Goal: Task Accomplishment & Management: Manage account settings

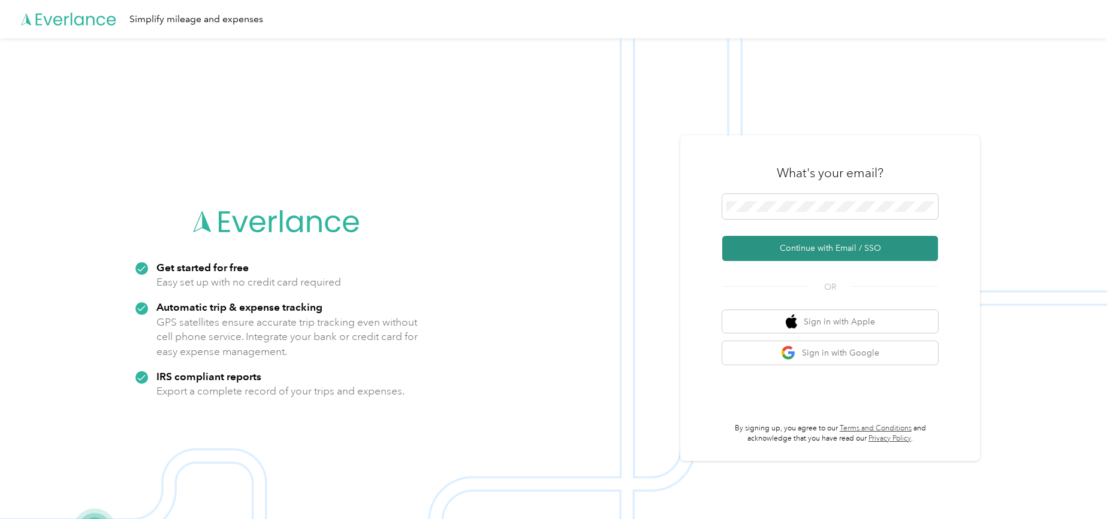
click at [835, 245] on button "Continue with Email / SSO" at bounding box center [830, 248] width 216 height 25
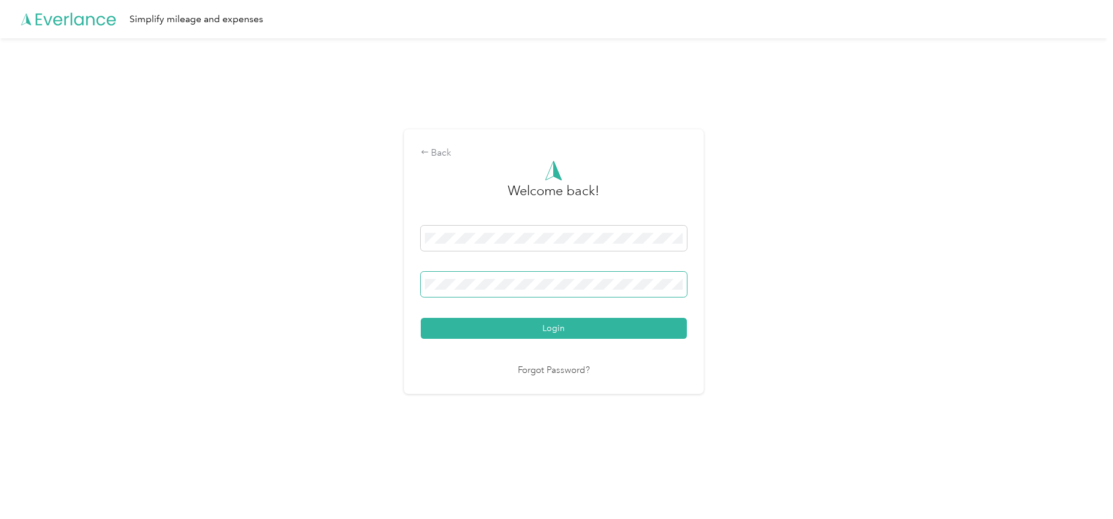
click at [421, 318] on button "Login" at bounding box center [554, 328] width 266 height 21
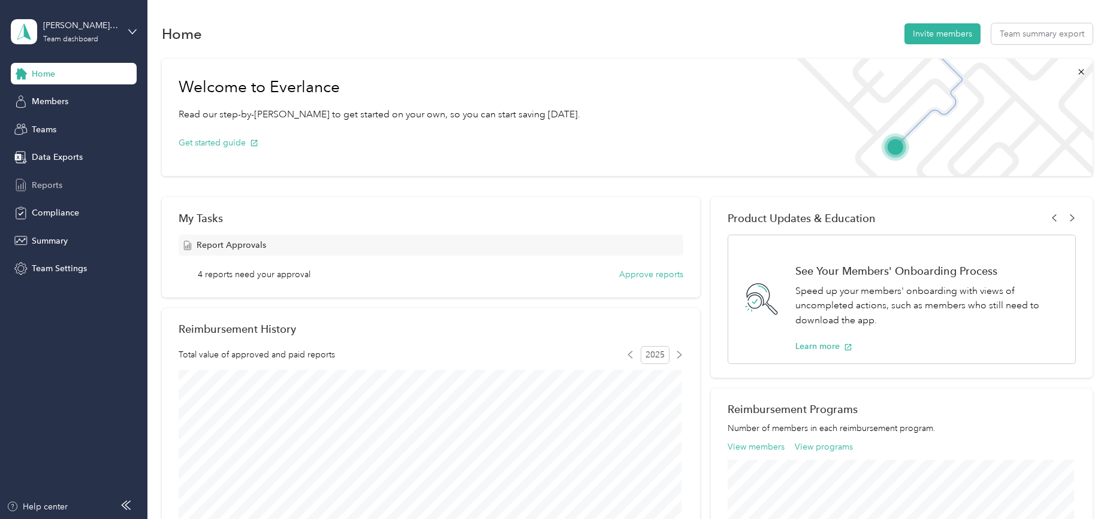
click at [50, 186] on span "Reports" at bounding box center [47, 185] width 31 height 13
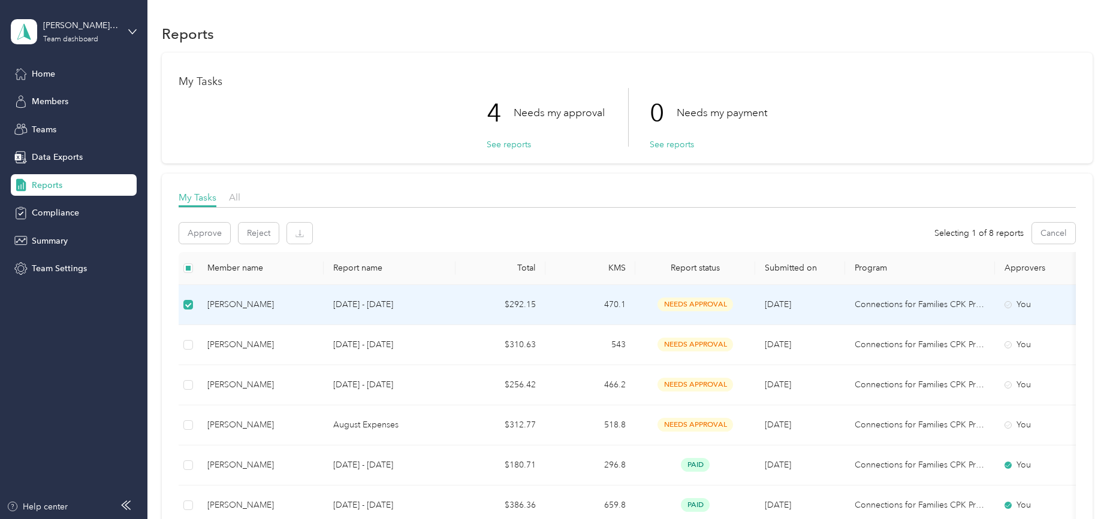
click at [370, 304] on p "[DATE] - [DATE]" at bounding box center [389, 304] width 113 height 13
click at [220, 303] on div "[PERSON_NAME]" at bounding box center [260, 304] width 107 height 13
click at [681, 304] on span "needs approval" at bounding box center [694, 305] width 75 height 14
click at [265, 305] on div "[PERSON_NAME]" at bounding box center [260, 304] width 107 height 13
click at [518, 145] on button "See reports" at bounding box center [508, 144] width 44 height 13
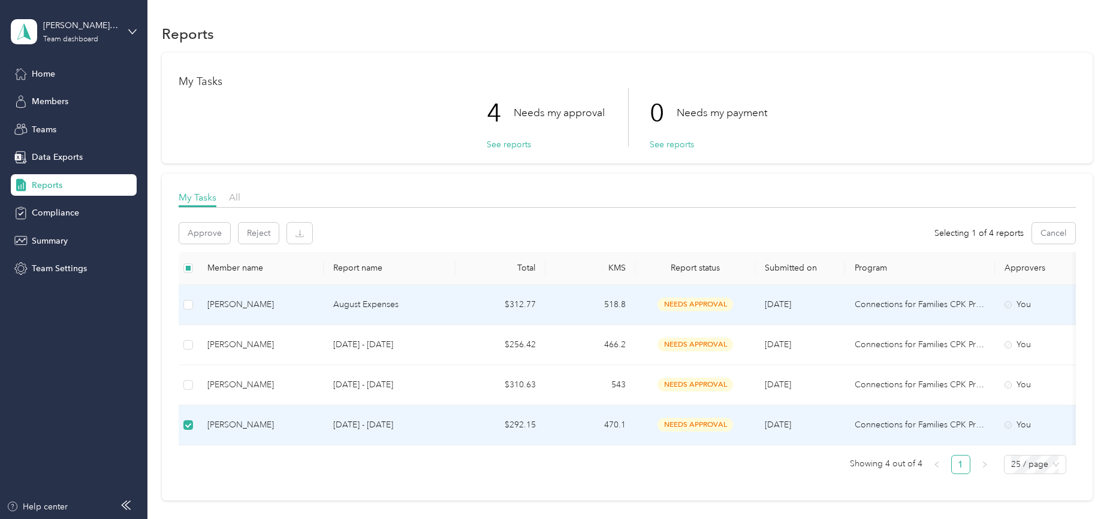
click at [252, 304] on div "[PERSON_NAME]" at bounding box center [260, 304] width 107 height 13
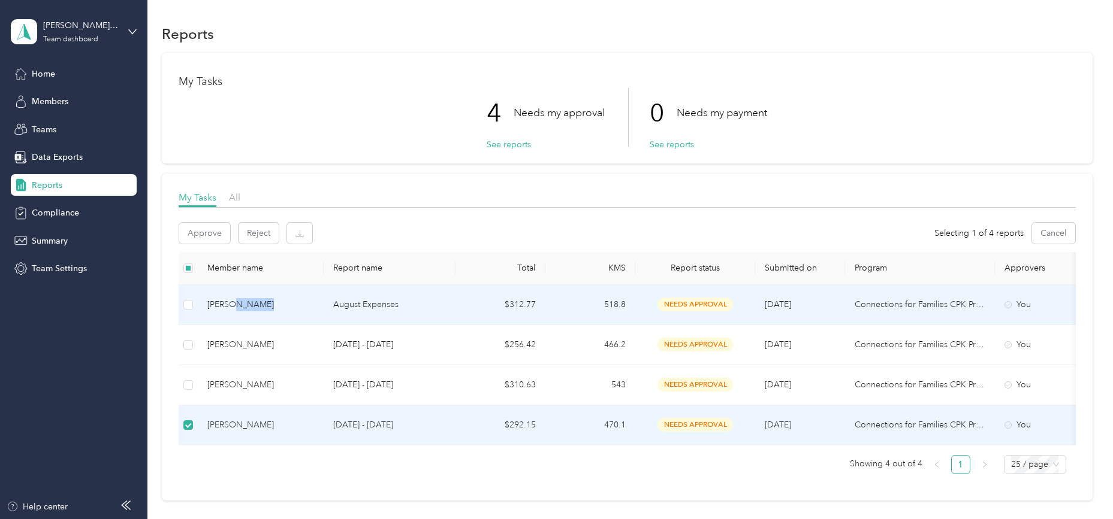
click at [252, 304] on div "[PERSON_NAME]" at bounding box center [260, 304] width 107 height 13
click at [59, 184] on span "Reports" at bounding box center [47, 185] width 31 height 13
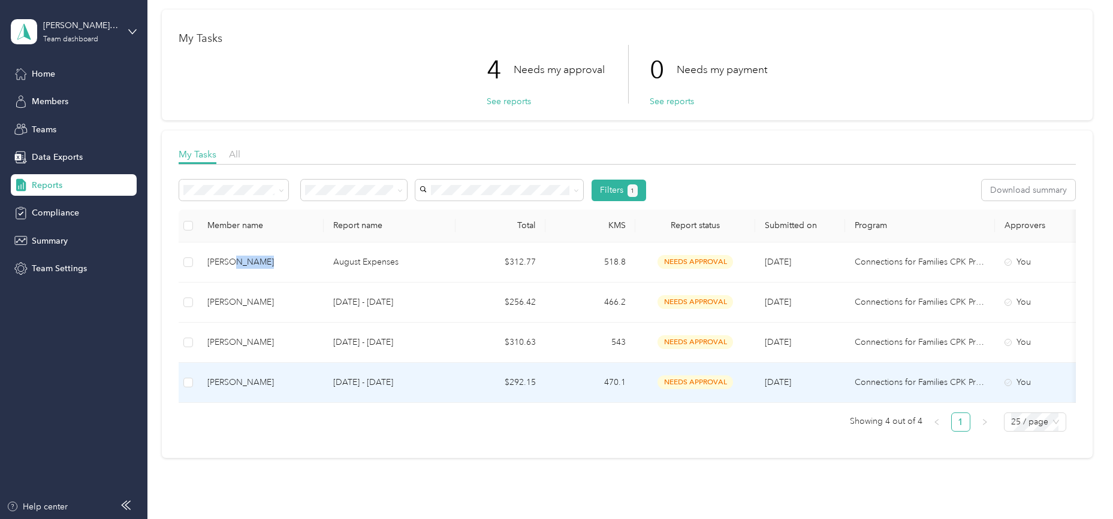
scroll to position [14, 0]
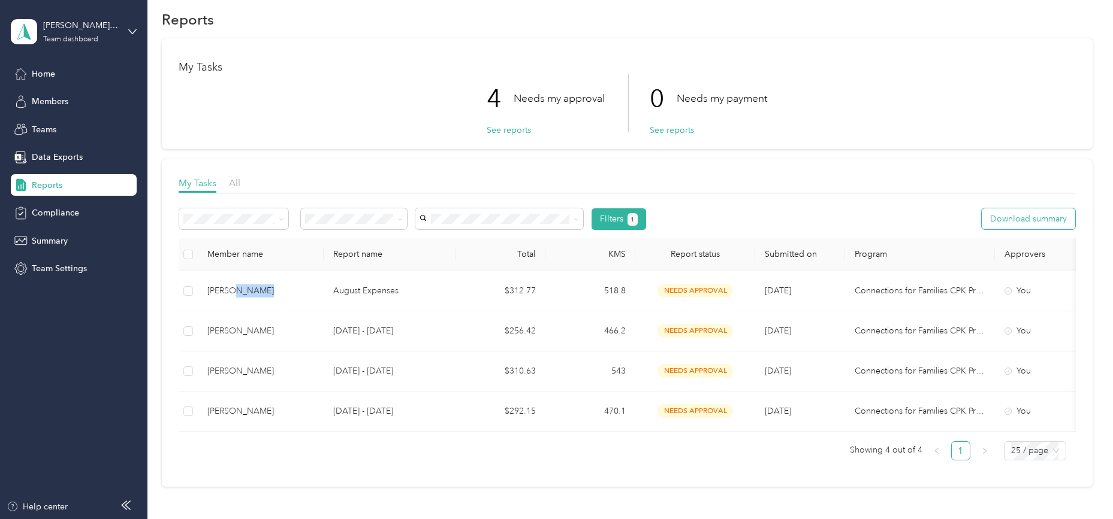
click at [1008, 224] on button "Download summary" at bounding box center [1027, 218] width 93 height 21
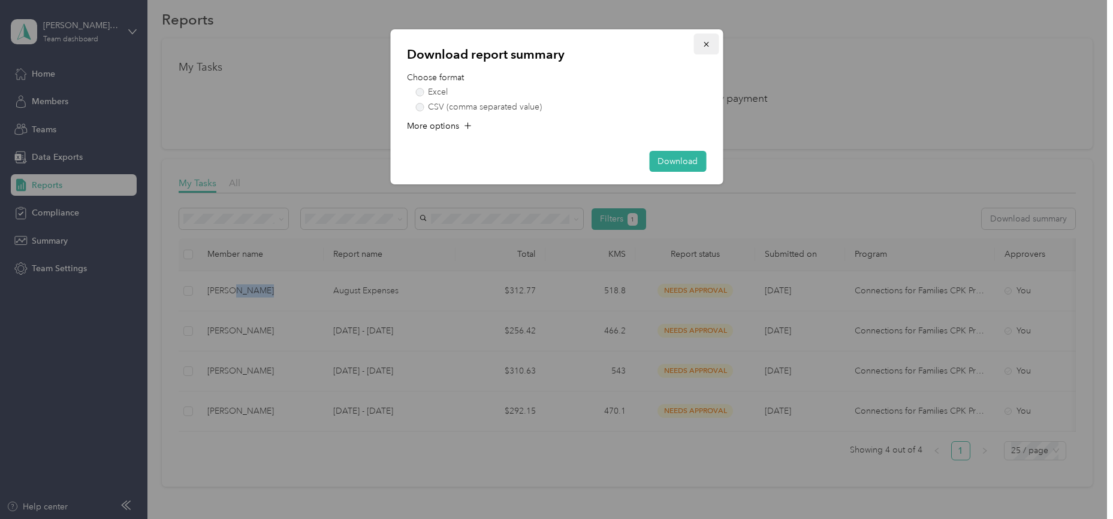
click at [703, 44] on icon "button" at bounding box center [706, 44] width 8 height 8
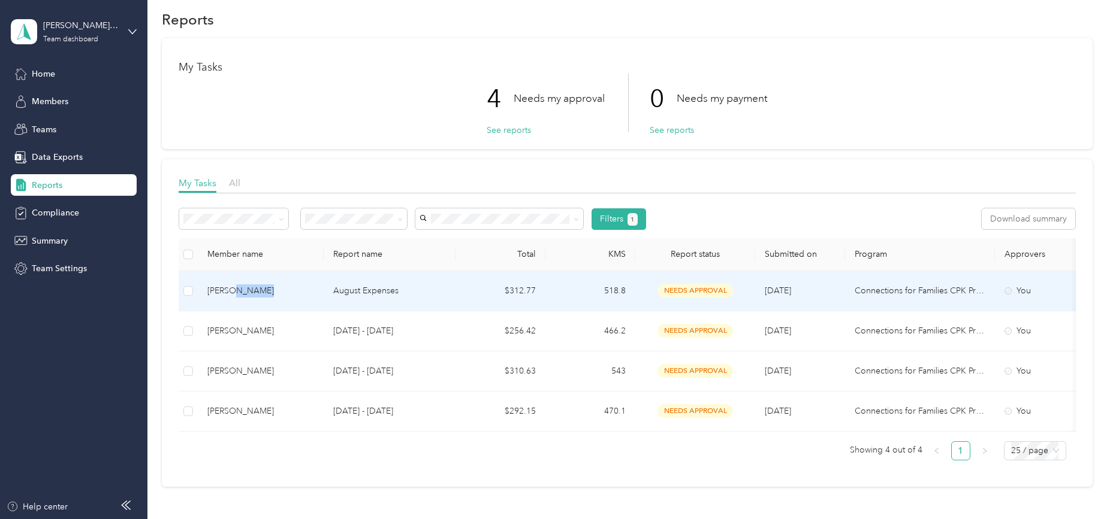
click at [256, 295] on div "[PERSON_NAME]" at bounding box center [260, 291] width 107 height 13
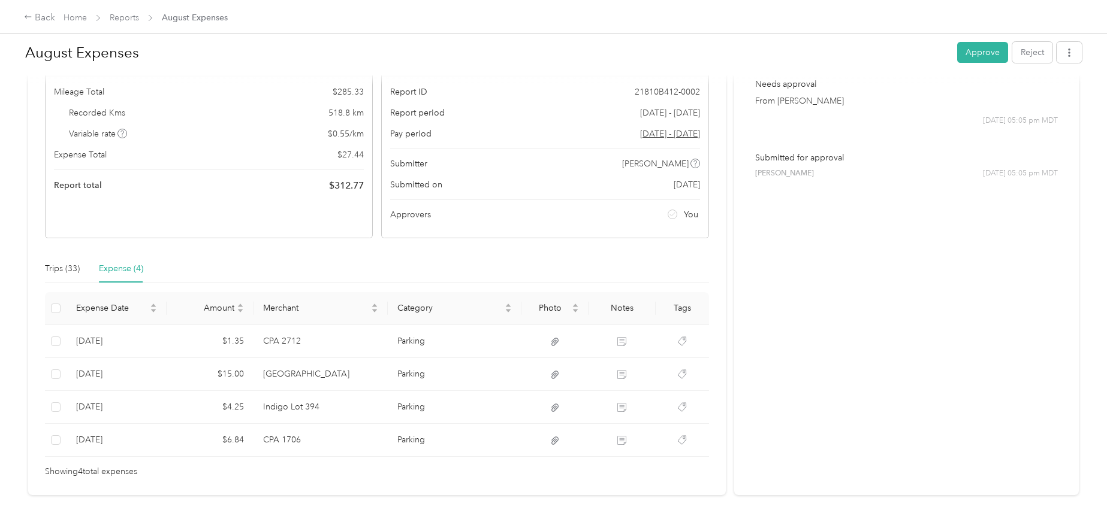
scroll to position [148, 0]
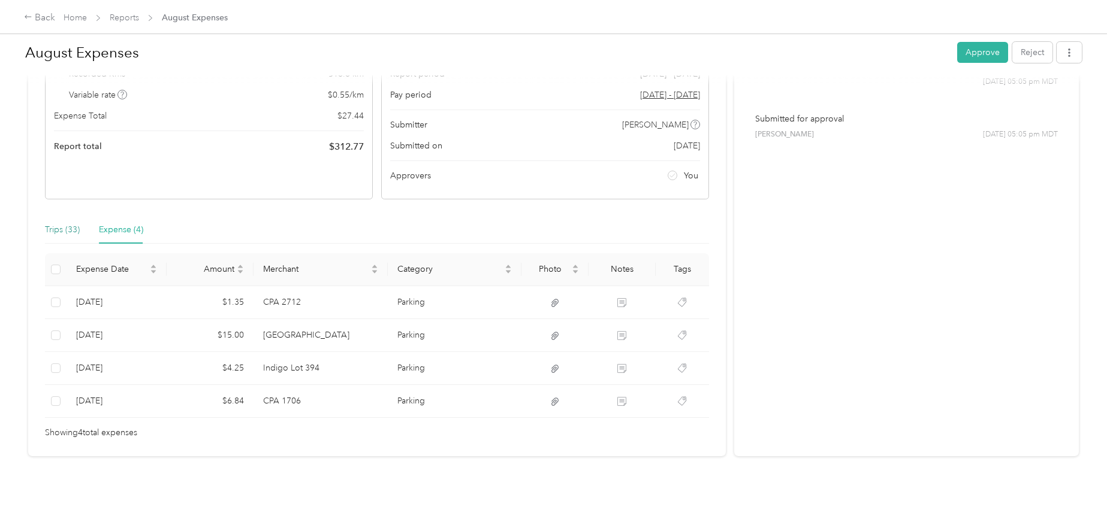
click at [55, 223] on div "Trips (33)" at bounding box center [62, 229] width 35 height 13
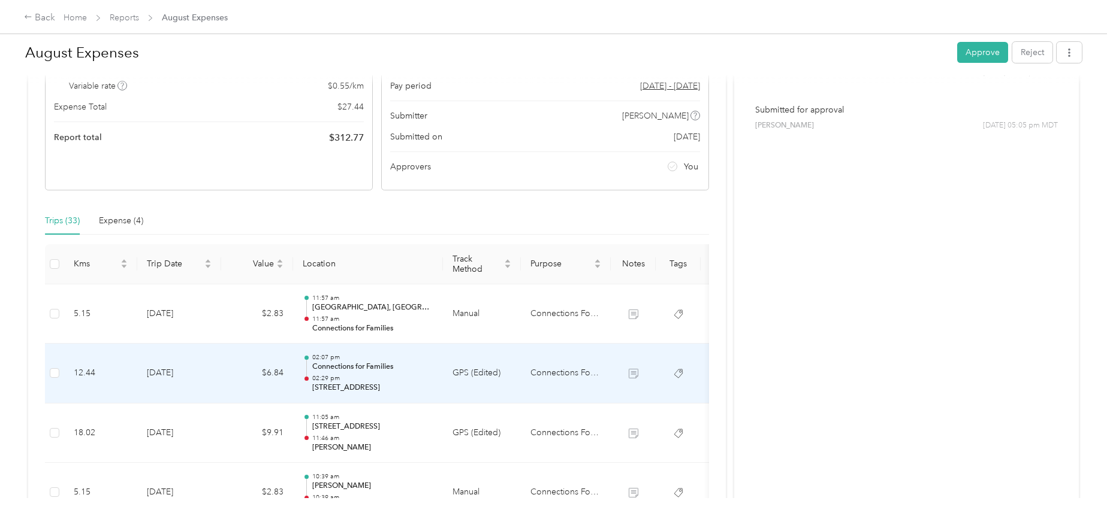
scroll to position [248, 0]
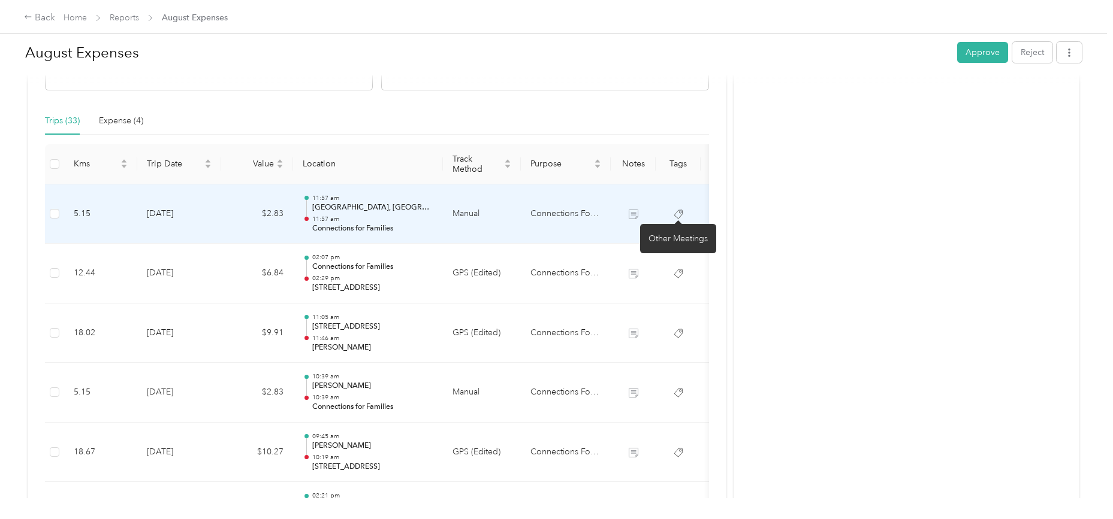
click at [682, 213] on icon at bounding box center [678, 215] width 10 height 10
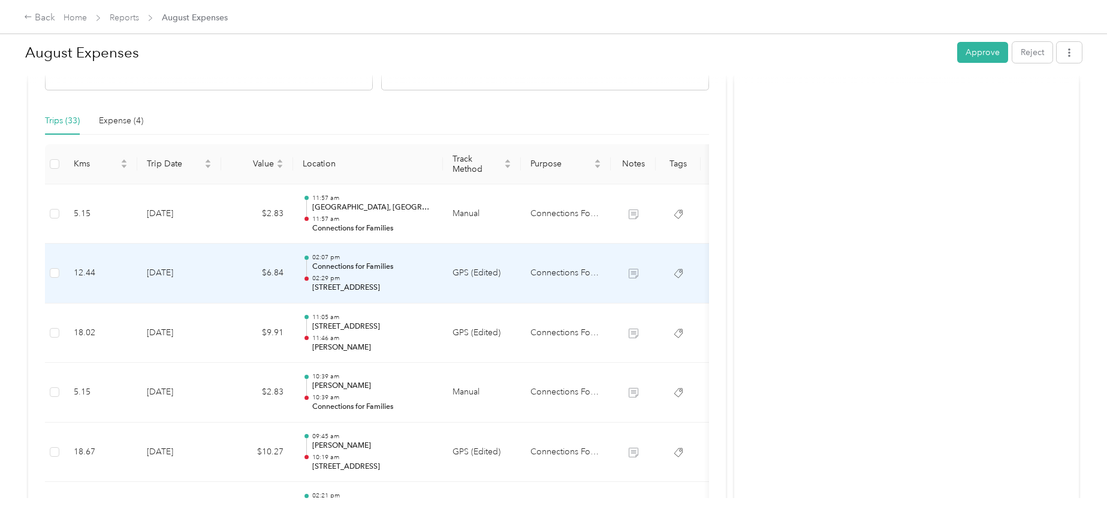
click at [186, 274] on td "[DATE]" at bounding box center [179, 274] width 84 height 60
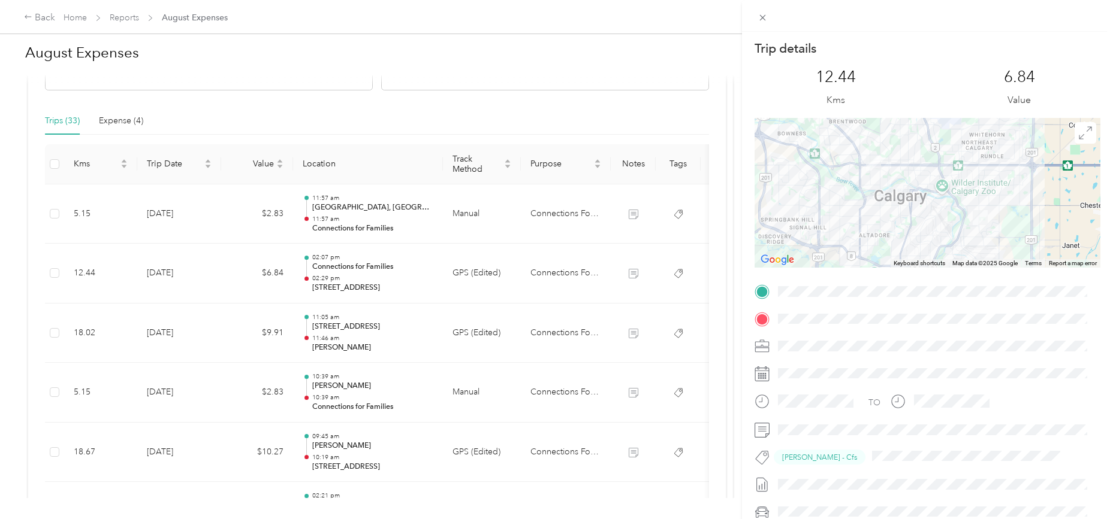
click at [165, 273] on div "Trip details This trip cannot be edited because it is either under review, appr…" at bounding box center [556, 259] width 1113 height 519
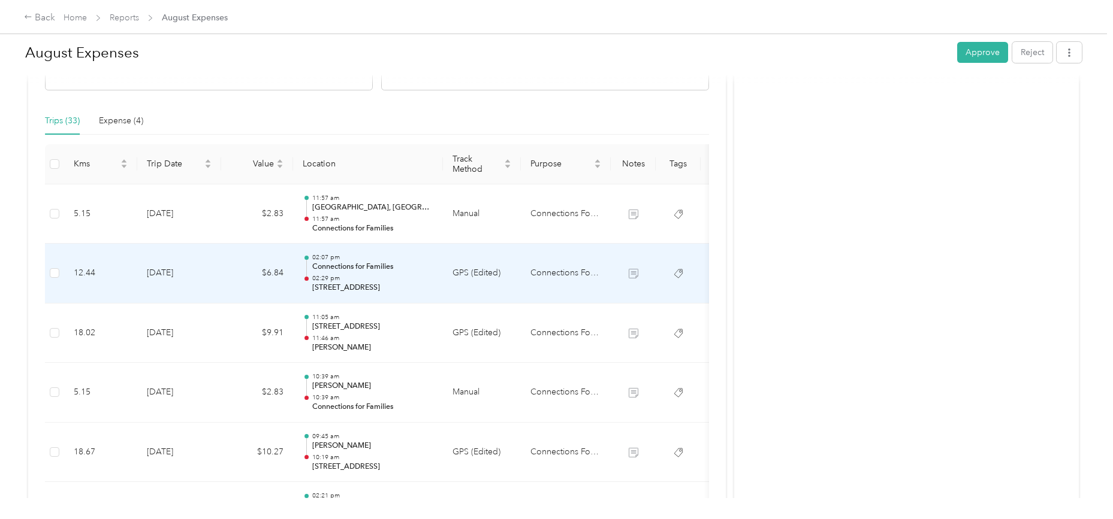
click at [165, 273] on td "[DATE]" at bounding box center [179, 274] width 84 height 60
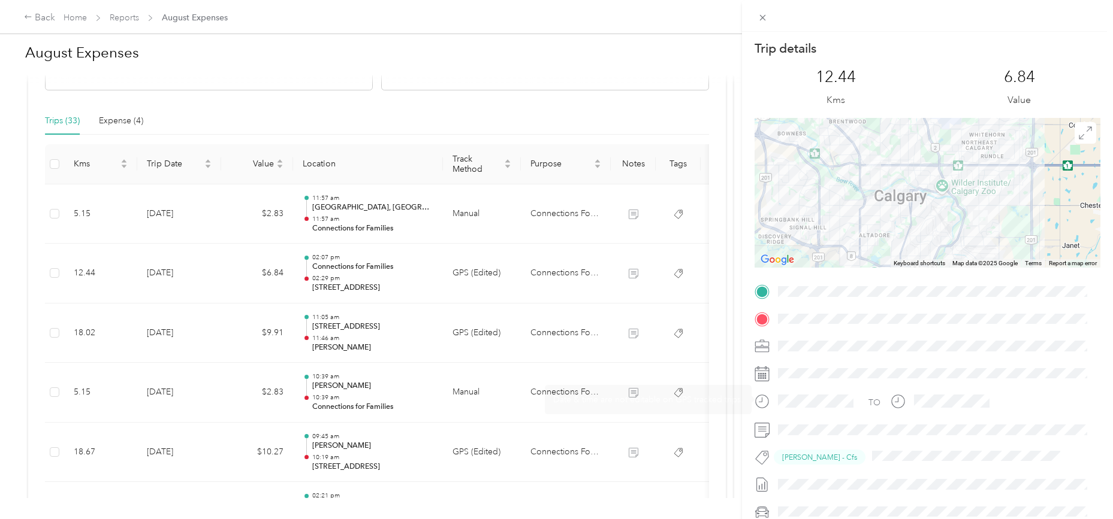
scroll to position [100, 0]
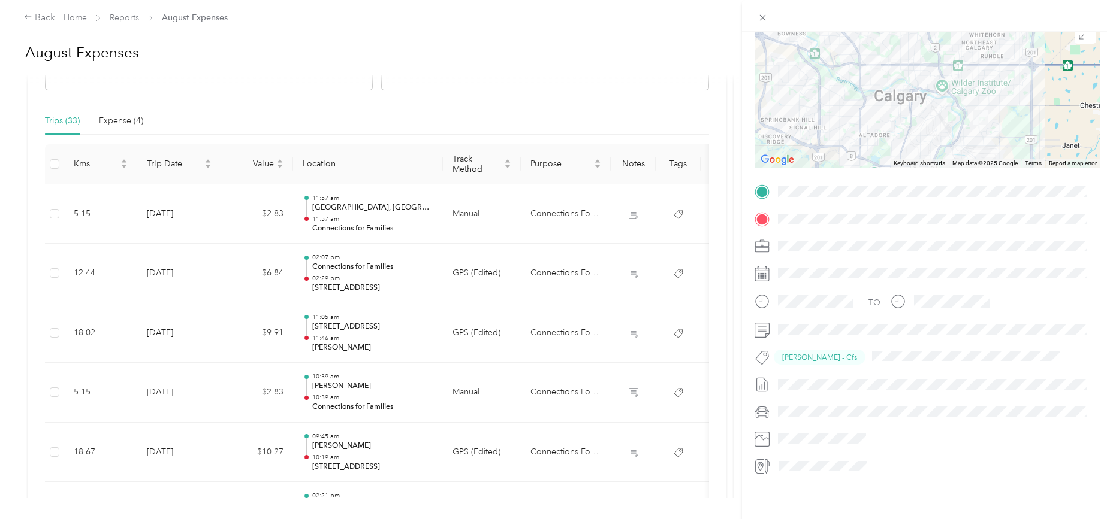
click at [177, 333] on div "Trip details This trip cannot be edited because it is either under review, appr…" at bounding box center [556, 259] width 1113 height 519
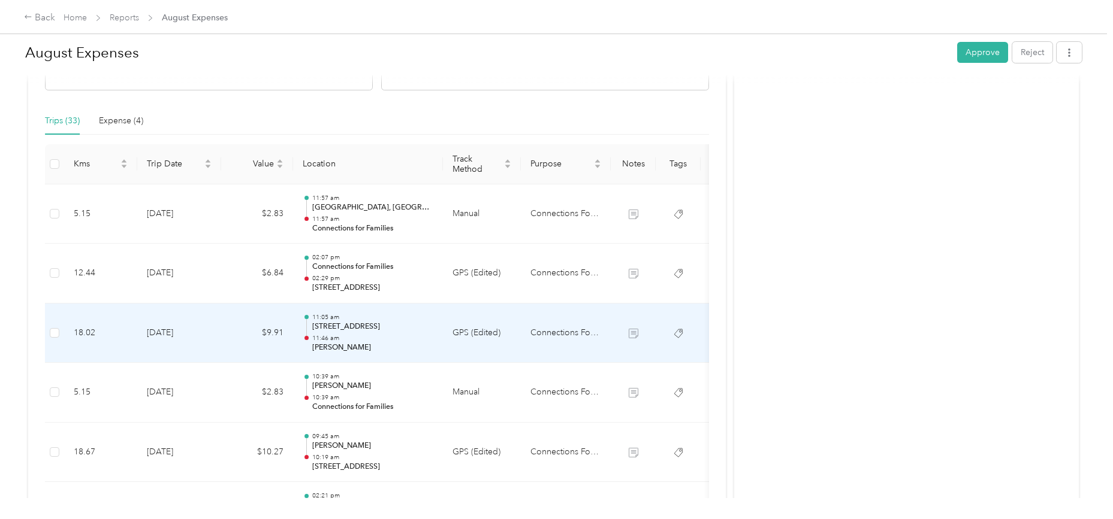
click at [177, 333] on td "[DATE]" at bounding box center [179, 334] width 84 height 60
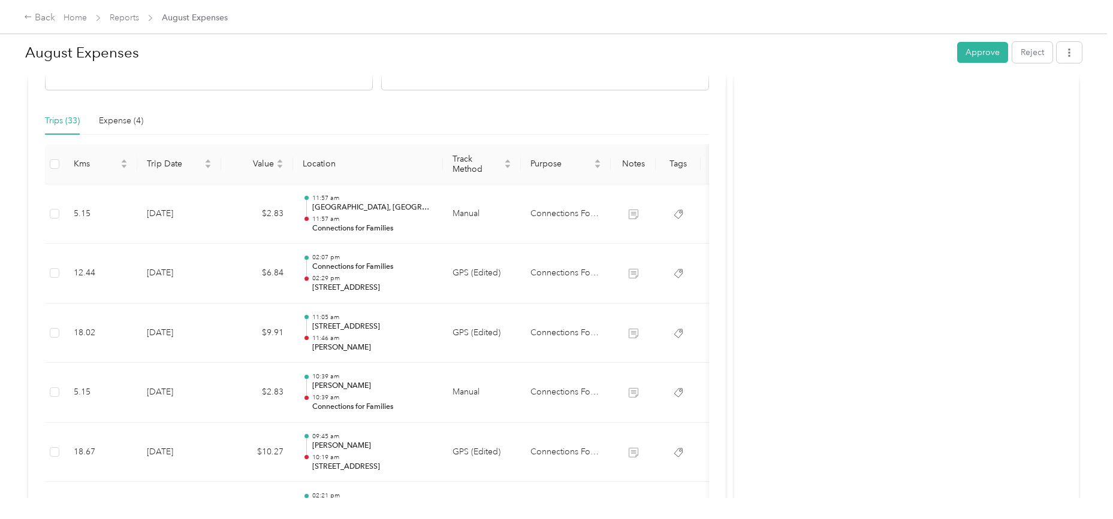
click at [177, 519] on div at bounding box center [553, 519] width 1107 height 0
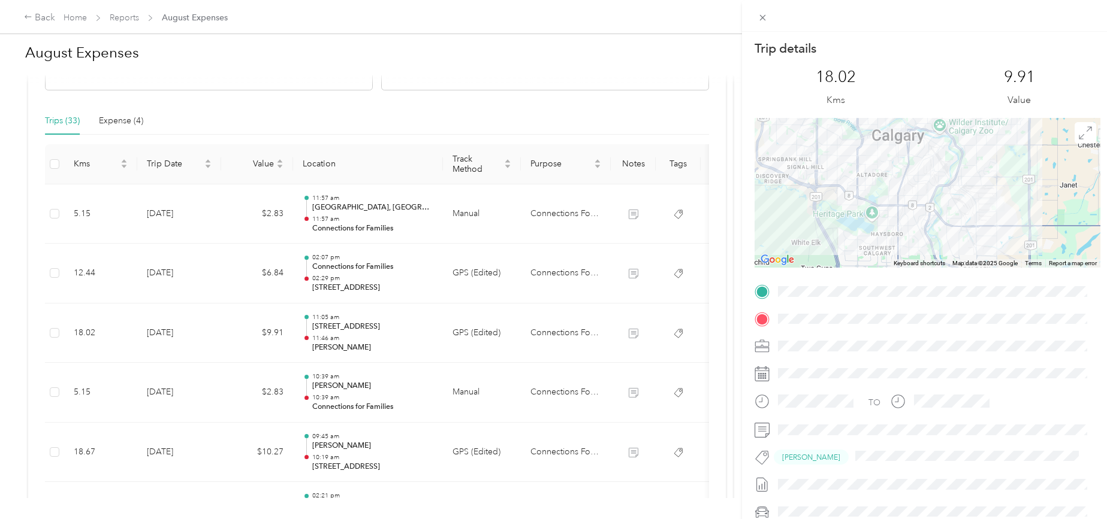
click at [169, 394] on div "Trip details This trip cannot be edited because it is either under review, appr…" at bounding box center [556, 259] width 1113 height 519
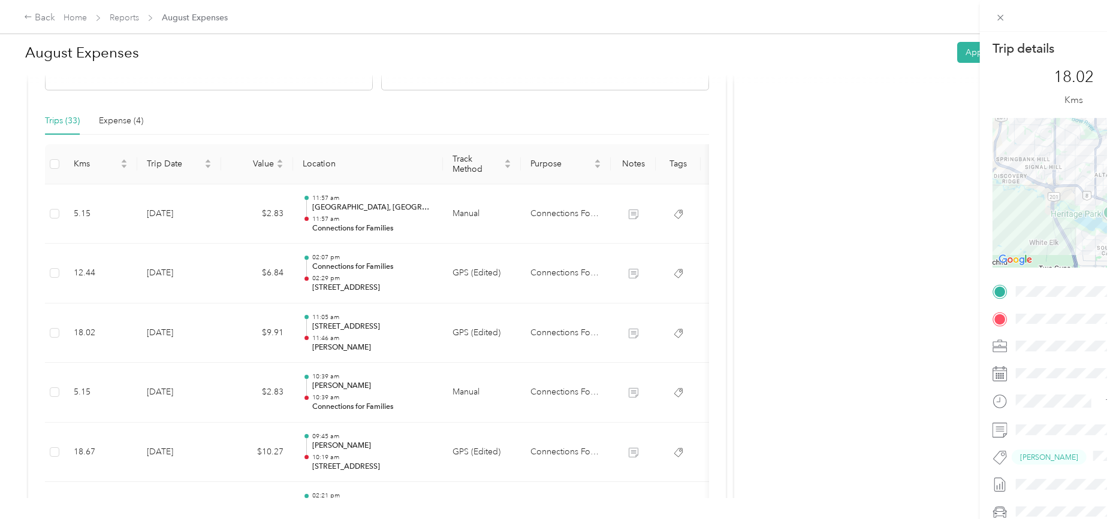
click at [169, 394] on div at bounding box center [556, 259] width 1113 height 519
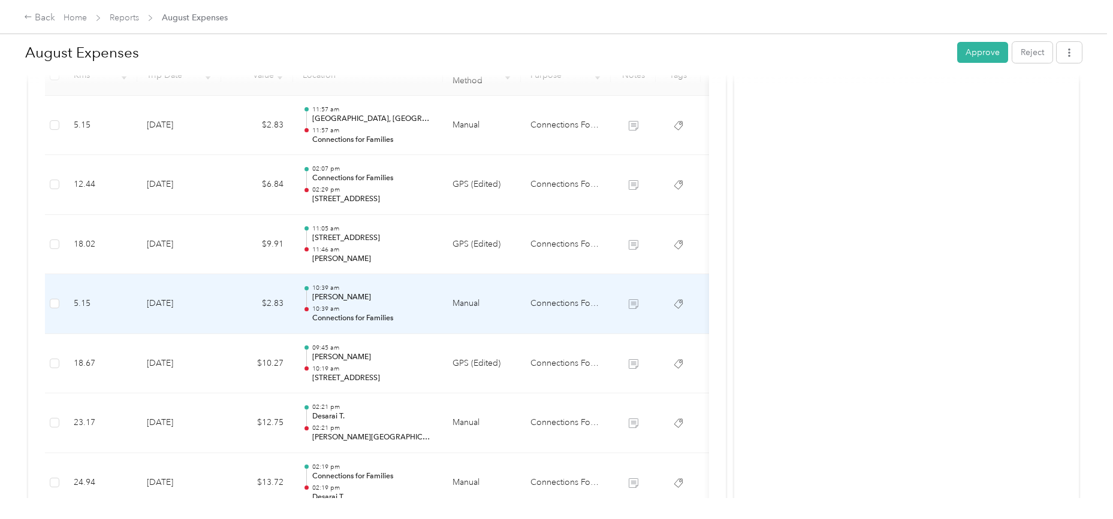
scroll to position [448, 0]
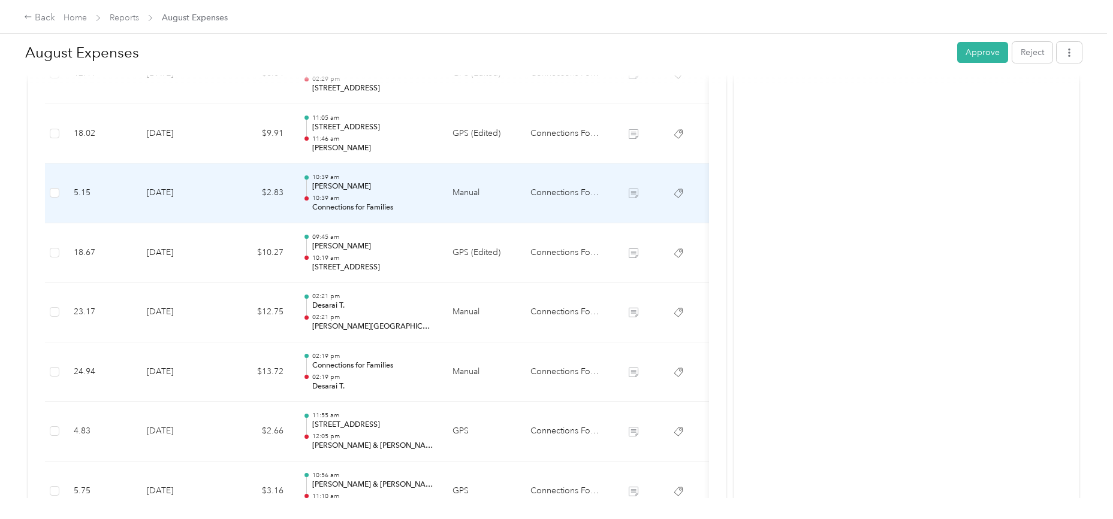
click at [174, 193] on td "[DATE]" at bounding box center [179, 194] width 84 height 60
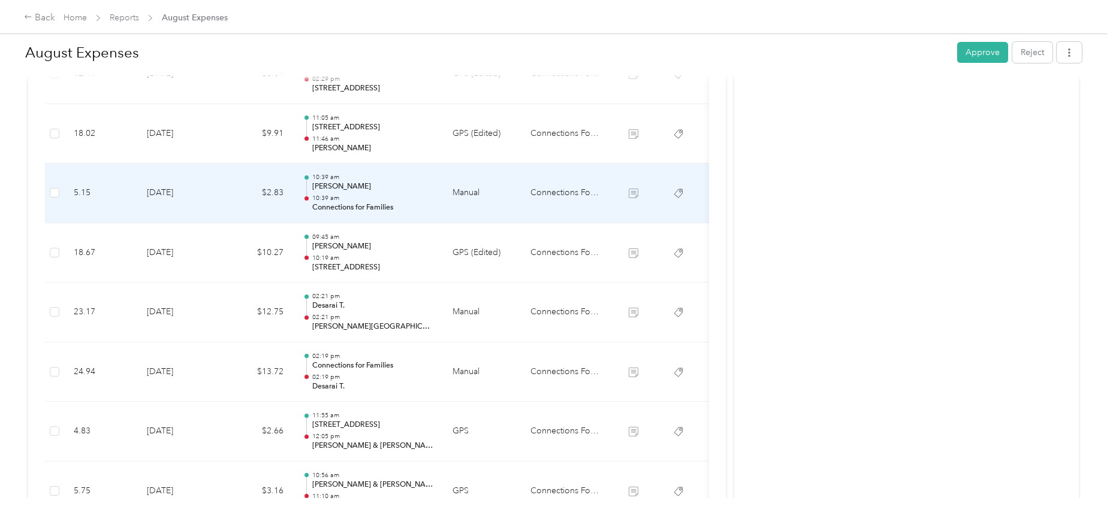
click at [174, 193] on td "[DATE]" at bounding box center [179, 194] width 84 height 60
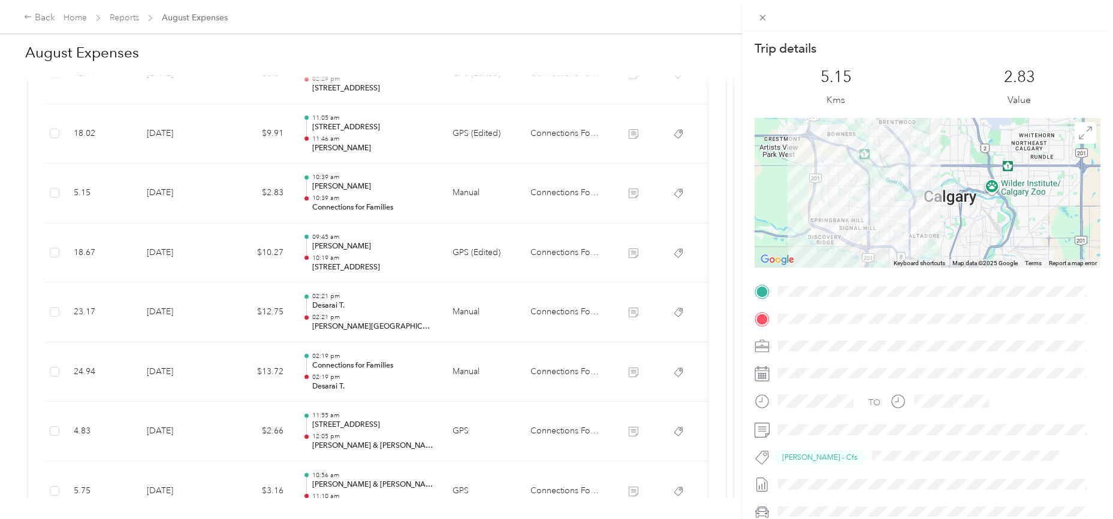
click at [176, 254] on div "Trip details This trip cannot be edited because it is either under review, appr…" at bounding box center [556, 259] width 1113 height 519
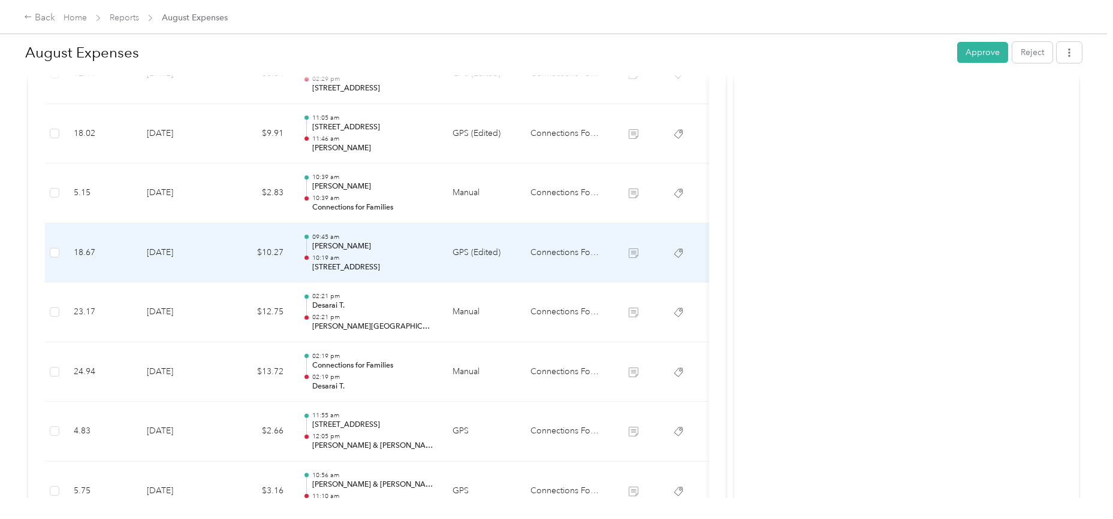
click at [176, 254] on td "[DATE]" at bounding box center [179, 253] width 84 height 60
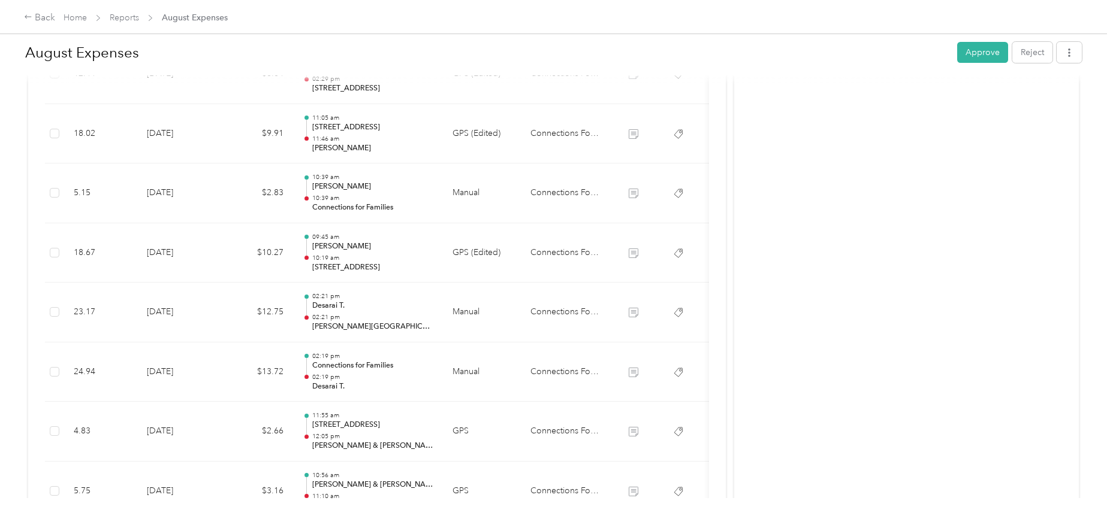
click at [176, 254] on div at bounding box center [556, 259] width 1113 height 519
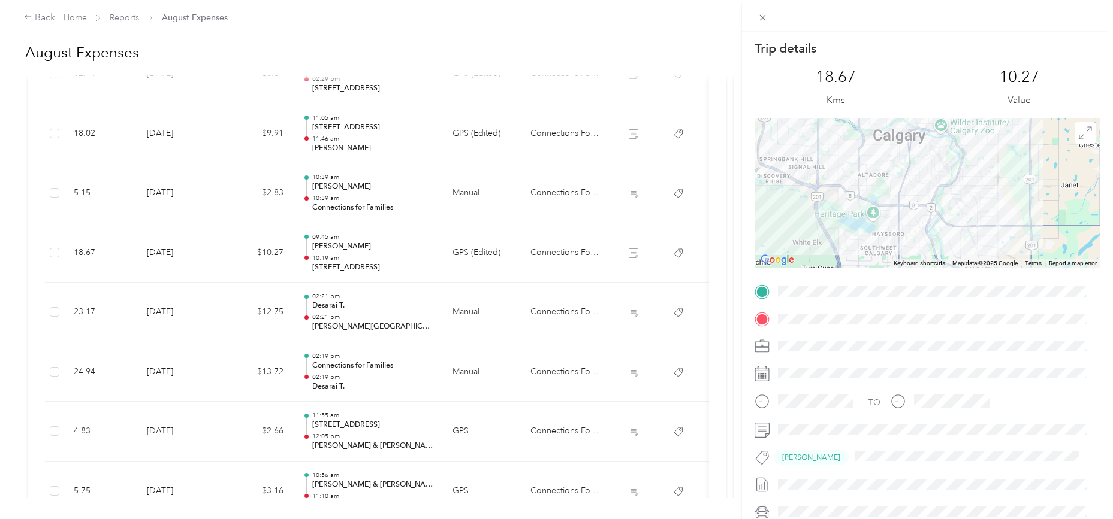
click at [170, 312] on div "Trip details This trip cannot be edited because it is either under review, appr…" at bounding box center [556, 259] width 1113 height 519
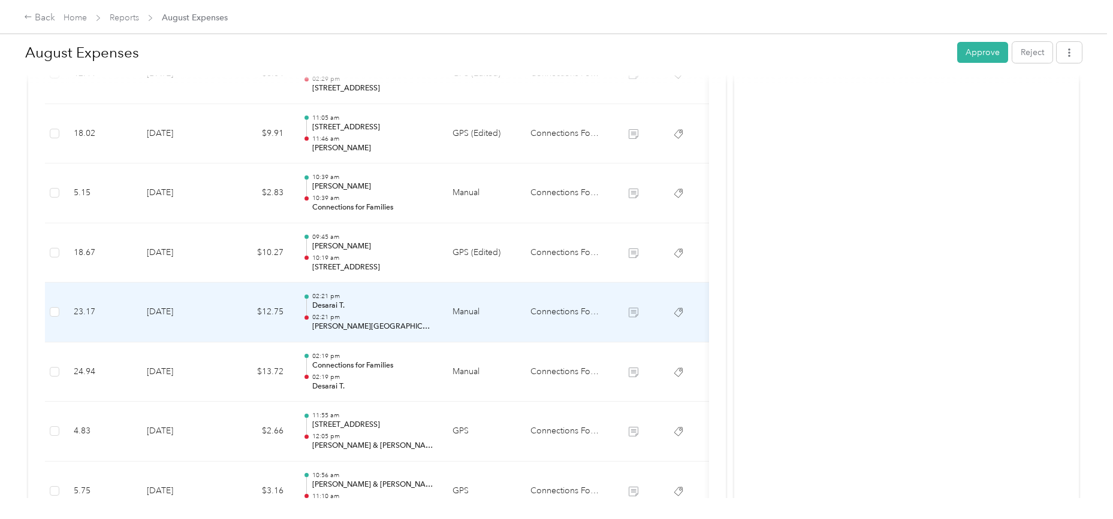
click at [170, 312] on td "[DATE]" at bounding box center [179, 313] width 84 height 60
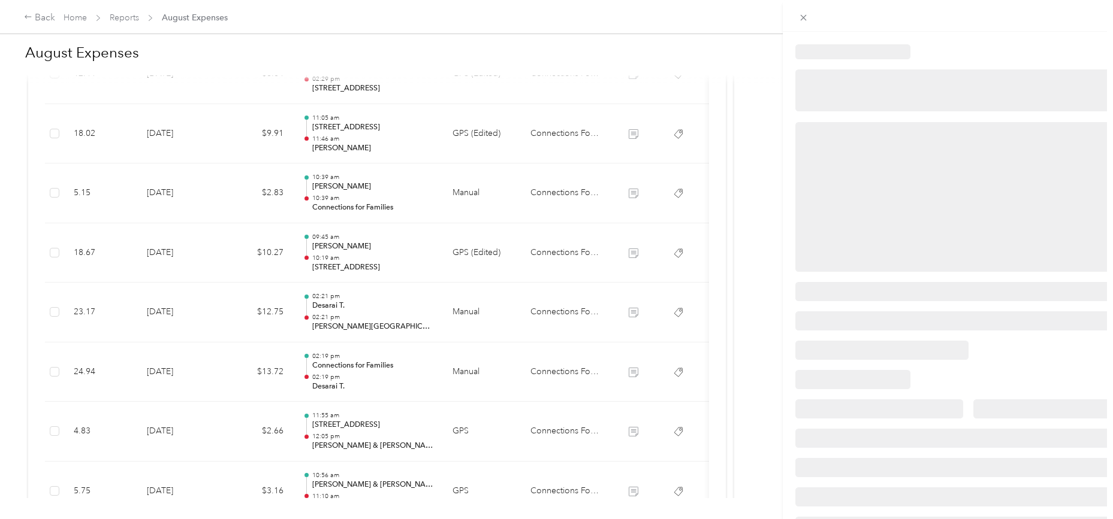
click at [170, 519] on div at bounding box center [553, 519] width 1107 height 0
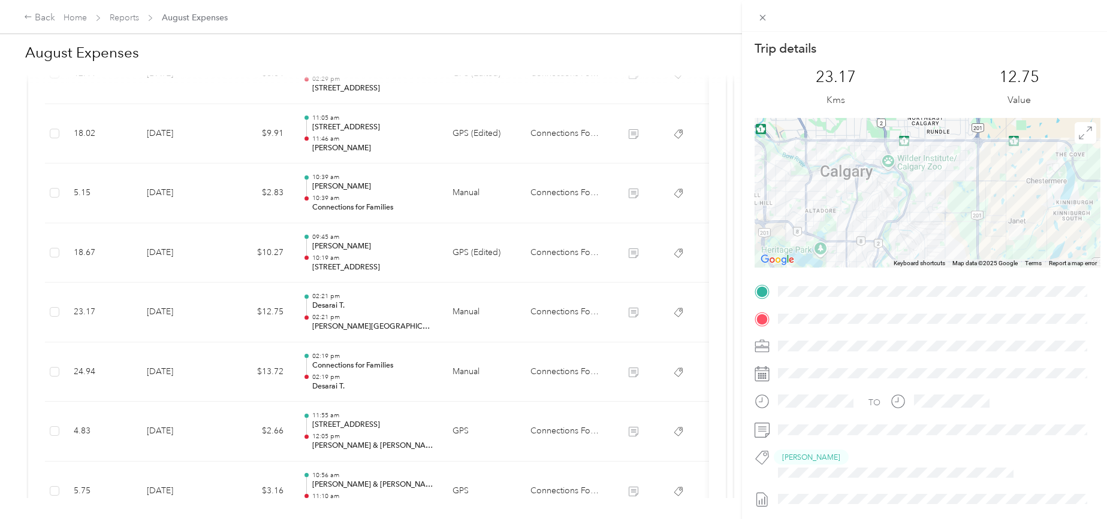
click at [169, 374] on div "Trip details This trip cannot be edited because it is either under review, appr…" at bounding box center [556, 259] width 1113 height 519
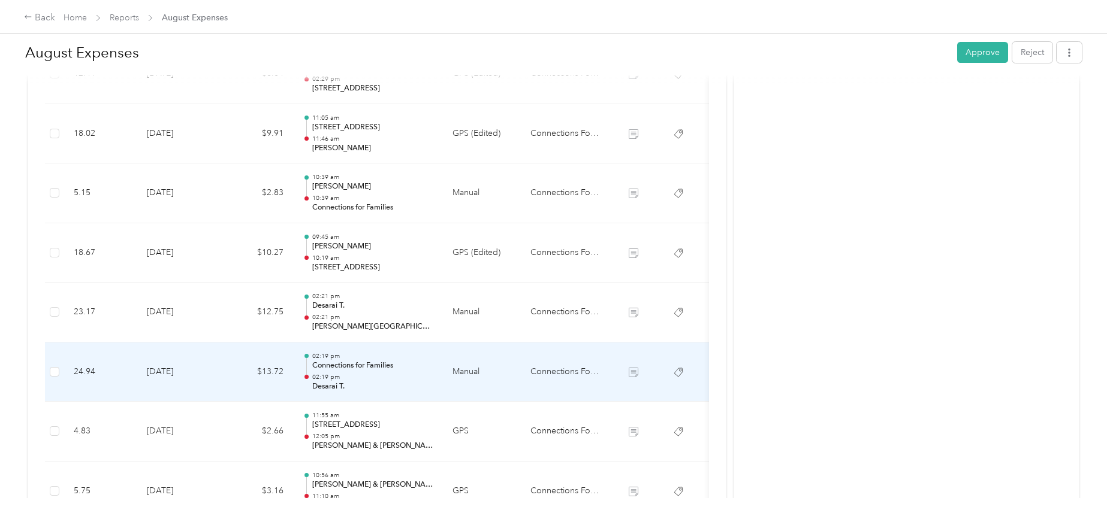
click at [169, 374] on td "[DATE]" at bounding box center [179, 373] width 84 height 60
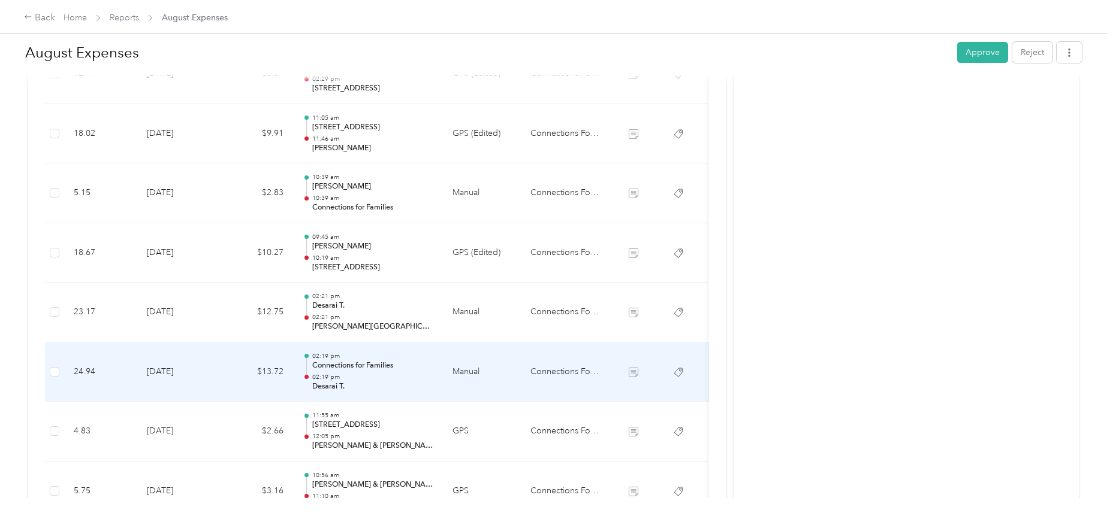
click at [169, 371] on td "[DATE]" at bounding box center [179, 373] width 84 height 60
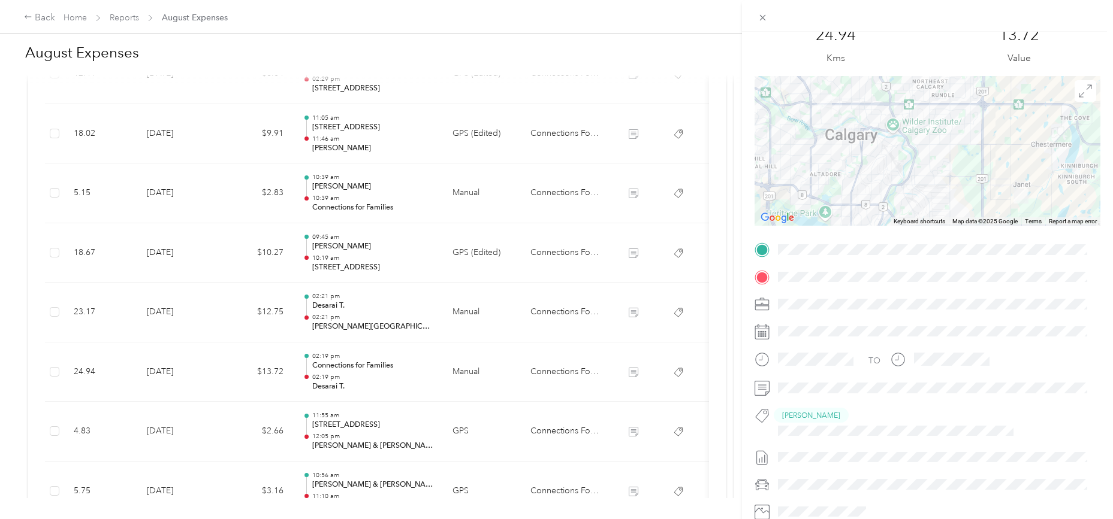
scroll to position [0, 0]
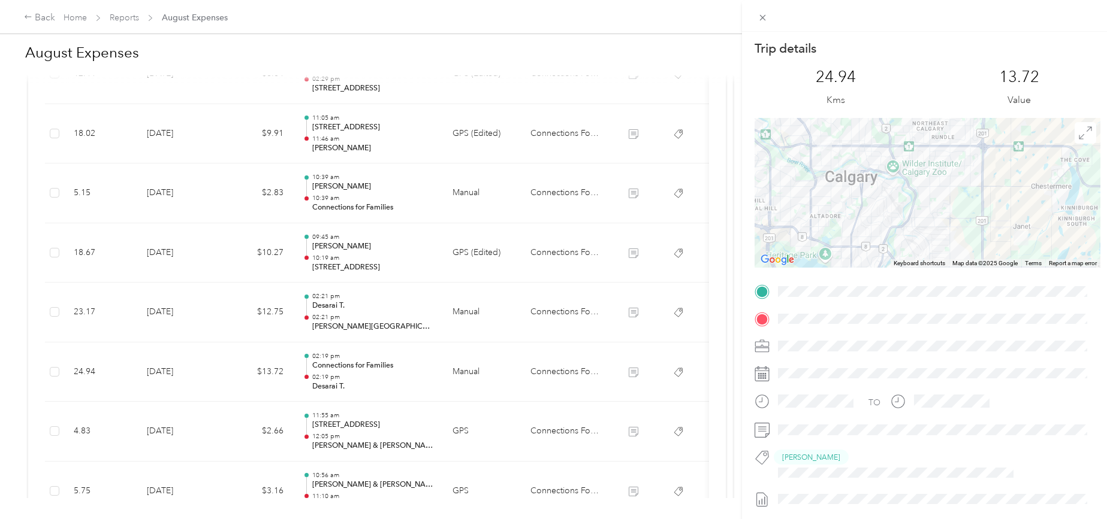
click at [163, 431] on div "Trip details This trip cannot be edited because it is either under review, appr…" at bounding box center [556, 259] width 1113 height 519
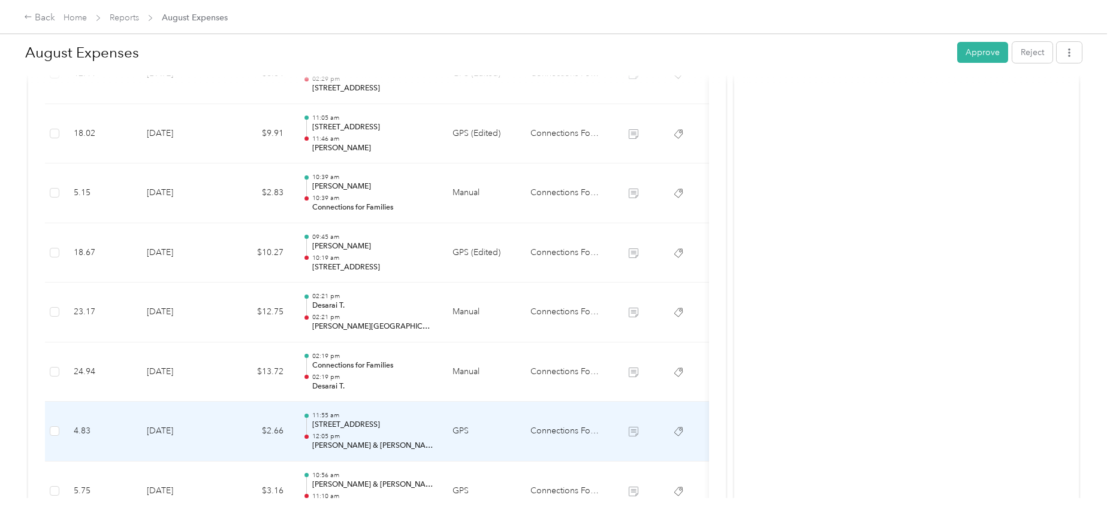
click at [164, 431] on td "[DATE]" at bounding box center [179, 432] width 84 height 60
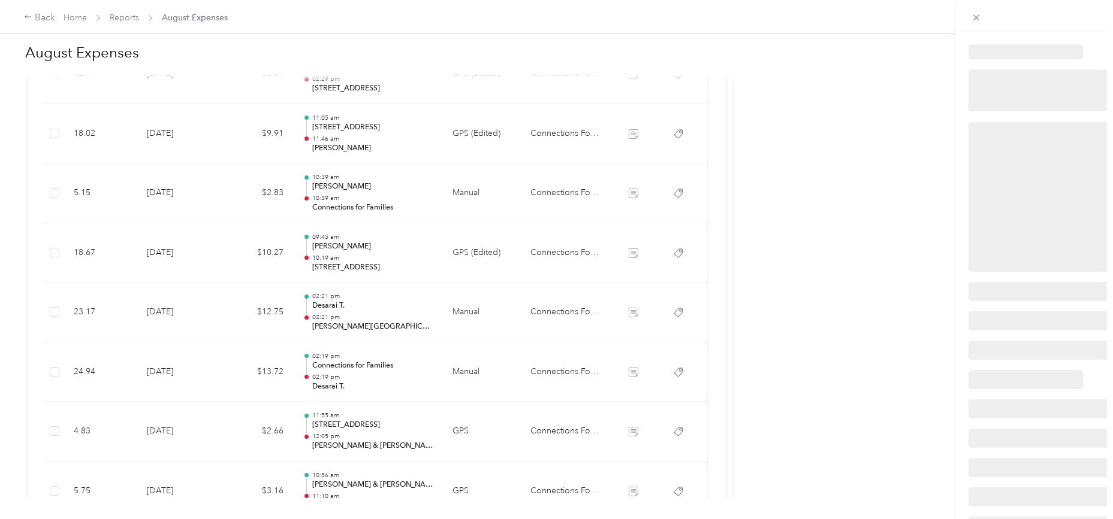
click at [164, 519] on div at bounding box center [553, 519] width 1107 height 0
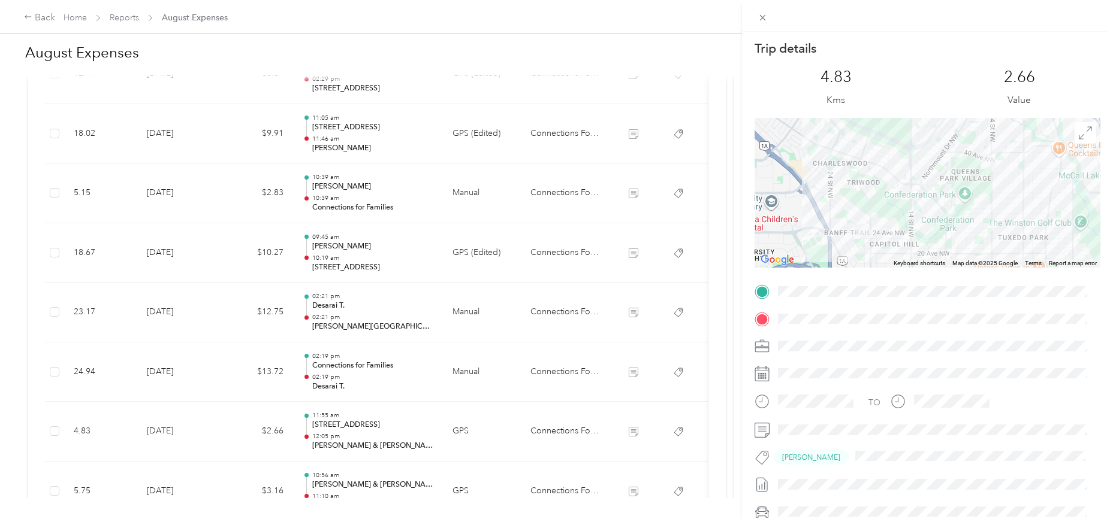
click at [189, 471] on div "Trip details This trip cannot be edited because it is either under review, appr…" at bounding box center [556, 259] width 1113 height 519
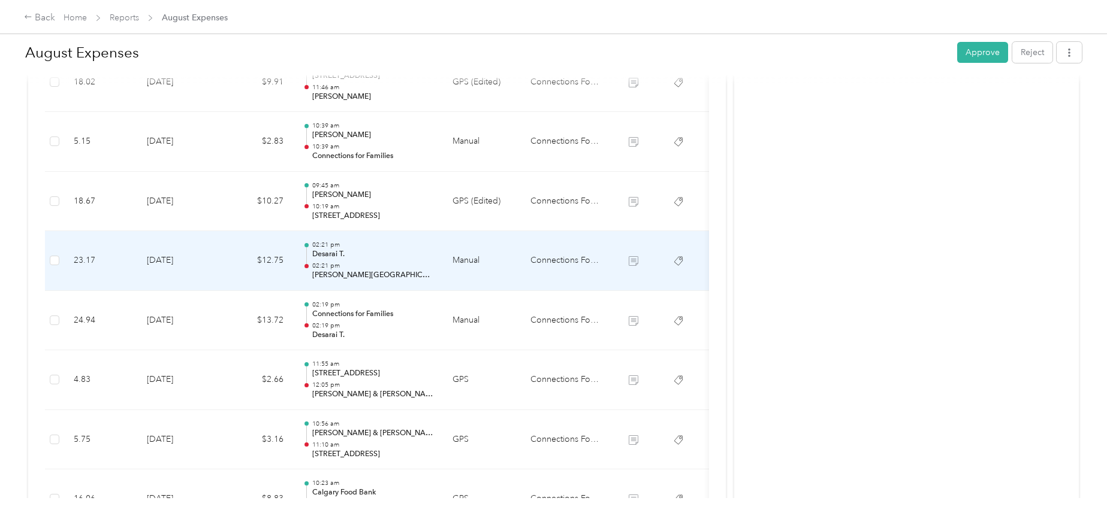
scroll to position [599, 0]
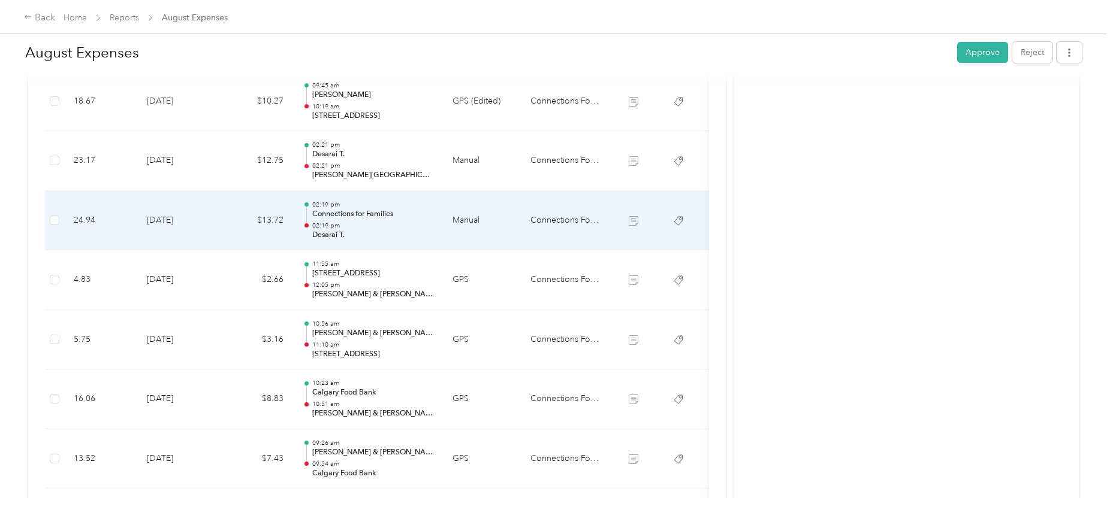
click at [171, 217] on td "[DATE]" at bounding box center [179, 221] width 84 height 60
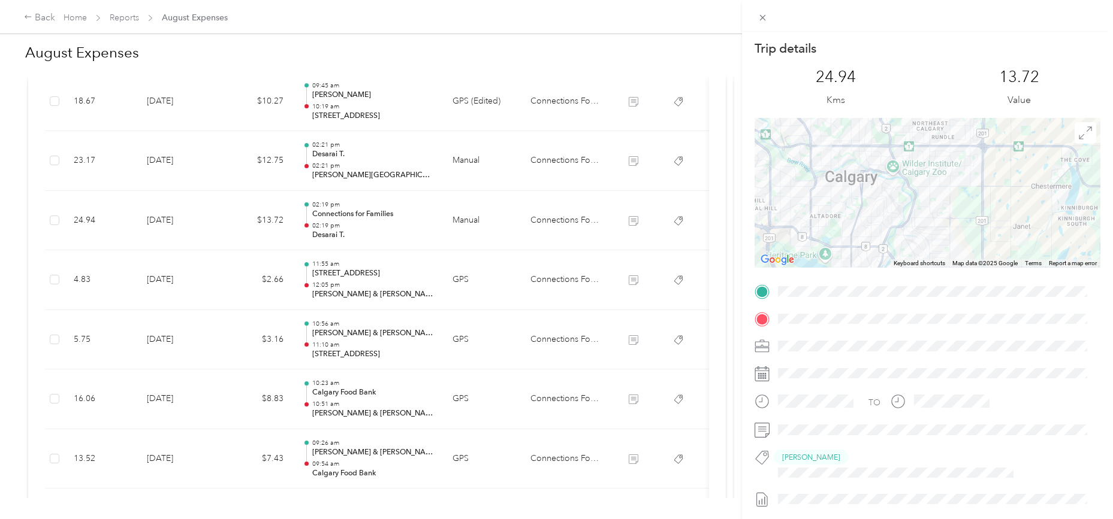
click at [171, 283] on div "Trip details This trip cannot be edited because it is either under review, appr…" at bounding box center [556, 259] width 1113 height 519
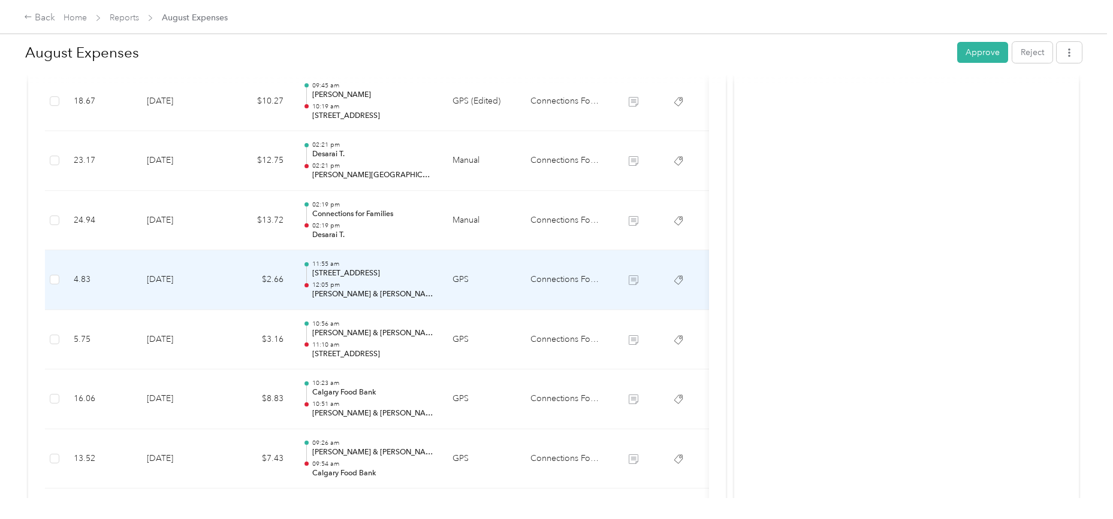
click at [173, 282] on td "[DATE]" at bounding box center [179, 280] width 84 height 60
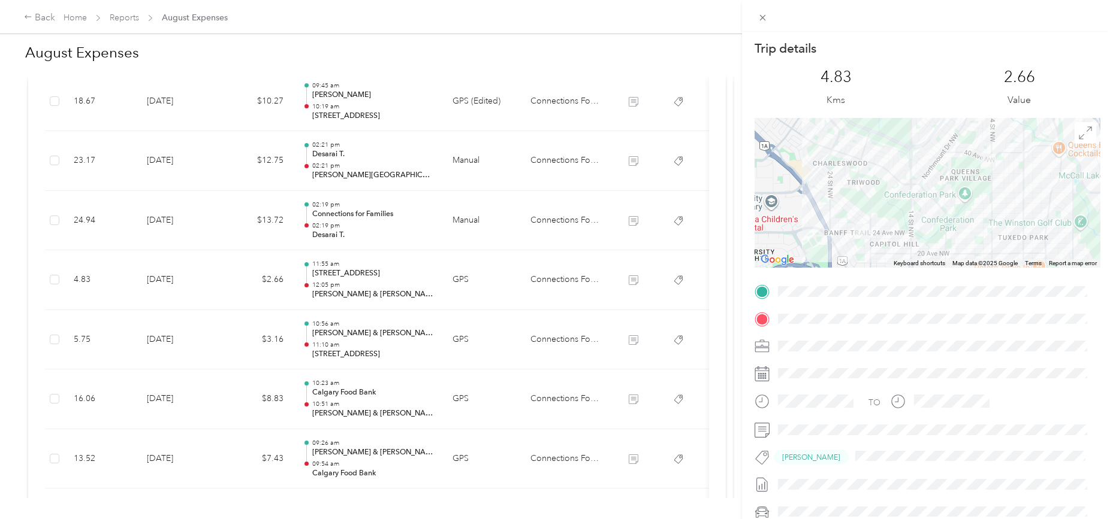
click at [171, 337] on div "Trip details This trip cannot be edited because it is either under review, appr…" at bounding box center [556, 259] width 1113 height 519
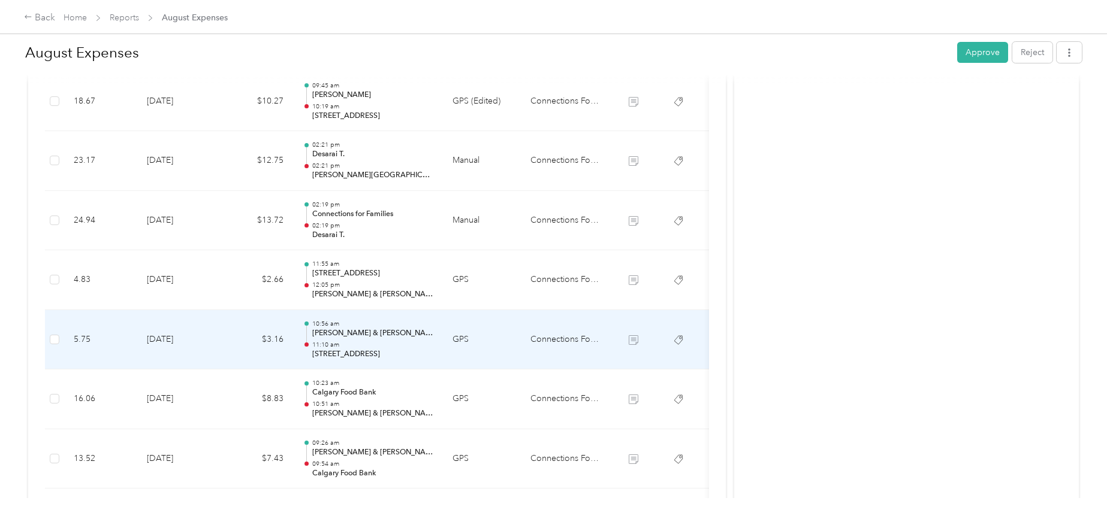
scroll to position [699, 0]
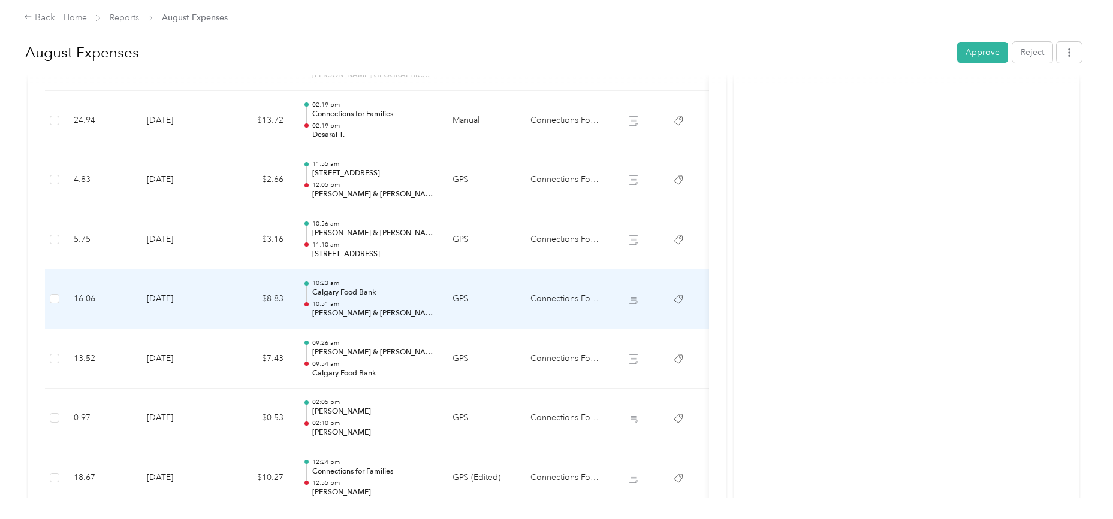
click at [172, 303] on td "[DATE]" at bounding box center [179, 300] width 84 height 60
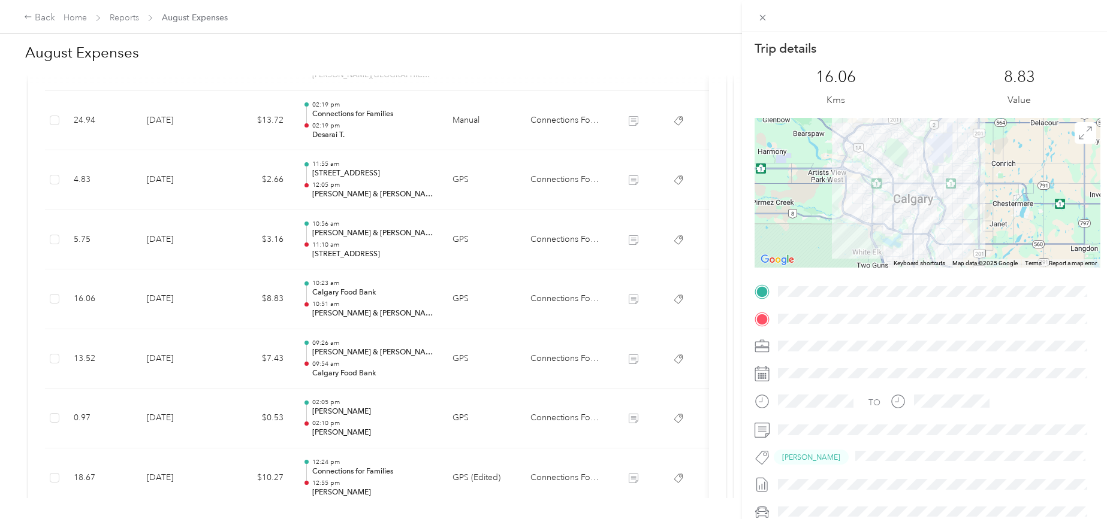
click at [176, 359] on div "Trip details This trip cannot be edited because it is either under review, appr…" at bounding box center [556, 259] width 1113 height 519
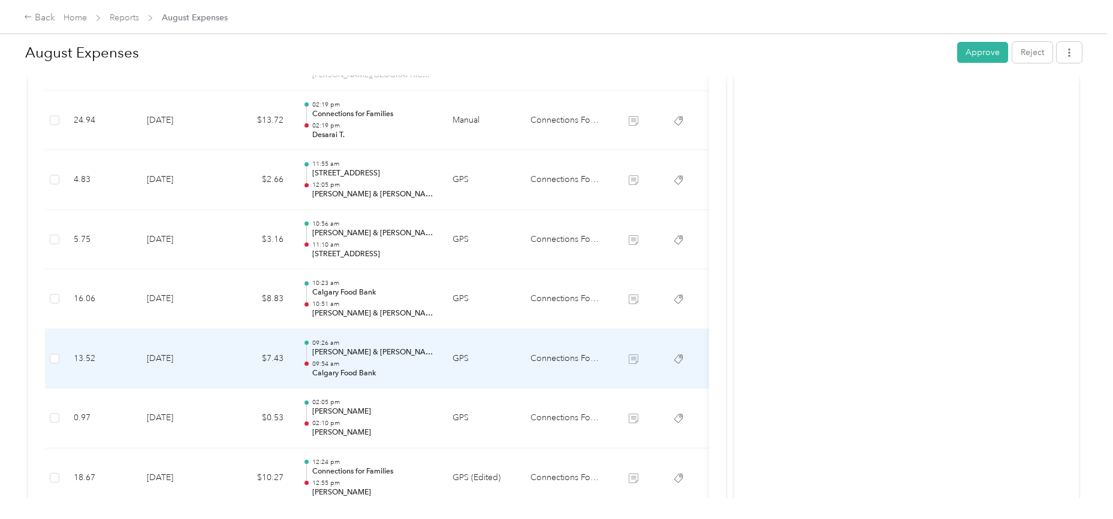
click at [176, 359] on td "[DATE]" at bounding box center [179, 360] width 84 height 60
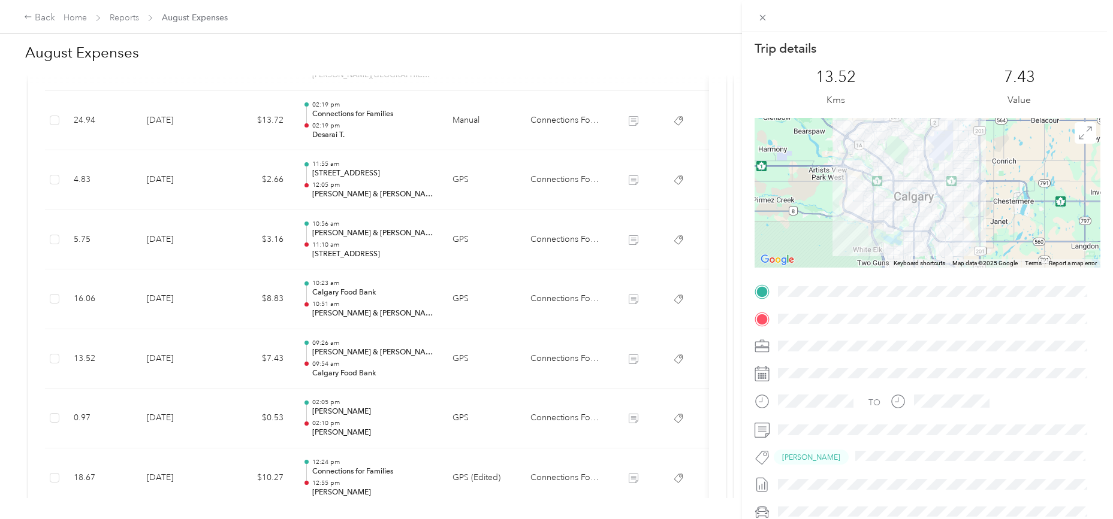
click at [173, 417] on div "Trip details This trip cannot be edited because it is either under review, appr…" at bounding box center [556, 259] width 1113 height 519
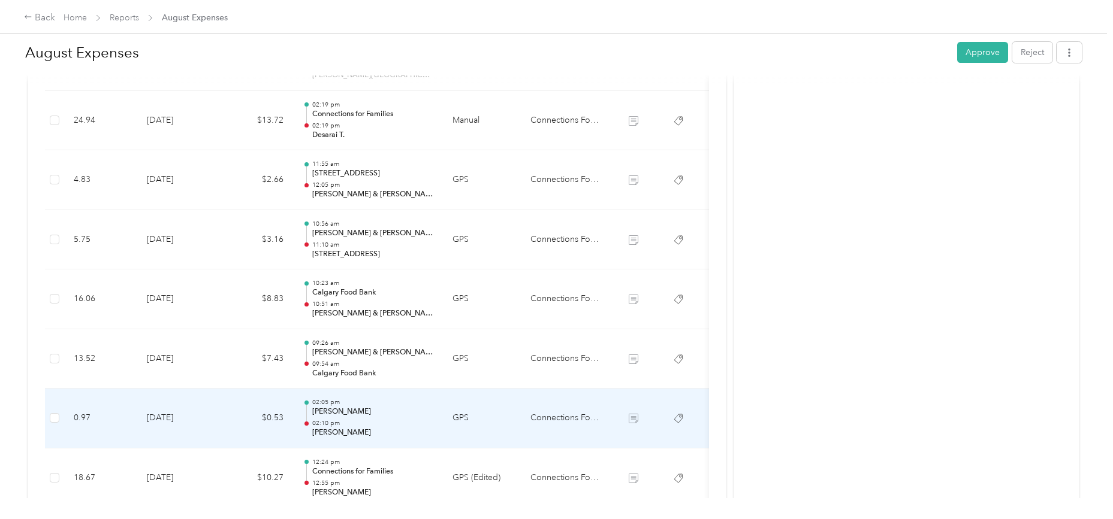
click at [173, 417] on td "[DATE]" at bounding box center [179, 419] width 84 height 60
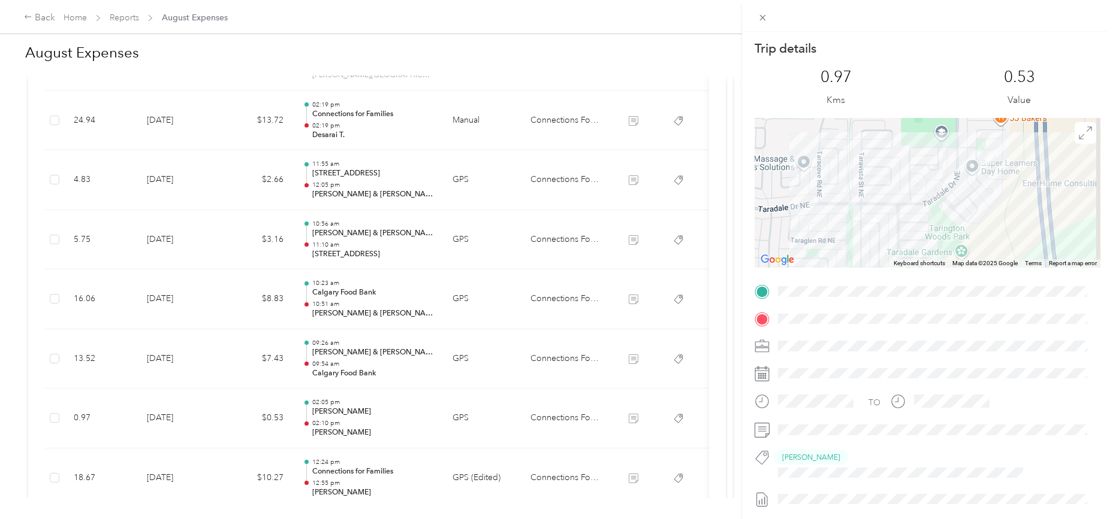
click at [168, 477] on div "Trip details This trip cannot be edited because it is either under review, appr…" at bounding box center [556, 259] width 1113 height 519
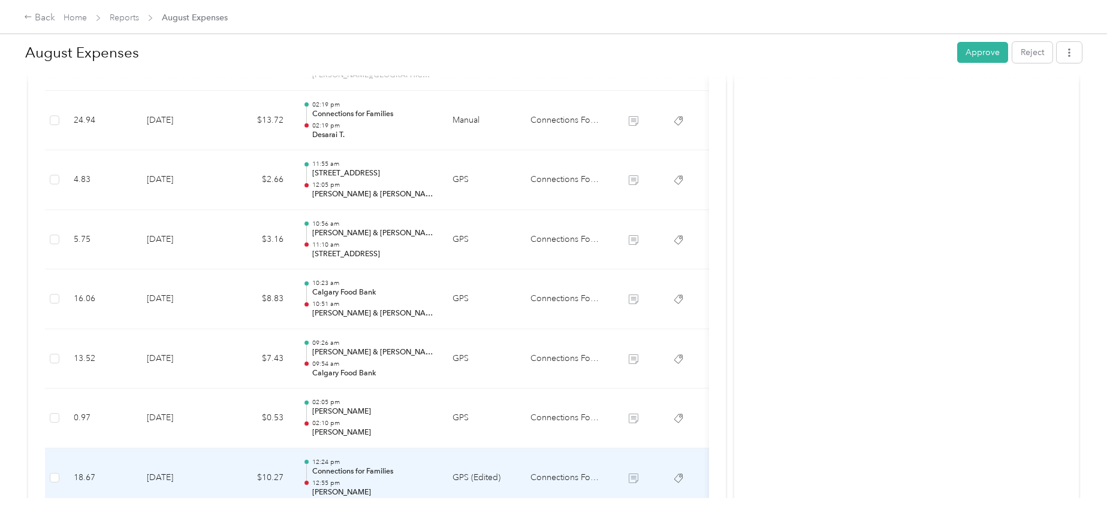
scroll to position [799, 0]
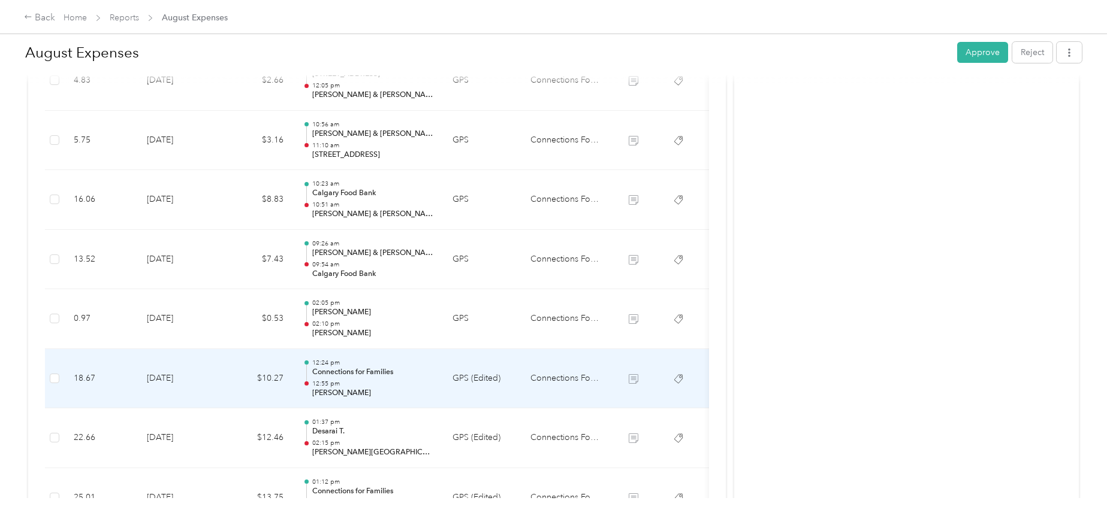
click at [181, 374] on td "[DATE]" at bounding box center [179, 379] width 84 height 60
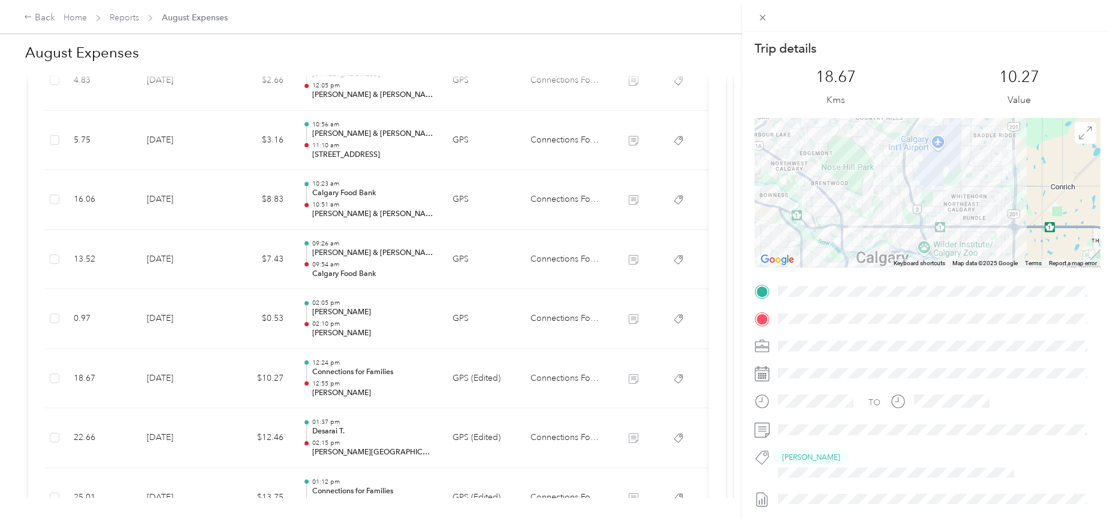
click at [183, 436] on div "Trip details This trip cannot be edited because it is either under review, appr…" at bounding box center [556, 259] width 1113 height 519
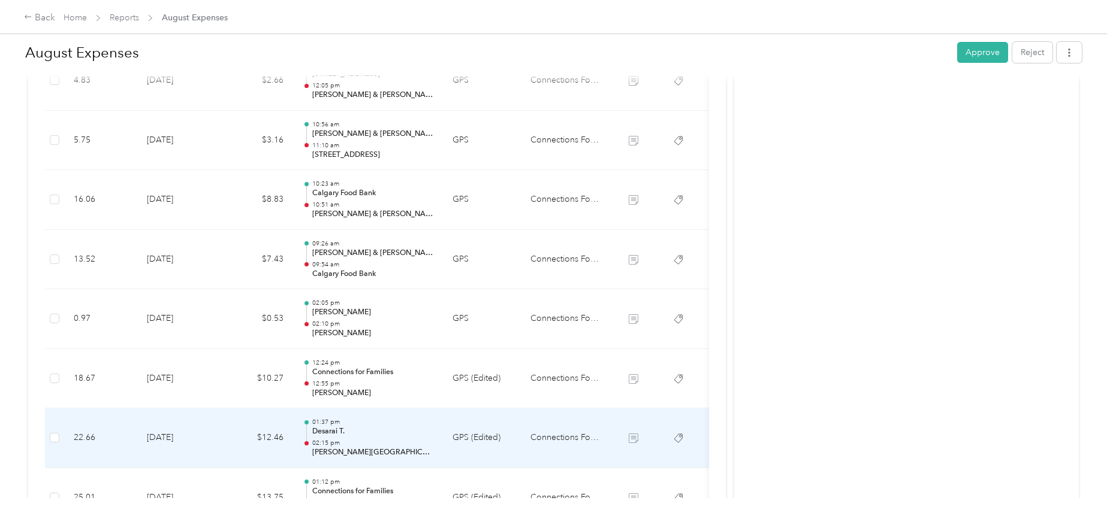
click at [183, 436] on td "[DATE]" at bounding box center [179, 439] width 84 height 60
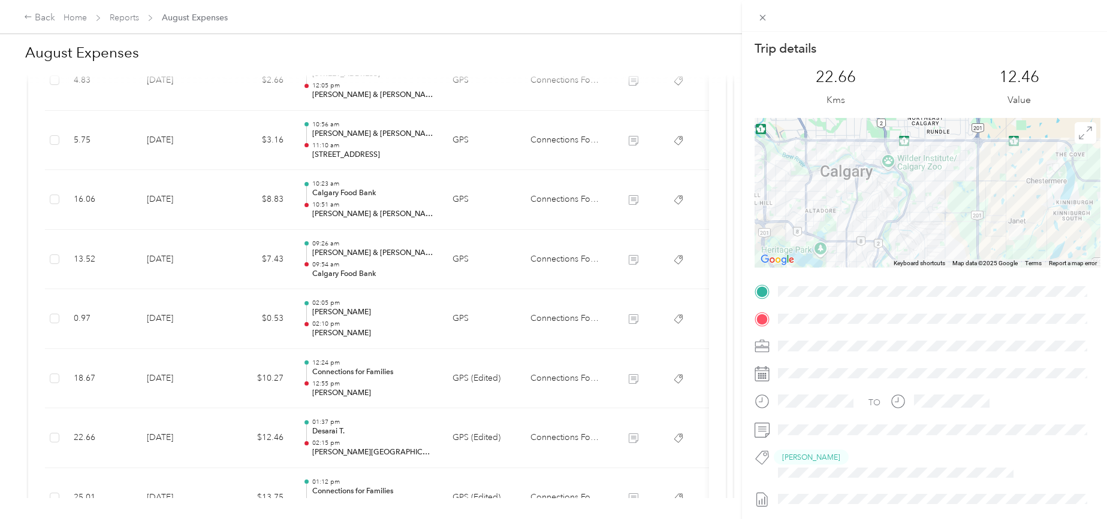
click at [183, 436] on div "Trip details This trip cannot be edited because it is either under review, appr…" at bounding box center [556, 259] width 1113 height 519
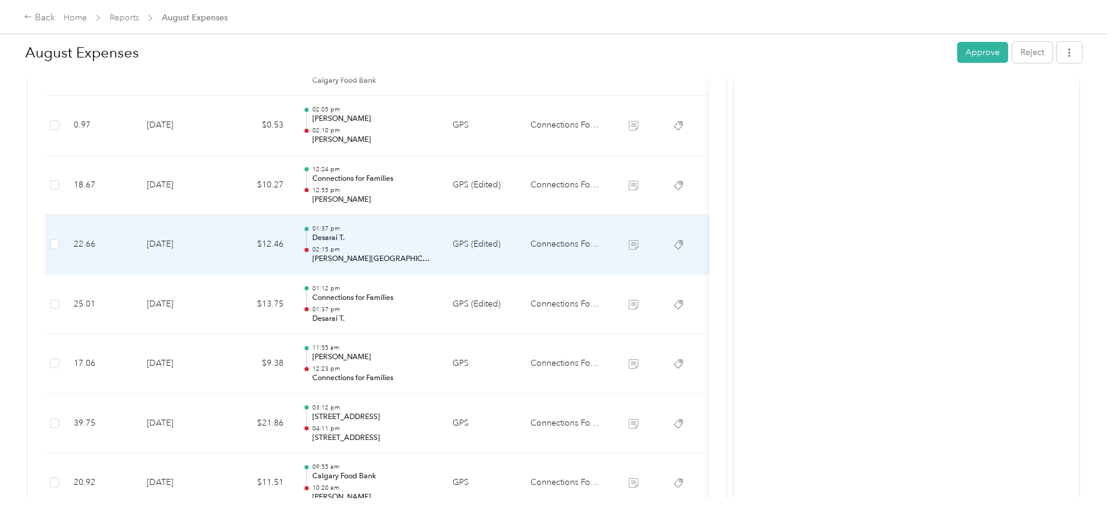
scroll to position [999, 0]
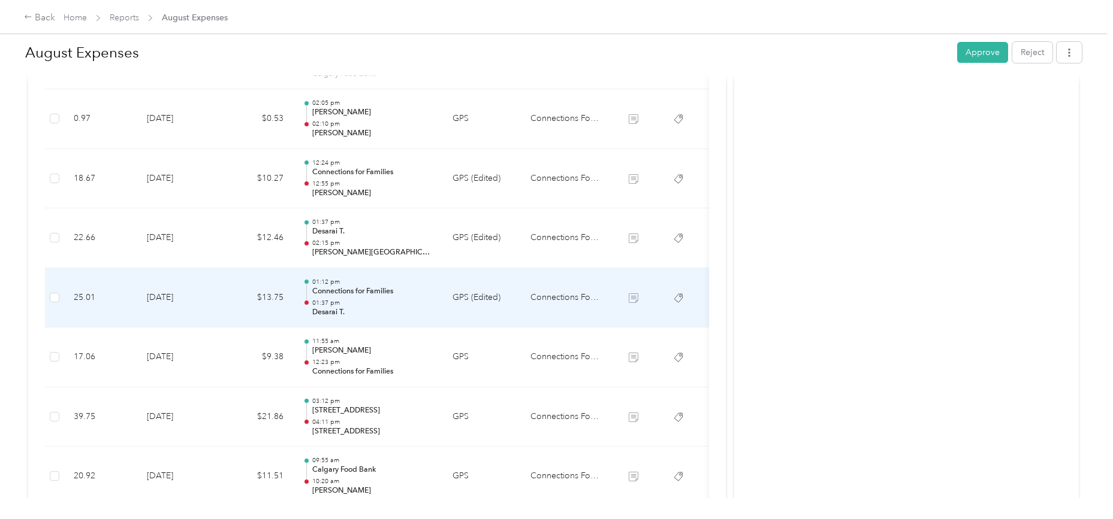
click at [189, 301] on td "[DATE]" at bounding box center [179, 298] width 84 height 60
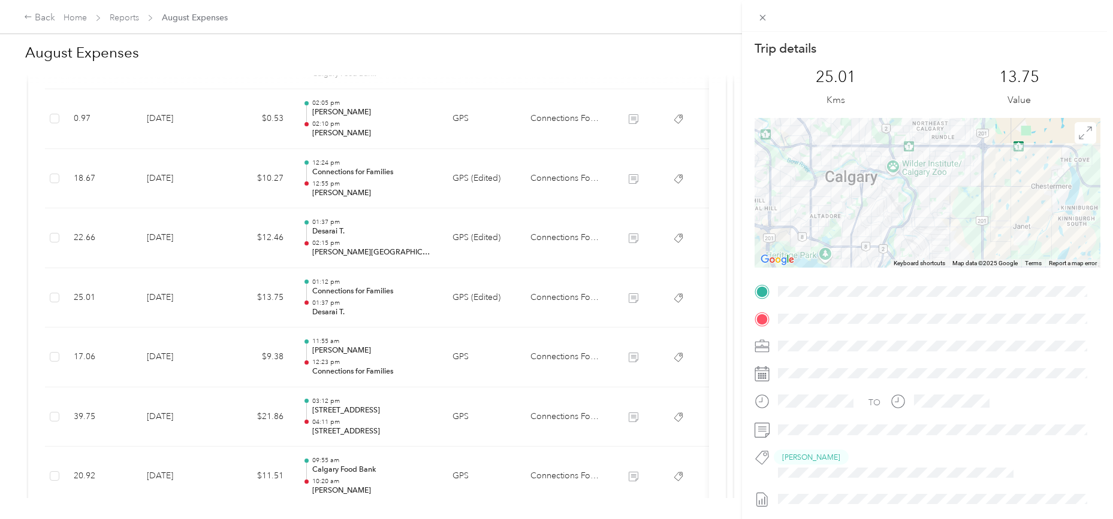
click at [184, 299] on div "Trip details This trip cannot be edited because it is either under review, appr…" at bounding box center [556, 259] width 1113 height 519
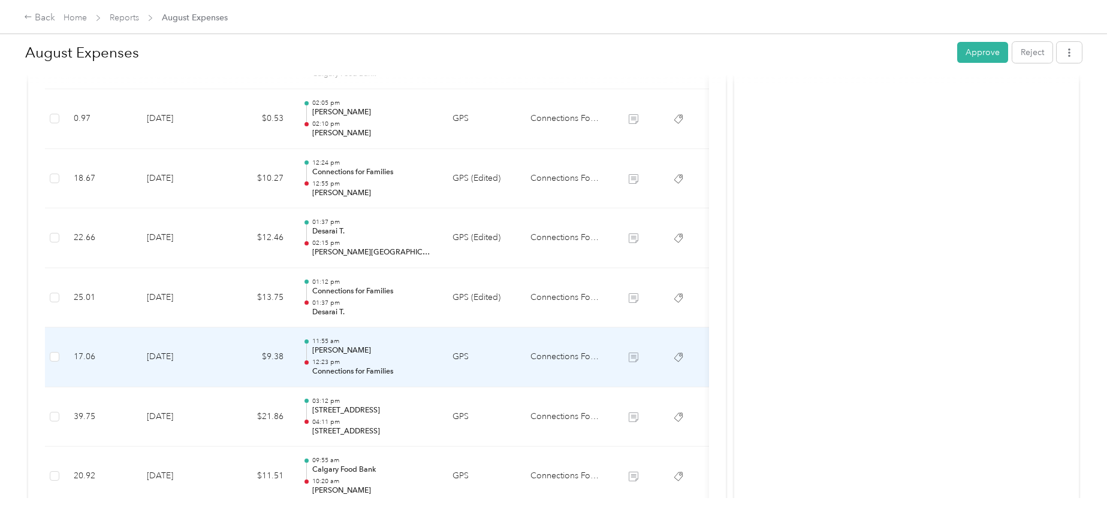
click at [176, 358] on td "[DATE]" at bounding box center [179, 358] width 84 height 60
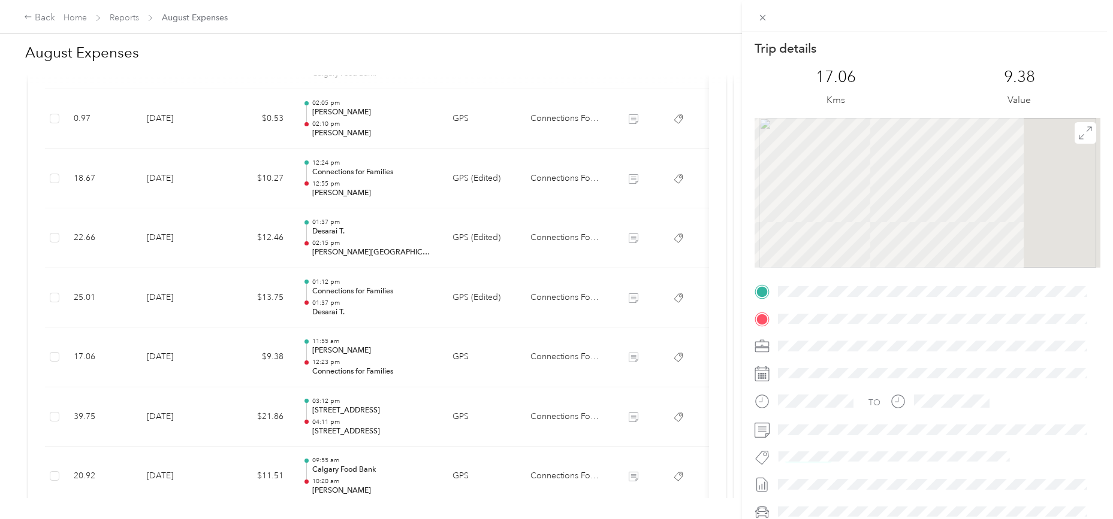
click at [176, 358] on div "Trip details This trip cannot be edited because it is either under review, appr…" at bounding box center [556, 259] width 1113 height 519
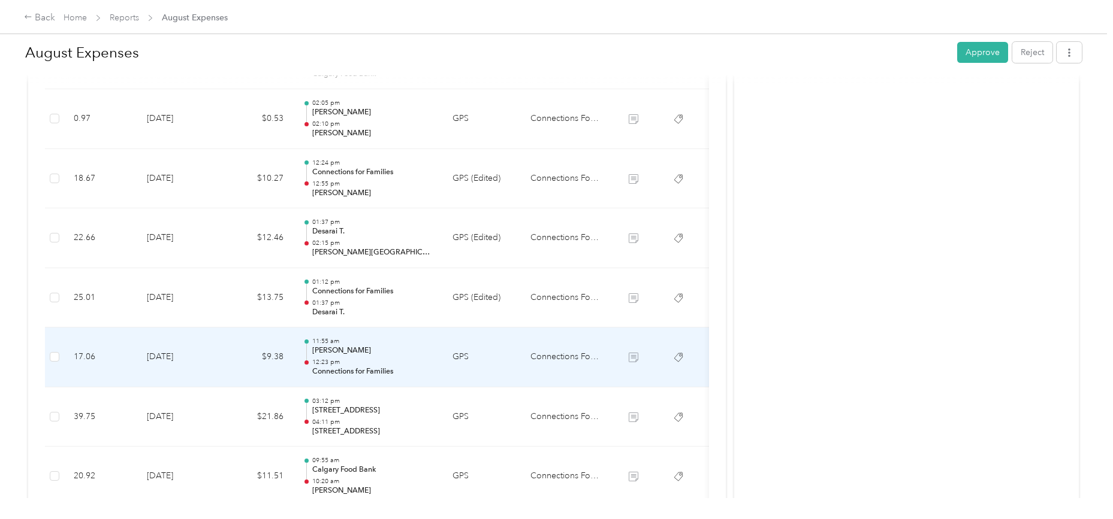
click at [176, 358] on td "[DATE]" at bounding box center [179, 358] width 84 height 60
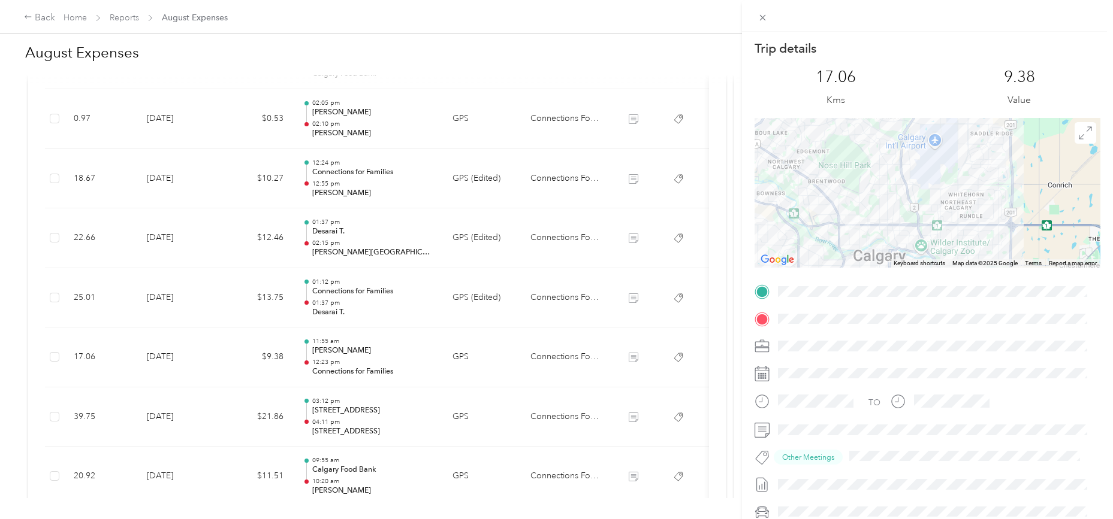
click at [179, 416] on div "Trip details This trip cannot be edited because it is either under review, appr…" at bounding box center [556, 259] width 1113 height 519
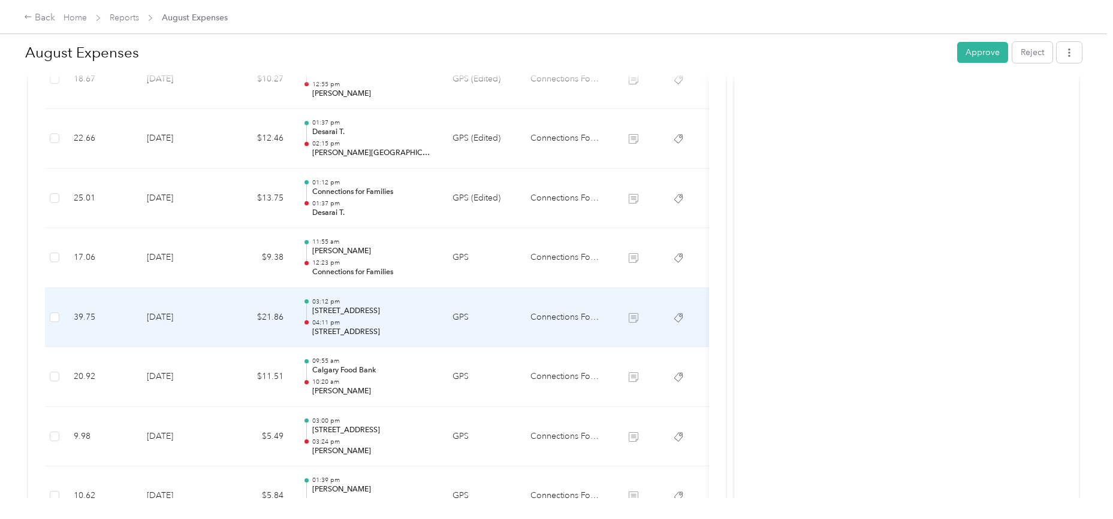
scroll to position [1298, 0]
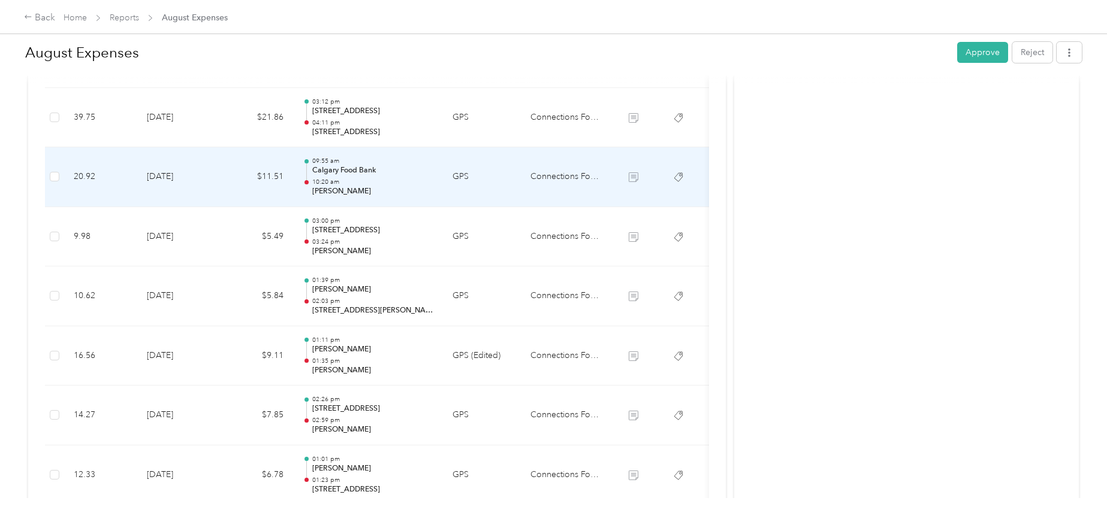
click at [179, 177] on td "[DATE]" at bounding box center [179, 177] width 84 height 60
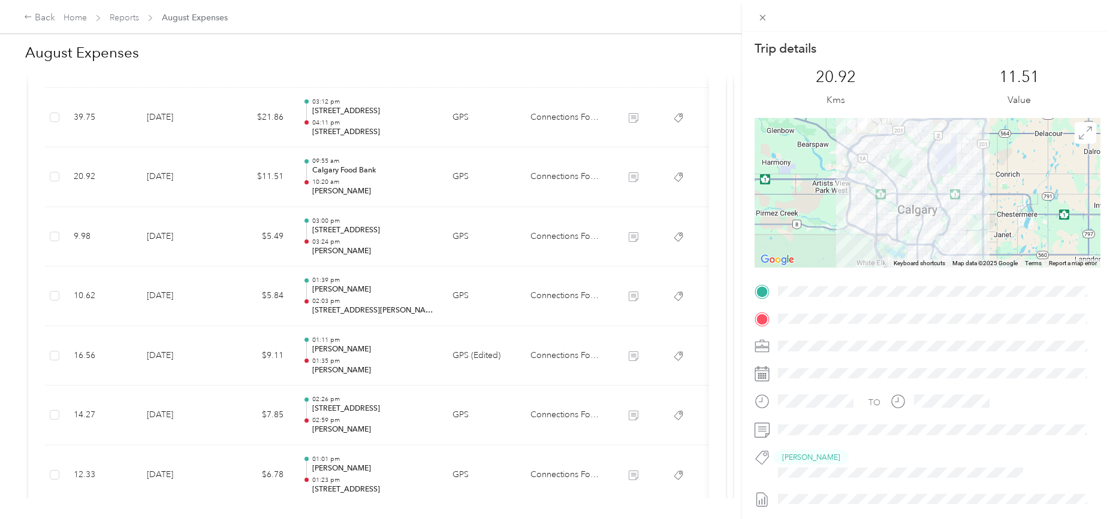
click at [176, 236] on div "Trip details This trip cannot be edited because it is either under review, appr…" at bounding box center [556, 259] width 1113 height 519
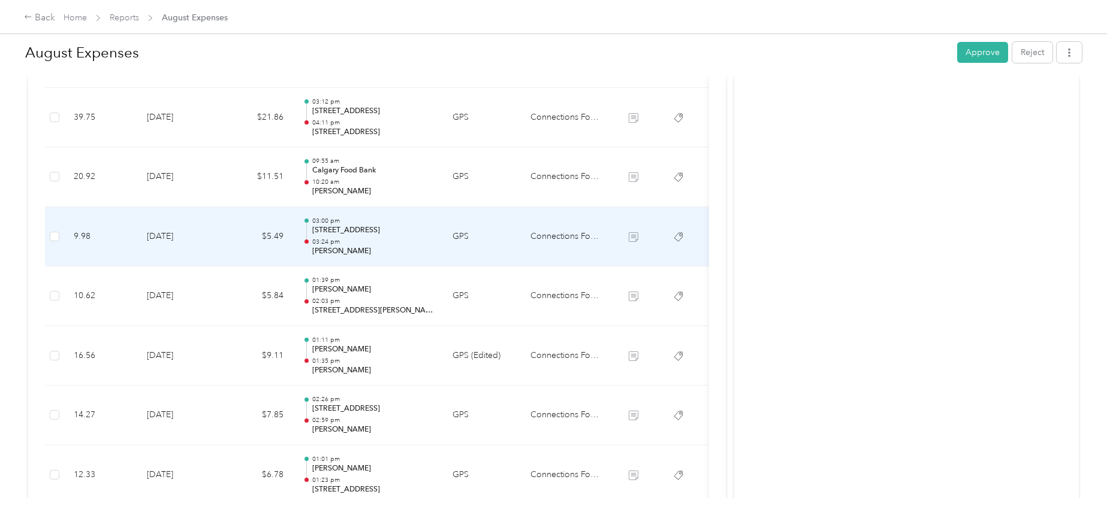
click at [176, 236] on td "[DATE]" at bounding box center [179, 237] width 84 height 60
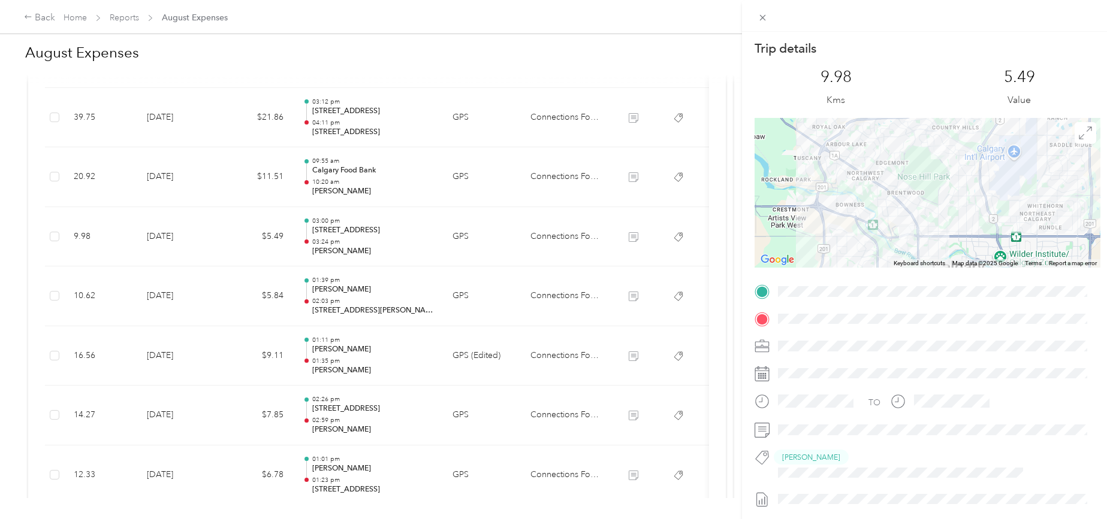
click at [176, 236] on div "Trip details This trip cannot be edited because it is either under review, appr…" at bounding box center [556, 259] width 1113 height 519
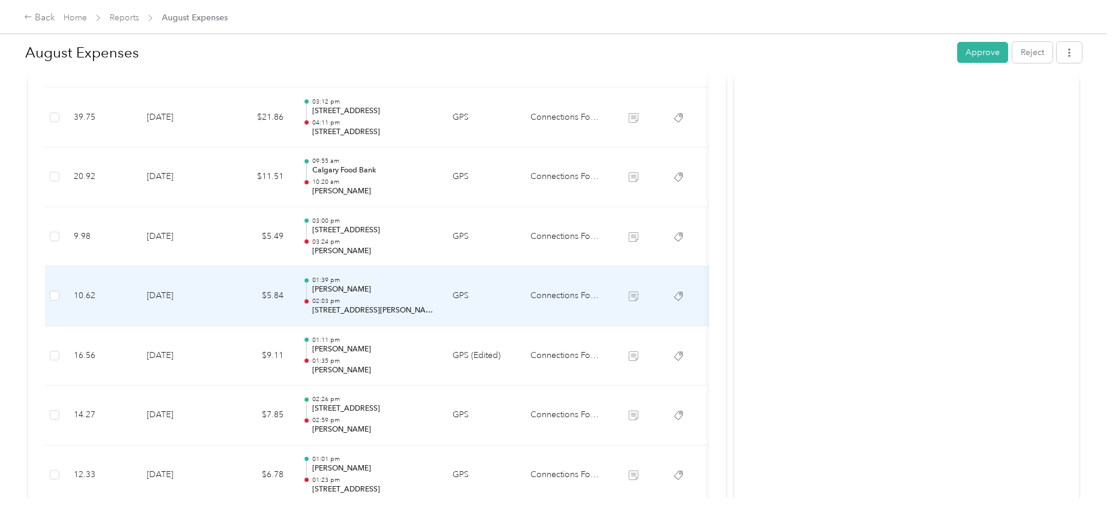
click at [175, 297] on td "[DATE]" at bounding box center [179, 297] width 84 height 60
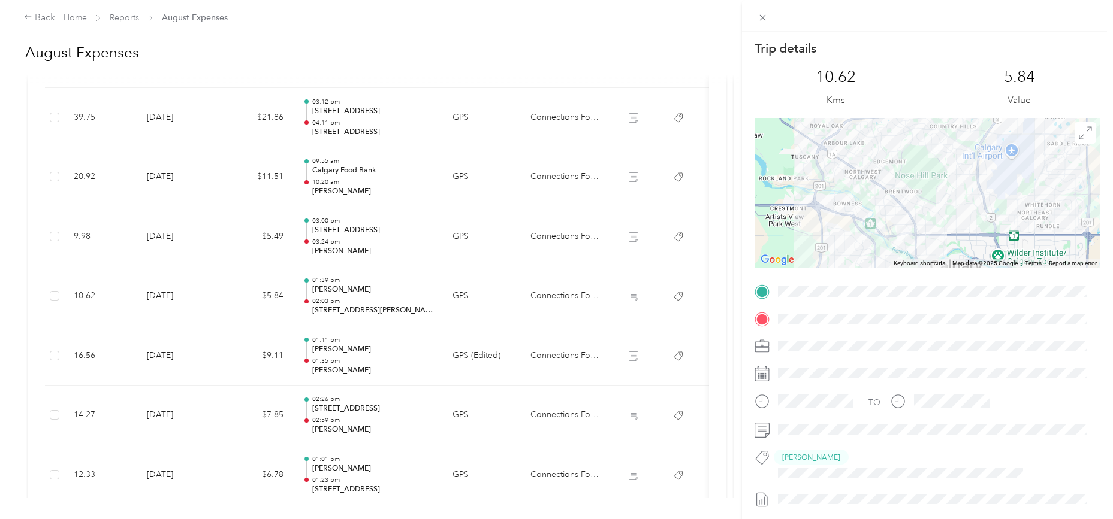
click at [174, 355] on div "Trip details This trip cannot be edited because it is either under review, appr…" at bounding box center [556, 259] width 1113 height 519
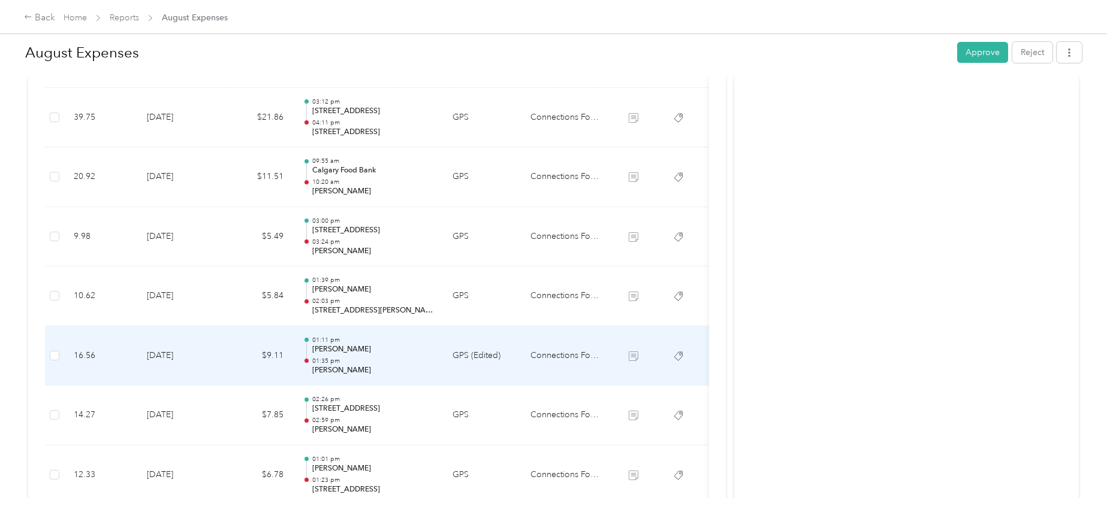
click at [174, 355] on td "[DATE]" at bounding box center [179, 357] width 84 height 60
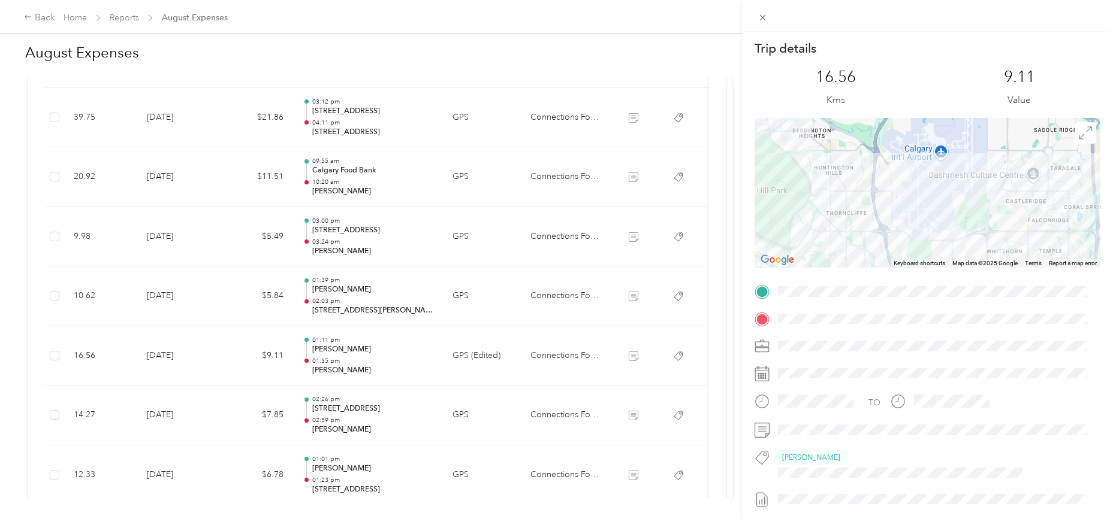
click at [174, 355] on div "Trip details This trip cannot be edited because it is either under review, appr…" at bounding box center [556, 259] width 1113 height 519
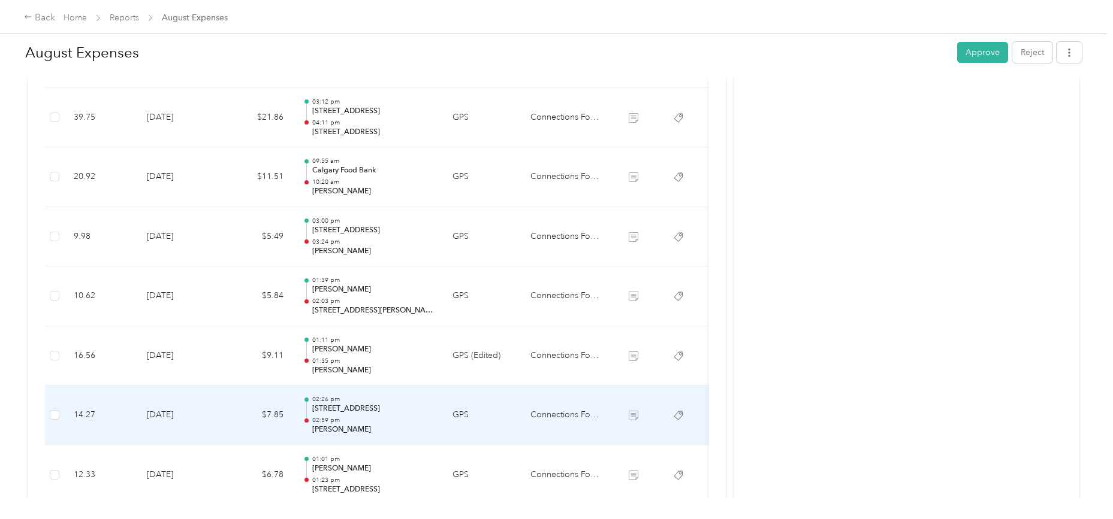
click at [165, 412] on td "[DATE]" at bounding box center [179, 416] width 84 height 60
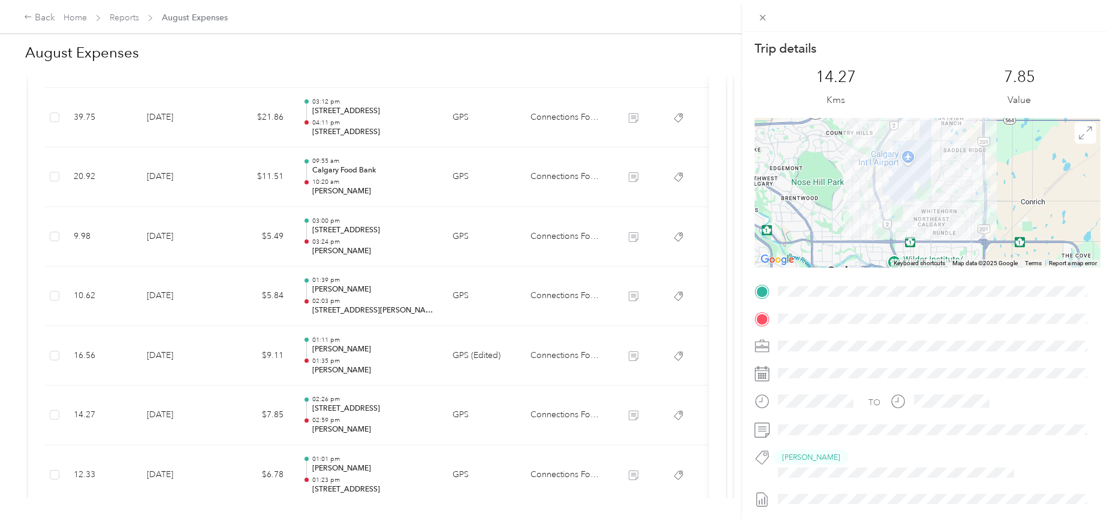
click at [165, 412] on div "Trip details This trip cannot be edited because it is either under review, appr…" at bounding box center [556, 259] width 1113 height 519
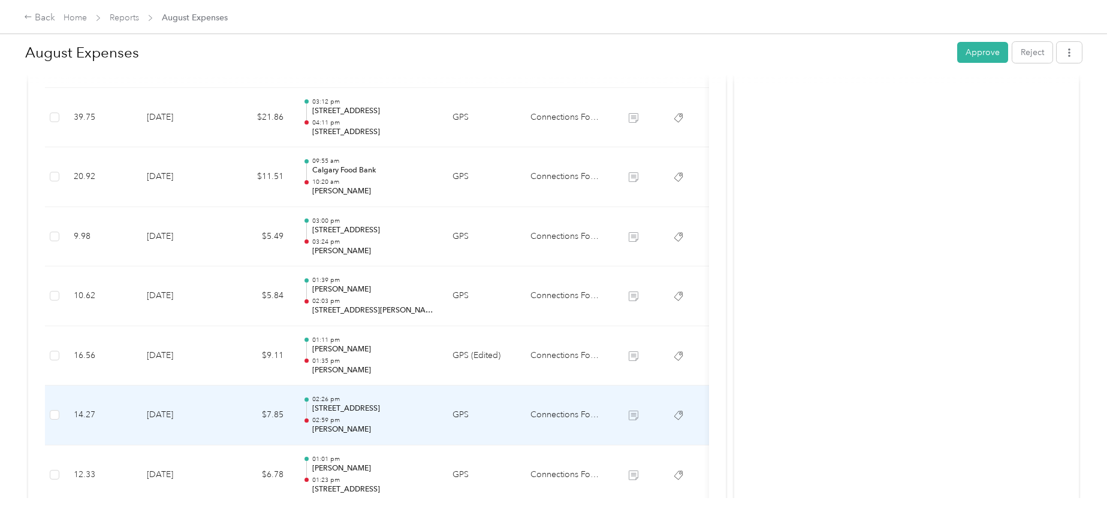
scroll to position [1398, 0]
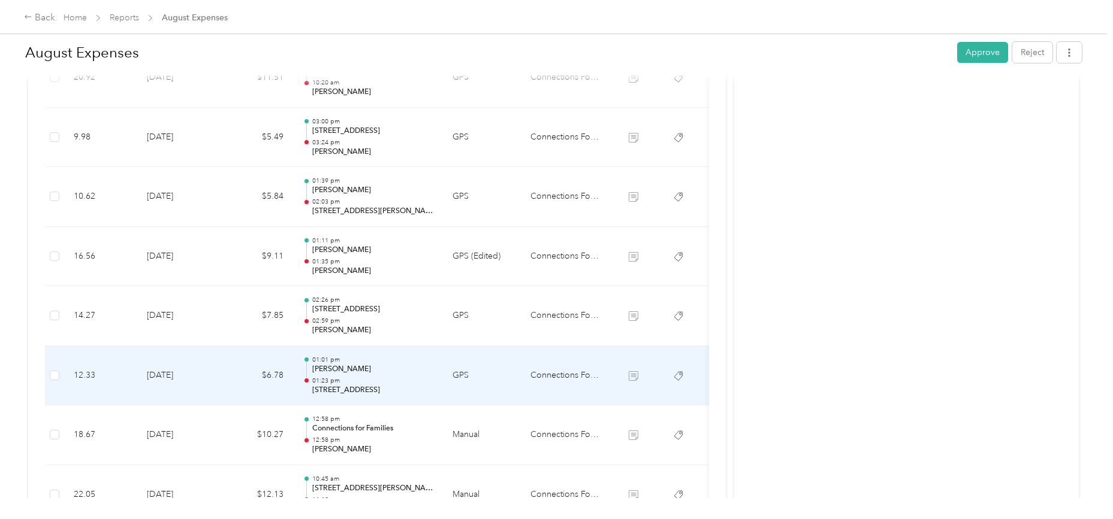
click at [167, 374] on td "[DATE]" at bounding box center [179, 376] width 84 height 60
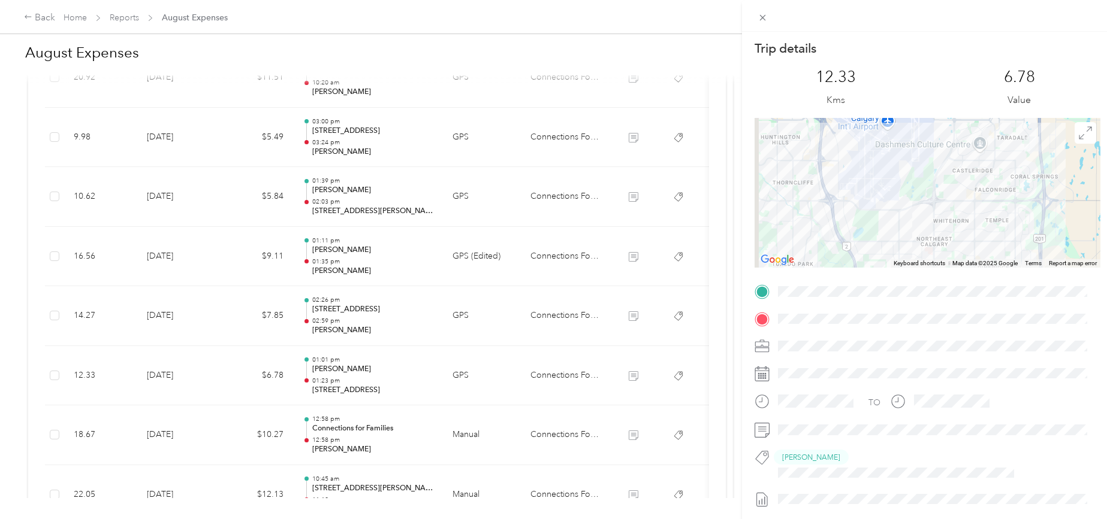
click at [167, 374] on div "Trip details This trip cannot be edited because it is either under review, appr…" at bounding box center [556, 259] width 1113 height 519
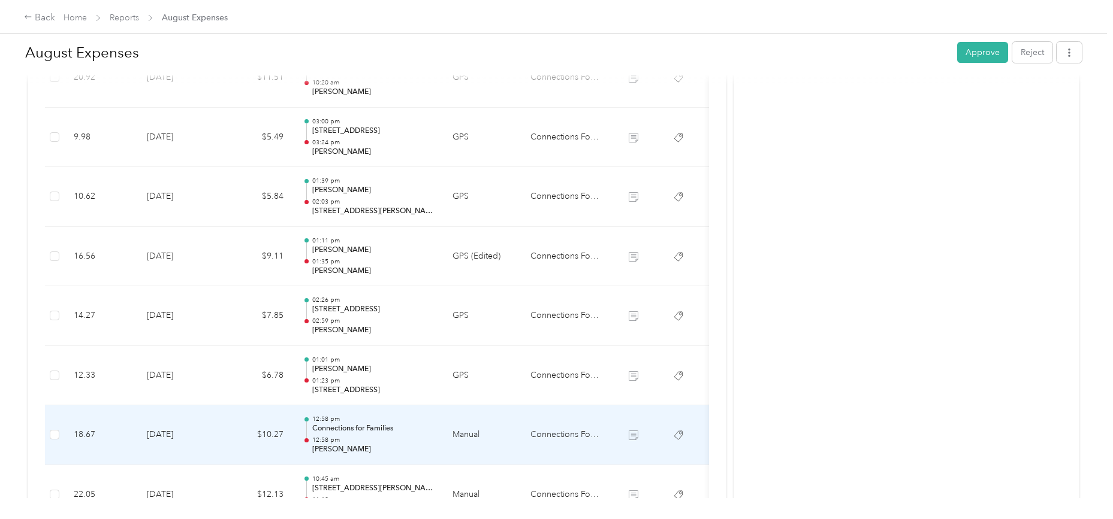
click at [174, 434] on td "[DATE]" at bounding box center [179, 436] width 84 height 60
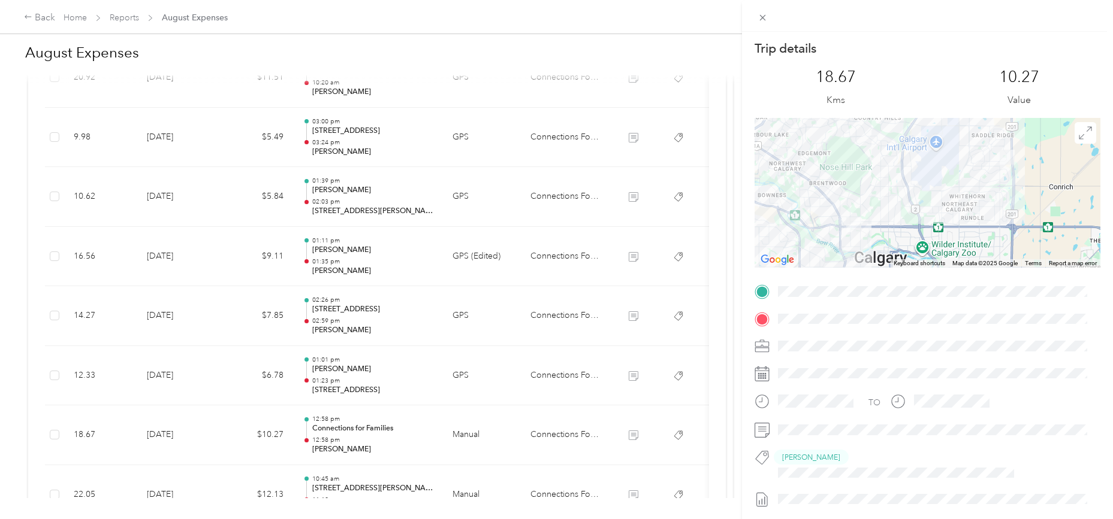
click at [174, 434] on div "Trip details This trip cannot be edited because it is either under review, appr…" at bounding box center [556, 259] width 1113 height 519
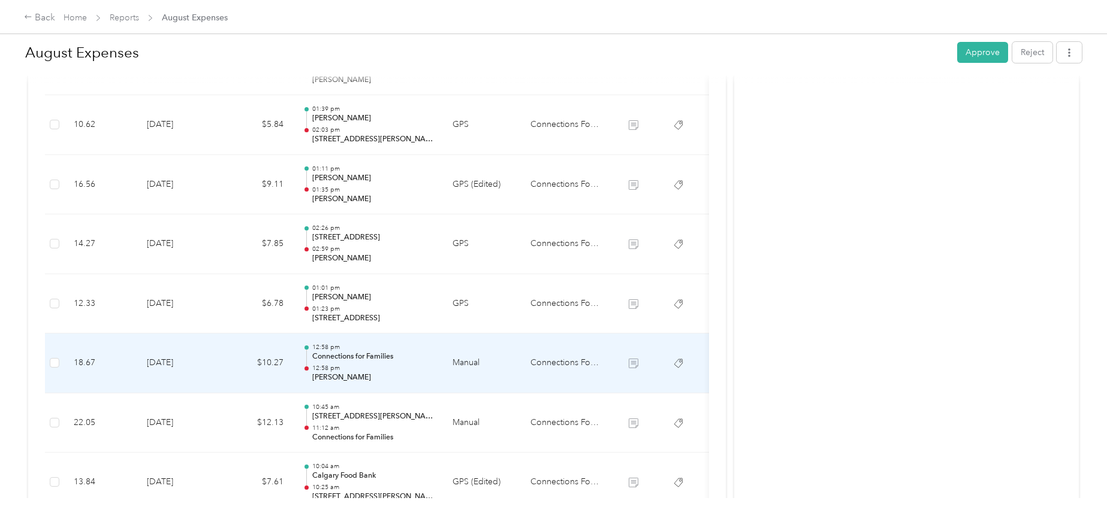
scroll to position [1498, 0]
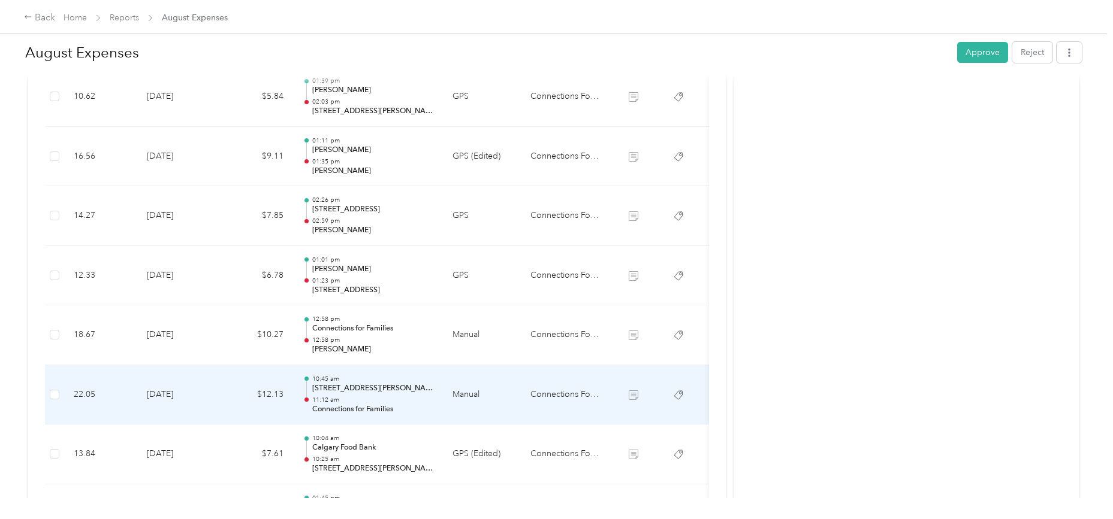
click at [174, 400] on td "[DATE]" at bounding box center [179, 395] width 84 height 60
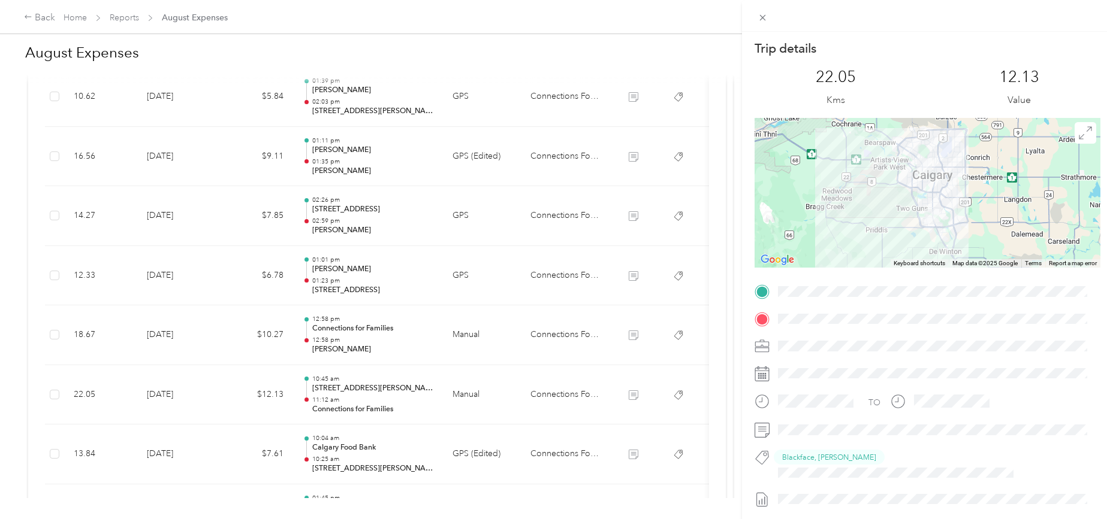
click at [175, 394] on div "Trip details This trip cannot be edited because it is either under review, appr…" at bounding box center [556, 259] width 1113 height 519
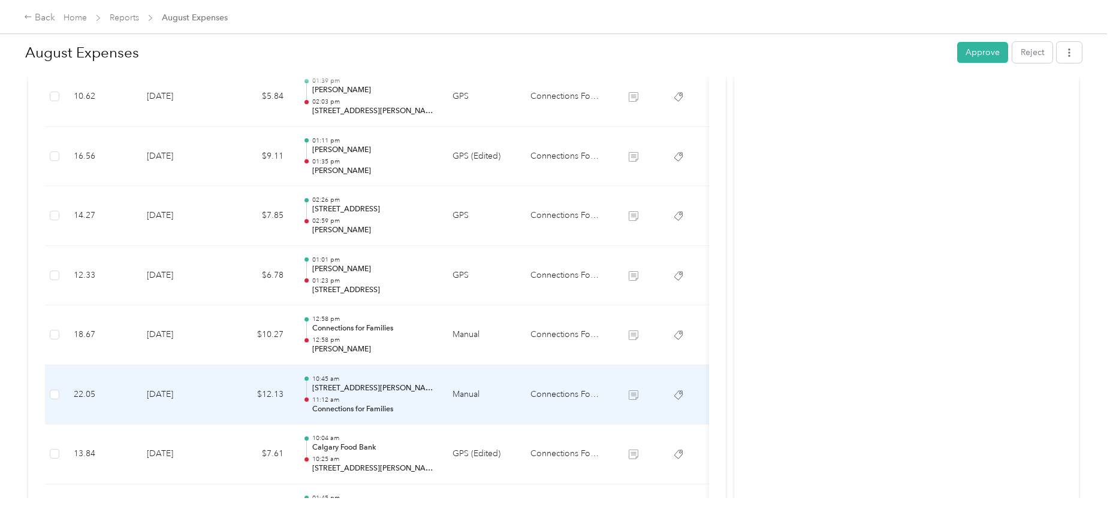
scroll to position [1598, 0]
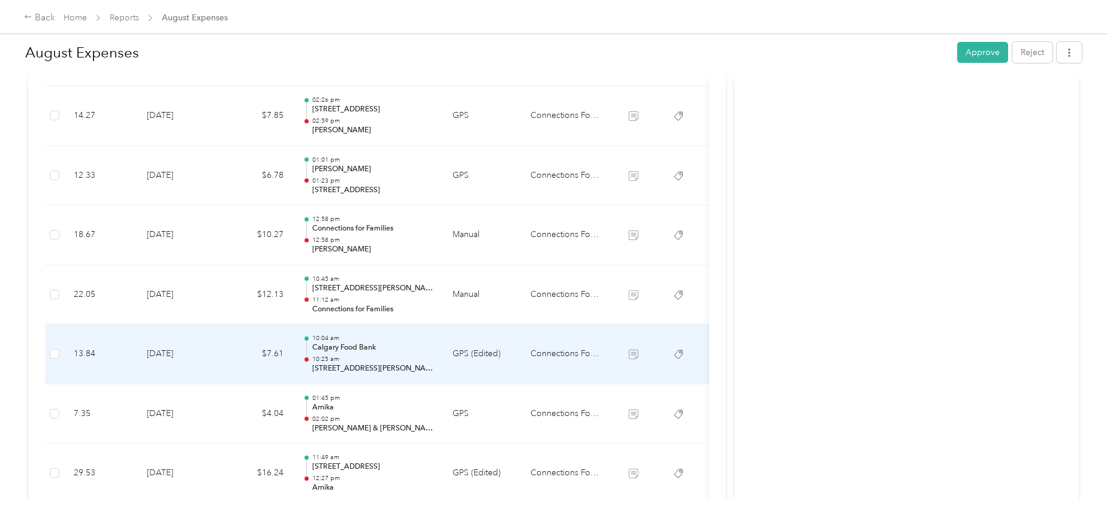
click at [173, 352] on td "[DATE]" at bounding box center [179, 355] width 84 height 60
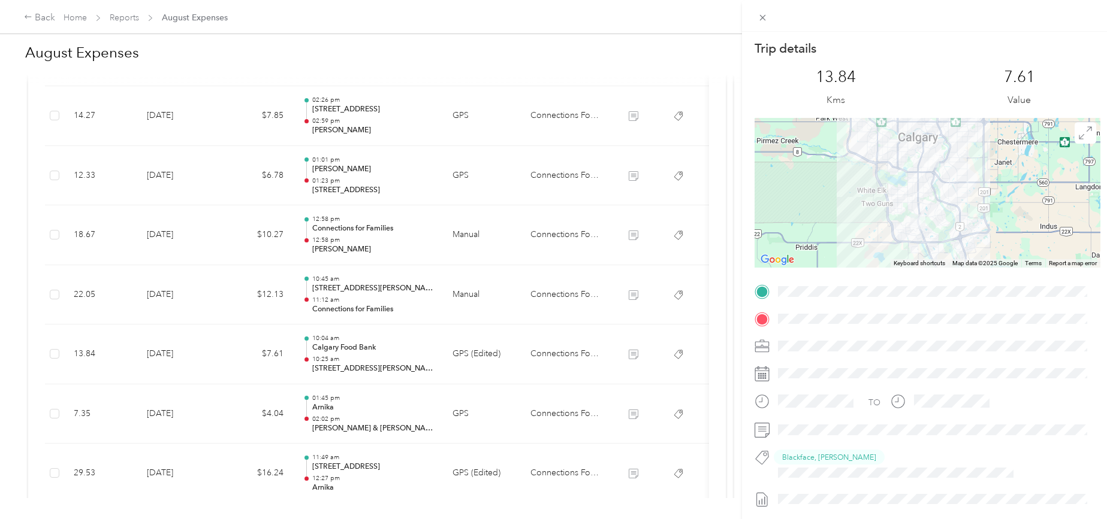
click at [173, 352] on div "Trip details This trip cannot be edited because it is either under review, appr…" at bounding box center [556, 259] width 1113 height 519
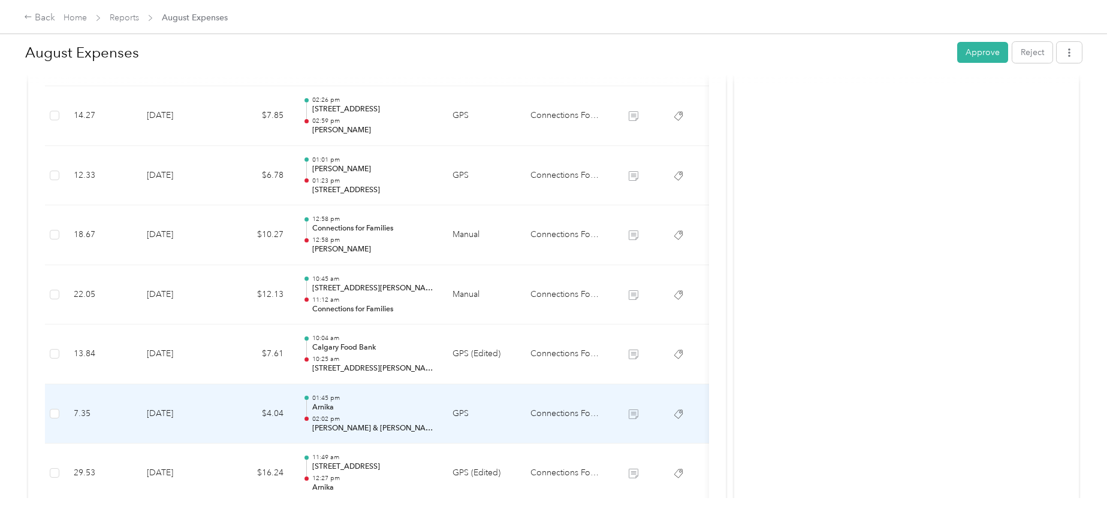
click at [172, 411] on td "[DATE]" at bounding box center [179, 415] width 84 height 60
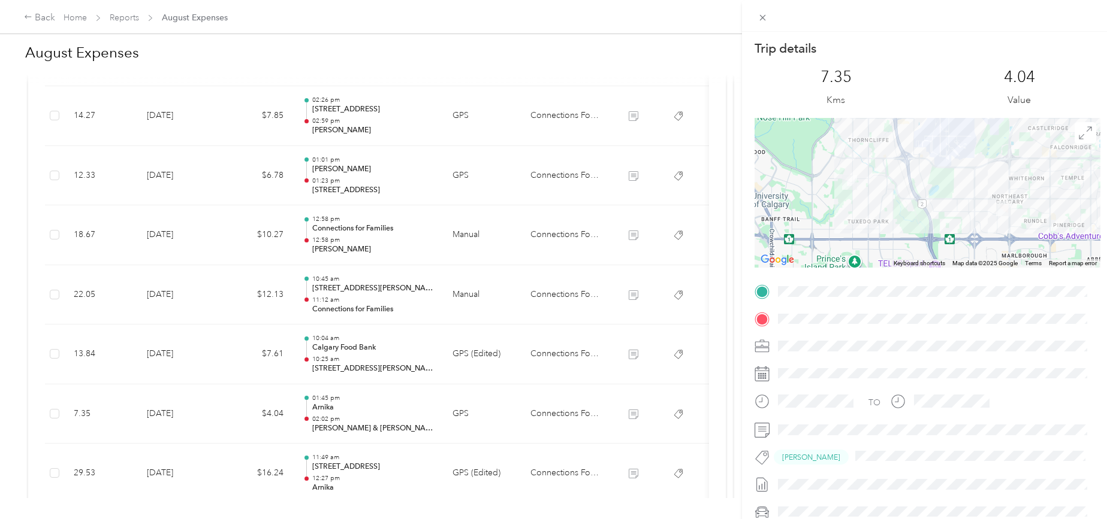
click at [172, 411] on div "Trip details This trip cannot be edited because it is either under review, appr…" at bounding box center [556, 259] width 1113 height 519
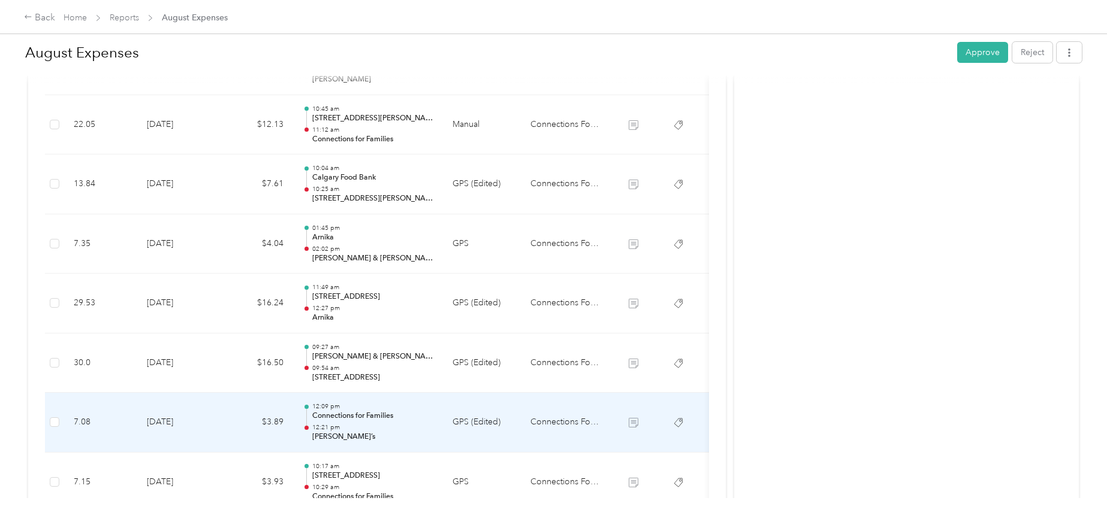
scroll to position [1797, 0]
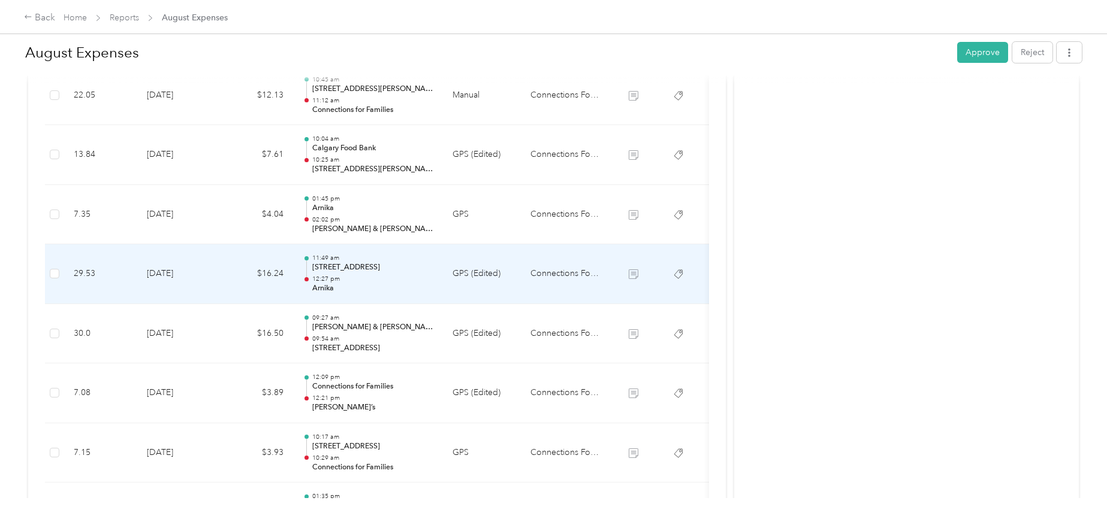
click at [181, 272] on td "[DATE]" at bounding box center [179, 274] width 84 height 60
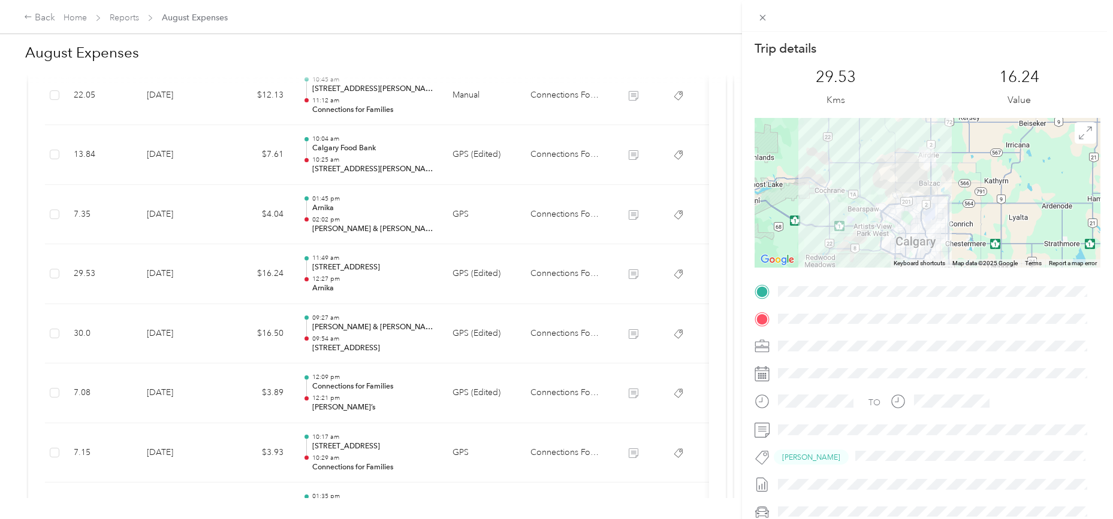
click at [181, 272] on div "Trip details This trip cannot be edited because it is either under review, appr…" at bounding box center [556, 259] width 1113 height 519
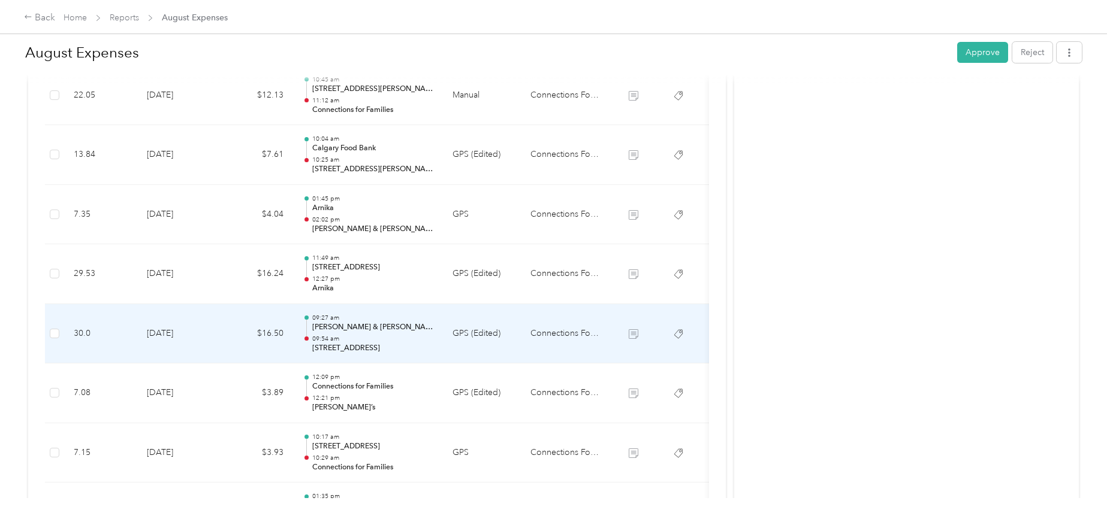
click at [174, 332] on td "[DATE]" at bounding box center [179, 334] width 84 height 60
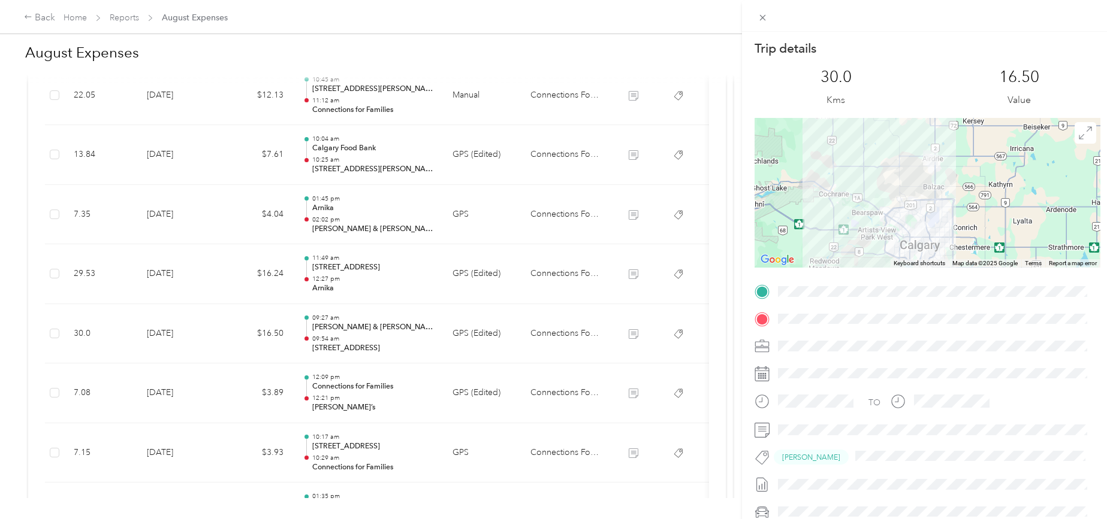
click at [174, 332] on div "Trip details This trip cannot be edited because it is either under review, appr…" at bounding box center [556, 259] width 1113 height 519
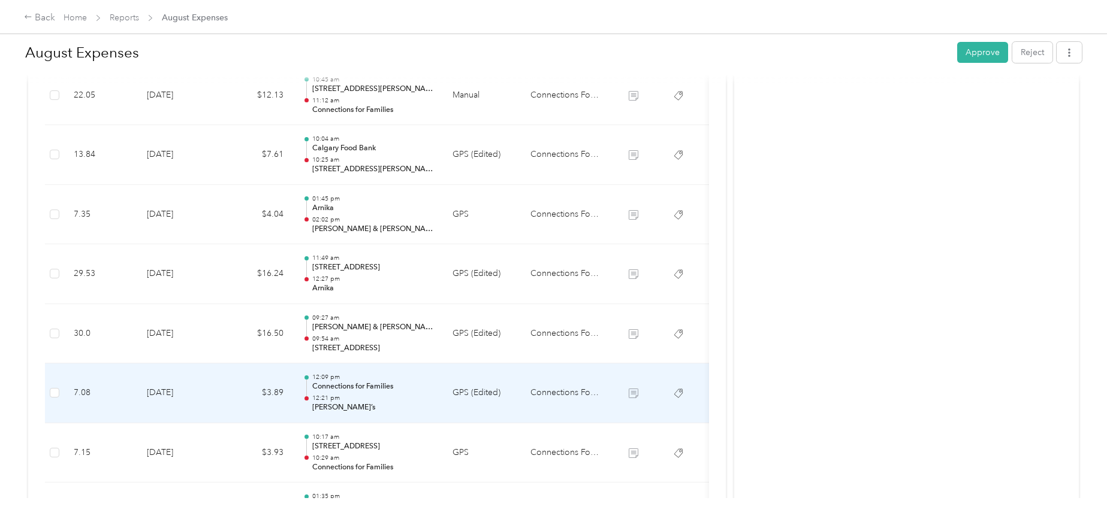
click at [176, 388] on td "[DATE]" at bounding box center [179, 394] width 84 height 60
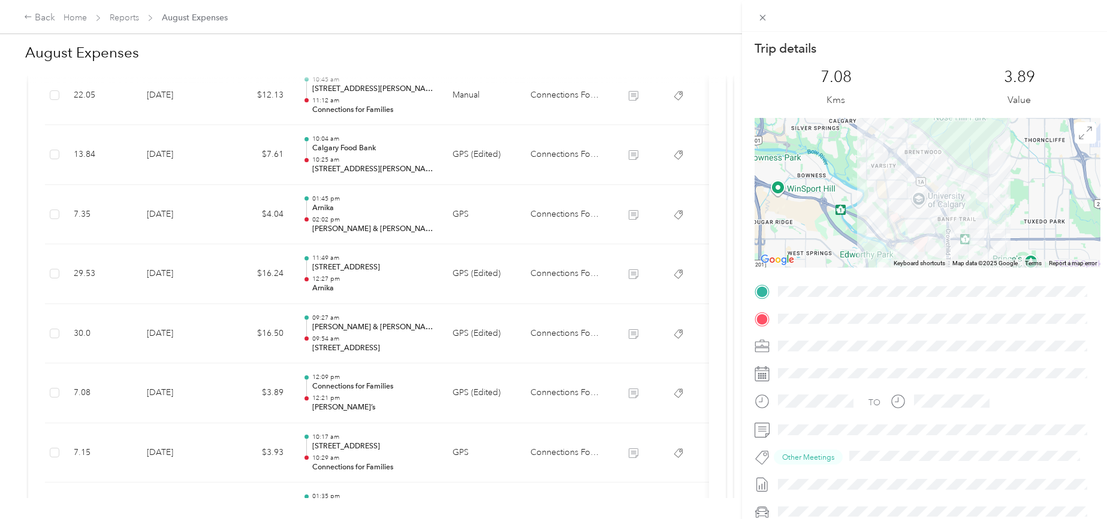
click at [176, 388] on div "Trip details This trip cannot be edited because it is either under review, appr…" at bounding box center [556, 259] width 1113 height 519
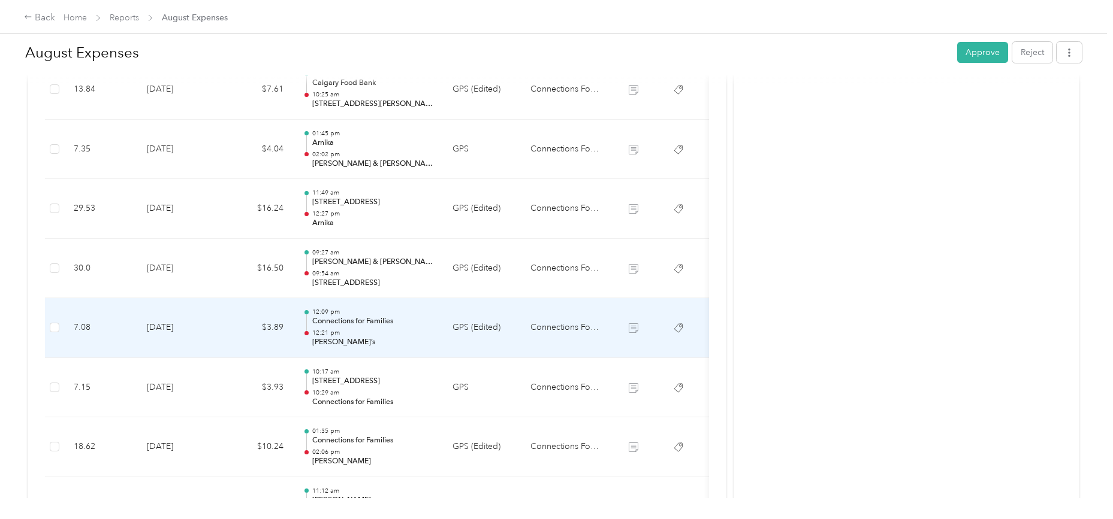
scroll to position [1897, 0]
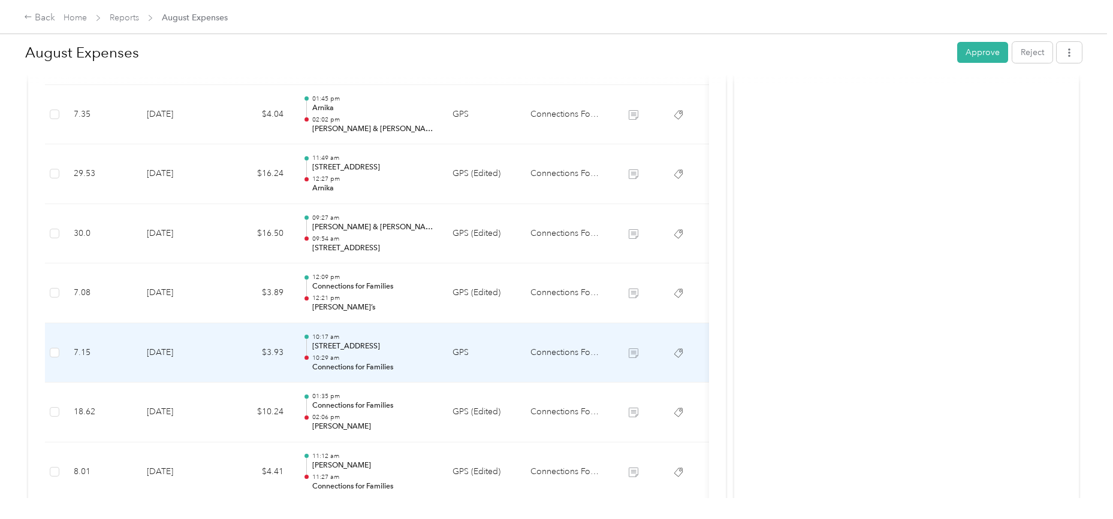
click at [175, 355] on td "[DATE]" at bounding box center [179, 354] width 84 height 60
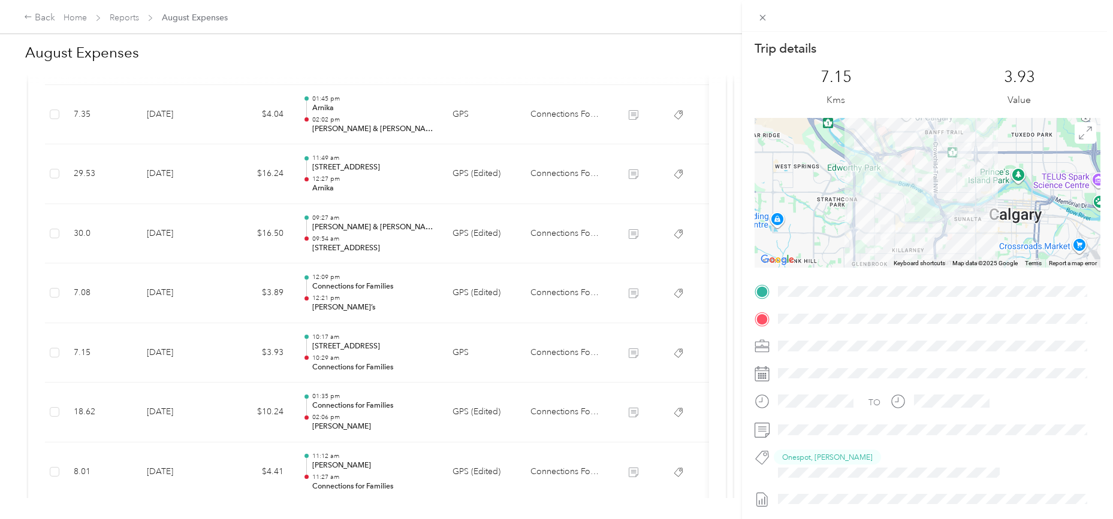
click at [175, 355] on div "Trip details This trip cannot be edited because it is either under review, appr…" at bounding box center [556, 259] width 1113 height 519
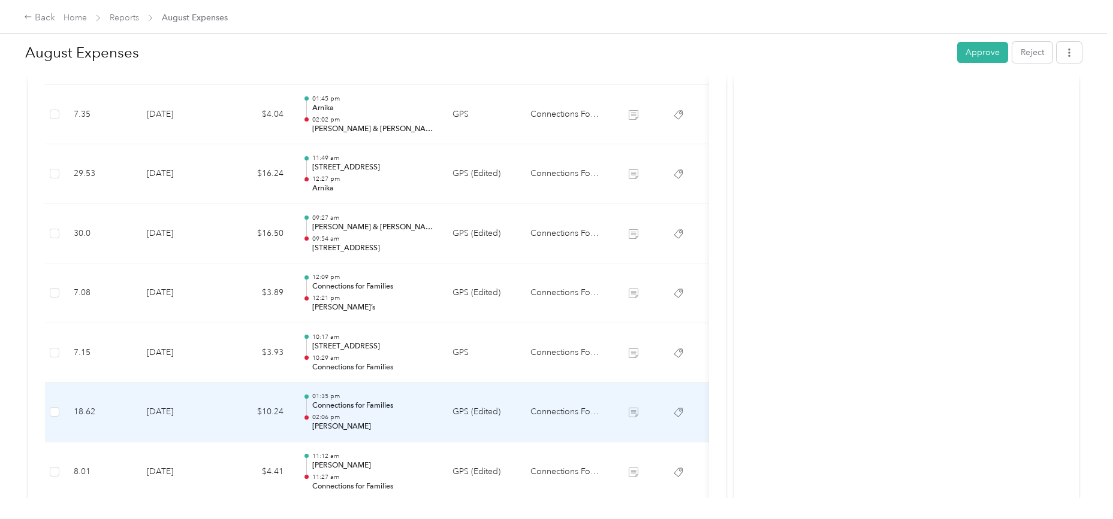
click at [169, 414] on td "[DATE]" at bounding box center [179, 413] width 84 height 60
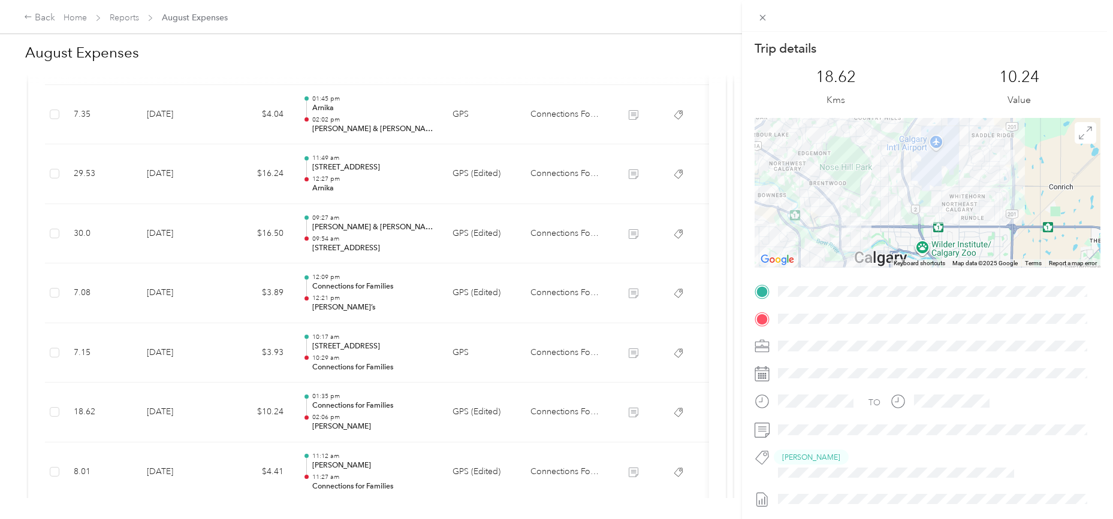
click at [167, 413] on div "Trip details This trip cannot be edited because it is either under review, appr…" at bounding box center [556, 259] width 1113 height 519
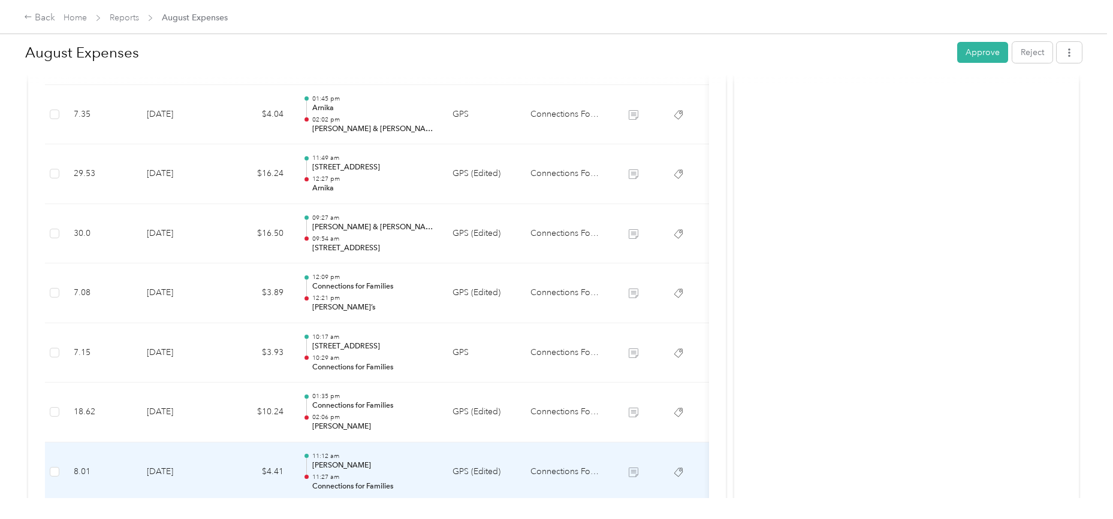
click at [179, 471] on td "[DATE]" at bounding box center [179, 473] width 84 height 60
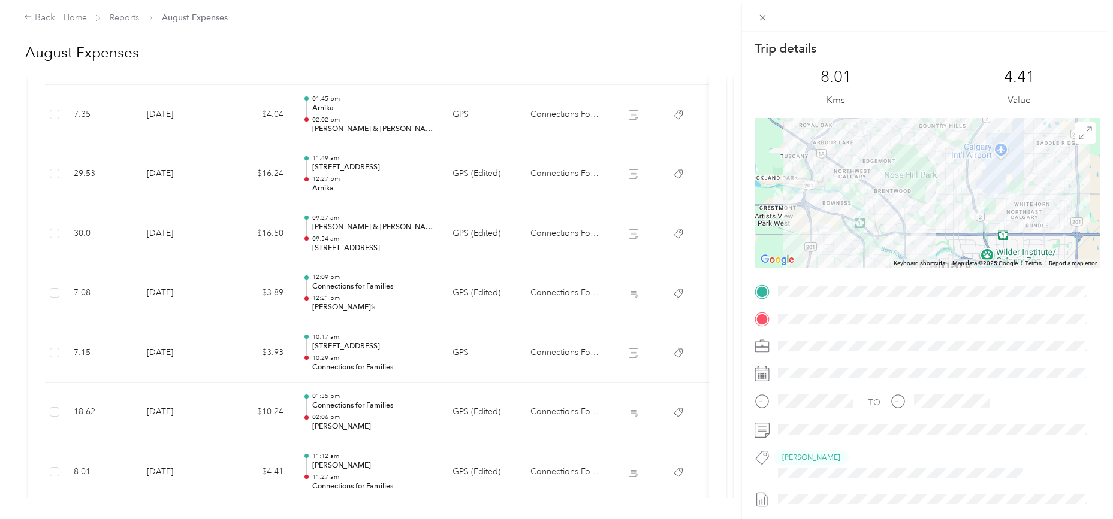
click at [174, 421] on div "Trip details This trip cannot be edited because it is either under review, appr…" at bounding box center [556, 259] width 1113 height 519
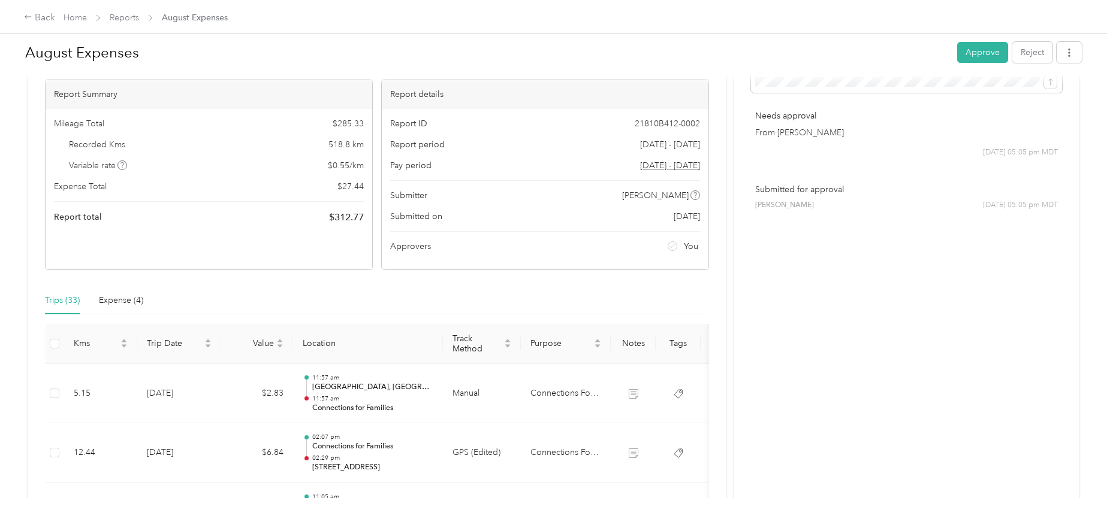
scroll to position [0, 0]
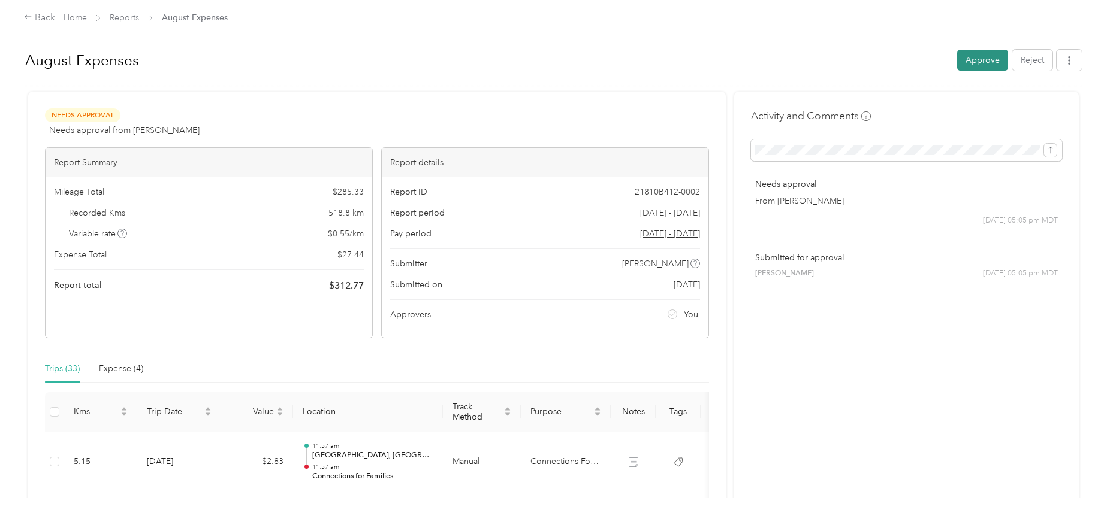
click at [981, 56] on button "Approve" at bounding box center [982, 60] width 51 height 21
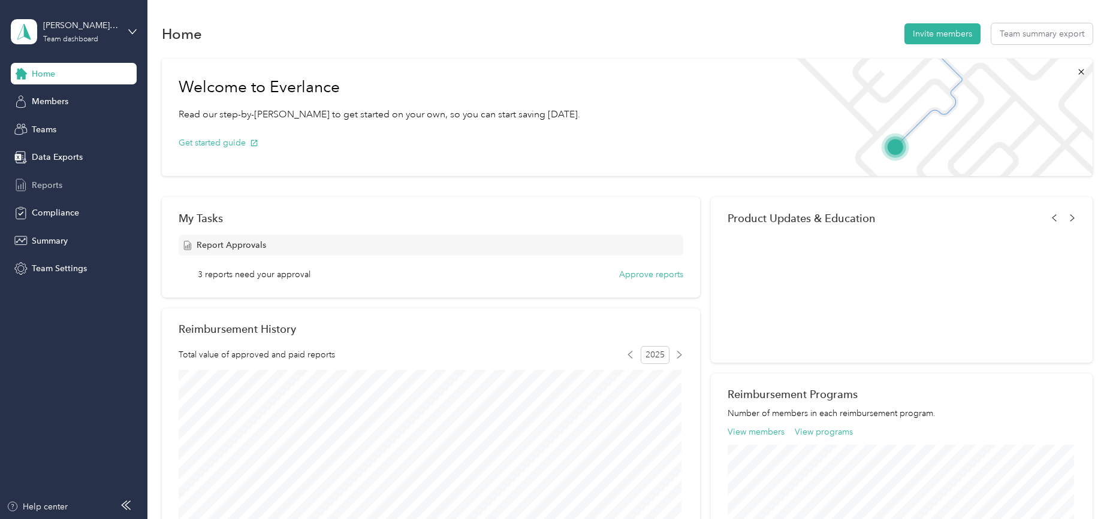
click at [55, 180] on span "Reports" at bounding box center [47, 185] width 31 height 13
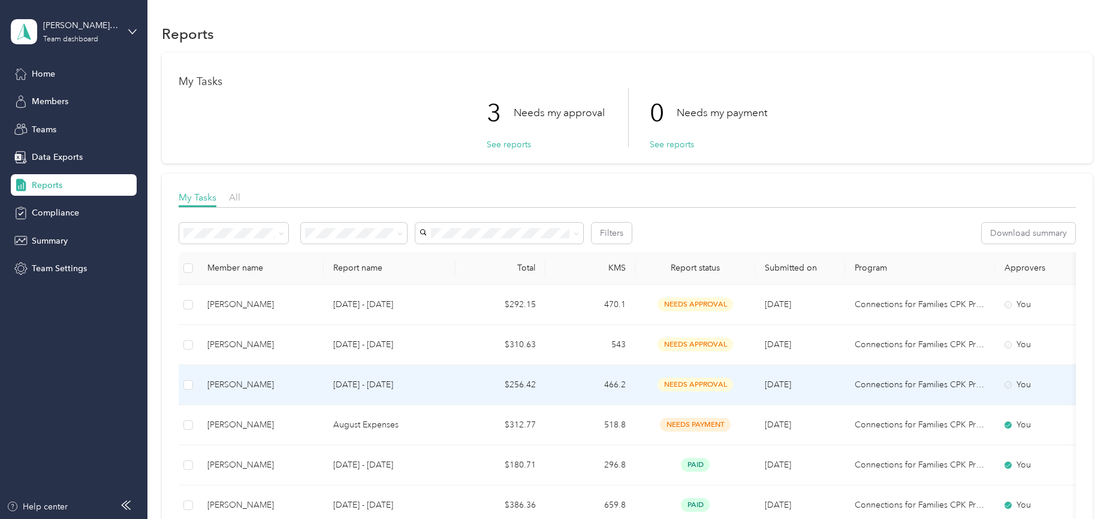
scroll to position [100, 0]
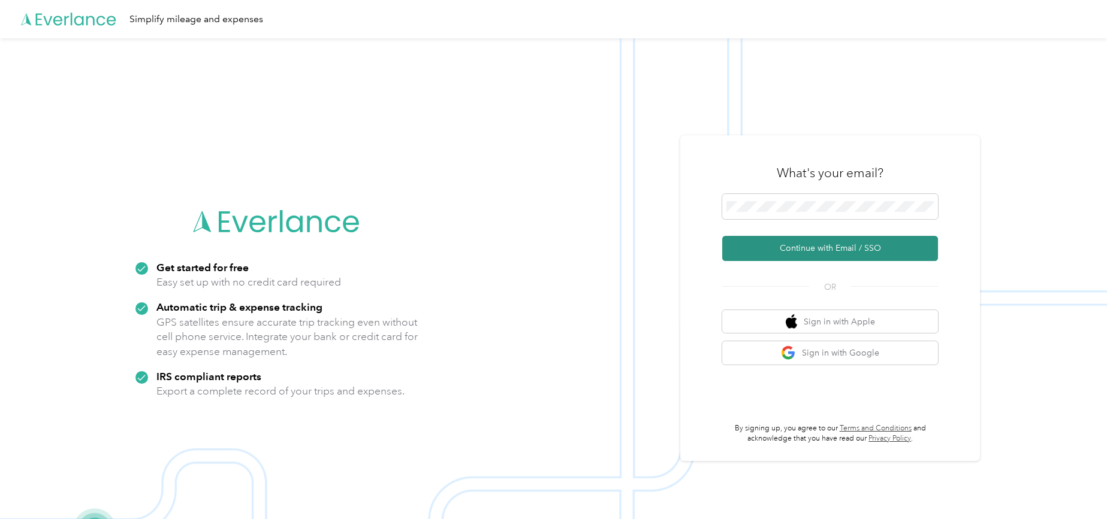
click at [826, 243] on button "Continue with Email / SSO" at bounding box center [830, 248] width 216 height 25
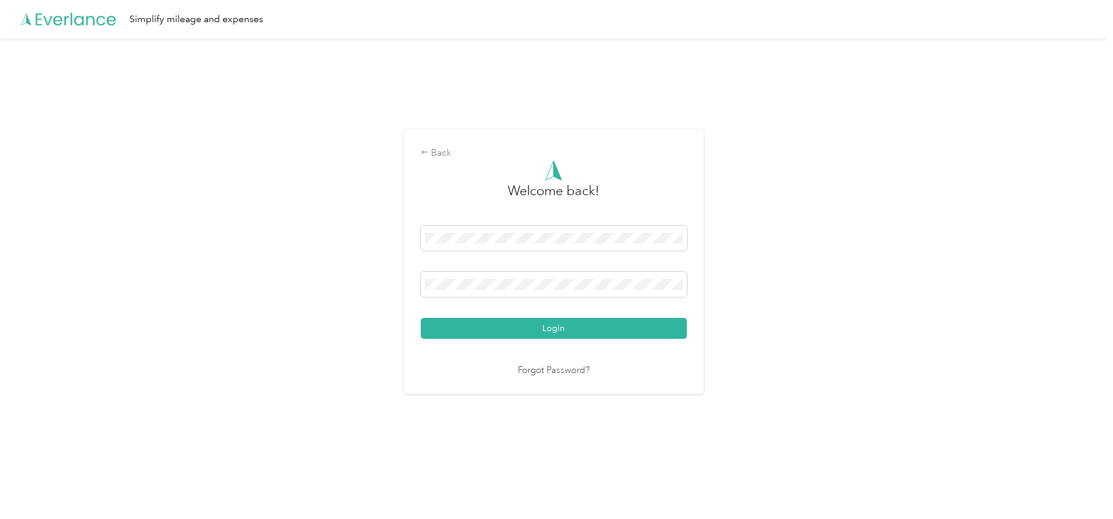
click at [421, 318] on button "Login" at bounding box center [554, 328] width 266 height 21
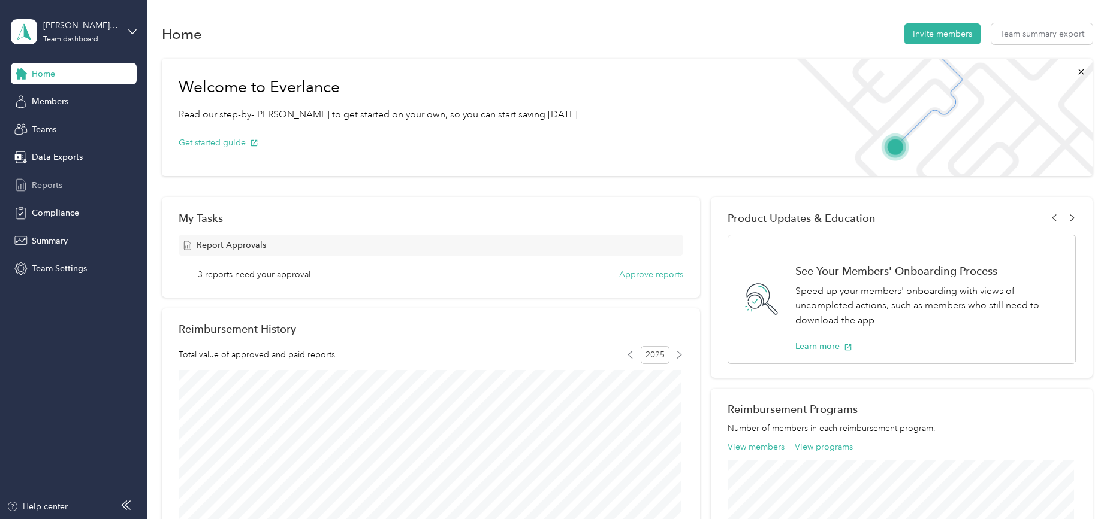
click at [44, 184] on span "Reports" at bounding box center [47, 185] width 31 height 13
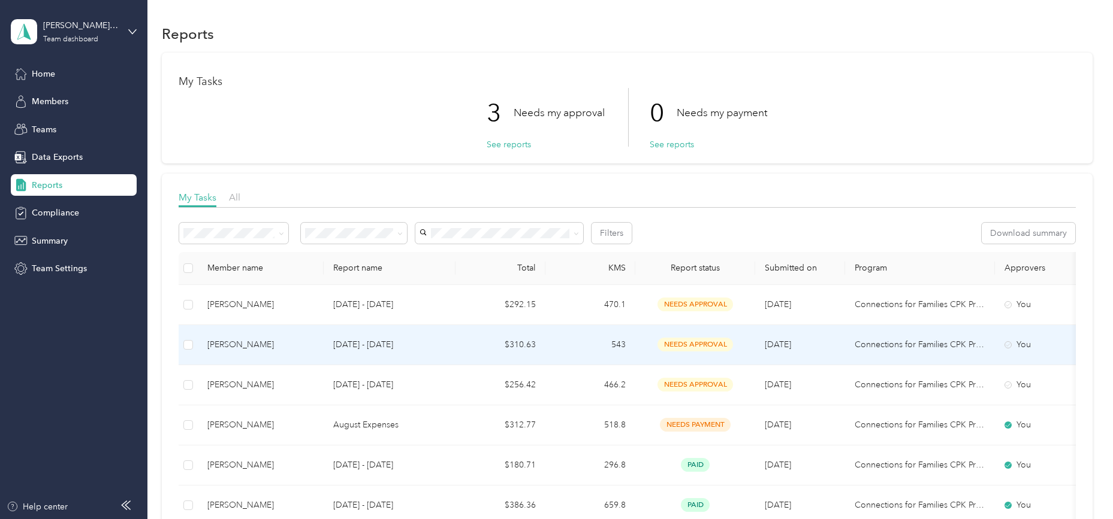
scroll to position [100, 0]
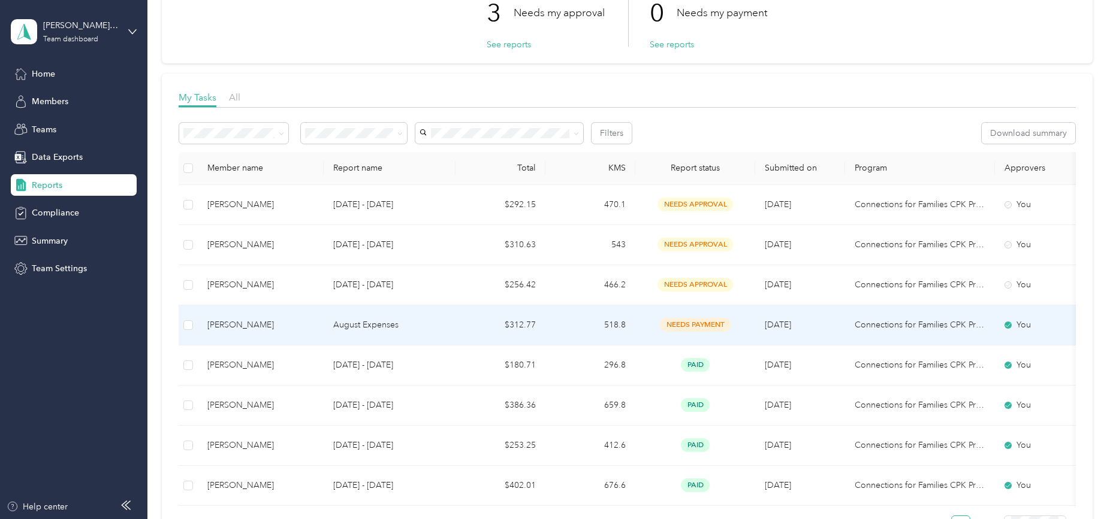
click at [693, 324] on span "needs payment" at bounding box center [695, 325] width 71 height 14
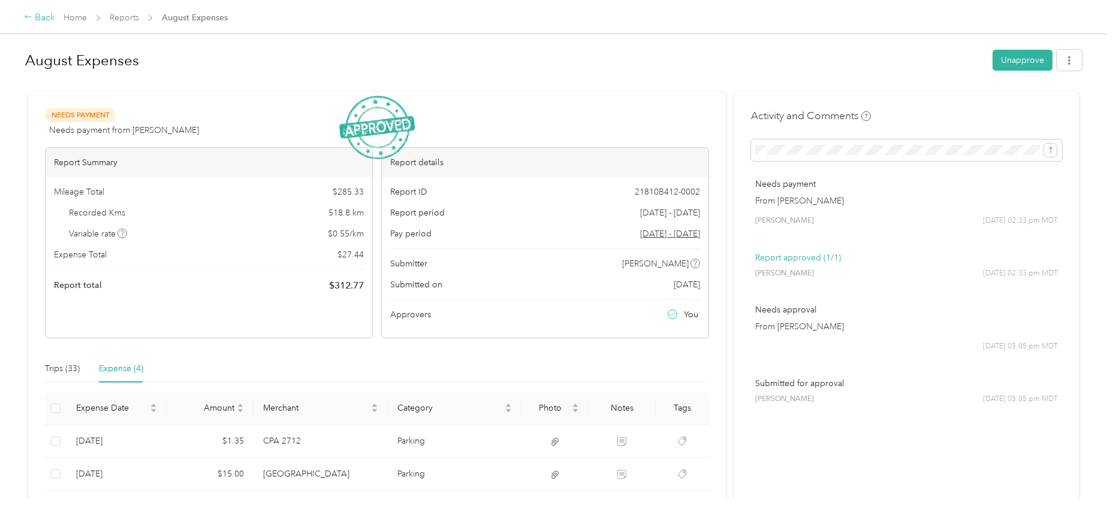
click at [44, 19] on div "Back" at bounding box center [39, 18] width 31 height 14
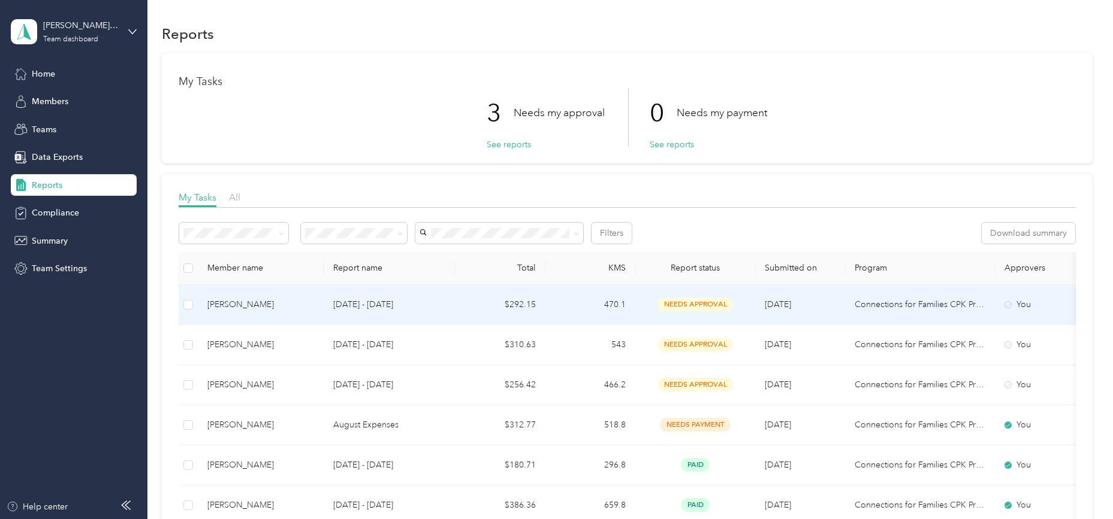
click at [261, 304] on div "[PERSON_NAME]" at bounding box center [260, 304] width 107 height 13
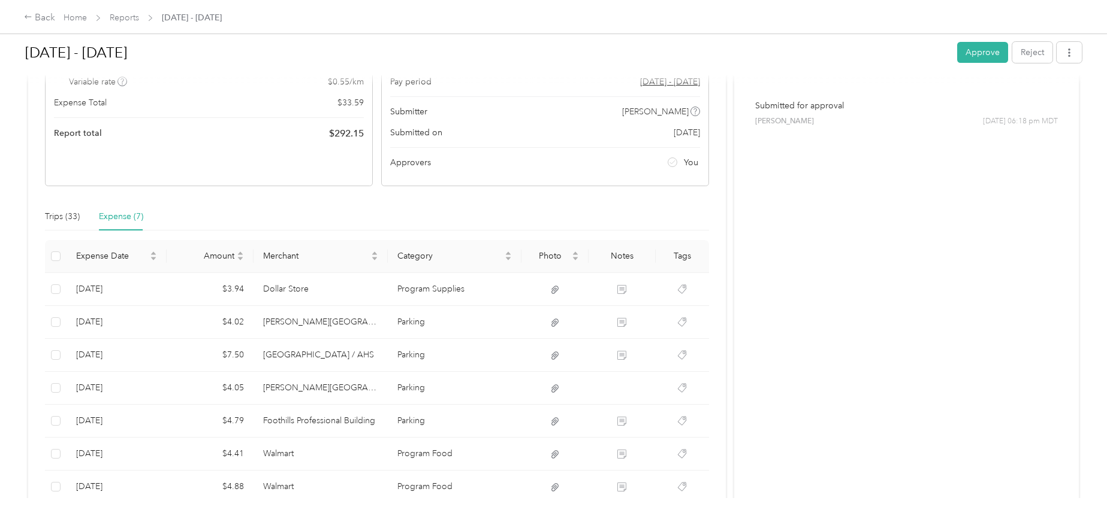
scroll to position [199, 0]
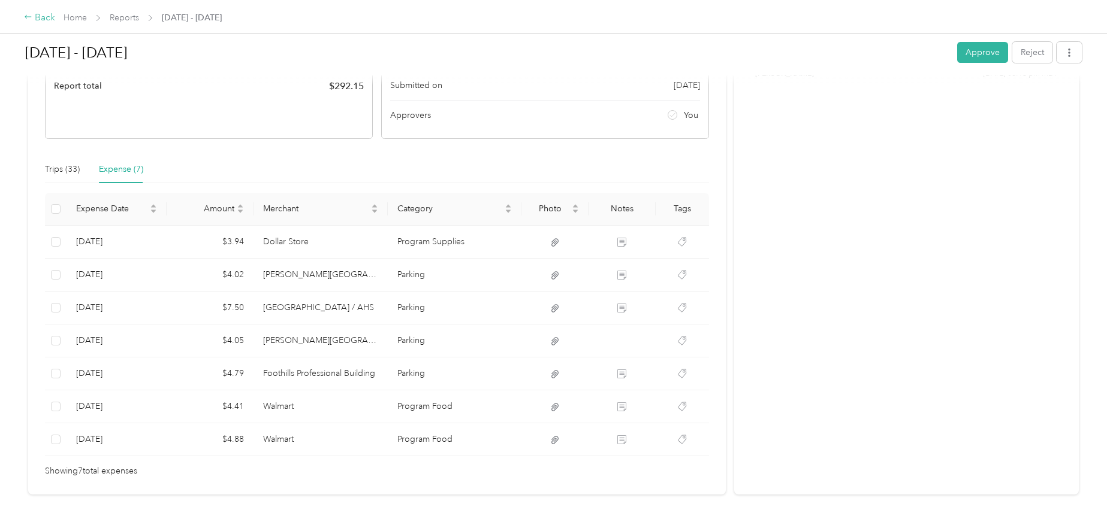
click at [37, 18] on div "Back" at bounding box center [39, 18] width 31 height 14
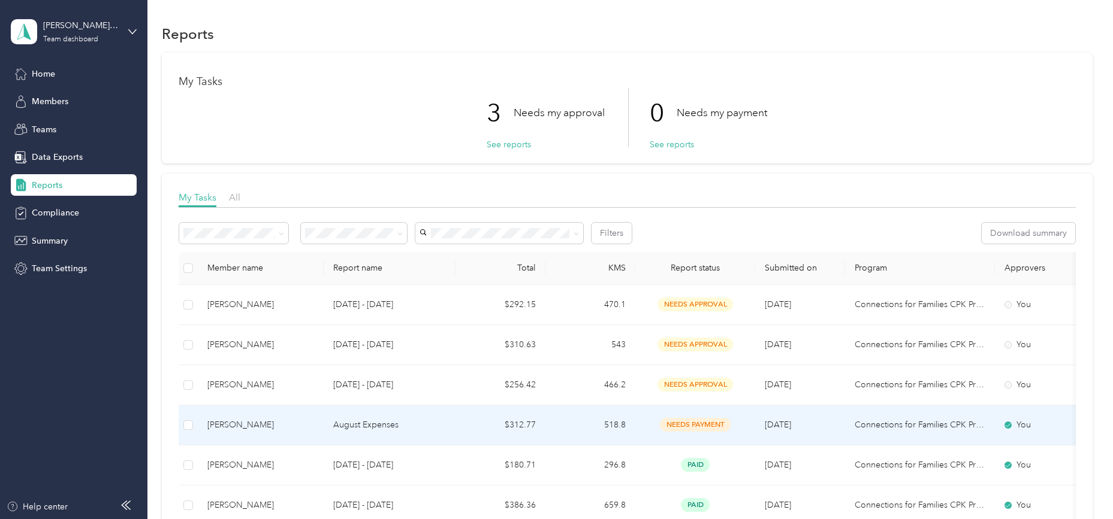
click at [253, 426] on div "[PERSON_NAME]" at bounding box center [260, 425] width 107 height 13
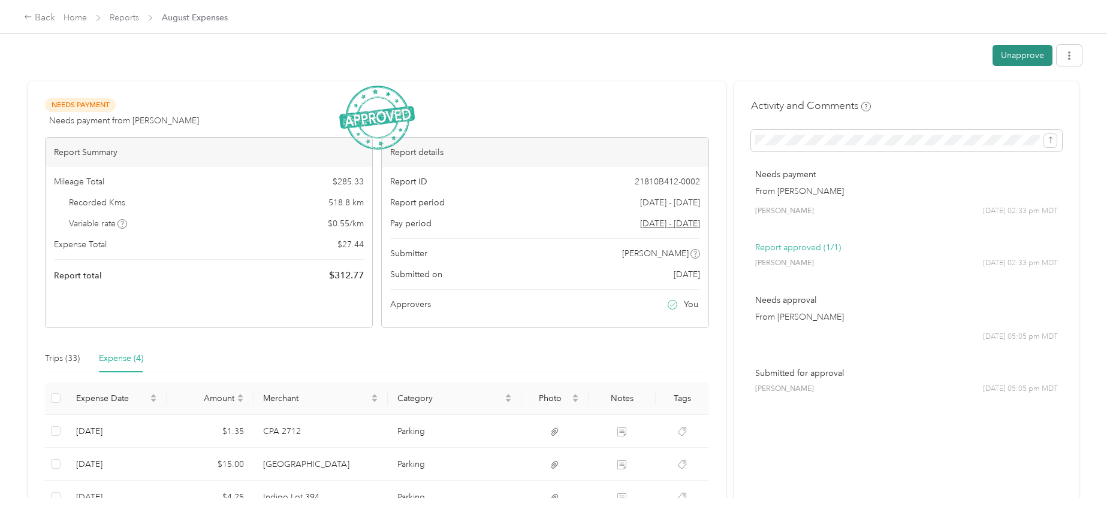
click at [1008, 57] on button "Unapprove" at bounding box center [1022, 55] width 60 height 21
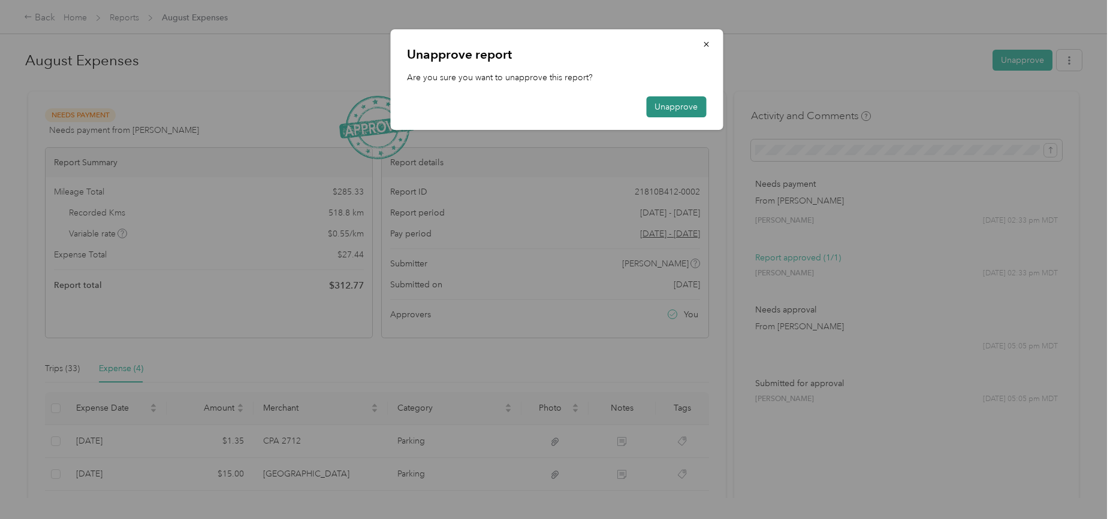
click at [678, 109] on button "Unapprove" at bounding box center [676, 106] width 60 height 21
click at [111, 367] on div at bounding box center [556, 259] width 1113 height 519
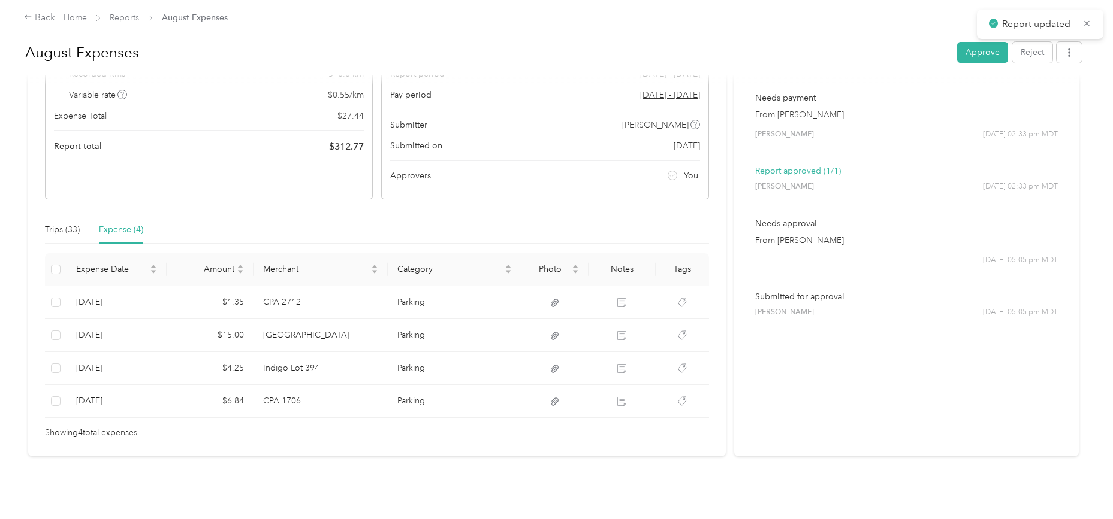
scroll to position [148, 0]
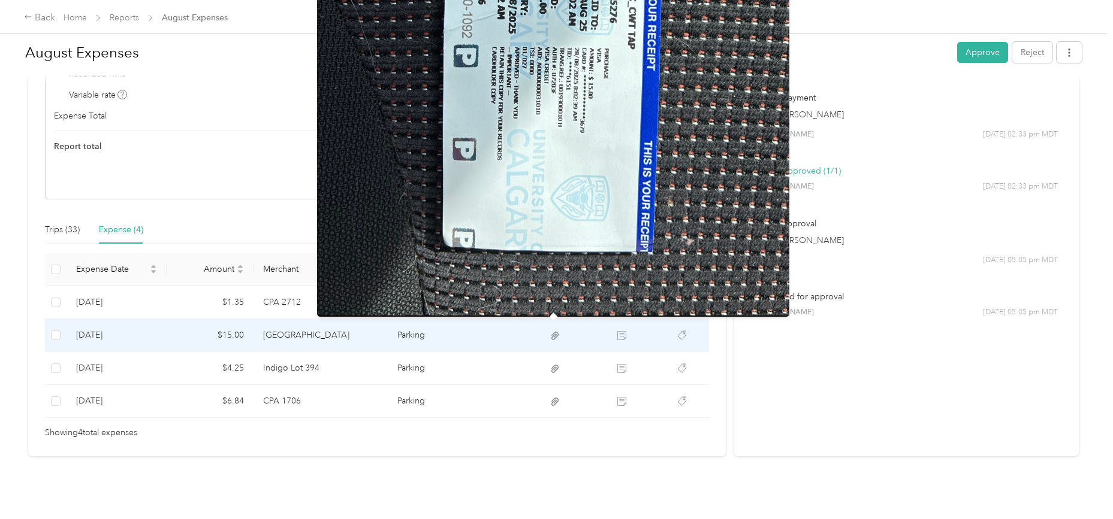
click at [552, 164] on img at bounding box center [553, 2] width 472 height 629
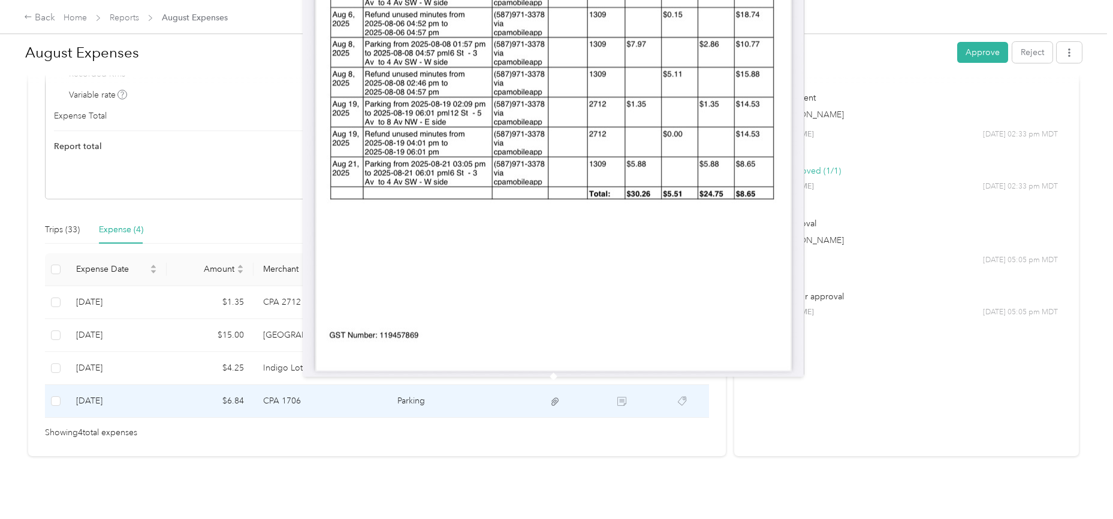
click at [549, 397] on icon at bounding box center [554, 402] width 11 height 11
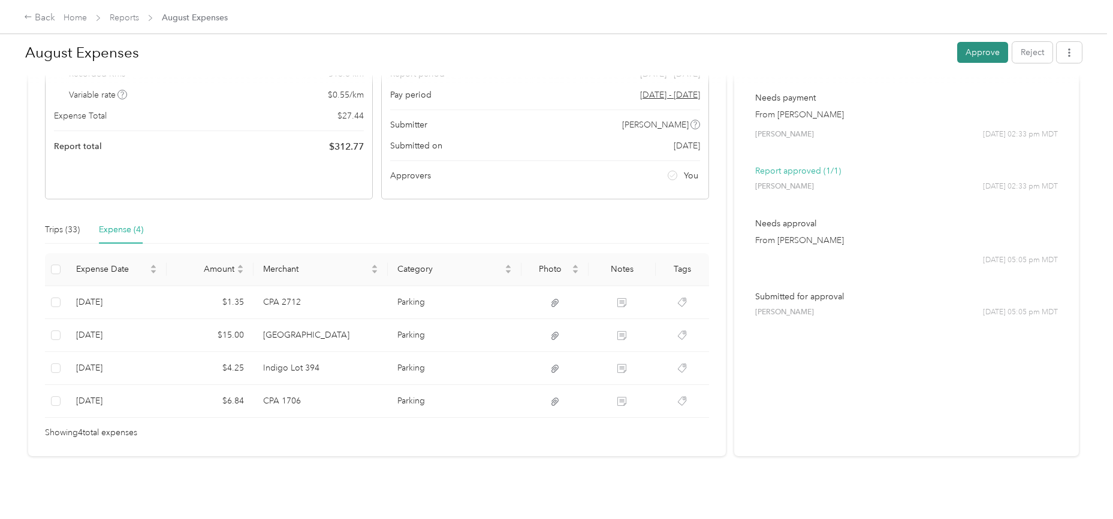
click at [978, 53] on button "Approve" at bounding box center [982, 52] width 51 height 21
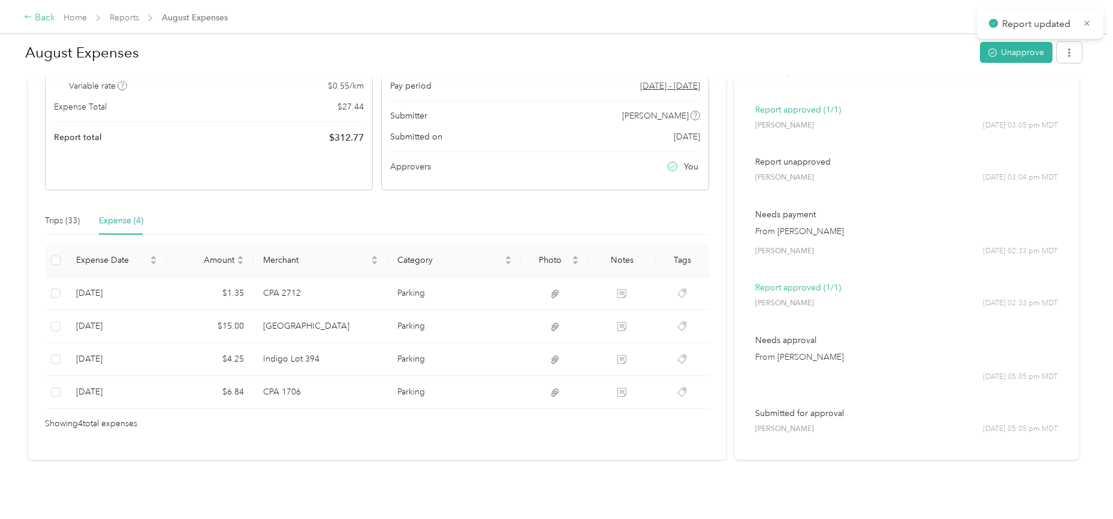
click at [52, 15] on div "Back" at bounding box center [39, 18] width 31 height 14
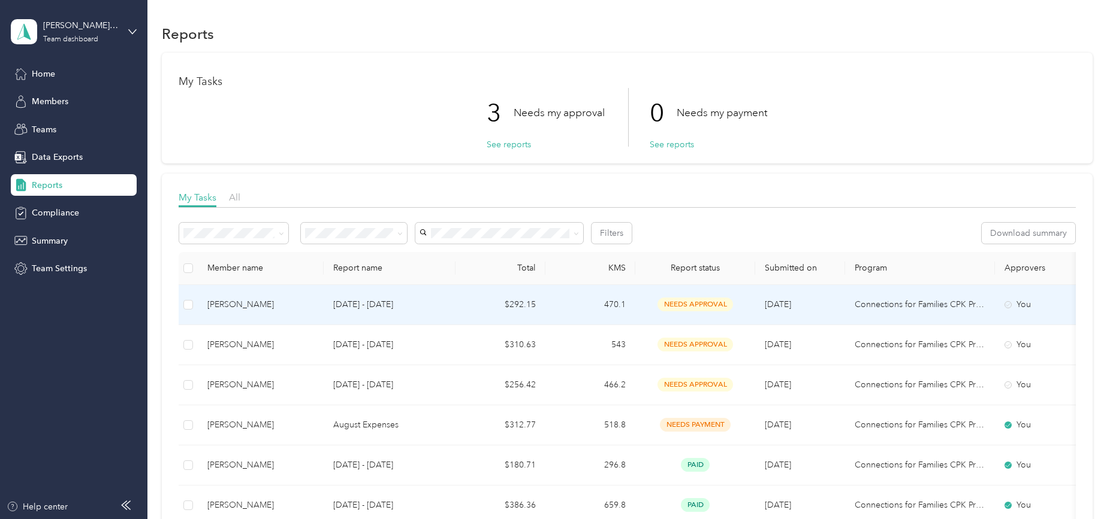
click at [265, 306] on div "[PERSON_NAME]" at bounding box center [260, 304] width 107 height 13
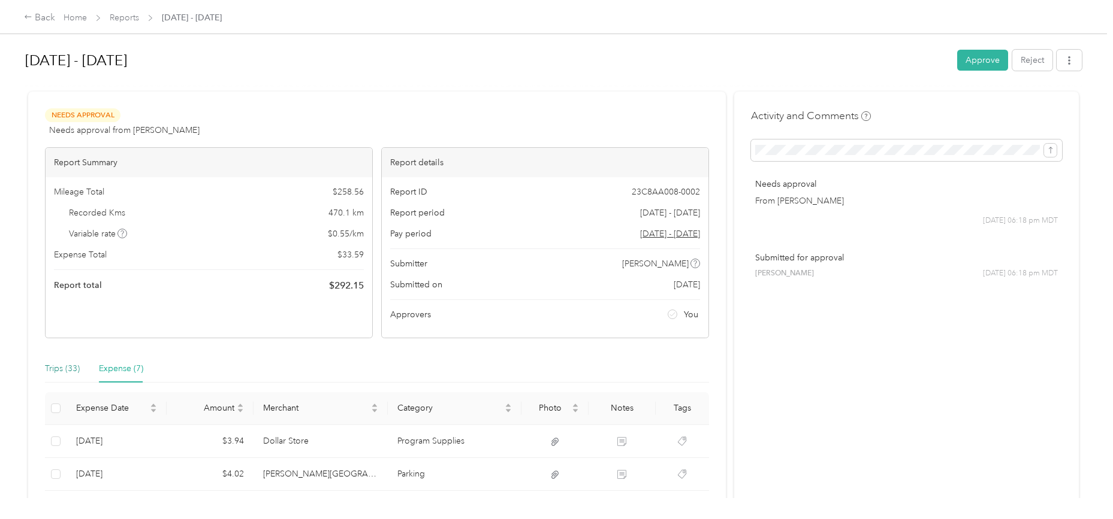
click at [66, 370] on div "Trips (33)" at bounding box center [62, 368] width 35 height 13
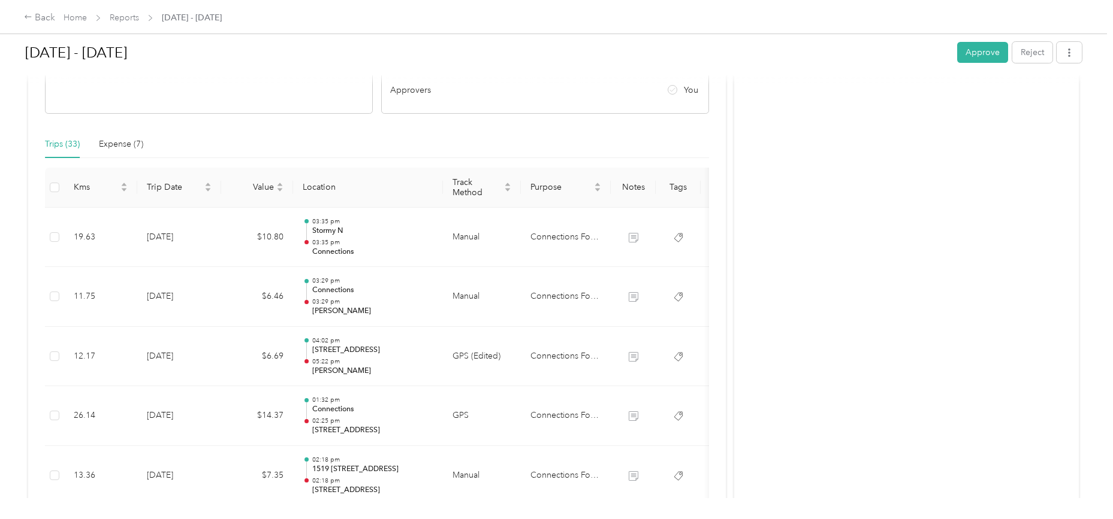
scroll to position [300, 0]
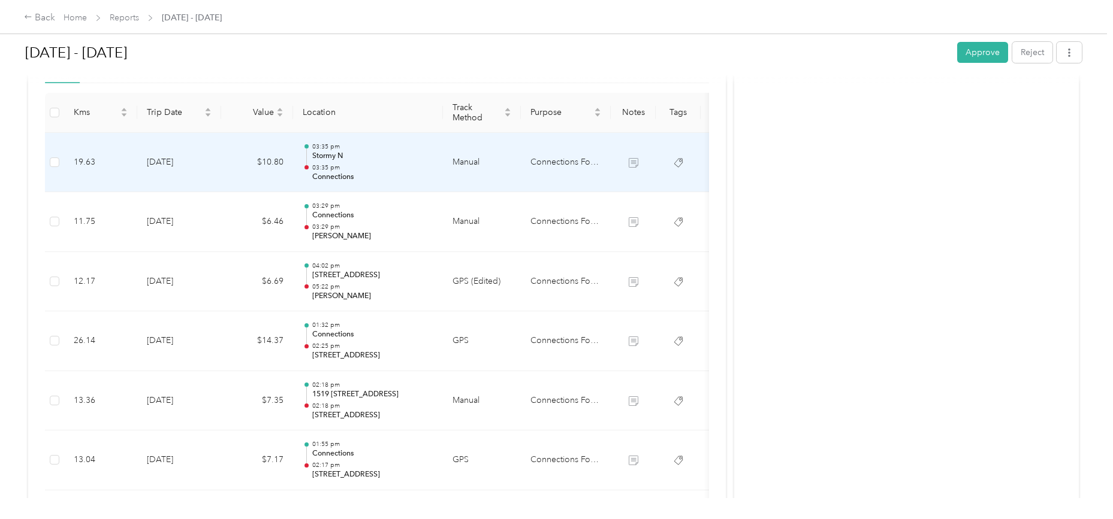
click at [162, 160] on td "[DATE]" at bounding box center [179, 163] width 84 height 60
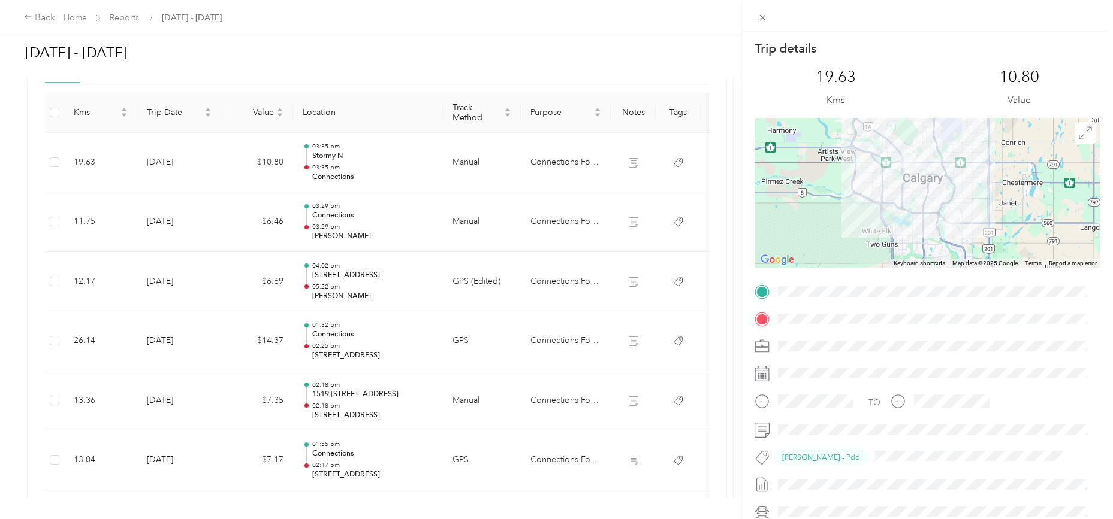
click at [162, 160] on div "Trip details This trip cannot be edited because it is either under review, appr…" at bounding box center [556, 259] width 1113 height 519
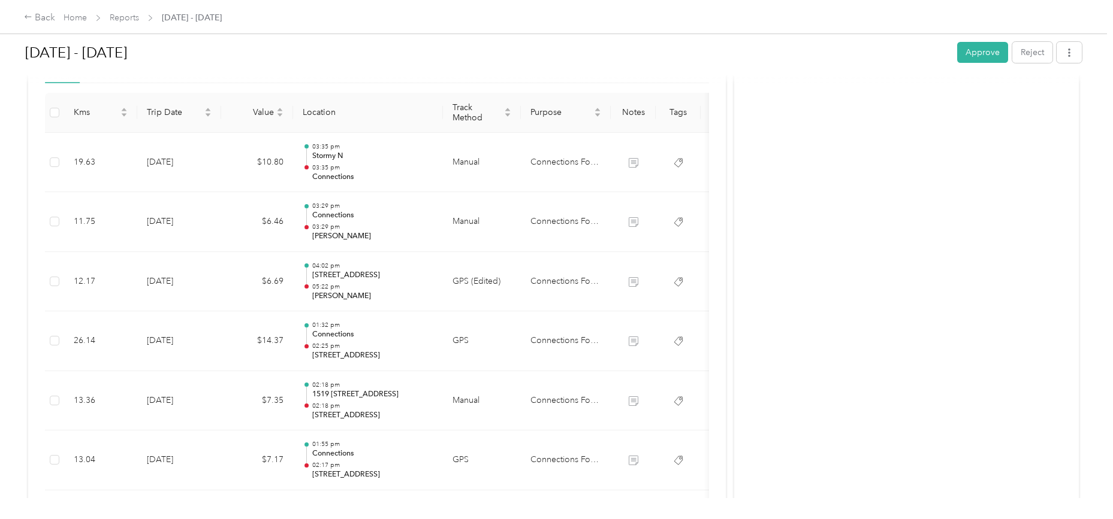
click at [165, 220] on td "[DATE]" at bounding box center [179, 222] width 84 height 60
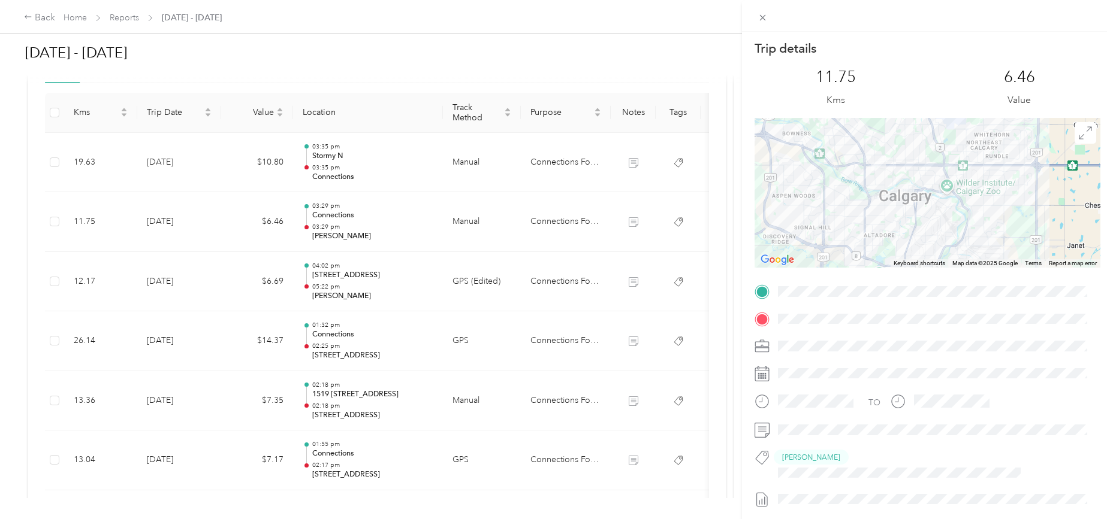
click at [167, 280] on div "Trip details This trip cannot be edited because it is either under review, appr…" at bounding box center [556, 259] width 1113 height 519
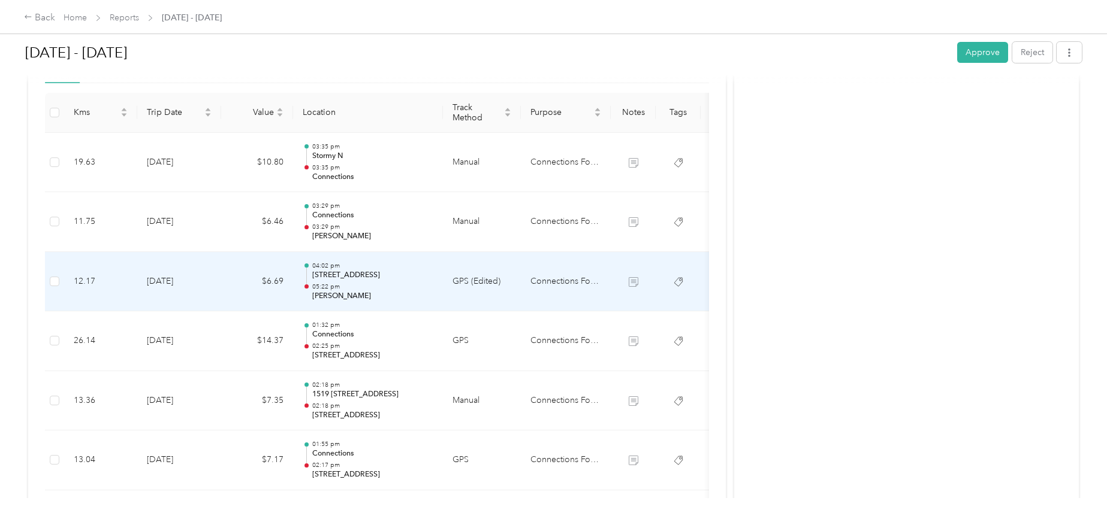
click at [167, 280] on td "[DATE]" at bounding box center [179, 282] width 84 height 60
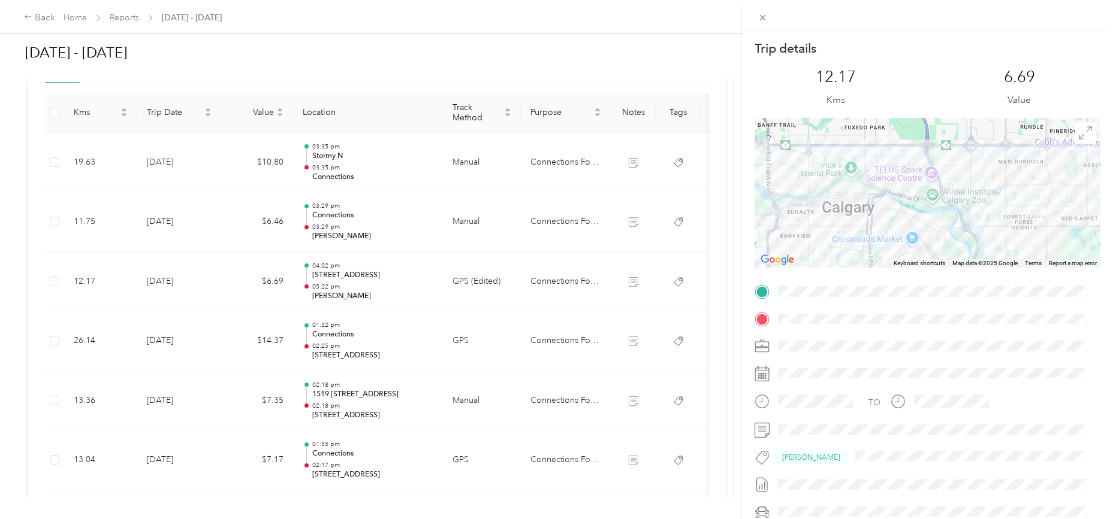
click at [167, 343] on div "Trip details This trip cannot be edited because it is either under review, appr…" at bounding box center [556, 259] width 1113 height 519
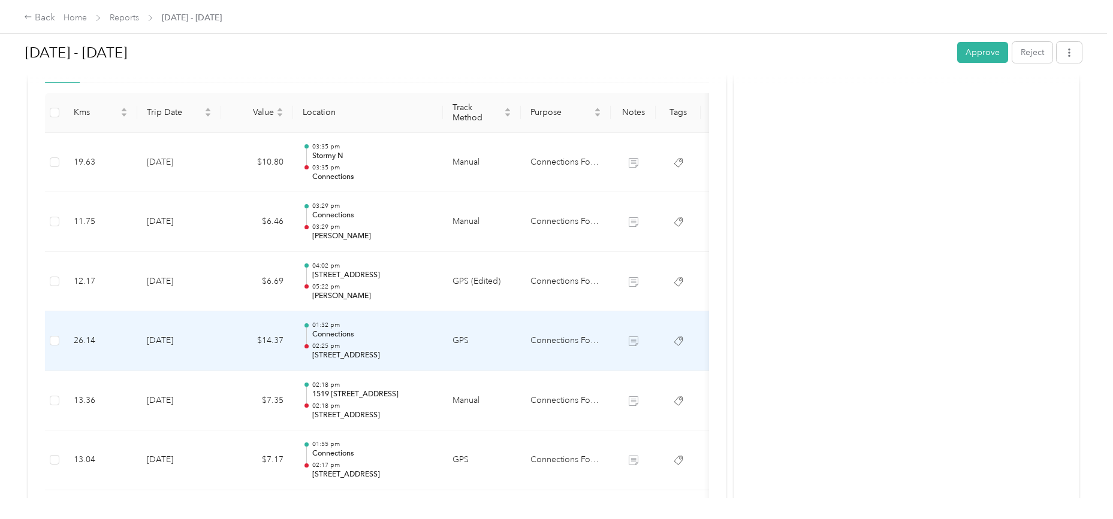
click at [168, 339] on td "[DATE]" at bounding box center [179, 342] width 84 height 60
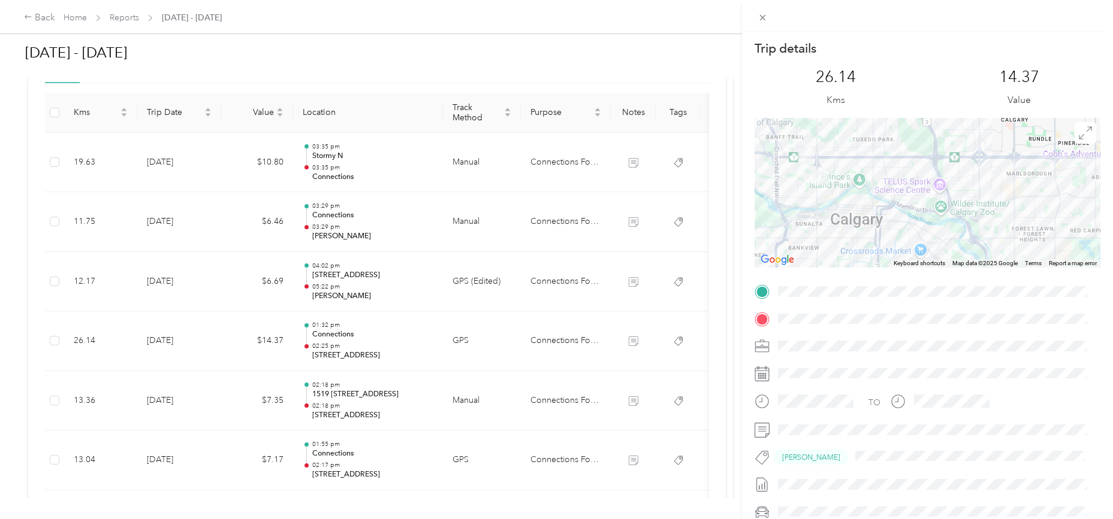
click at [168, 339] on div "Trip details This trip cannot be edited because it is either under review, appr…" at bounding box center [556, 259] width 1113 height 519
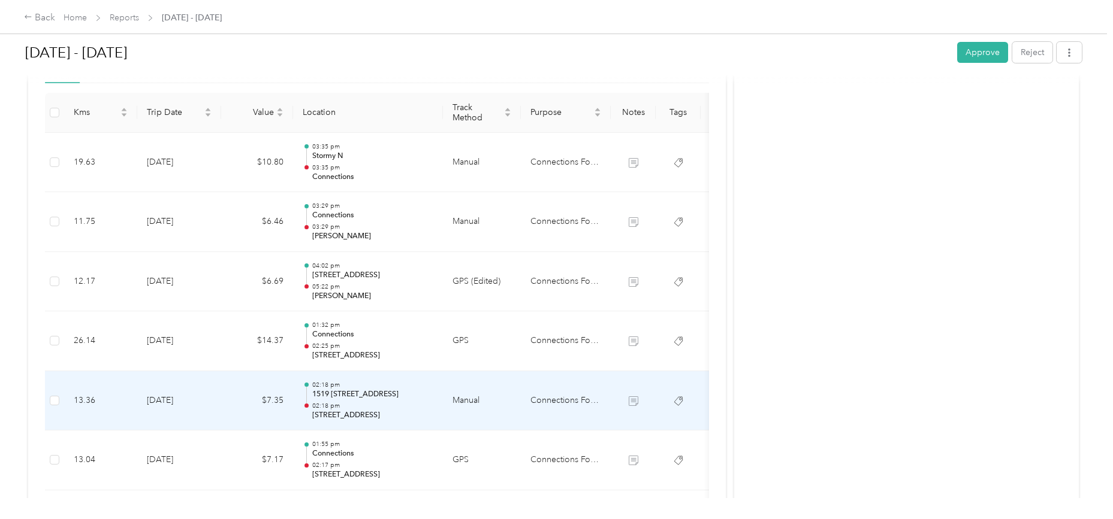
click at [168, 401] on td "[DATE]" at bounding box center [179, 401] width 84 height 60
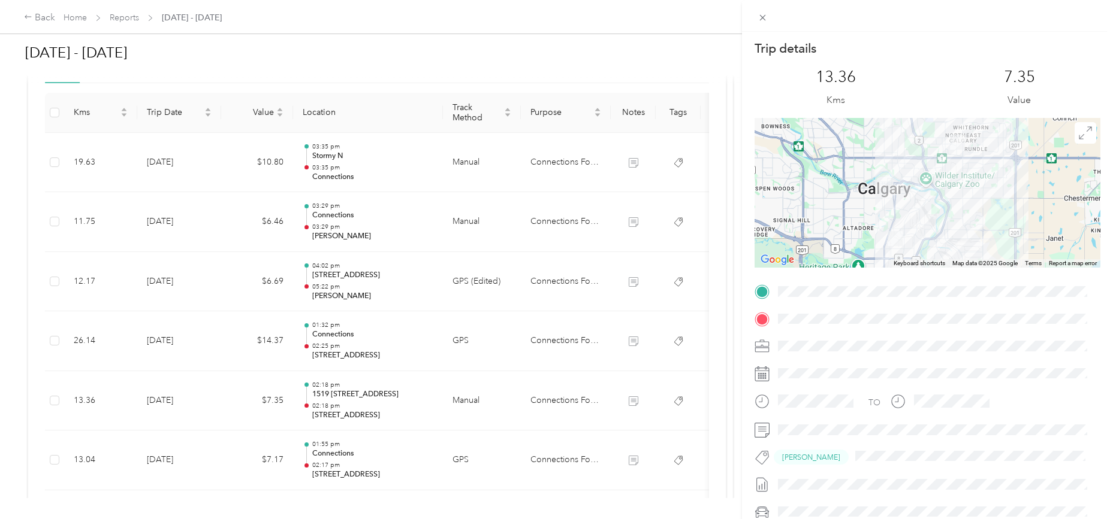
click at [168, 401] on div "Trip details This trip cannot be edited because it is either under review, appr…" at bounding box center [556, 259] width 1113 height 519
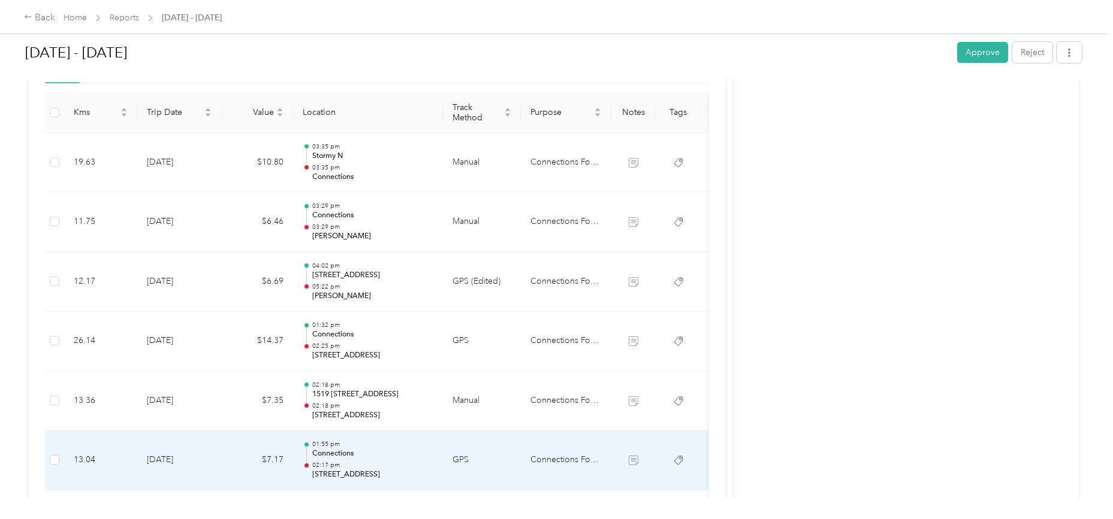
click at [168, 461] on td "[DATE]" at bounding box center [179, 461] width 84 height 60
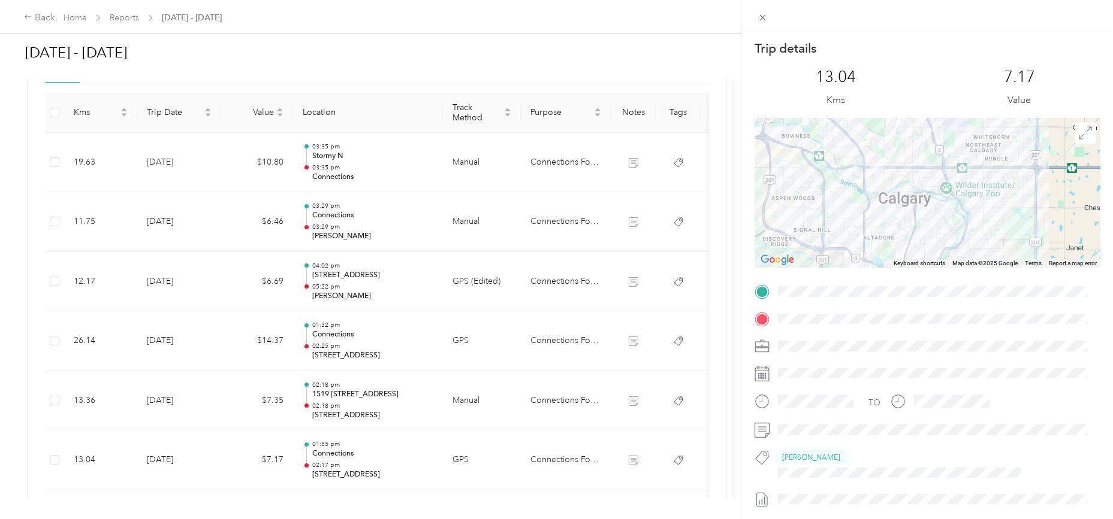
click at [168, 282] on div "Trip details This trip cannot be edited because it is either under review, appr…" at bounding box center [556, 259] width 1113 height 519
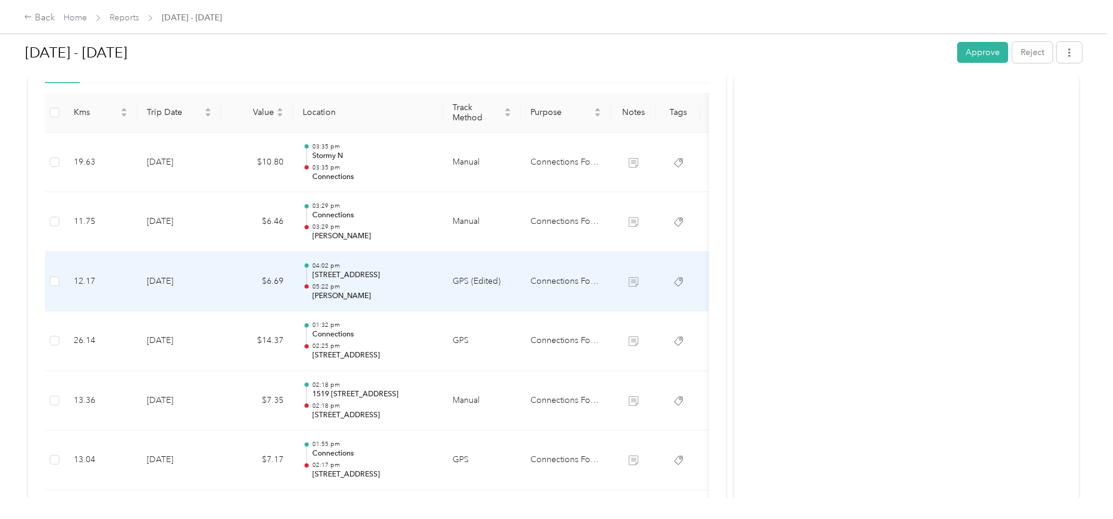
click at [178, 280] on td "[DATE]" at bounding box center [179, 282] width 84 height 60
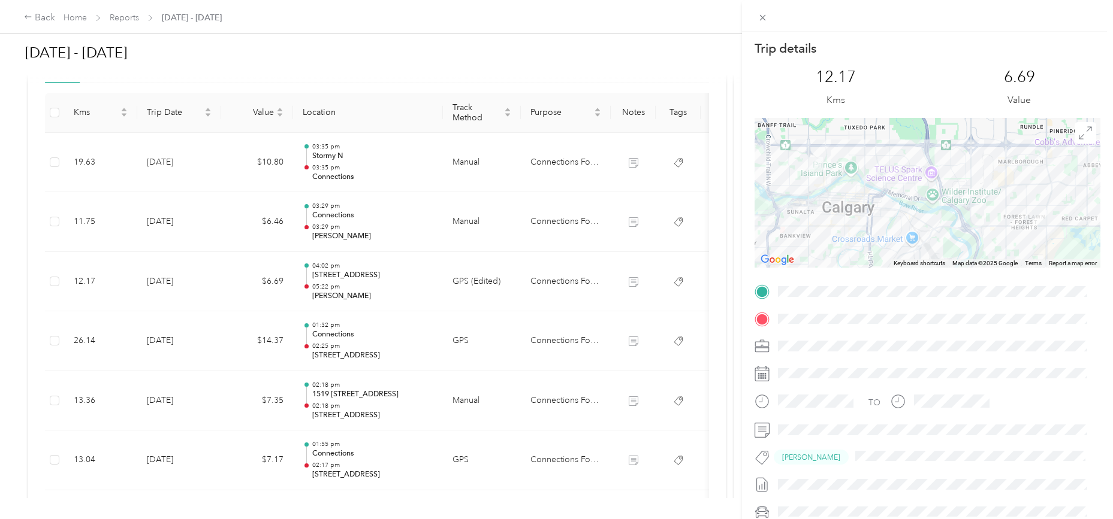
click at [171, 338] on div "Trip details This trip cannot be edited because it is either under review, appr…" at bounding box center [556, 259] width 1113 height 519
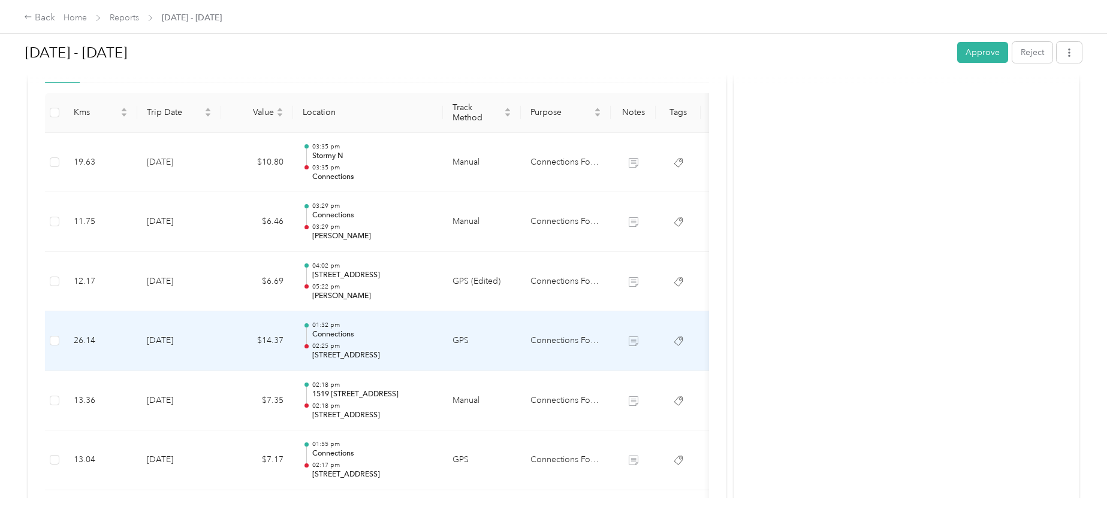
click at [171, 338] on td "[DATE]" at bounding box center [179, 342] width 84 height 60
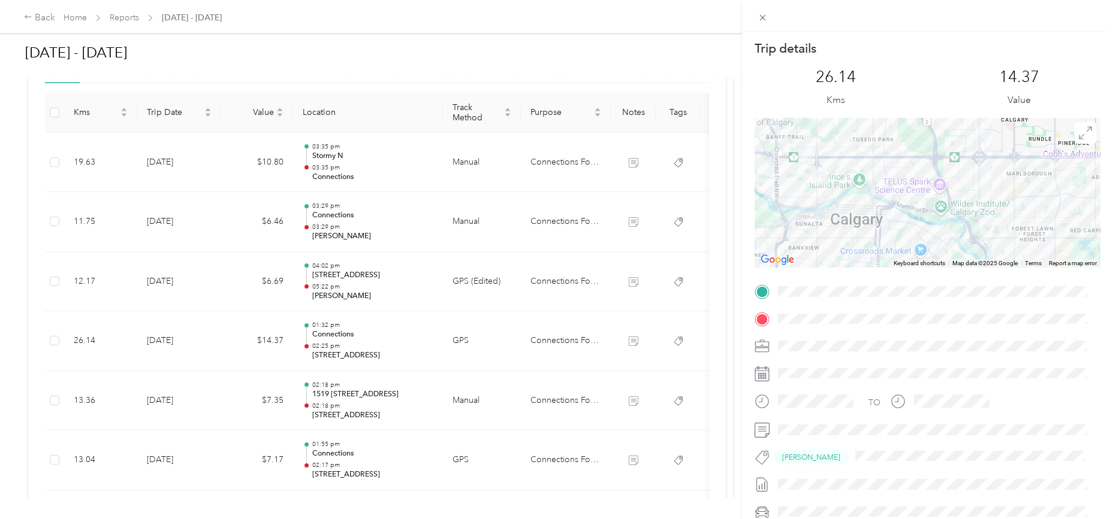
click at [162, 398] on div "Trip details This trip cannot be edited because it is either under review, appr…" at bounding box center [556, 259] width 1113 height 519
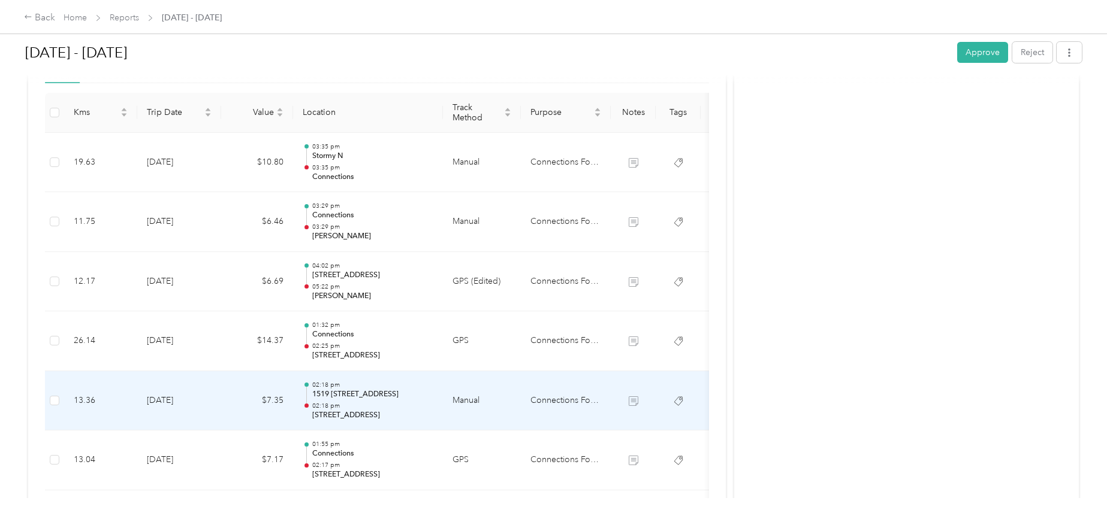
click at [162, 398] on td "[DATE]" at bounding box center [179, 401] width 84 height 60
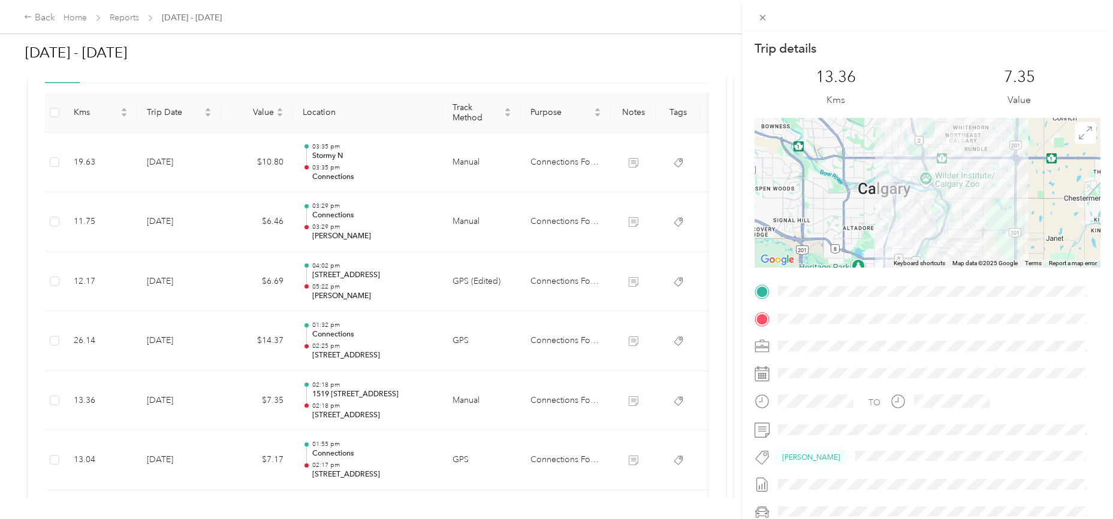
click at [173, 459] on div "Trip details This trip cannot be edited because it is either under review, appr…" at bounding box center [556, 259] width 1113 height 519
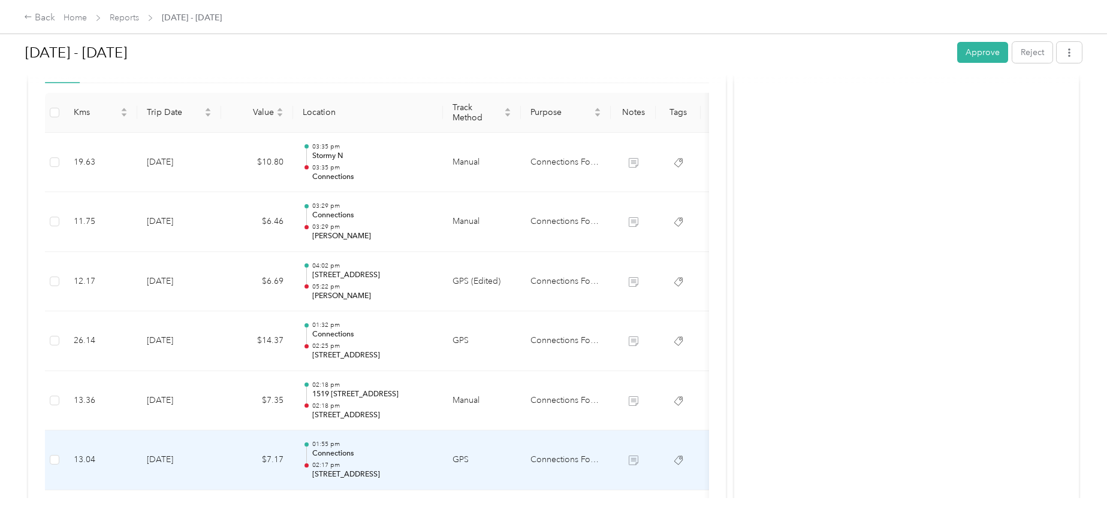
click at [173, 459] on td "[DATE]" at bounding box center [179, 461] width 84 height 60
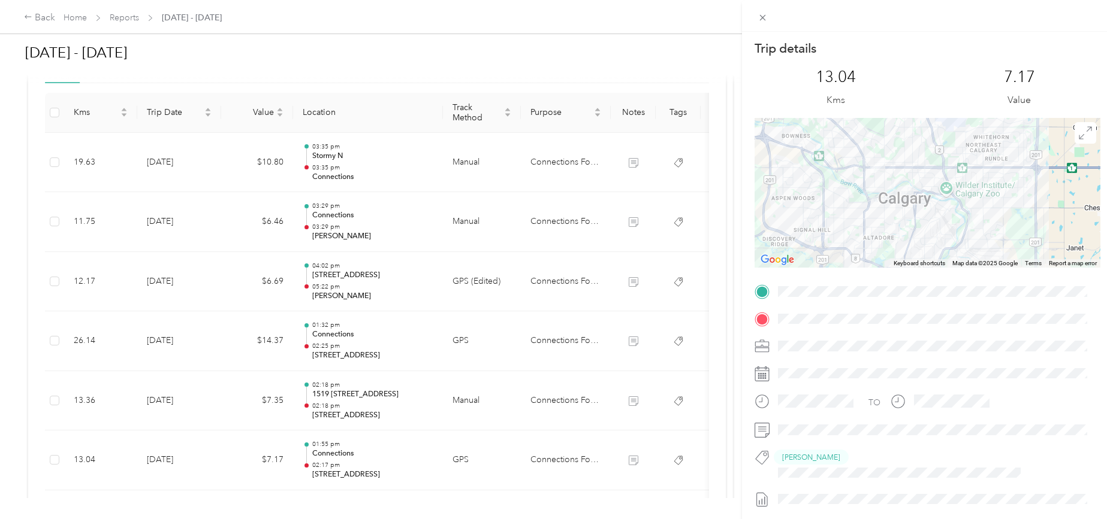
click at [176, 445] on div "Trip details This trip cannot be edited because it is either under review, appr…" at bounding box center [556, 259] width 1113 height 519
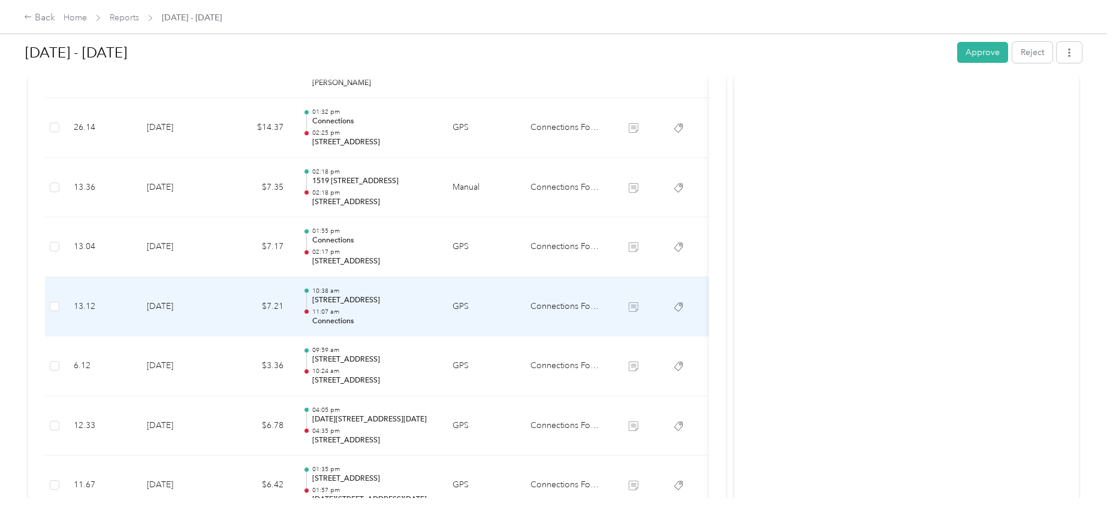
scroll to position [499, 0]
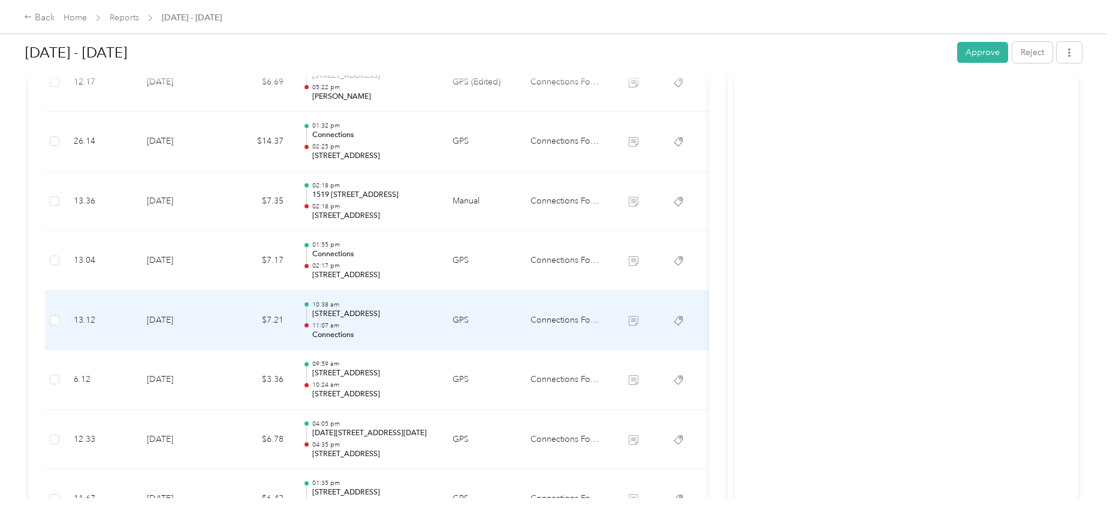
click at [177, 320] on td "[DATE]" at bounding box center [179, 321] width 84 height 60
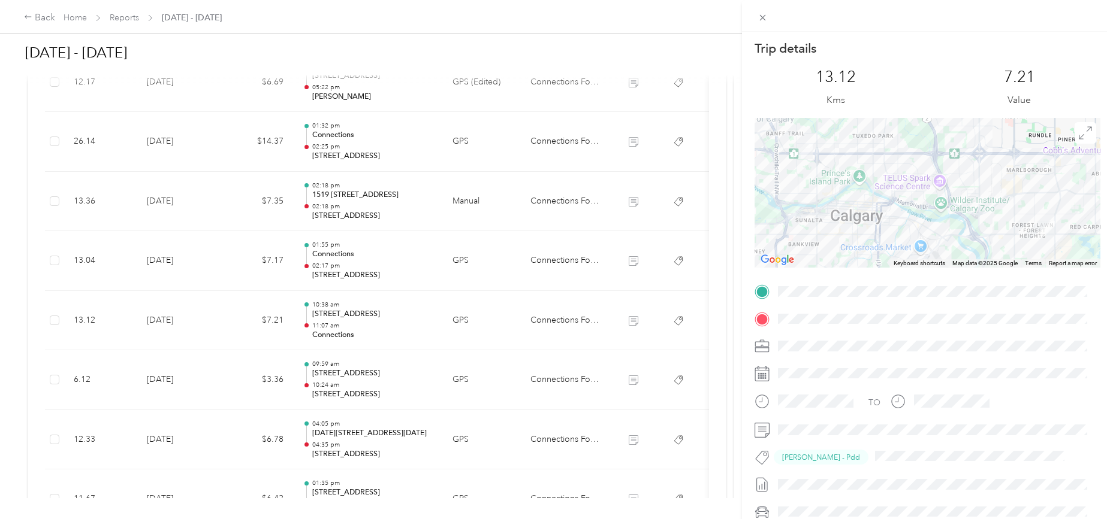
click at [168, 379] on div "Trip details This trip cannot be edited because it is either under review, appr…" at bounding box center [556, 259] width 1113 height 519
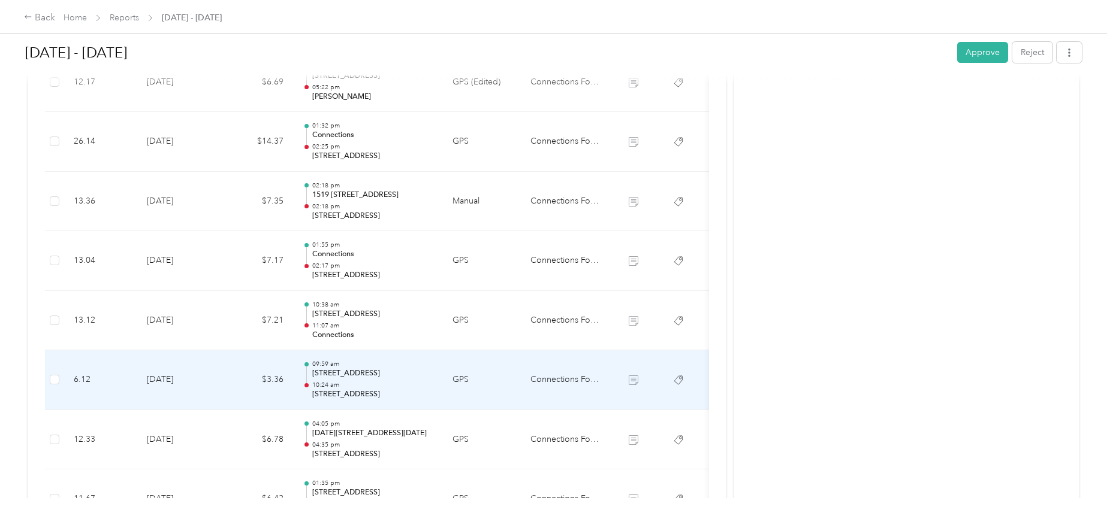
click at [168, 379] on td "[DATE]" at bounding box center [179, 380] width 84 height 60
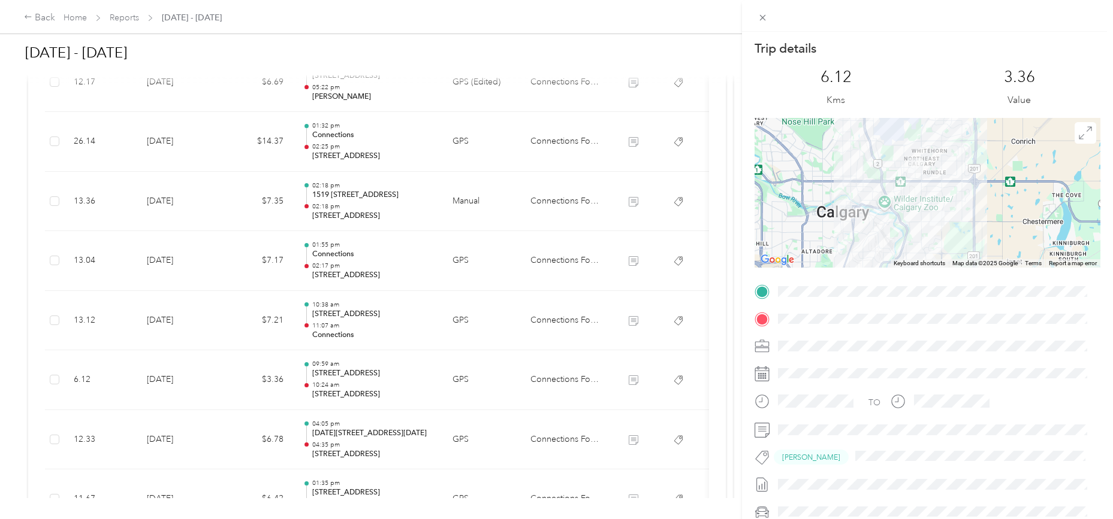
click at [173, 436] on div "Trip details This trip cannot be edited because it is either under review, appr…" at bounding box center [556, 259] width 1113 height 519
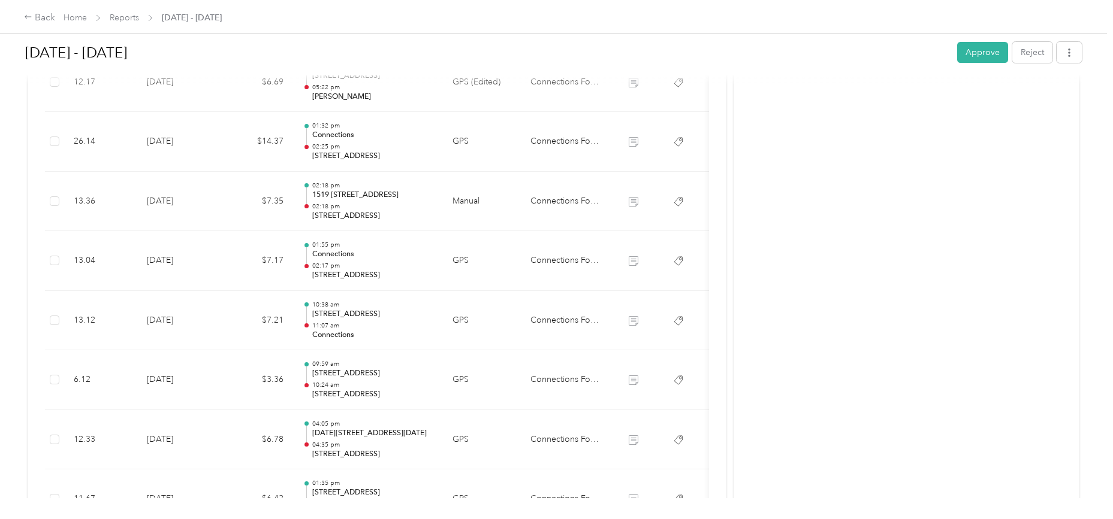
click at [173, 436] on div at bounding box center [556, 259] width 1113 height 519
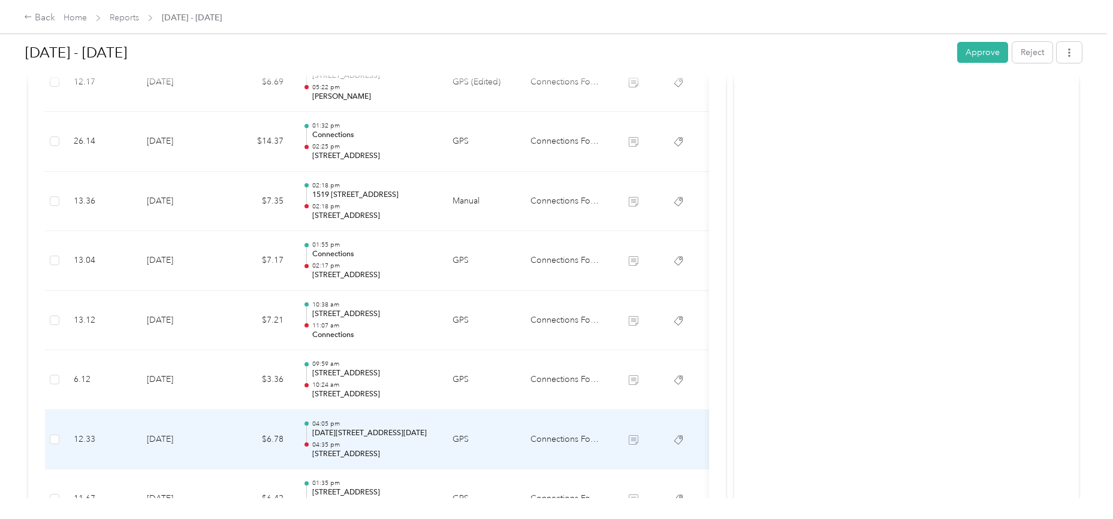
click at [173, 436] on td "[DATE]" at bounding box center [179, 440] width 84 height 60
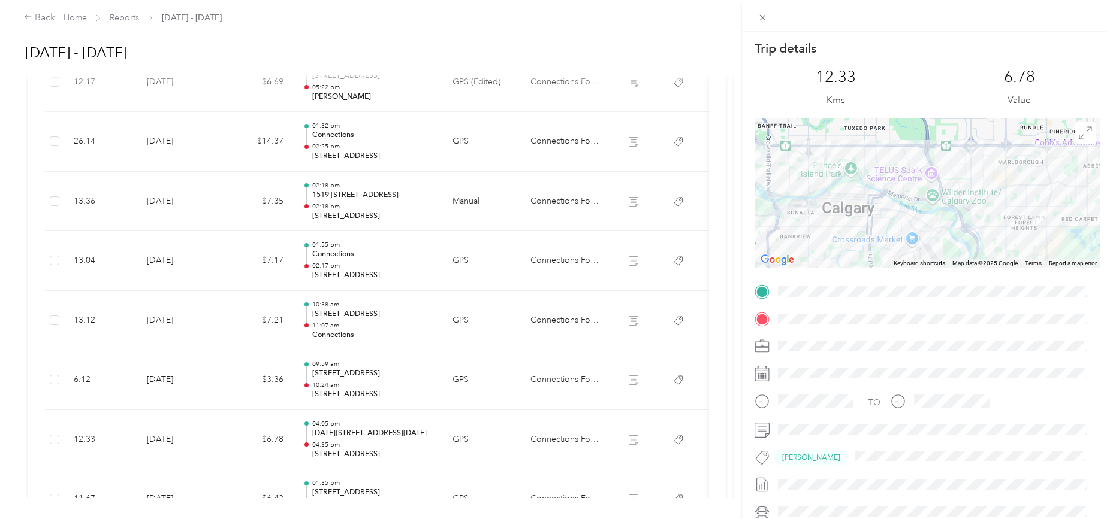
click at [174, 442] on div "Trip details This trip cannot be edited because it is either under review, appr…" at bounding box center [556, 259] width 1113 height 519
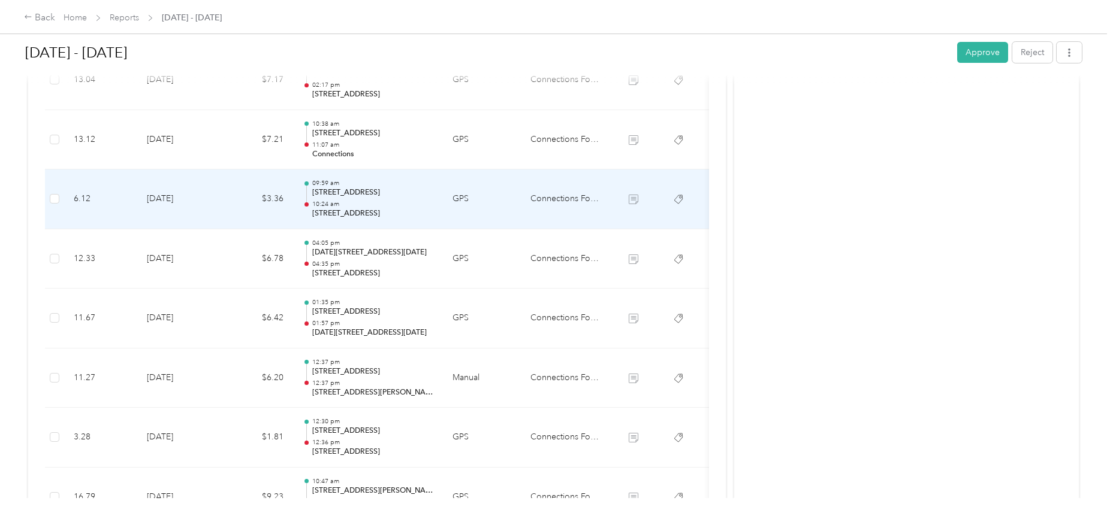
scroll to position [699, 0]
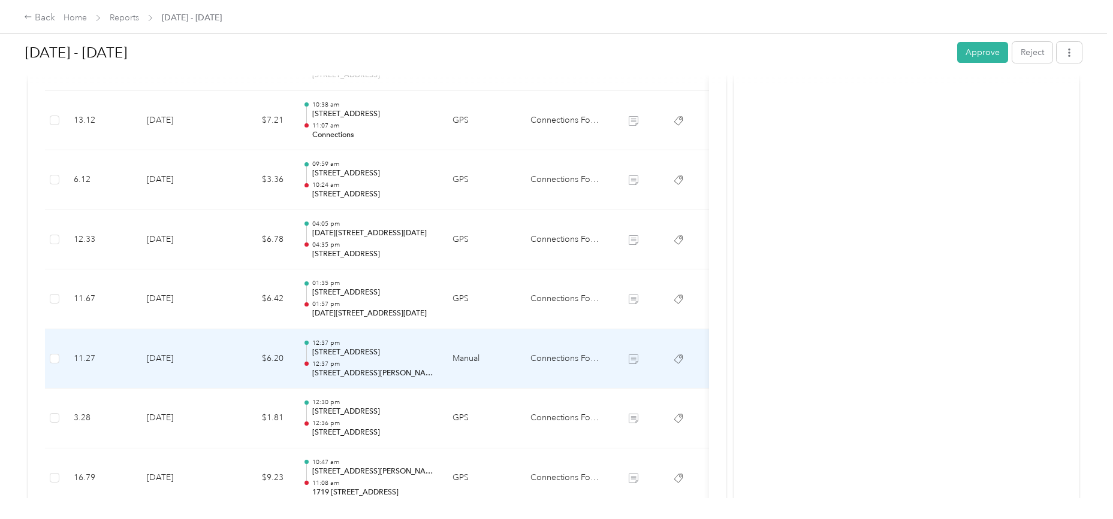
click at [173, 360] on td "[DATE]" at bounding box center [179, 360] width 84 height 60
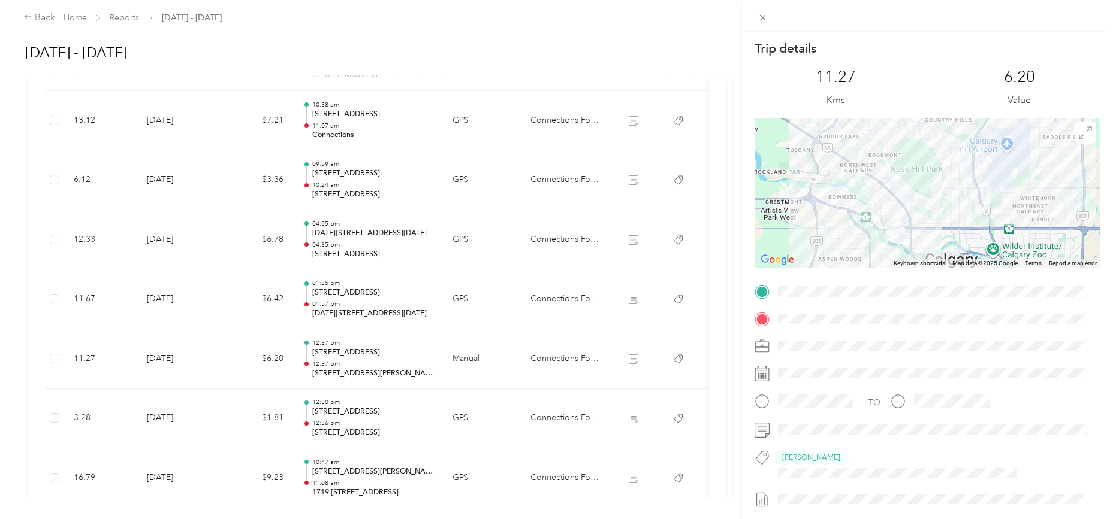
click at [173, 359] on div "Trip details This trip cannot be edited because it is either under review, appr…" at bounding box center [556, 259] width 1113 height 519
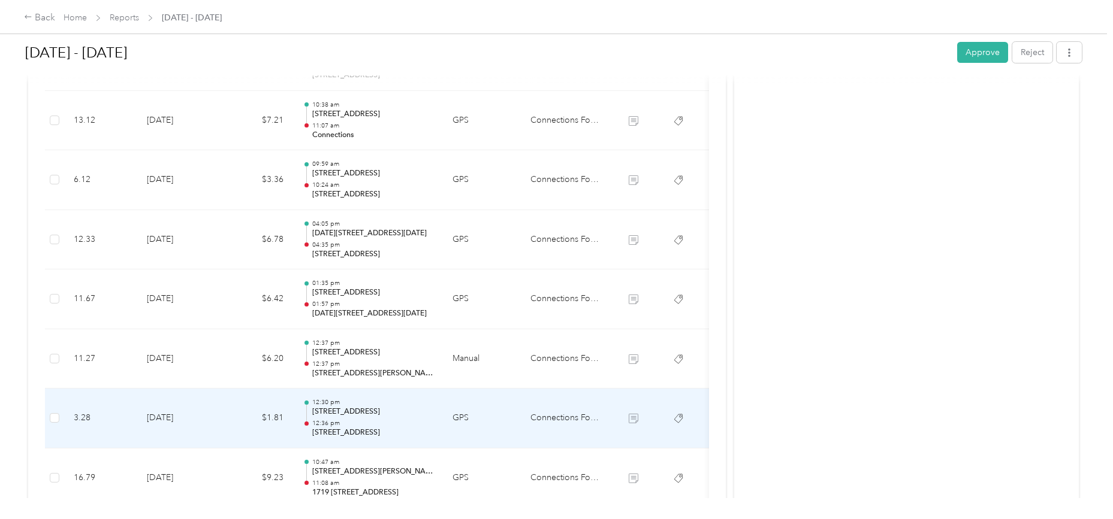
click at [168, 419] on td "[DATE]" at bounding box center [179, 419] width 84 height 60
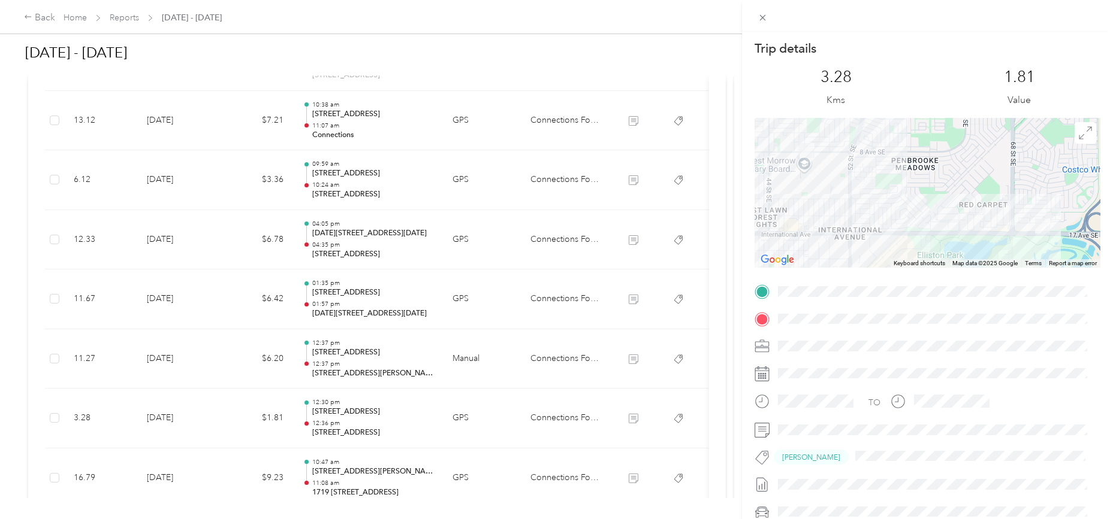
click at [168, 419] on div "Trip details This trip cannot be edited because it is either under review, appr…" at bounding box center [556, 259] width 1113 height 519
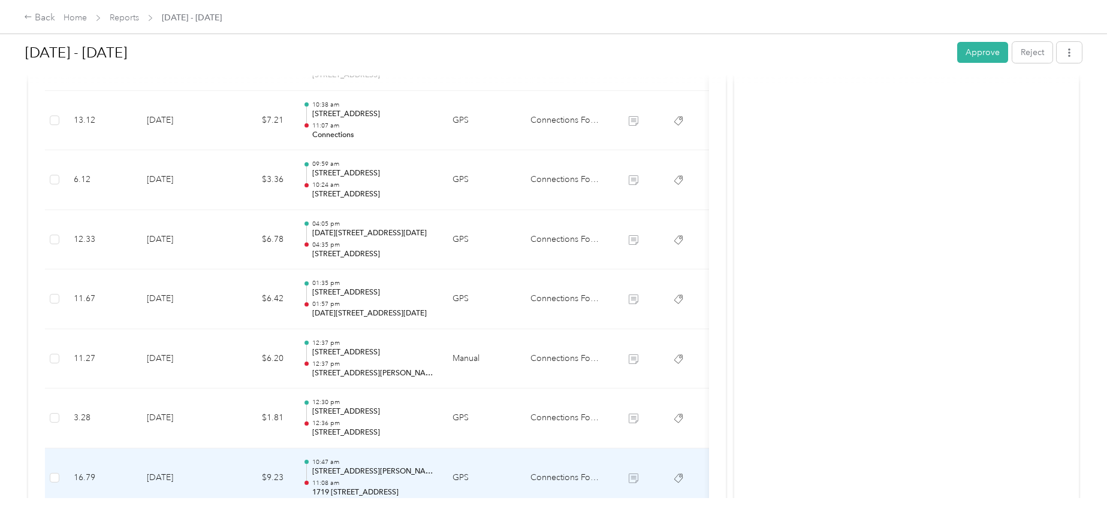
click at [175, 479] on td "[DATE]" at bounding box center [179, 479] width 84 height 60
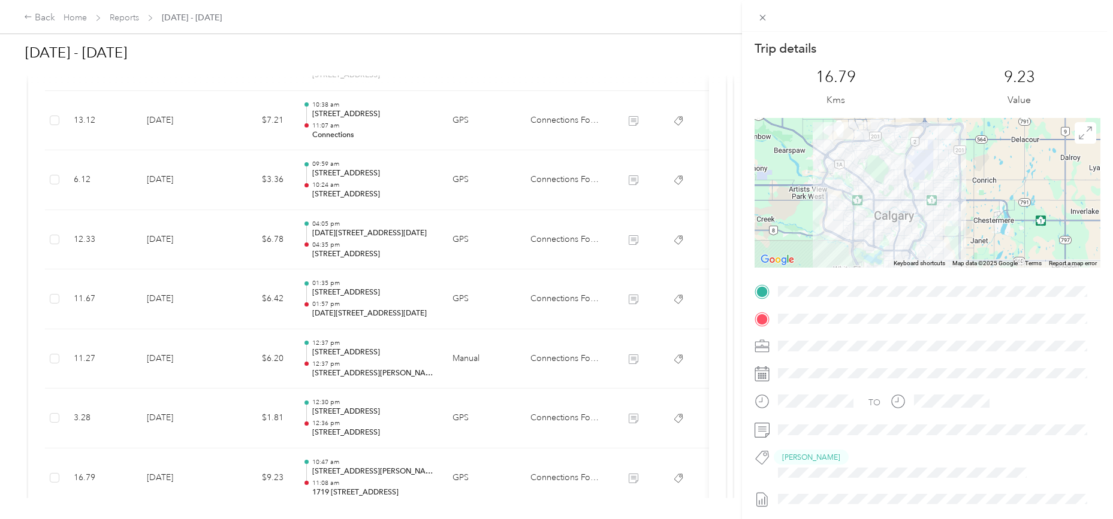
click at [175, 479] on div "Trip details This trip cannot be edited because it is either under review, appr…" at bounding box center [556, 259] width 1113 height 519
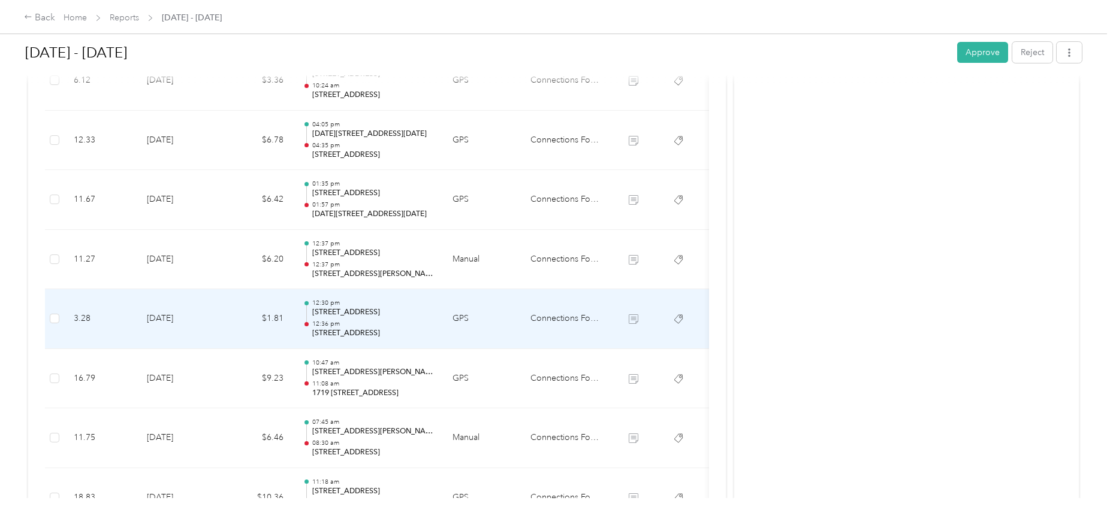
scroll to position [899, 0]
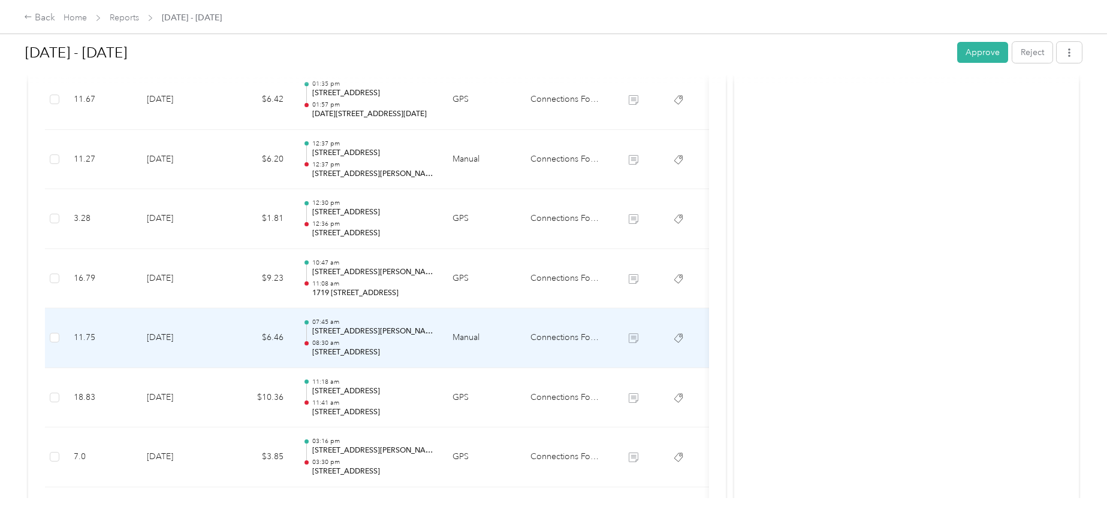
click at [177, 336] on td "[DATE]" at bounding box center [179, 339] width 84 height 60
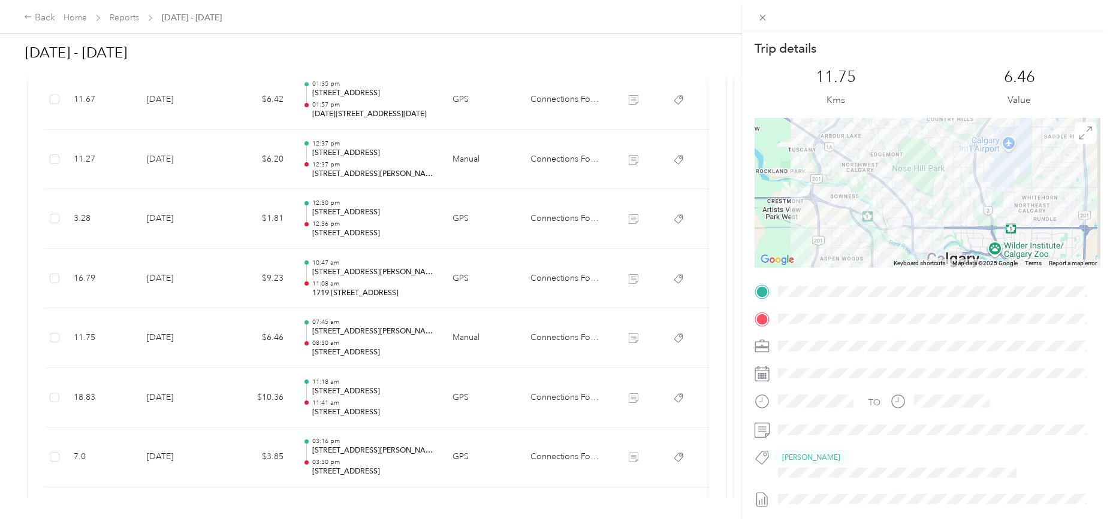
click at [177, 336] on div "Trip details This trip cannot be edited because it is either under review, appr…" at bounding box center [556, 259] width 1113 height 519
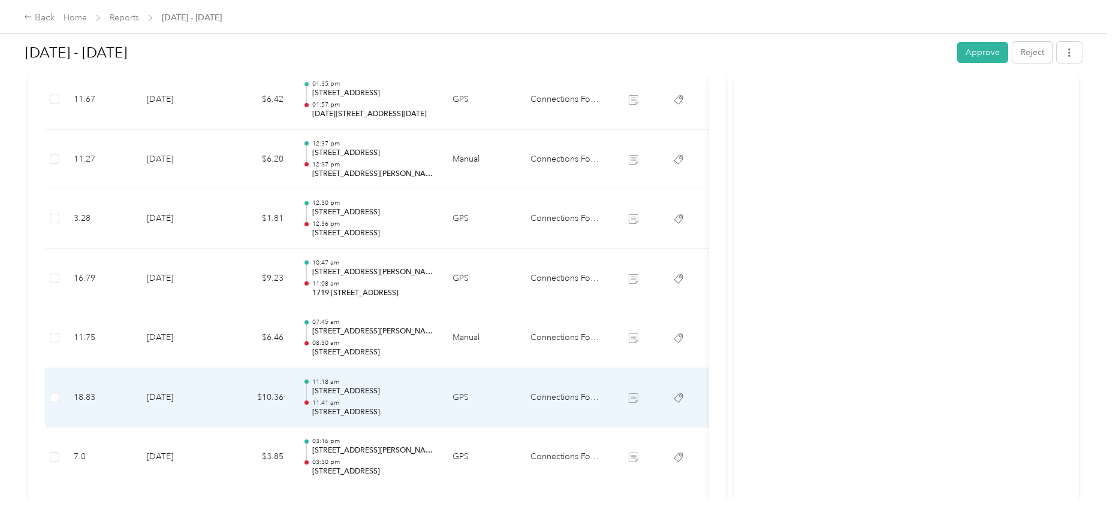
click at [181, 398] on td "[DATE]" at bounding box center [179, 398] width 84 height 60
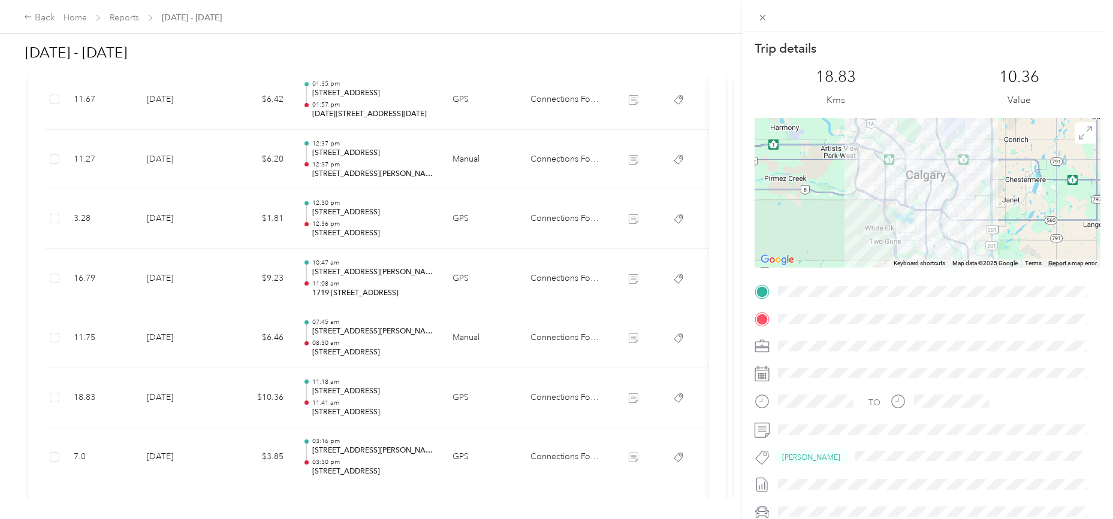
click at [181, 398] on div "Trip details This trip cannot be edited because it is either under review, appr…" at bounding box center [556, 259] width 1113 height 519
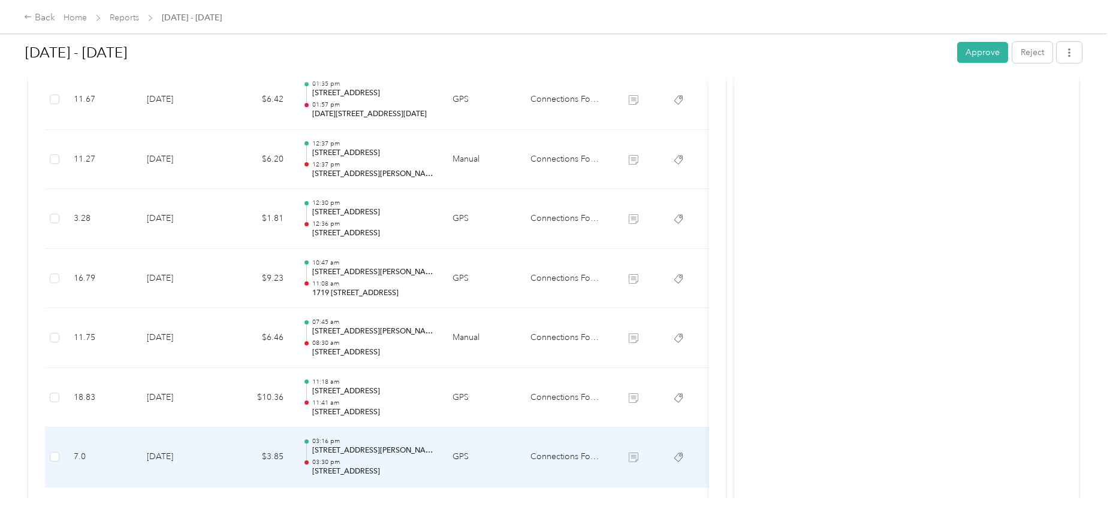
click at [176, 460] on td "[DATE]" at bounding box center [179, 458] width 84 height 60
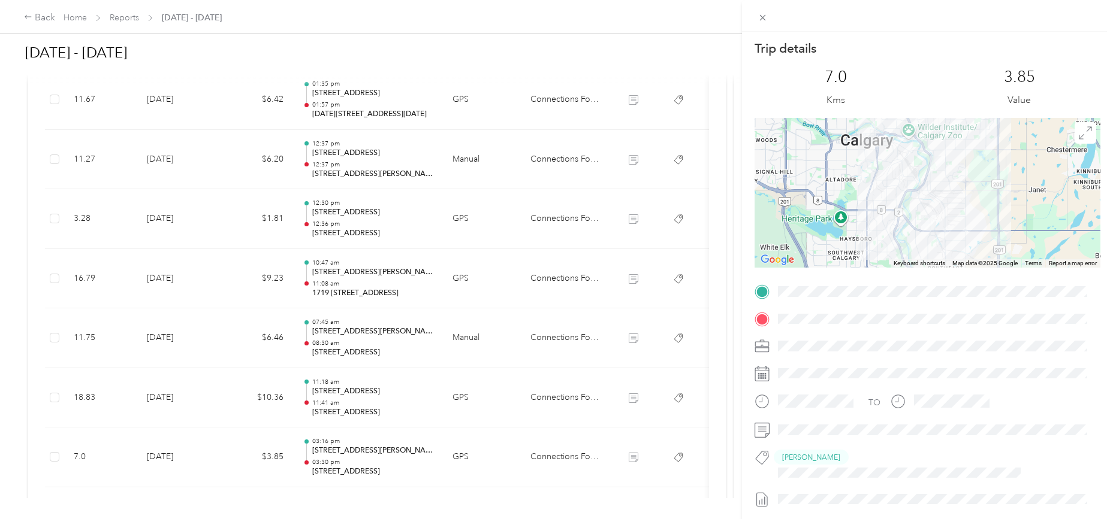
click at [176, 460] on div "Trip details This trip cannot be edited because it is either under review, appr…" at bounding box center [556, 259] width 1113 height 519
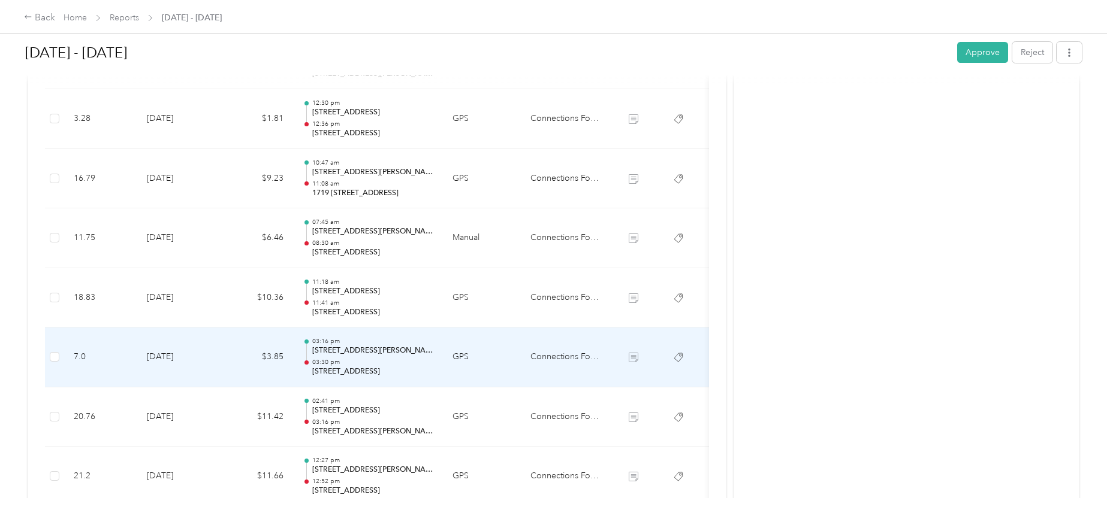
scroll to position [1098, 0]
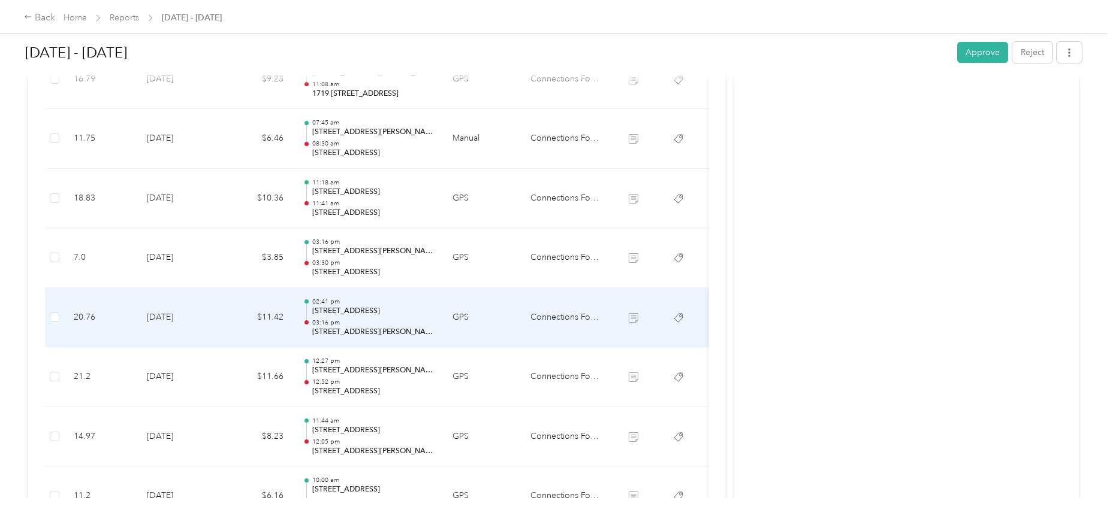
click at [174, 317] on td "[DATE]" at bounding box center [179, 318] width 84 height 60
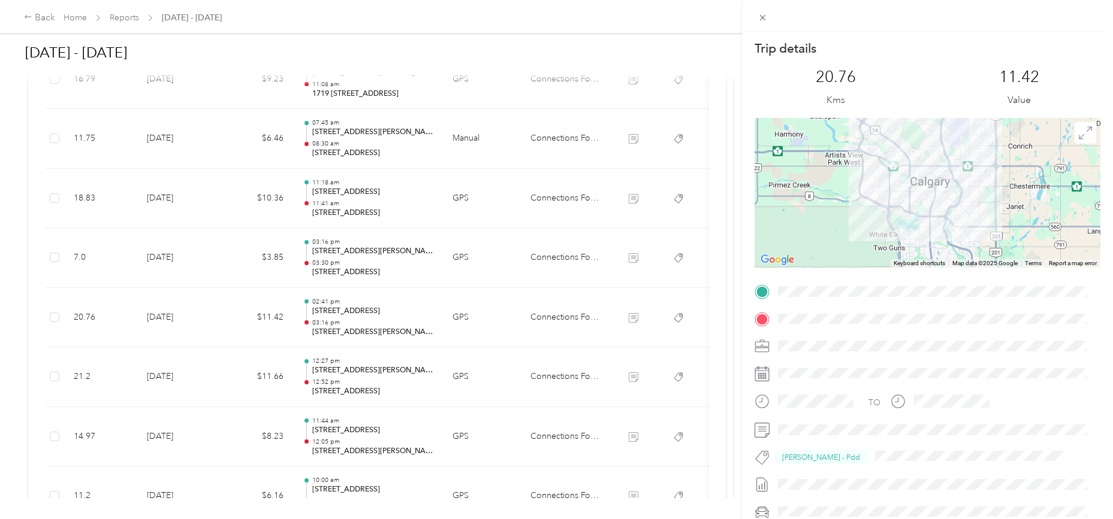
click at [172, 374] on div "Trip details This trip cannot be edited because it is either under review, appr…" at bounding box center [556, 259] width 1113 height 519
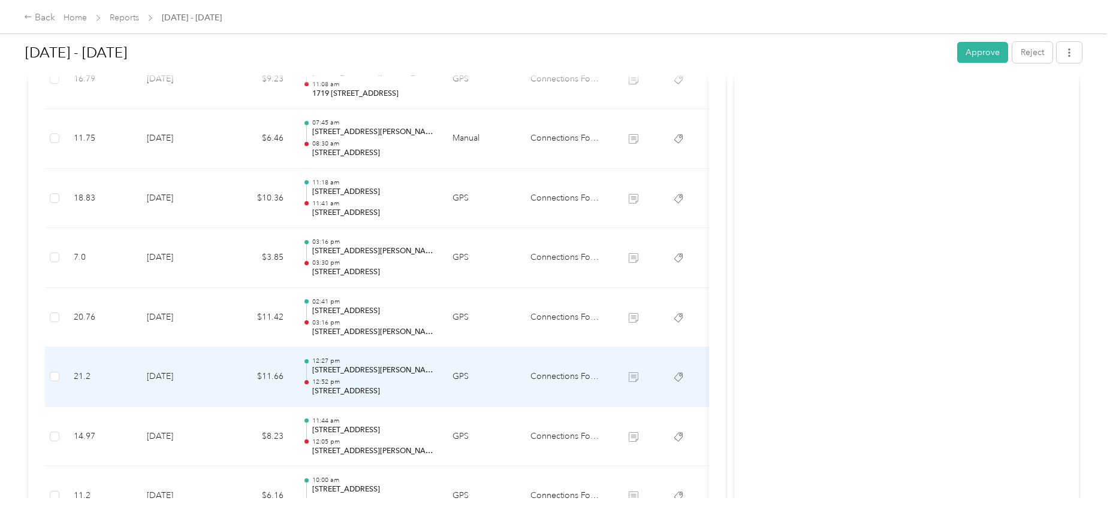
click at [172, 374] on td "[DATE]" at bounding box center [179, 377] width 84 height 60
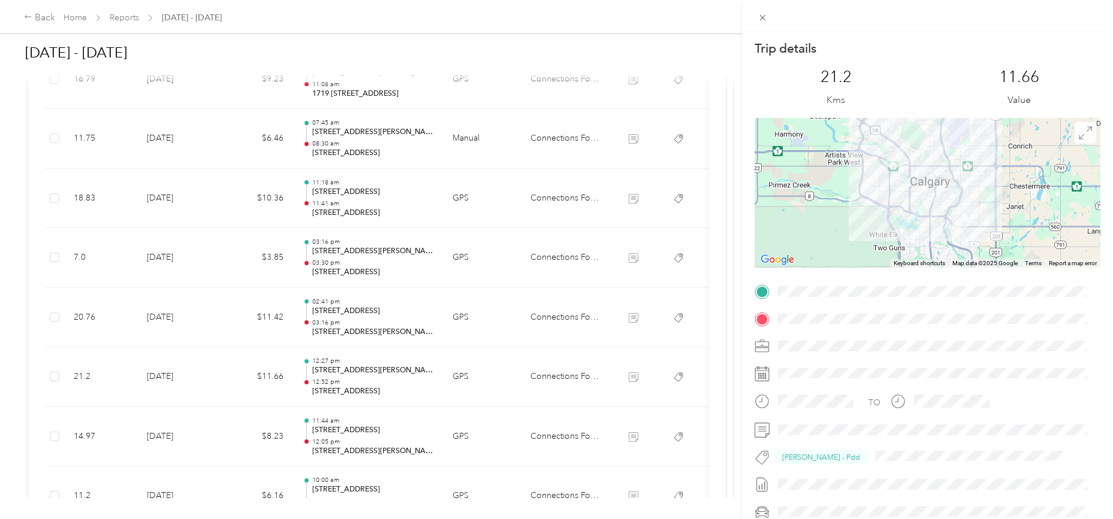
click at [172, 374] on div "Trip details This trip cannot be edited because it is either under review, appr…" at bounding box center [556, 259] width 1113 height 519
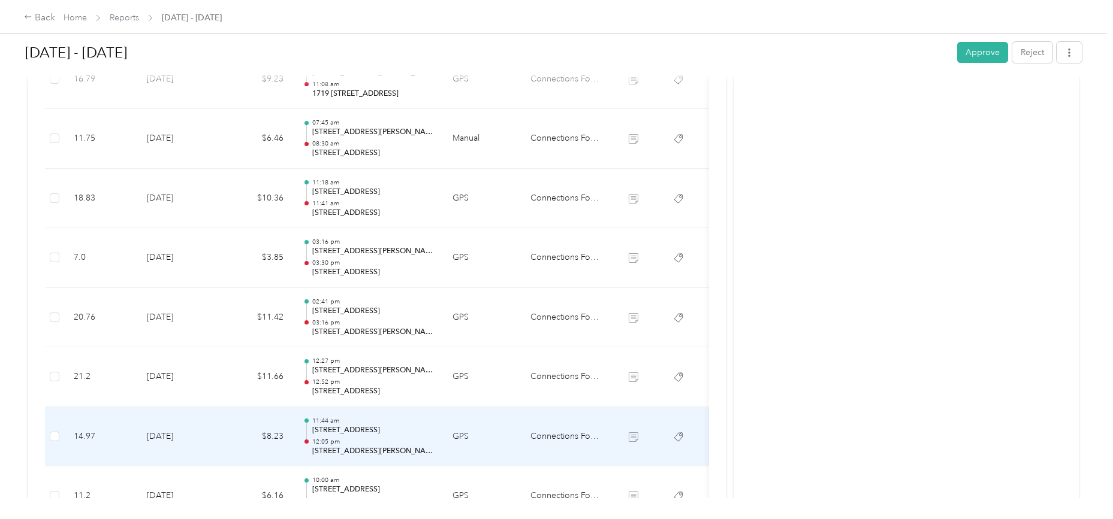
click at [175, 431] on td "[DATE]" at bounding box center [179, 437] width 84 height 60
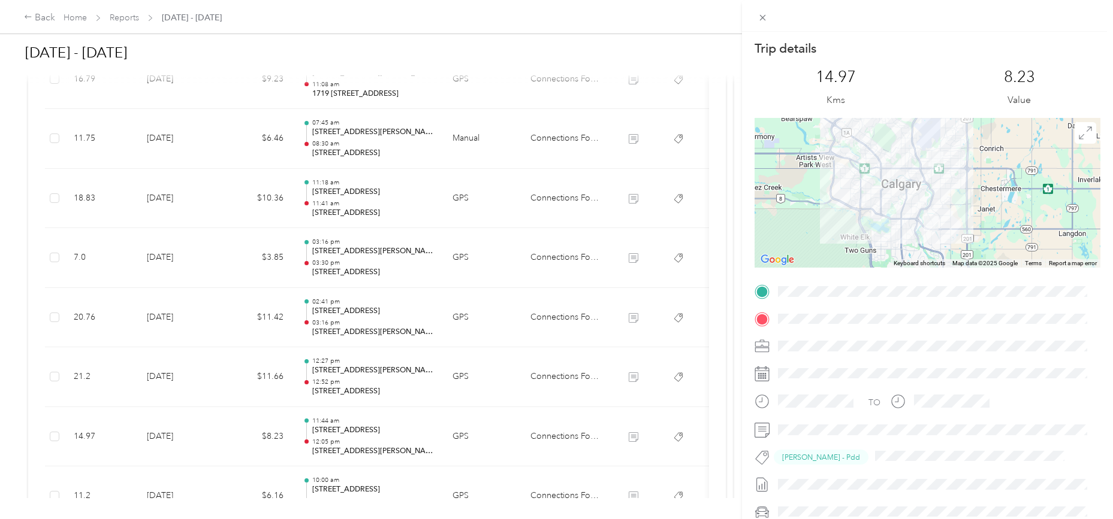
click at [163, 375] on div "Trip details This trip cannot be edited because it is either under review, appr…" at bounding box center [556, 259] width 1113 height 519
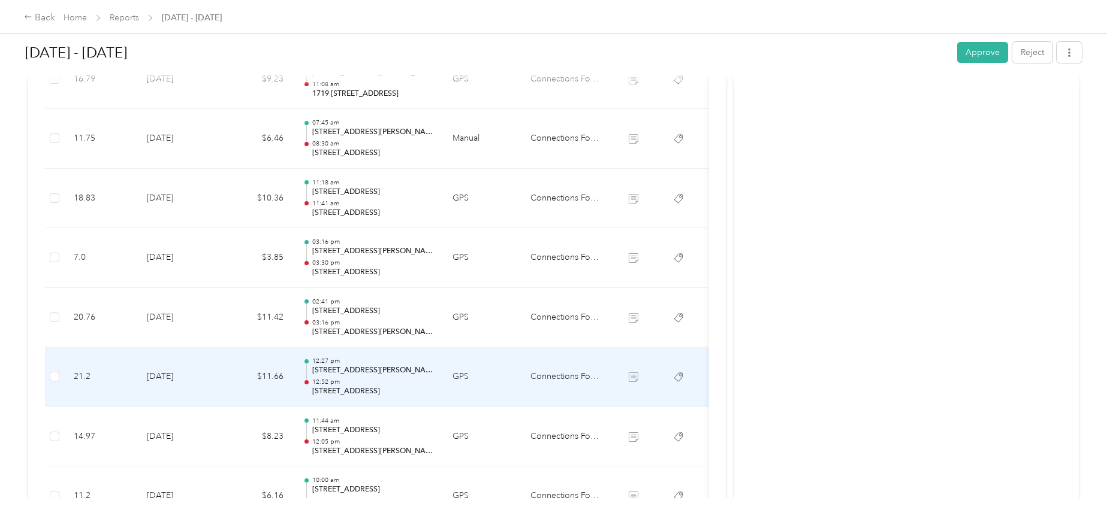
click at [163, 375] on td "[DATE]" at bounding box center [179, 377] width 84 height 60
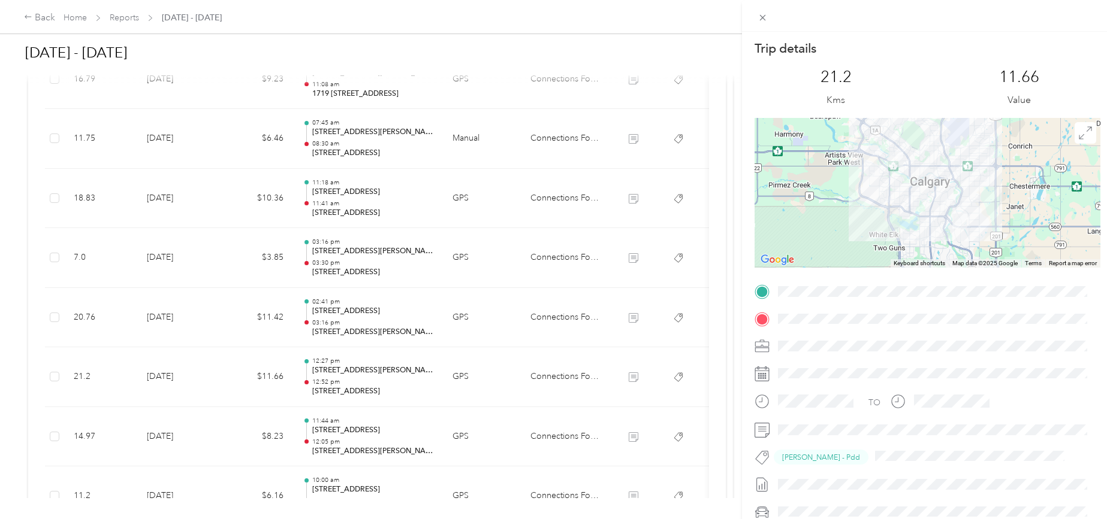
click at [156, 434] on div "Trip details This trip cannot be edited because it is either under review, appr…" at bounding box center [556, 259] width 1113 height 519
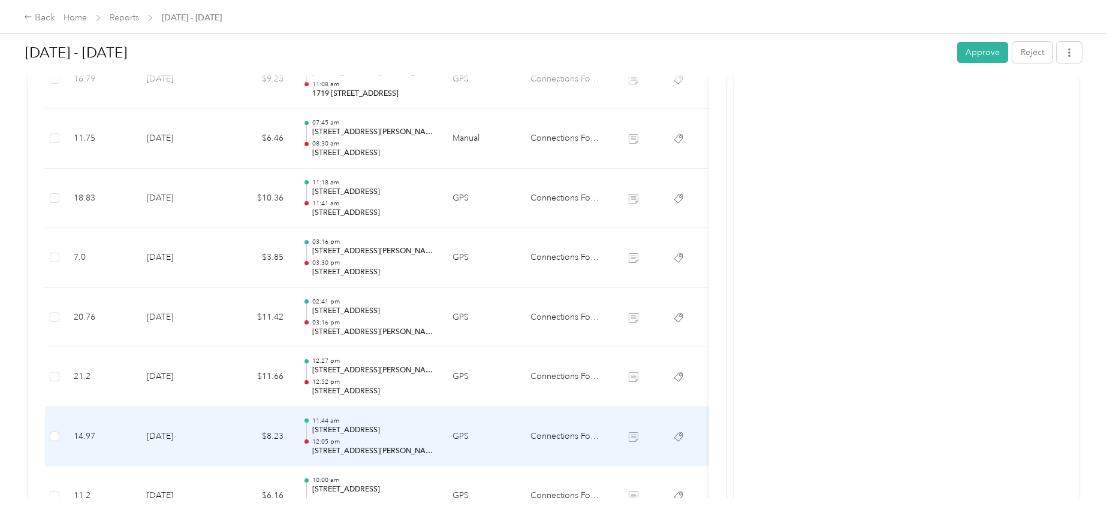
click at [156, 434] on td "[DATE]" at bounding box center [179, 437] width 84 height 60
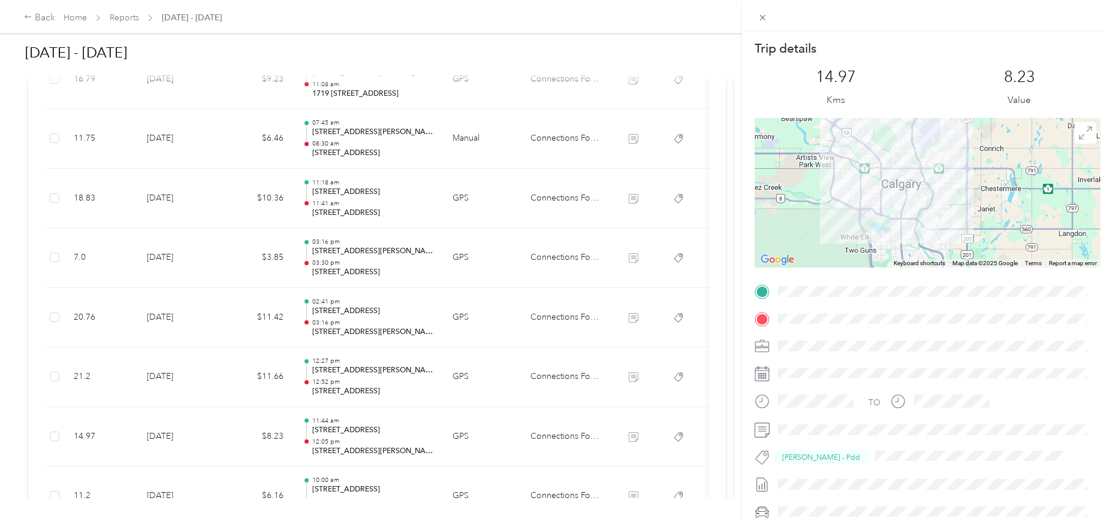
click at [156, 434] on div "Trip details This trip cannot be edited because it is either under review, appr…" at bounding box center [556, 259] width 1113 height 519
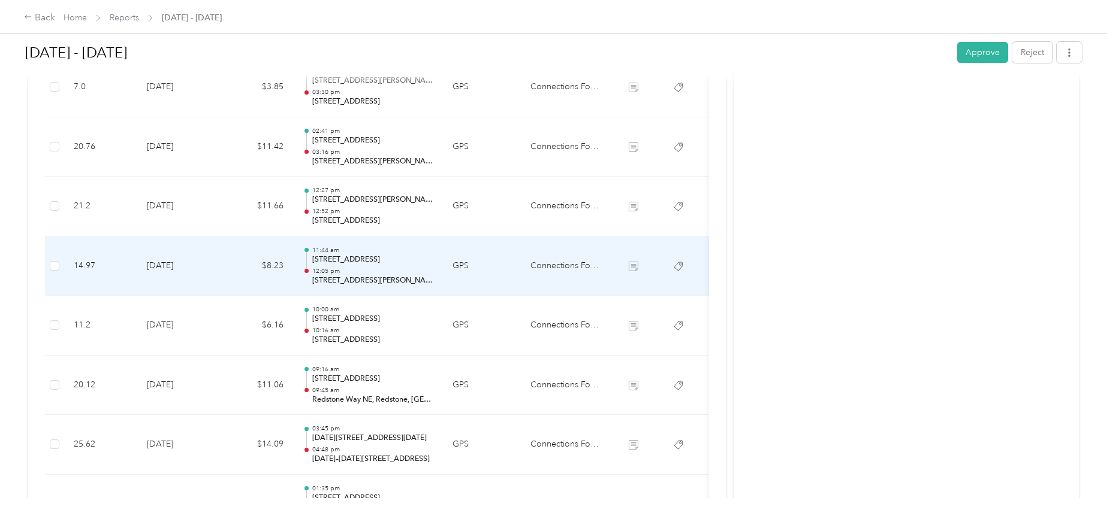
scroll to position [1298, 0]
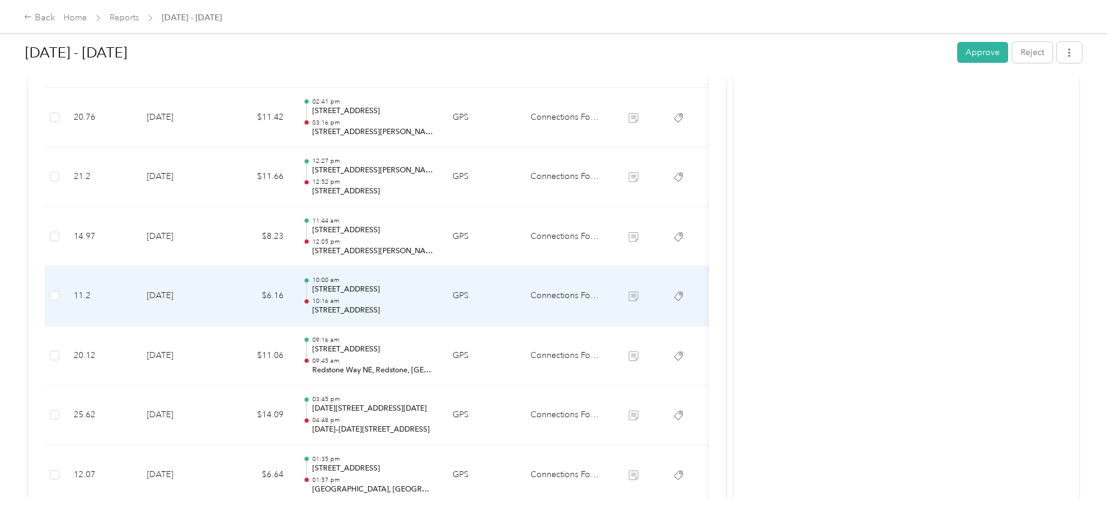
click at [172, 297] on td "[DATE]" at bounding box center [179, 297] width 84 height 60
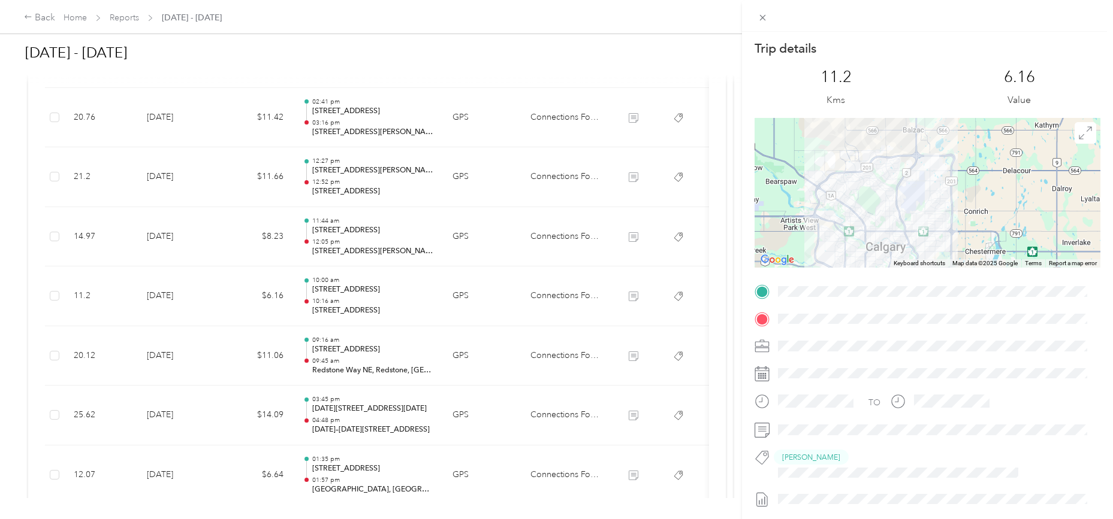
click at [164, 292] on div "Trip details This trip cannot be edited because it is either under review, appr…" at bounding box center [556, 259] width 1113 height 519
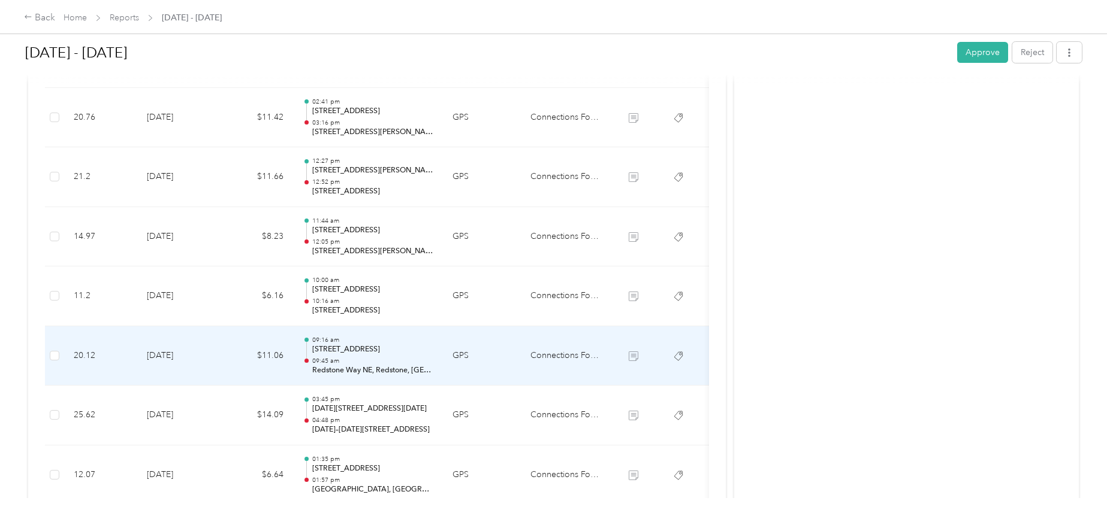
click at [171, 351] on td "[DATE]" at bounding box center [179, 357] width 84 height 60
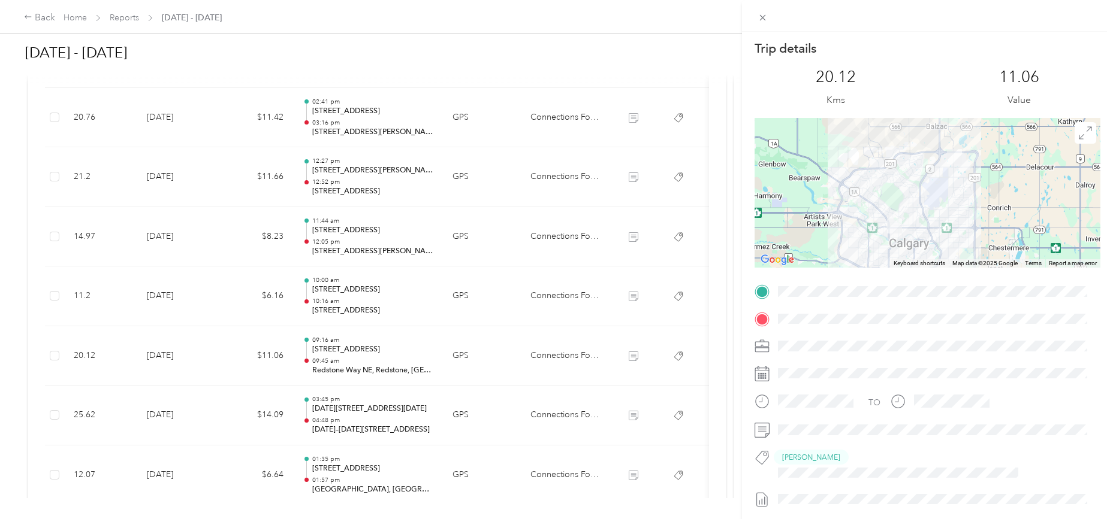
click at [176, 295] on div "Trip details This trip cannot be edited because it is either under review, appr…" at bounding box center [556, 259] width 1113 height 519
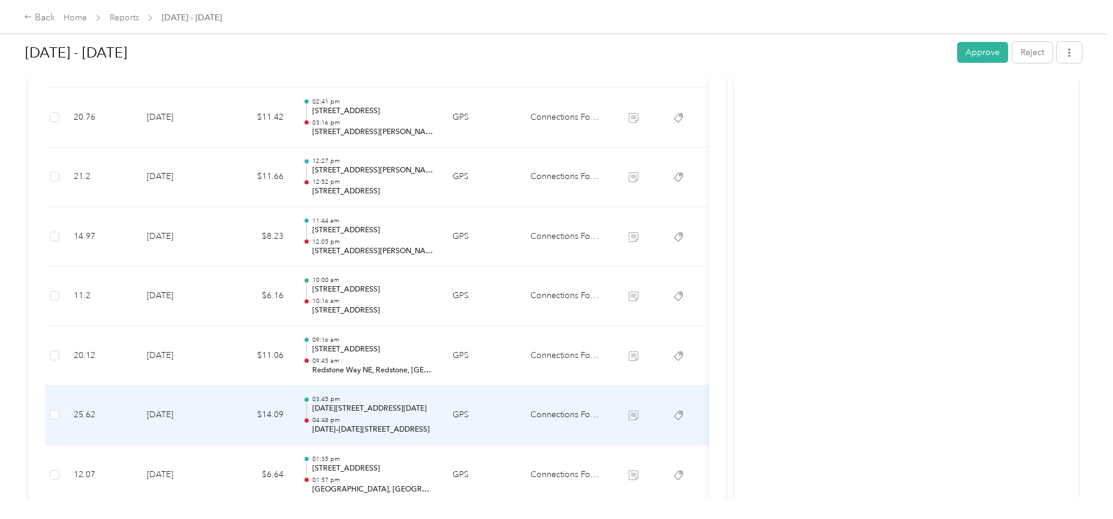
click at [182, 415] on td "[DATE]" at bounding box center [179, 416] width 84 height 60
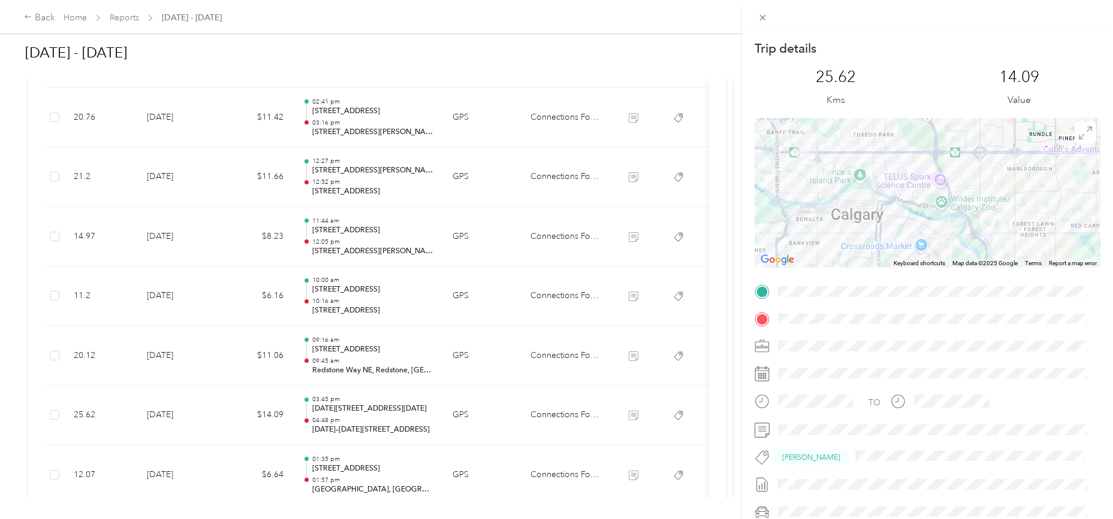
click at [175, 415] on div "Trip details This trip cannot be edited because it is either under review, appr…" at bounding box center [556, 259] width 1113 height 519
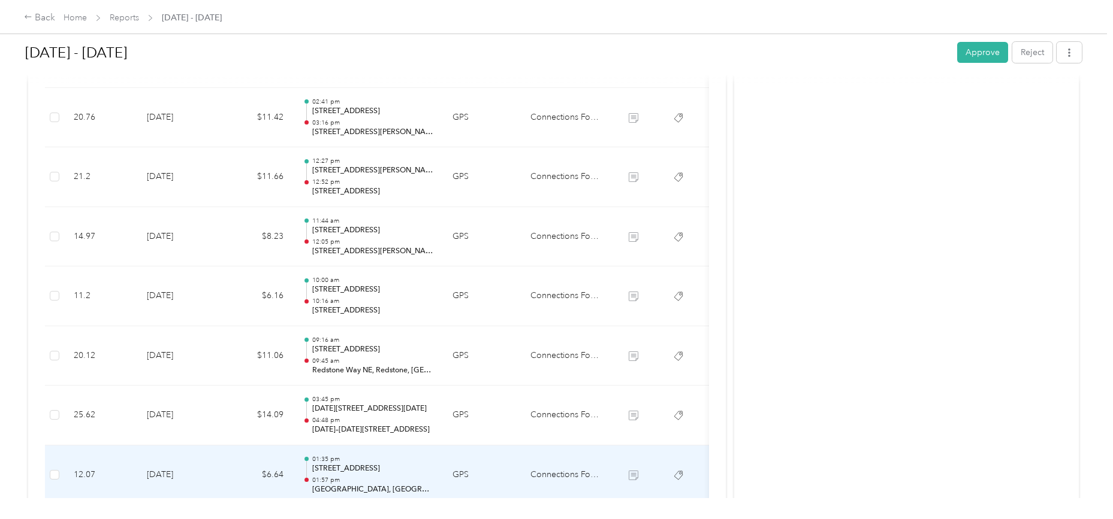
click at [174, 473] on td "[DATE]" at bounding box center [179, 476] width 84 height 60
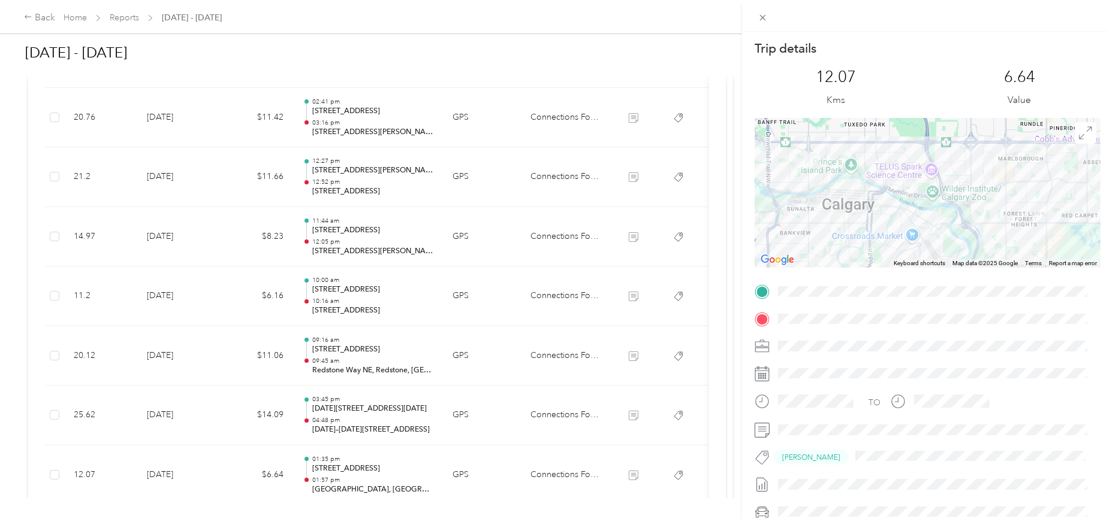
click at [182, 478] on div "Trip details This trip cannot be edited because it is either under review, appr…" at bounding box center [556, 259] width 1113 height 519
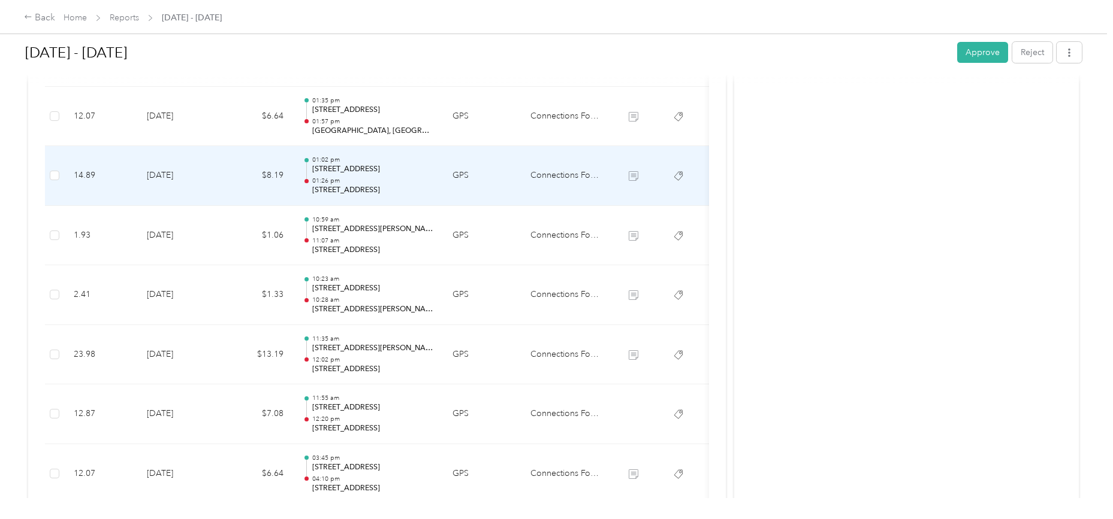
scroll to position [1697, 0]
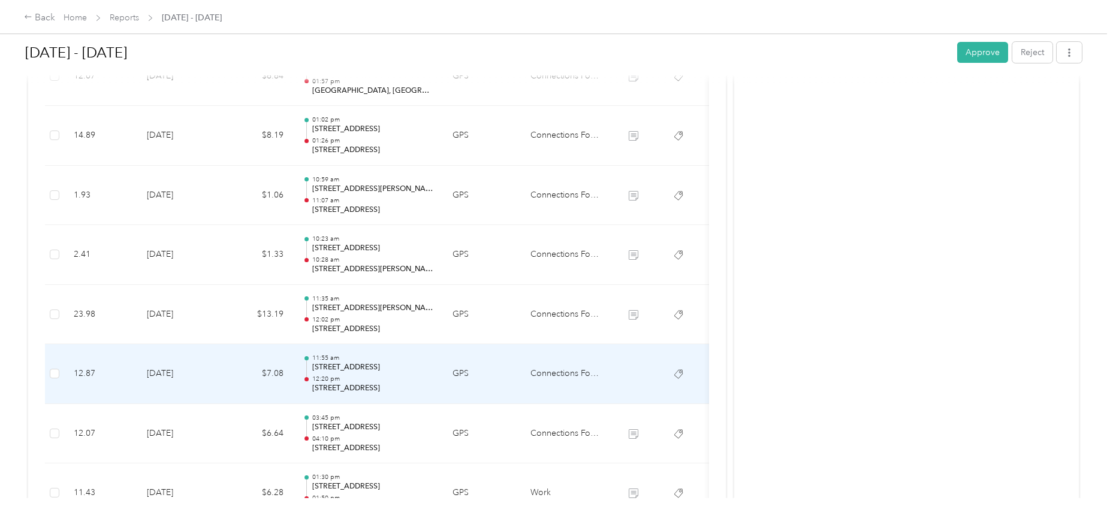
click at [167, 369] on td "[DATE]" at bounding box center [179, 374] width 84 height 60
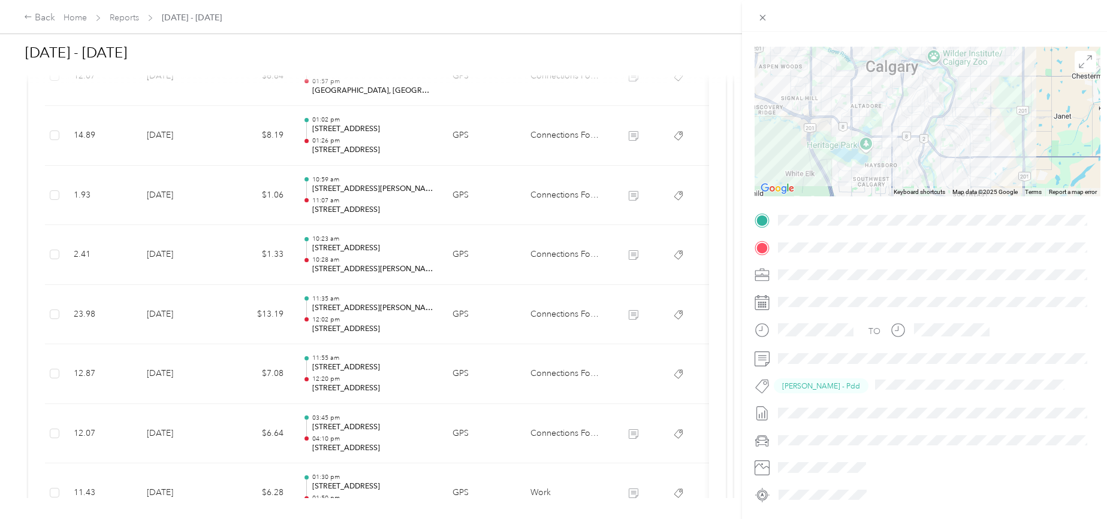
scroll to position [100, 0]
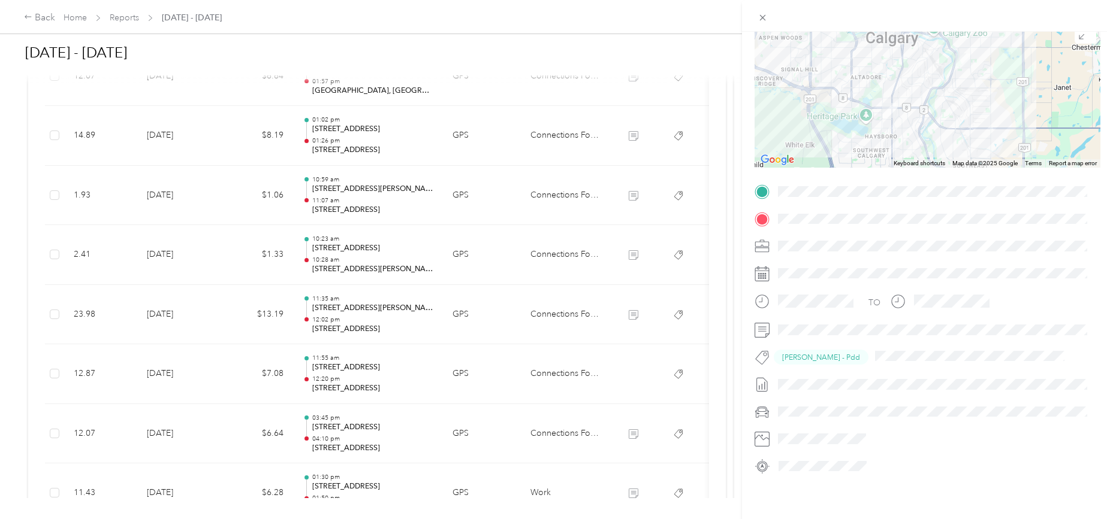
click at [170, 433] on div "Trip details This trip cannot be edited because it is either under review, appr…" at bounding box center [556, 259] width 1113 height 519
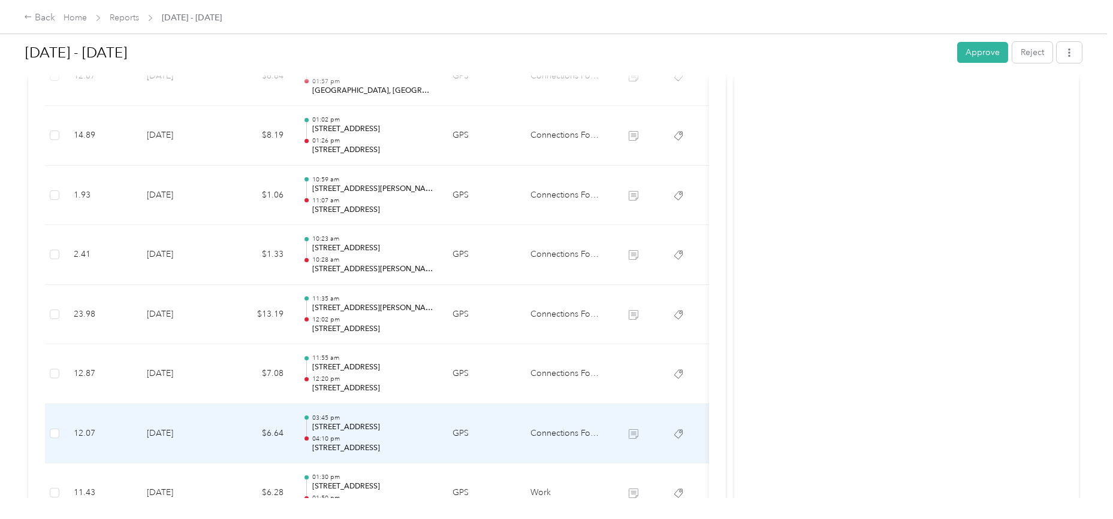
click at [170, 433] on td "[DATE]" at bounding box center [179, 434] width 84 height 60
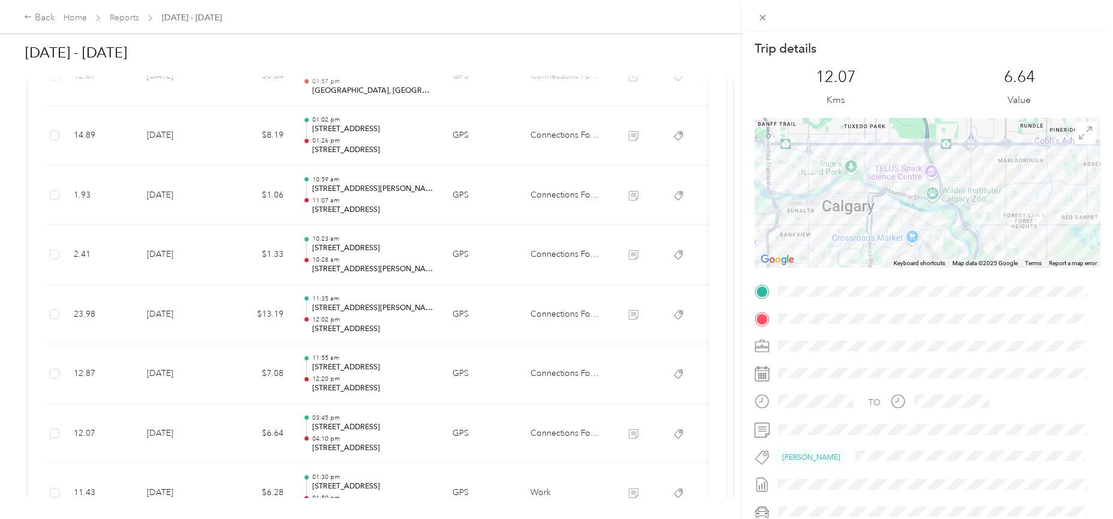
click at [173, 430] on div "Trip details This trip cannot be edited because it is either under review, appr…" at bounding box center [556, 259] width 1113 height 519
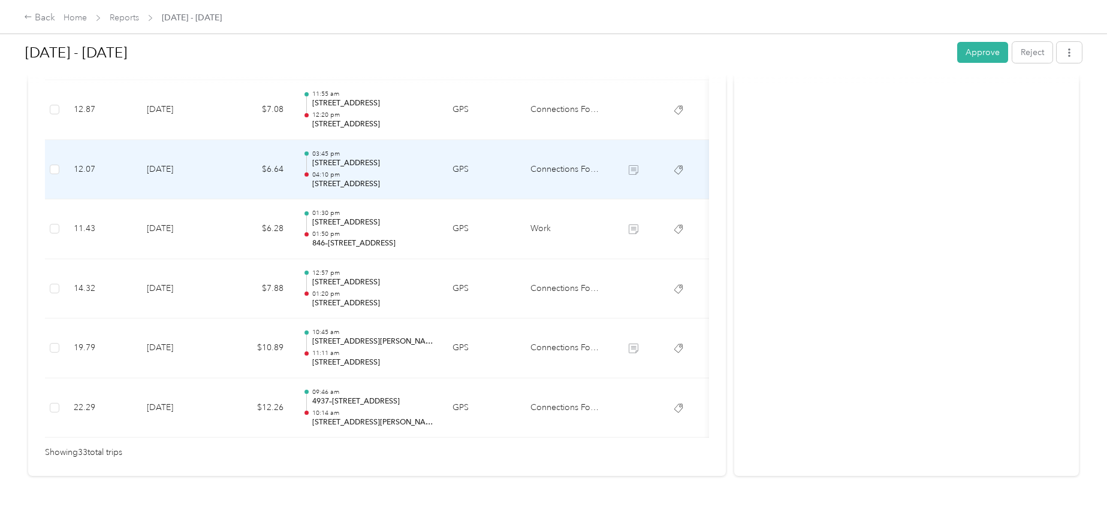
scroll to position [1999, 0]
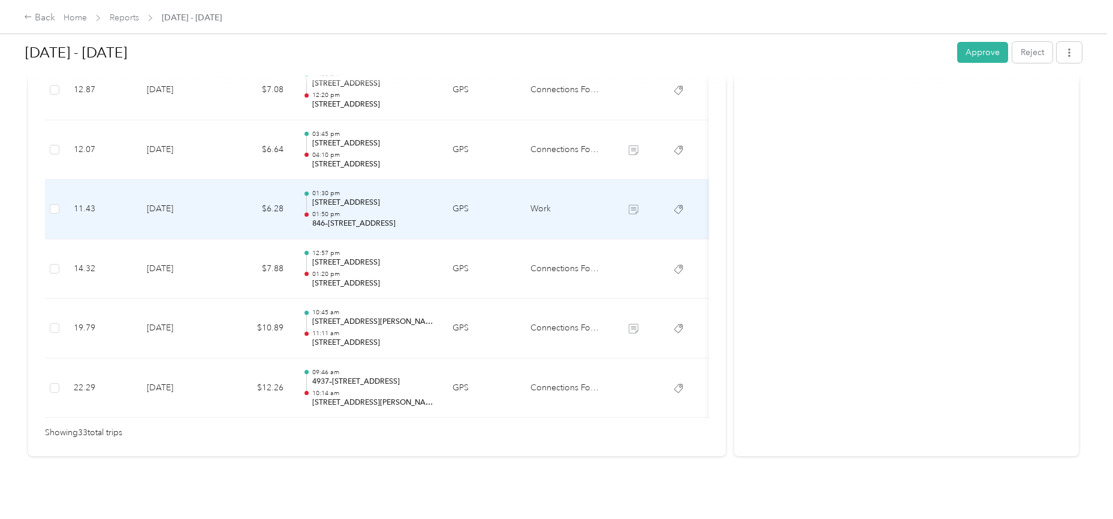
click at [546, 189] on td "Work" at bounding box center [566, 210] width 90 height 60
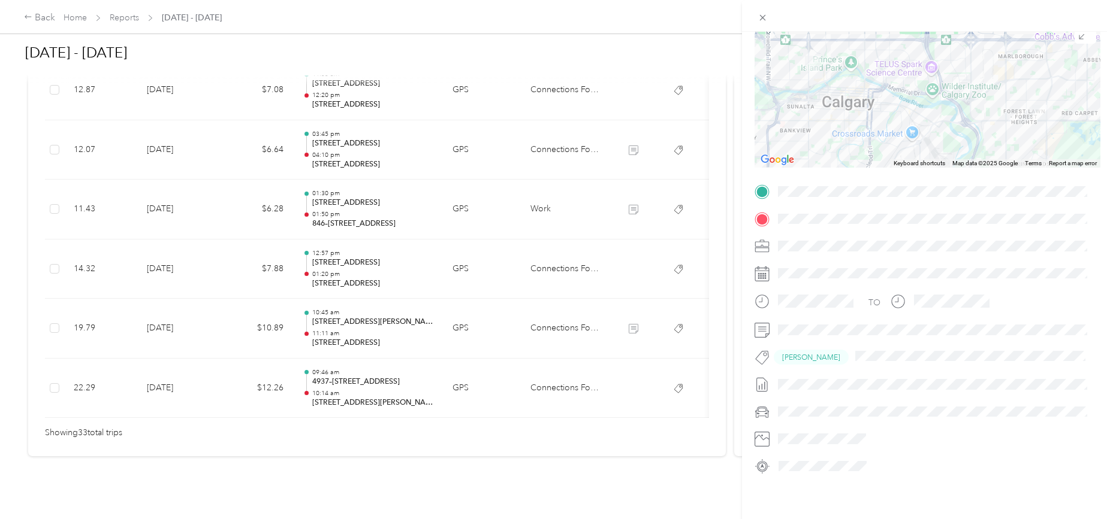
scroll to position [109, 0]
click at [168, 194] on div "Trip details This trip cannot be edited because it is either under review, appr…" at bounding box center [556, 259] width 1113 height 519
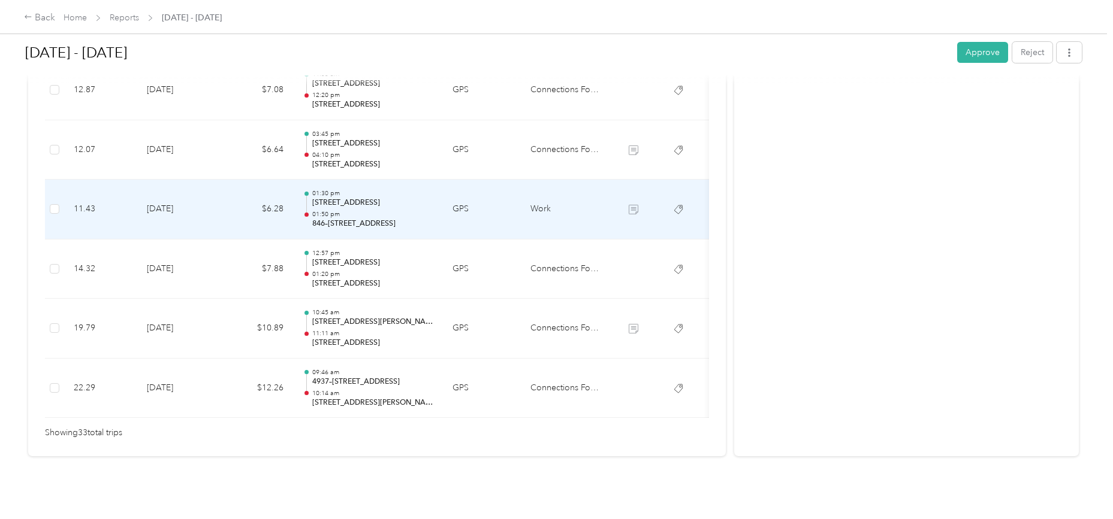
click at [174, 191] on td "[DATE]" at bounding box center [179, 210] width 84 height 60
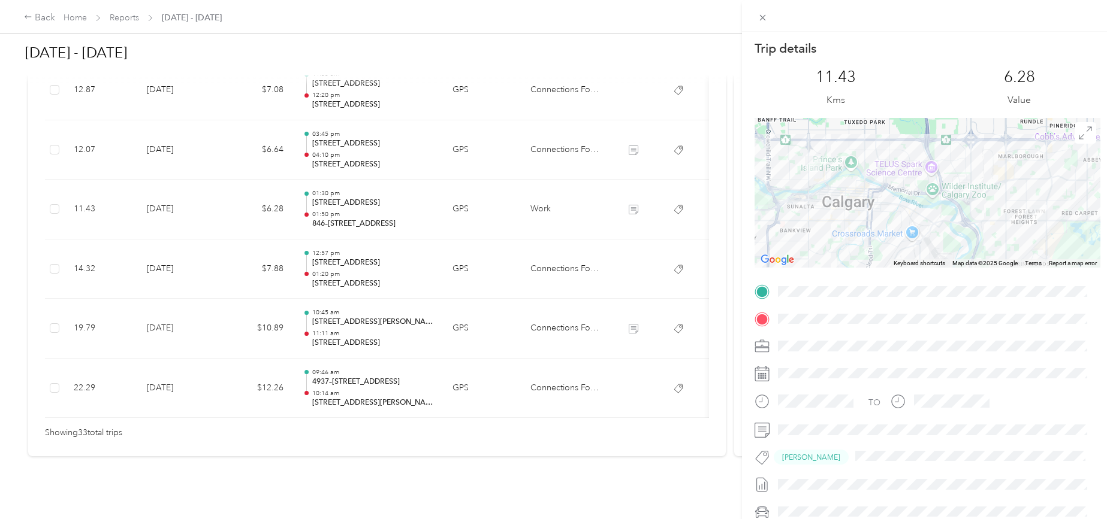
scroll to position [100, 0]
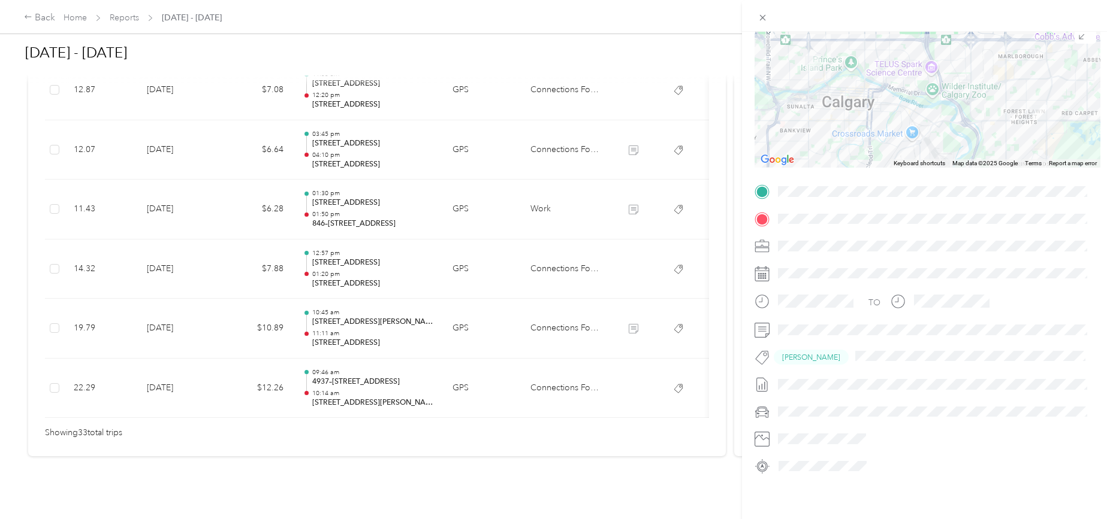
click at [165, 187] on div "Trip details This trip cannot be edited because it is either under review, appr…" at bounding box center [556, 259] width 1113 height 519
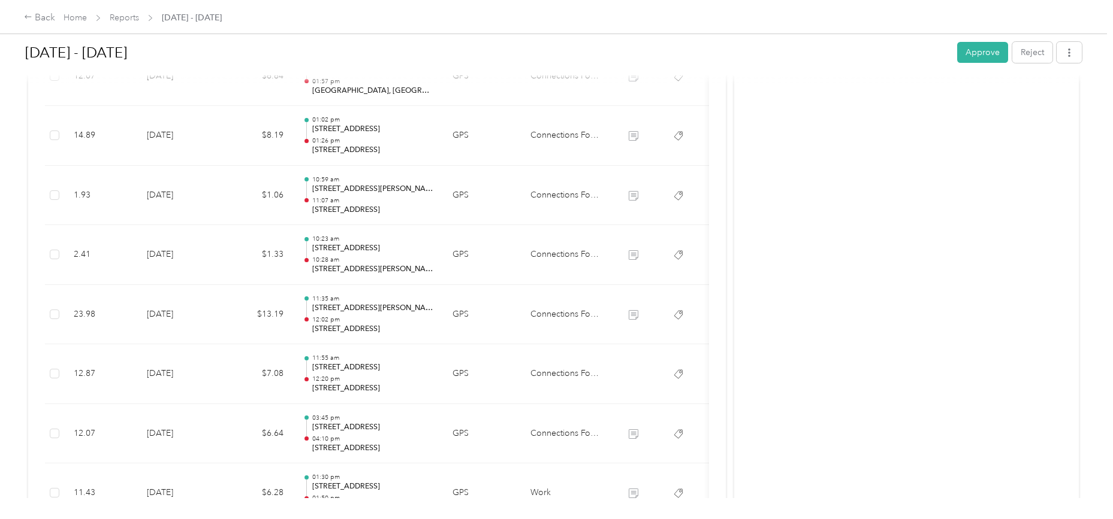
scroll to position [1999, 0]
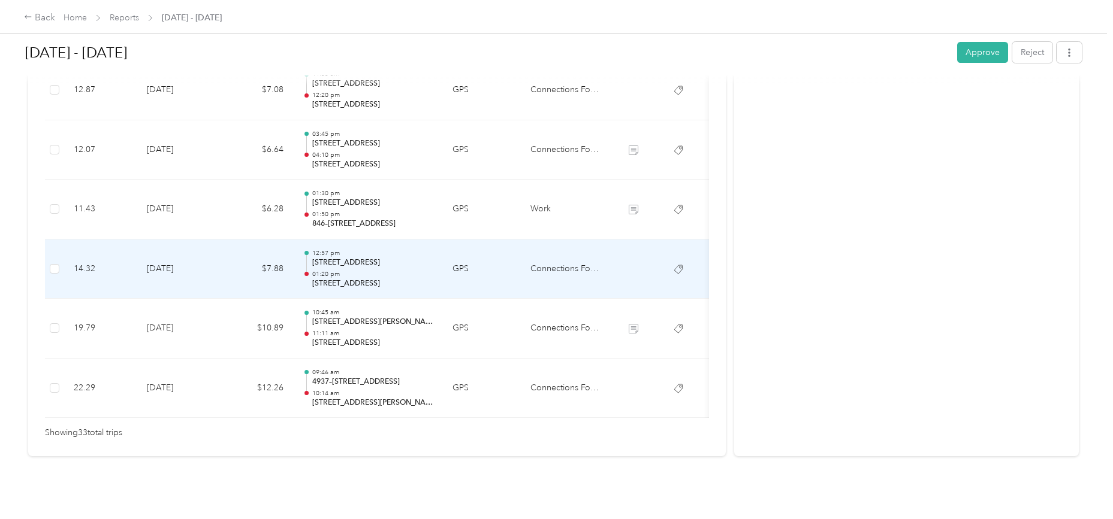
click at [162, 249] on td "[DATE]" at bounding box center [179, 270] width 84 height 60
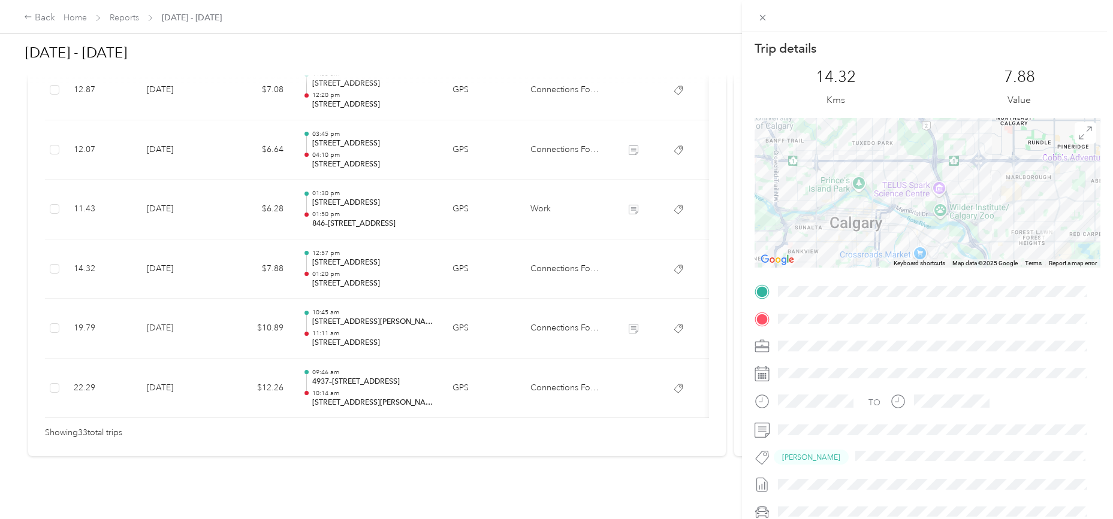
click at [164, 312] on div "Trip details This trip cannot be edited because it is either under review, appr…" at bounding box center [556, 259] width 1113 height 519
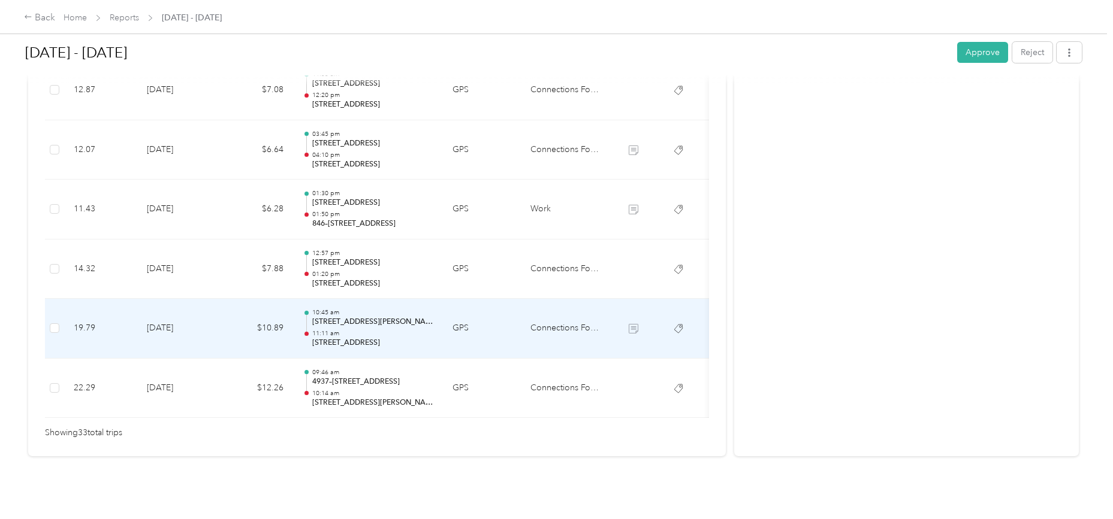
click at [164, 312] on td "[DATE]" at bounding box center [179, 329] width 84 height 60
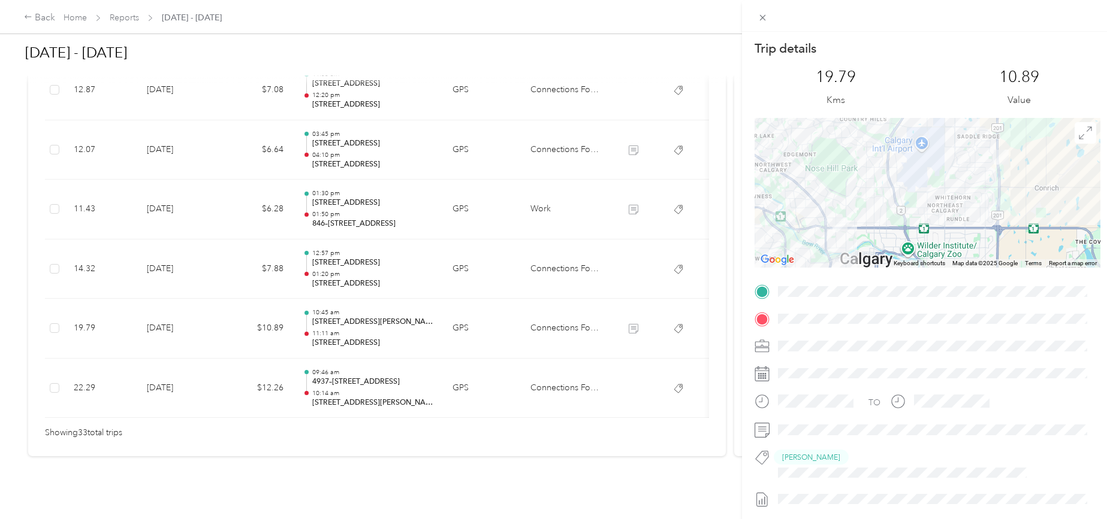
click at [164, 312] on div "Trip details This trip cannot be edited because it is either under review, appr…" at bounding box center [556, 259] width 1113 height 519
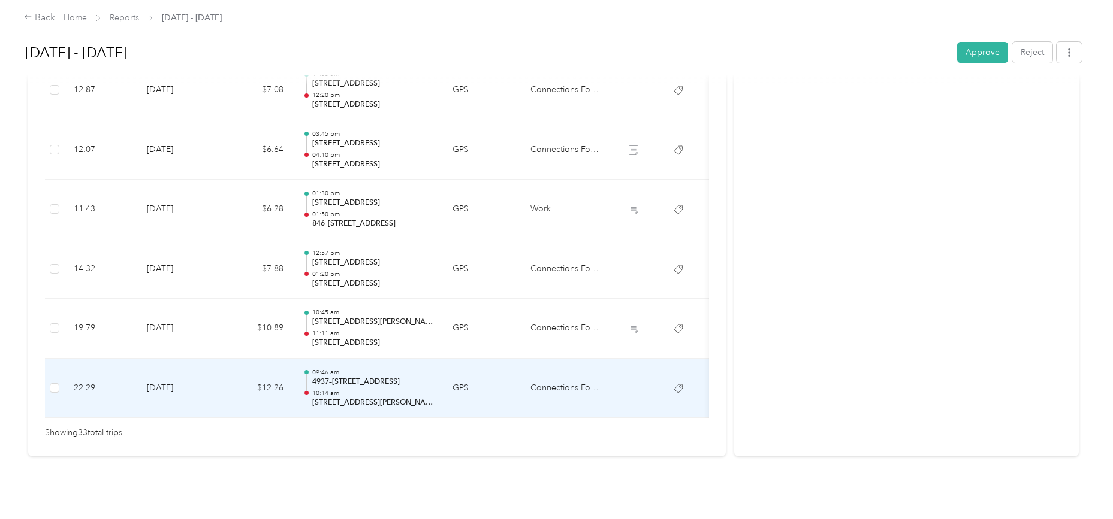
click at [165, 365] on td "[DATE]" at bounding box center [179, 389] width 84 height 60
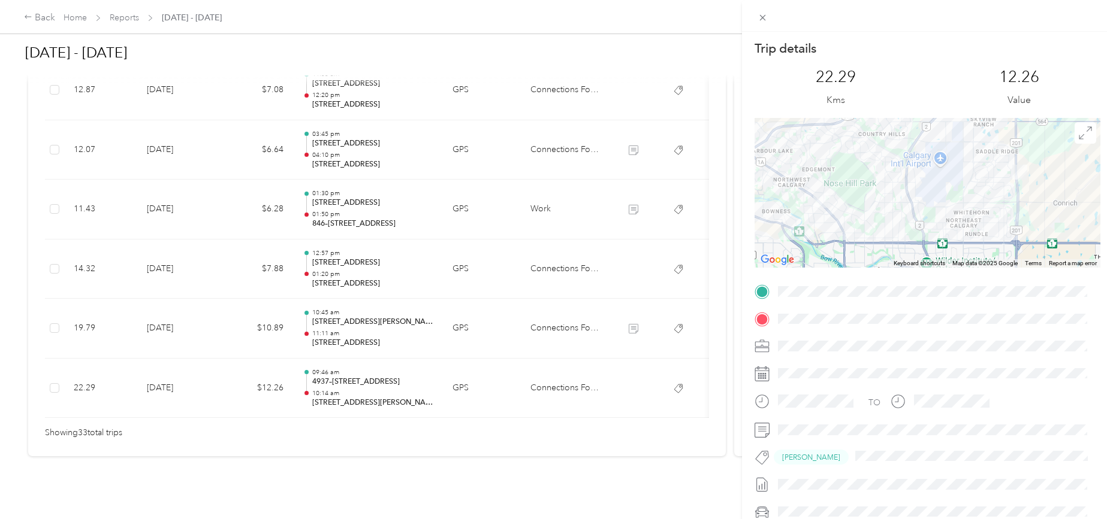
click at [162, 368] on div "Trip details This trip cannot be edited because it is either under review, appr…" at bounding box center [556, 259] width 1113 height 519
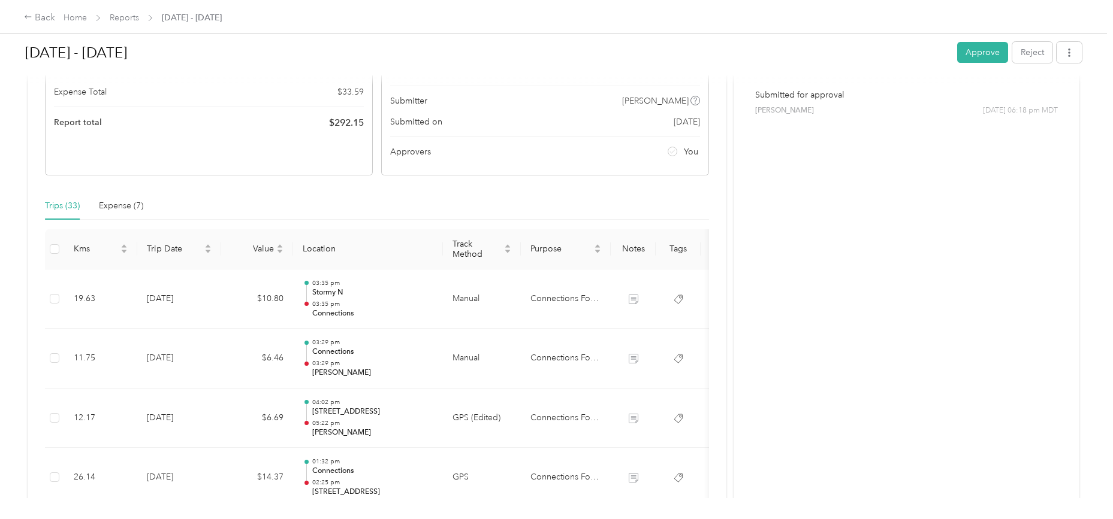
scroll to position [100, 0]
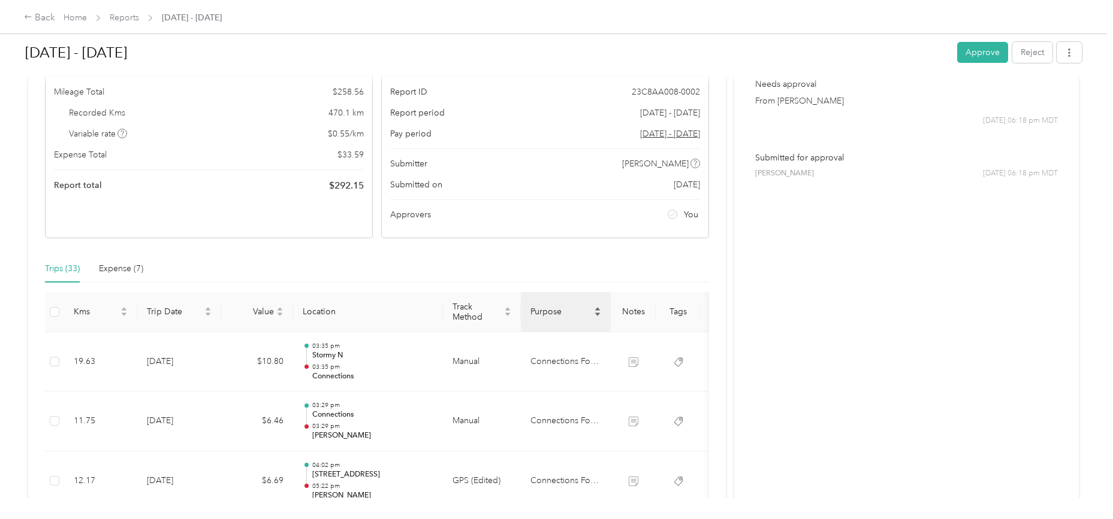
click at [597, 309] on icon "caret-up" at bounding box center [597, 309] width 5 height 3
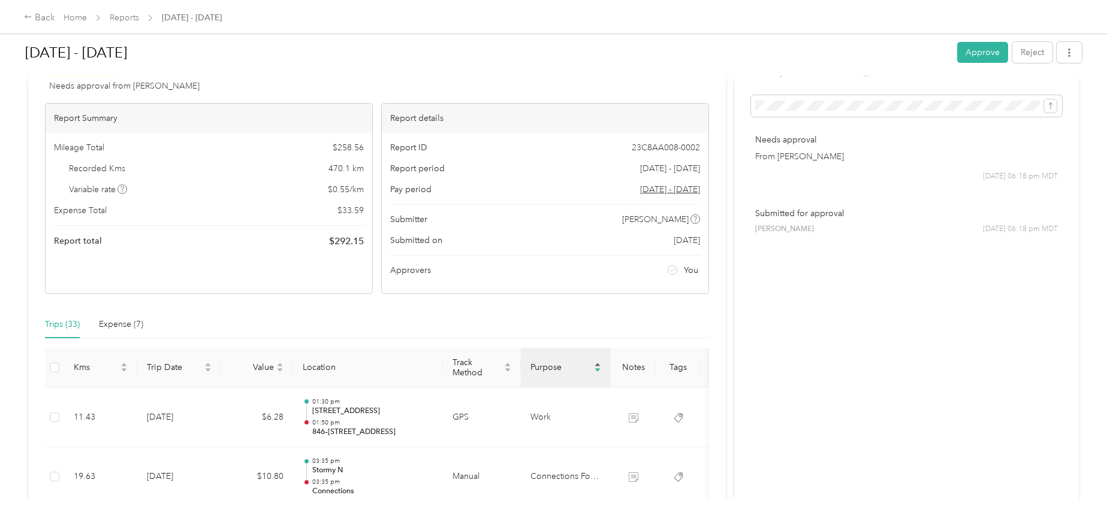
scroll to position [0, 0]
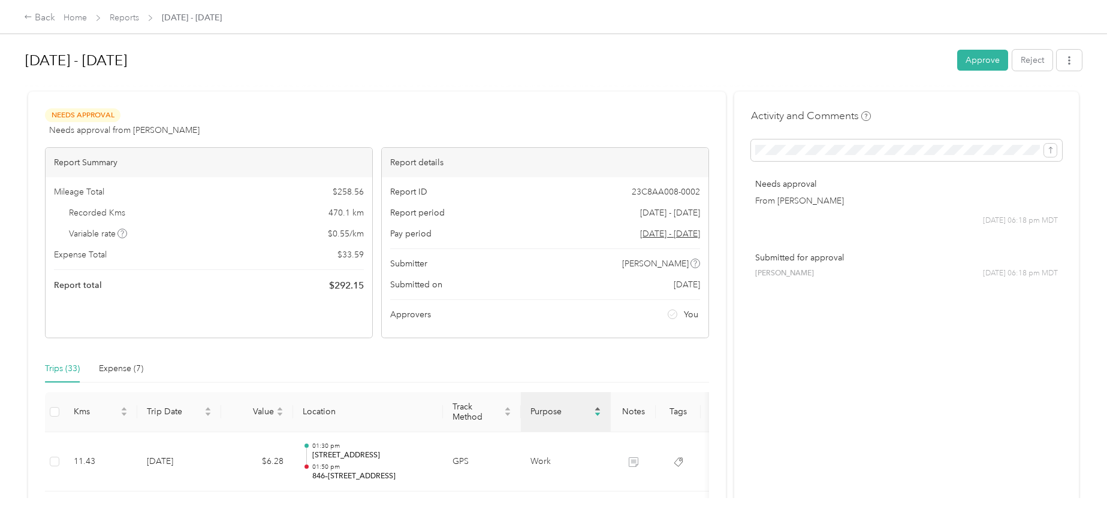
click at [593, 407] on div "Purpose" at bounding box center [565, 412] width 71 height 12
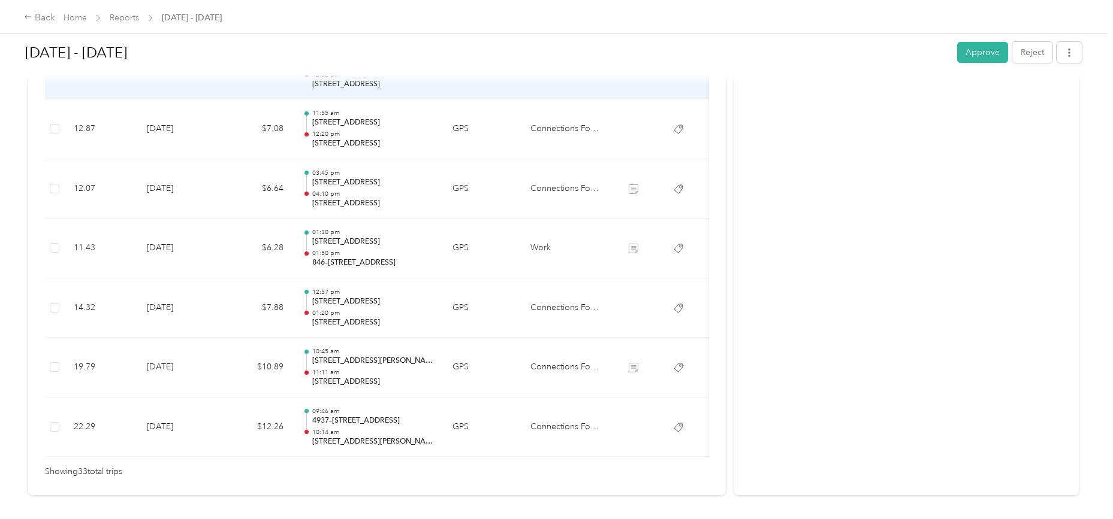
scroll to position [1999, 0]
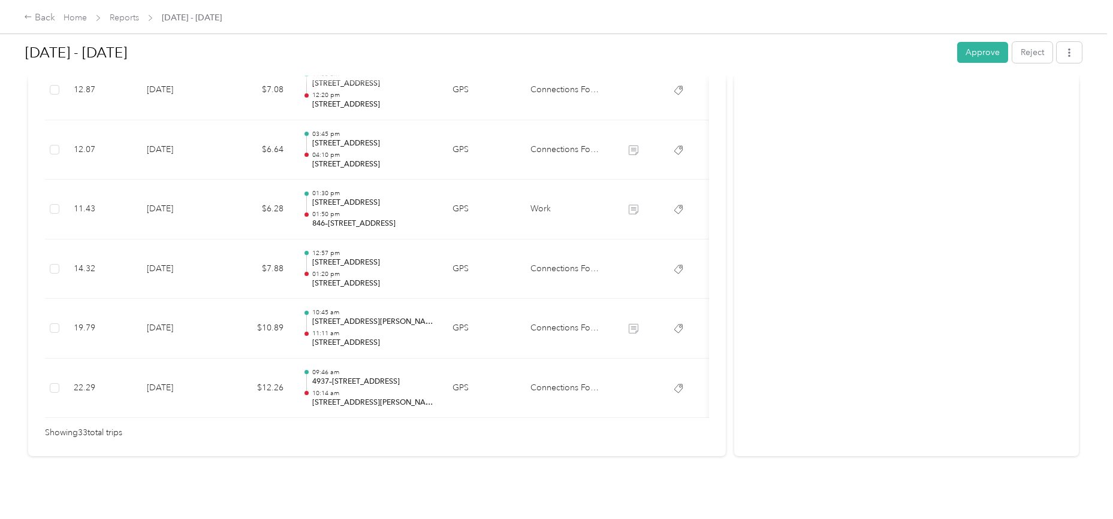
drag, startPoint x: 921, startPoint y: 389, endPoint x: 914, endPoint y: 388, distance: 8.0
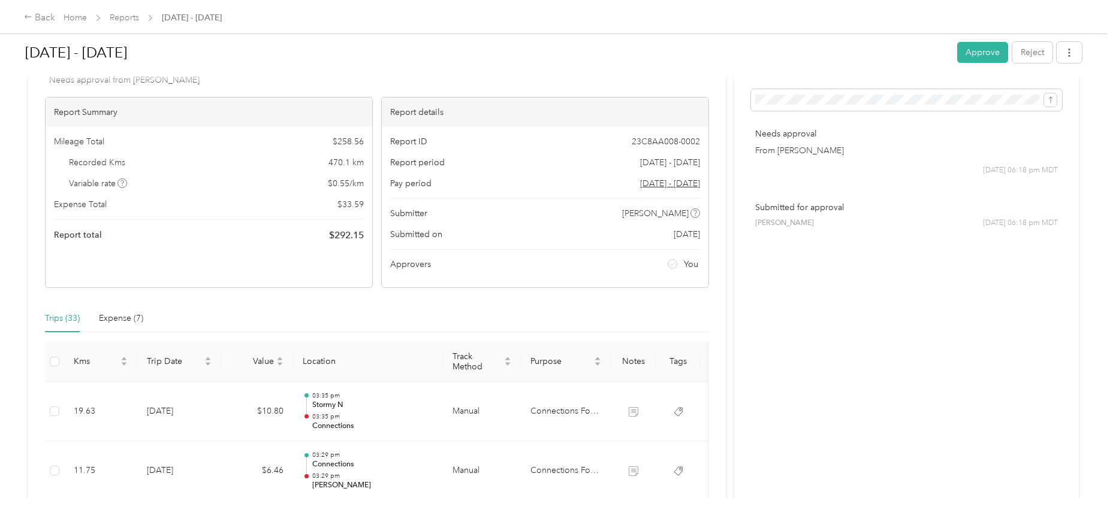
scroll to position [0, 0]
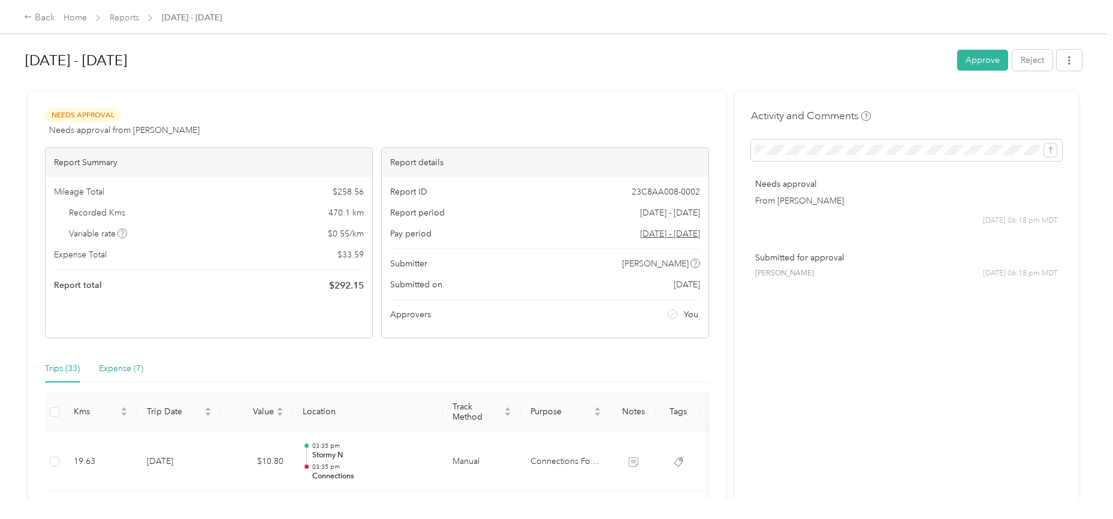
click at [130, 365] on div "Expense (7)" at bounding box center [121, 368] width 44 height 13
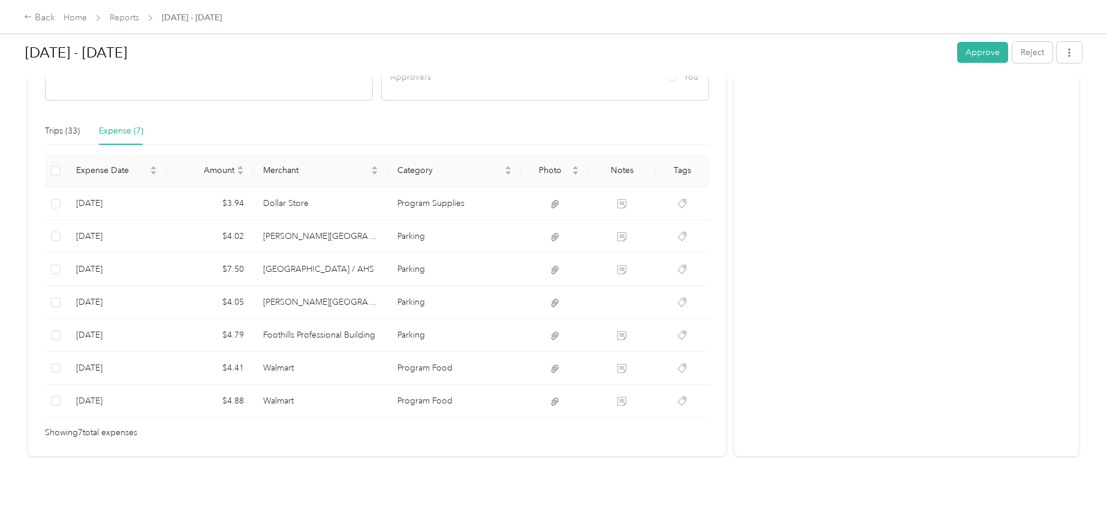
scroll to position [247, 0]
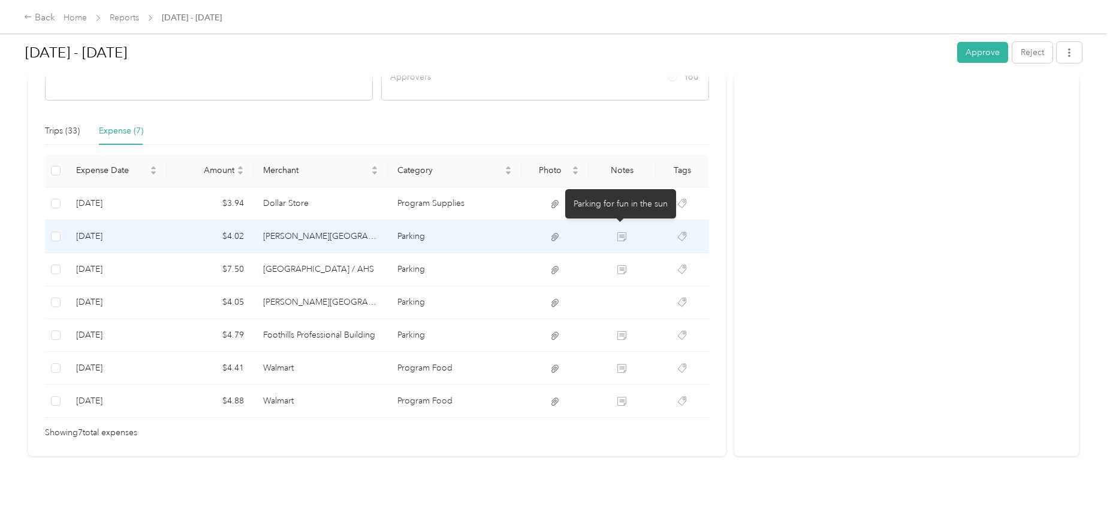
click at [619, 235] on icon at bounding box center [622, 238] width 7 height 6
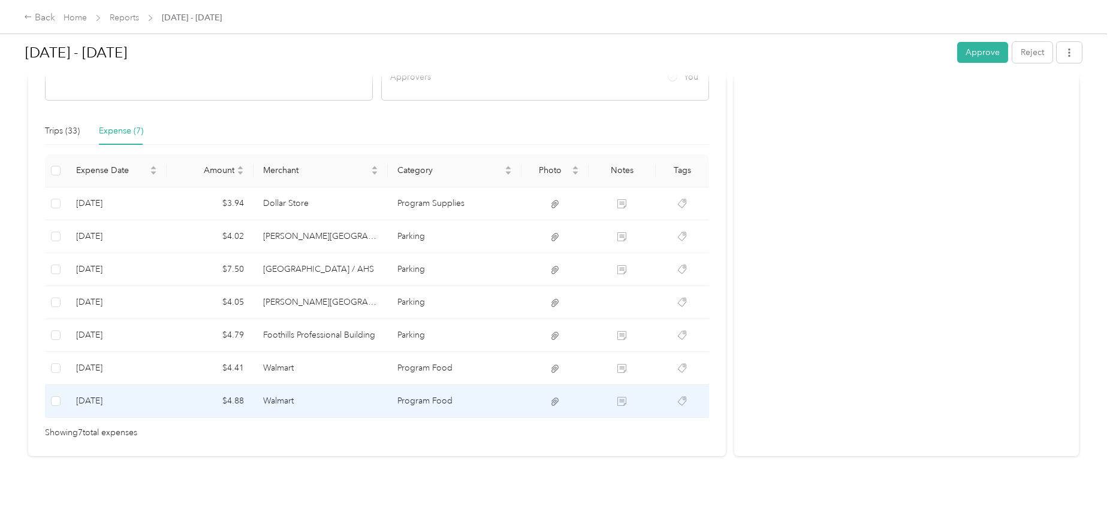
click at [780, 367] on div "Activity and Comments Needs approval From [PERSON_NAME] [DATE] 06:18 pm MDT Sub…" at bounding box center [906, 155] width 344 height 603
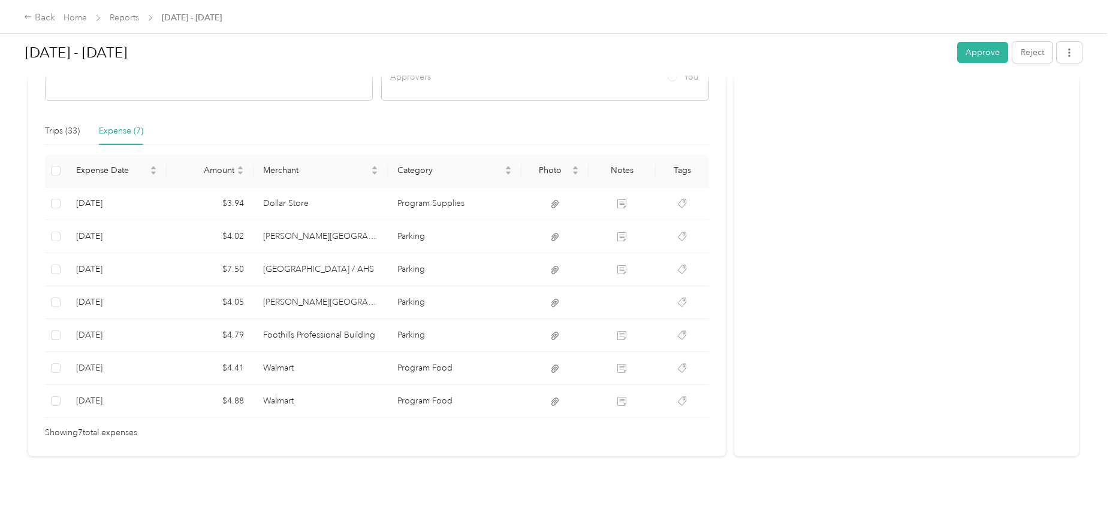
click at [843, 279] on div "Activity and Comments Needs approval From [PERSON_NAME] [DATE] 06:18 pm MDT Sub…" at bounding box center [906, 155] width 344 height 603
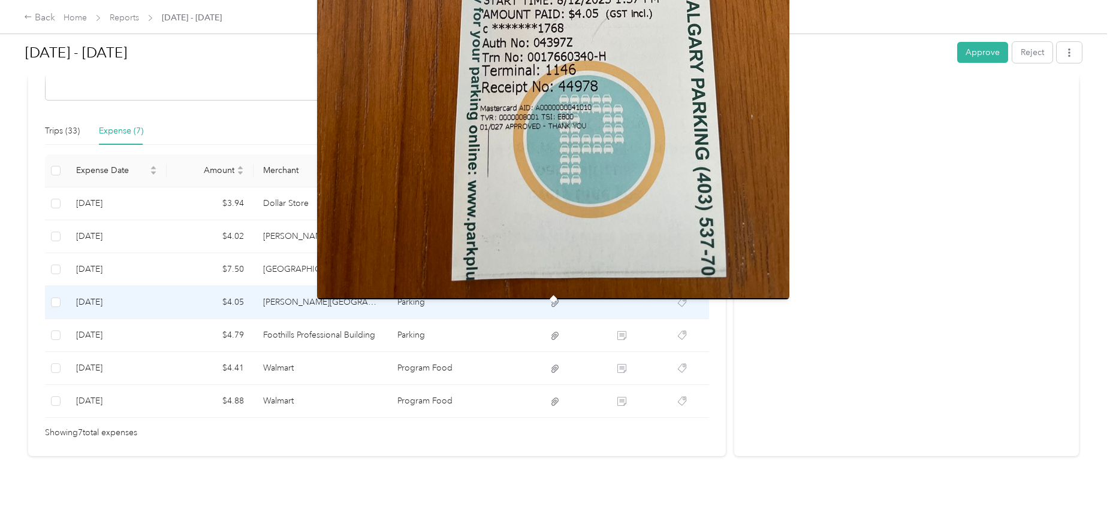
scroll to position [147, 0]
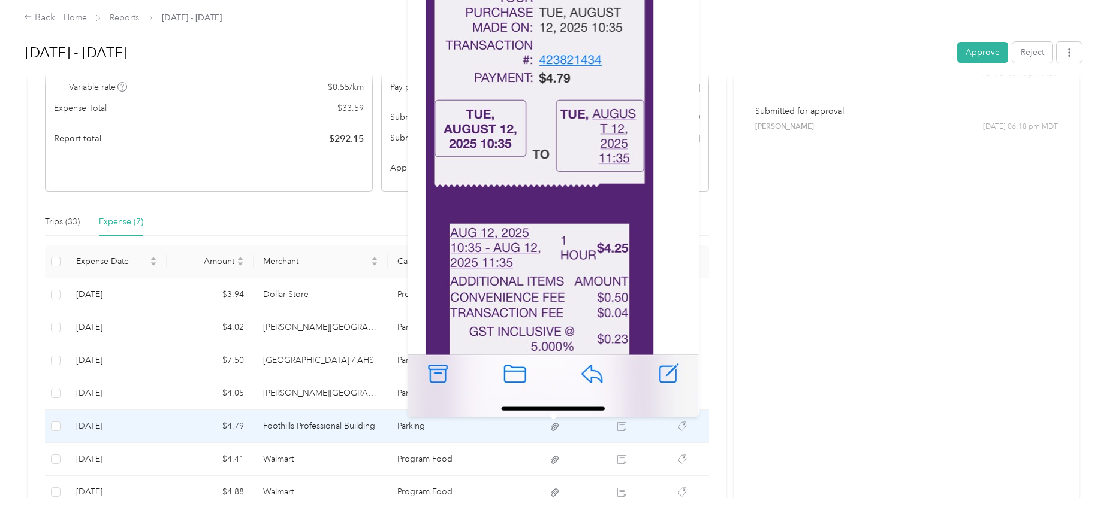
click at [554, 430] on icon at bounding box center [554, 427] width 11 height 11
click at [549, 428] on icon at bounding box center [554, 427] width 11 height 11
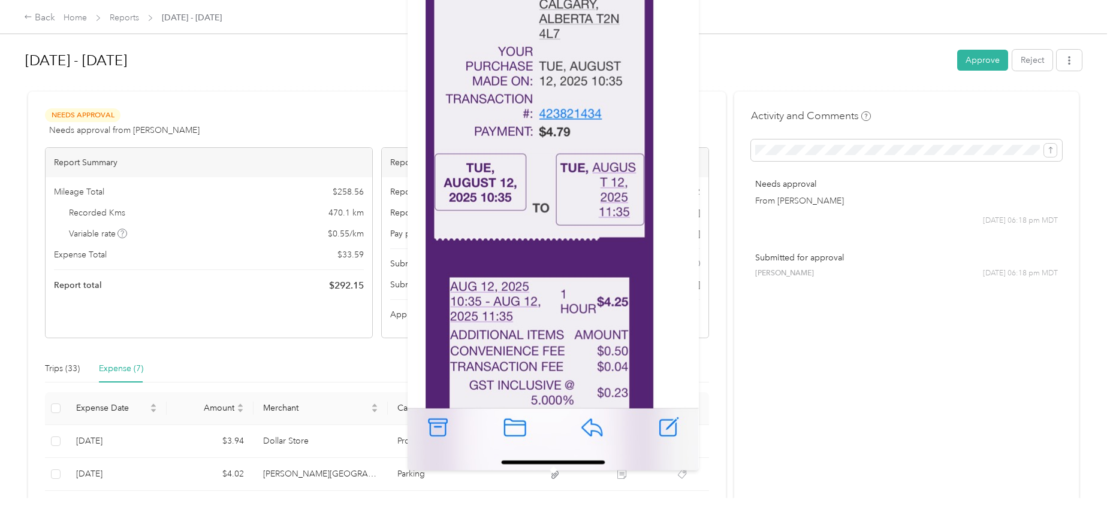
scroll to position [247, 0]
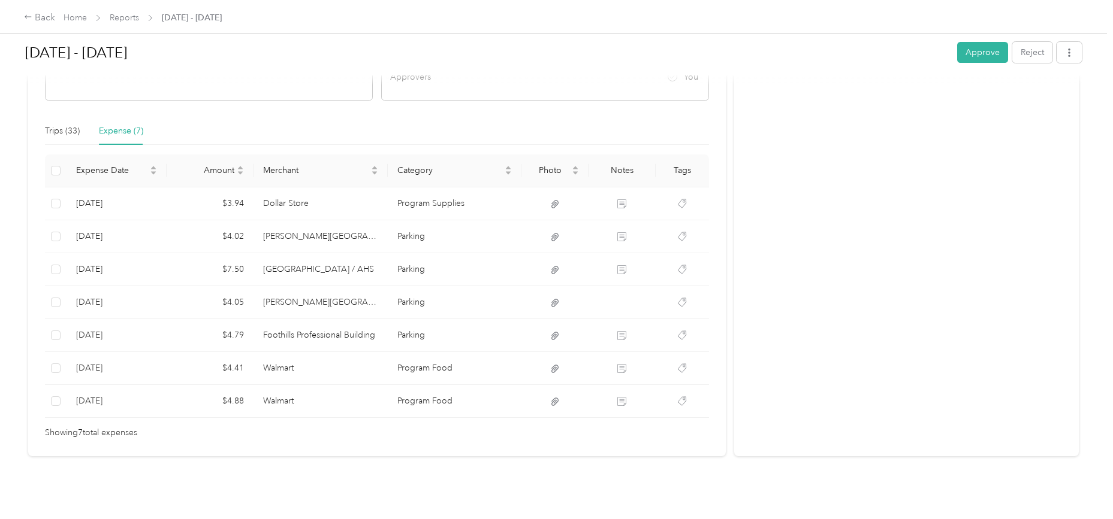
click at [854, 337] on div "Activity and Comments Needs approval From [PERSON_NAME] [DATE] 06:18 pm MDT Sub…" at bounding box center [906, 155] width 344 height 603
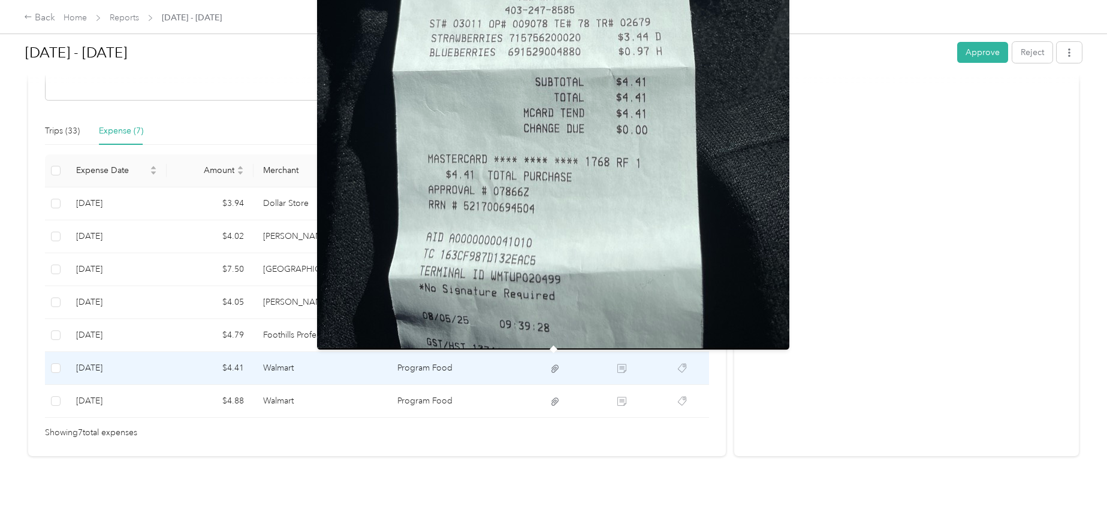
click at [553, 364] on icon at bounding box center [554, 369] width 11 height 11
click at [585, 245] on img at bounding box center [553, 35] width 472 height 629
click at [551, 364] on icon at bounding box center [554, 369] width 11 height 11
click at [606, 304] on img at bounding box center [553, 35] width 472 height 629
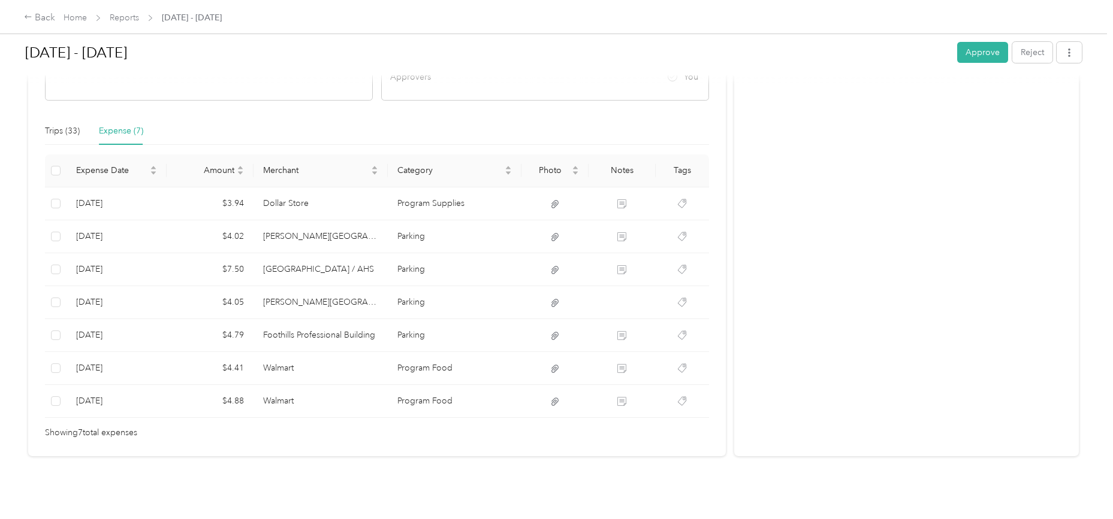
click at [814, 325] on div "Activity and Comments Needs approval From [PERSON_NAME] [DATE] 06:18 pm MDT Sub…" at bounding box center [906, 155] width 344 height 603
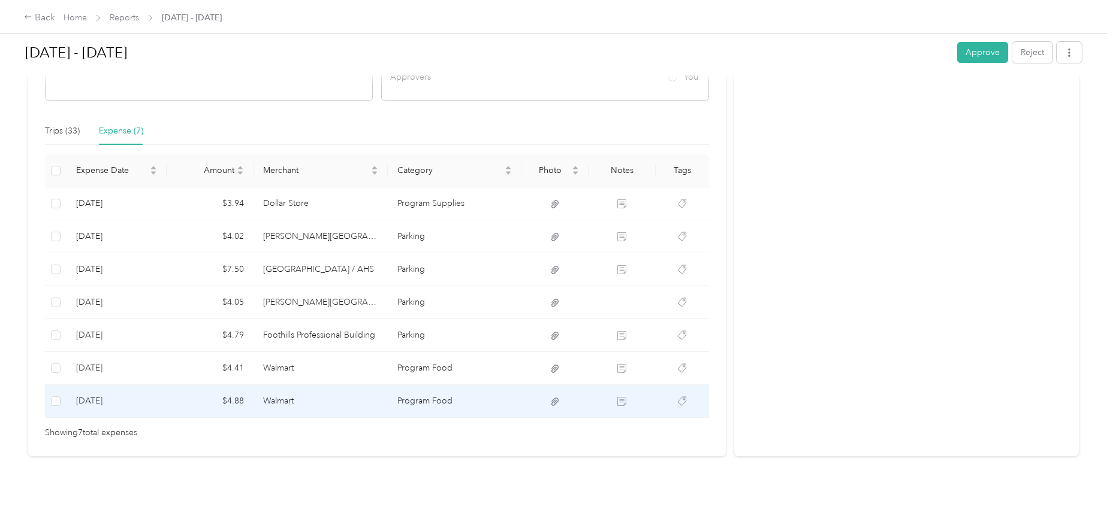
click at [560, 394] on td at bounding box center [554, 401] width 67 height 33
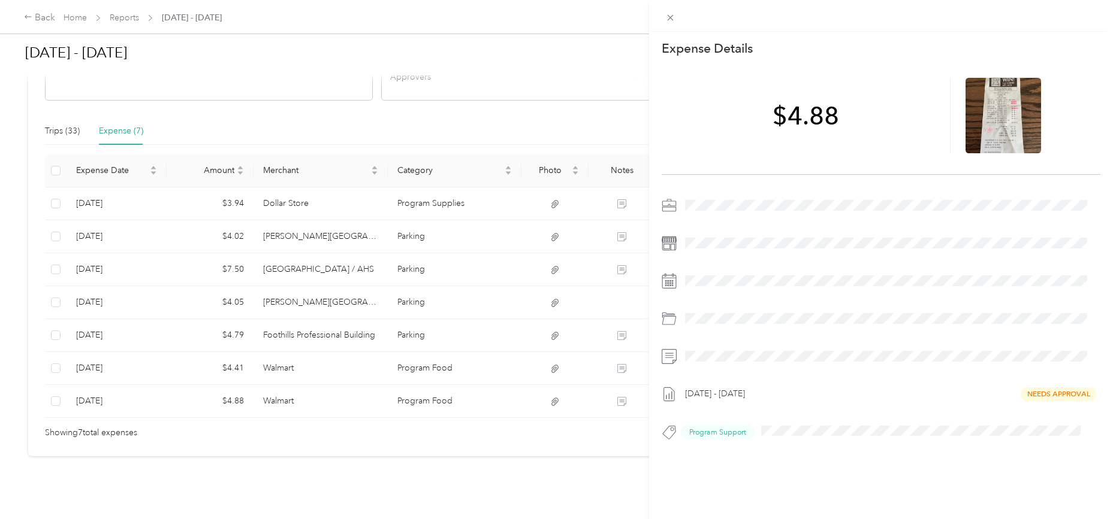
click at [548, 394] on div "This expense cannot be edited because it is either under review, approved, or p…" at bounding box center [556, 259] width 1113 height 519
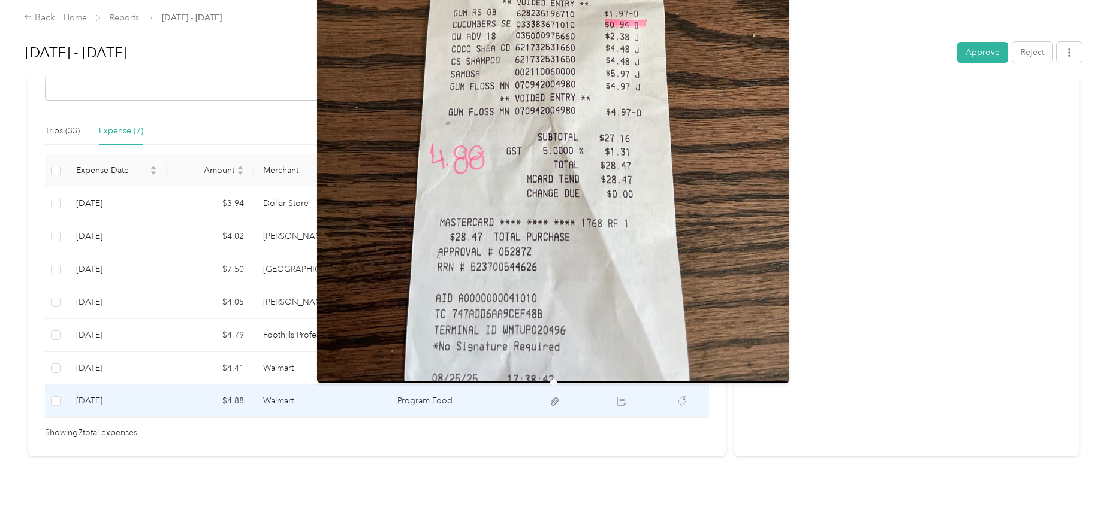
click at [549, 397] on icon at bounding box center [554, 402] width 11 height 11
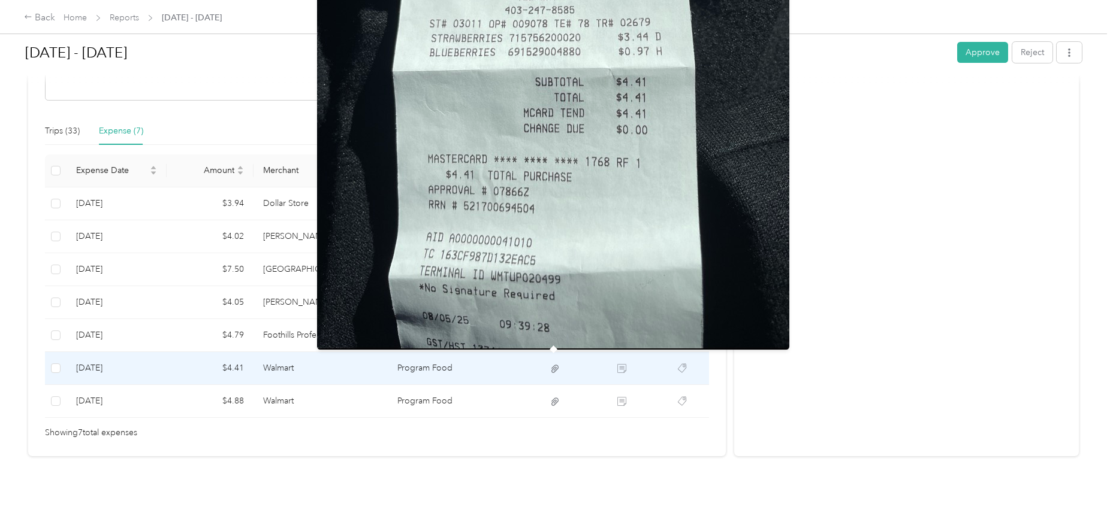
click at [551, 365] on icon at bounding box center [554, 369] width 7 height 8
click at [558, 289] on img at bounding box center [553, 35] width 472 height 629
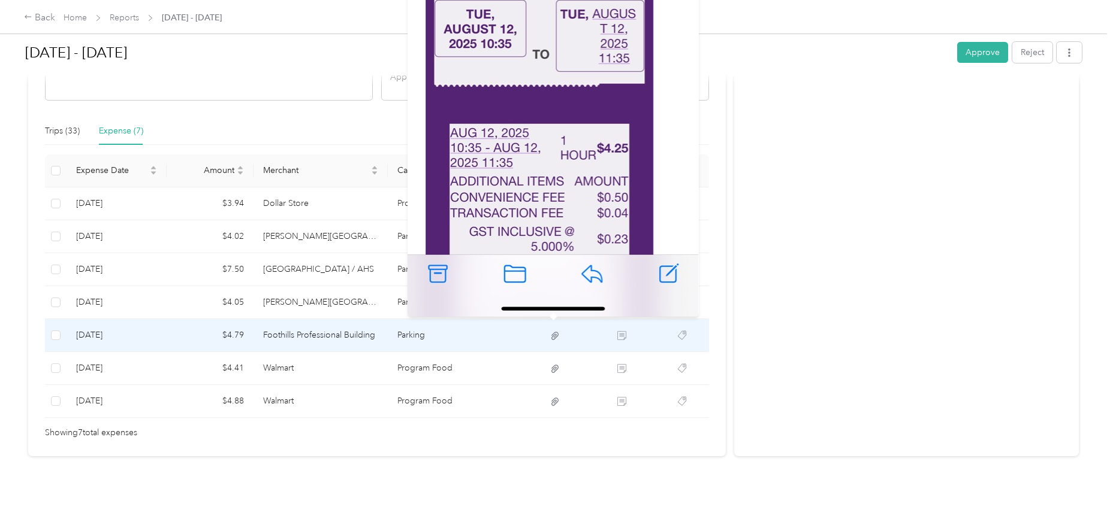
click at [552, 331] on icon at bounding box center [554, 336] width 11 height 11
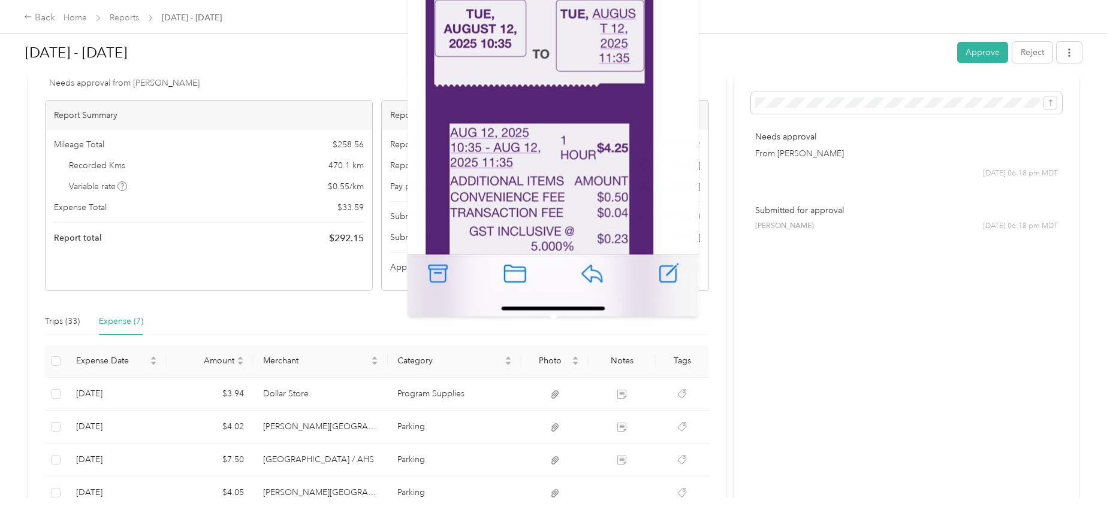
scroll to position [147, 0]
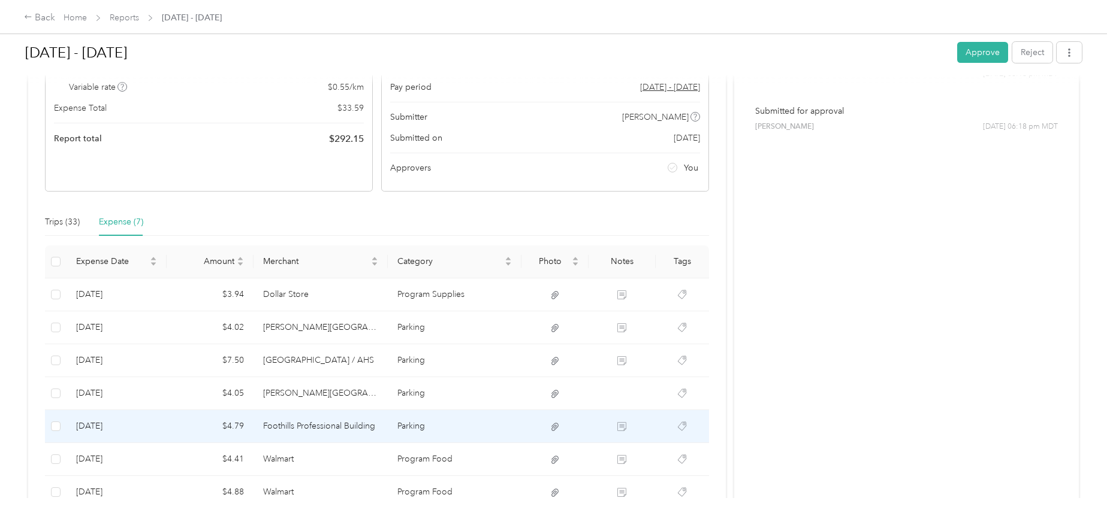
click at [514, 423] on td "Parking" at bounding box center [455, 426] width 134 height 33
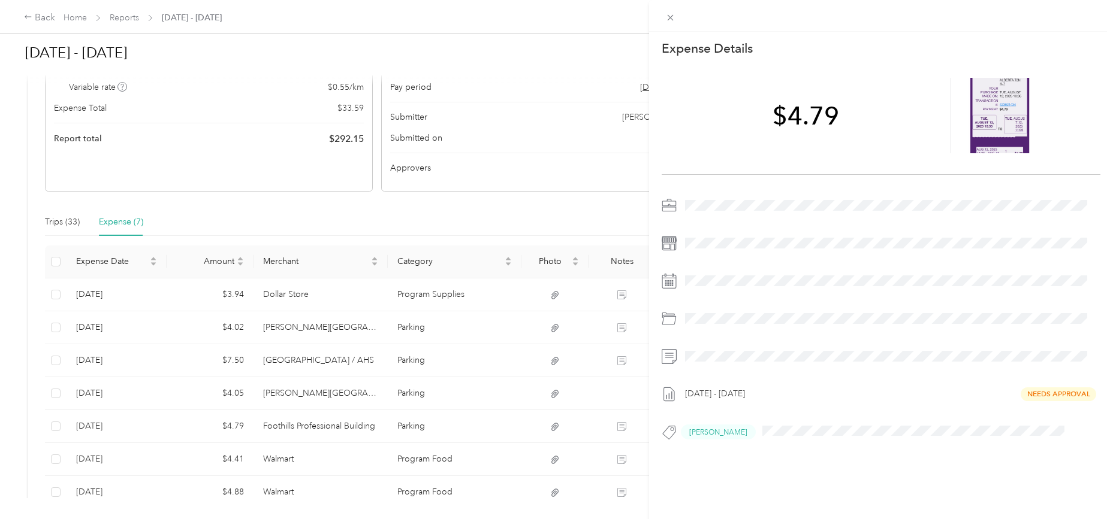
click at [552, 393] on div "This expense cannot be edited because it is either under review, approved, or p…" at bounding box center [556, 259] width 1113 height 519
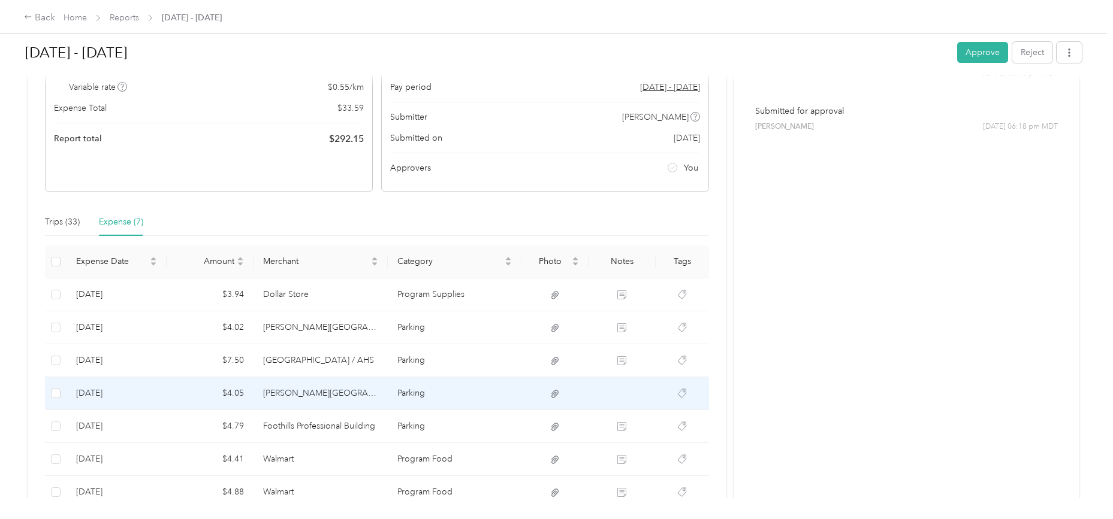
click at [851, 332] on div "Activity and Comments Needs approval From [PERSON_NAME] [DATE] 06:18 pm MDT Sub…" at bounding box center [906, 246] width 344 height 603
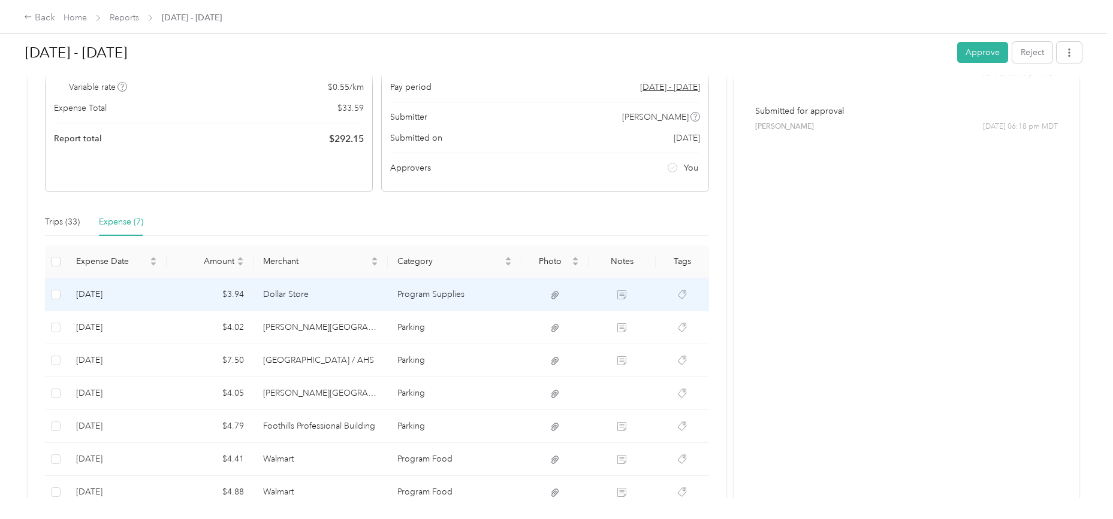
click at [291, 292] on td "Dollar Store" at bounding box center [320, 295] width 134 height 33
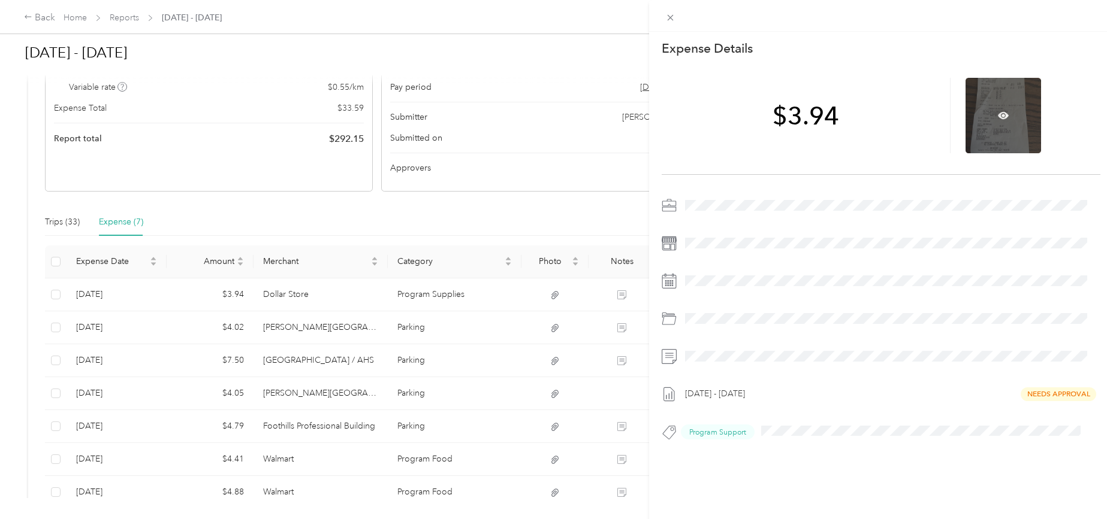
click at [1007, 107] on div at bounding box center [1002, 115] width 75 height 75
click at [997, 114] on icon at bounding box center [1002, 115] width 11 height 11
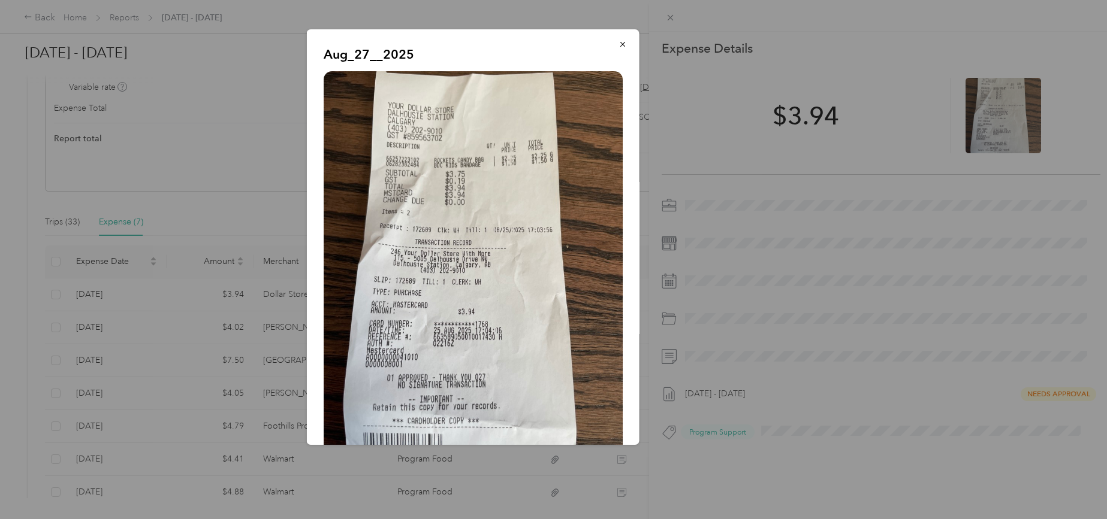
scroll to position [29, 0]
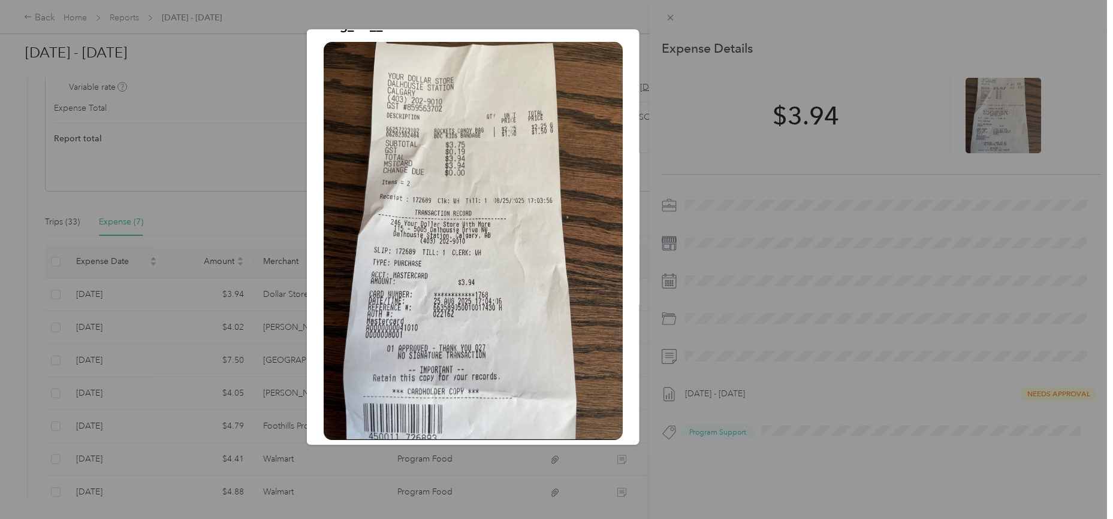
click at [669, 17] on div at bounding box center [556, 259] width 1113 height 519
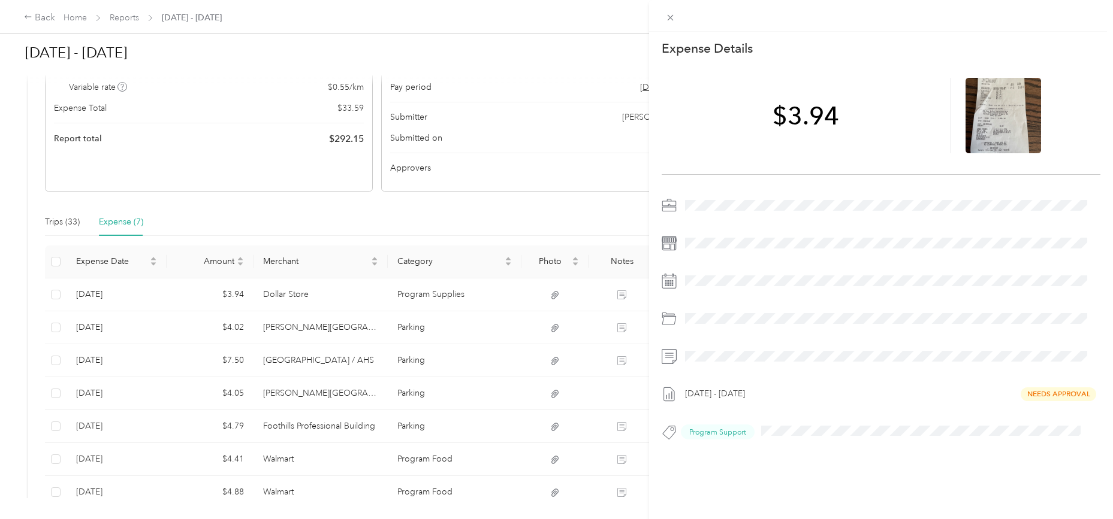
click at [434, 460] on div "This expense cannot be edited because it is either under review, approved, or p…" at bounding box center [556, 259] width 1113 height 519
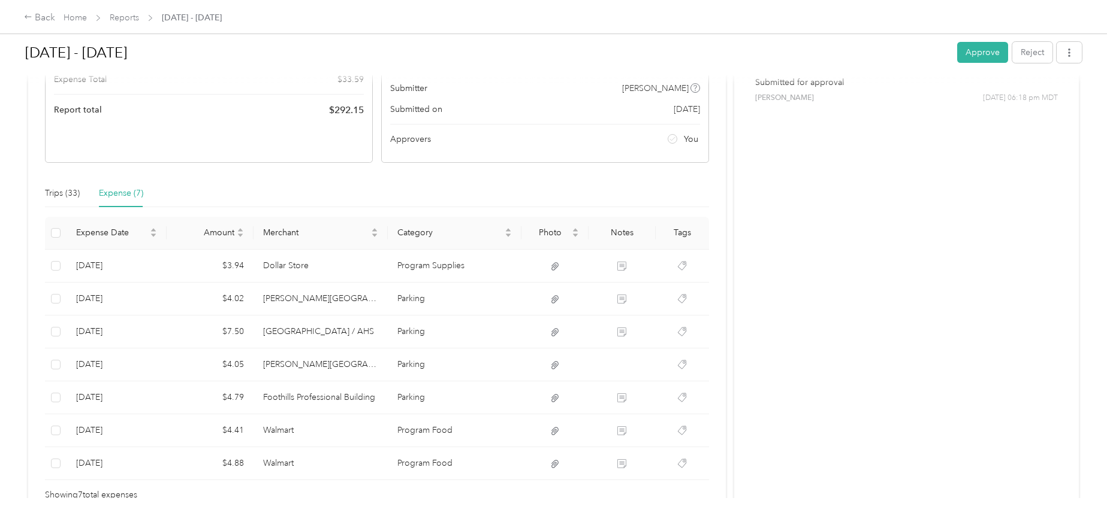
scroll to position [247, 0]
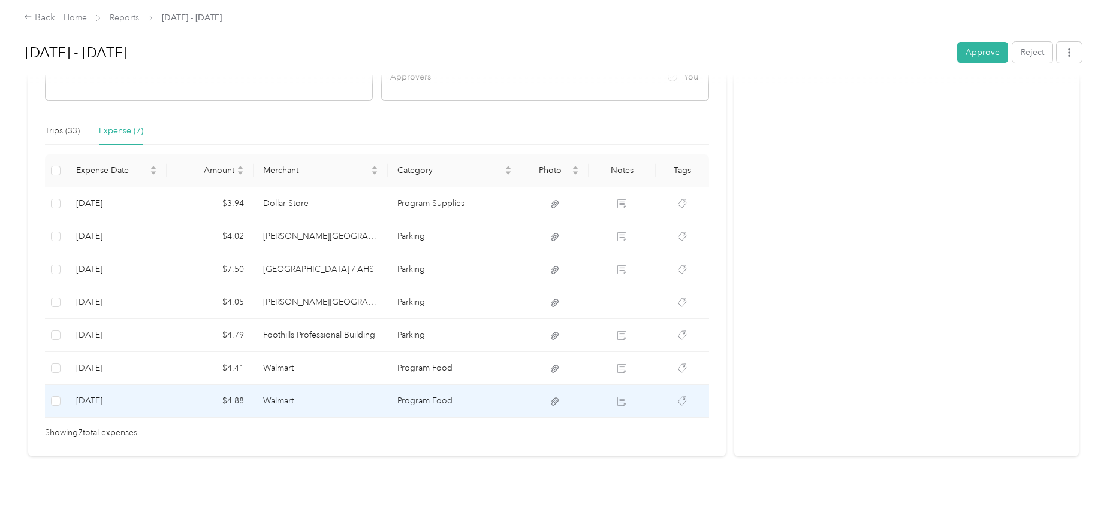
click at [428, 392] on td "Program Food" at bounding box center [455, 401] width 134 height 33
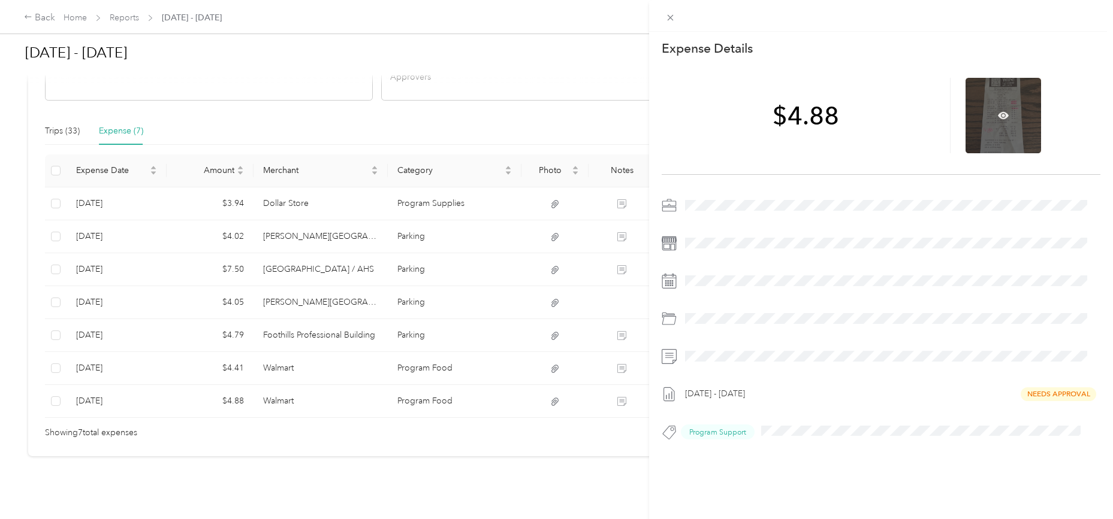
click at [984, 128] on div at bounding box center [1002, 115] width 75 height 75
click at [997, 116] on icon at bounding box center [1002, 115] width 11 height 7
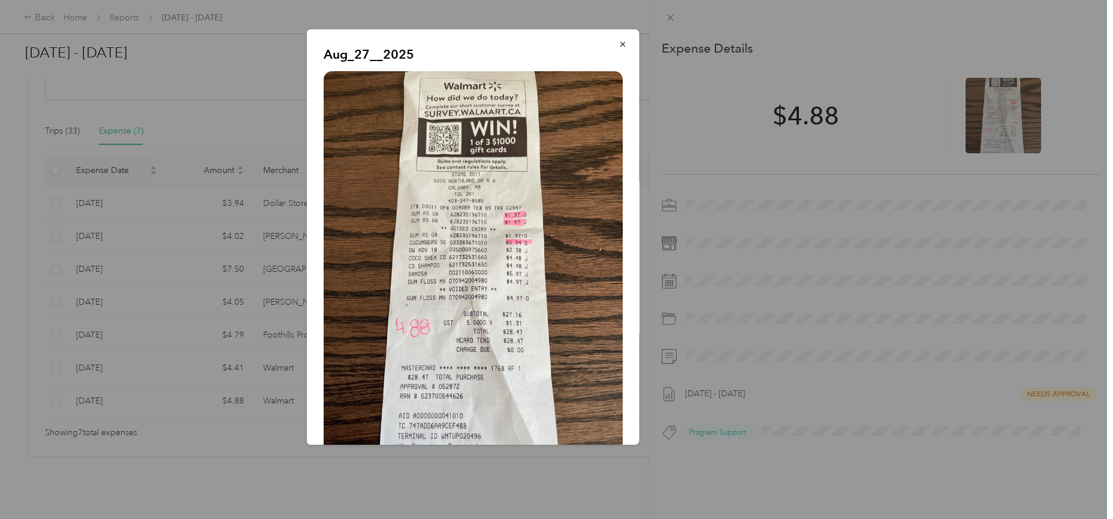
click at [235, 395] on div at bounding box center [556, 259] width 1113 height 519
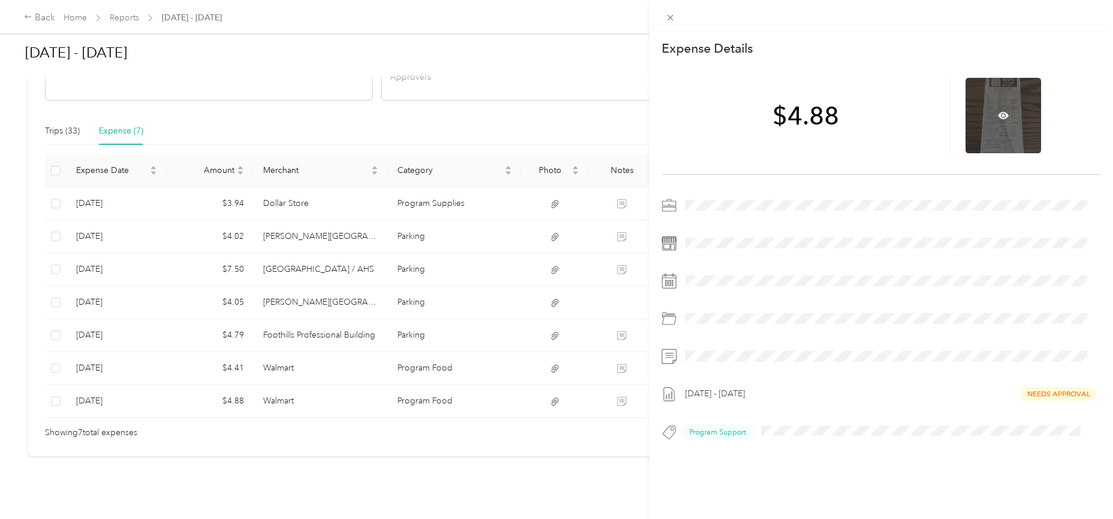
click at [985, 119] on div at bounding box center [1002, 115] width 75 height 75
click at [997, 116] on icon at bounding box center [1002, 115] width 11 height 7
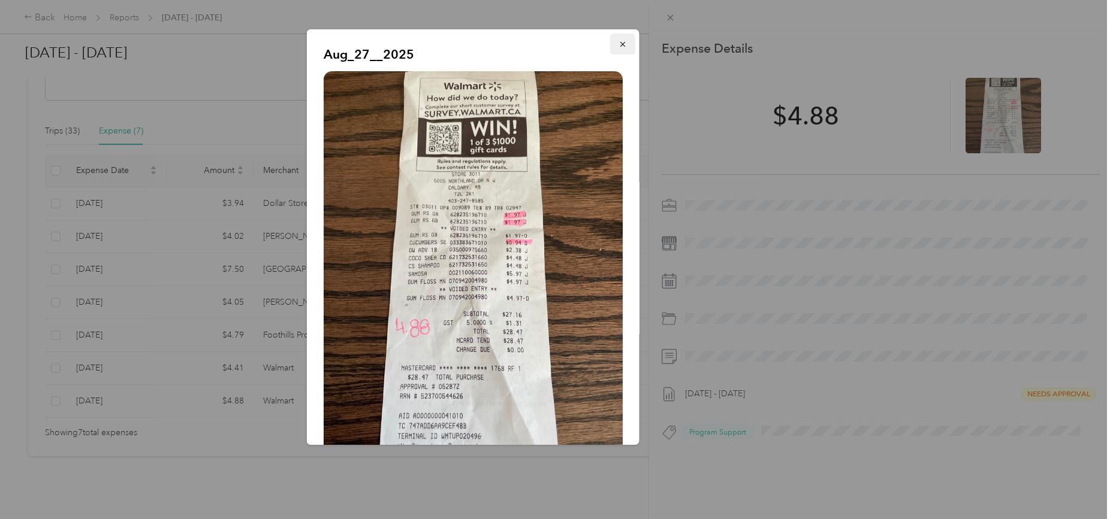
click at [618, 44] on icon "button" at bounding box center [622, 44] width 8 height 8
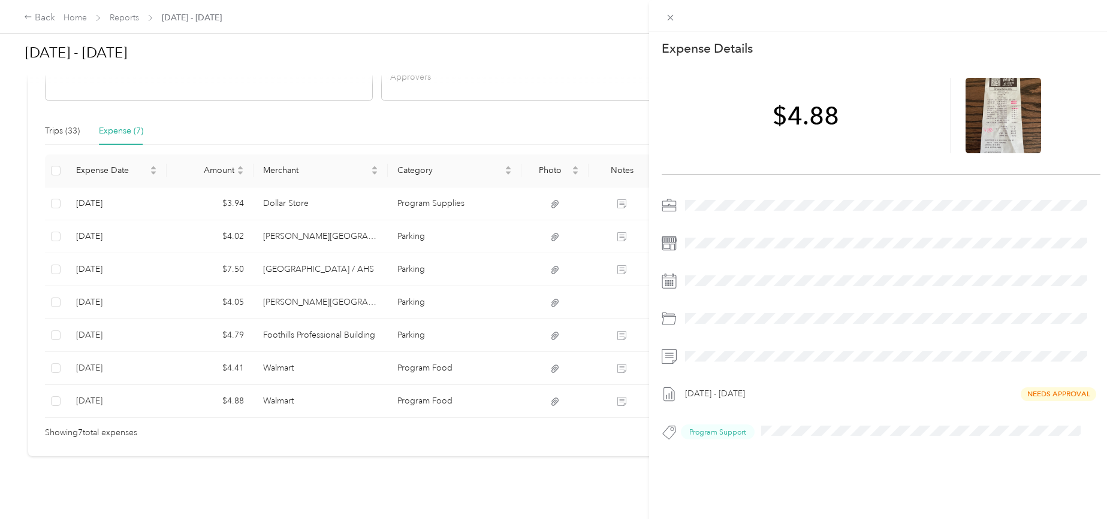
click at [555, 293] on div "This expense cannot be edited because it is either under review, approved, or p…" at bounding box center [556, 259] width 1113 height 519
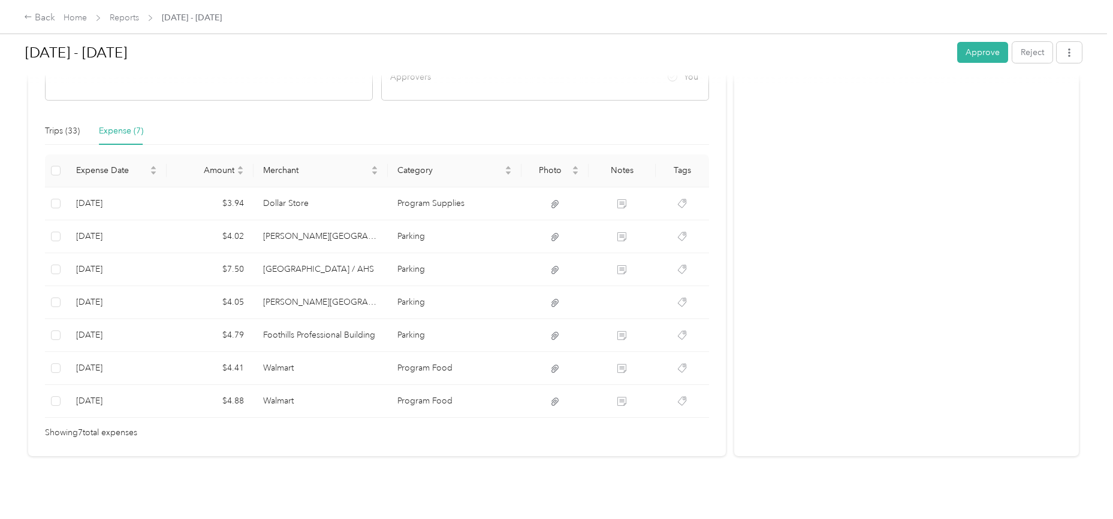
click at [711, 485] on div "[DATE] - [DATE] Approve Reject Needs Approval Needs approval from [PERSON_NAME]…" at bounding box center [553, 249] width 1107 height 498
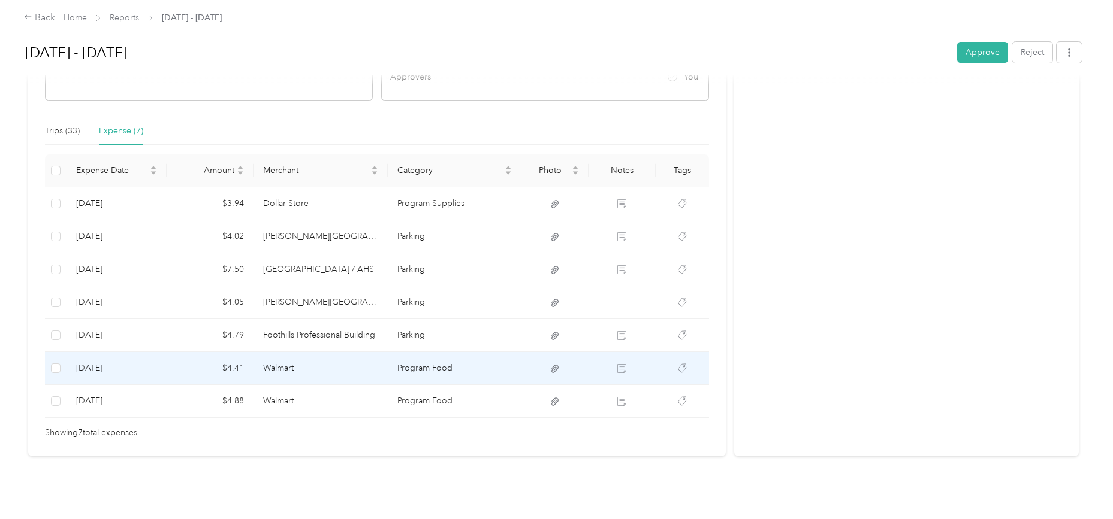
scroll to position [0, 0]
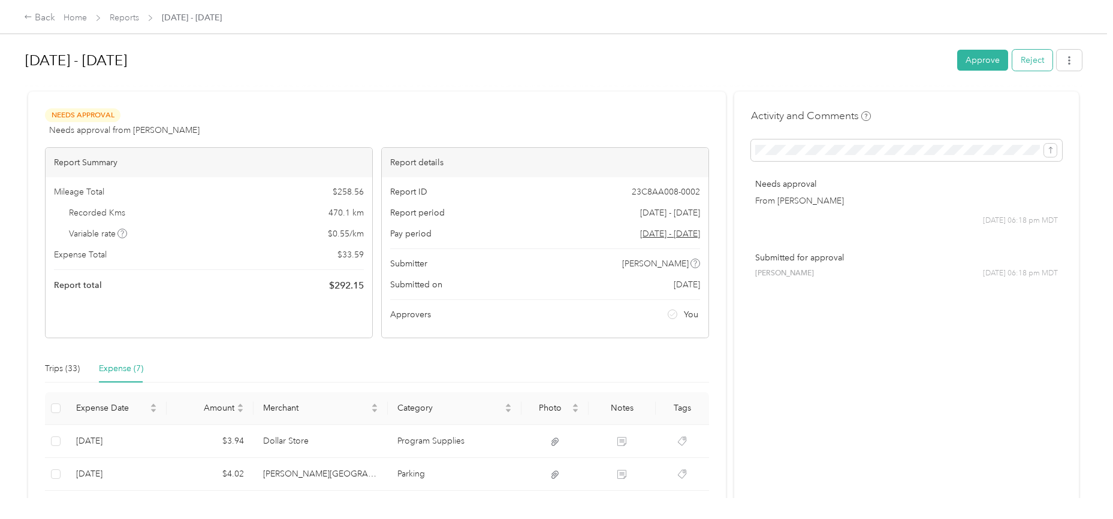
click at [1024, 65] on button "Reject" at bounding box center [1032, 60] width 40 height 21
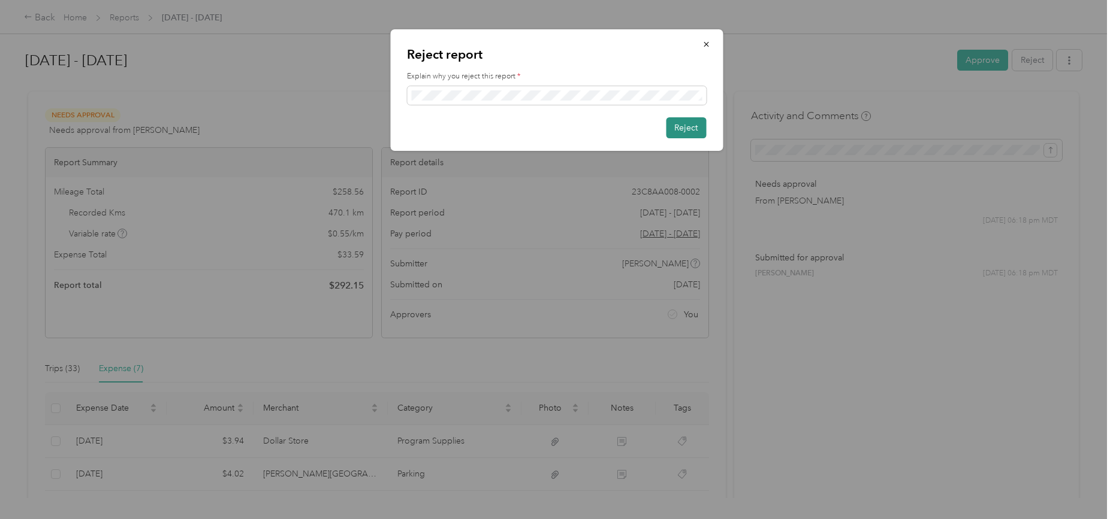
click at [688, 124] on button "Reject" at bounding box center [686, 127] width 40 height 21
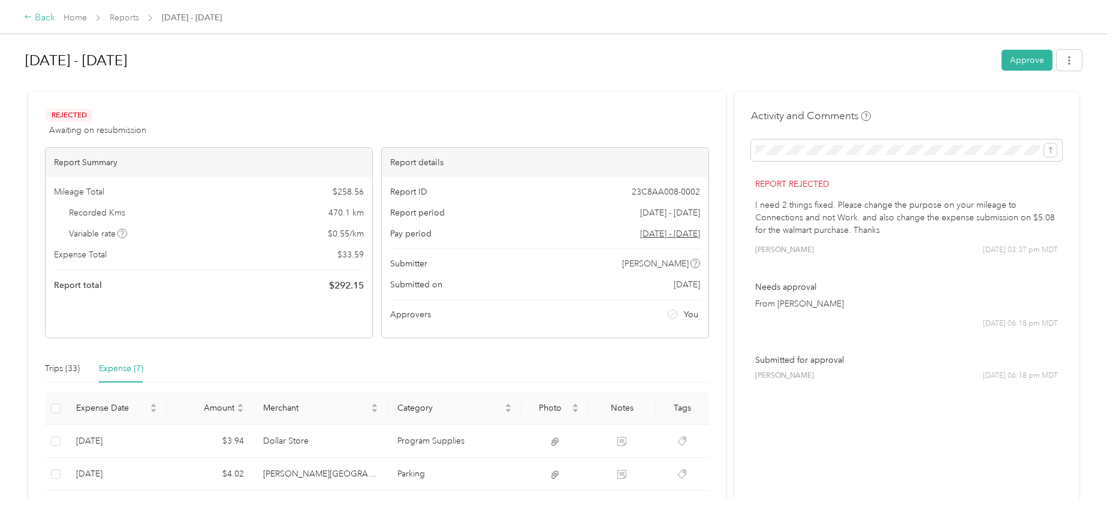
click at [37, 16] on div "Back" at bounding box center [39, 18] width 31 height 14
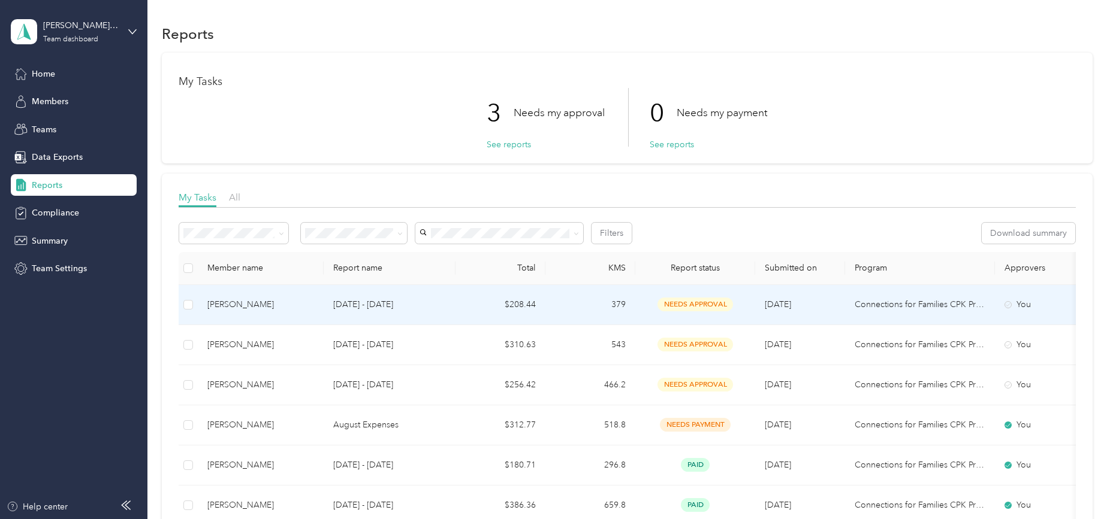
click at [264, 304] on div "[PERSON_NAME]" at bounding box center [260, 304] width 107 height 13
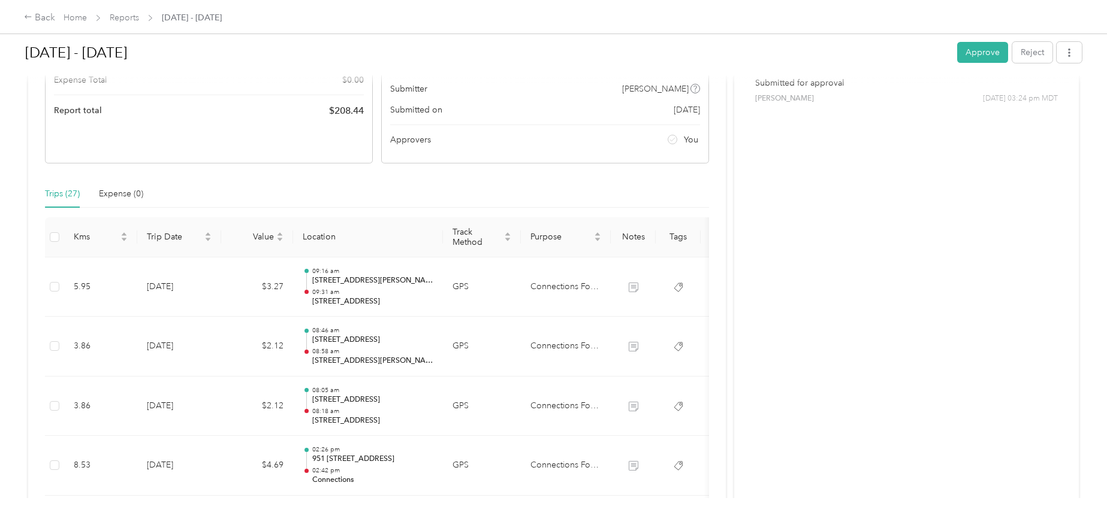
scroll to position [300, 0]
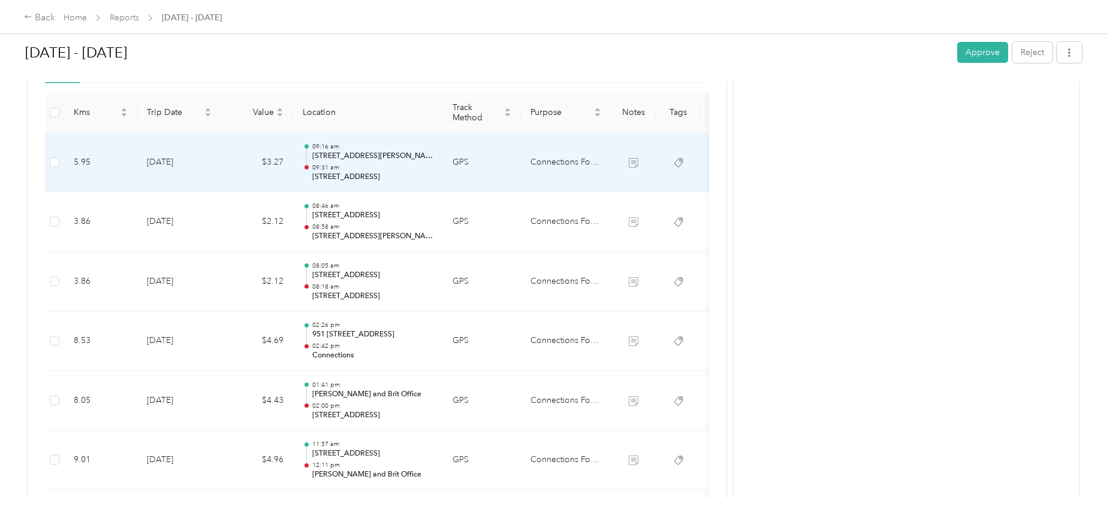
click at [171, 161] on td "[DATE]" at bounding box center [179, 163] width 84 height 60
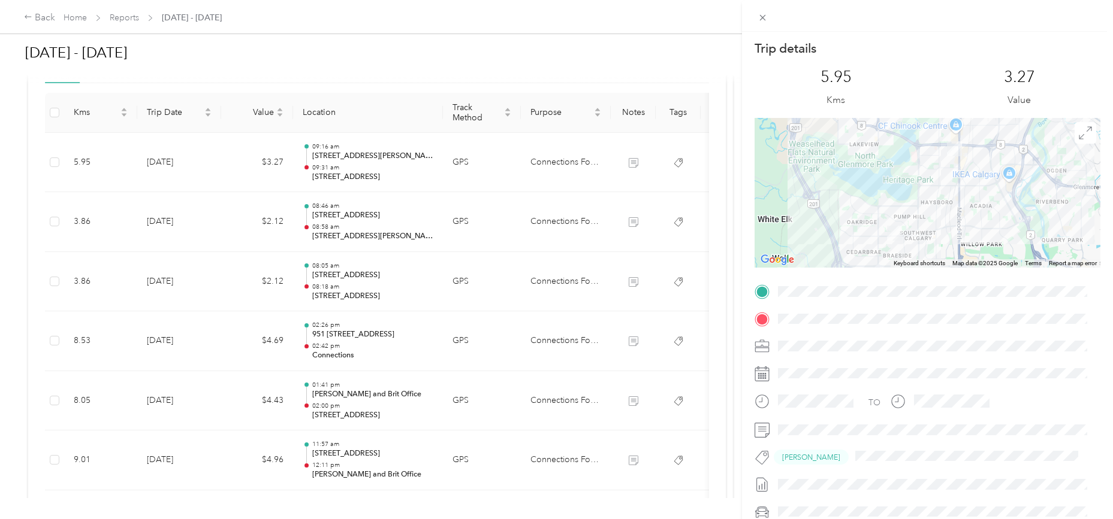
click at [173, 164] on div "Trip details This trip cannot be edited because it is either under review, appr…" at bounding box center [556, 259] width 1113 height 519
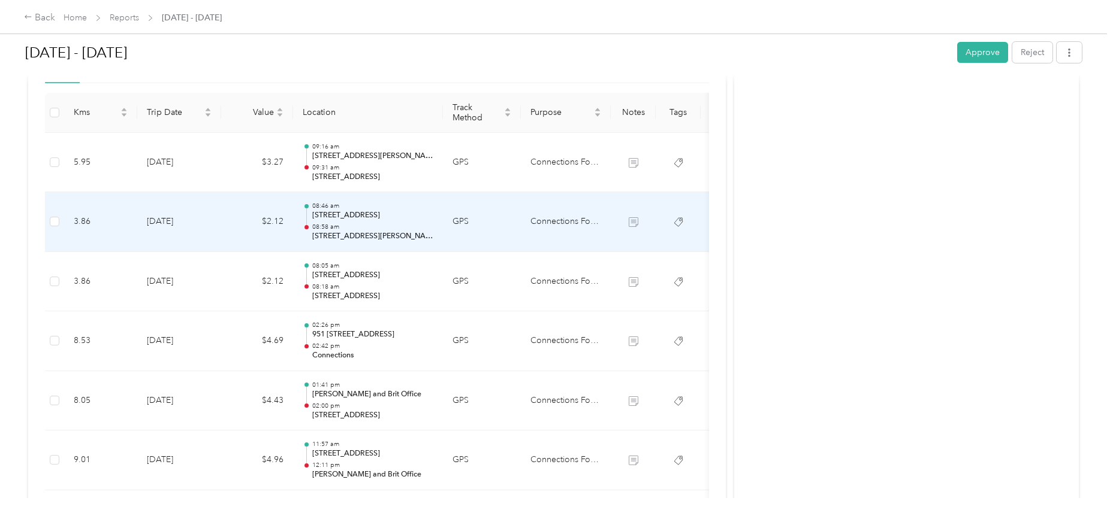
click at [168, 220] on td "[DATE]" at bounding box center [179, 222] width 84 height 60
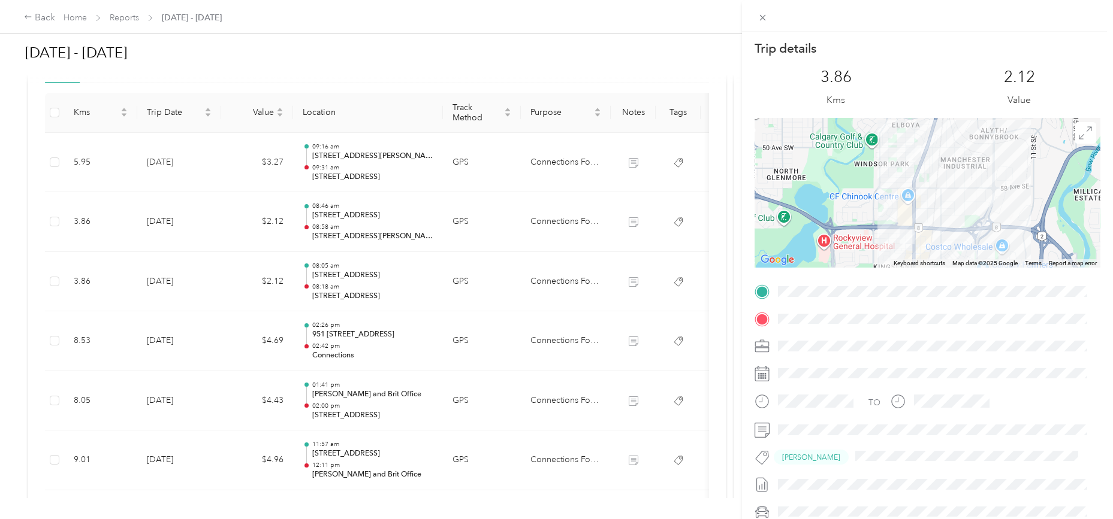
click at [909, 236] on img at bounding box center [906, 236] width 15 height 15
click at [904, 235] on img at bounding box center [906, 236] width 15 height 15
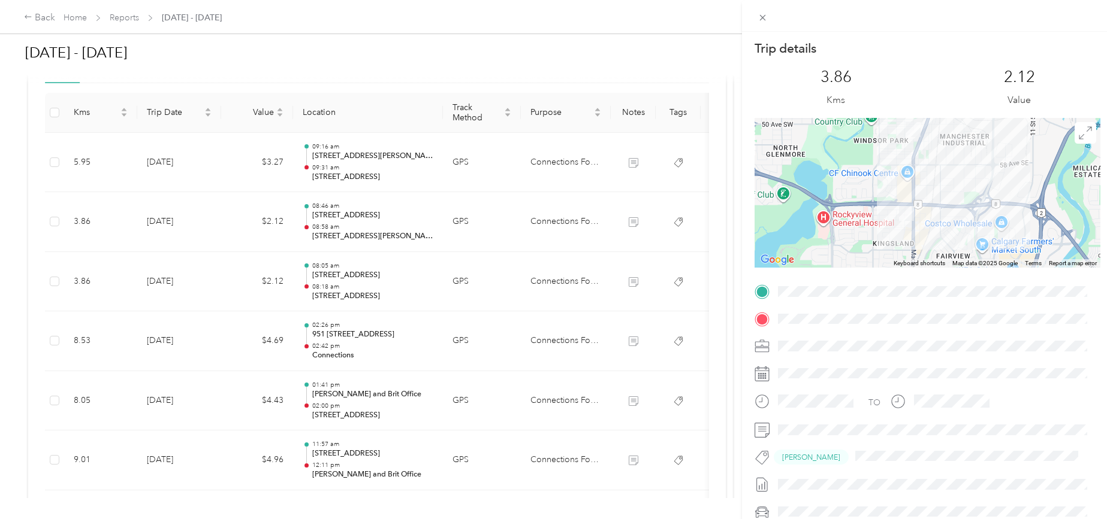
drag, startPoint x: 902, startPoint y: 224, endPoint x: 902, endPoint y: 202, distance: 22.2
click at [902, 202] on div at bounding box center [927, 193] width 346 height 150
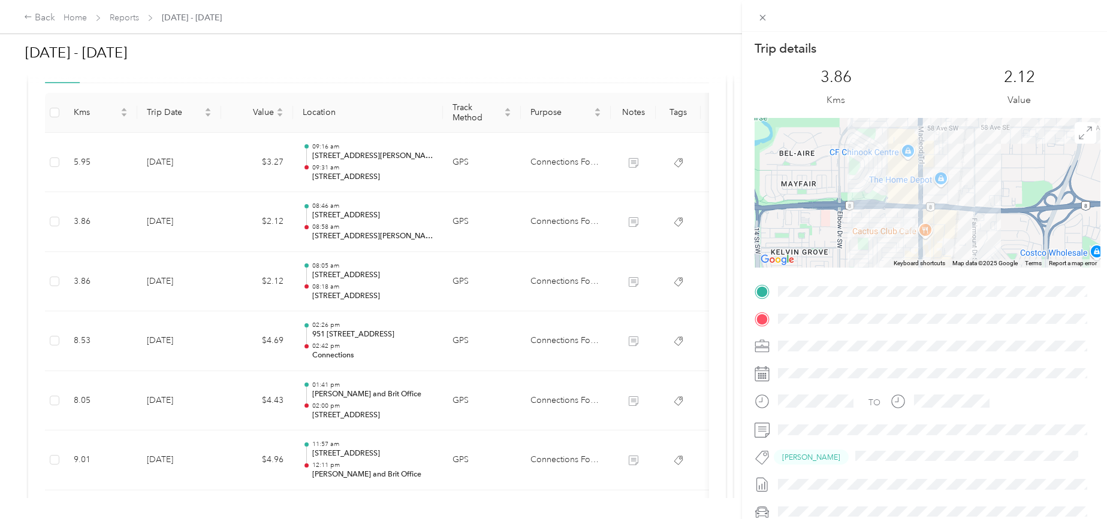
click at [905, 208] on div at bounding box center [927, 193] width 346 height 150
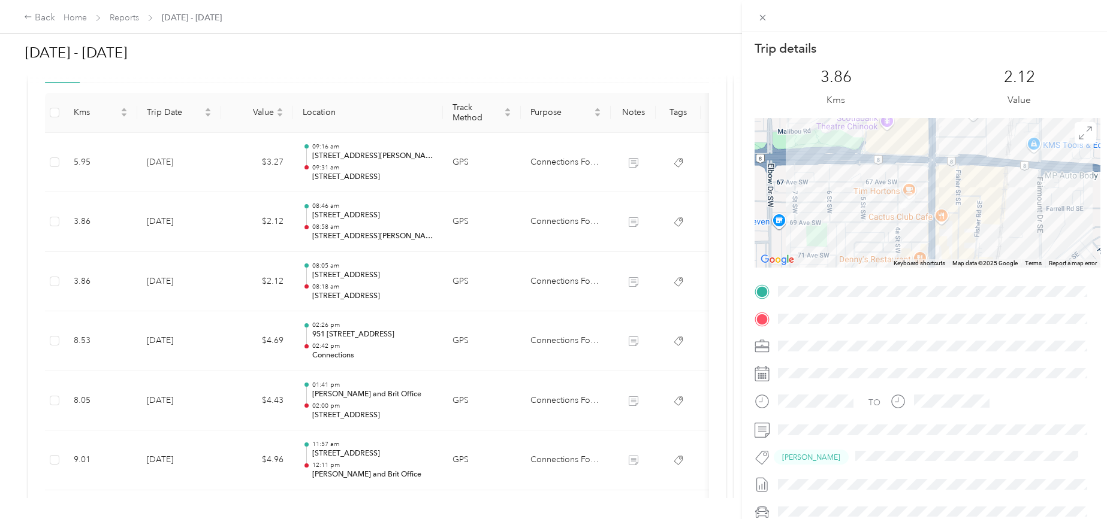
drag, startPoint x: 905, startPoint y: 219, endPoint x: 906, endPoint y: 172, distance: 46.7
click at [906, 172] on div at bounding box center [927, 193] width 346 height 150
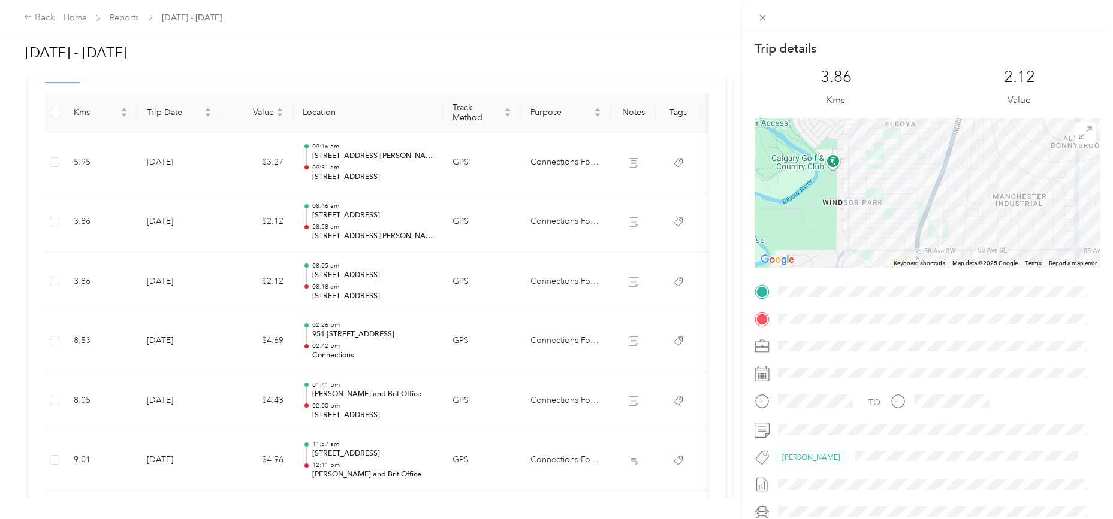
drag, startPoint x: 963, startPoint y: 162, endPoint x: 973, endPoint y: 298, distance: 135.7
click at [973, 298] on div "Trip details This trip cannot be edited because it is either under review, appr…" at bounding box center [927, 308] width 346 height 536
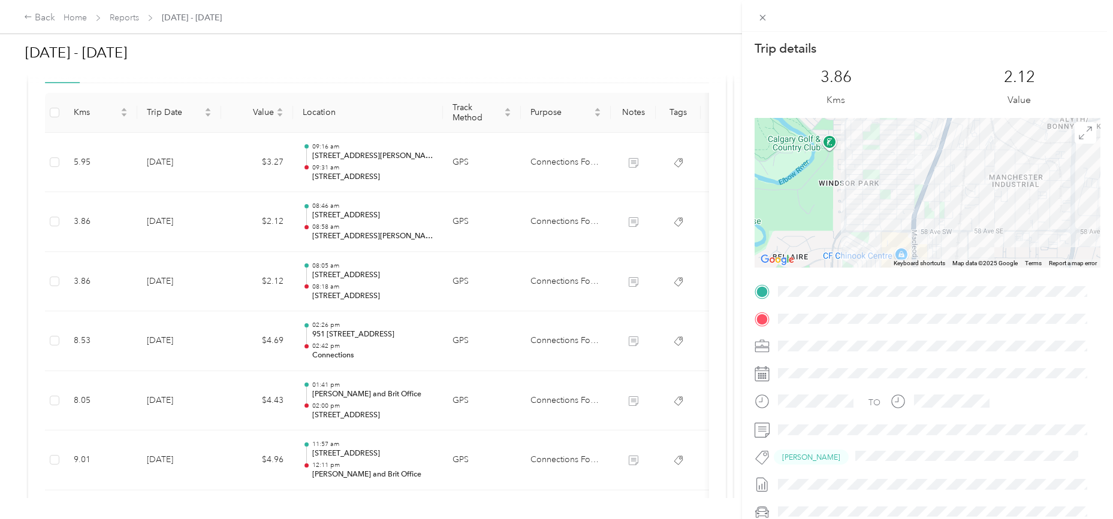
click at [176, 283] on div "Trip details This trip cannot be edited because it is either under review, appr…" at bounding box center [556, 259] width 1113 height 519
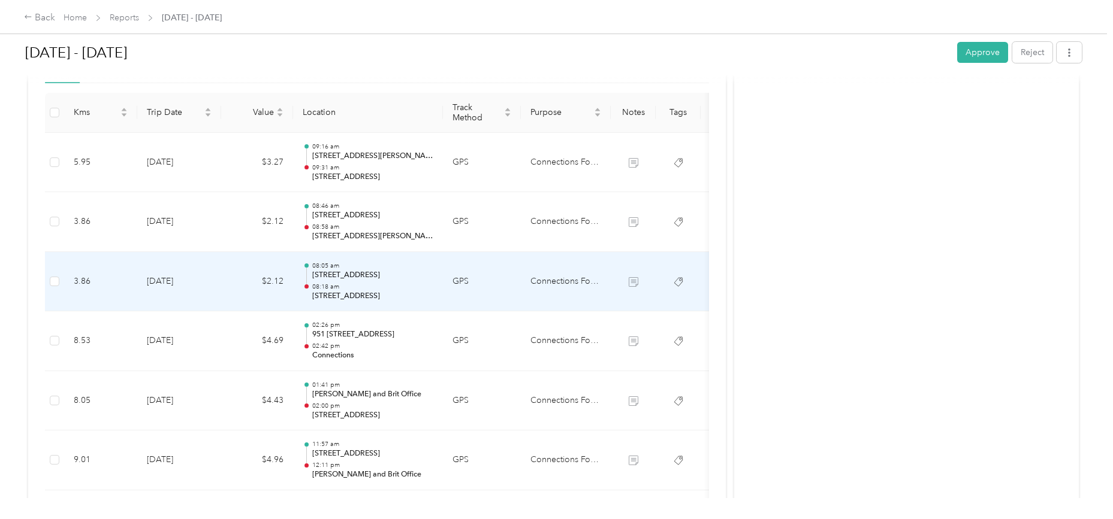
click at [176, 283] on td "[DATE]" at bounding box center [179, 282] width 84 height 60
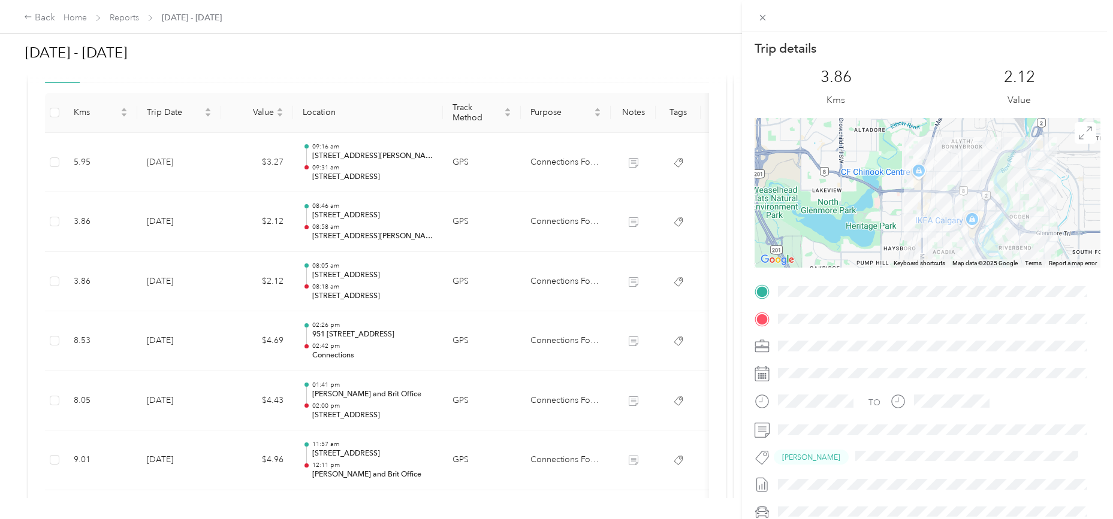
click at [176, 283] on div "Trip details This trip cannot be edited because it is either under review, appr…" at bounding box center [556, 259] width 1113 height 519
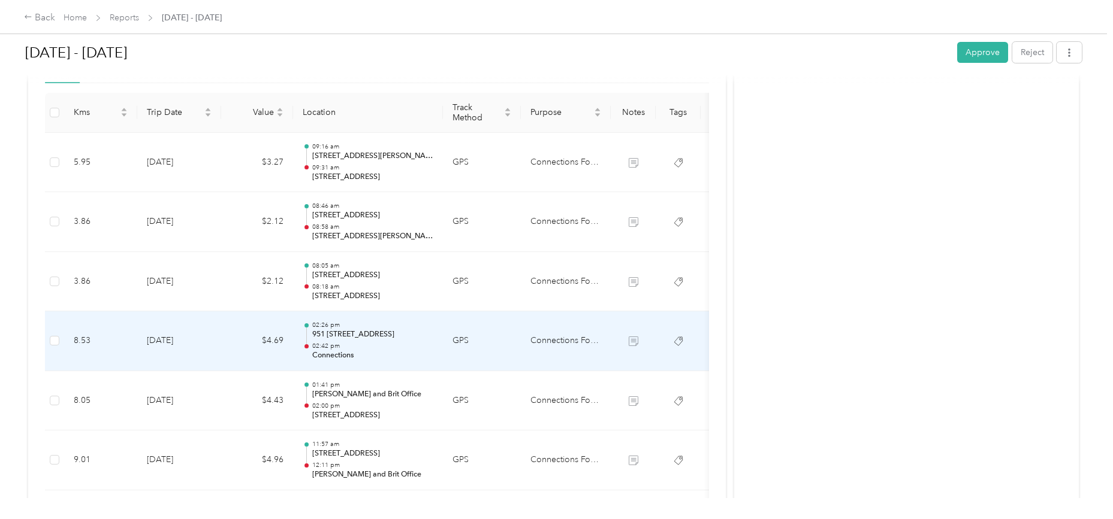
click at [175, 343] on td "[DATE]" at bounding box center [179, 342] width 84 height 60
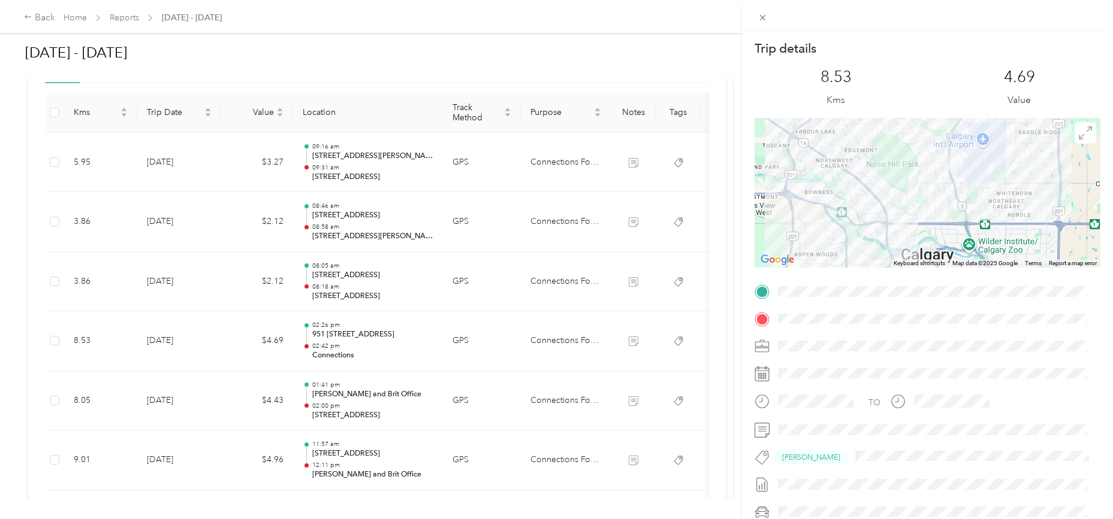
click at [900, 202] on div at bounding box center [927, 193] width 346 height 150
click at [910, 201] on div at bounding box center [927, 193] width 346 height 150
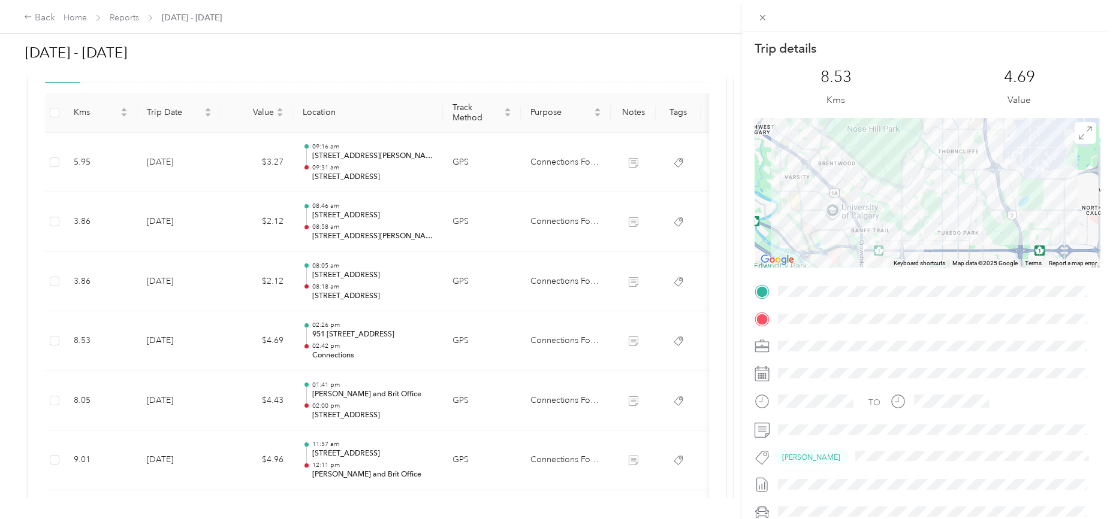
drag, startPoint x: 959, startPoint y: 180, endPoint x: 962, endPoint y: 185, distance: 6.2
click at [962, 185] on div at bounding box center [927, 193] width 346 height 150
click at [995, 140] on div at bounding box center [927, 193] width 346 height 150
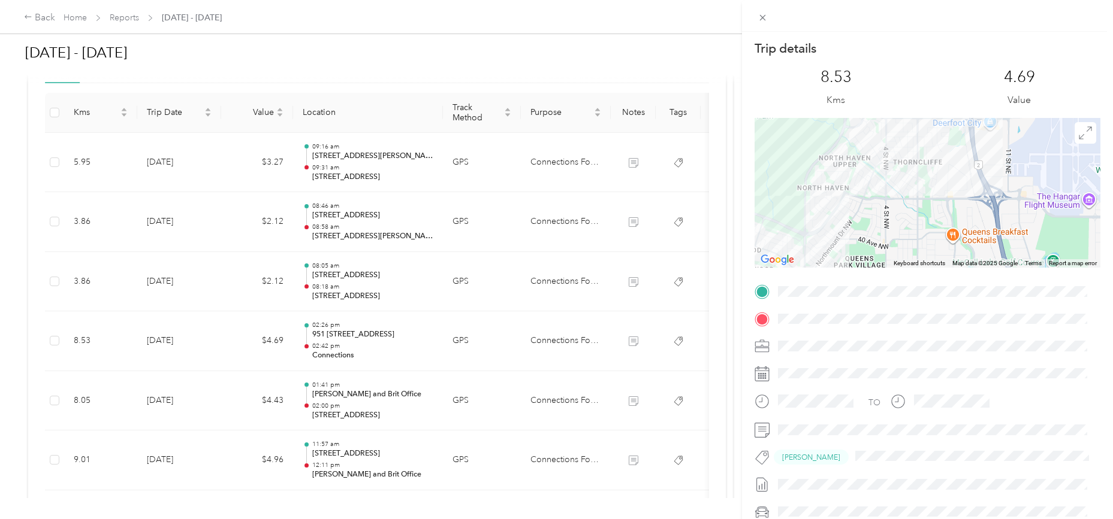
click at [987, 154] on div at bounding box center [927, 193] width 346 height 150
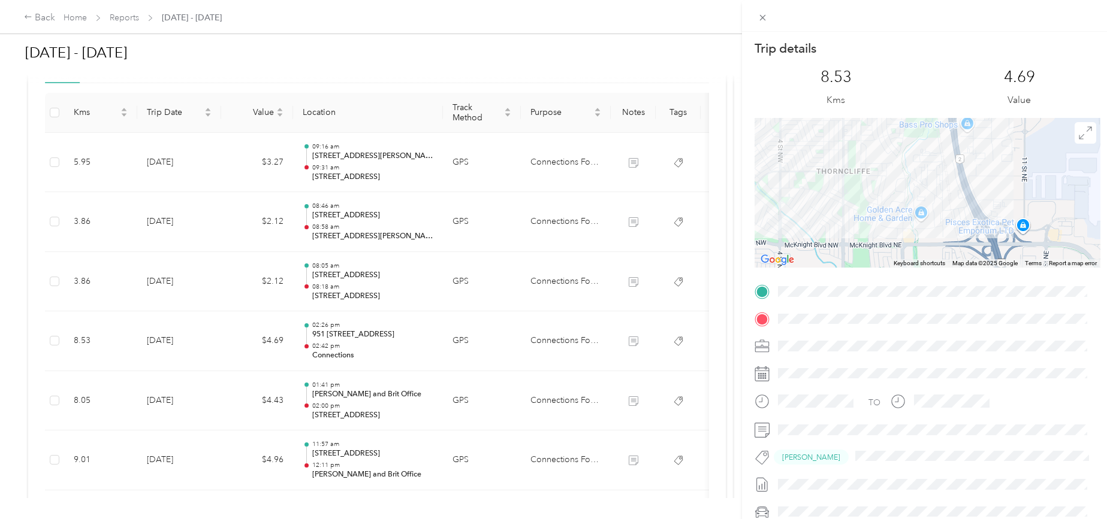
click at [935, 188] on div at bounding box center [927, 193] width 346 height 150
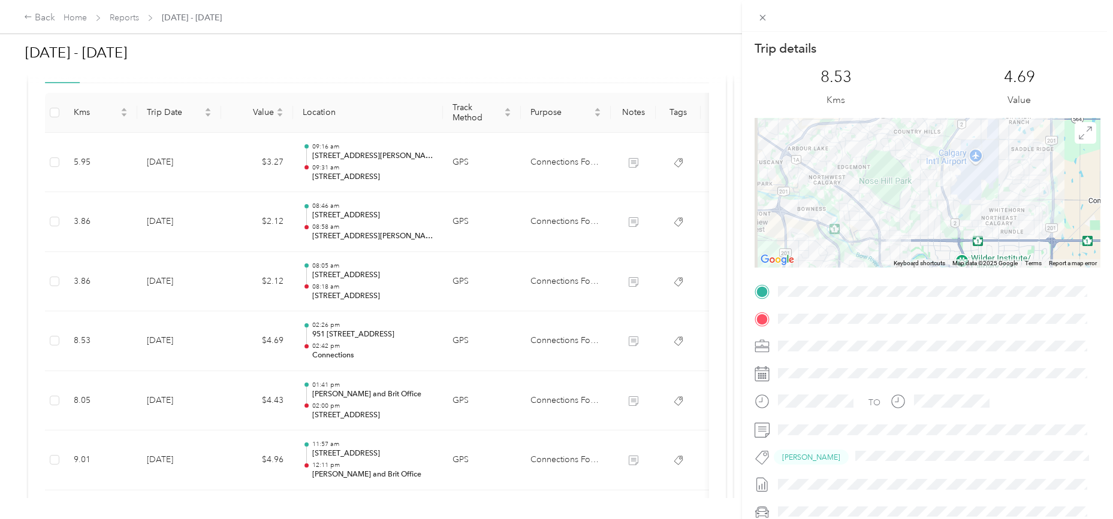
click at [174, 402] on div "Trip details This trip cannot be edited because it is either under review, appr…" at bounding box center [556, 259] width 1113 height 519
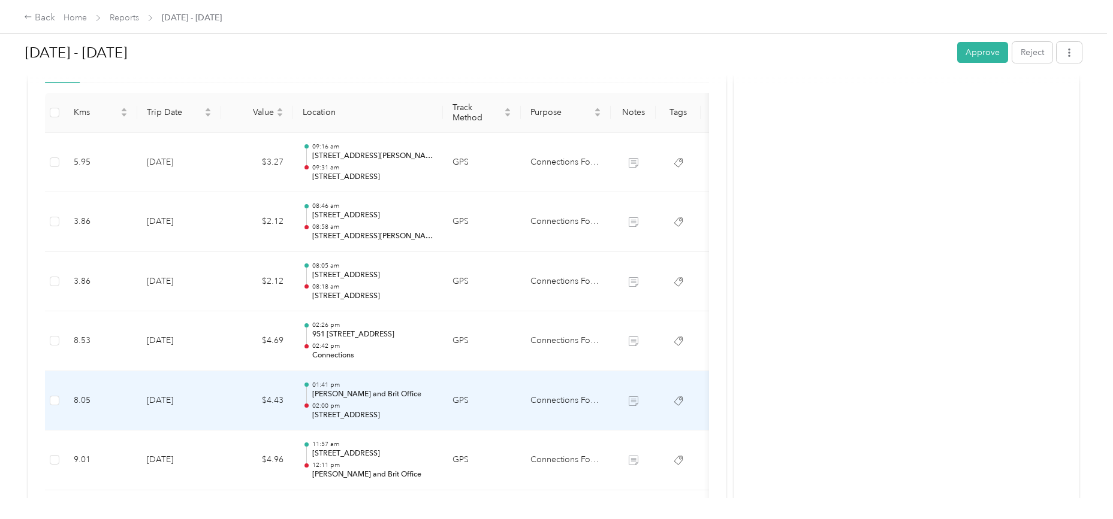
click at [174, 402] on td "[DATE]" at bounding box center [179, 401] width 84 height 60
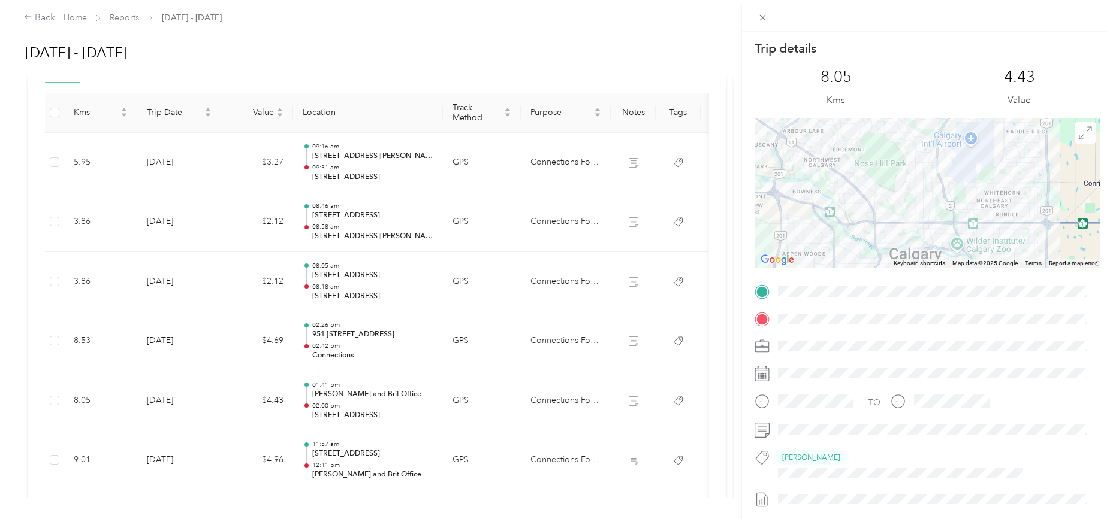
click at [874, 208] on div at bounding box center [927, 193] width 346 height 150
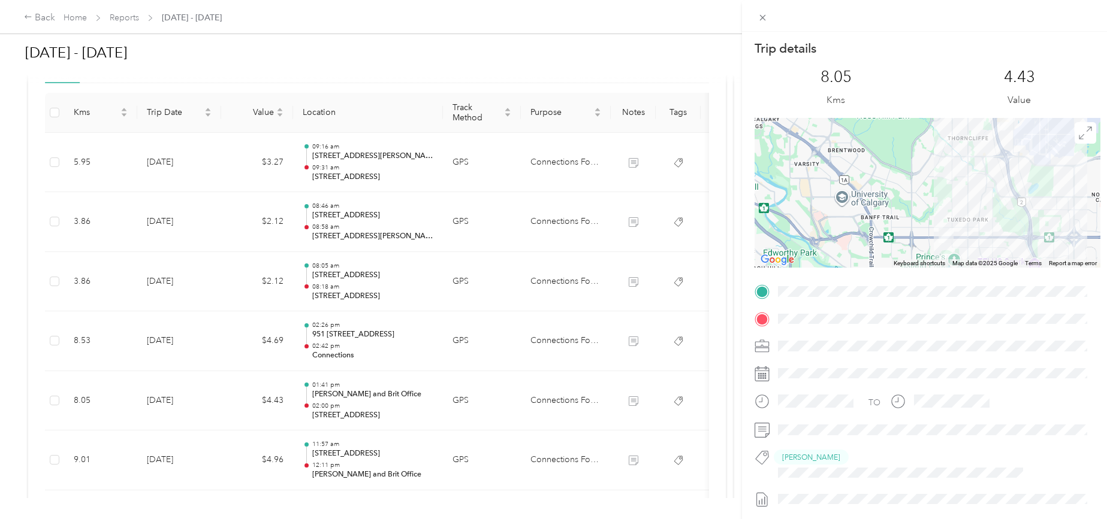
click at [932, 199] on div at bounding box center [927, 193] width 346 height 150
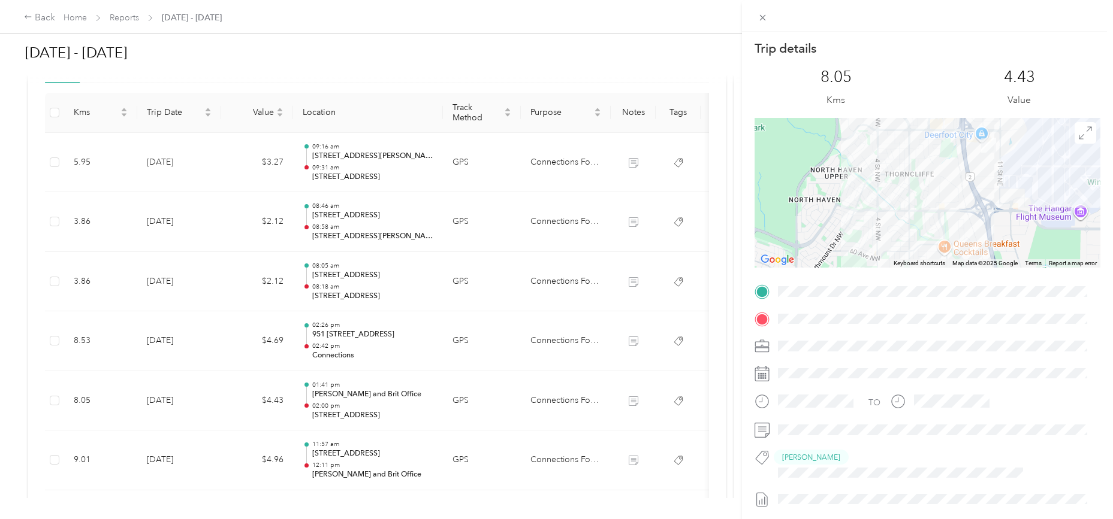
drag, startPoint x: 1035, startPoint y: 169, endPoint x: 946, endPoint y: 265, distance: 131.4
click at [946, 265] on div "Keyboard shortcuts Map Data Map data ©2025 Google Map data ©2025 Google 500 m C…" at bounding box center [927, 193] width 346 height 150
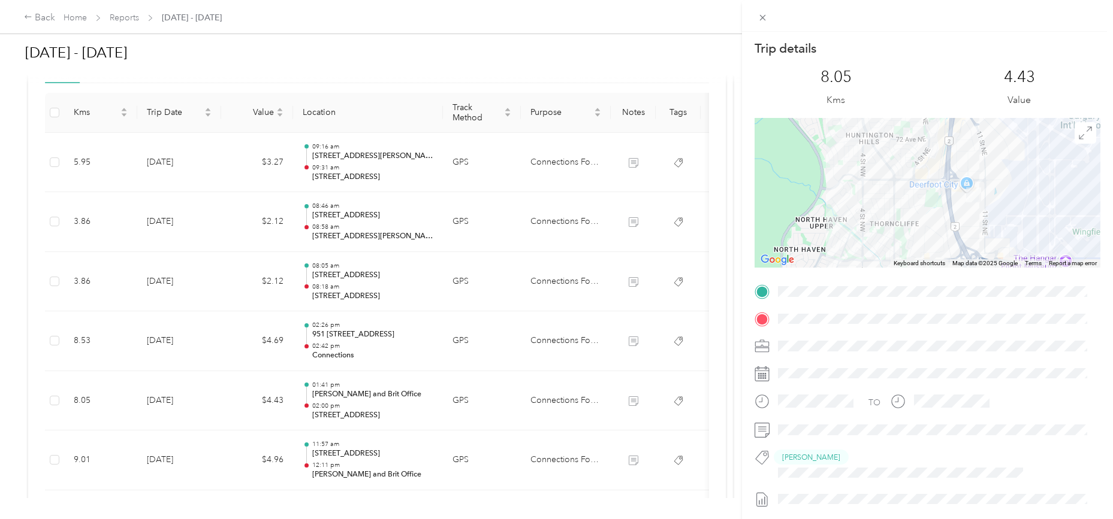
drag, startPoint x: 975, startPoint y: 173, endPoint x: 960, endPoint y: 224, distance: 53.5
click at [960, 224] on div at bounding box center [927, 193] width 346 height 150
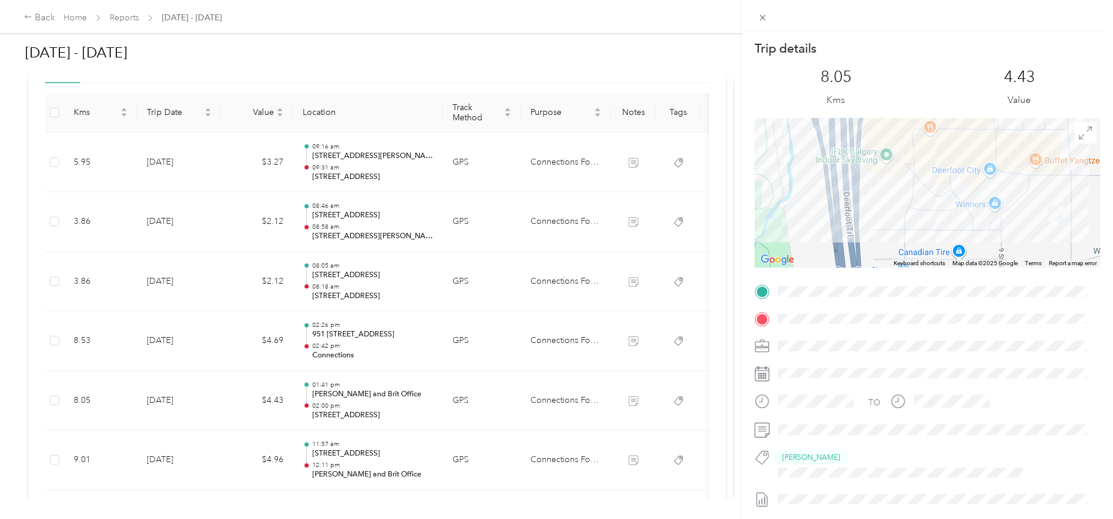
drag, startPoint x: 994, startPoint y: 183, endPoint x: 981, endPoint y: 185, distance: 13.3
click at [981, 185] on div at bounding box center [927, 193] width 346 height 150
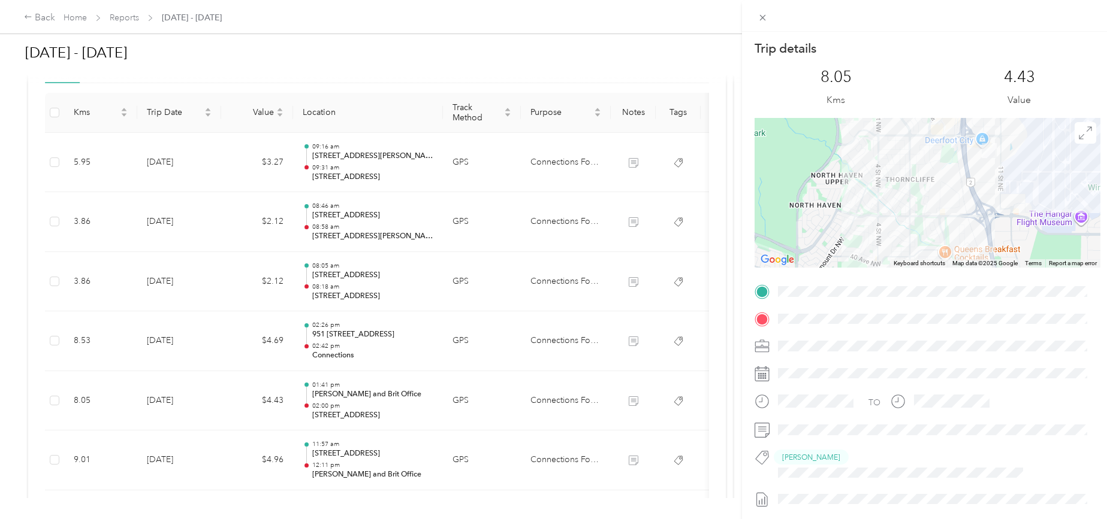
drag, startPoint x: 891, startPoint y: 180, endPoint x: 918, endPoint y: 164, distance: 30.9
click at [918, 164] on div at bounding box center [927, 193] width 346 height 150
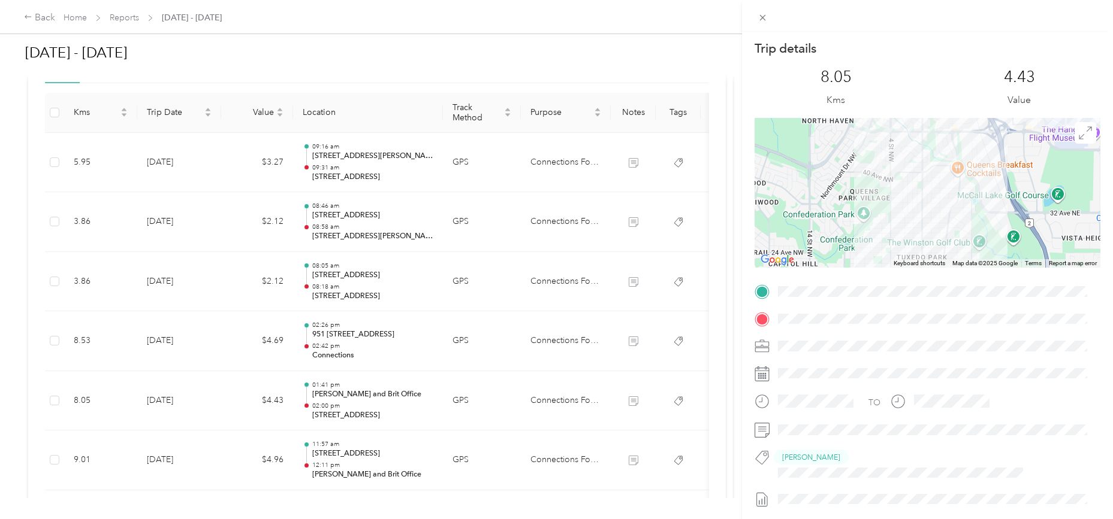
drag, startPoint x: 890, startPoint y: 228, endPoint x: 904, endPoint y: 121, distance: 107.6
click at [904, 121] on div at bounding box center [927, 193] width 346 height 150
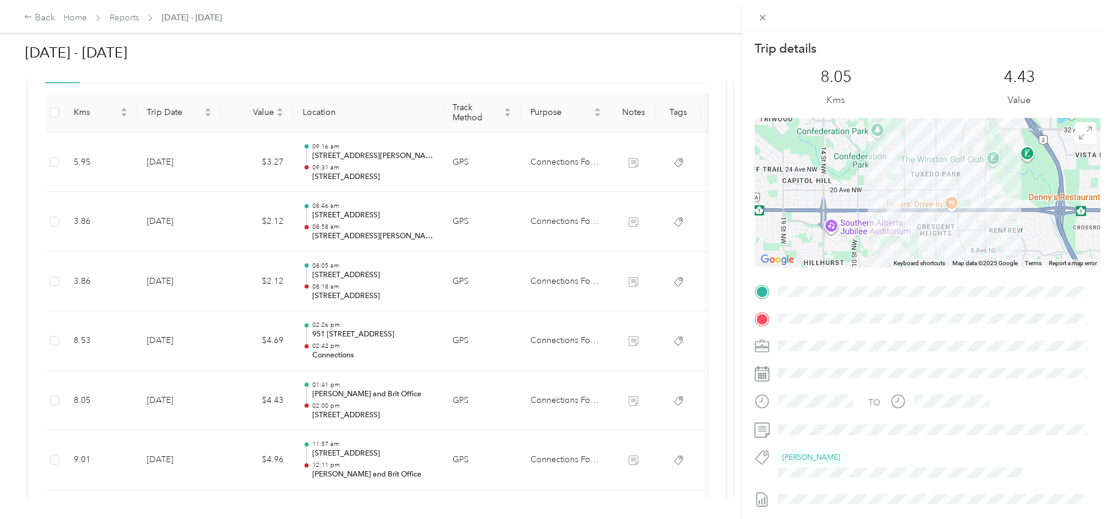
drag, startPoint x: 913, startPoint y: 152, endPoint x: 909, endPoint y: 114, distance: 38.5
click at [909, 114] on div "Trip details This trip cannot be edited because it is either under review, appr…" at bounding box center [927, 315] width 346 height 551
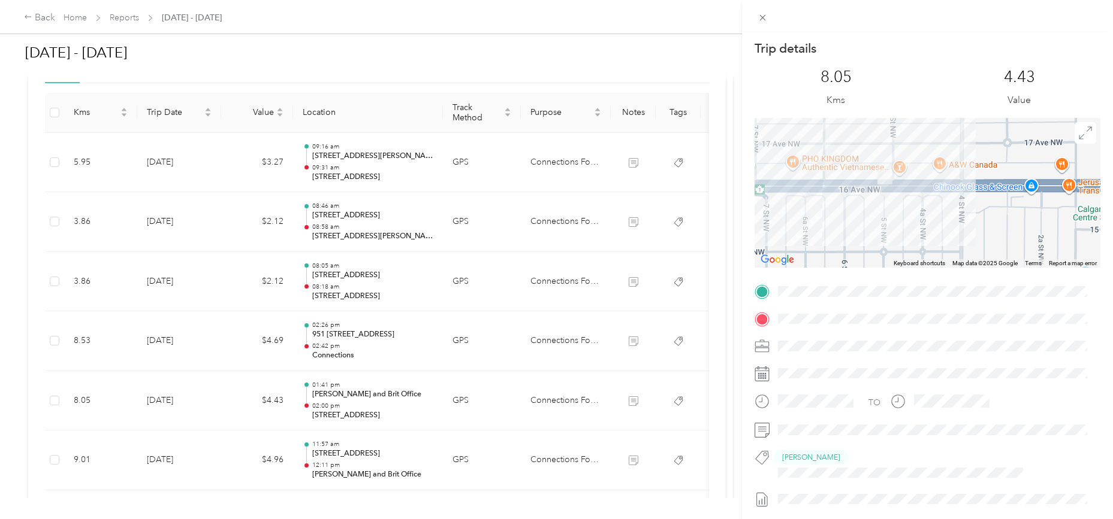
drag, startPoint x: 873, startPoint y: 155, endPoint x: 1019, endPoint y: 250, distance: 174.5
click at [1019, 250] on div at bounding box center [927, 193] width 346 height 150
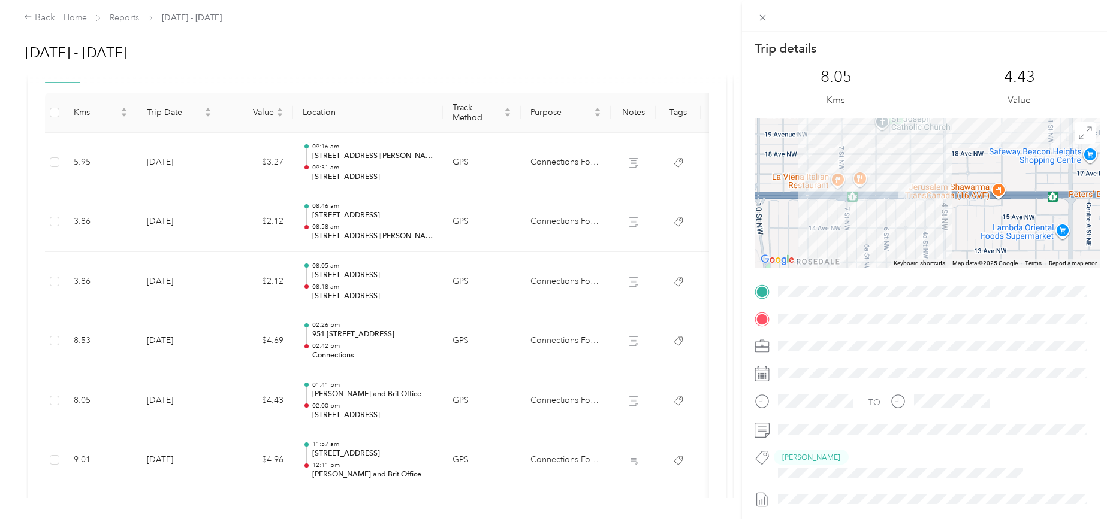
click at [899, 189] on img at bounding box center [904, 190] width 15 height 15
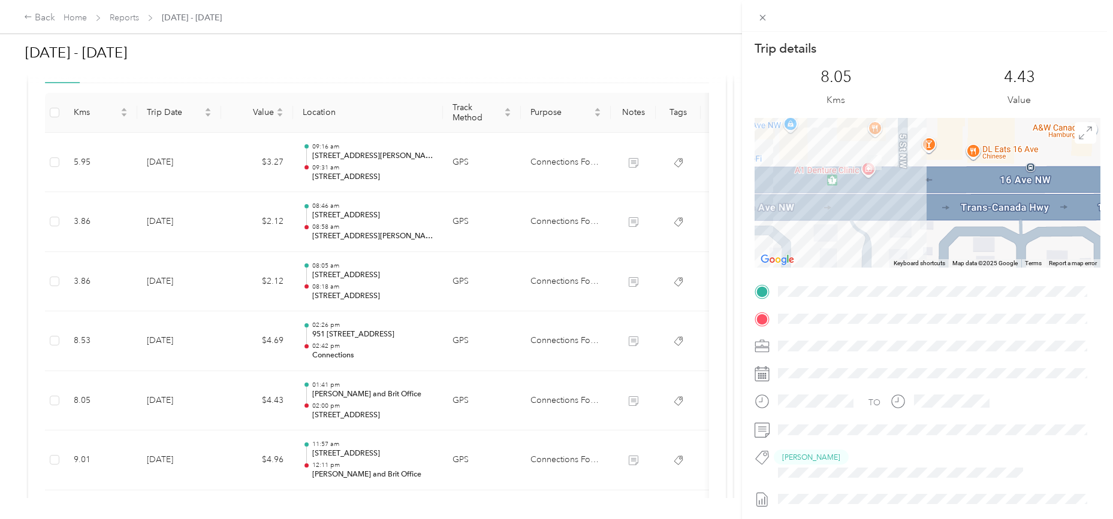
drag, startPoint x: 834, startPoint y: 177, endPoint x: 906, endPoint y: 184, distance: 72.8
click at [906, 184] on div at bounding box center [927, 193] width 346 height 150
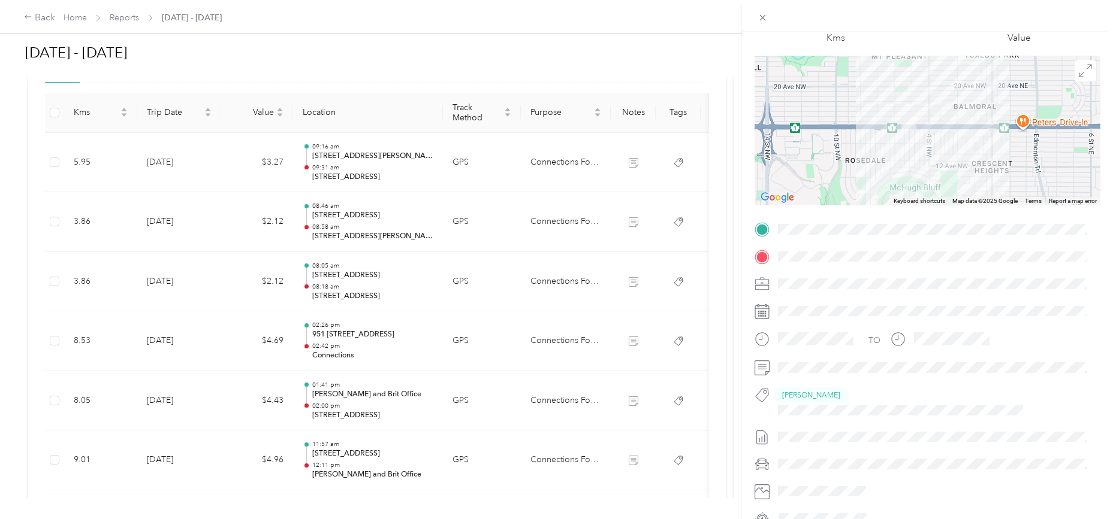
scroll to position [100, 0]
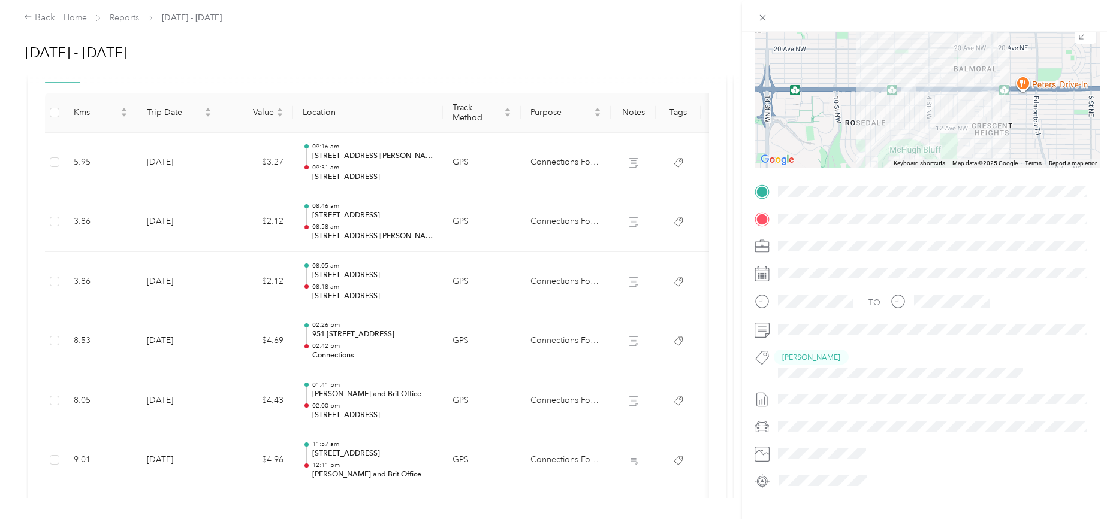
click at [174, 340] on div "Trip details This trip cannot be edited because it is either under review, appr…" at bounding box center [556, 259] width 1113 height 519
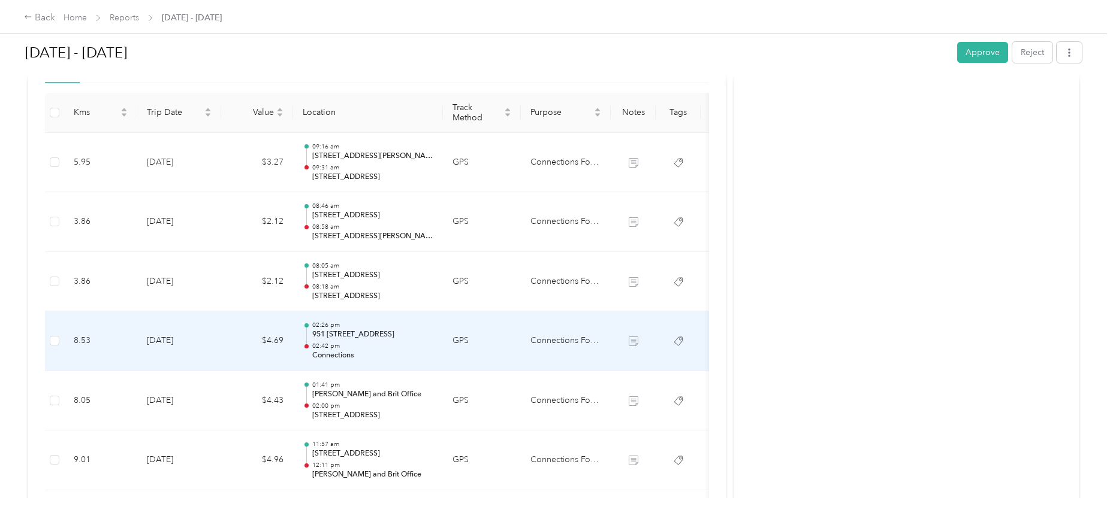
click at [174, 340] on td "[DATE]" at bounding box center [179, 342] width 84 height 60
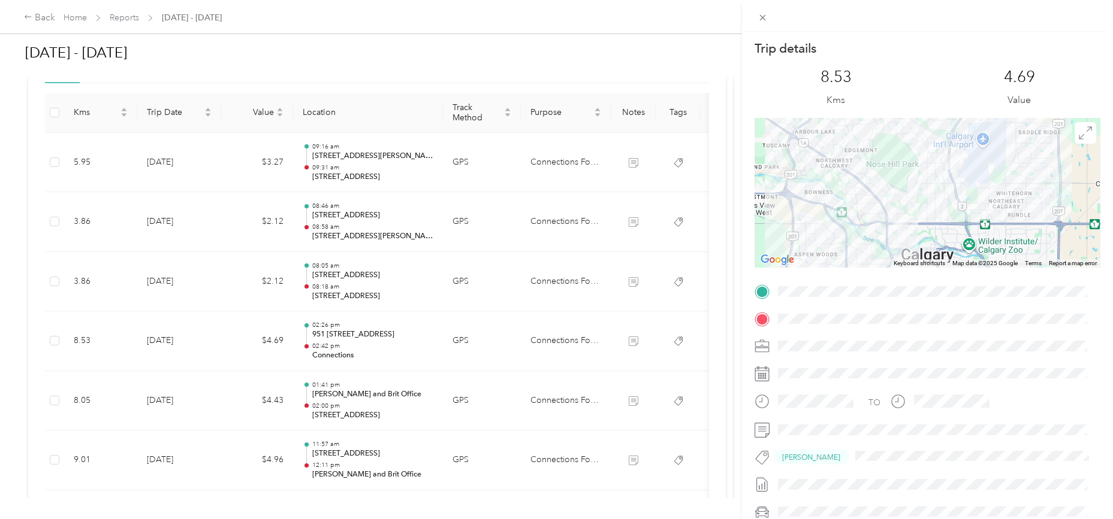
click at [164, 397] on div "Trip details This trip cannot be edited because it is either under review, appr…" at bounding box center [556, 259] width 1113 height 519
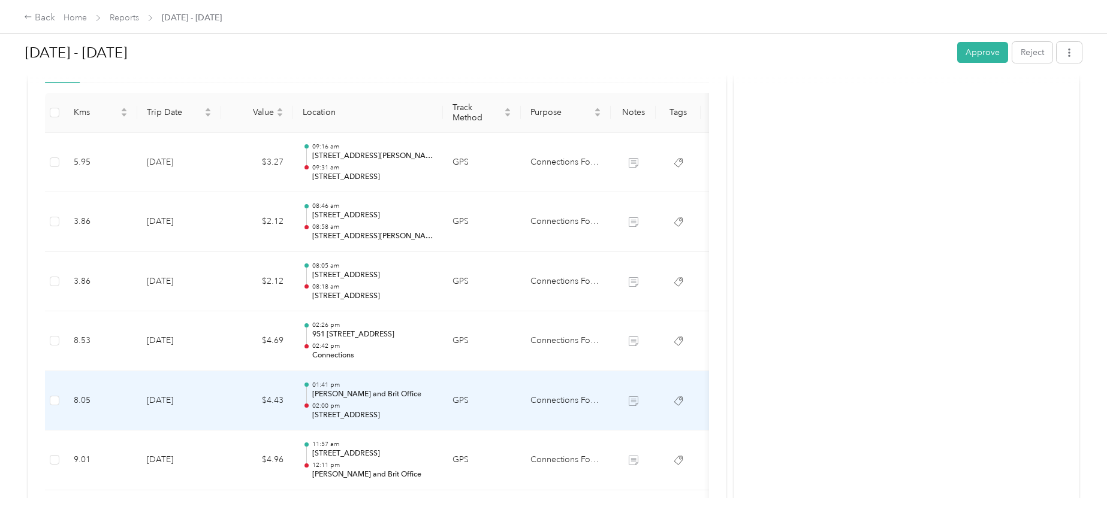
scroll to position [400, 0]
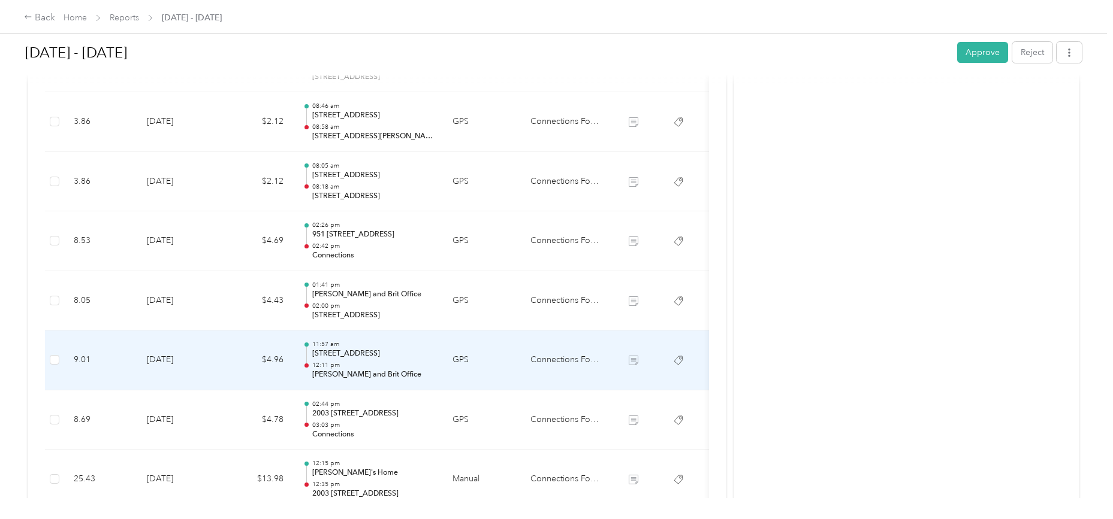
click at [171, 362] on td "[DATE]" at bounding box center [179, 361] width 84 height 60
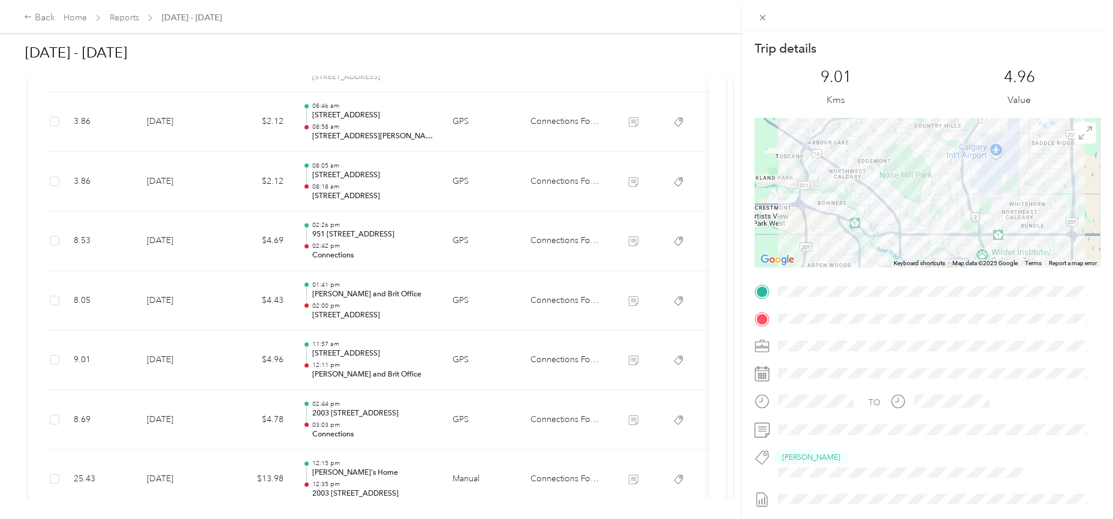
click at [678, 419] on div "Trip details This trip cannot be edited because it is either under review, appr…" at bounding box center [556, 259] width 1113 height 519
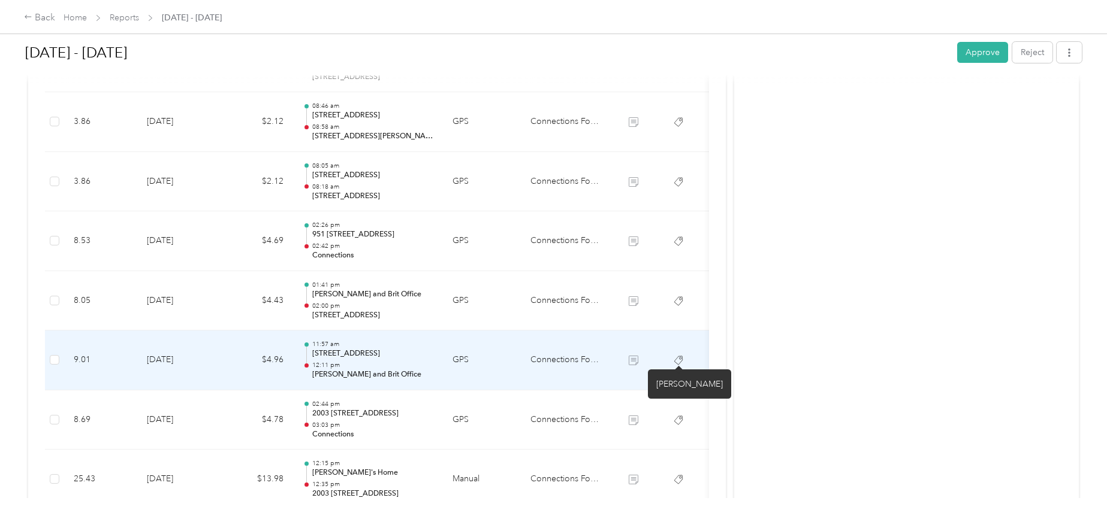
click at [677, 360] on icon at bounding box center [678, 361] width 10 height 10
click at [176, 356] on td "[DATE]" at bounding box center [179, 361] width 84 height 60
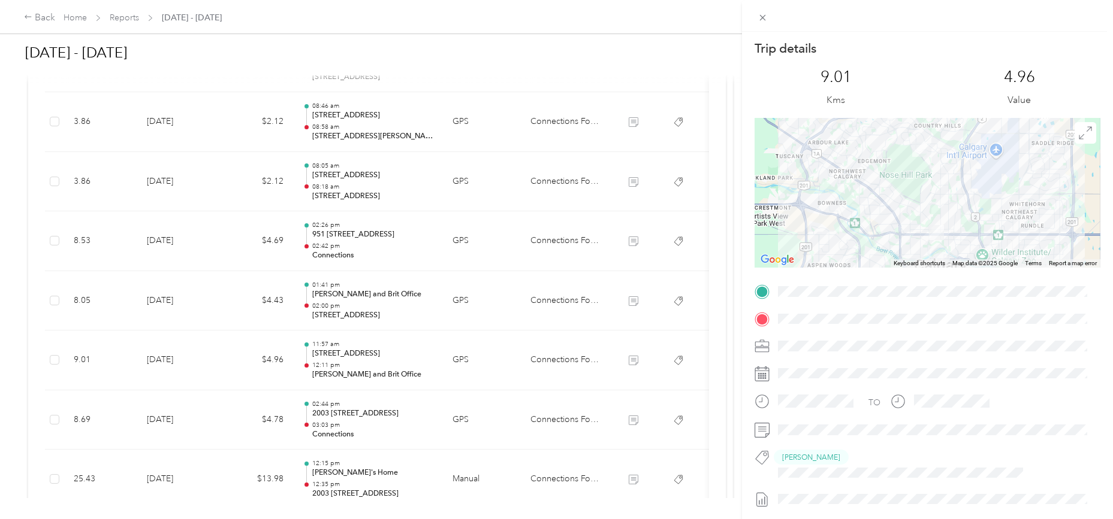
click at [177, 474] on div "Trip details This trip cannot be edited because it is either under review, appr…" at bounding box center [556, 259] width 1113 height 519
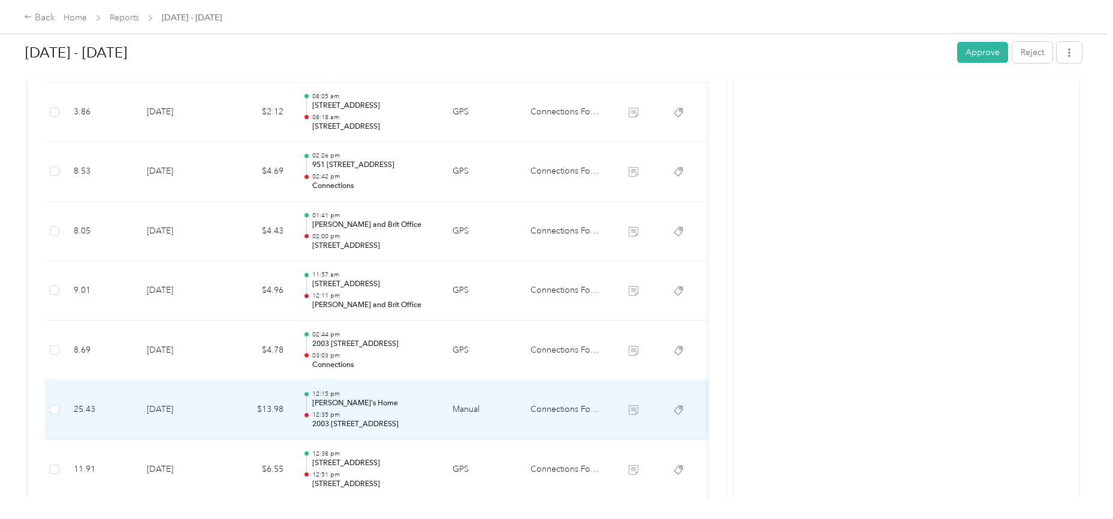
scroll to position [499, 0]
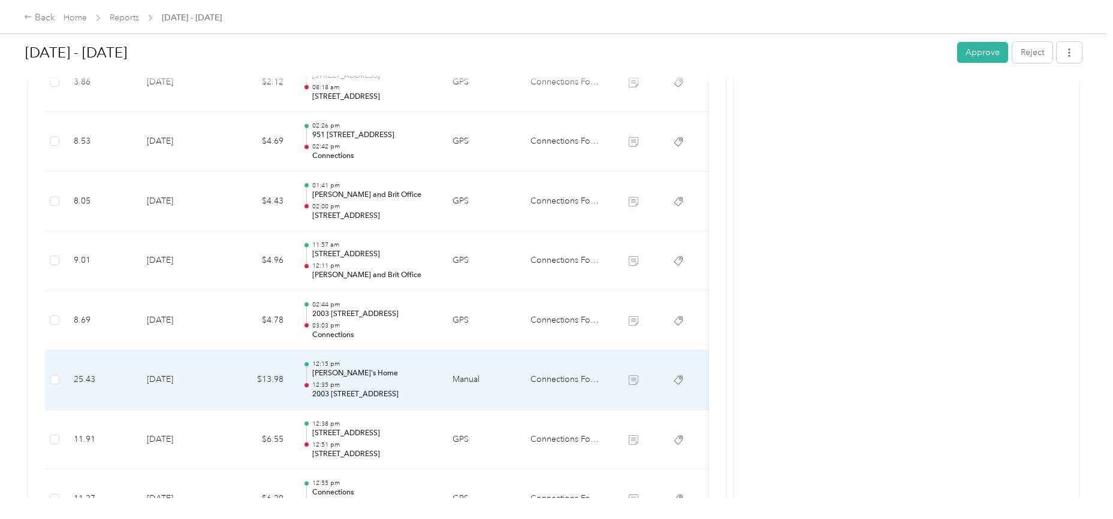
click at [174, 378] on td "[DATE]" at bounding box center [179, 380] width 84 height 60
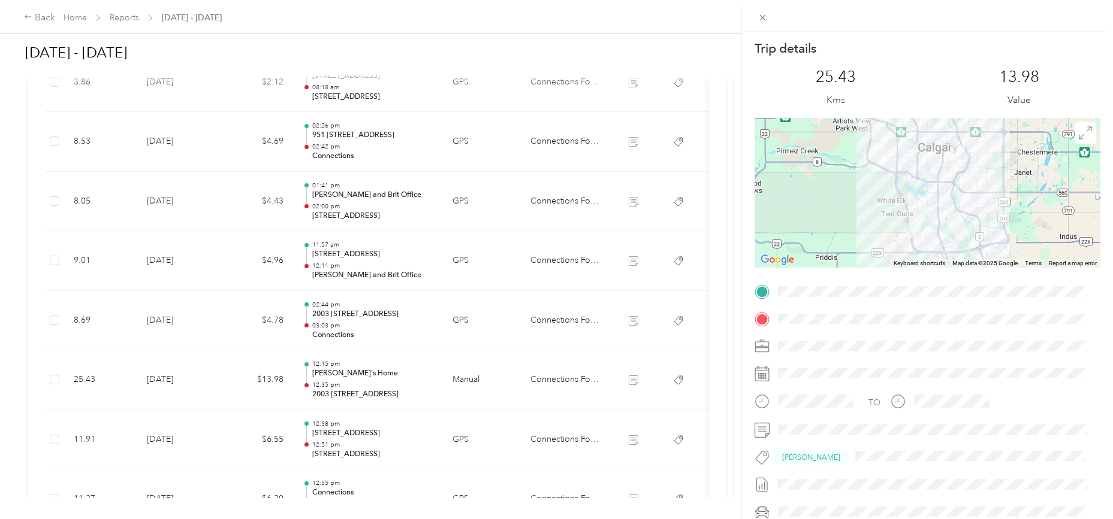
click at [173, 378] on div "Trip details This trip cannot be edited because it is either under review, appr…" at bounding box center [556, 259] width 1113 height 519
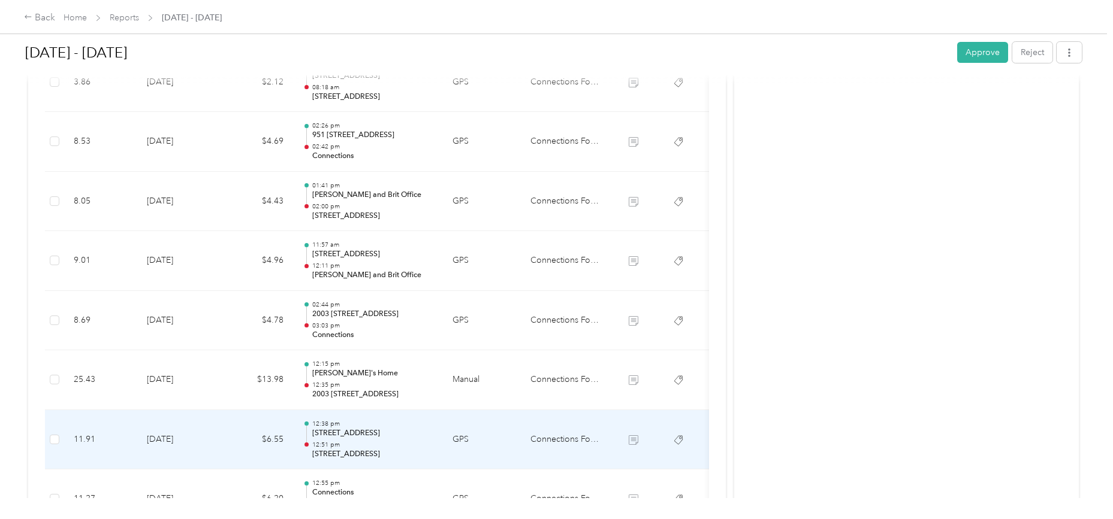
click at [176, 437] on td "[DATE]" at bounding box center [179, 440] width 84 height 60
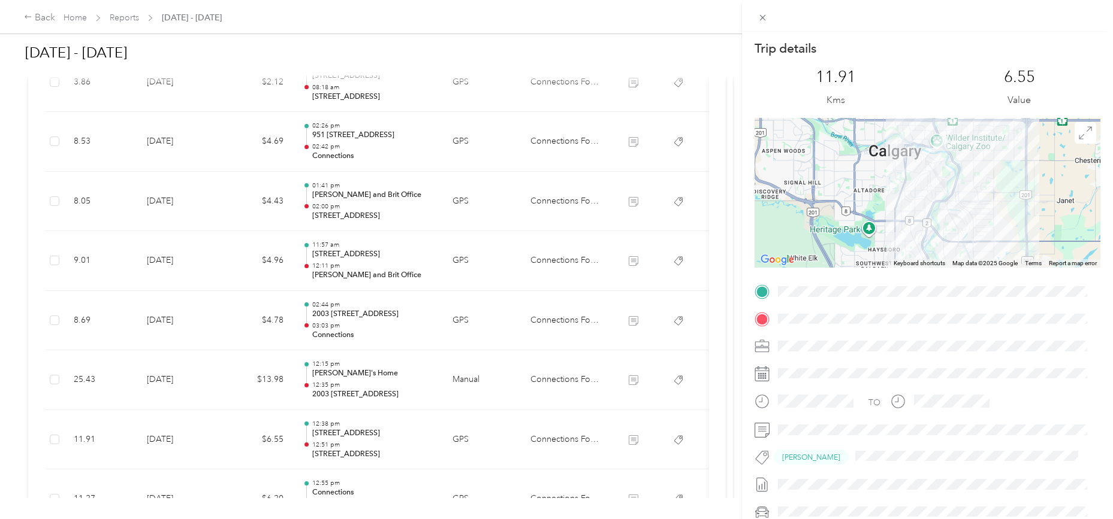
click at [176, 437] on div "Trip details This trip cannot be edited because it is either under review, appr…" at bounding box center [556, 259] width 1113 height 519
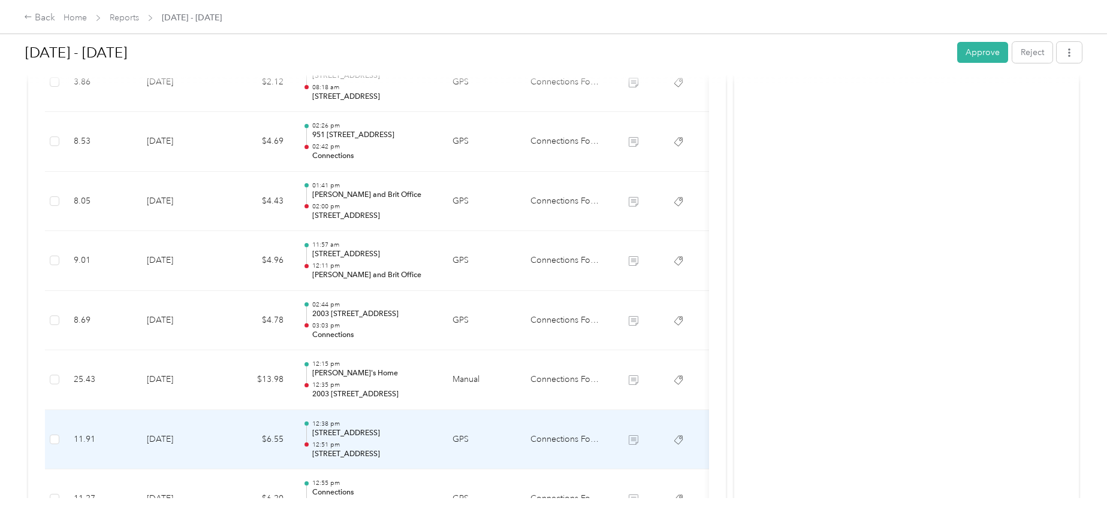
scroll to position [699, 0]
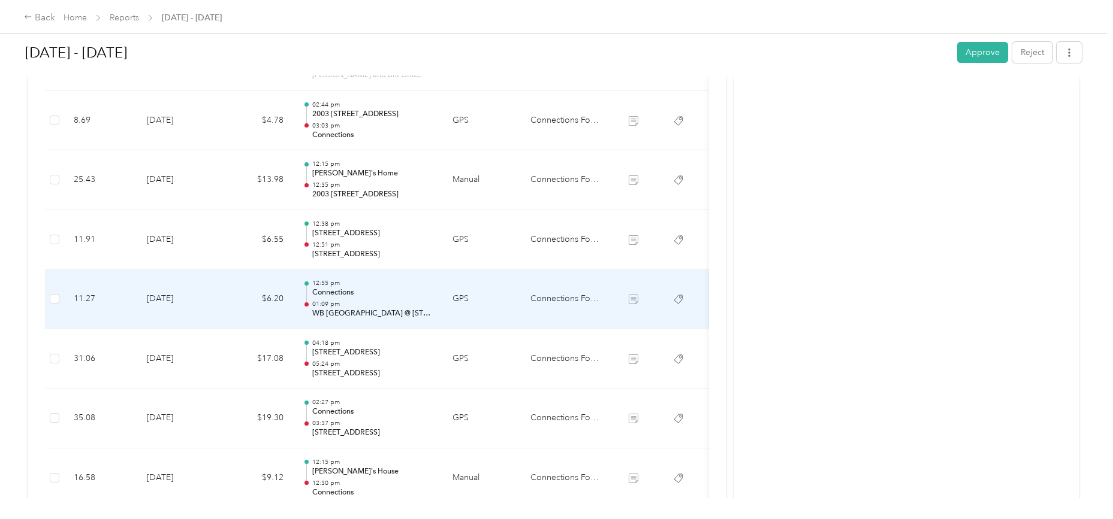
click at [180, 299] on td "[DATE]" at bounding box center [179, 300] width 84 height 60
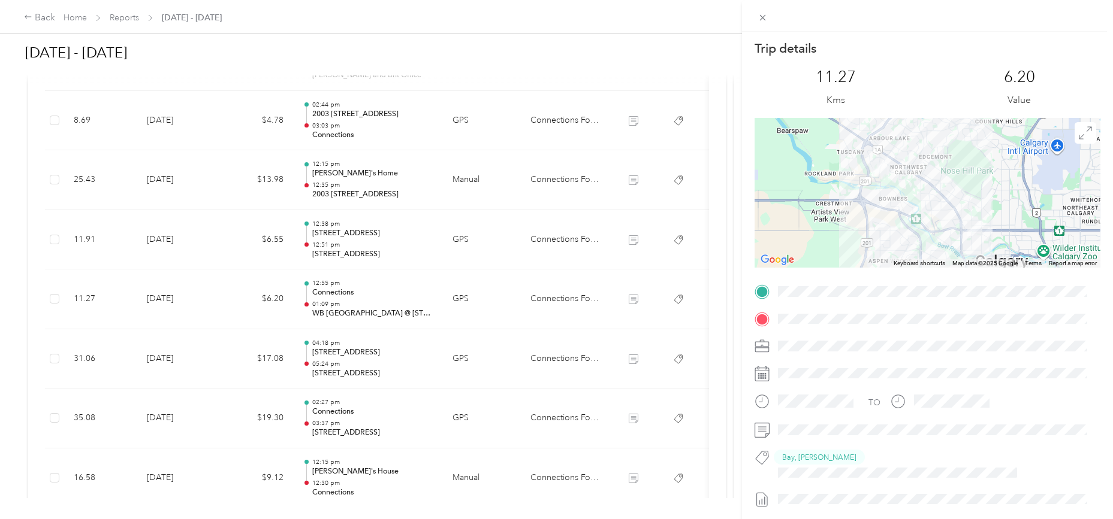
click at [176, 358] on div "Trip details This trip cannot be edited because it is either under review, appr…" at bounding box center [556, 259] width 1113 height 519
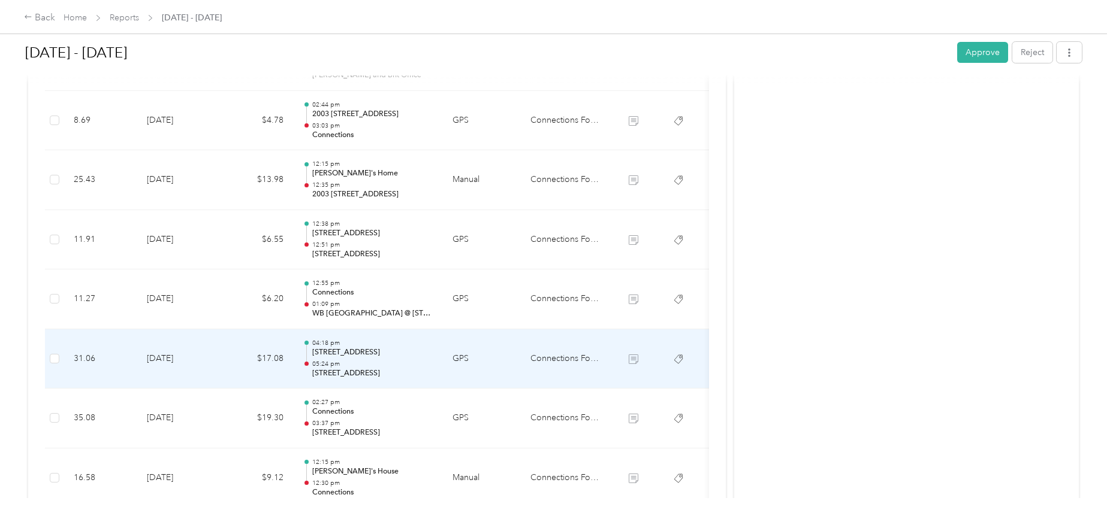
click at [176, 358] on td "[DATE]" at bounding box center [179, 360] width 84 height 60
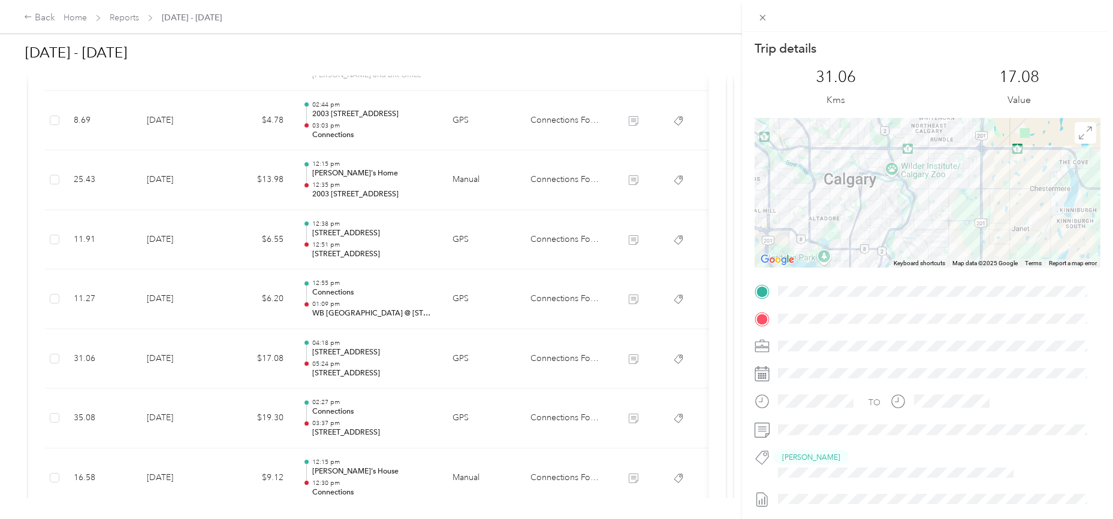
click at [969, 211] on div at bounding box center [927, 193] width 346 height 150
click at [969, 213] on div at bounding box center [927, 193] width 346 height 150
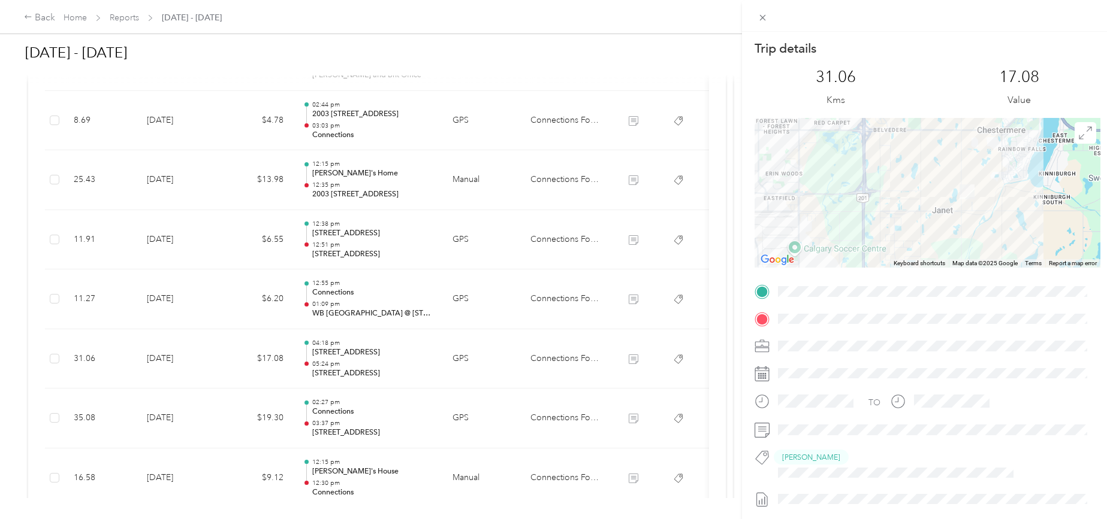
drag, startPoint x: 1022, startPoint y: 207, endPoint x: 896, endPoint y: 172, distance: 131.3
click at [896, 172] on div at bounding box center [927, 193] width 346 height 150
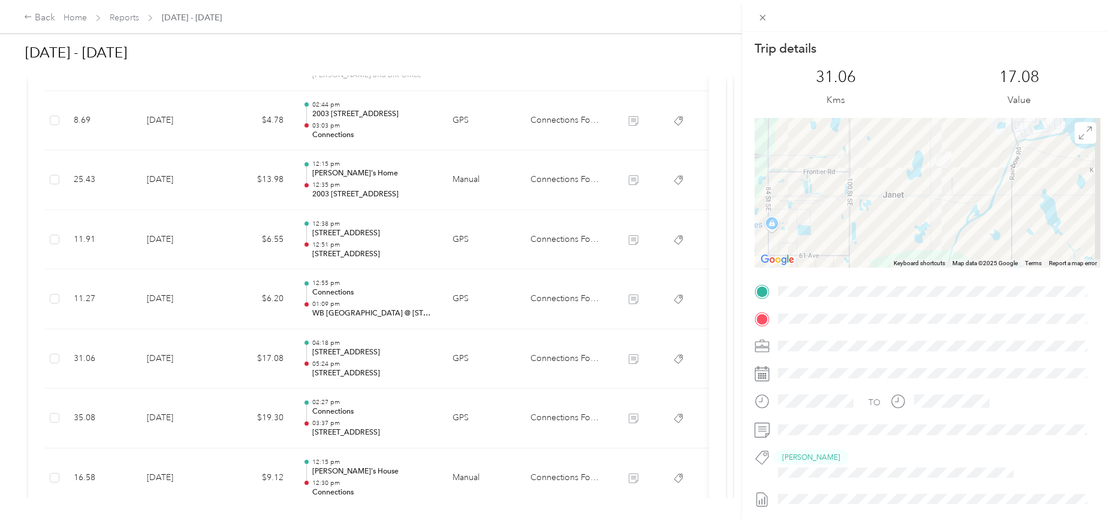
drag, startPoint x: 970, startPoint y: 201, endPoint x: 908, endPoint y: 156, distance: 76.7
click at [908, 156] on div at bounding box center [927, 193] width 346 height 150
click at [173, 419] on div "Trip details This trip cannot be edited because it is either under review, appr…" at bounding box center [556, 259] width 1113 height 519
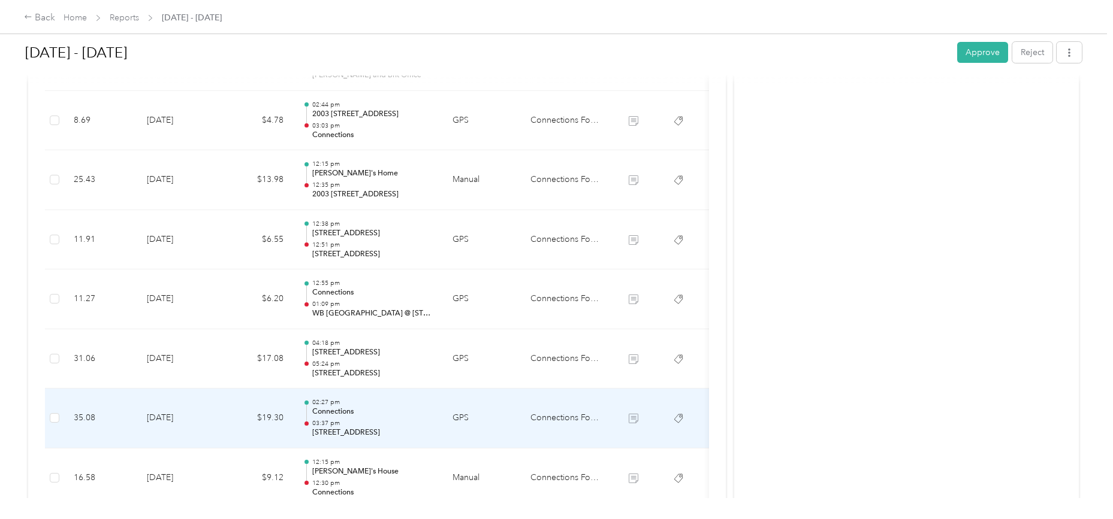
click at [173, 419] on td "[DATE]" at bounding box center [179, 419] width 84 height 60
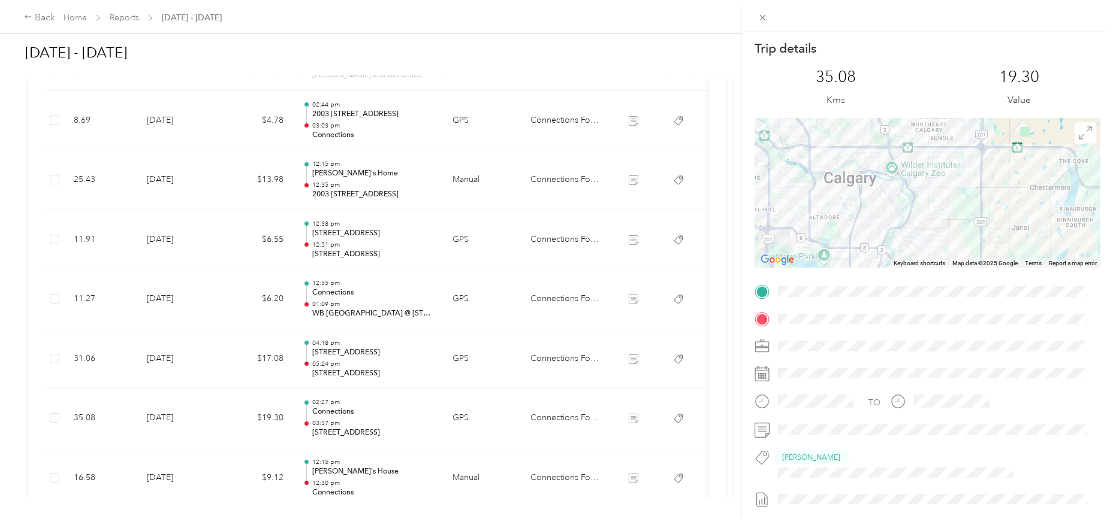
click at [959, 208] on div at bounding box center [927, 193] width 346 height 150
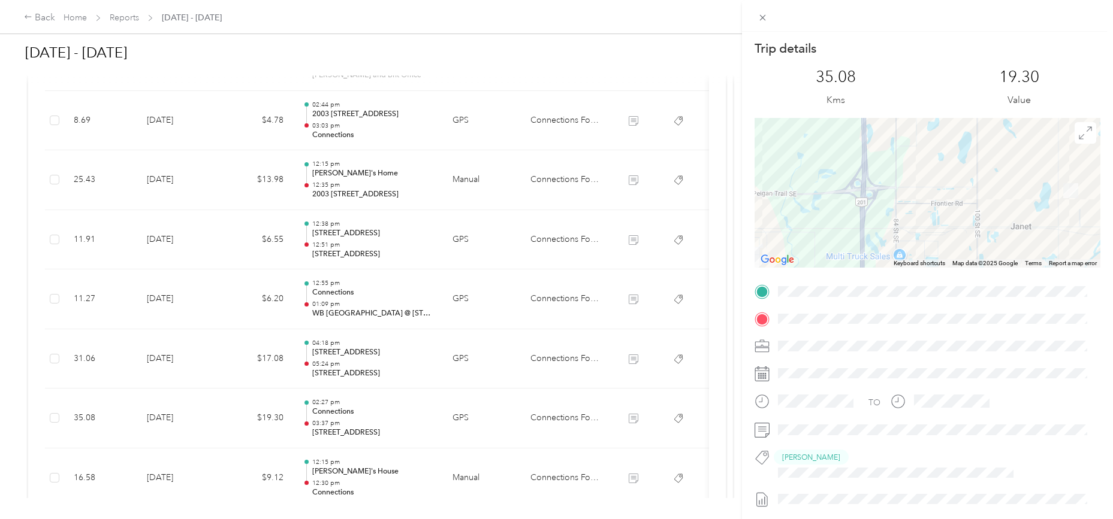
drag, startPoint x: 1006, startPoint y: 200, endPoint x: 836, endPoint y: 138, distance: 180.6
click at [836, 138] on div at bounding box center [927, 193] width 346 height 150
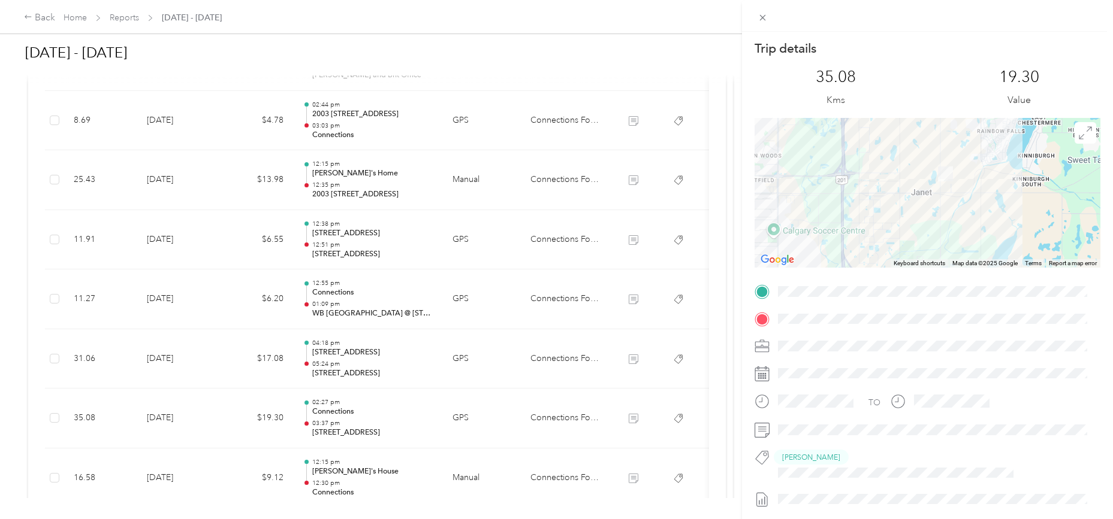
drag, startPoint x: 996, startPoint y: 203, endPoint x: 923, endPoint y: 179, distance: 77.5
click at [923, 179] on div at bounding box center [927, 193] width 346 height 150
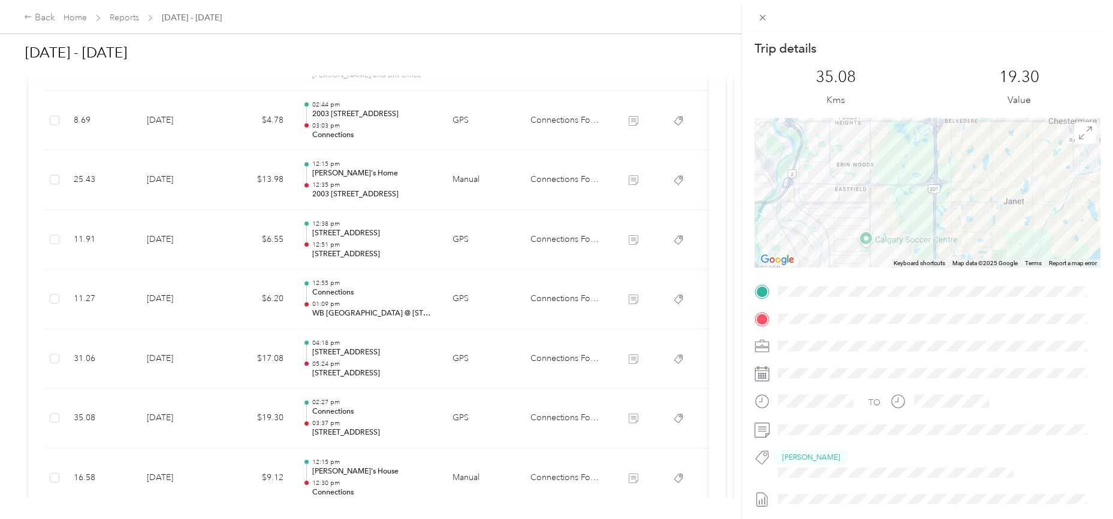
drag, startPoint x: 871, startPoint y: 195, endPoint x: 967, endPoint y: 204, distance: 96.3
click at [967, 204] on div at bounding box center [927, 193] width 346 height 150
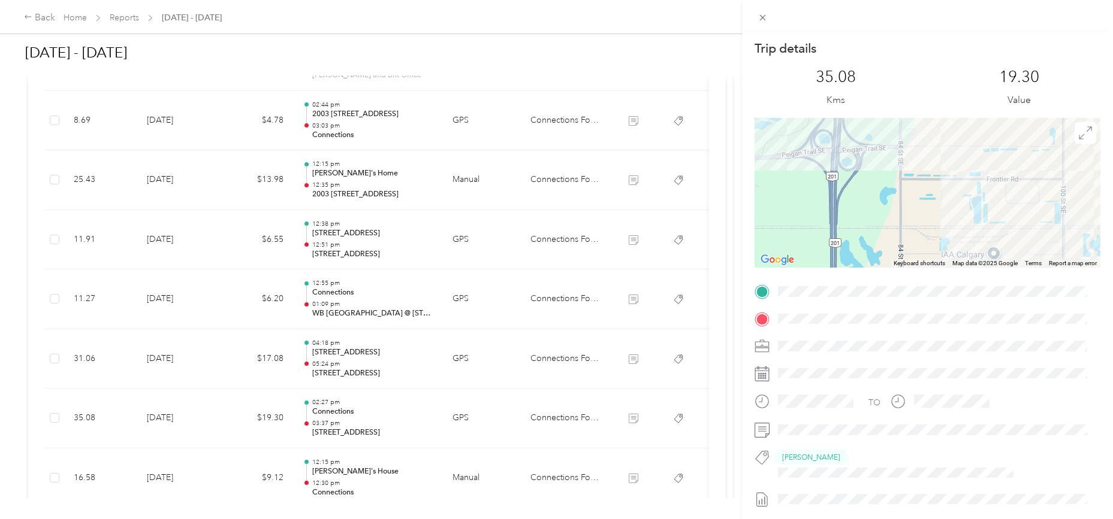
drag, startPoint x: 957, startPoint y: 174, endPoint x: 956, endPoint y: 208, distance: 34.8
click at [956, 208] on div at bounding box center [927, 193] width 346 height 150
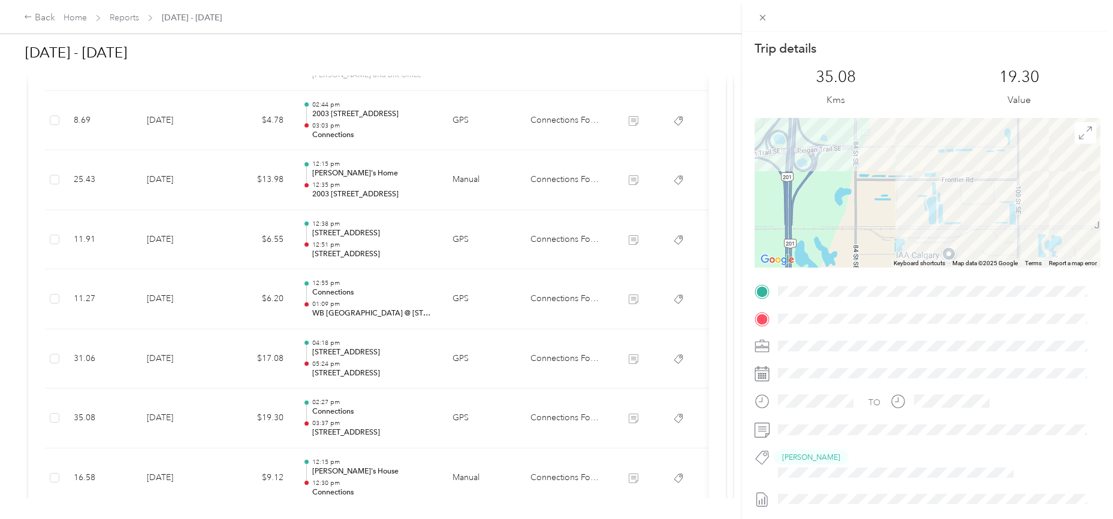
drag, startPoint x: 1009, startPoint y: 189, endPoint x: 961, endPoint y: 188, distance: 48.5
click at [961, 188] on div at bounding box center [927, 193] width 346 height 150
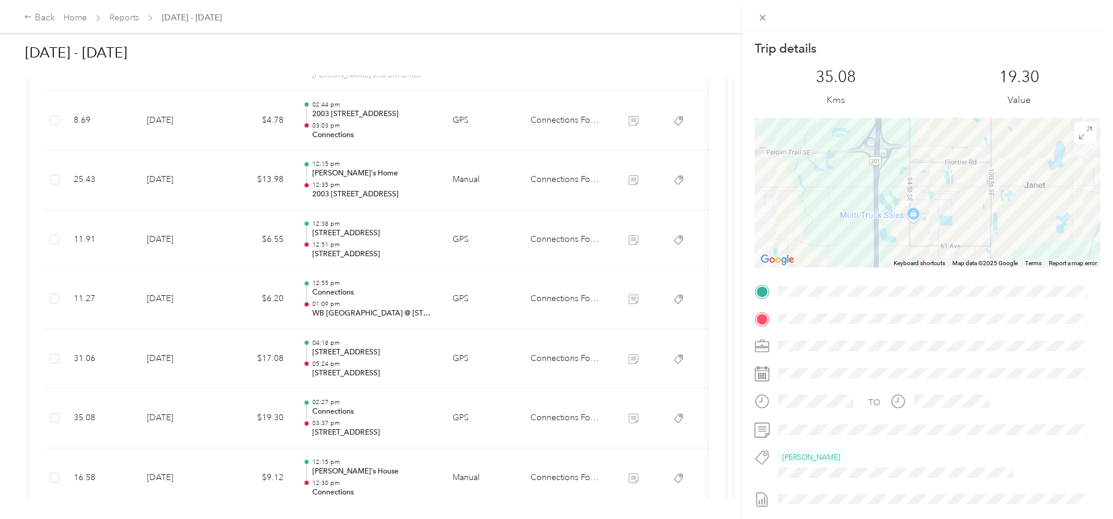
drag, startPoint x: 958, startPoint y: 198, endPoint x: 959, endPoint y: 175, distance: 23.4
click at [959, 175] on div at bounding box center [927, 193] width 346 height 150
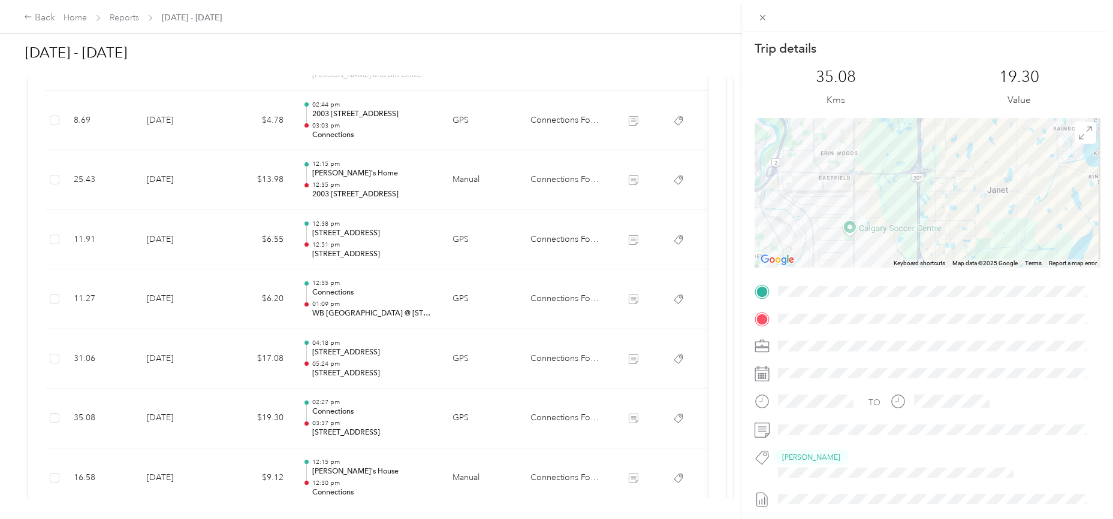
click at [175, 478] on div "Trip details This trip cannot be edited because it is either under review, appr…" at bounding box center [556, 259] width 1113 height 519
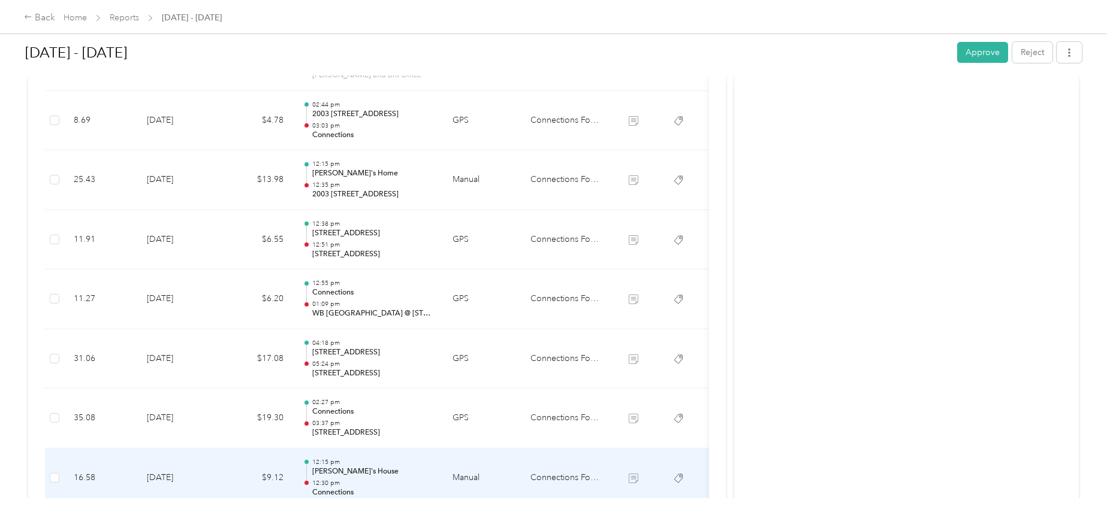
click at [176, 478] on td "[DATE]" at bounding box center [179, 479] width 84 height 60
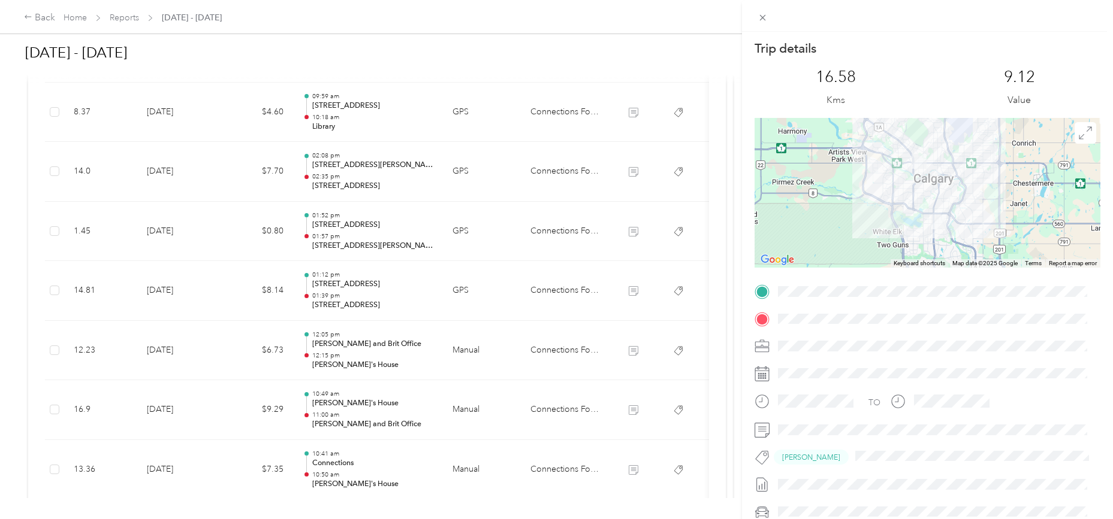
scroll to position [1555, 0]
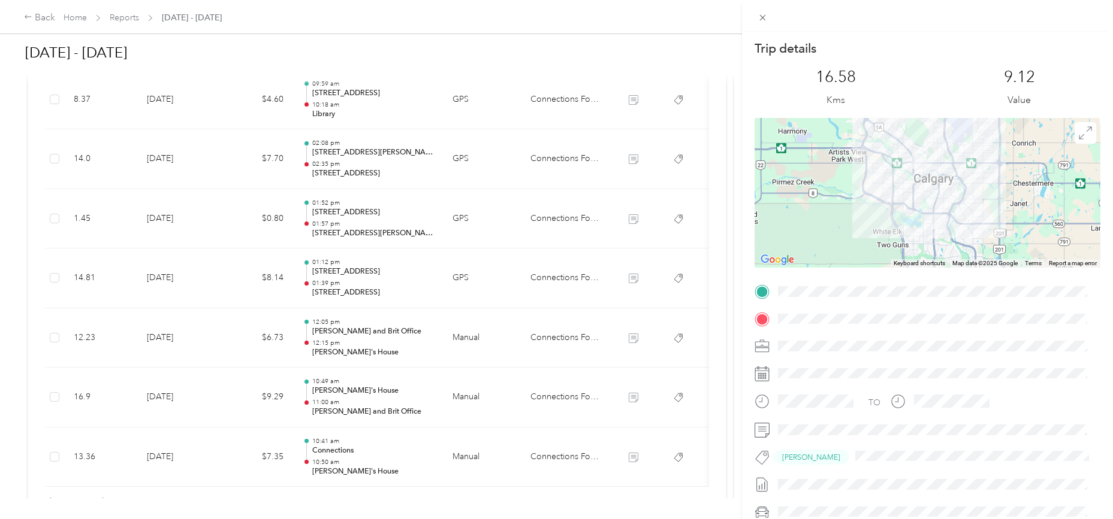
click at [170, 455] on div "Trip details This trip cannot be edited because it is either under review, appr…" at bounding box center [556, 259] width 1113 height 519
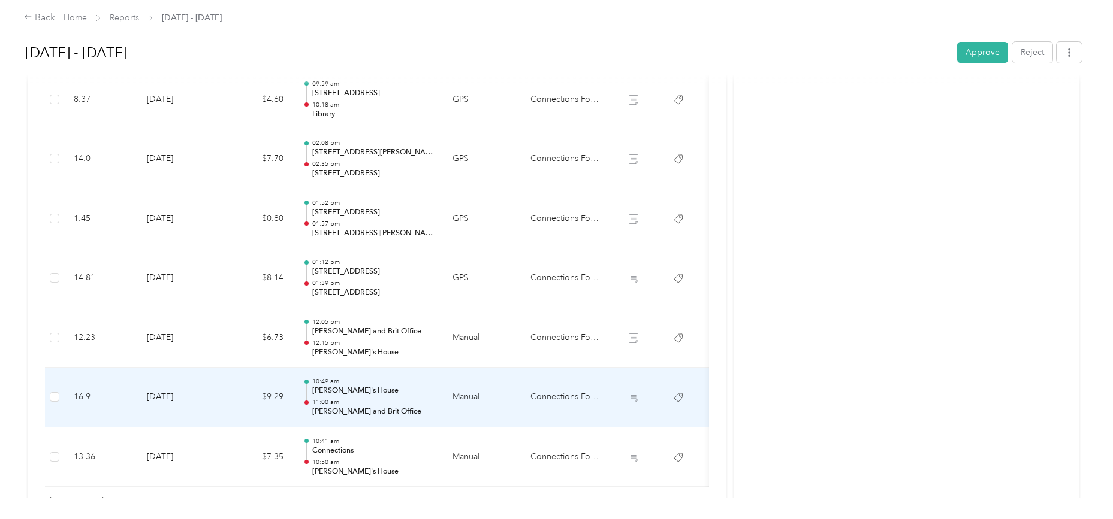
scroll to position [1642, 0]
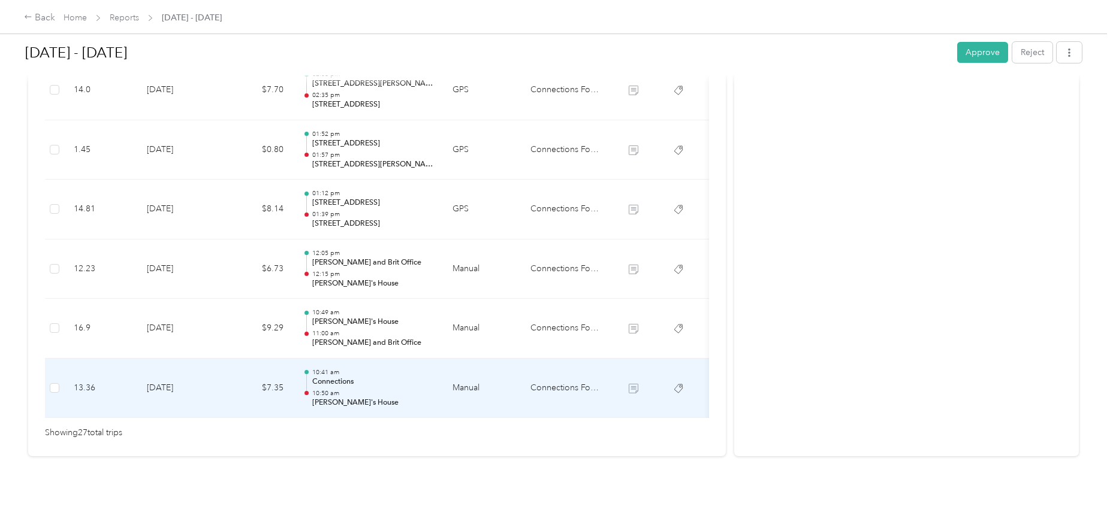
click at [173, 368] on td "[DATE]" at bounding box center [179, 389] width 84 height 60
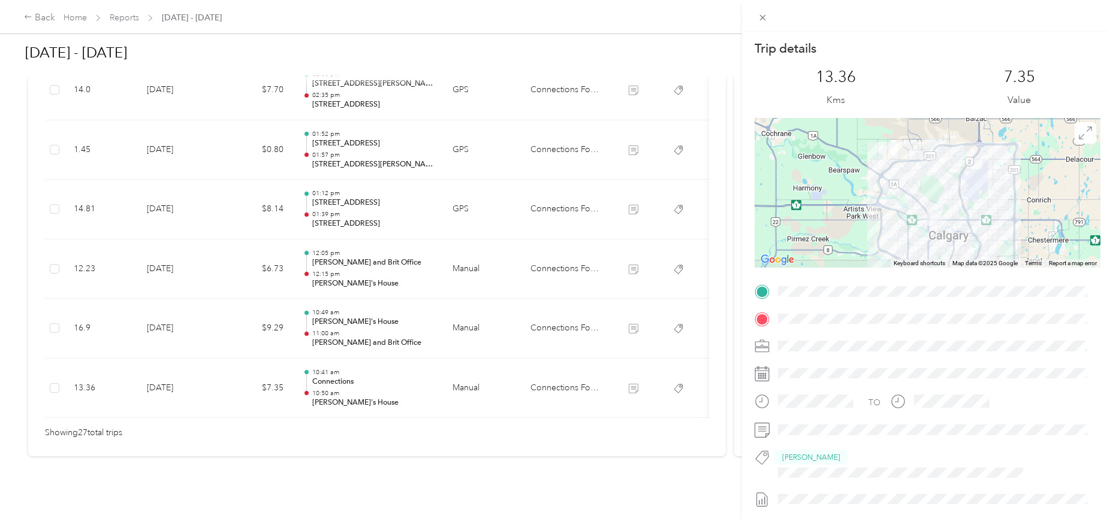
click at [174, 309] on div "Trip details This trip cannot be edited because it is either under review, appr…" at bounding box center [556, 259] width 1113 height 519
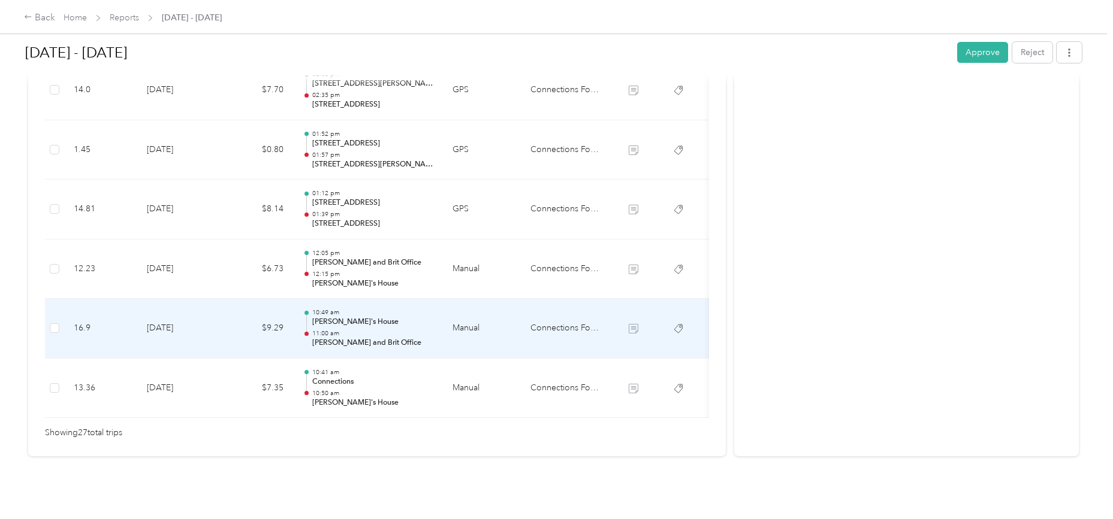
click at [174, 309] on td "[DATE]" at bounding box center [179, 329] width 84 height 60
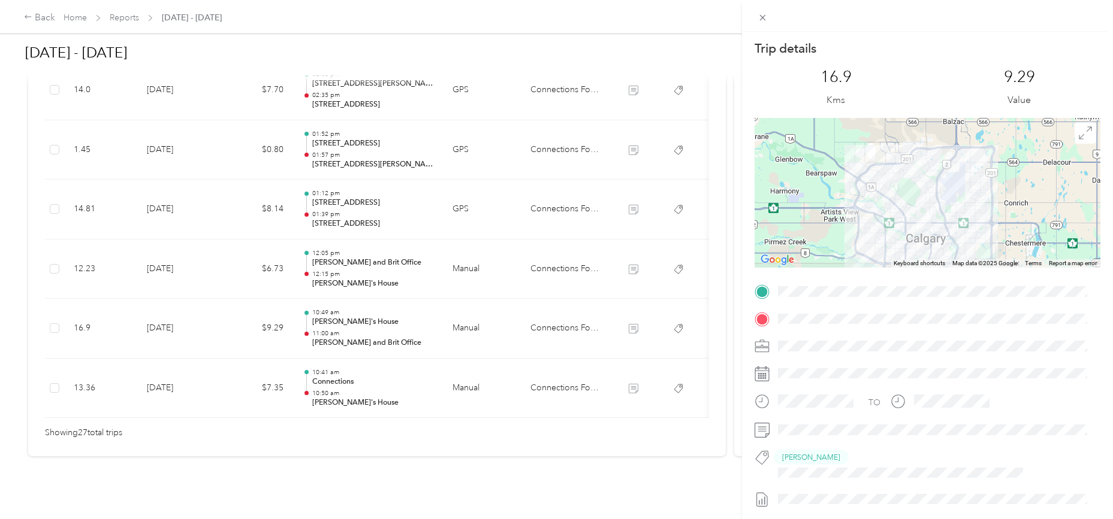
click at [170, 370] on div "Trip details This trip cannot be edited because it is either under review, appr…" at bounding box center [556, 259] width 1113 height 519
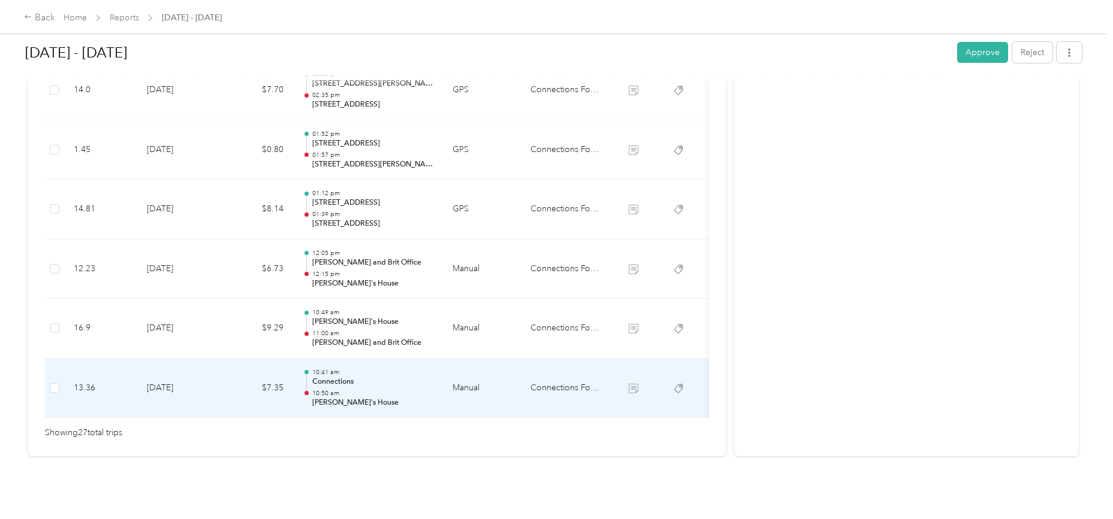
click at [170, 370] on td "[DATE]" at bounding box center [179, 389] width 84 height 60
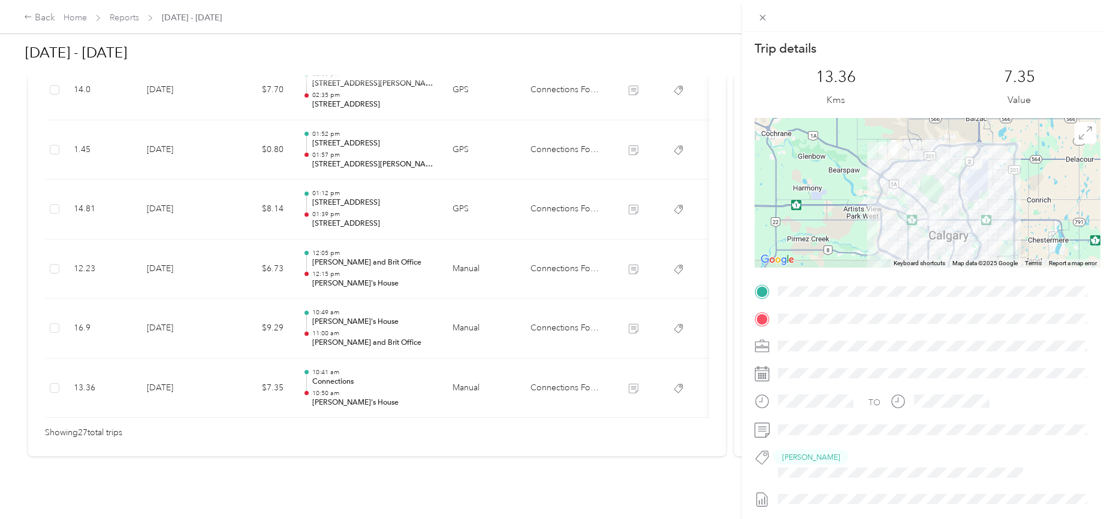
click at [170, 311] on div "Trip details This trip cannot be edited because it is either under review, appr…" at bounding box center [556, 259] width 1113 height 519
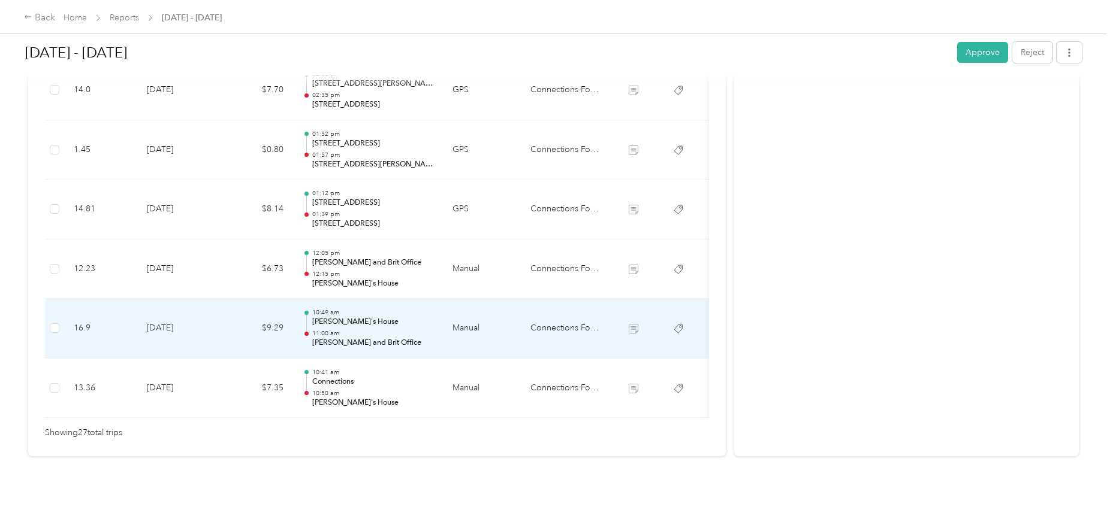
click at [170, 311] on td "[DATE]" at bounding box center [179, 329] width 84 height 60
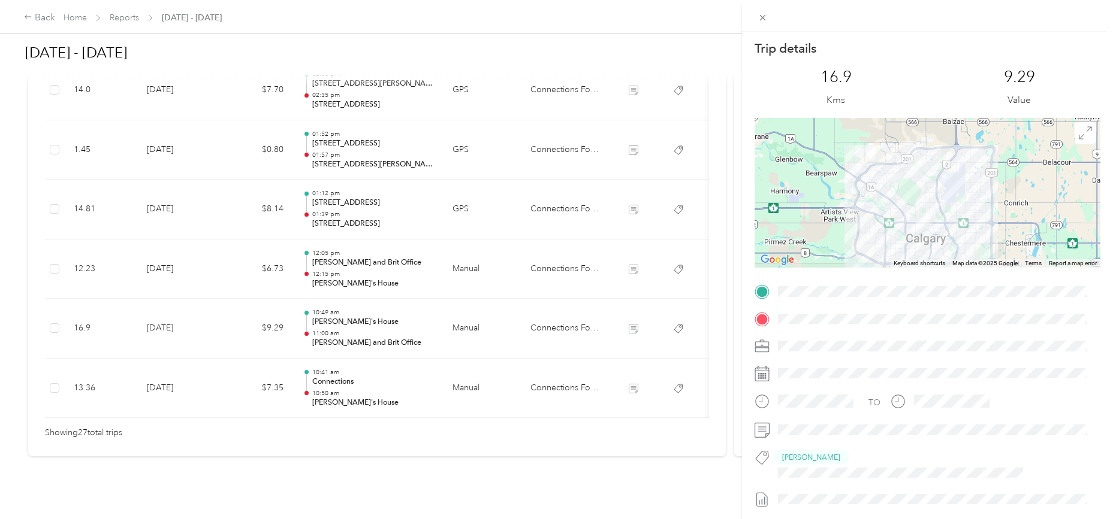
click at [169, 371] on div "Trip details This trip cannot be edited because it is either under review, appr…" at bounding box center [556, 259] width 1113 height 519
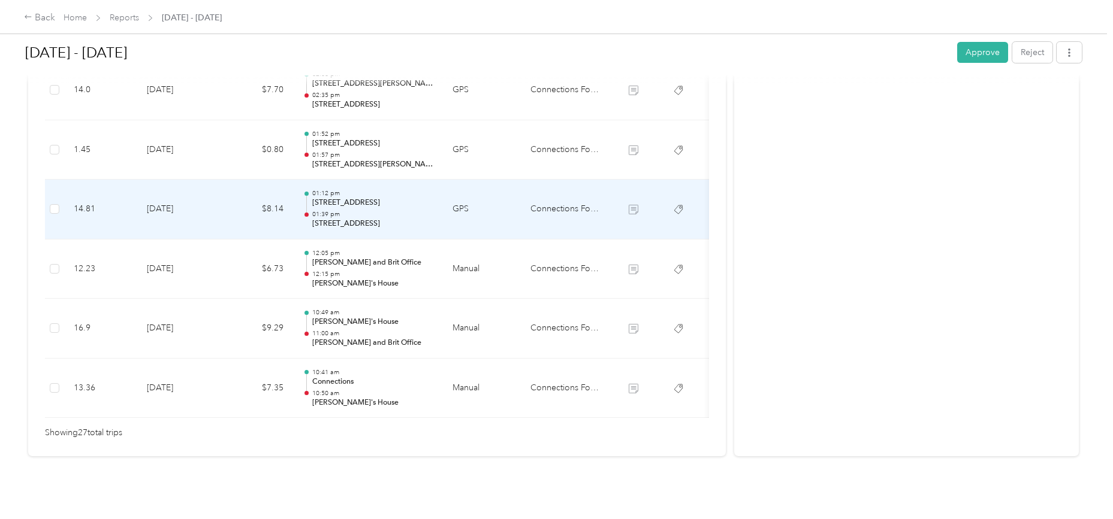
click at [161, 188] on td "[DATE]" at bounding box center [179, 210] width 84 height 60
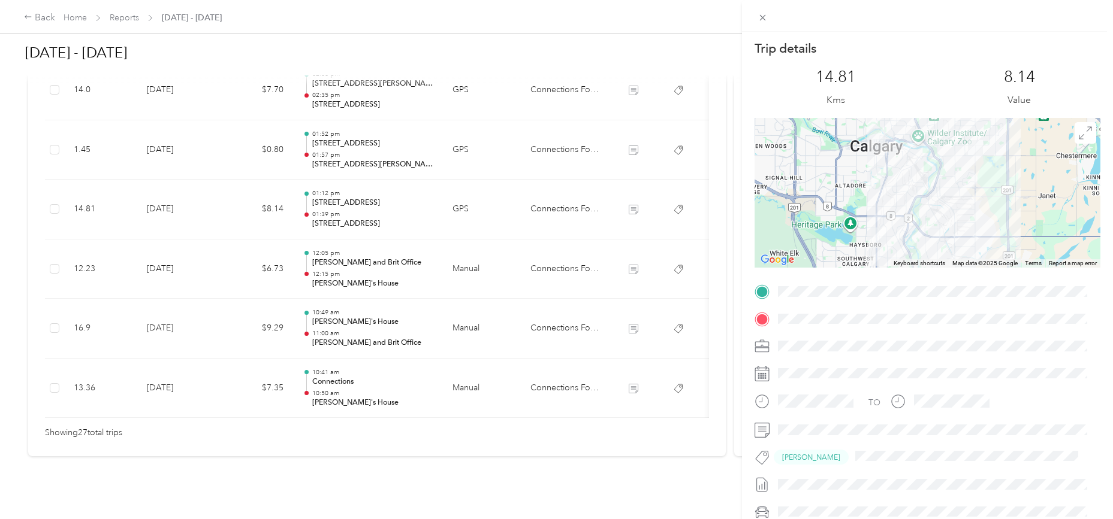
click at [161, 188] on div "Trip details This trip cannot be edited because it is either under review, appr…" at bounding box center [556, 259] width 1113 height 519
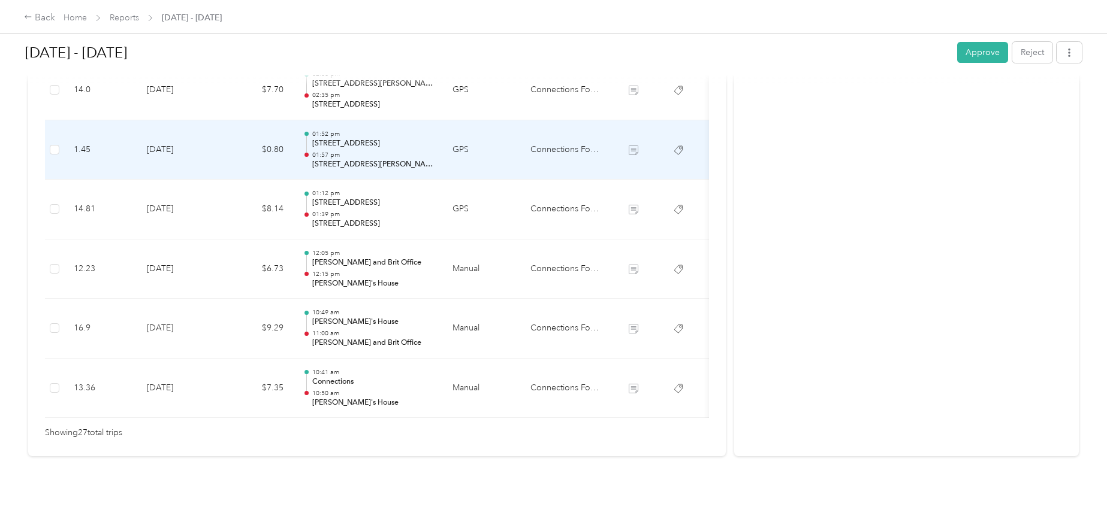
click at [171, 132] on td "[DATE]" at bounding box center [179, 150] width 84 height 60
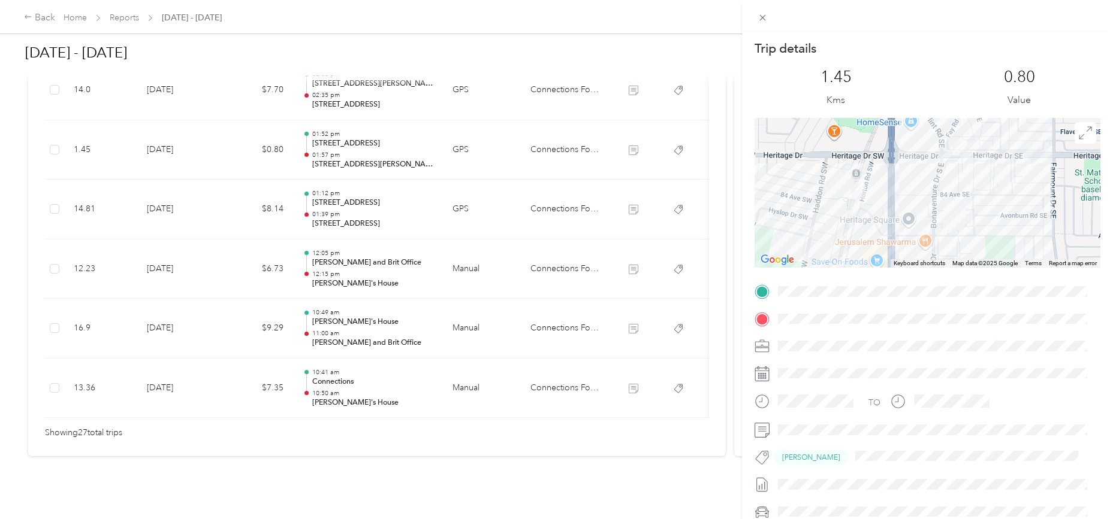
click at [917, 183] on div at bounding box center [927, 193] width 346 height 150
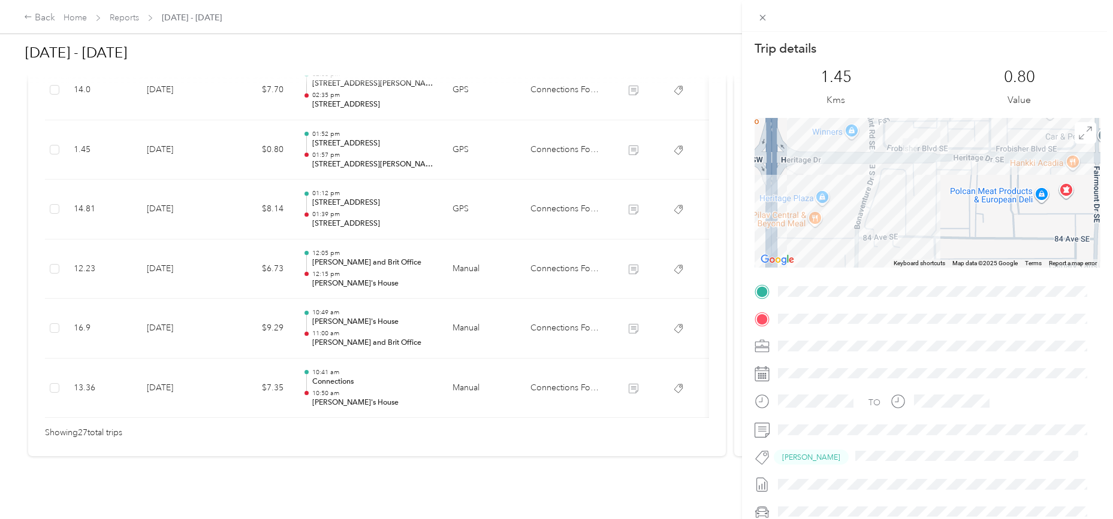
drag, startPoint x: 1029, startPoint y: 178, endPoint x: 935, endPoint y: 210, distance: 99.3
click at [935, 210] on div at bounding box center [927, 193] width 346 height 150
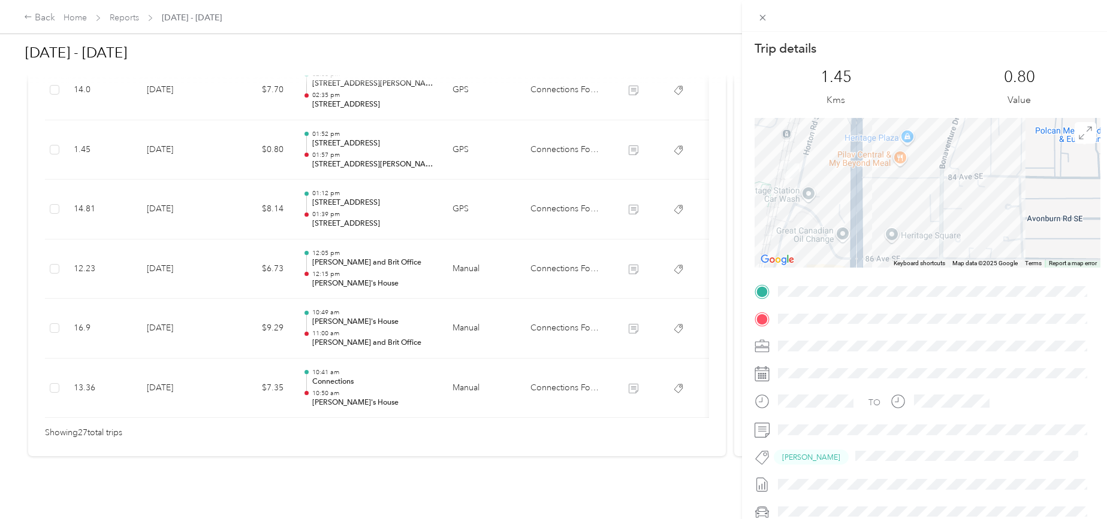
drag, startPoint x: 941, startPoint y: 186, endPoint x: 1027, endPoint y: 123, distance: 107.3
click at [1027, 123] on div at bounding box center [927, 193] width 346 height 150
click at [177, 188] on div "Trip details This trip cannot be edited because it is either under review, appr…" at bounding box center [556, 259] width 1113 height 519
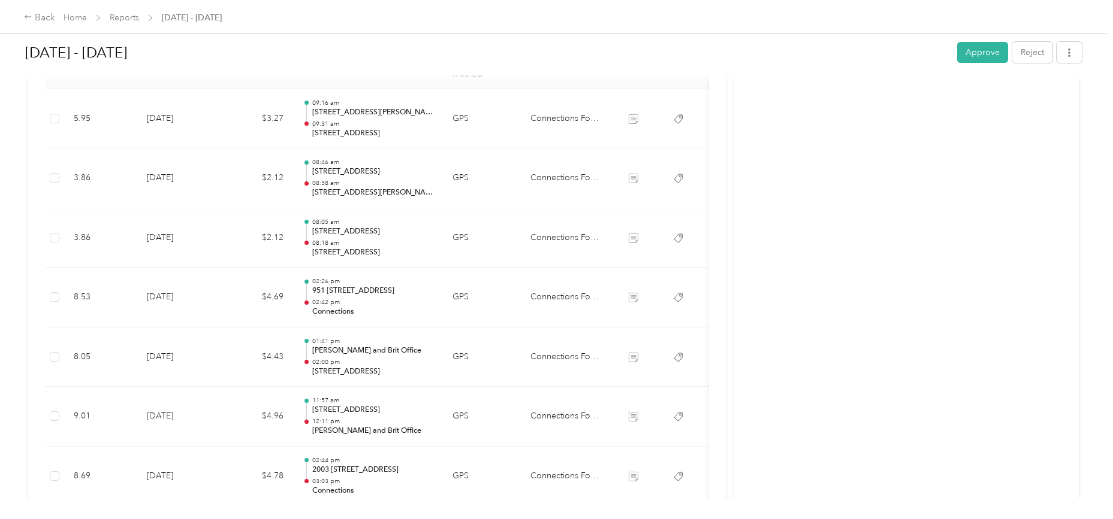
scroll to position [0, 0]
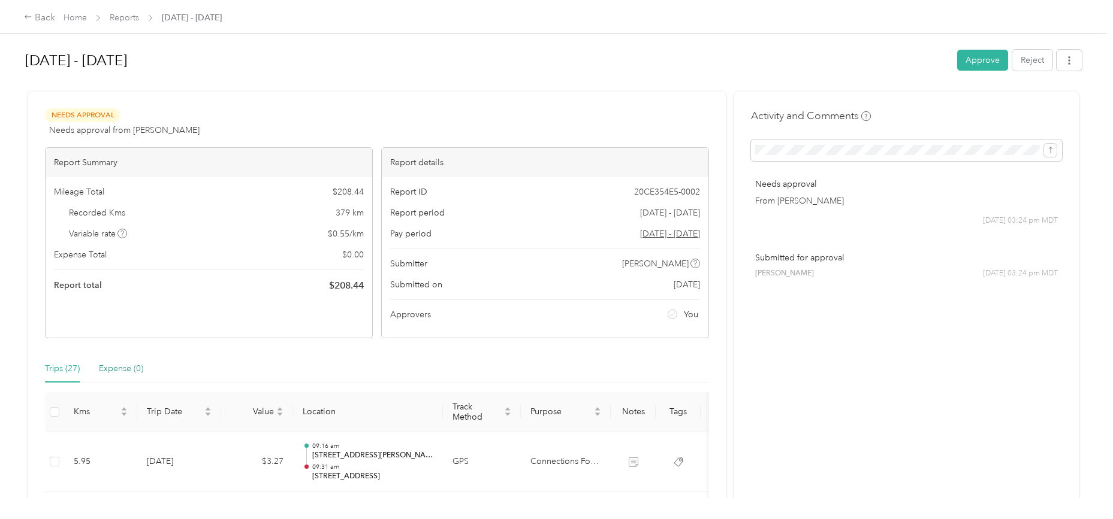
click at [128, 368] on div "Expense (0)" at bounding box center [121, 368] width 44 height 13
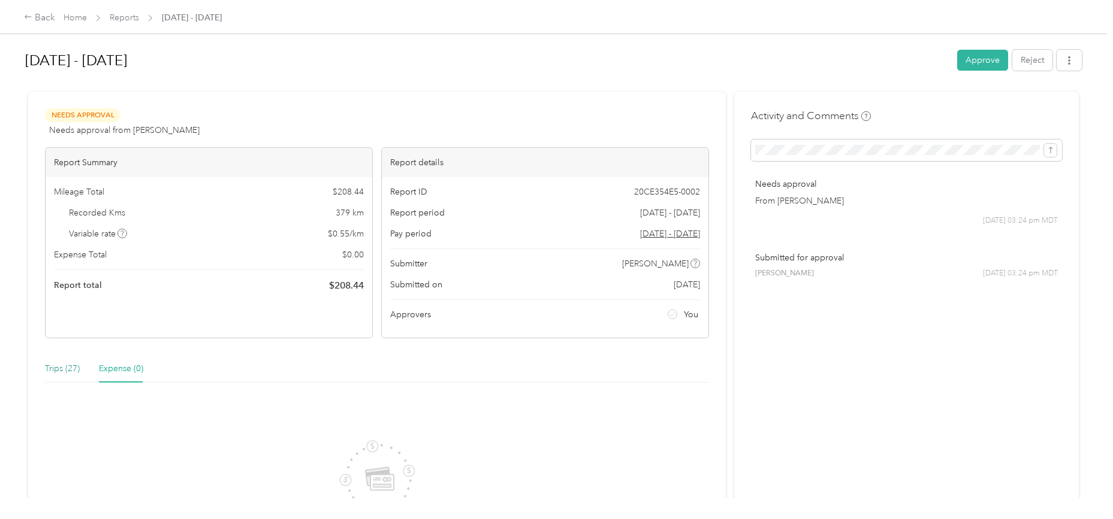
click at [59, 368] on div "Trips (27)" at bounding box center [62, 368] width 35 height 13
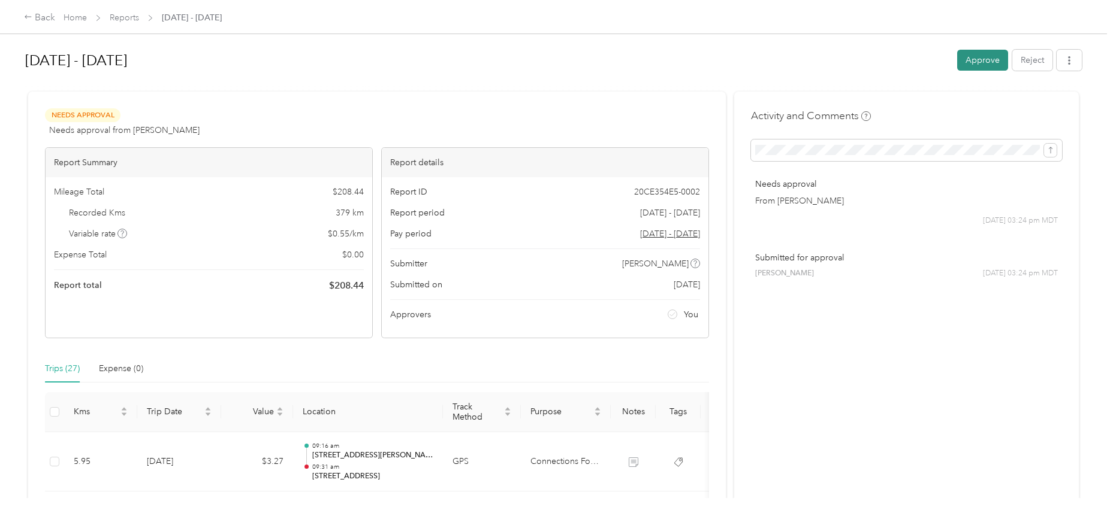
click at [985, 58] on button "Approve" at bounding box center [982, 60] width 51 height 21
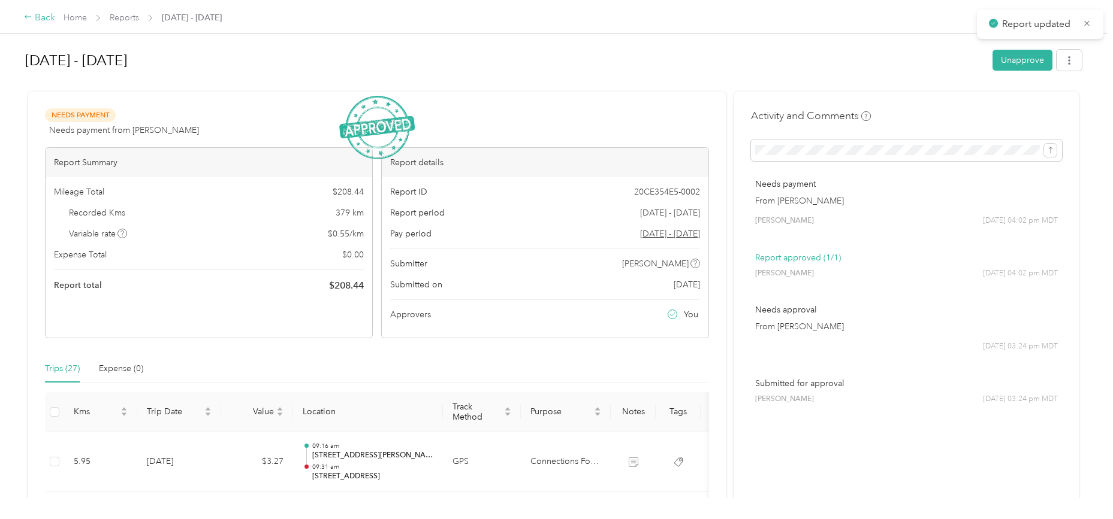
click at [38, 15] on div "Back" at bounding box center [39, 18] width 31 height 14
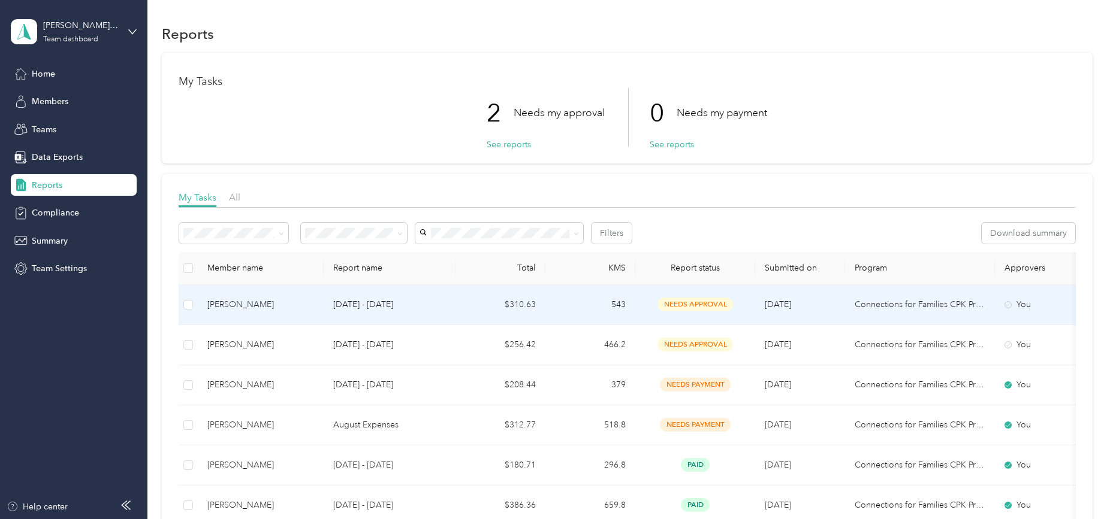
click at [391, 303] on p "[DATE] - [DATE]" at bounding box center [389, 304] width 113 height 13
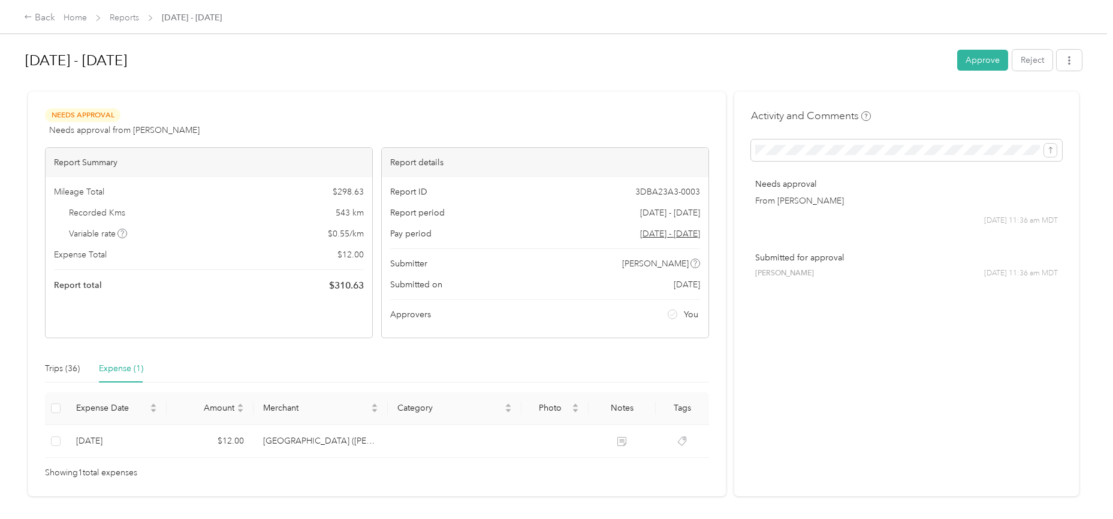
scroll to position [49, 0]
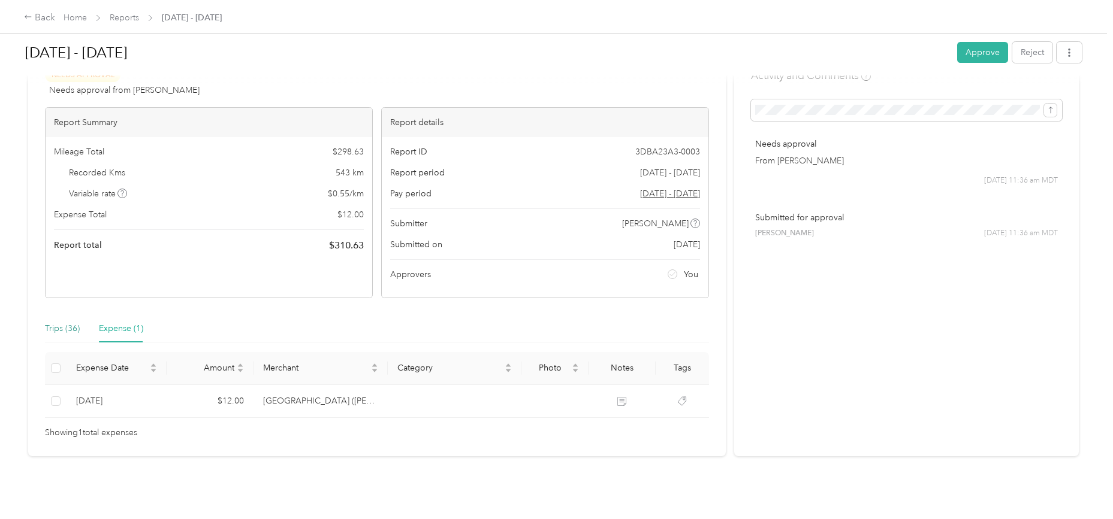
click at [55, 322] on div "Trips (36)" at bounding box center [62, 328] width 35 height 13
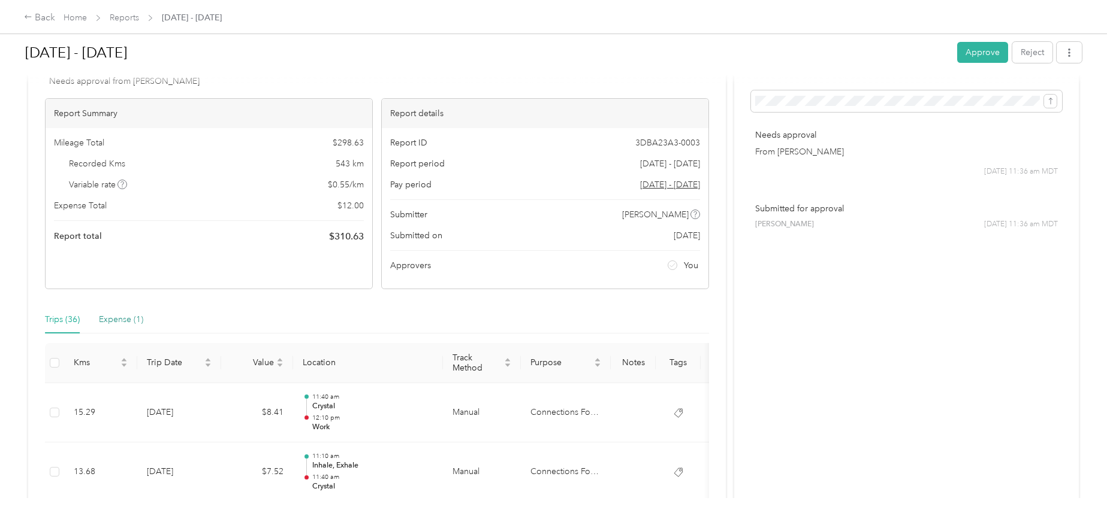
click at [119, 322] on div "Expense (1)" at bounding box center [121, 319] width 44 height 13
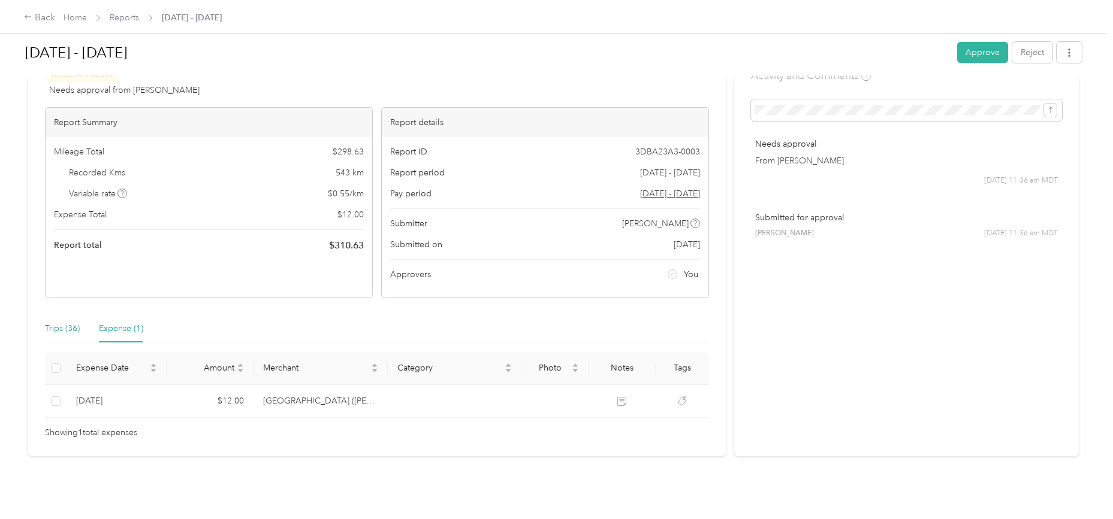
click at [46, 322] on div "Trips (36)" at bounding box center [62, 328] width 35 height 13
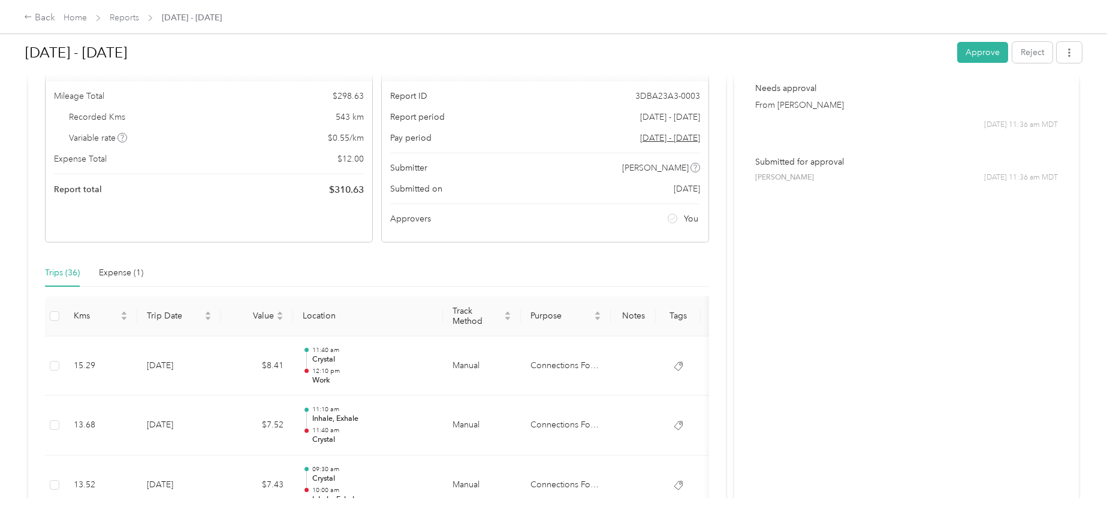
scroll to position [199, 0]
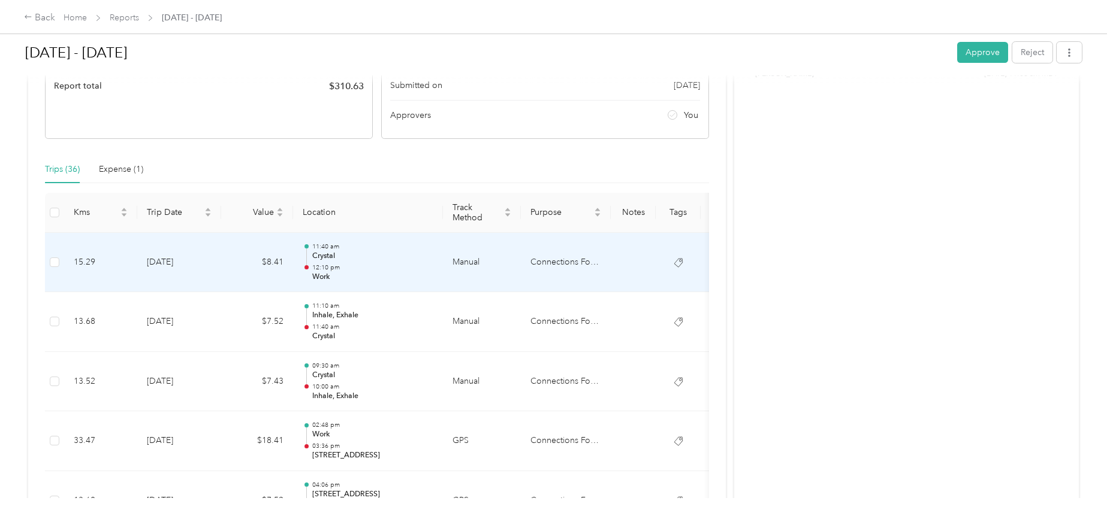
click at [173, 261] on td "[DATE]" at bounding box center [179, 263] width 84 height 60
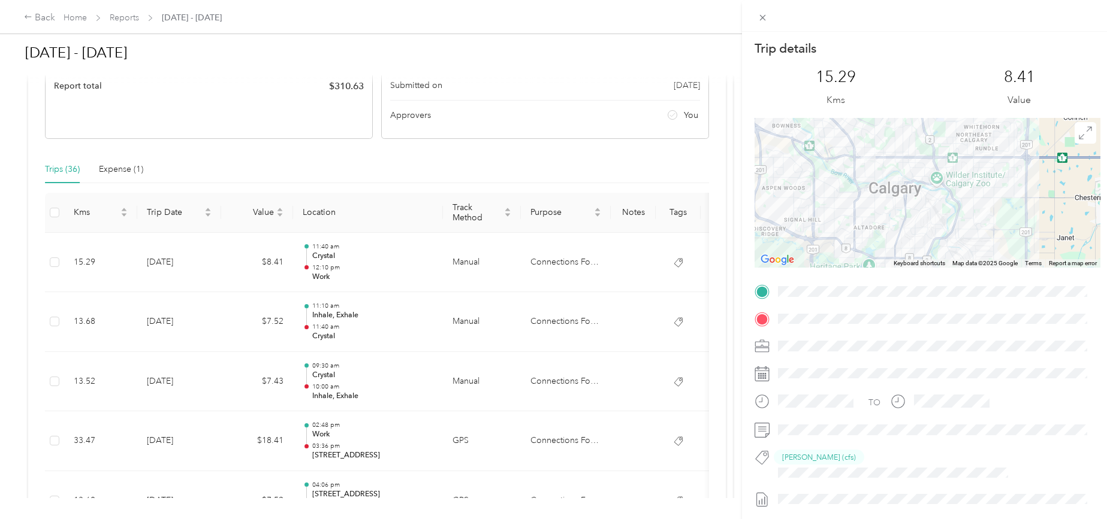
click at [169, 319] on div "Trip details This trip cannot be edited because it is either under review, appr…" at bounding box center [556, 259] width 1113 height 519
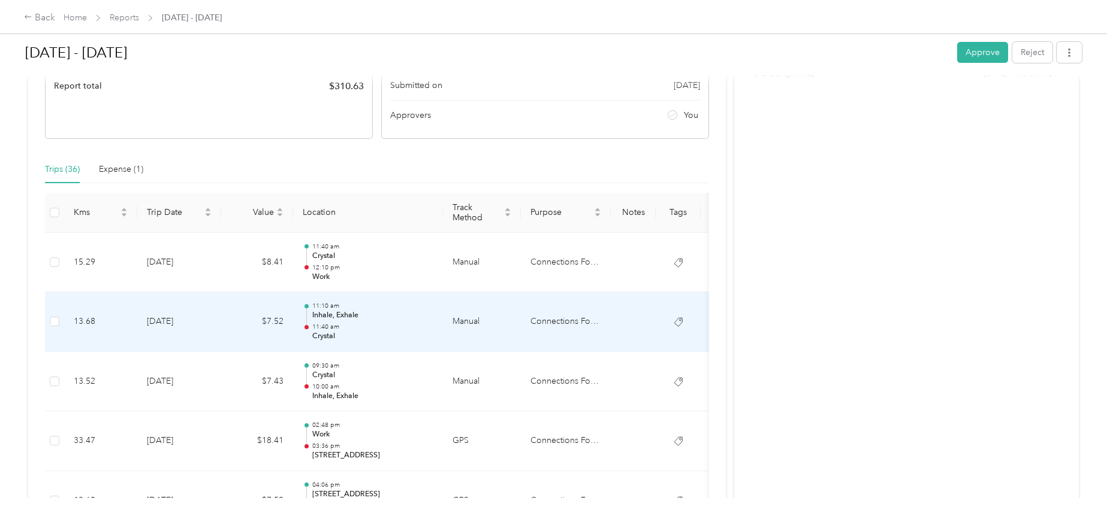
click at [169, 319] on td "[DATE]" at bounding box center [179, 322] width 84 height 60
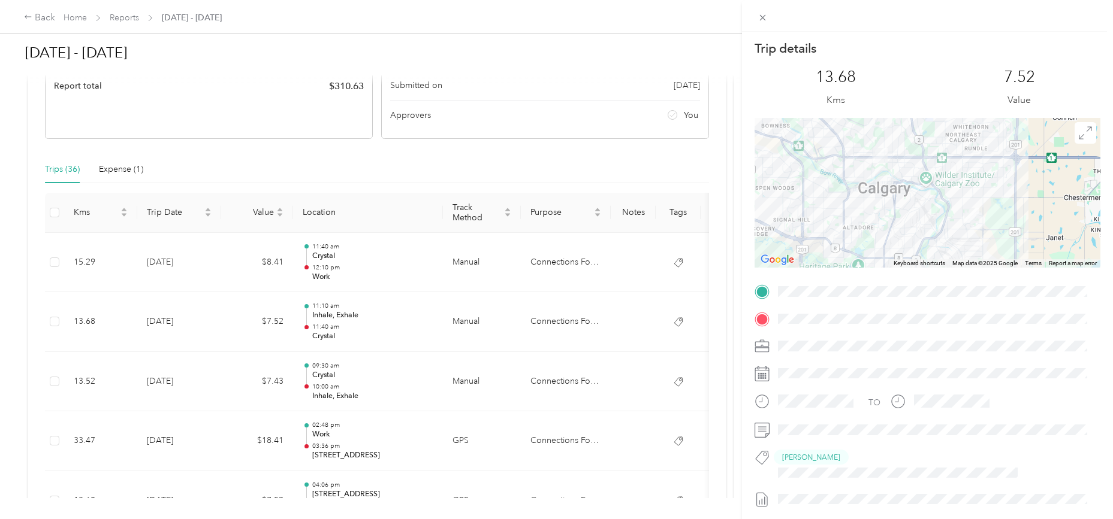
click at [959, 203] on div at bounding box center [927, 193] width 346 height 150
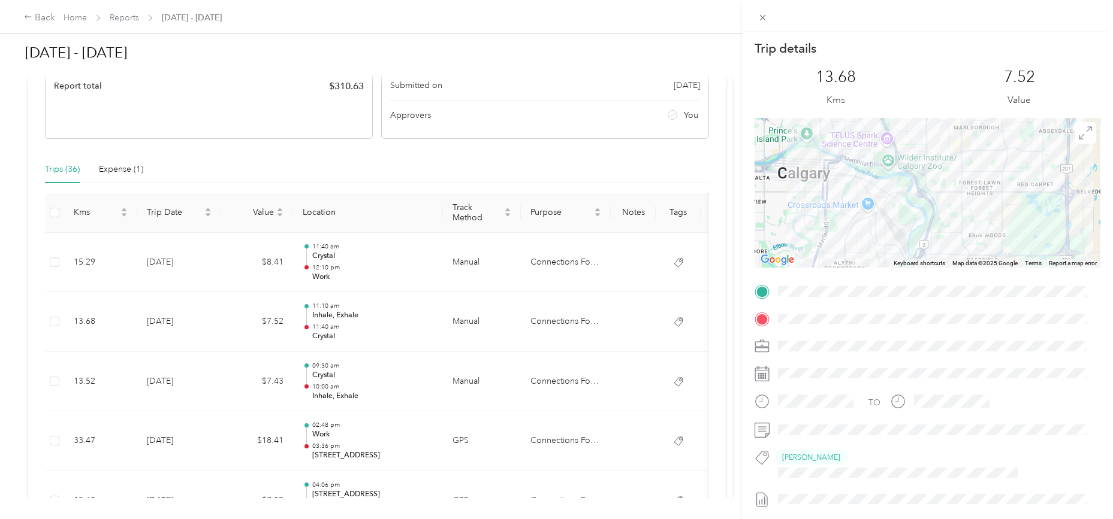
click at [956, 207] on div at bounding box center [927, 193] width 346 height 150
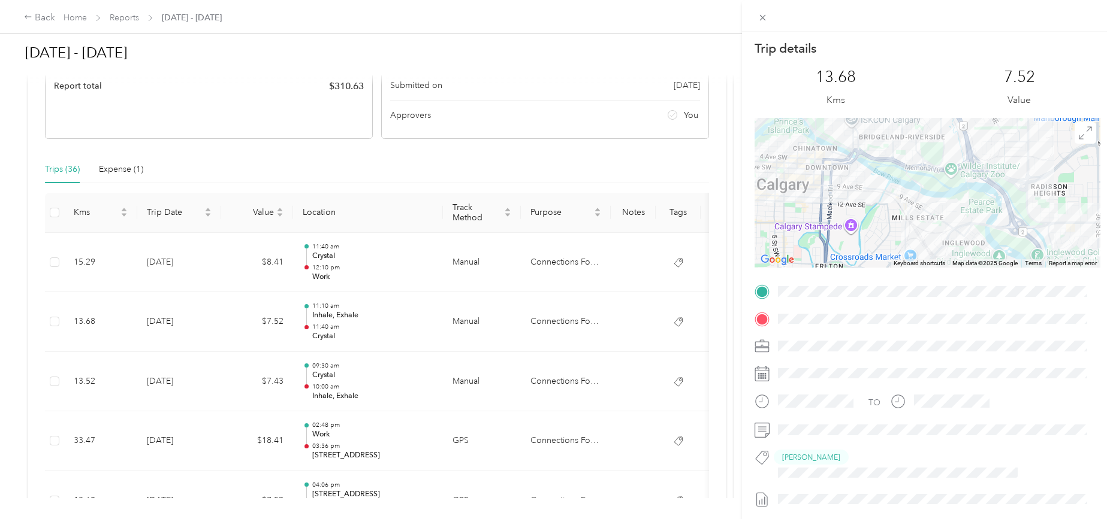
drag, startPoint x: 870, startPoint y: 167, endPoint x: 1018, endPoint y: 219, distance: 156.9
click at [1018, 219] on div at bounding box center [927, 193] width 346 height 150
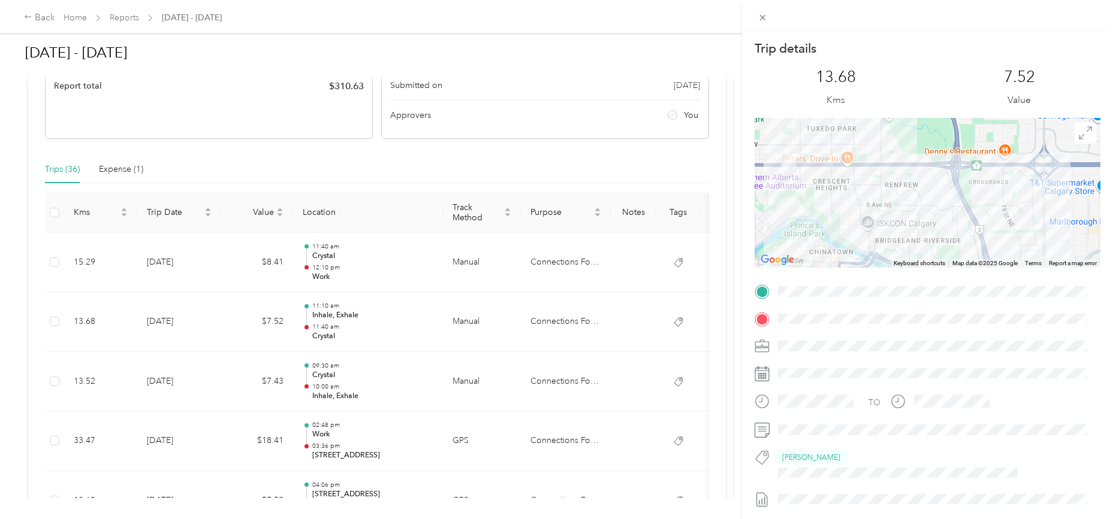
drag, startPoint x: 866, startPoint y: 141, endPoint x: 882, endPoint y: 247, distance: 106.7
click at [882, 247] on div at bounding box center [927, 193] width 346 height 150
click at [885, 201] on div at bounding box center [927, 193] width 346 height 150
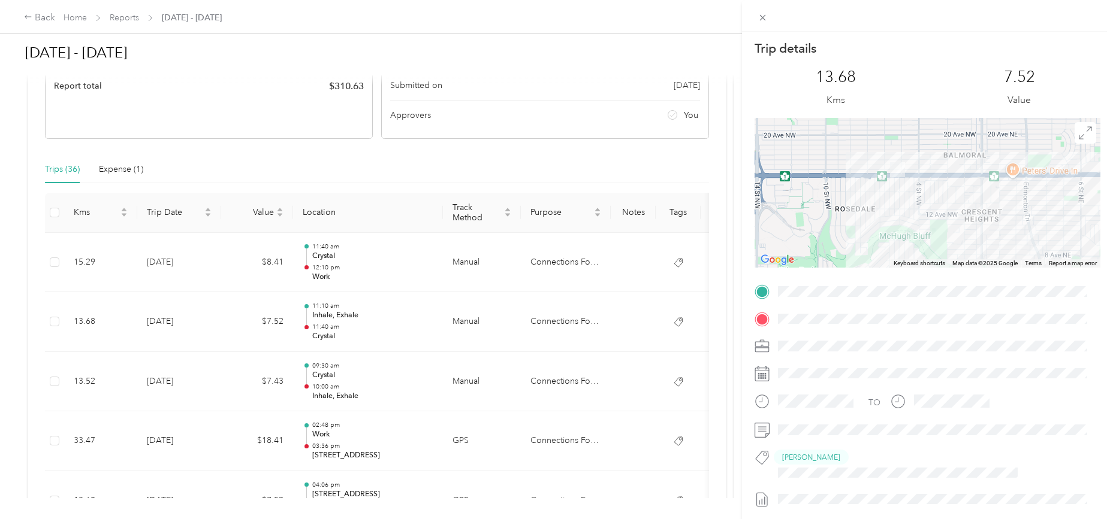
drag, startPoint x: 836, startPoint y: 186, endPoint x: 1062, endPoint y: 232, distance: 230.6
click at [1062, 232] on div at bounding box center [927, 193] width 346 height 150
click at [894, 171] on img at bounding box center [897, 169] width 15 height 15
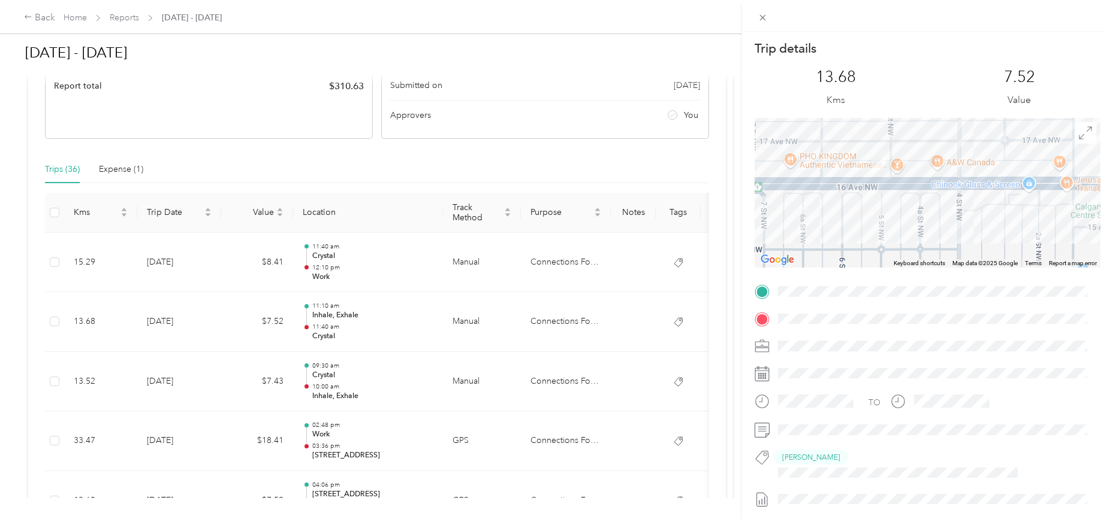
drag, startPoint x: 904, startPoint y: 165, endPoint x: 912, endPoint y: 228, distance: 63.4
click at [912, 228] on div at bounding box center [927, 193] width 346 height 150
click at [892, 188] on div at bounding box center [927, 193] width 346 height 150
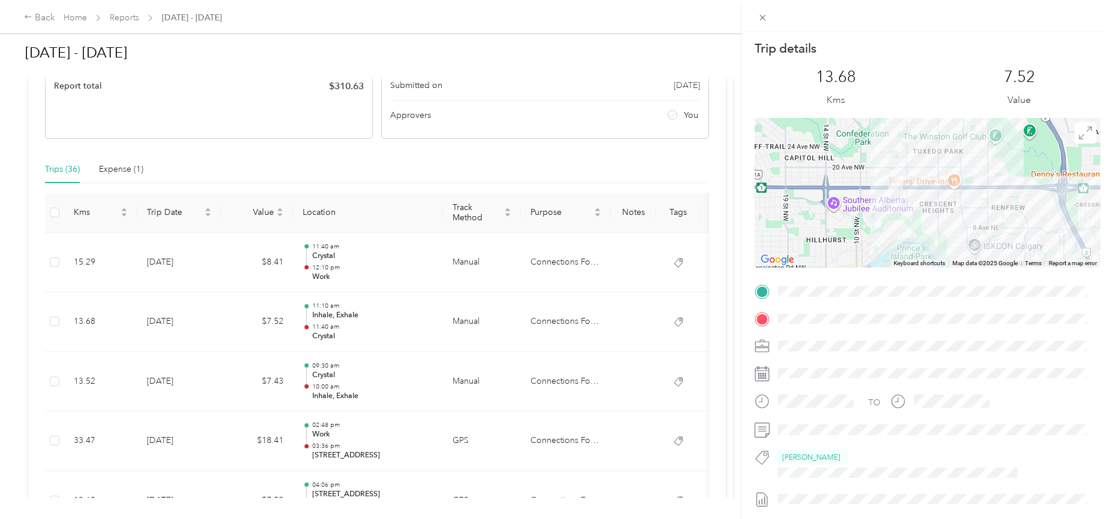
click at [165, 322] on div "Trip details This trip cannot be edited because it is either under review, appr…" at bounding box center [556, 259] width 1113 height 519
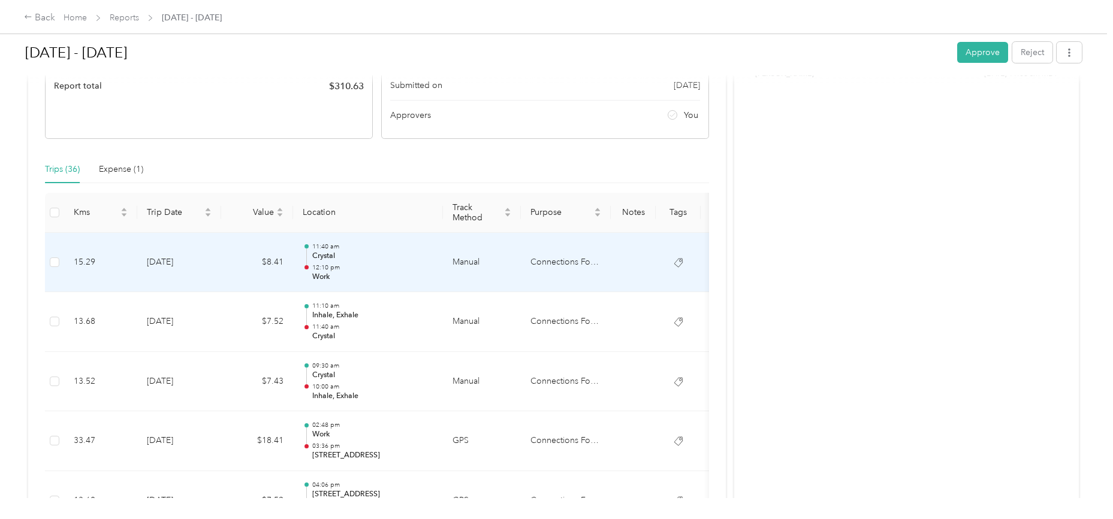
click at [171, 258] on td "[DATE]" at bounding box center [179, 263] width 84 height 60
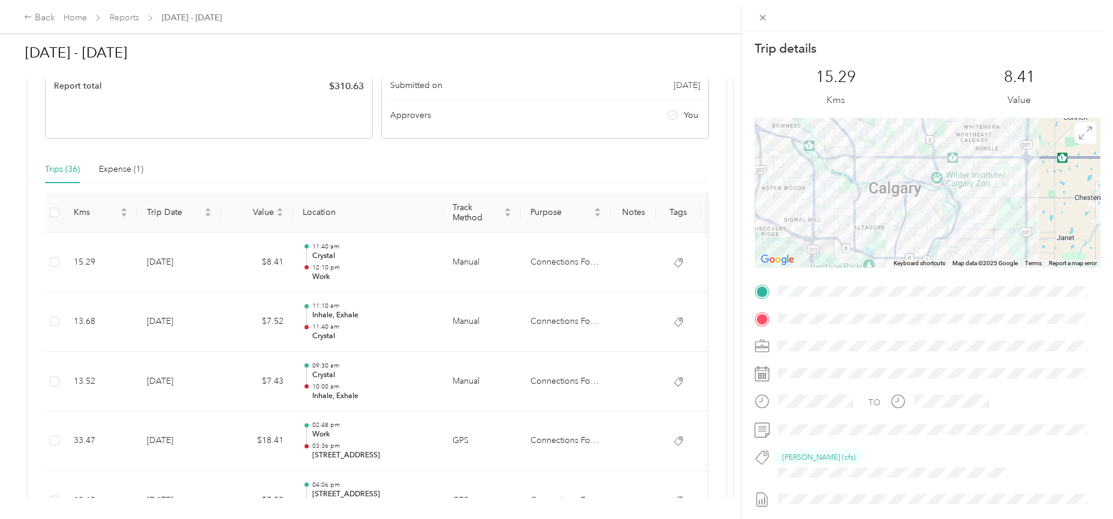
click at [173, 380] on div "Trip details This trip cannot be edited because it is either under review, appr…" at bounding box center [556, 259] width 1113 height 519
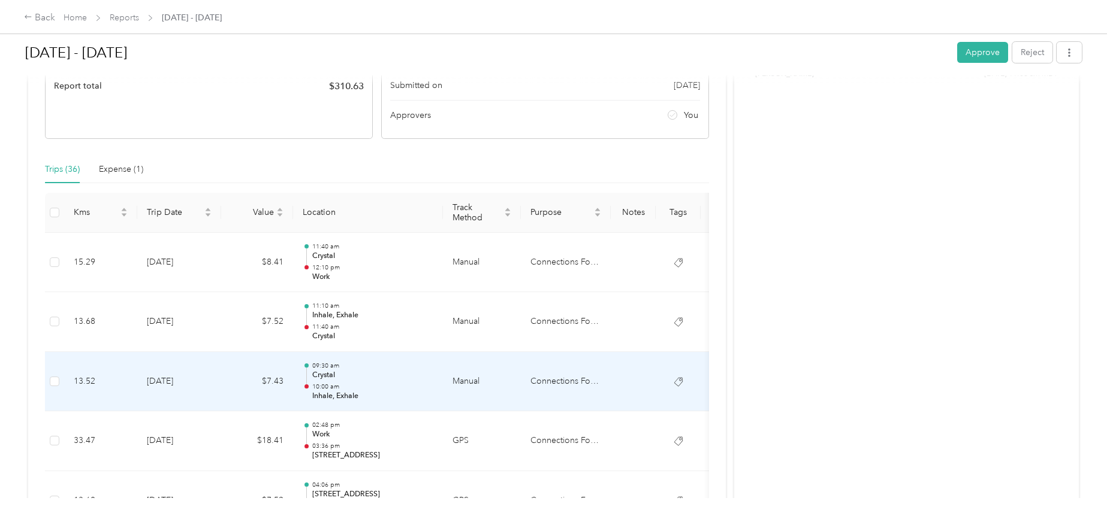
scroll to position [300, 0]
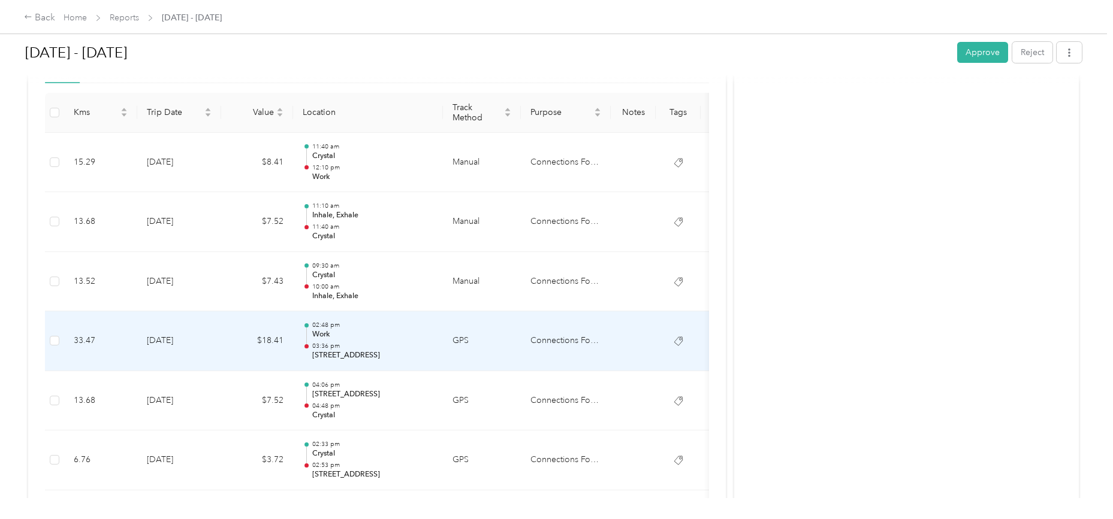
click at [158, 341] on td "[DATE]" at bounding box center [179, 342] width 84 height 60
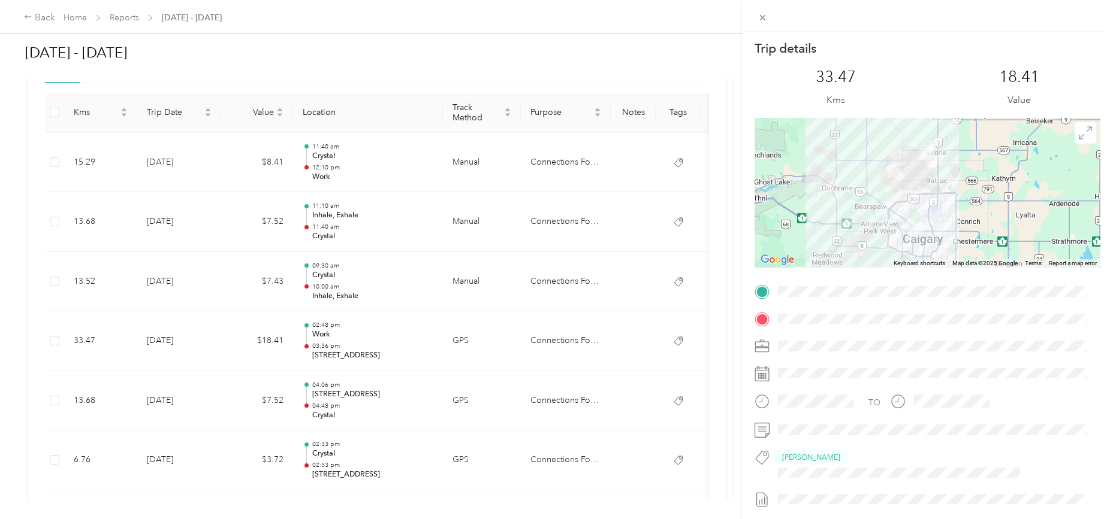
click at [159, 404] on div "Trip details This trip cannot be edited because it is either under review, appr…" at bounding box center [556, 259] width 1113 height 519
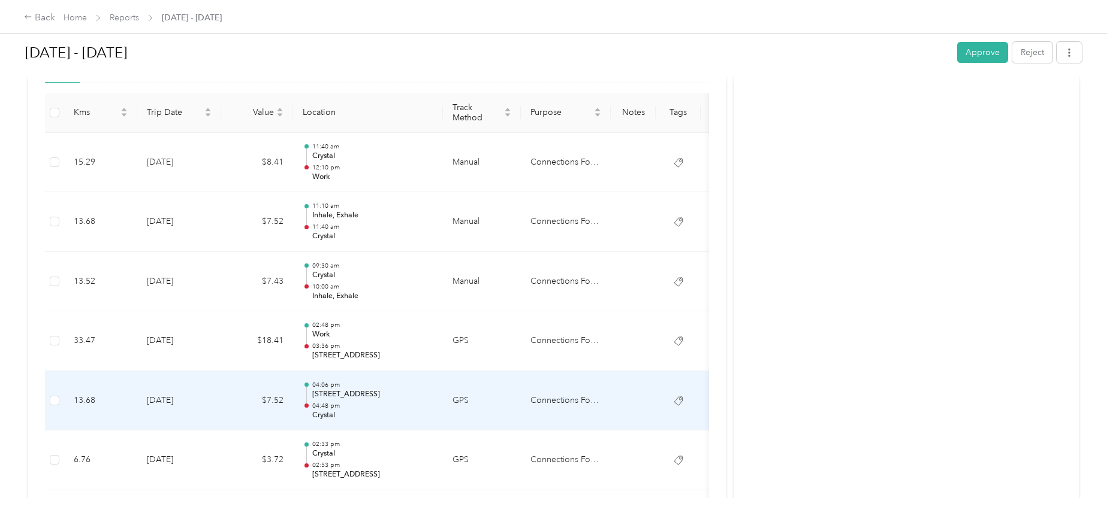
scroll to position [400, 0]
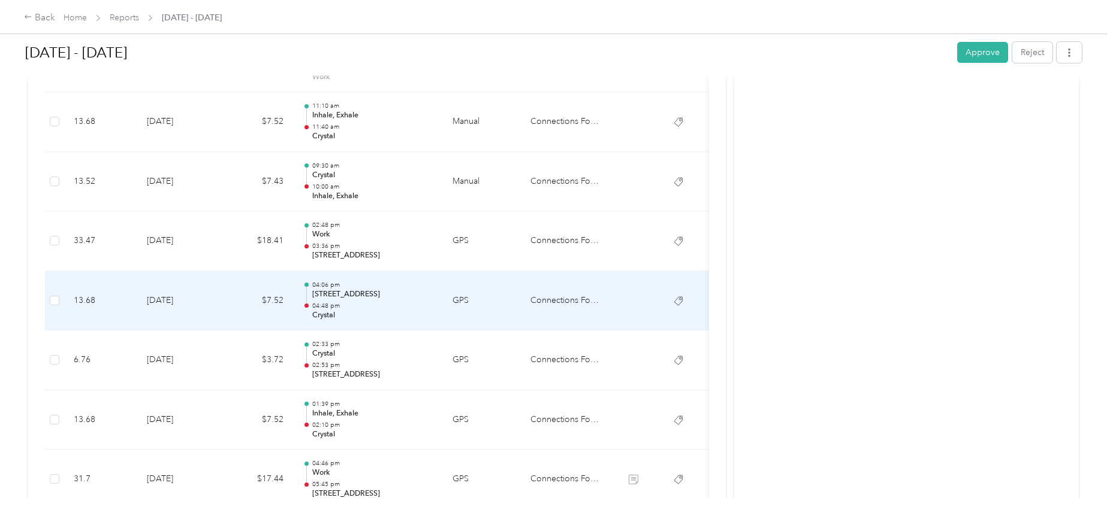
click at [167, 299] on td "[DATE]" at bounding box center [179, 301] width 84 height 60
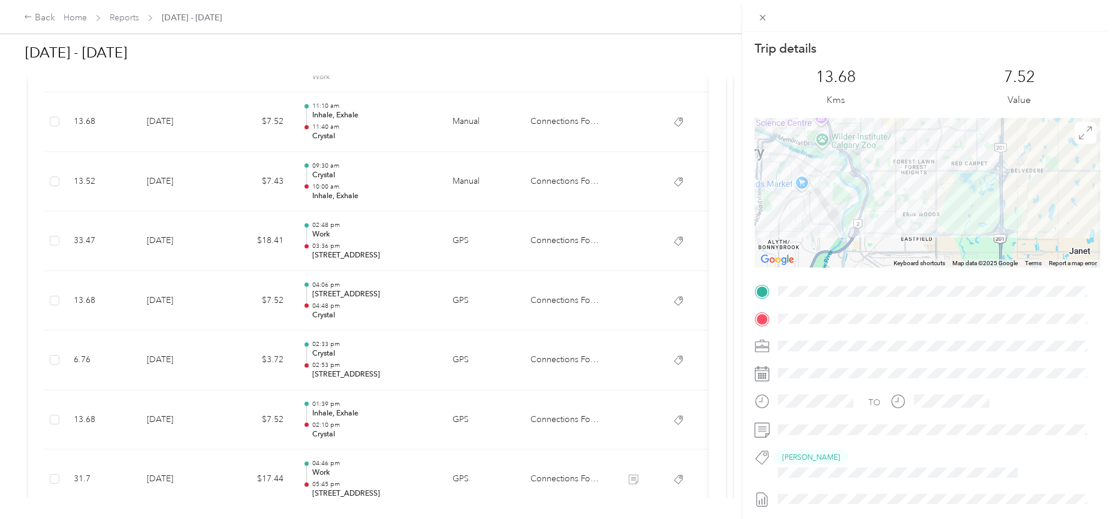
click at [167, 299] on div "Trip details This trip cannot be edited because it is either under review, appr…" at bounding box center [556, 259] width 1113 height 519
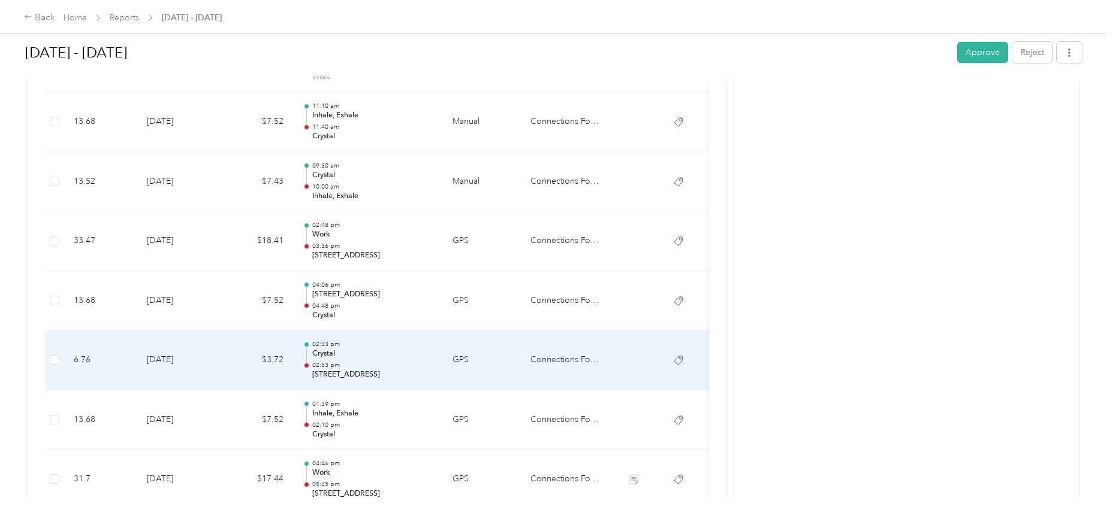
click at [167, 357] on td "[DATE]" at bounding box center [179, 361] width 84 height 60
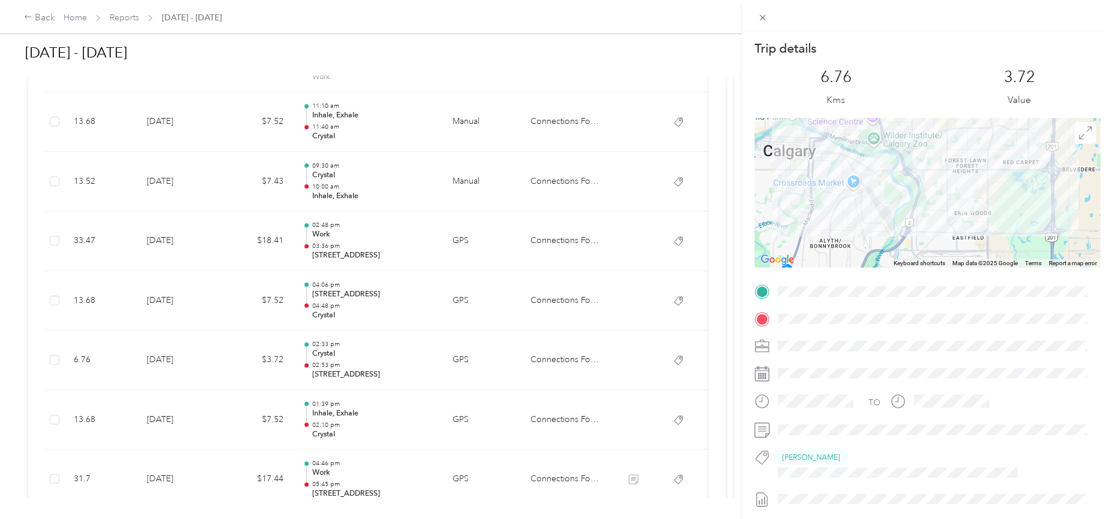
click at [166, 358] on div "Trip details This trip cannot be edited because it is either under review, appr…" at bounding box center [556, 259] width 1113 height 519
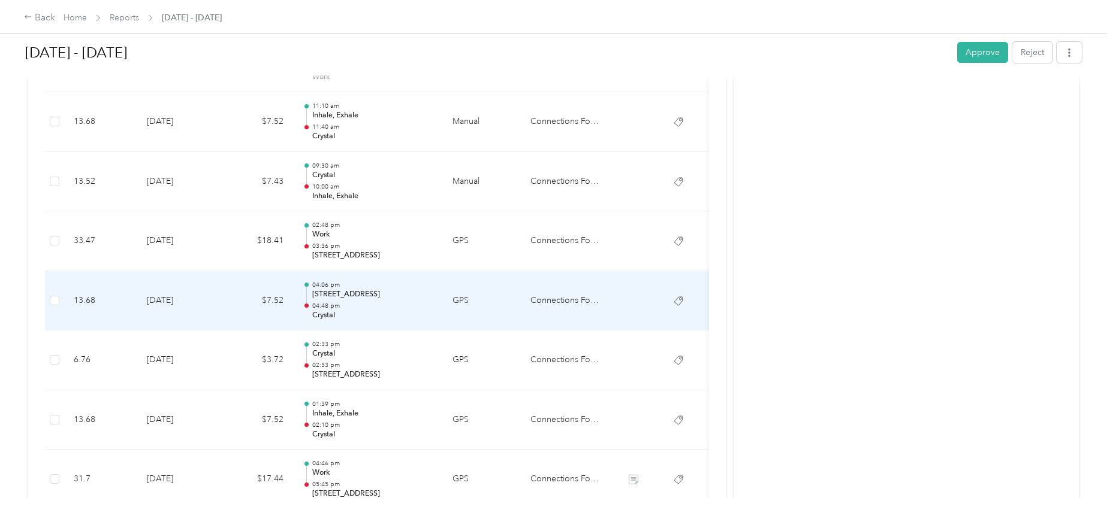
click at [168, 297] on td "[DATE]" at bounding box center [179, 301] width 84 height 60
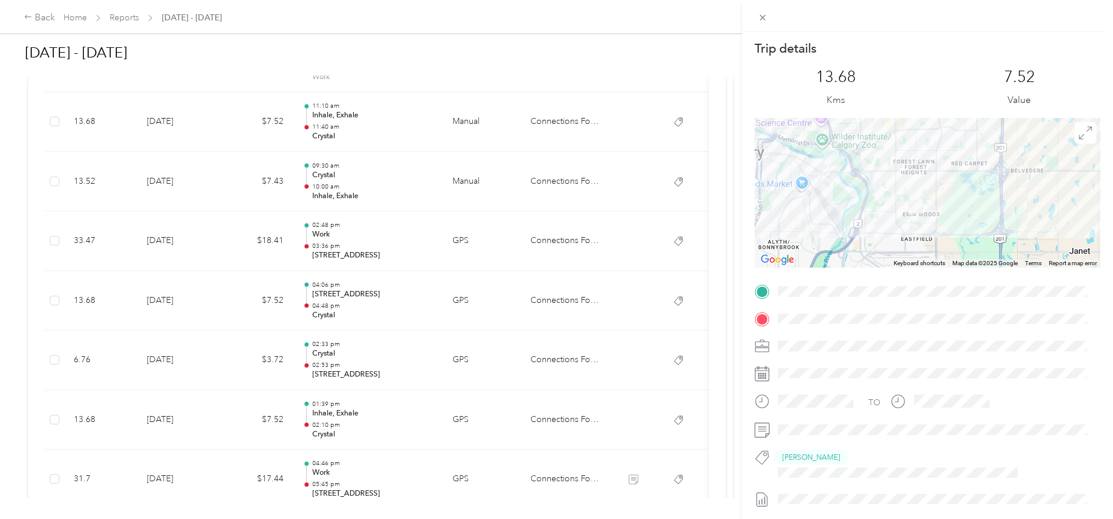
click at [867, 200] on div at bounding box center [927, 193] width 346 height 150
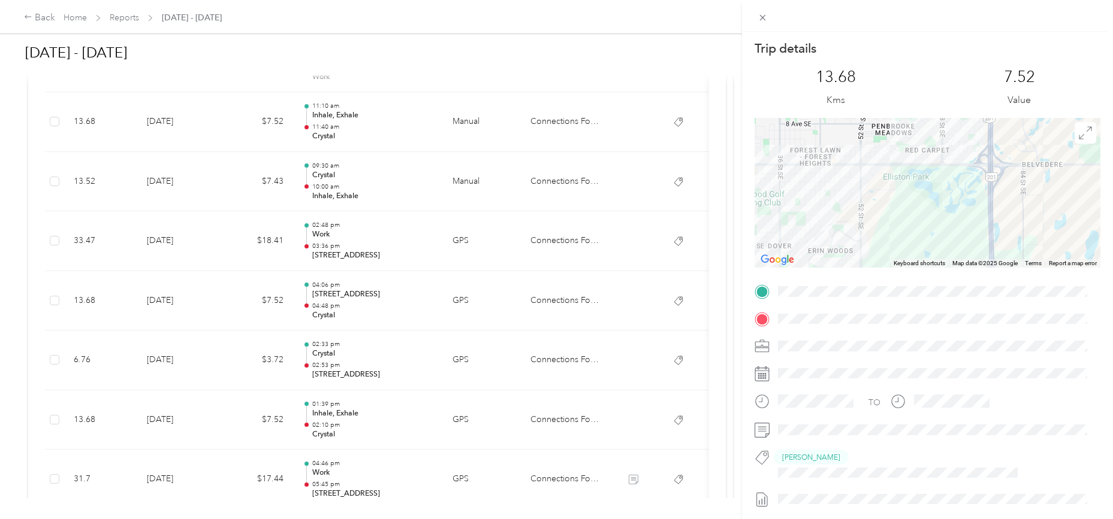
drag, startPoint x: 962, startPoint y: 185, endPoint x: 817, endPoint y: 208, distance: 146.3
click at [817, 208] on div at bounding box center [927, 193] width 346 height 150
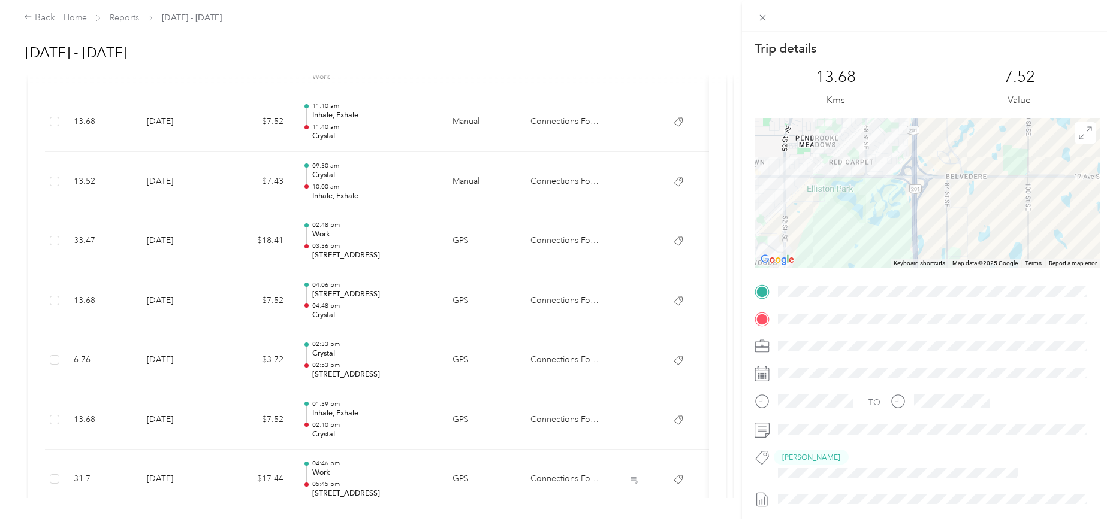
drag, startPoint x: 975, startPoint y: 192, endPoint x: 887, endPoint y: 204, distance: 88.3
click at [887, 204] on div at bounding box center [927, 193] width 346 height 150
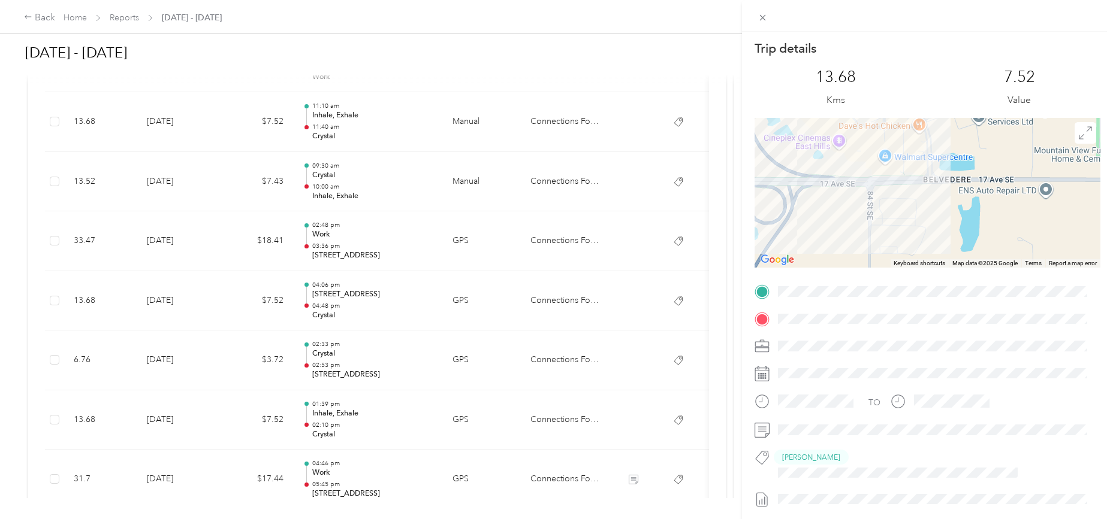
drag, startPoint x: 1007, startPoint y: 164, endPoint x: 914, endPoint y: 208, distance: 102.9
click at [914, 208] on div at bounding box center [927, 193] width 346 height 150
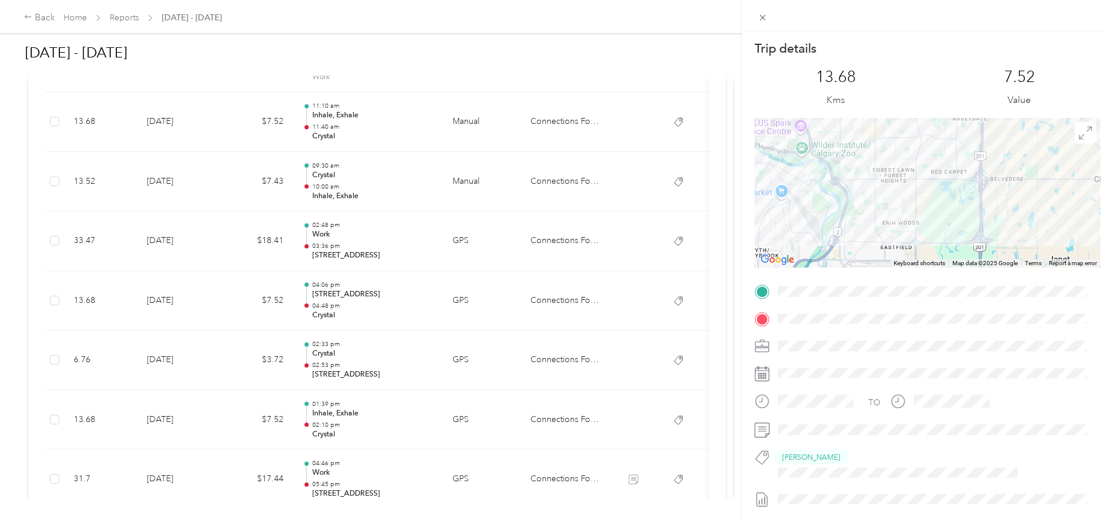
drag, startPoint x: 829, startPoint y: 179, endPoint x: 923, endPoint y: 179, distance: 94.1
click at [923, 179] on div at bounding box center [927, 193] width 346 height 150
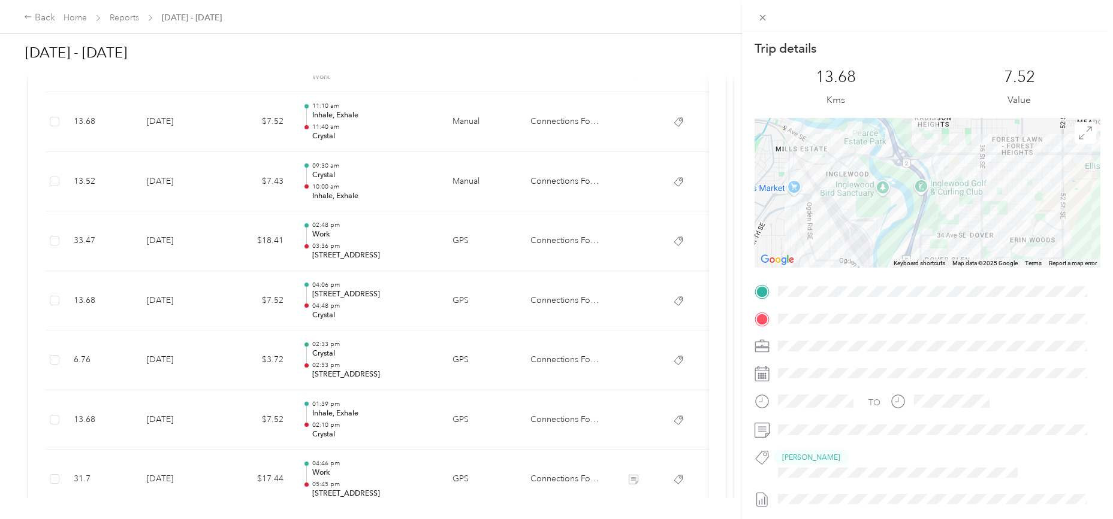
drag, startPoint x: 827, startPoint y: 184, endPoint x: 935, endPoint y: 183, distance: 108.4
click at [935, 183] on div at bounding box center [927, 193] width 346 height 150
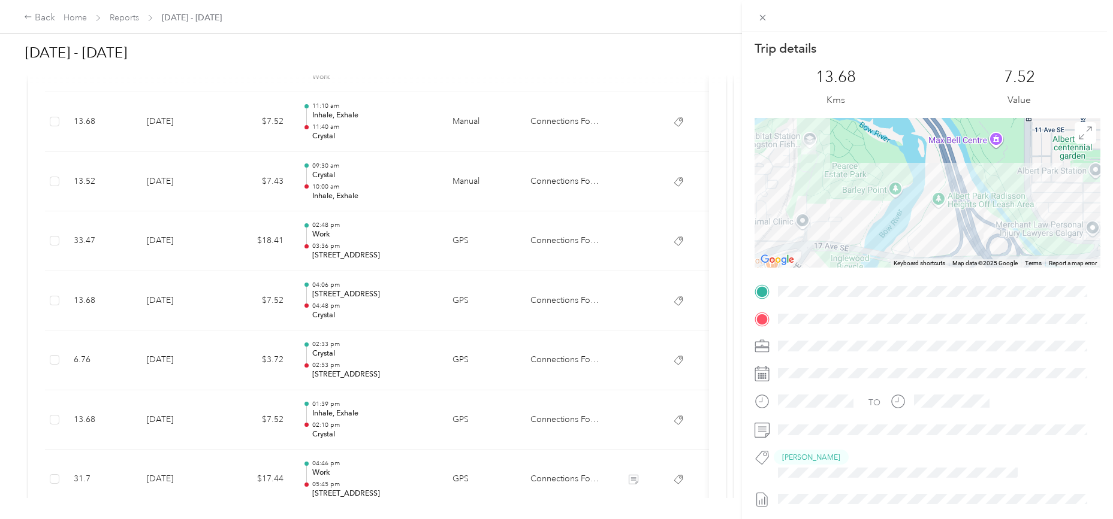
drag, startPoint x: 908, startPoint y: 152, endPoint x: 1114, endPoint y: 330, distance: 271.9
click at [1107, 330] on html "Back Home Reports [DATE] - [DATE] [DATE] - [DATE] Approve Reject Needs Approval…" at bounding box center [553, 259] width 1107 height 519
click at [803, 149] on img at bounding box center [808, 147] width 15 height 15
click at [805, 147] on img at bounding box center [808, 147] width 15 height 15
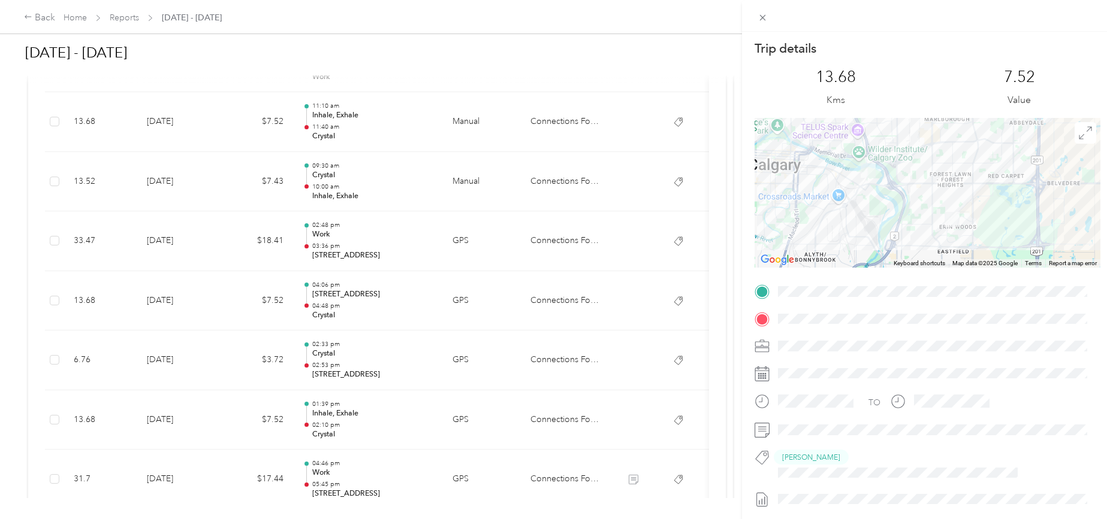
drag, startPoint x: 1012, startPoint y: 195, endPoint x: 934, endPoint y: 172, distance: 81.7
click at [934, 172] on div at bounding box center [927, 193] width 346 height 150
click at [997, 211] on div at bounding box center [927, 193] width 346 height 150
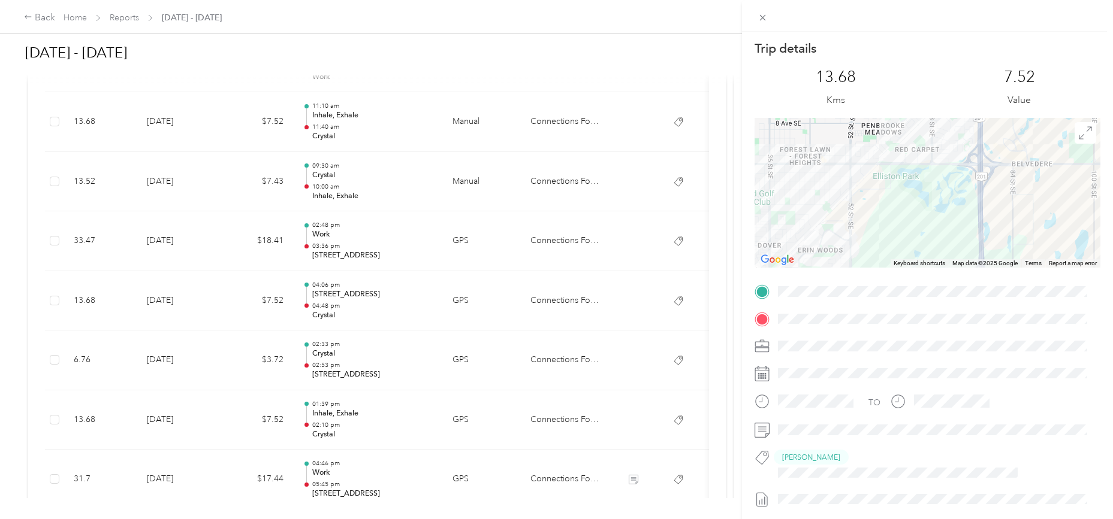
drag, startPoint x: 1024, startPoint y: 198, endPoint x: 930, endPoint y: 207, distance: 94.5
click at [930, 207] on div at bounding box center [927, 193] width 346 height 150
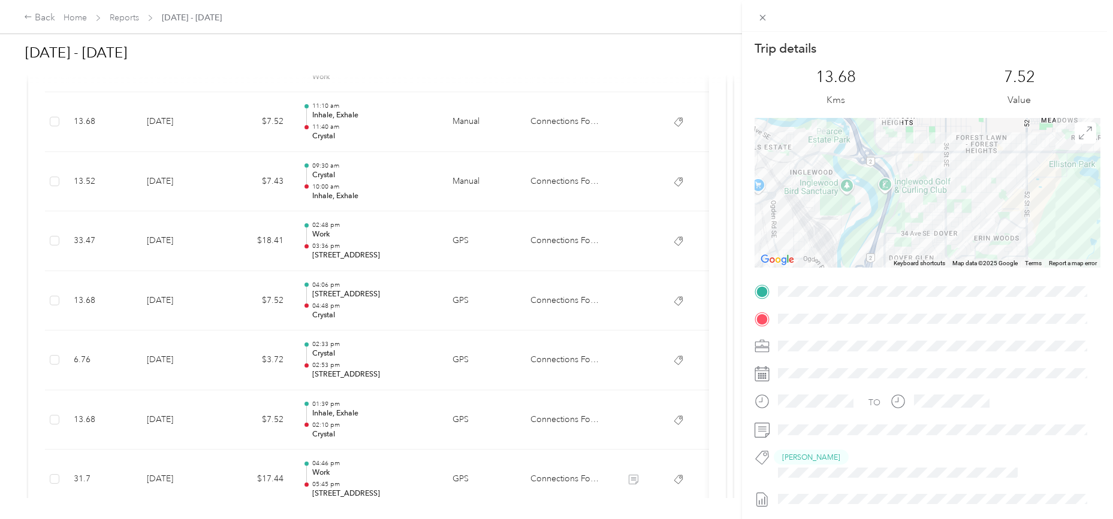
drag, startPoint x: 867, startPoint y: 198, endPoint x: 1045, endPoint y: 186, distance: 177.7
click at [1045, 186] on div at bounding box center [927, 193] width 346 height 150
click at [175, 359] on div "Trip details This trip cannot be edited because it is either under review, appr…" at bounding box center [556, 259] width 1113 height 519
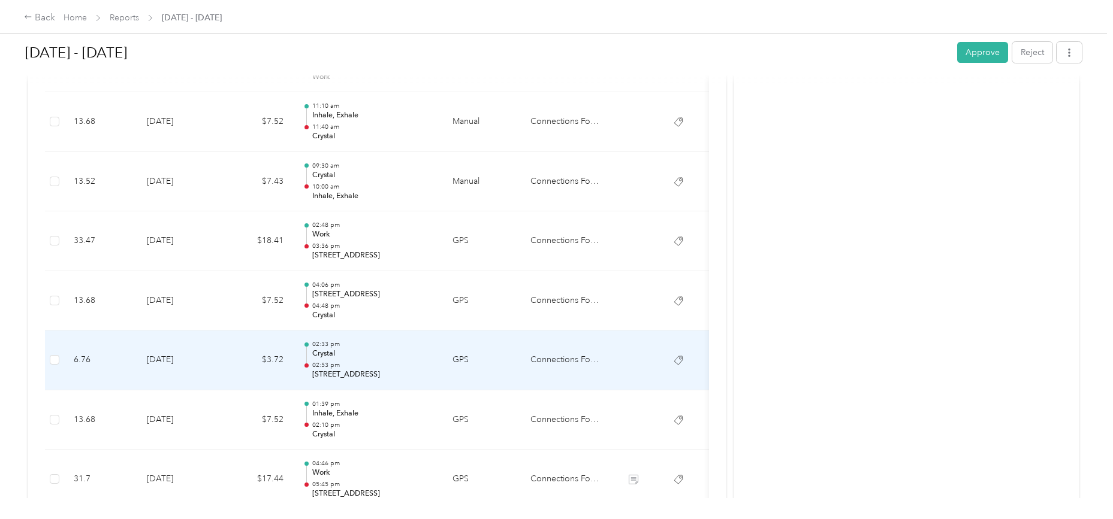
click at [175, 359] on td "[DATE]" at bounding box center [179, 361] width 84 height 60
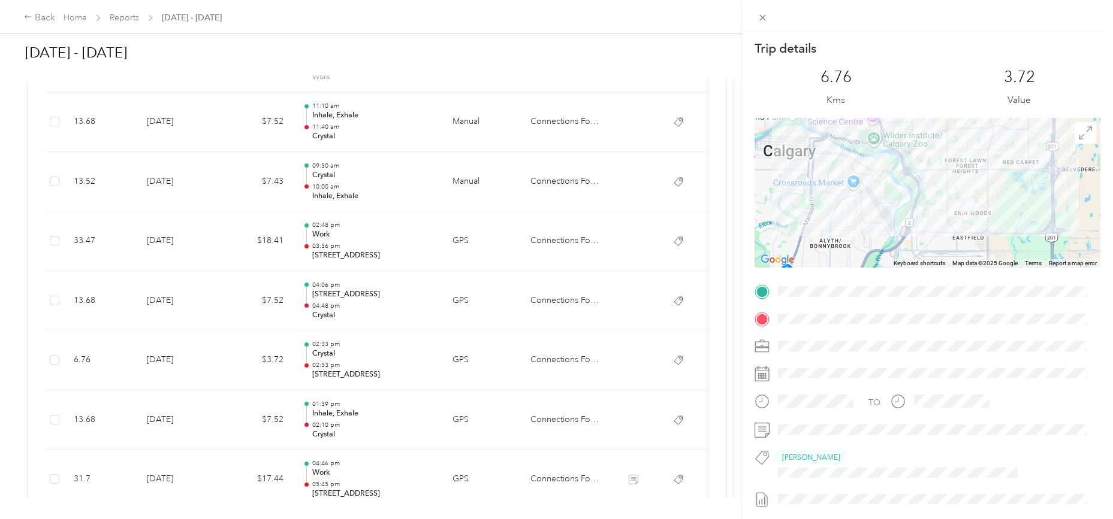
click at [175, 303] on div "Trip details This trip cannot be edited because it is either under review, appr…" at bounding box center [556, 259] width 1113 height 519
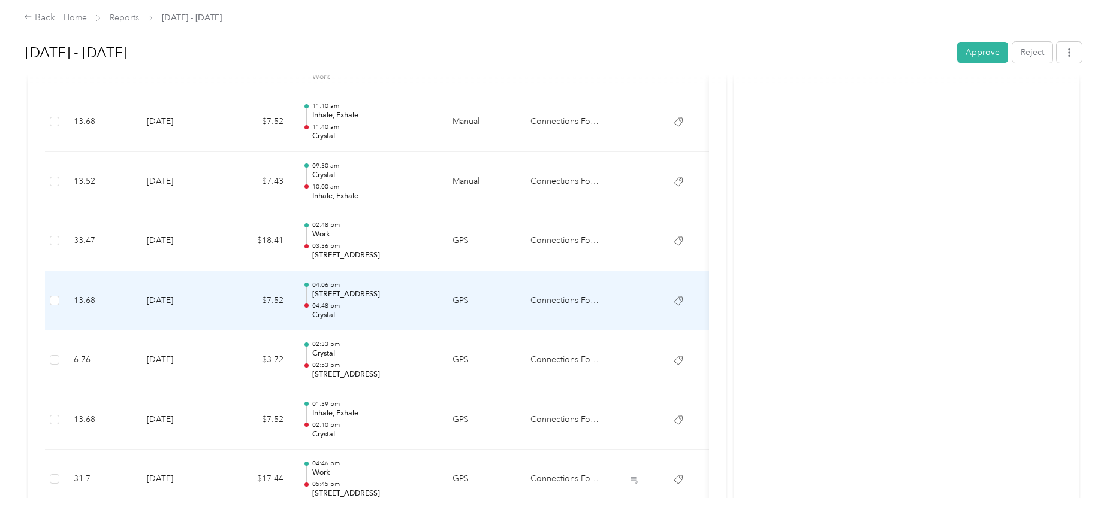
click at [175, 302] on td "[DATE]" at bounding box center [179, 301] width 84 height 60
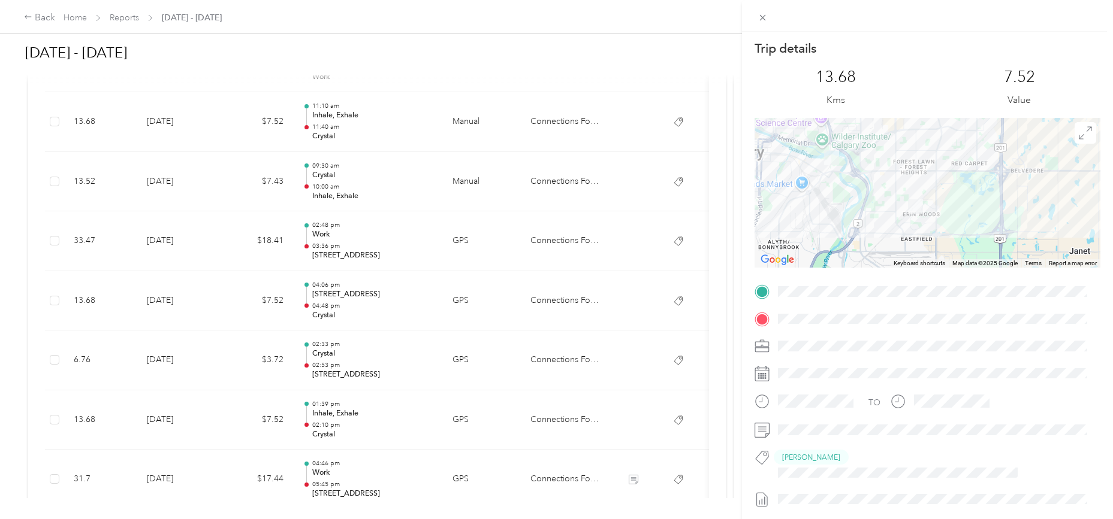
click at [171, 240] on div "Trip details This trip cannot be edited because it is either under review, appr…" at bounding box center [556, 259] width 1113 height 519
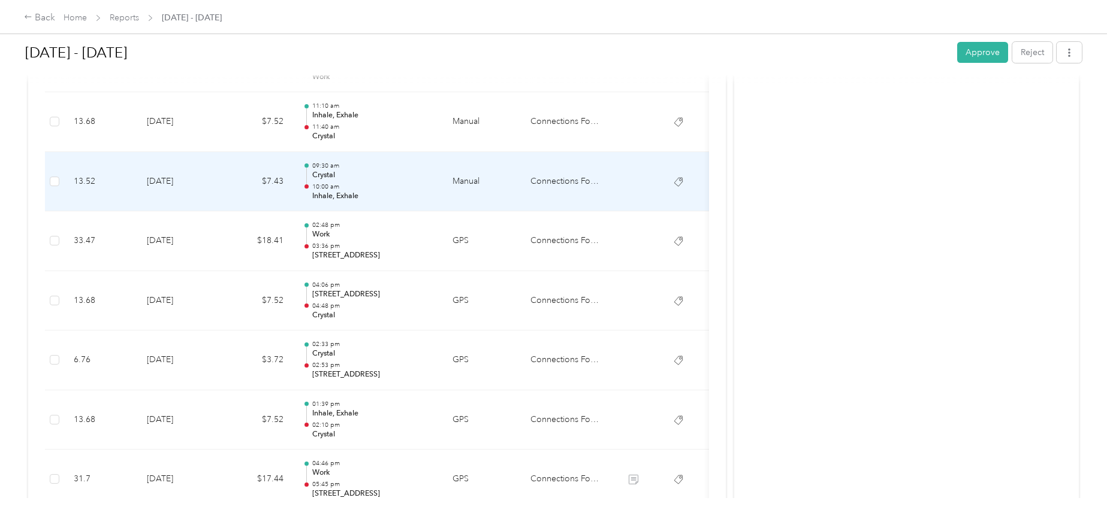
click at [175, 177] on td "[DATE]" at bounding box center [179, 182] width 84 height 60
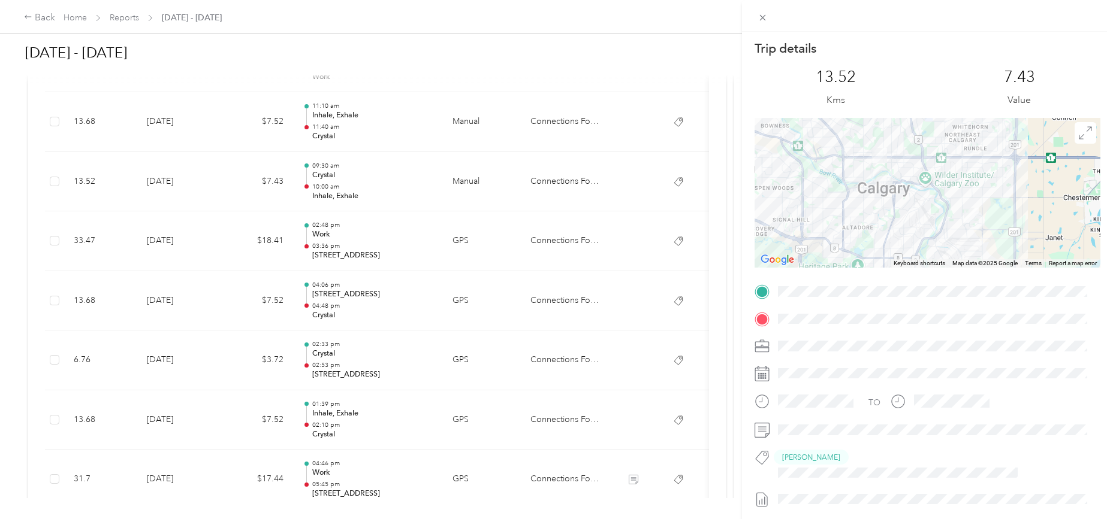
click at [176, 117] on div "Trip details This trip cannot be edited because it is either under review, appr…" at bounding box center [556, 259] width 1113 height 519
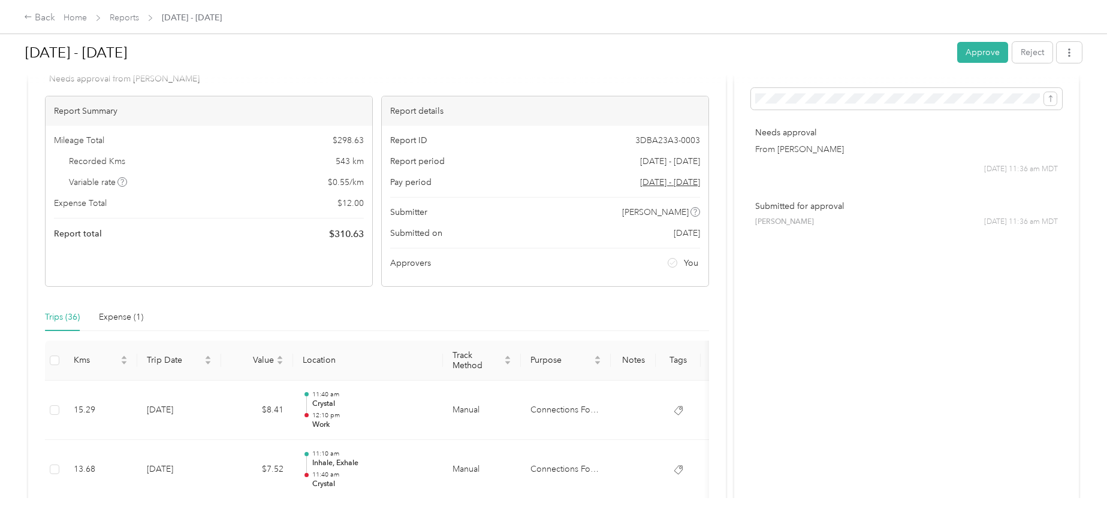
scroll to position [0, 0]
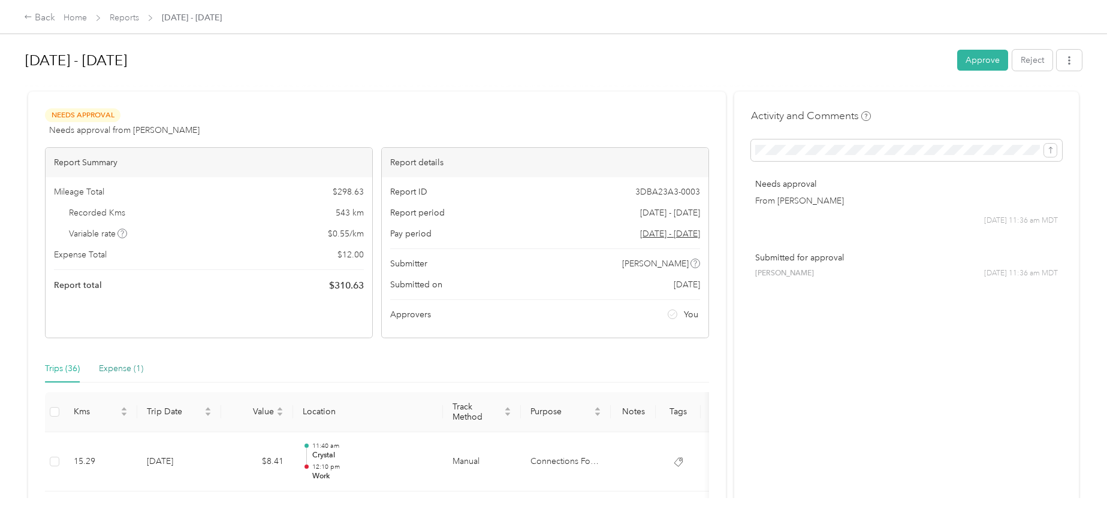
click at [117, 368] on div "Expense (1)" at bounding box center [121, 368] width 44 height 13
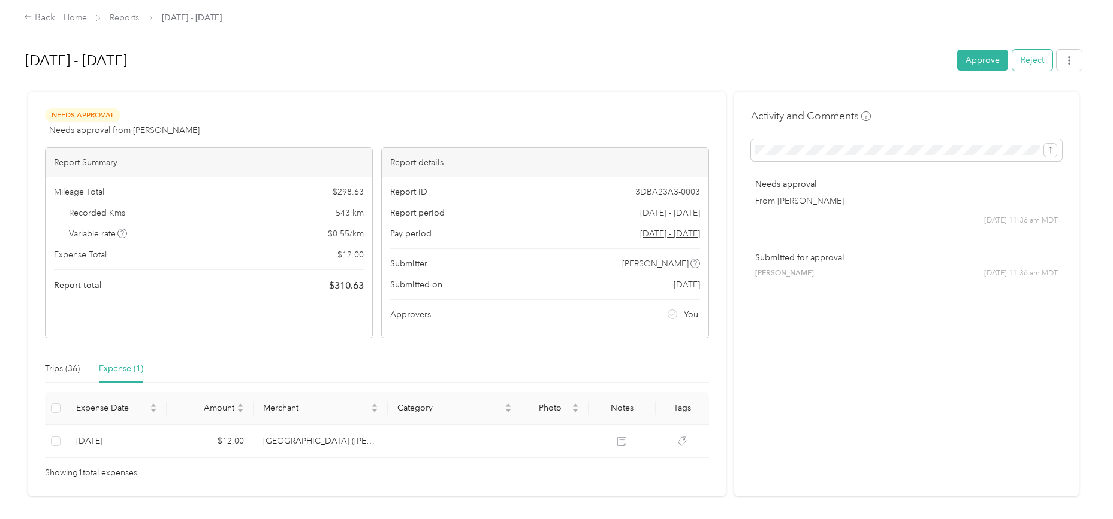
click at [1020, 61] on button "Reject" at bounding box center [1032, 60] width 40 height 21
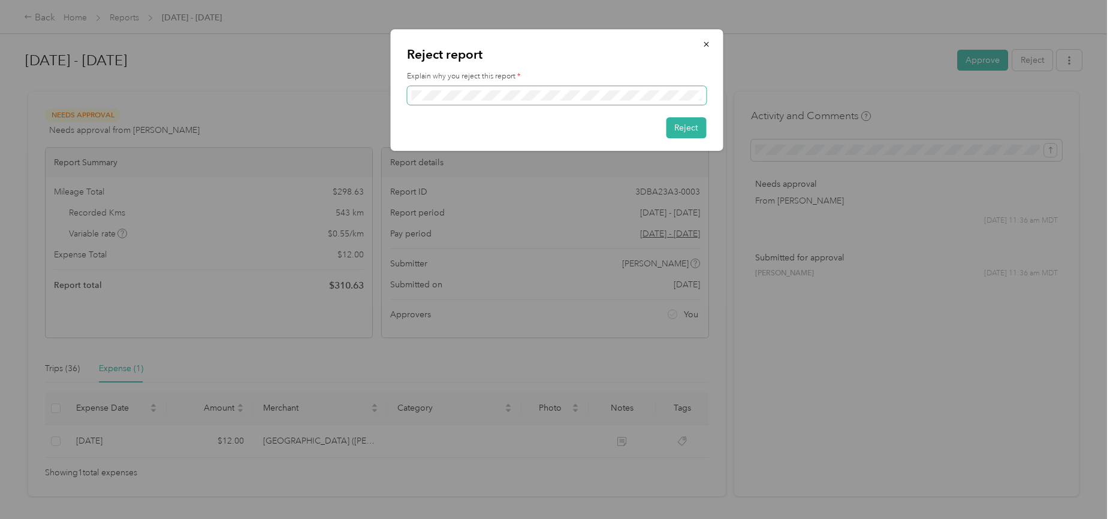
scroll to position [0, 40]
click at [693, 130] on button "Reject" at bounding box center [686, 127] width 40 height 21
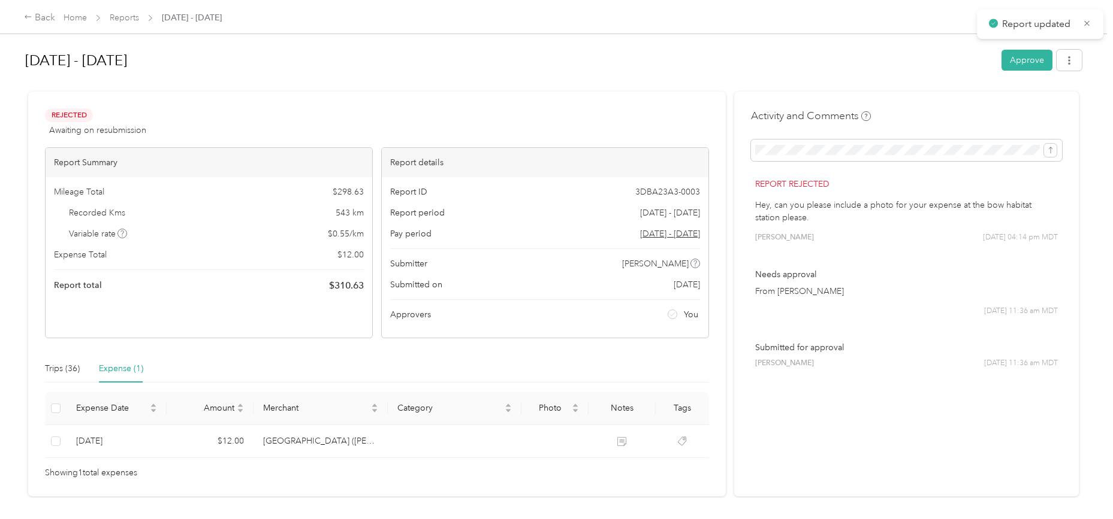
click at [41, 17] on div "Back" at bounding box center [39, 18] width 31 height 14
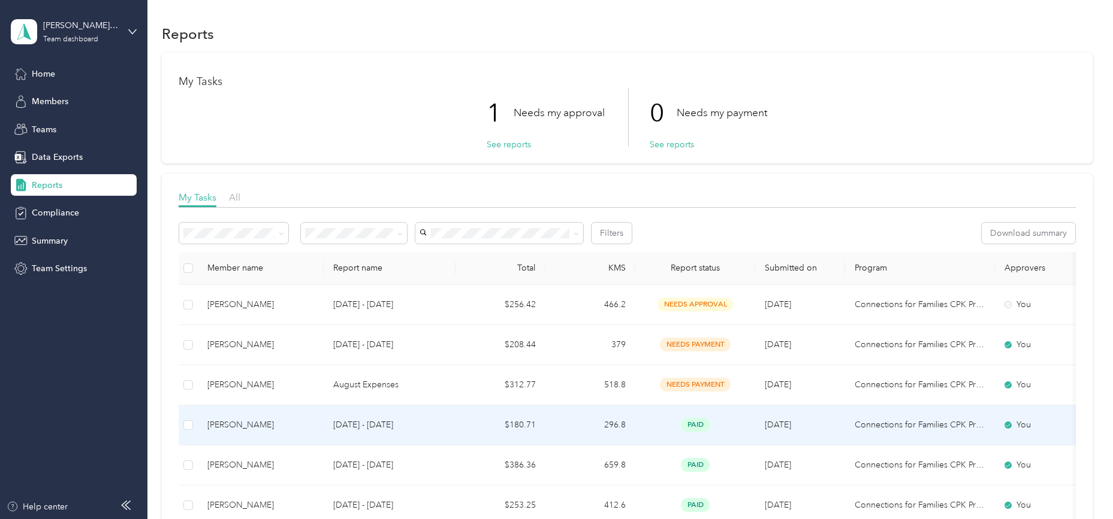
click at [369, 425] on p "[DATE] - [DATE]" at bounding box center [389, 425] width 113 height 13
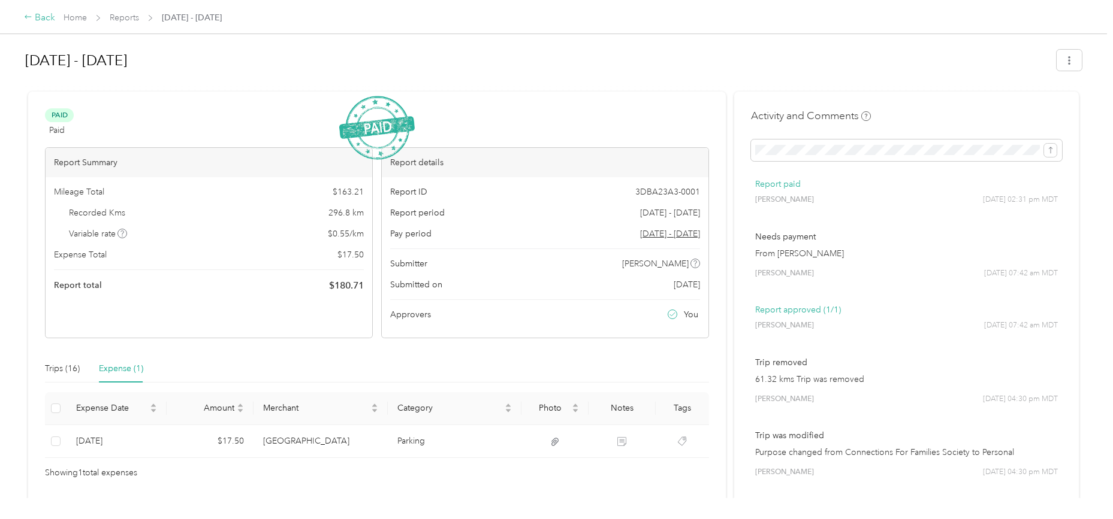
click at [38, 17] on div "Back" at bounding box center [39, 18] width 31 height 14
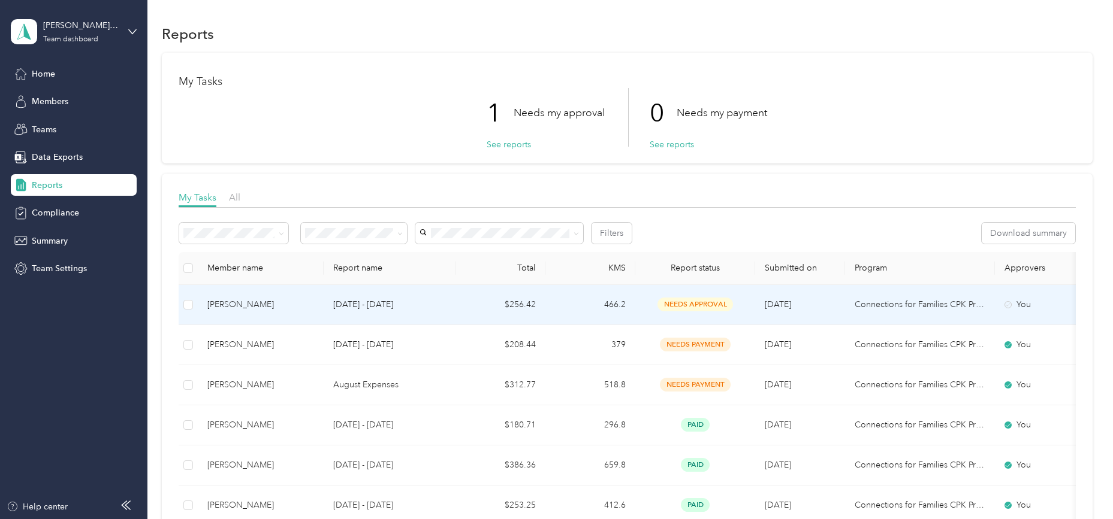
click at [238, 302] on div "[PERSON_NAME]" at bounding box center [260, 304] width 107 height 13
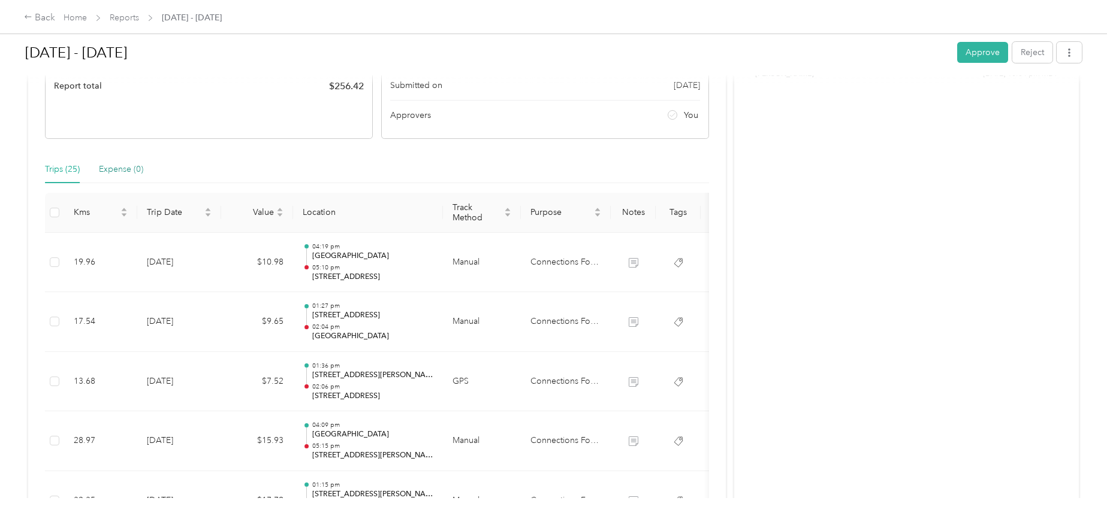
click at [126, 168] on div "Expense (0)" at bounding box center [121, 169] width 44 height 13
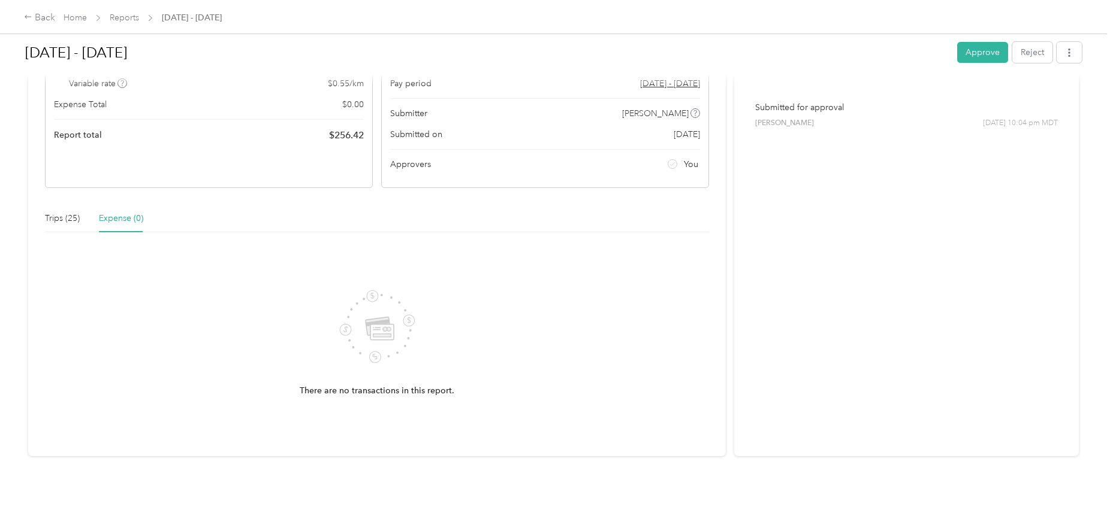
scroll to position [159, 0]
click at [55, 212] on div "Trips (25)" at bounding box center [62, 218] width 35 height 13
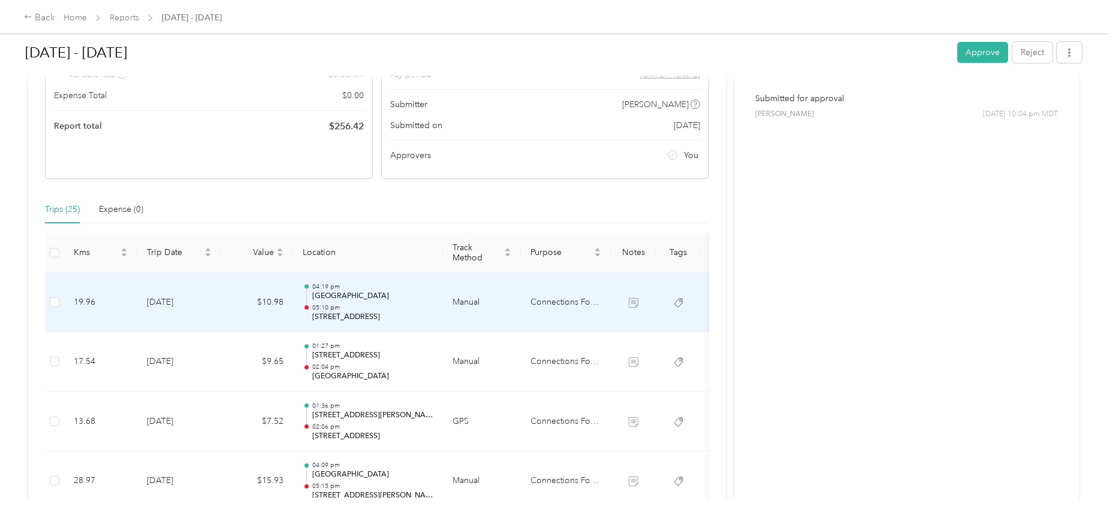
click at [168, 304] on td "[DATE]" at bounding box center [179, 303] width 84 height 60
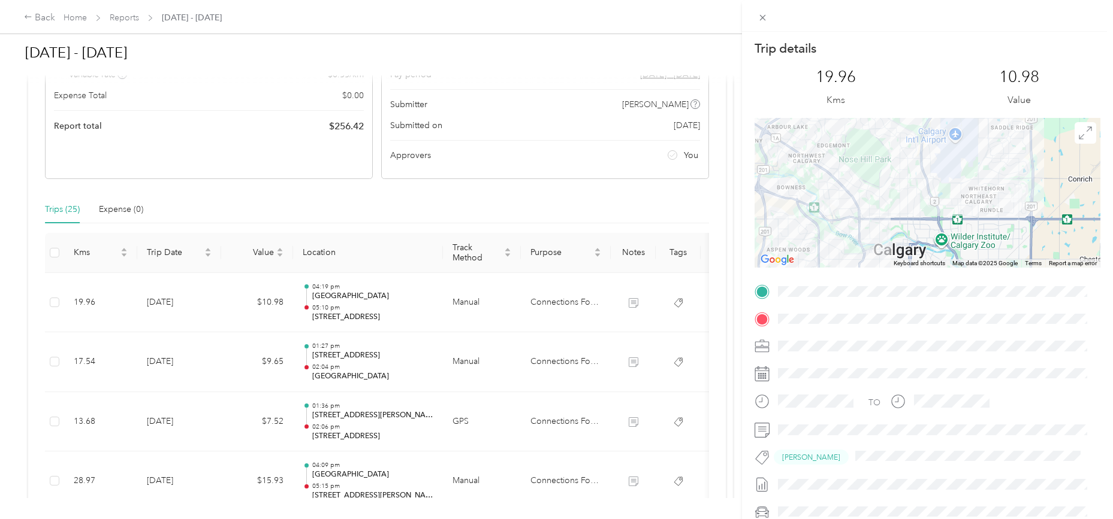
click at [172, 362] on div "Trip details This trip cannot be edited because it is either under review, appr…" at bounding box center [556, 259] width 1113 height 519
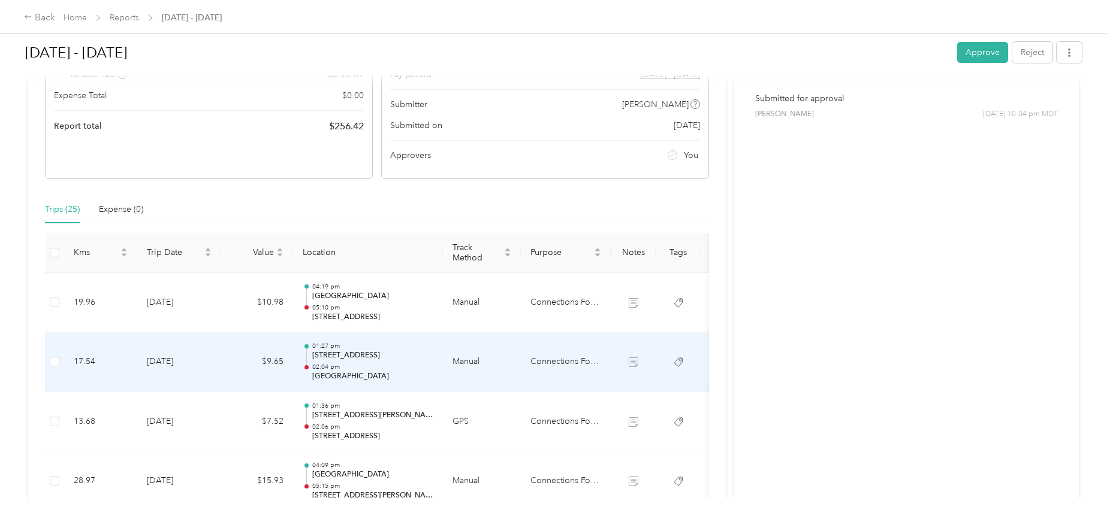
click at [172, 362] on td "[DATE]" at bounding box center [179, 362] width 84 height 60
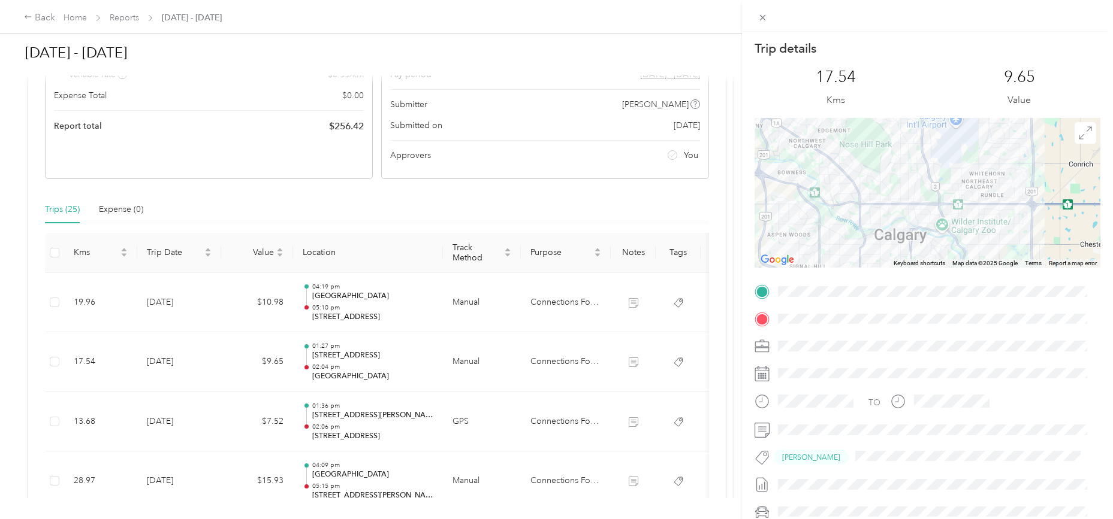
click at [177, 361] on div "Trip details This trip cannot be edited because it is either under review, appr…" at bounding box center [556, 259] width 1113 height 519
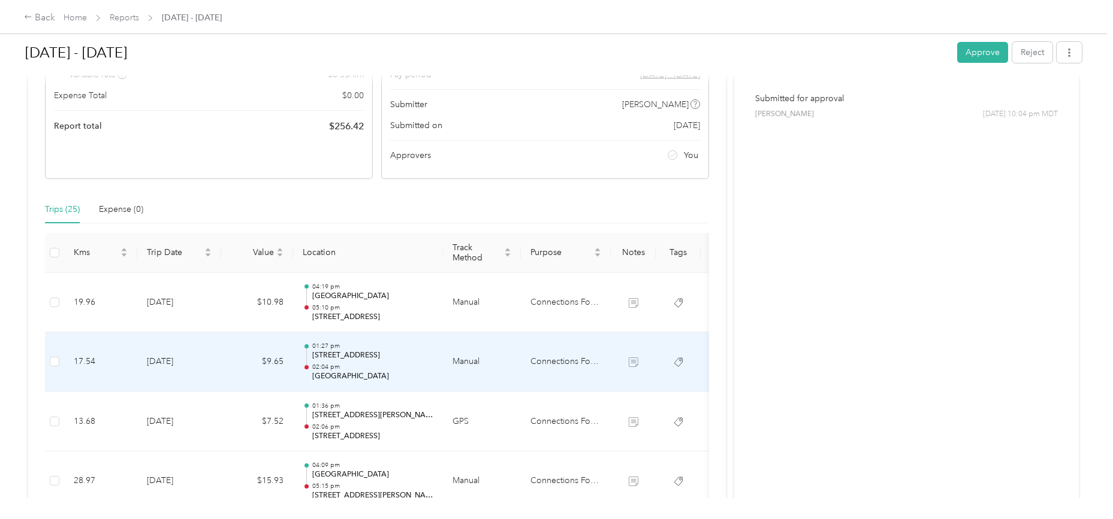
click at [177, 360] on td "[DATE]" at bounding box center [179, 362] width 84 height 60
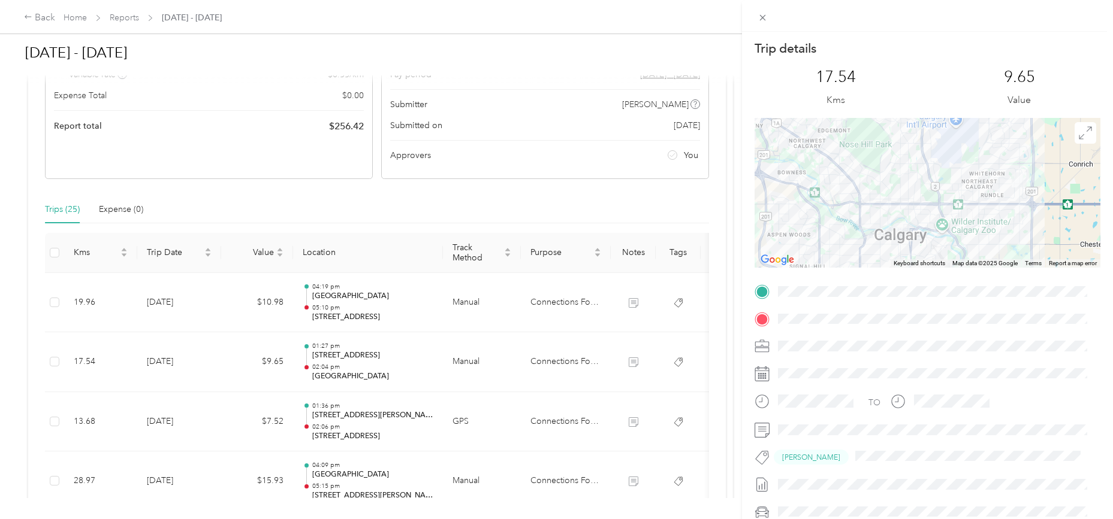
click at [180, 421] on div "Trip details This trip cannot be edited because it is either under review, appr…" at bounding box center [556, 259] width 1113 height 519
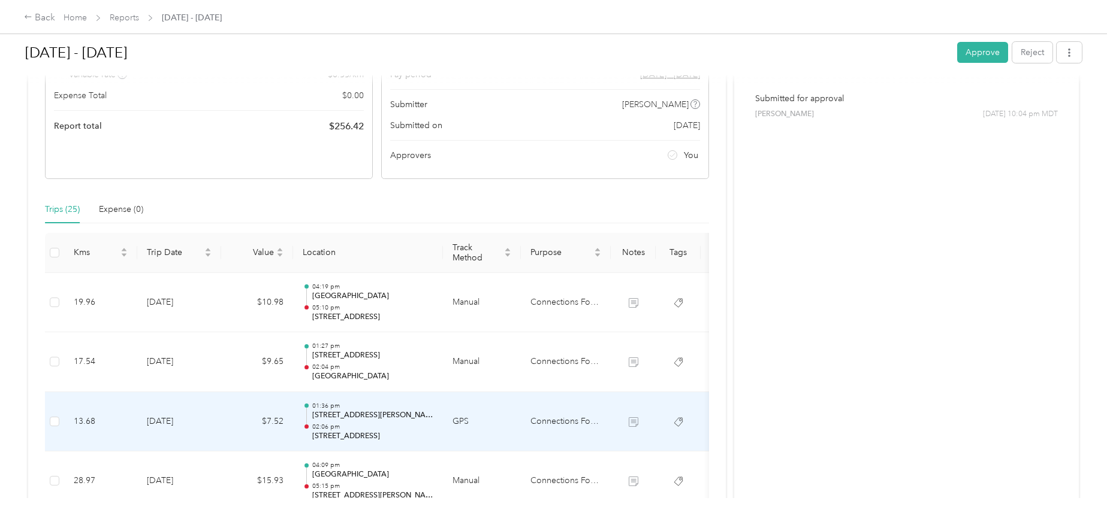
click at [180, 421] on td "[DATE]" at bounding box center [179, 422] width 84 height 60
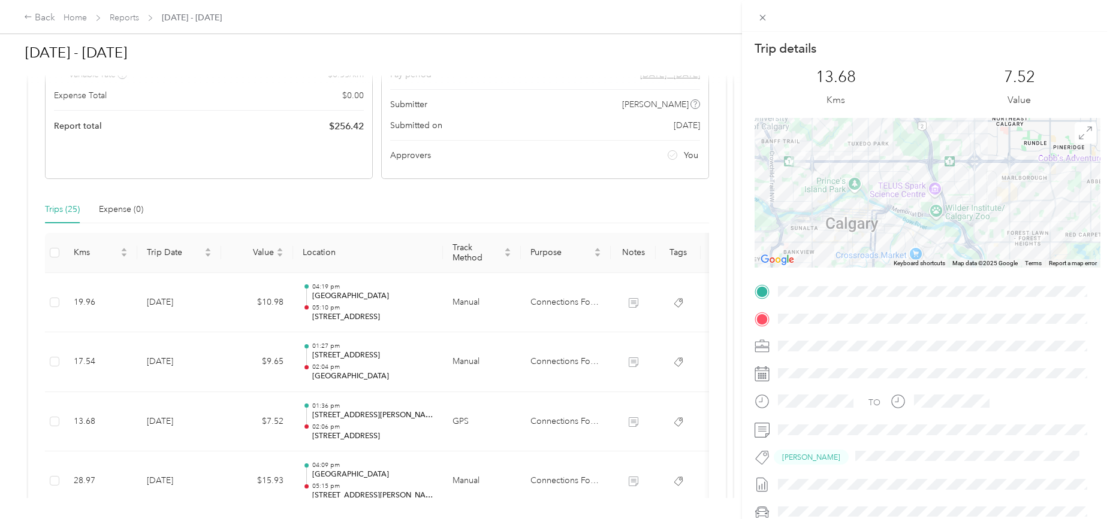
click at [180, 424] on div "Trip details This trip cannot be edited because it is either under review, appr…" at bounding box center [556, 259] width 1113 height 519
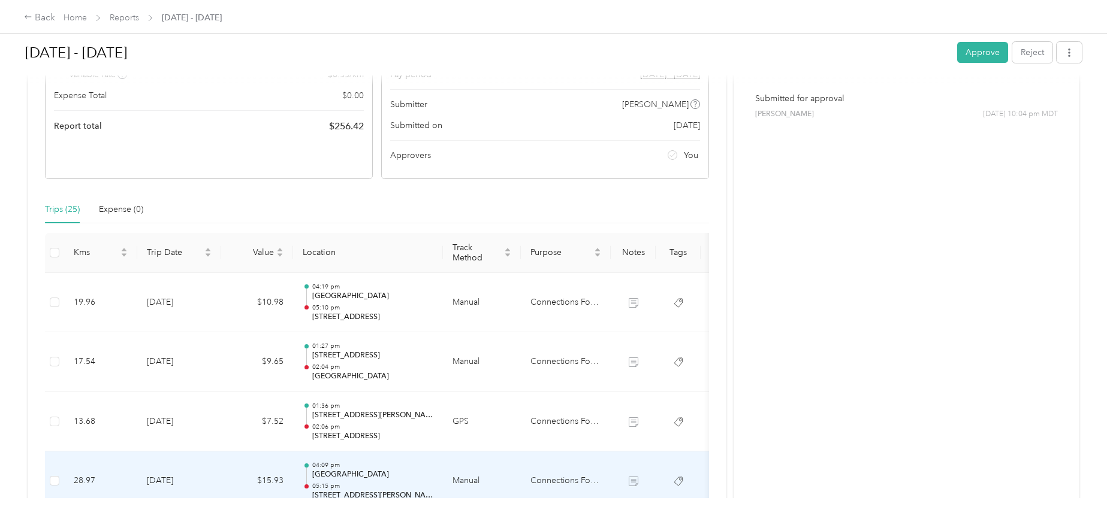
click at [170, 479] on td "[DATE]" at bounding box center [179, 482] width 84 height 60
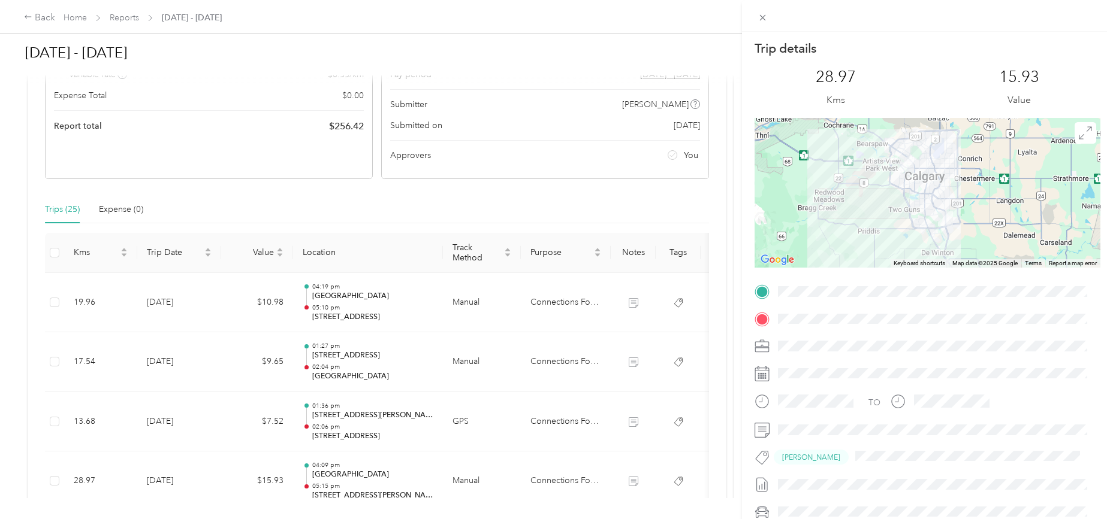
click at [172, 479] on div "Trip details This trip cannot be edited because it is either under review, appr…" at bounding box center [556, 259] width 1113 height 519
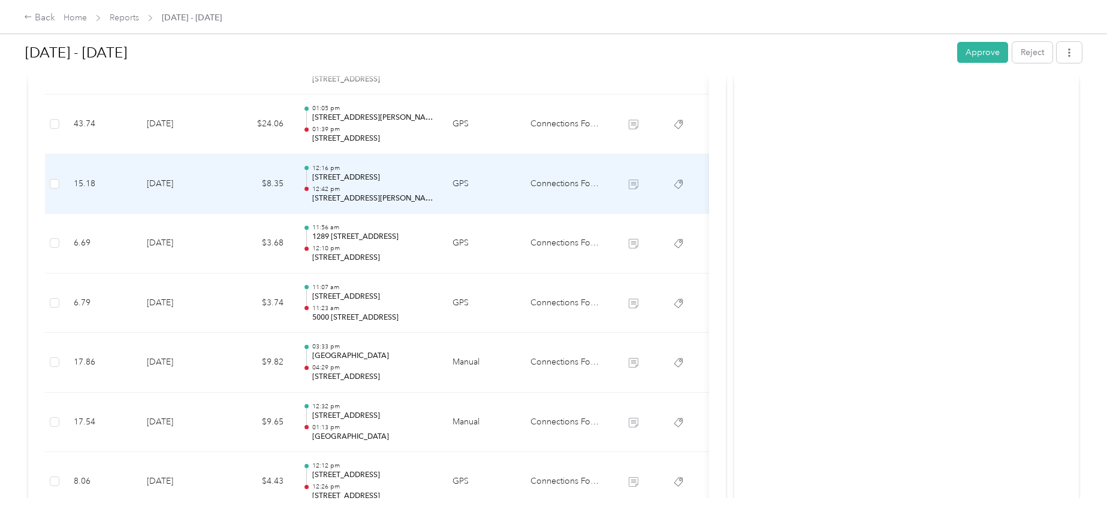
scroll to position [1522, 0]
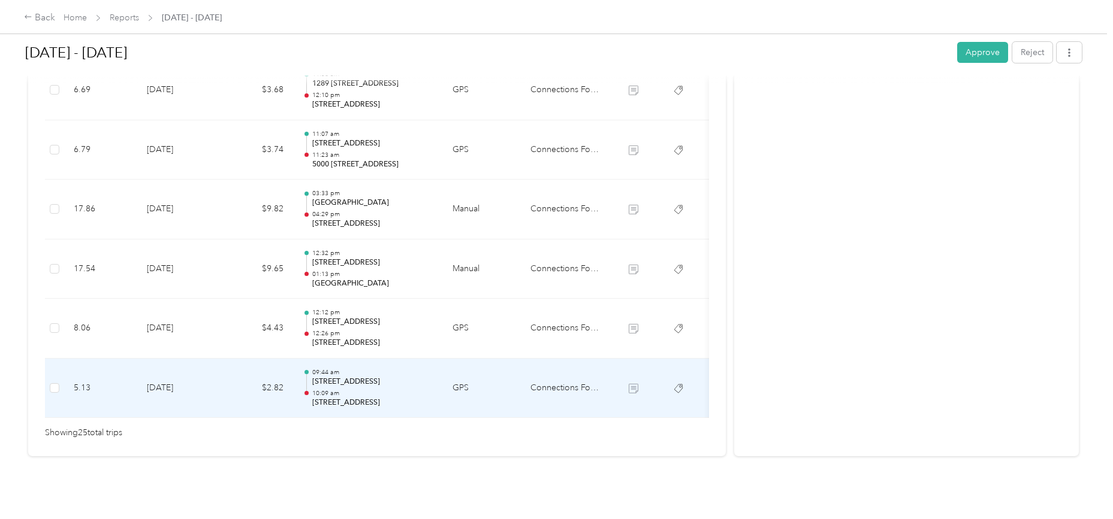
click at [171, 365] on td "[DATE]" at bounding box center [179, 389] width 84 height 60
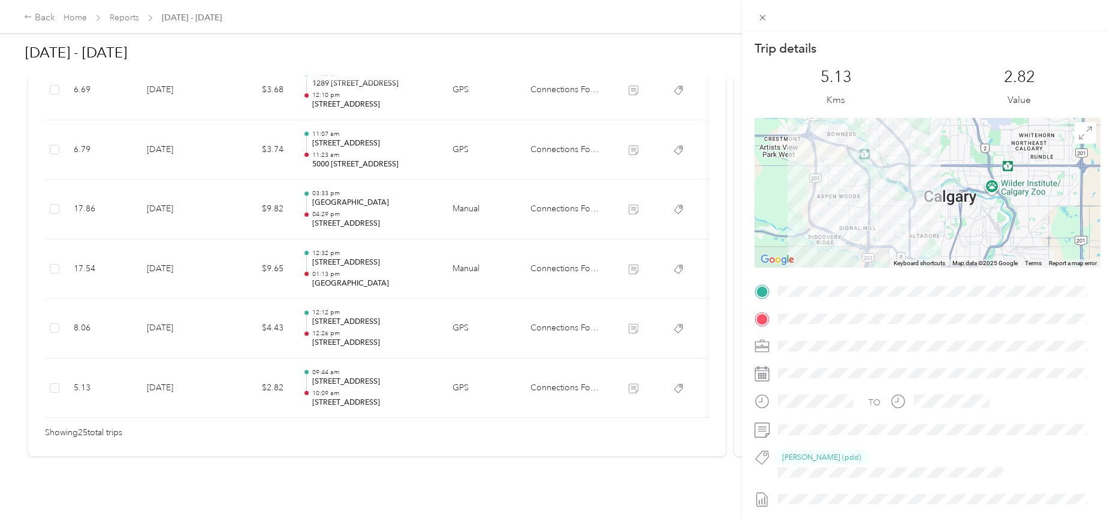
click at [167, 324] on div "Trip details This trip cannot be edited because it is either under review, appr…" at bounding box center [556, 259] width 1113 height 519
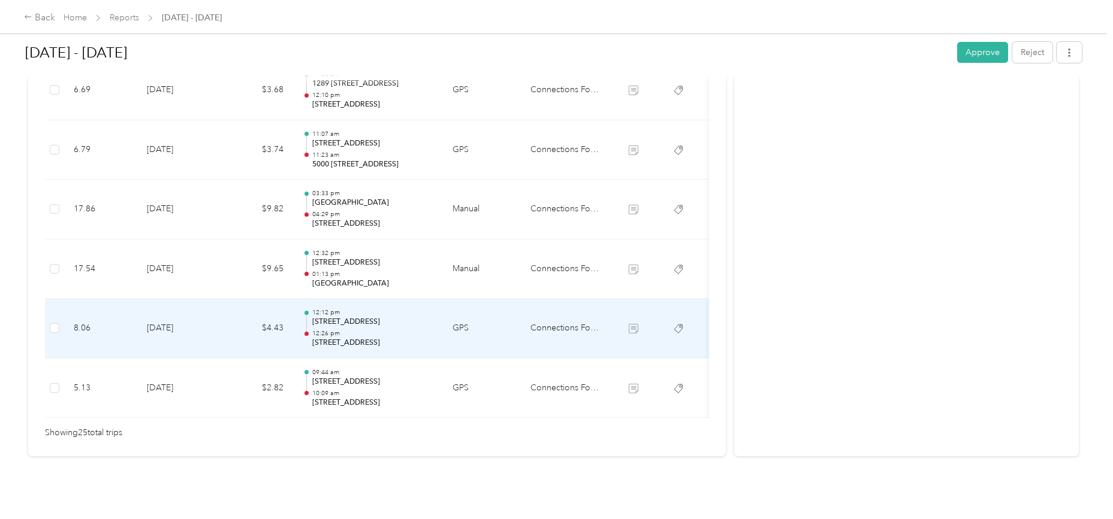
click at [169, 310] on td "[DATE]" at bounding box center [179, 329] width 84 height 60
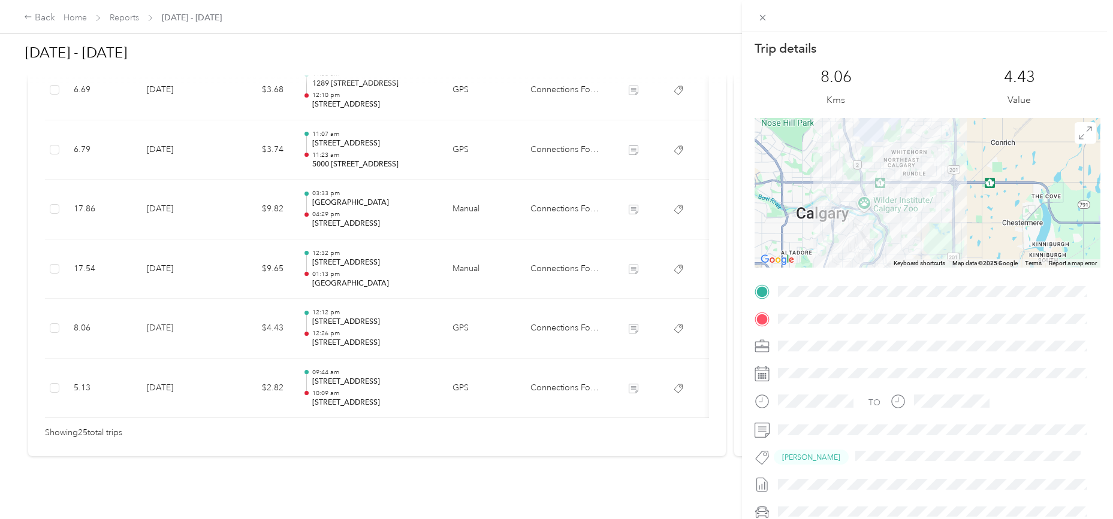
click at [176, 370] on div "Trip details This trip cannot be edited because it is either under review, appr…" at bounding box center [556, 259] width 1113 height 519
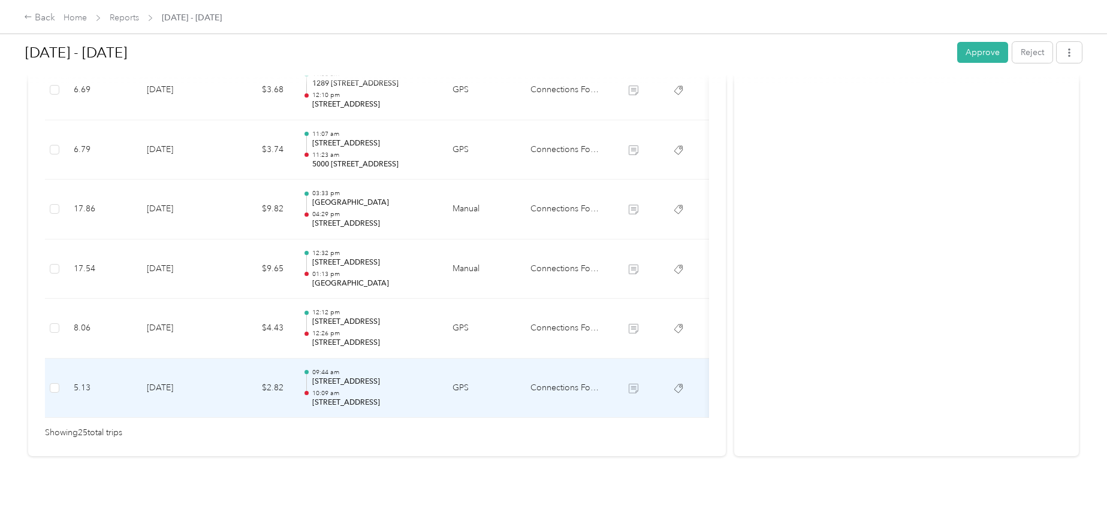
click at [176, 370] on td "[DATE]" at bounding box center [179, 389] width 84 height 60
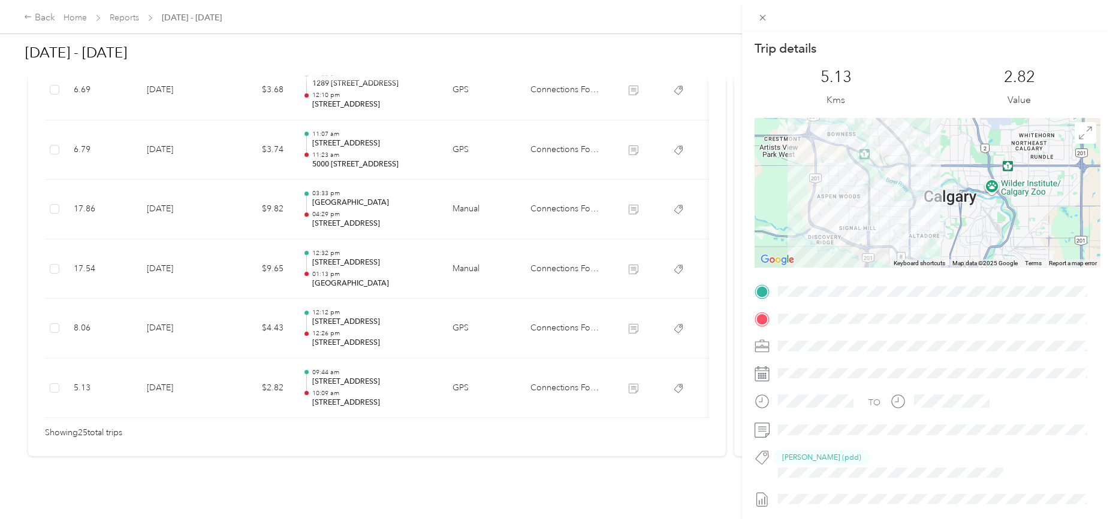
click at [176, 370] on div "Trip details This trip cannot be edited because it is either under review, appr…" at bounding box center [556, 259] width 1113 height 519
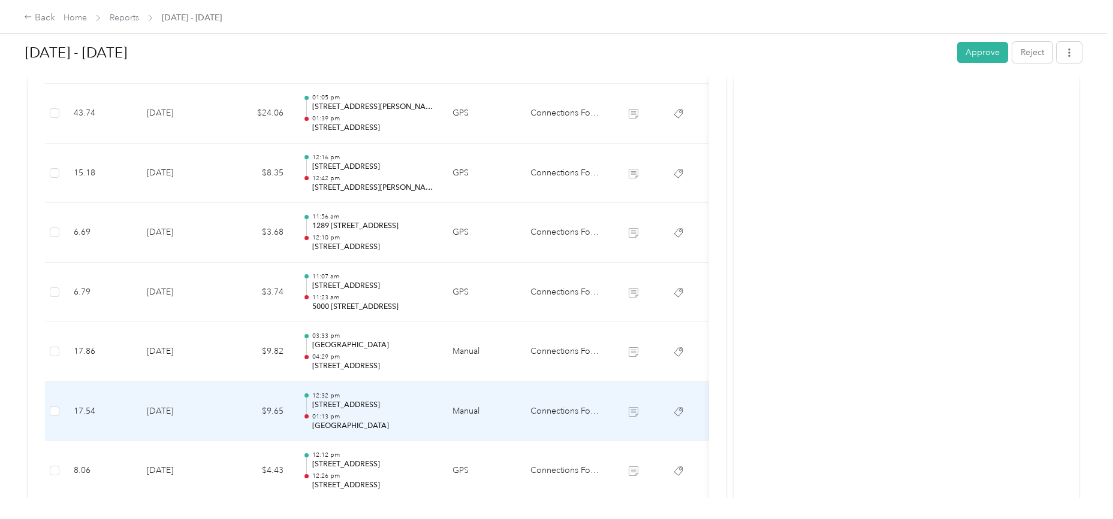
scroll to position [1323, 0]
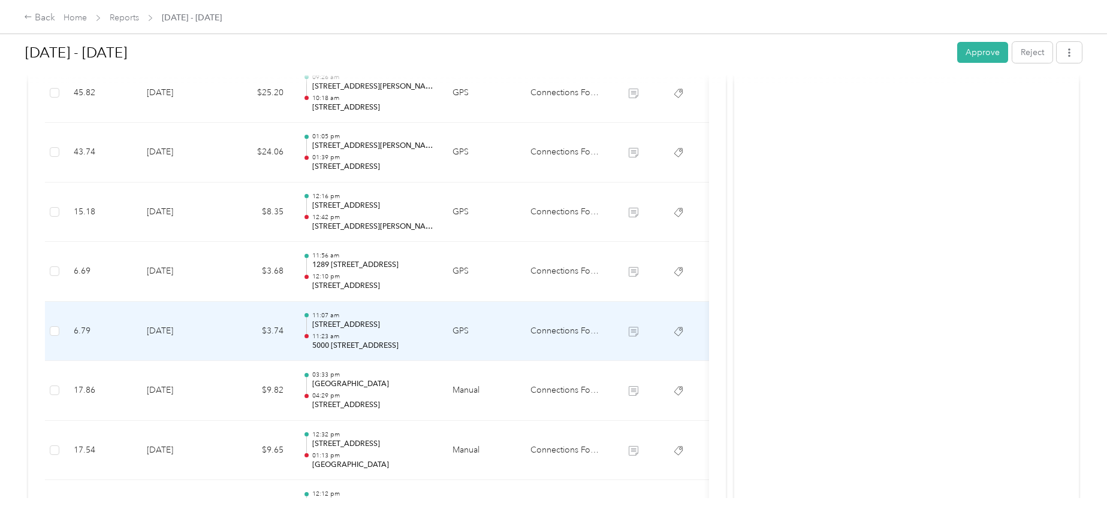
click at [174, 330] on td "[DATE]" at bounding box center [179, 332] width 84 height 60
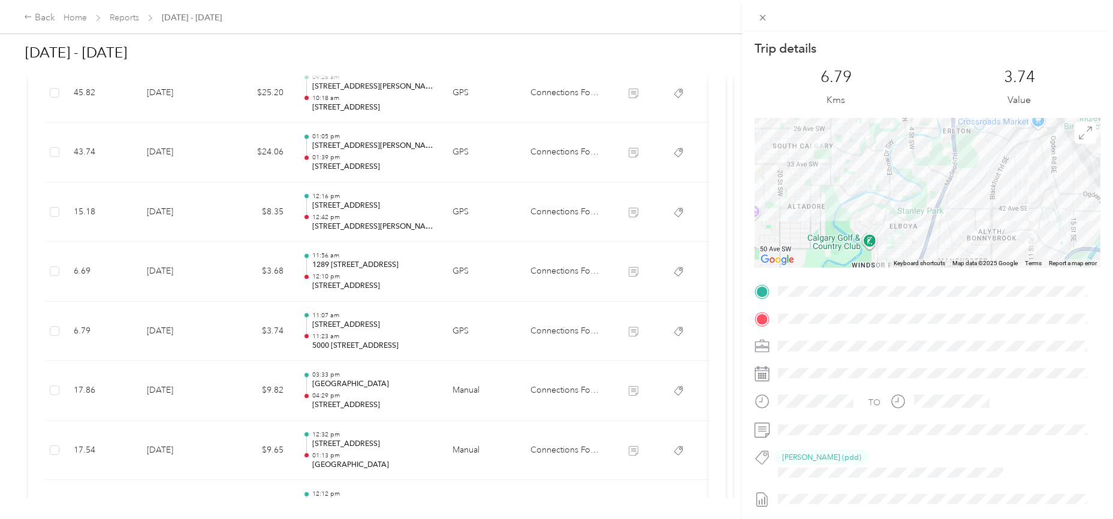
click at [171, 273] on div "Trip details This trip cannot be edited because it is either under review, appr…" at bounding box center [556, 259] width 1113 height 519
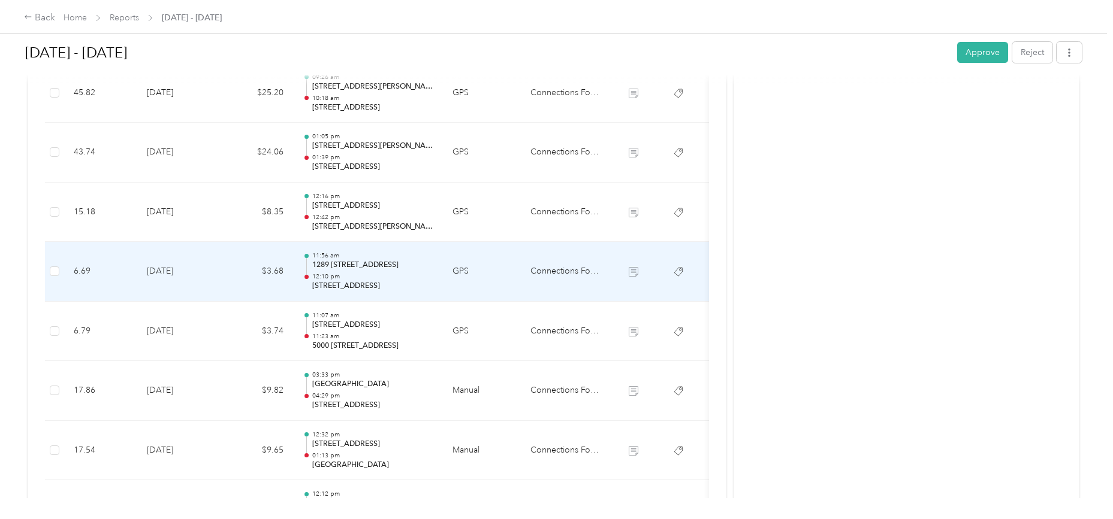
click at [171, 273] on td "[DATE]" at bounding box center [179, 272] width 84 height 60
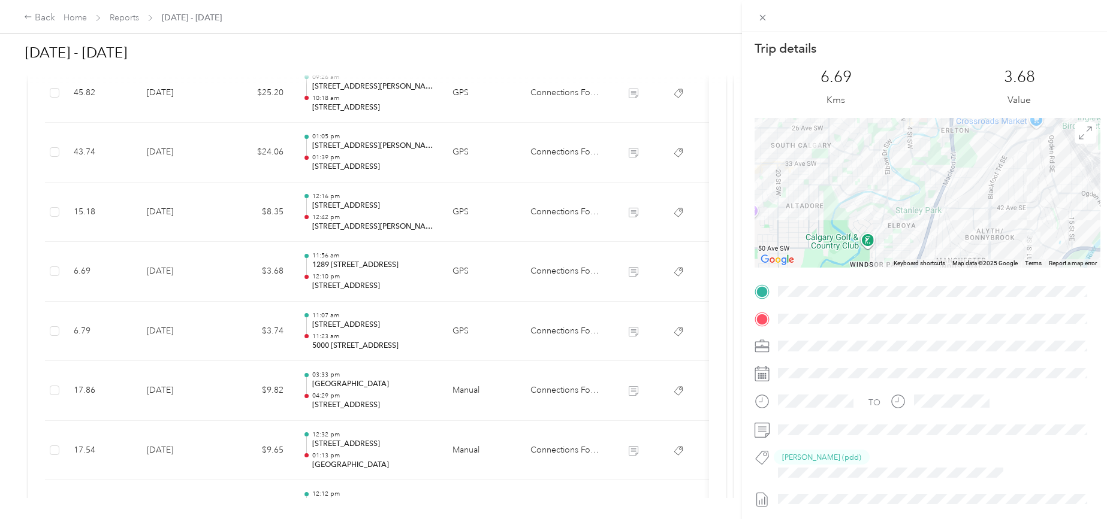
click at [170, 203] on div "Trip details This trip cannot be edited because it is either under review, appr…" at bounding box center [556, 259] width 1113 height 519
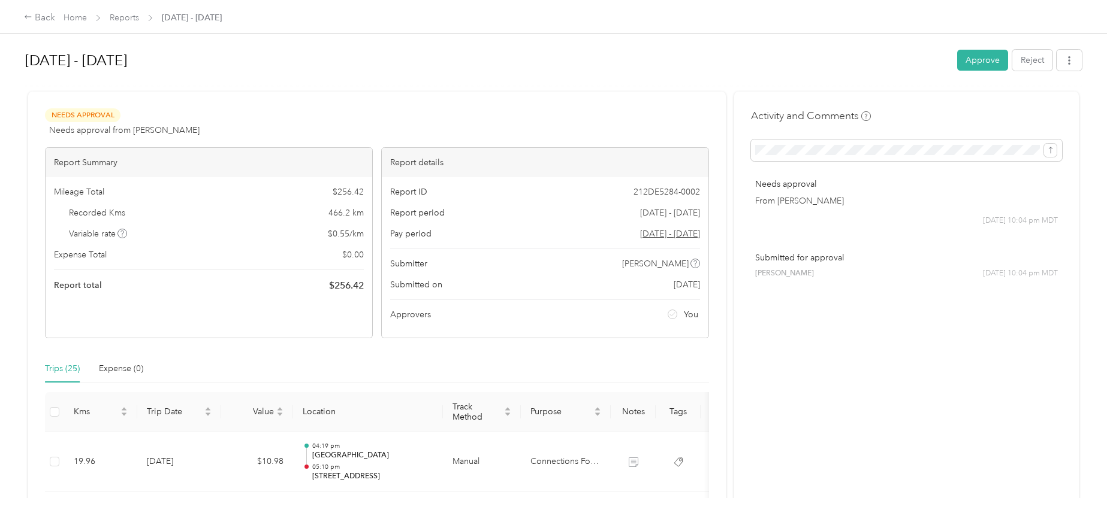
scroll to position [1323, 0]
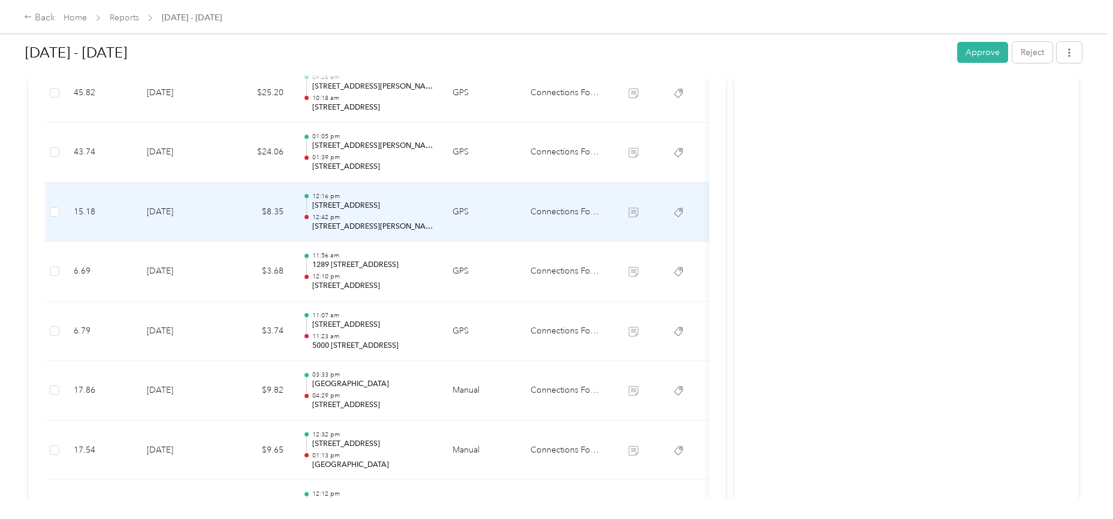
click at [170, 205] on td "[DATE]" at bounding box center [179, 213] width 84 height 60
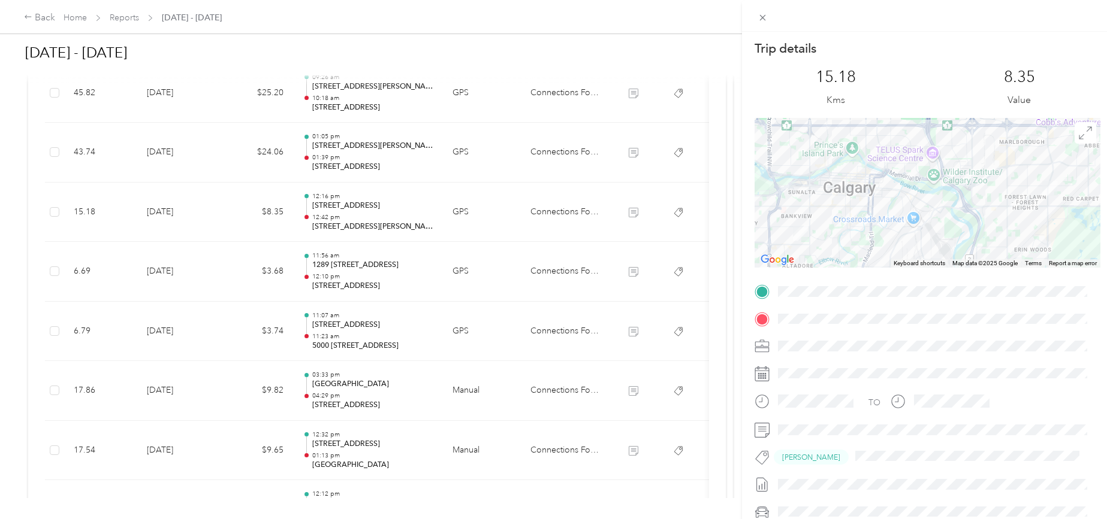
click at [170, 148] on div "Trip details This trip cannot be edited because it is either under review, appr…" at bounding box center [556, 259] width 1113 height 519
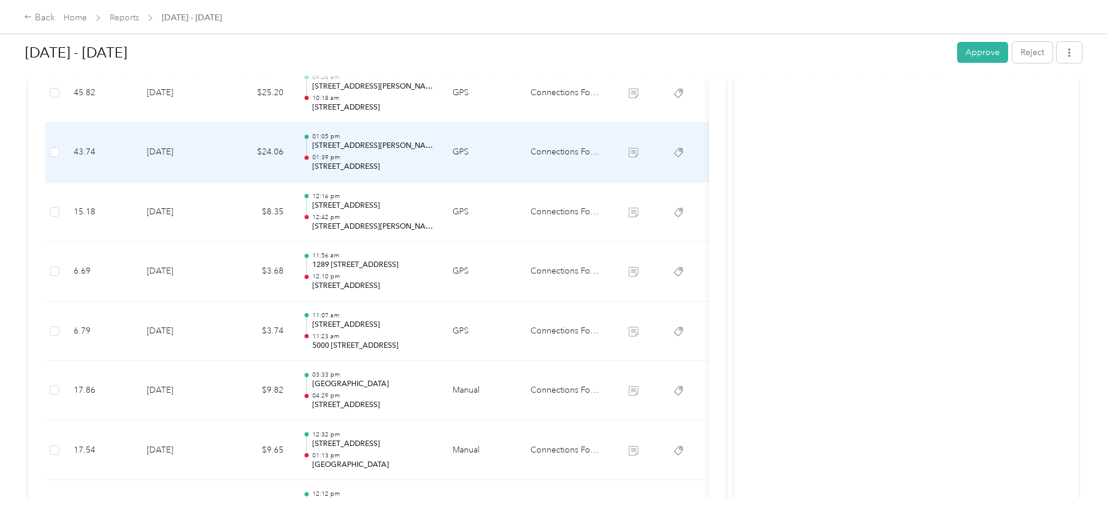
click at [170, 149] on td "[DATE]" at bounding box center [179, 153] width 84 height 60
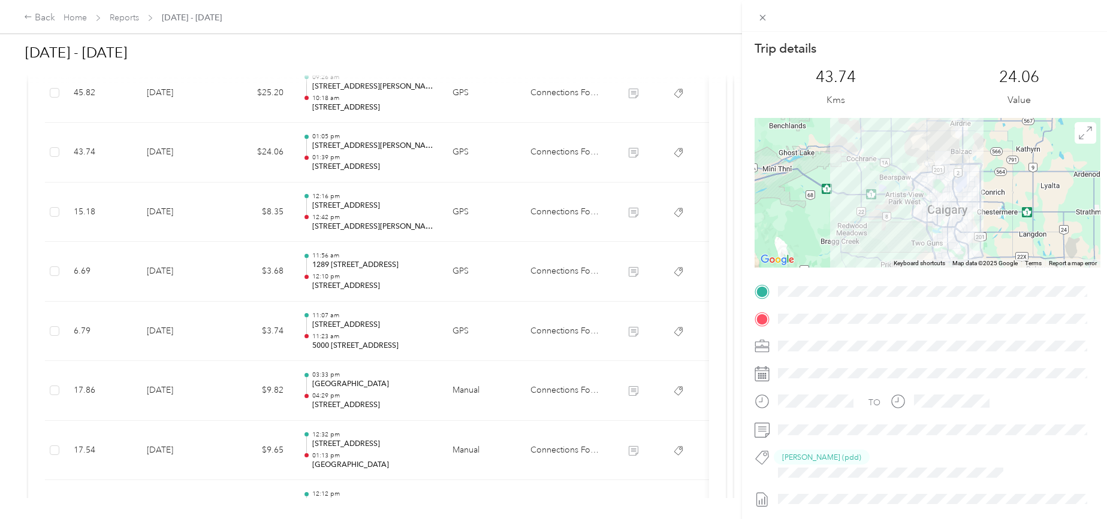
click at [947, 220] on div at bounding box center [927, 193] width 346 height 150
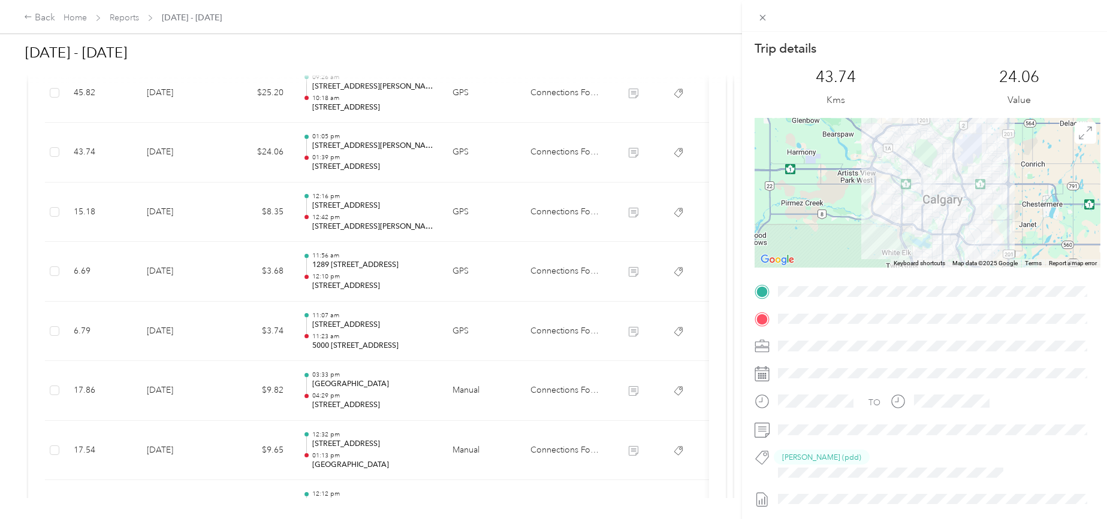
click at [930, 194] on div at bounding box center [927, 193] width 346 height 150
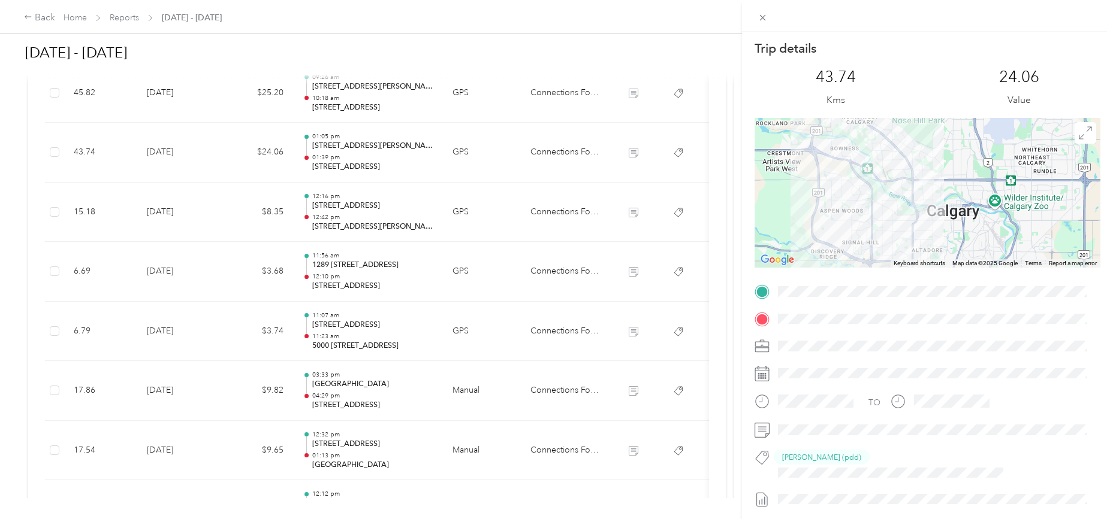
click at [948, 210] on div at bounding box center [927, 193] width 346 height 150
click at [924, 220] on div at bounding box center [927, 193] width 346 height 150
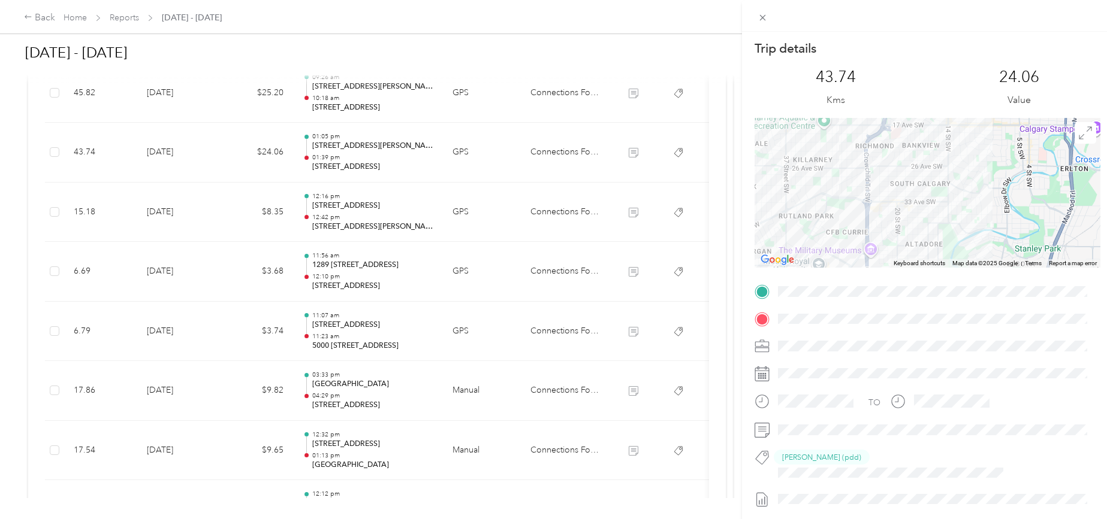
drag, startPoint x: 898, startPoint y: 225, endPoint x: 920, endPoint y: 126, distance: 101.3
click at [920, 126] on div at bounding box center [927, 193] width 346 height 150
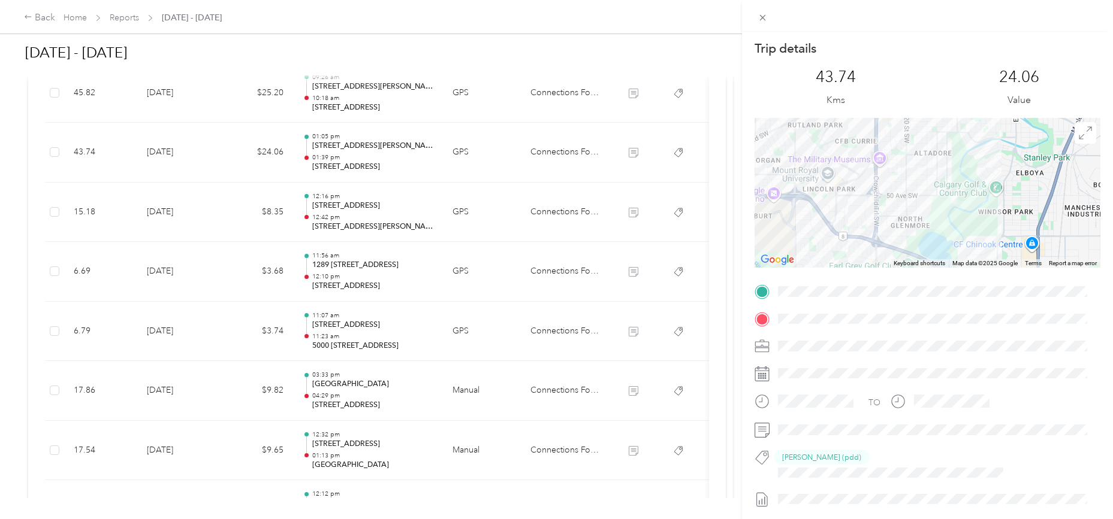
drag, startPoint x: 927, startPoint y: 208, endPoint x: 935, endPoint y: 114, distance: 93.8
click at [935, 114] on div "Trip details This trip cannot be edited because it is either under review, appr…" at bounding box center [927, 315] width 346 height 551
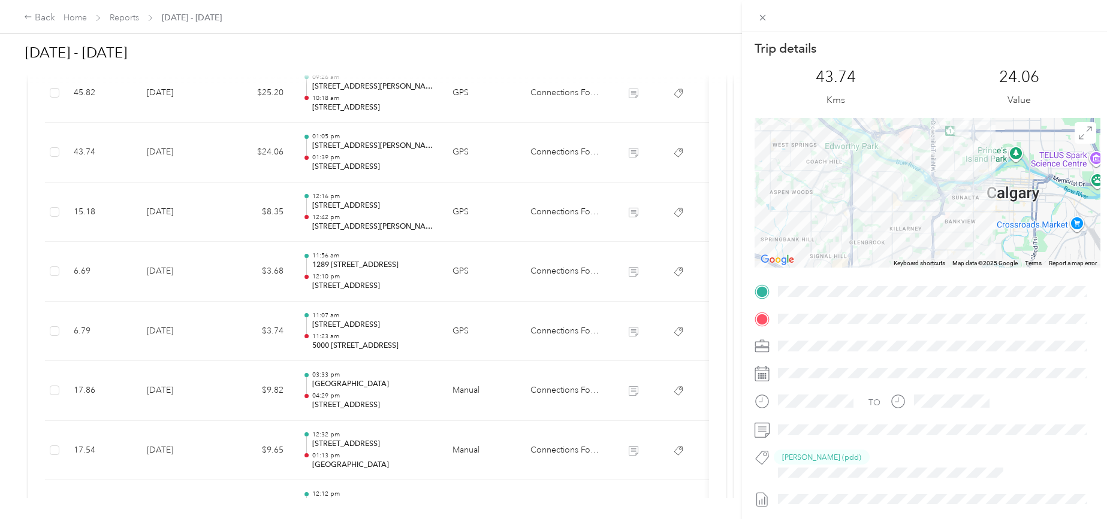
drag, startPoint x: 927, startPoint y: 152, endPoint x: 960, endPoint y: 268, distance: 120.6
click at [960, 268] on div "Trip details This trip cannot be edited because it is either under review, appr…" at bounding box center [927, 315] width 346 height 551
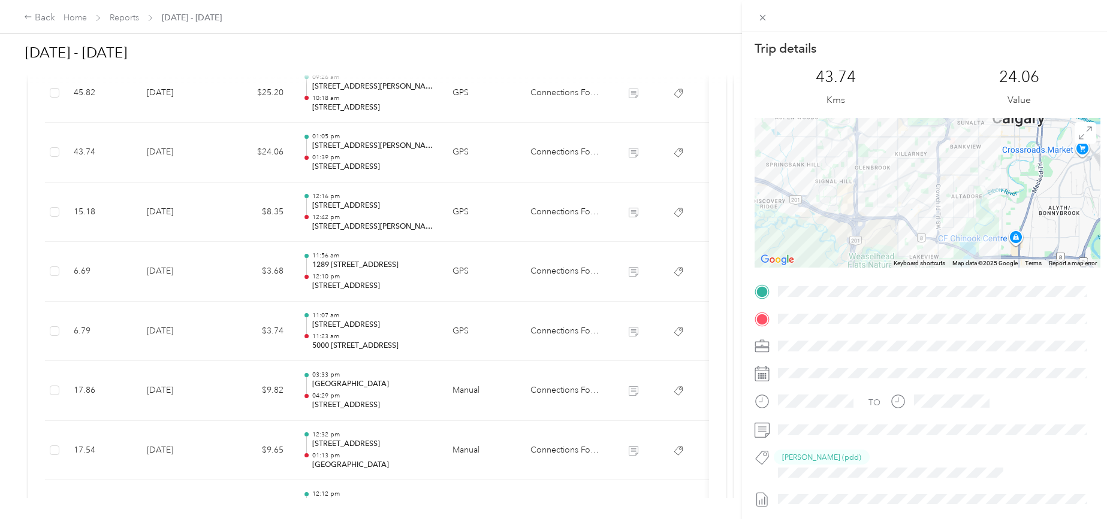
drag, startPoint x: 776, startPoint y: 186, endPoint x: 790, endPoint y: 111, distance: 76.0
click at [790, 111] on div "Trip details This trip cannot be edited because it is either under review, appr…" at bounding box center [927, 315] width 346 height 551
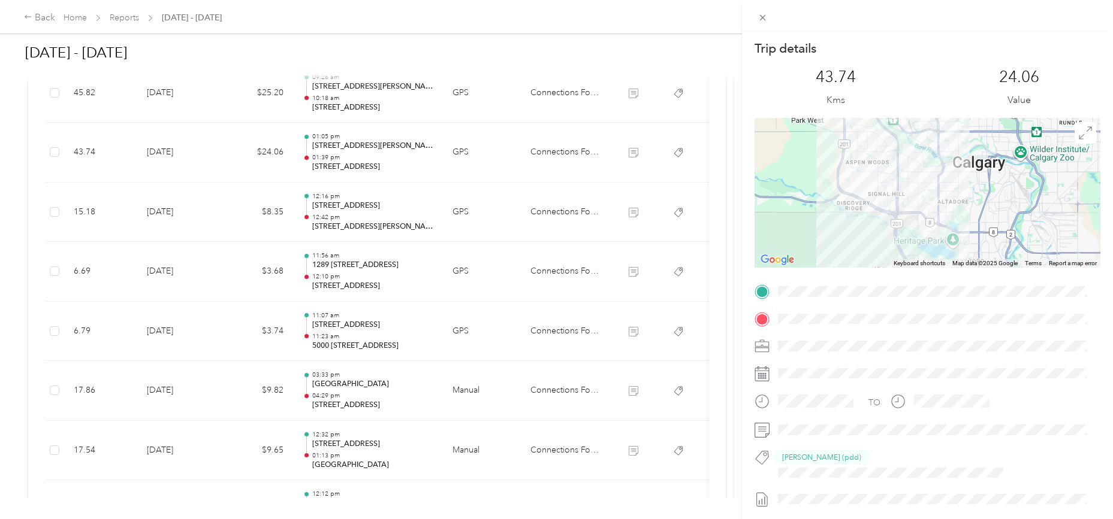
click at [171, 153] on div "Trip details This trip cannot be edited because it is either under review, appr…" at bounding box center [556, 259] width 1113 height 519
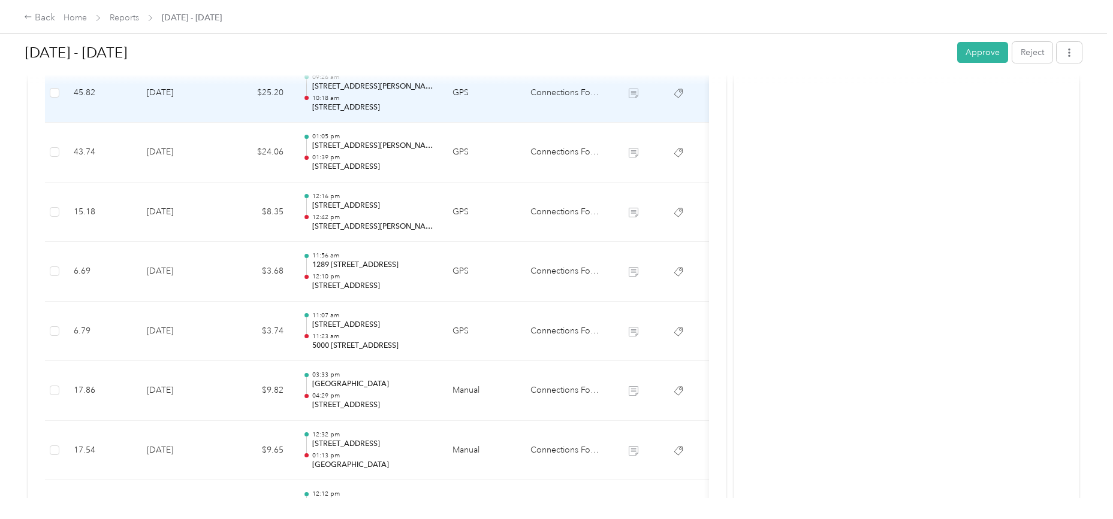
click at [173, 90] on td "[DATE]" at bounding box center [179, 94] width 84 height 60
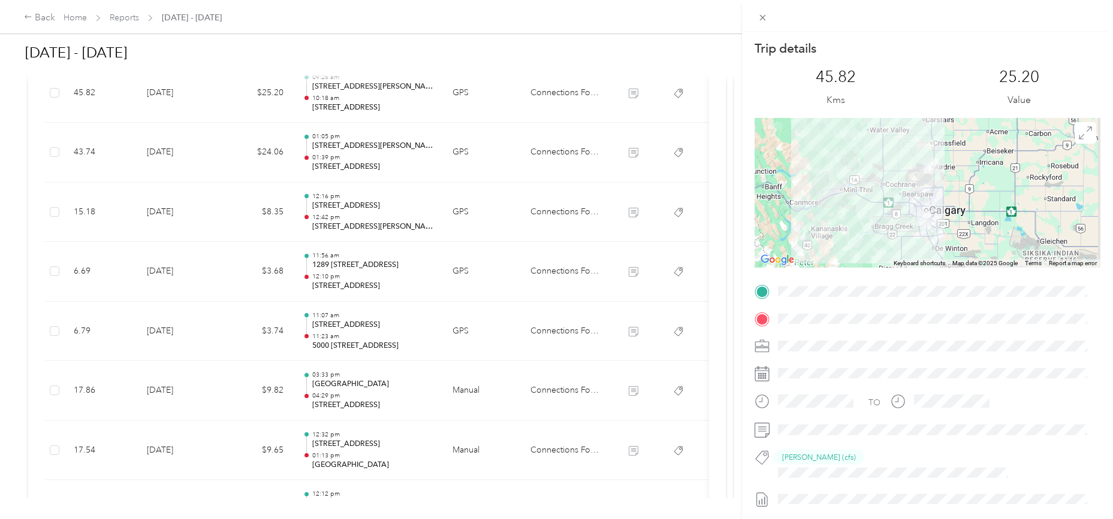
click at [173, 90] on div "Trip details This trip cannot be edited because it is either under review, appr…" at bounding box center [556, 259] width 1113 height 519
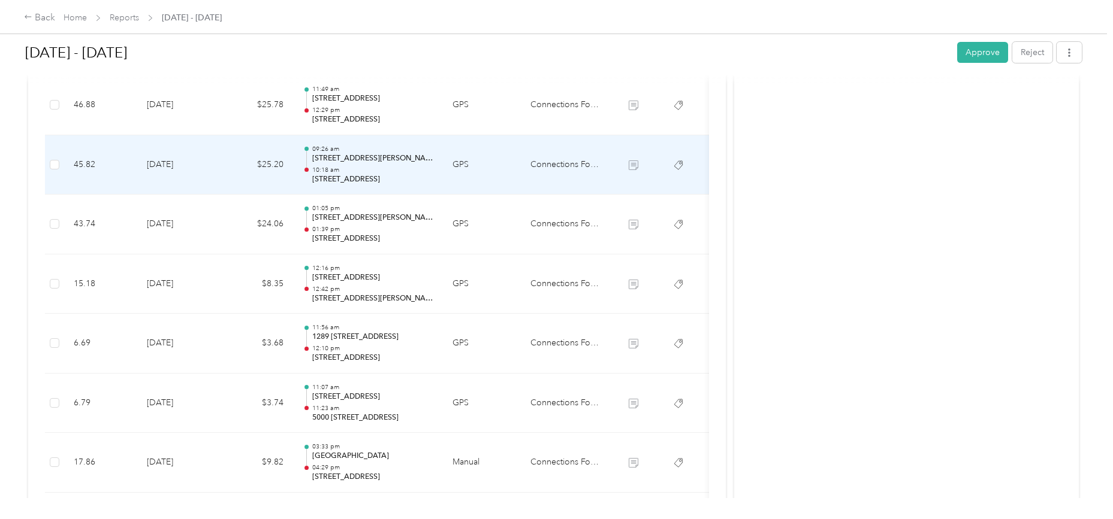
scroll to position [1223, 0]
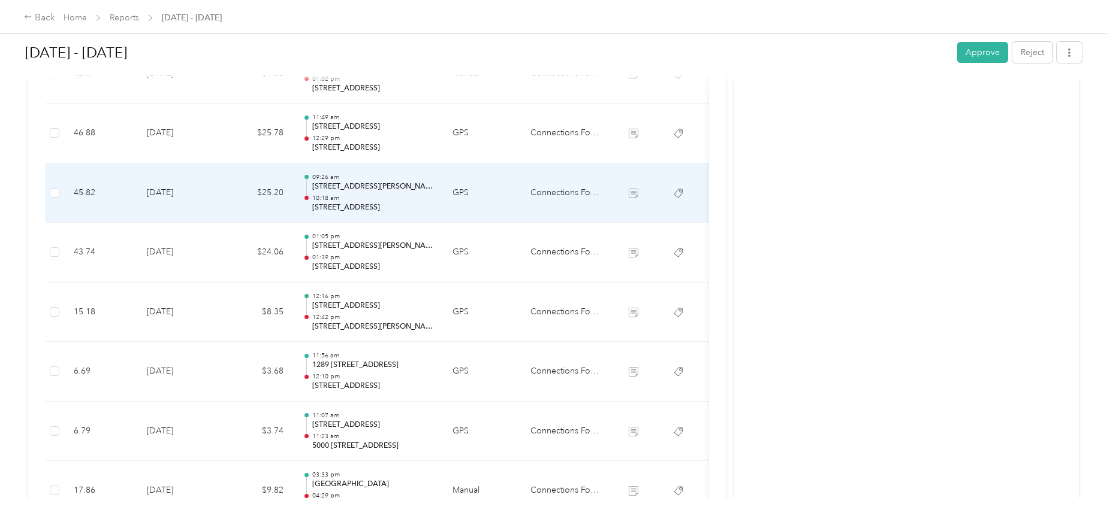
click at [174, 194] on td "[DATE]" at bounding box center [179, 194] width 84 height 60
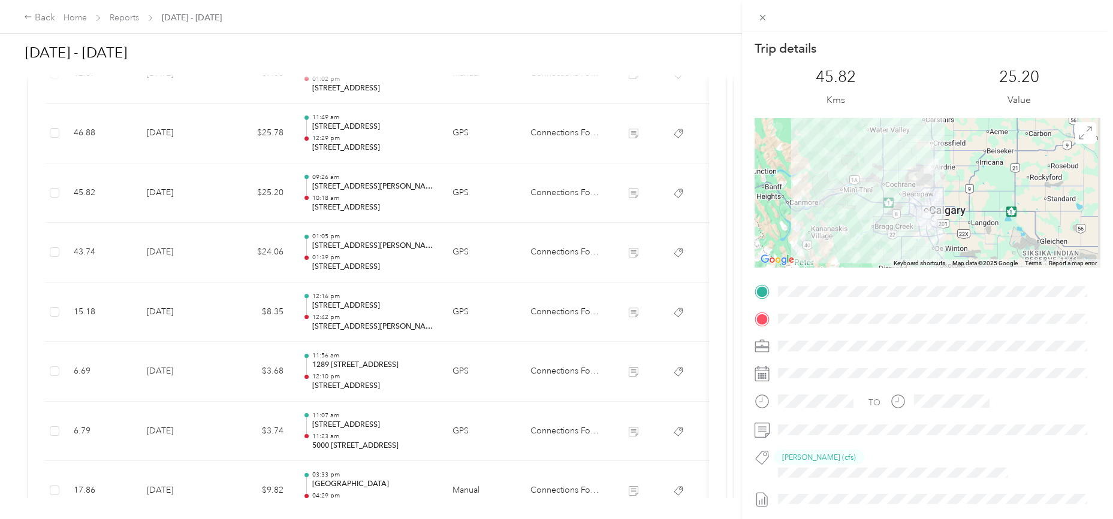
click at [909, 211] on div at bounding box center [927, 193] width 346 height 150
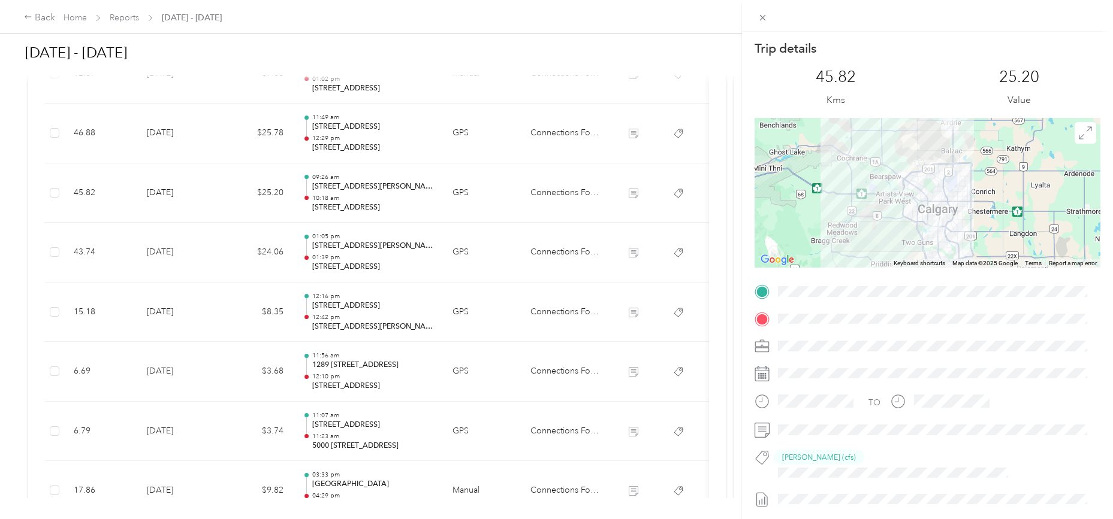
click at [909, 211] on div at bounding box center [927, 193] width 346 height 150
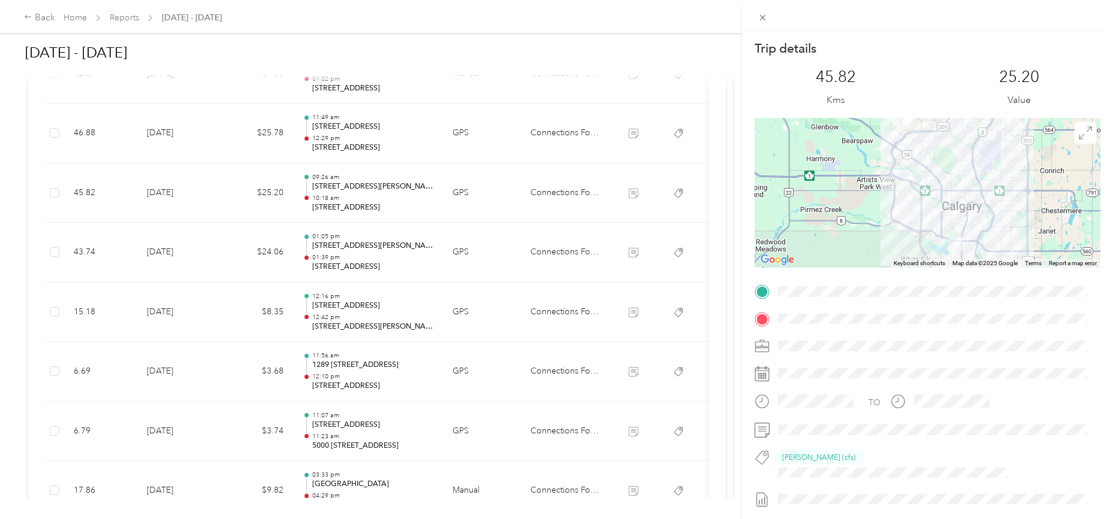
click at [912, 211] on div at bounding box center [927, 193] width 346 height 150
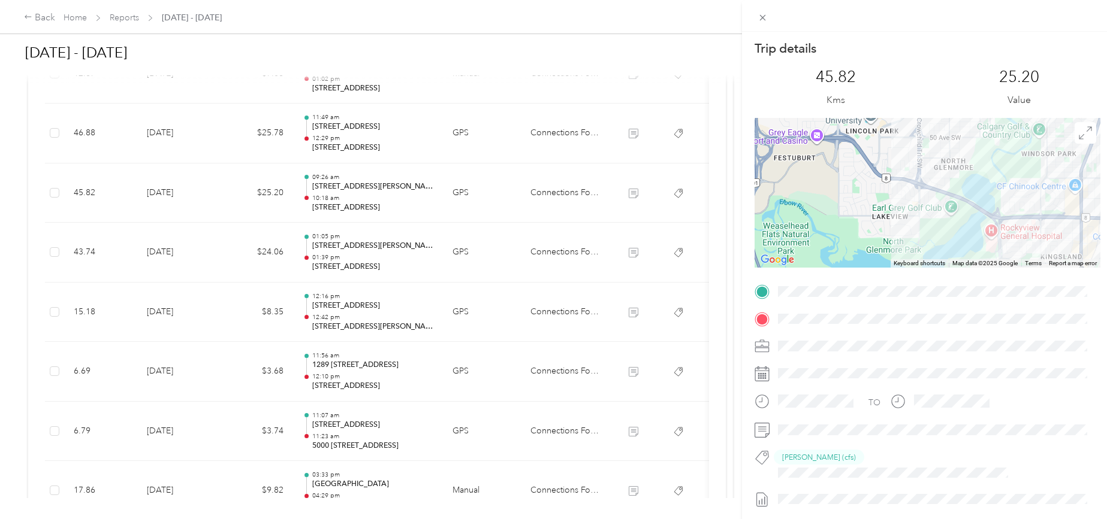
drag, startPoint x: 1000, startPoint y: 222, endPoint x: 905, endPoint y: -21, distance: 261.4
click at [905, 0] on html "Back Home Reports Aug 1 - 31, 2025 Aug 1 - 31, 2025 Approve Reject Needs Approv…" at bounding box center [553, 259] width 1107 height 519
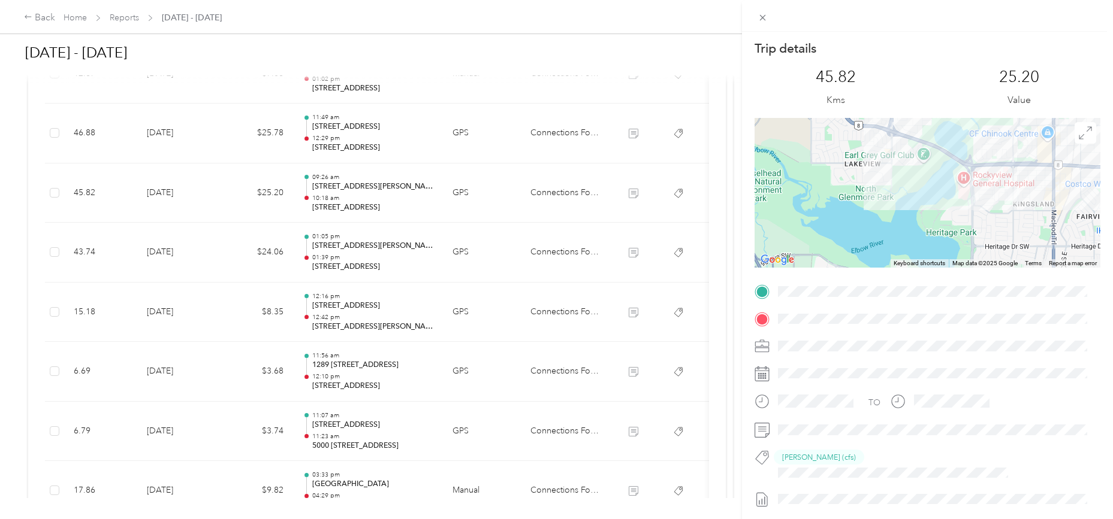
drag, startPoint x: 995, startPoint y: 201, endPoint x: 966, endPoint y: 147, distance: 61.1
click at [966, 147] on div at bounding box center [927, 193] width 346 height 150
click at [169, 192] on div "Trip details This trip cannot be edited because it is either under review, appr…" at bounding box center [556, 259] width 1113 height 519
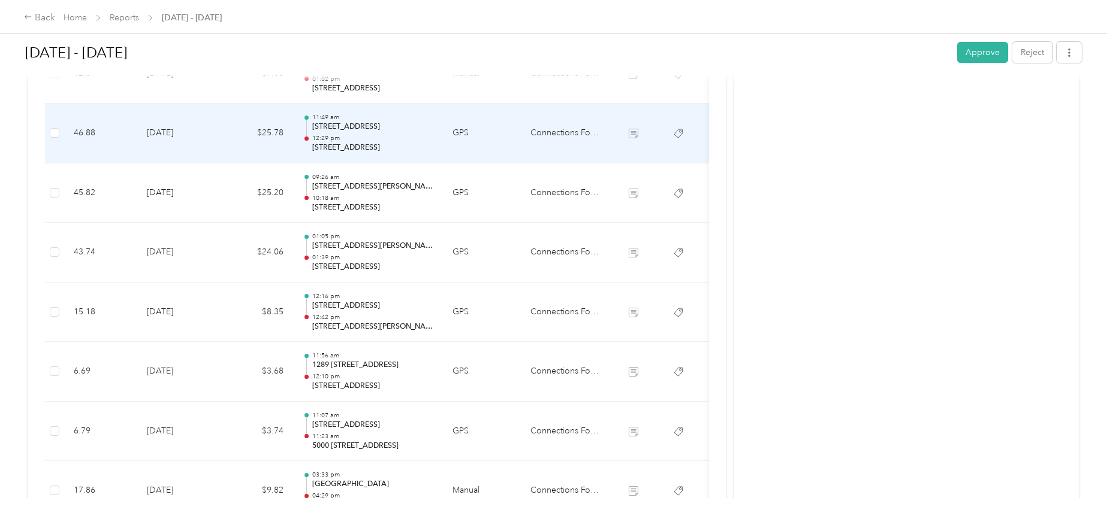
click at [172, 132] on td "[DATE]" at bounding box center [179, 134] width 84 height 60
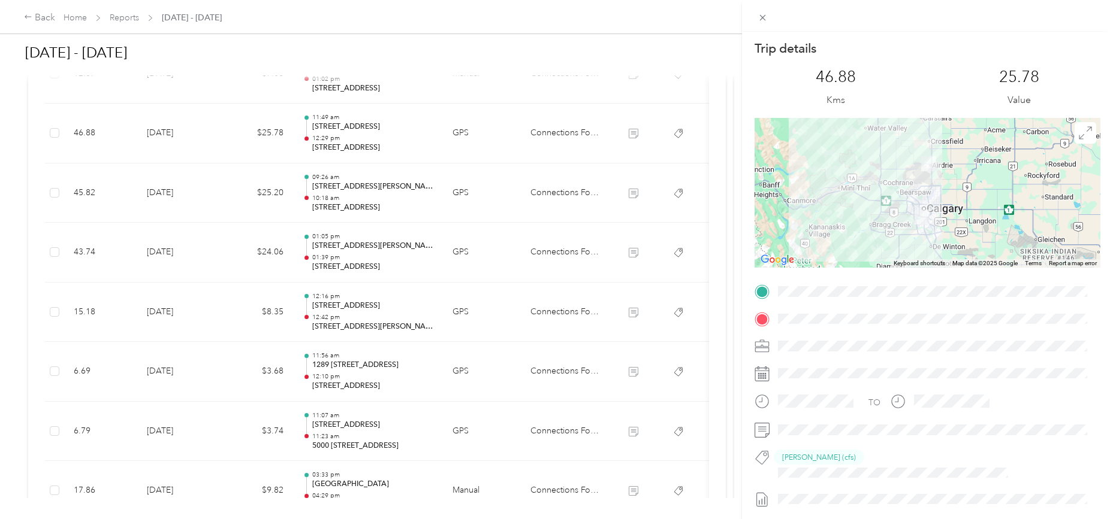
click at [174, 133] on div "Trip details This trip cannot be edited because it is either under review, appr…" at bounding box center [556, 259] width 1113 height 519
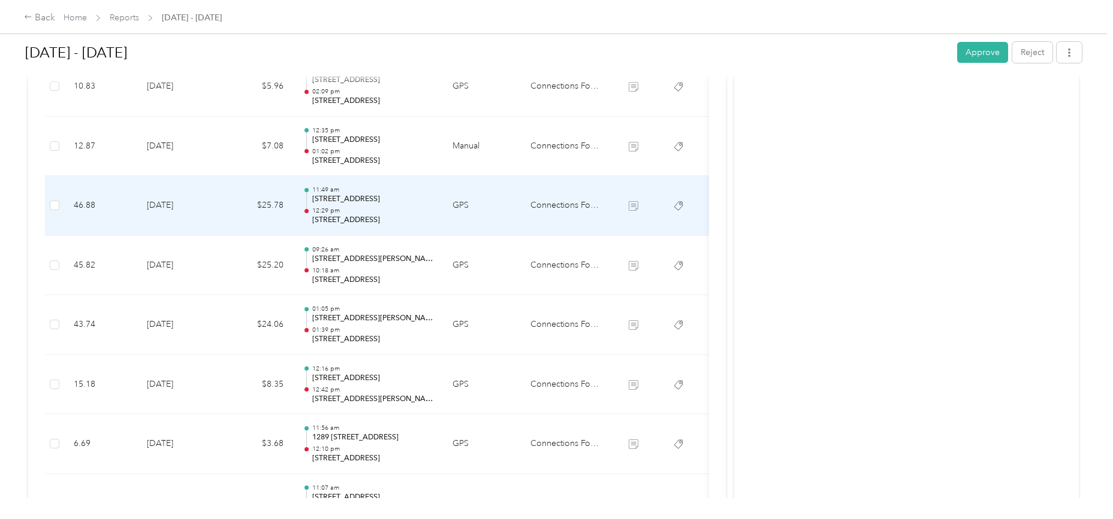
scroll to position [1123, 0]
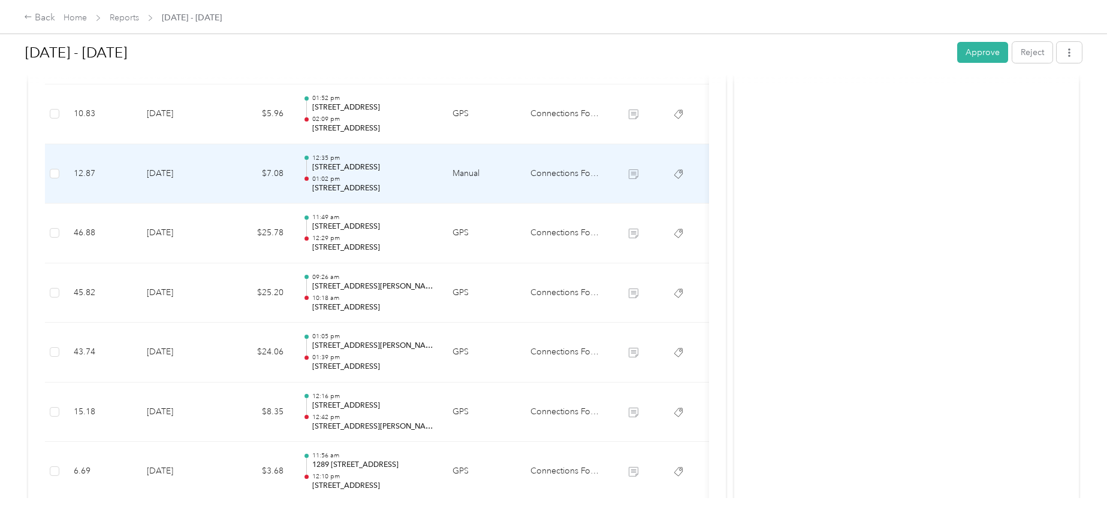
click at [173, 173] on td "[DATE]" at bounding box center [179, 174] width 84 height 60
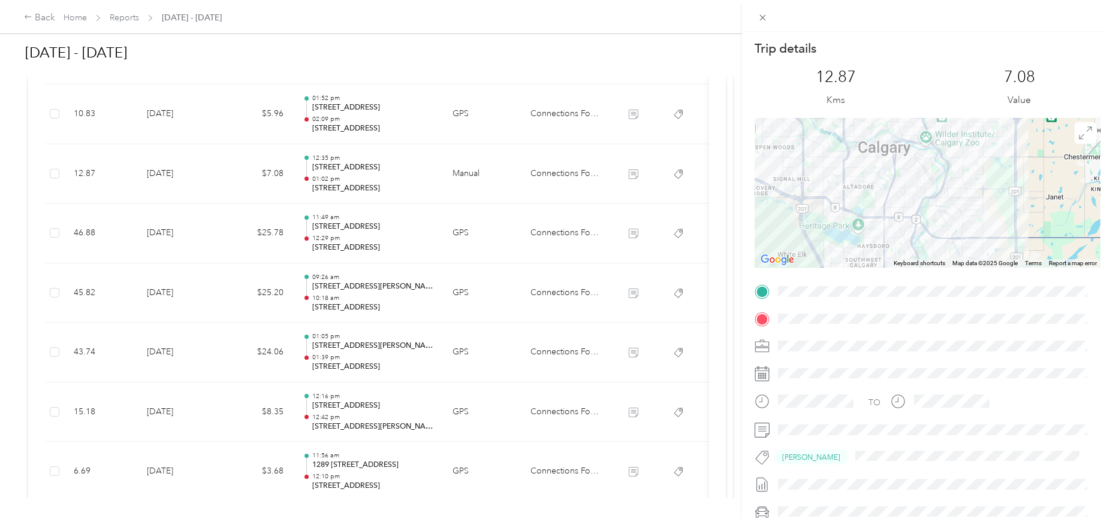
click at [173, 173] on div "Trip details This trip cannot be edited because it is either under review, appr…" at bounding box center [556, 259] width 1113 height 519
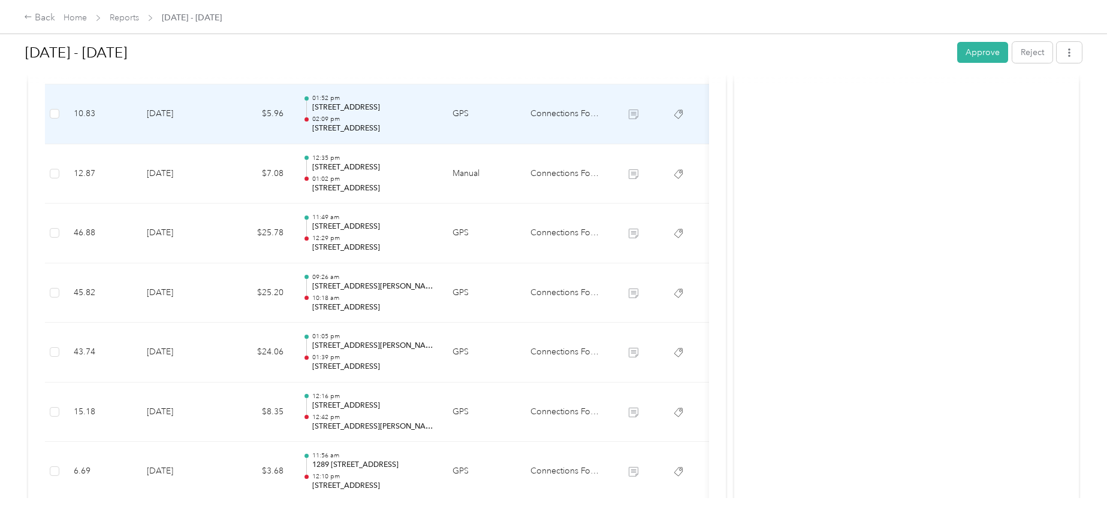
click at [174, 109] on td "[DATE]" at bounding box center [179, 114] width 84 height 60
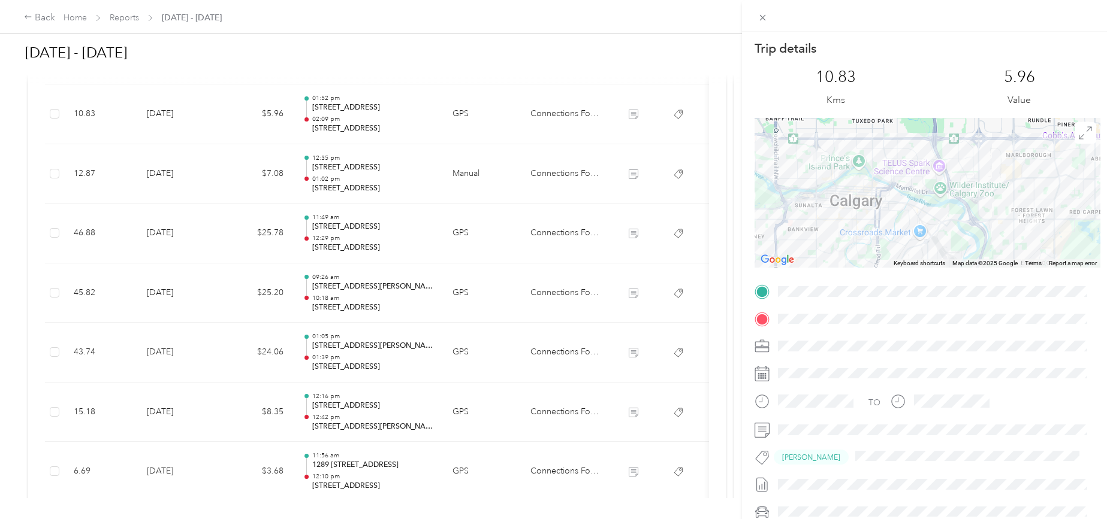
click at [168, 172] on div "Trip details This trip cannot be edited because it is either under review, appr…" at bounding box center [556, 259] width 1113 height 519
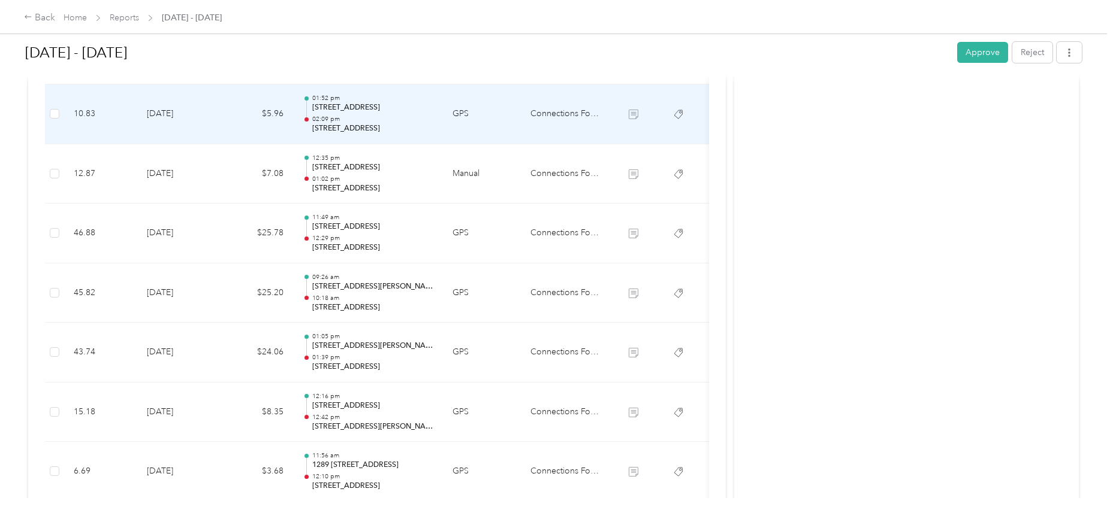
click at [176, 113] on td "[DATE]" at bounding box center [179, 114] width 84 height 60
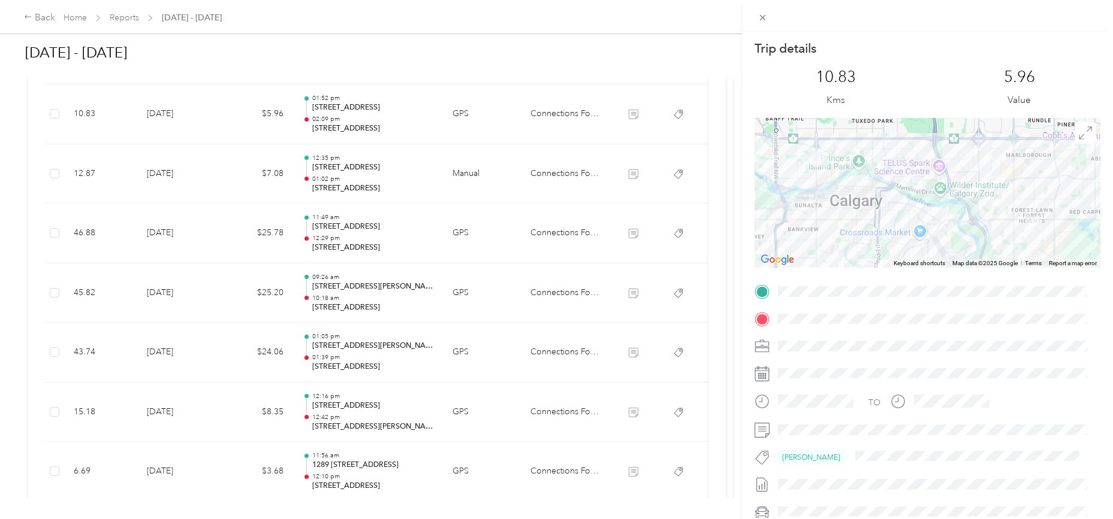
click at [176, 113] on div "Trip details This trip cannot be edited because it is either under review, appr…" at bounding box center [556, 259] width 1113 height 519
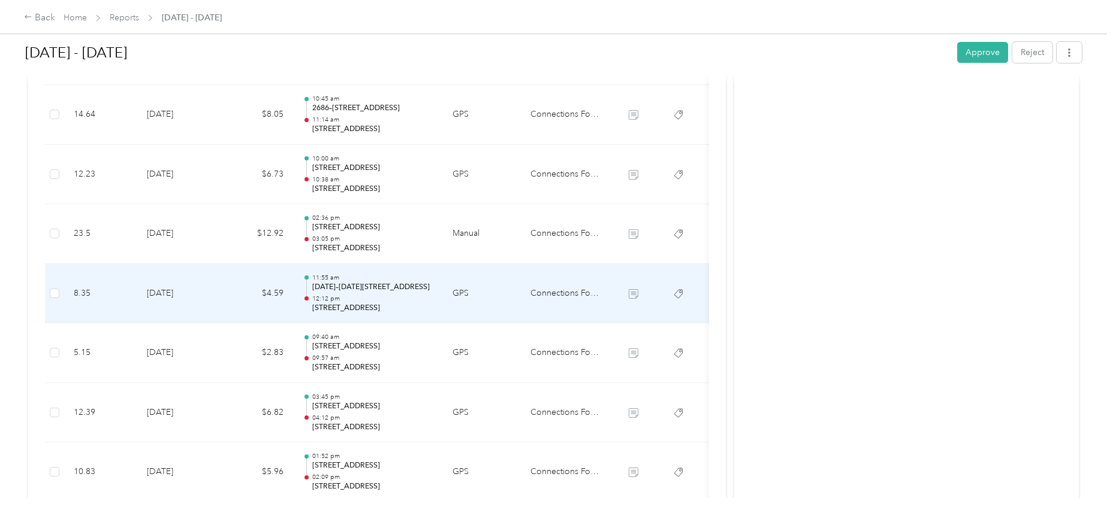
scroll to position [724, 0]
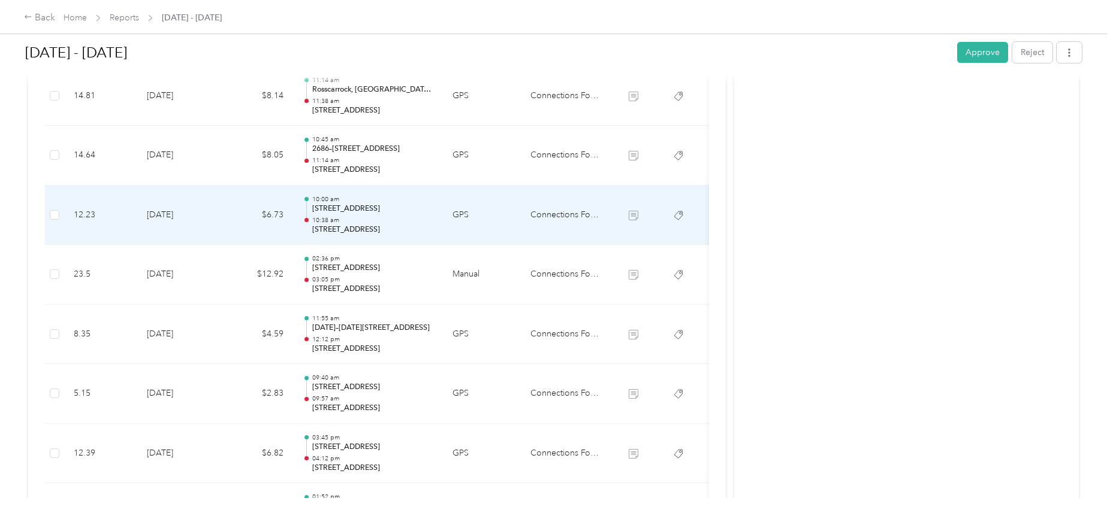
click at [176, 211] on td "[DATE]" at bounding box center [179, 216] width 84 height 60
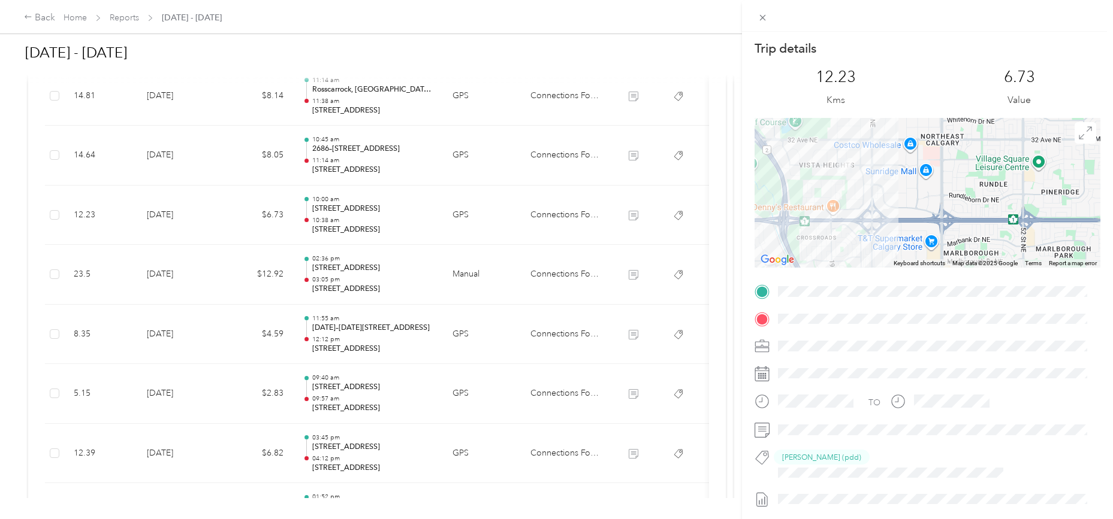
drag, startPoint x: 956, startPoint y: 167, endPoint x: 951, endPoint y: 247, distance: 80.4
click at [951, 247] on div at bounding box center [927, 193] width 346 height 150
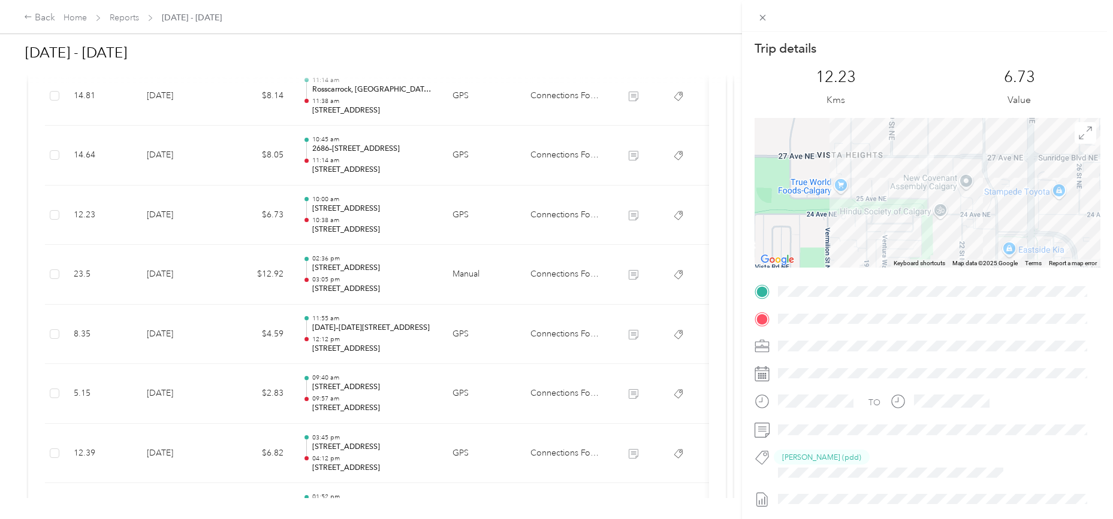
drag, startPoint x: 836, startPoint y: 155, endPoint x: 953, endPoint y: 201, distance: 124.8
click at [953, 201] on div at bounding box center [927, 193] width 346 height 150
click at [168, 98] on div "Trip details This trip cannot be edited because it is either under review, appr…" at bounding box center [556, 259] width 1113 height 519
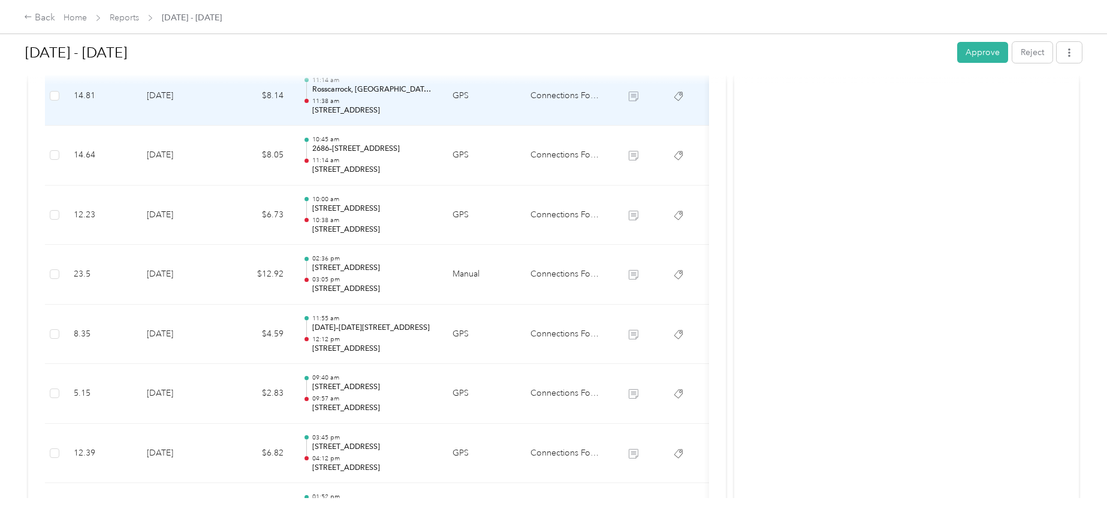
click at [169, 96] on td "[DATE]" at bounding box center [179, 96] width 84 height 60
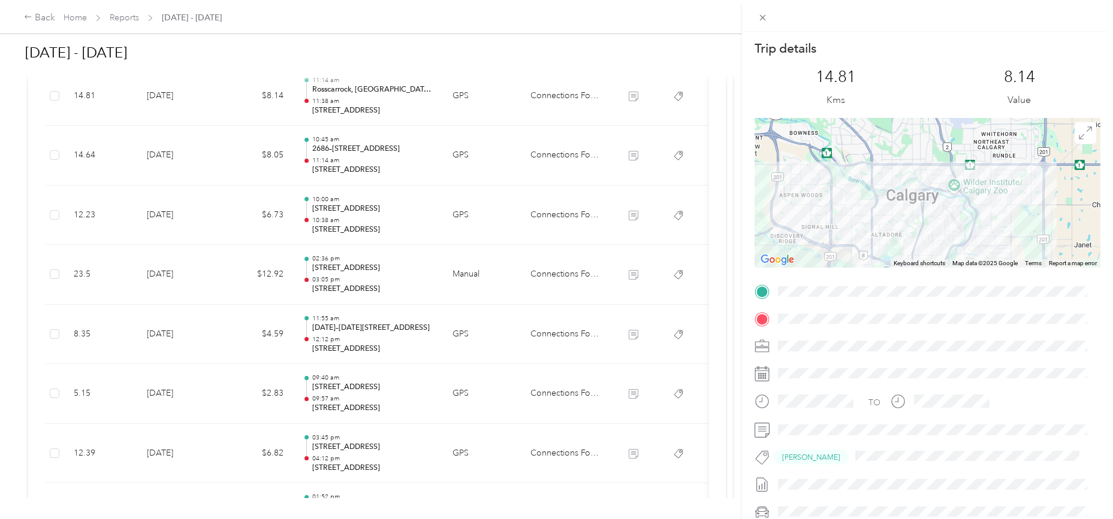
click at [180, 159] on div "Trip details This trip cannot be edited because it is either under review, appr…" at bounding box center [556, 259] width 1113 height 519
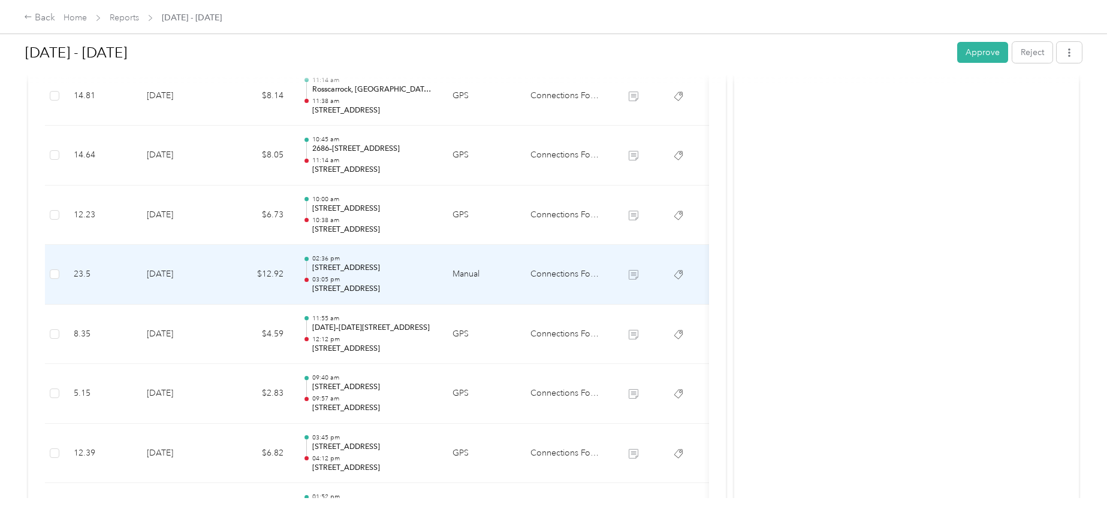
scroll to position [125, 0]
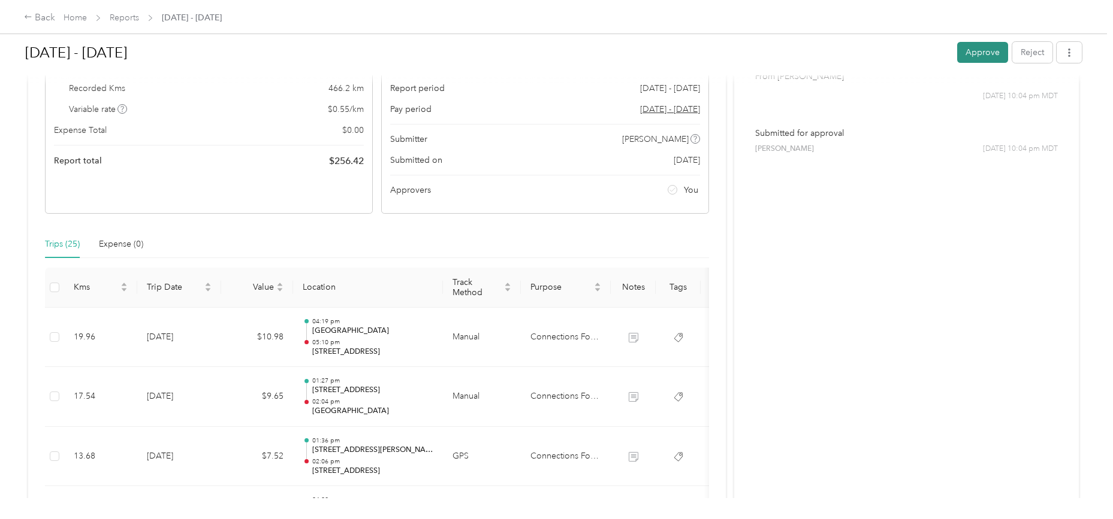
click at [978, 49] on button "Approve" at bounding box center [982, 52] width 51 height 21
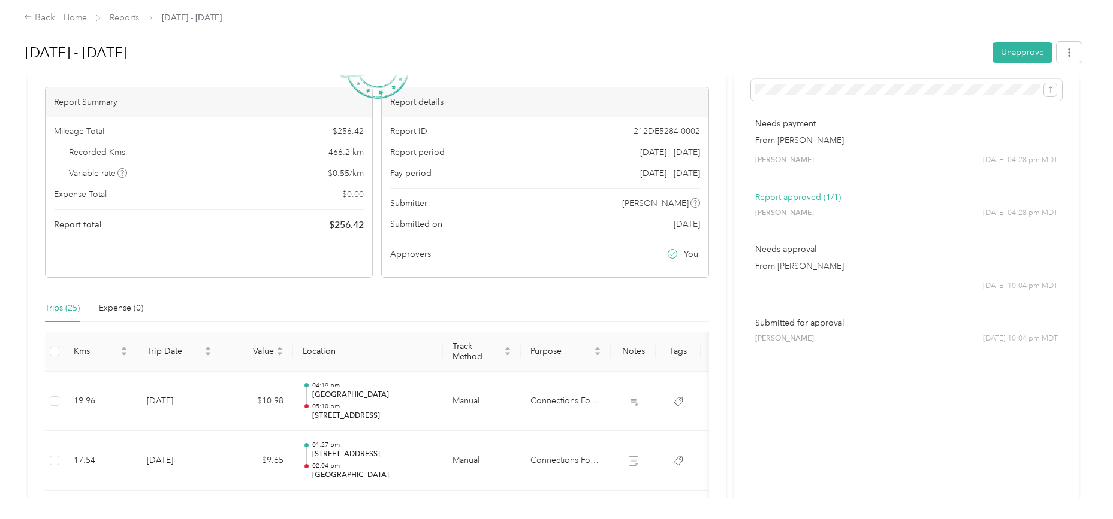
scroll to position [0, 0]
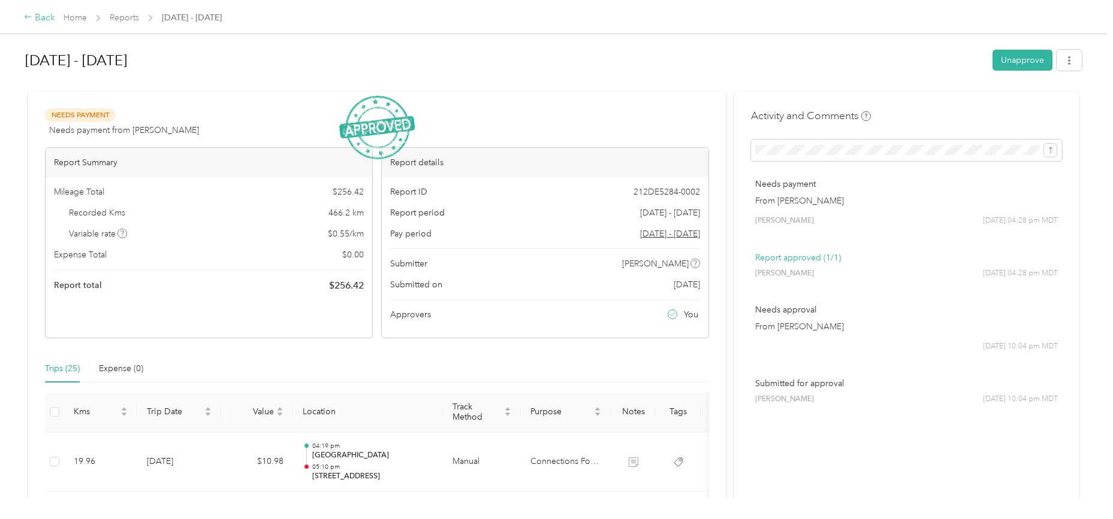
click at [39, 14] on div "Back" at bounding box center [39, 18] width 31 height 14
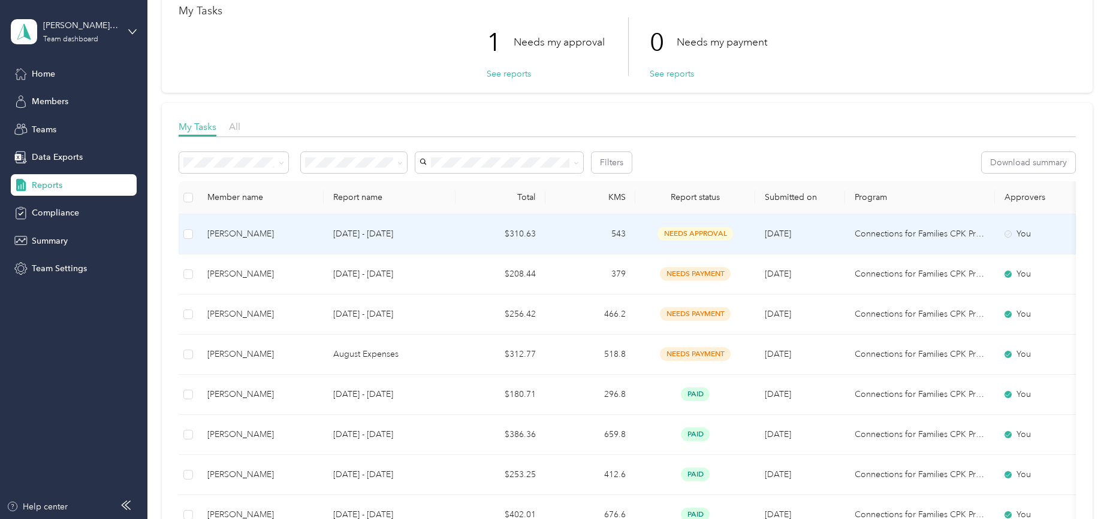
scroll to position [100, 0]
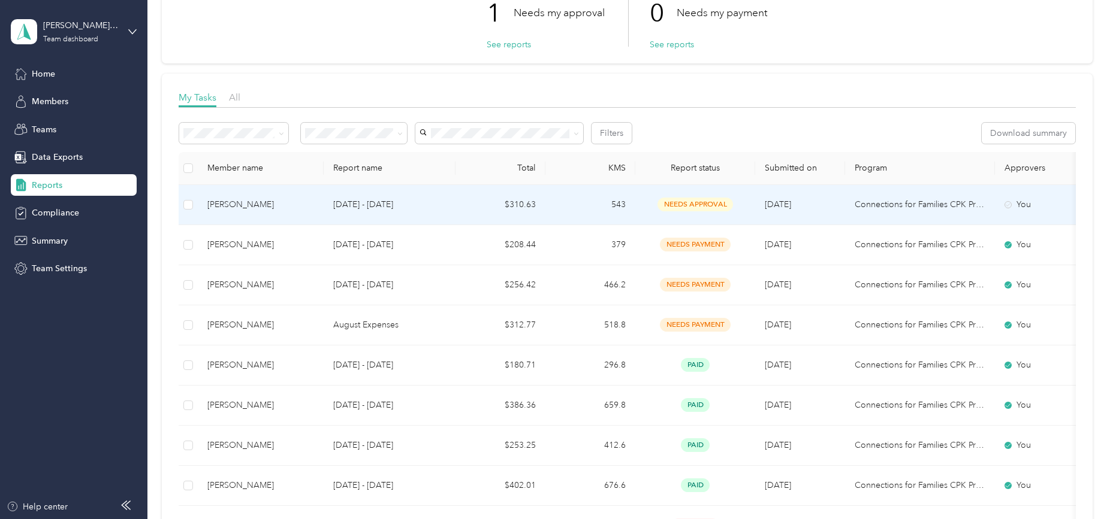
click at [231, 205] on div "[PERSON_NAME]" at bounding box center [260, 204] width 107 height 13
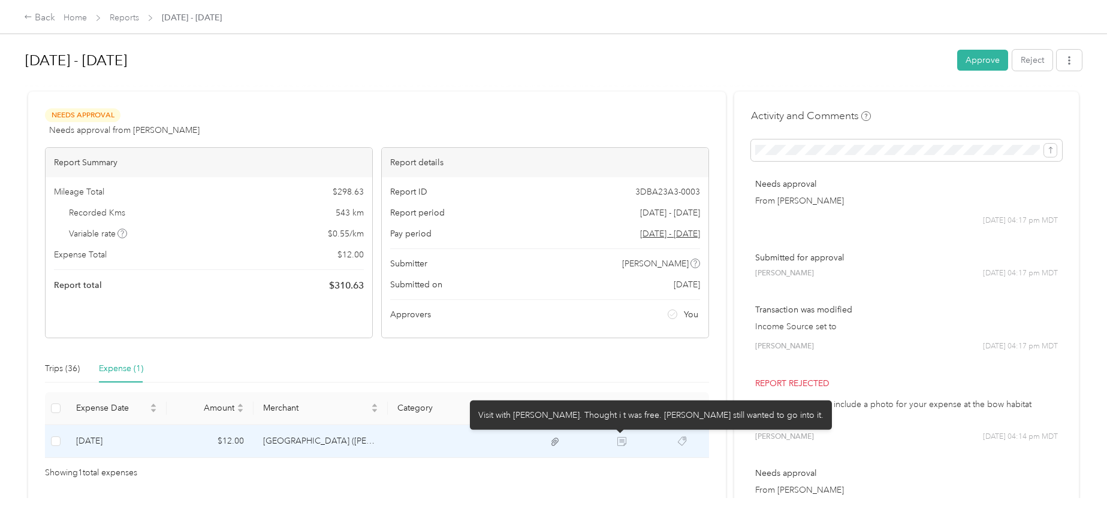
click at [617, 442] on icon at bounding box center [621, 441] width 9 height 9
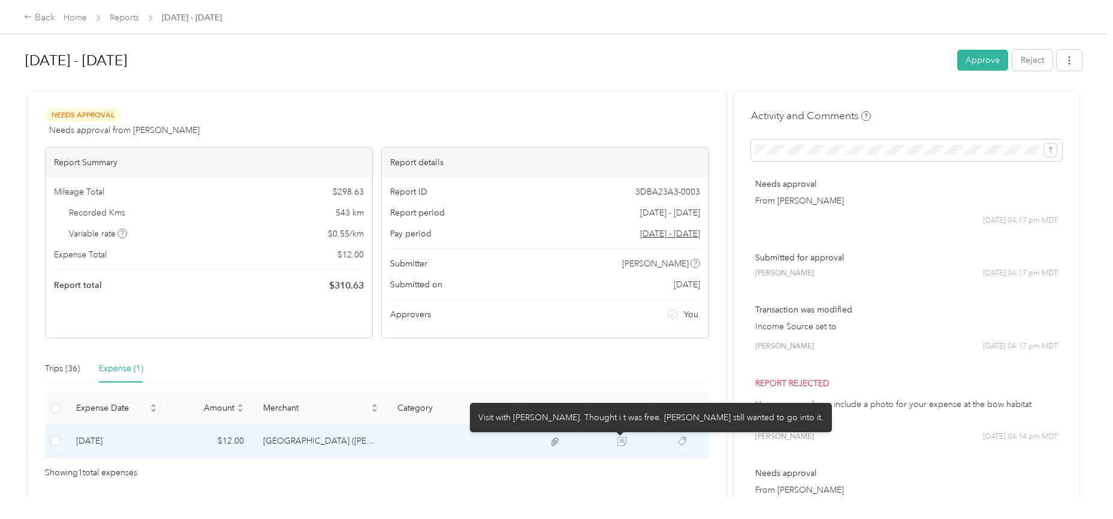
click at [619, 440] on icon at bounding box center [621, 441] width 9 height 9
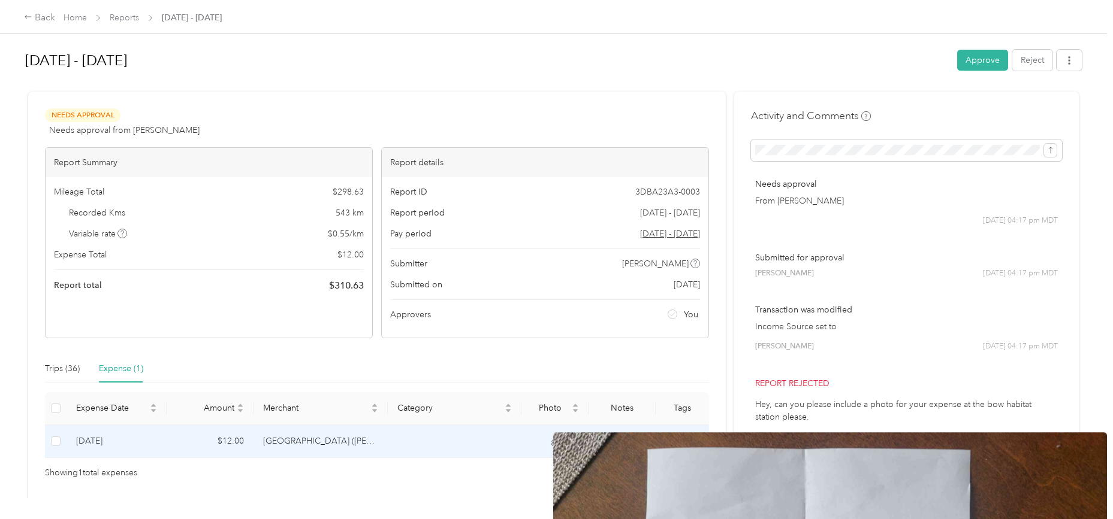
click at [554, 442] on icon at bounding box center [554, 442] width 7 height 8
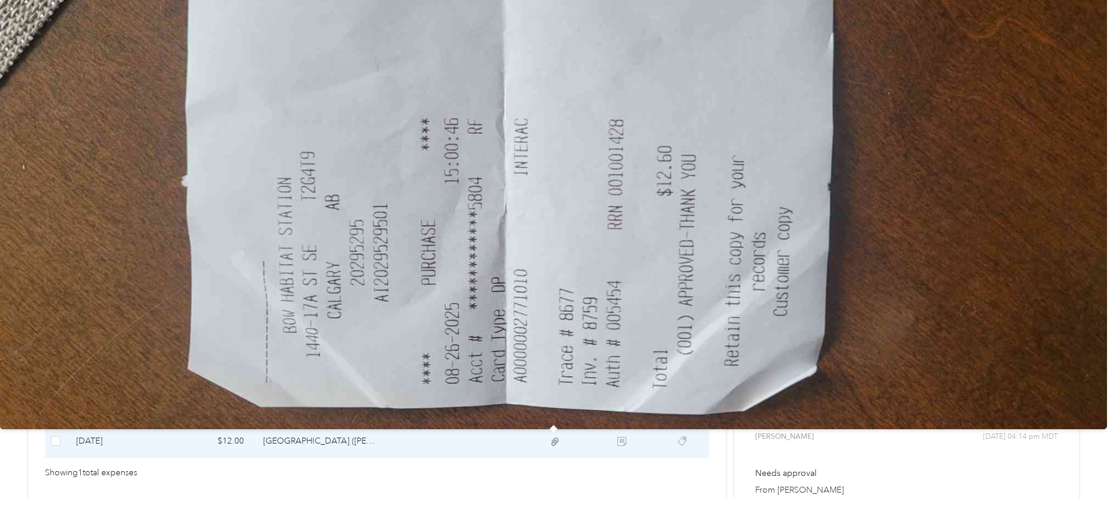
click at [554, 442] on icon at bounding box center [554, 442] width 7 height 8
click at [188, 355] on img at bounding box center [553, 180] width 1107 height 498
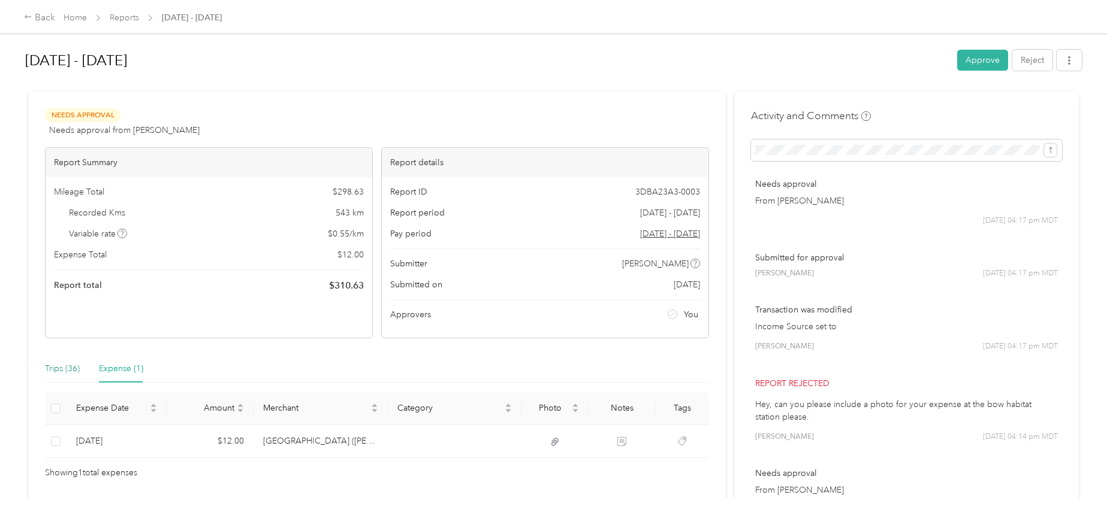
click at [58, 367] on div "Trips (36)" at bounding box center [62, 368] width 35 height 13
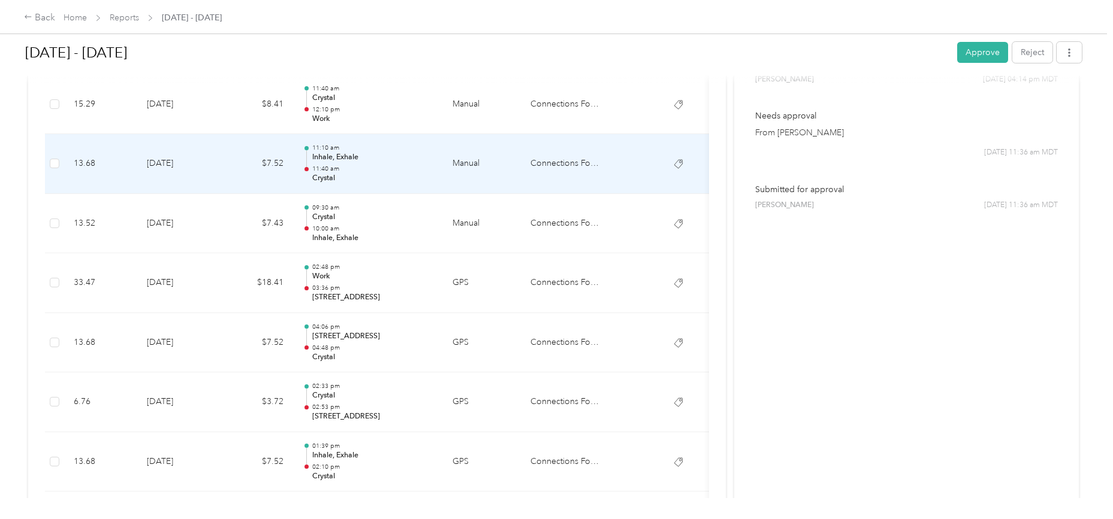
scroll to position [400, 0]
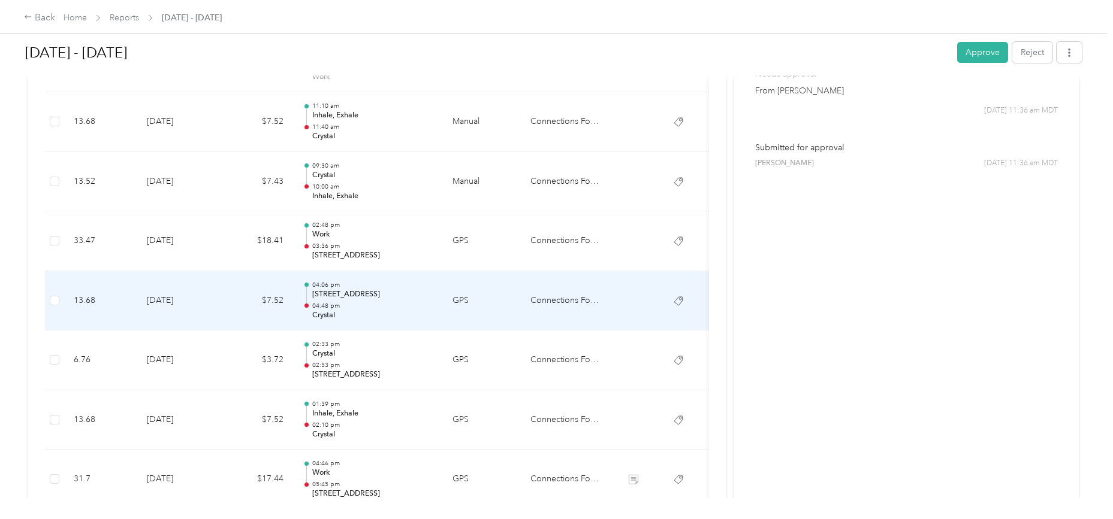
click at [173, 299] on td "[DATE]" at bounding box center [179, 301] width 84 height 60
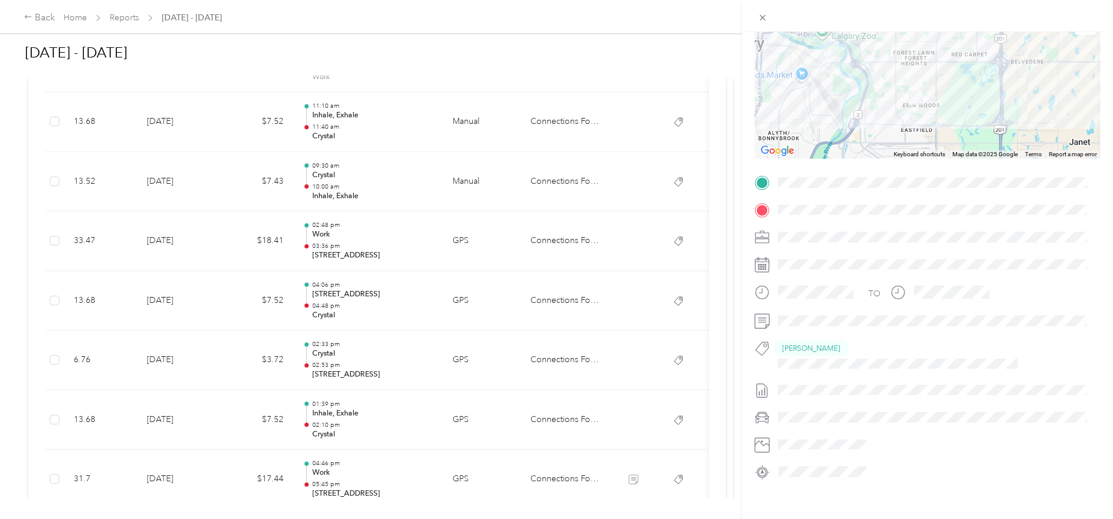
scroll to position [0, 0]
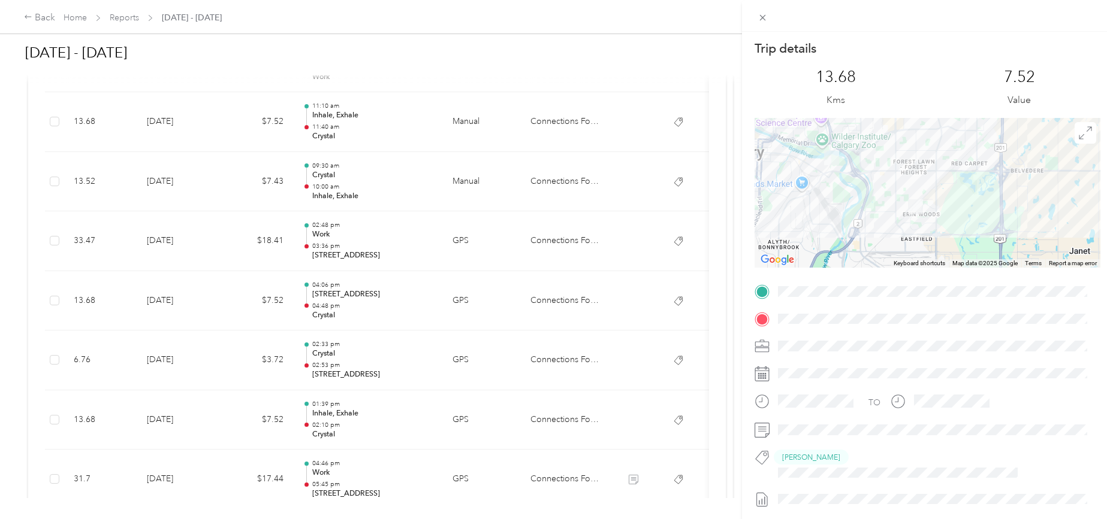
click at [912, 203] on img at bounding box center [915, 206] width 15 height 15
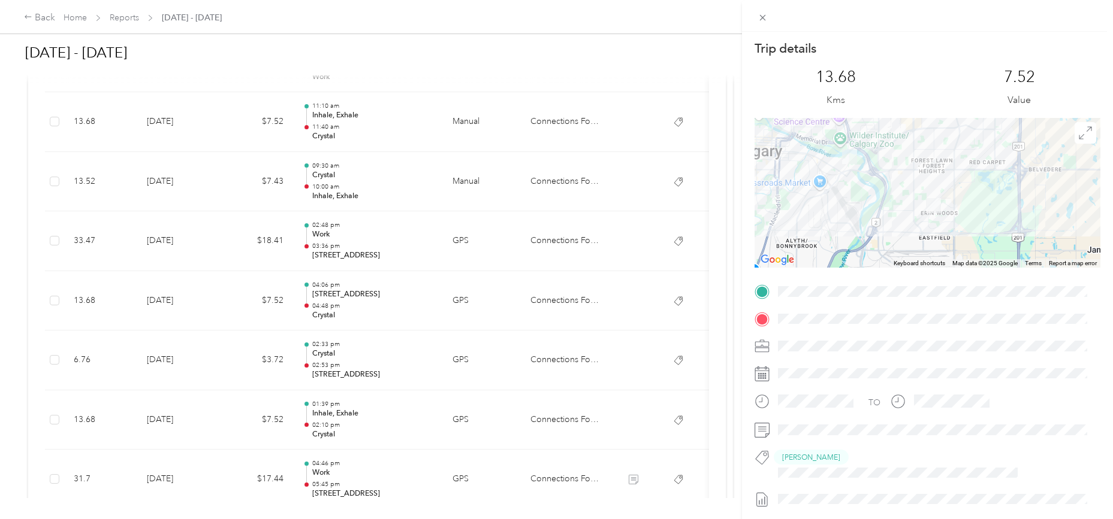
drag, startPoint x: 914, startPoint y: 202, endPoint x: 937, endPoint y: 195, distance: 24.1
click at [937, 198] on img at bounding box center [933, 205] width 15 height 15
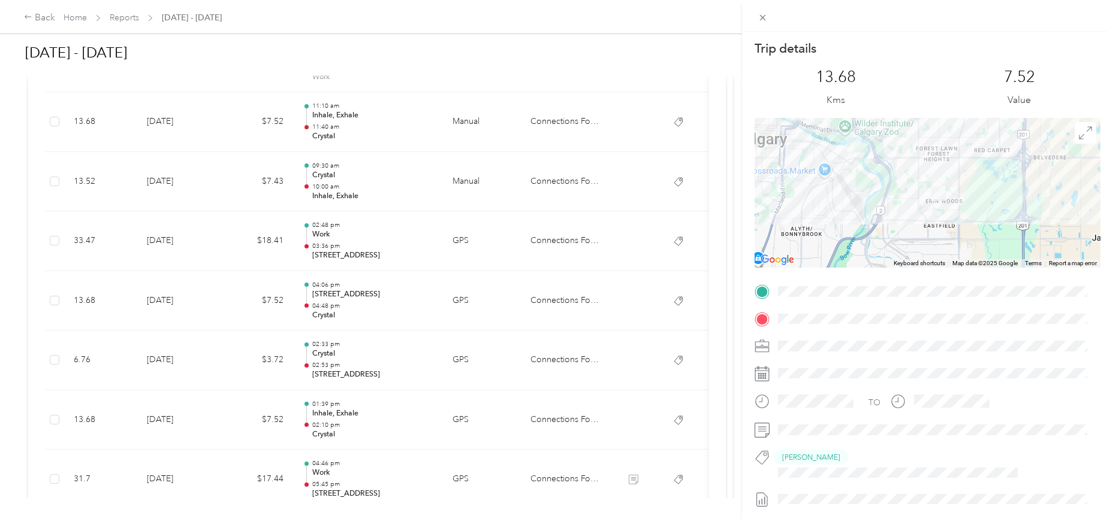
scroll to position [109, 0]
